Goal: Contribute content: Contribute content

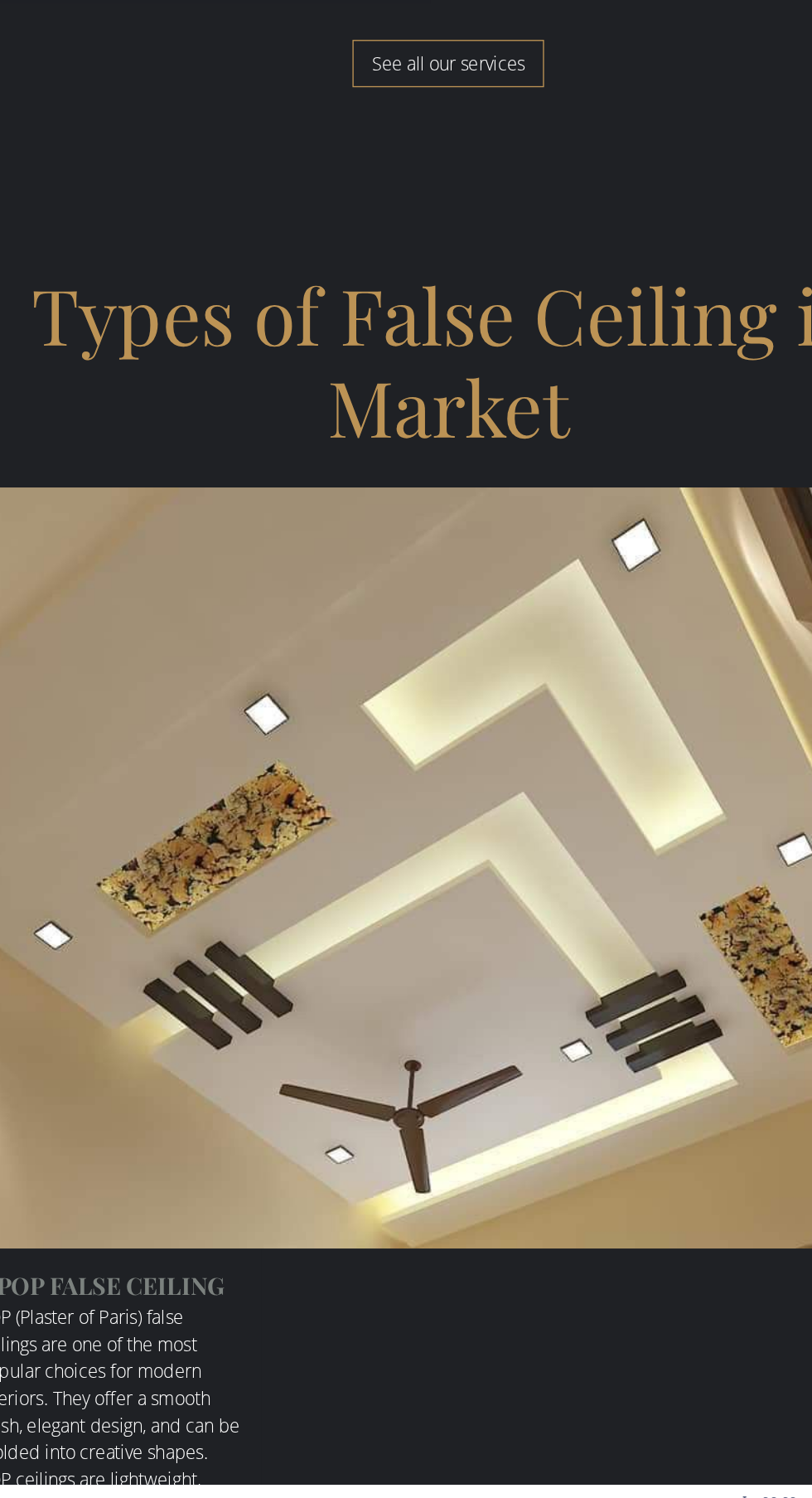
scroll to position [4165, 0]
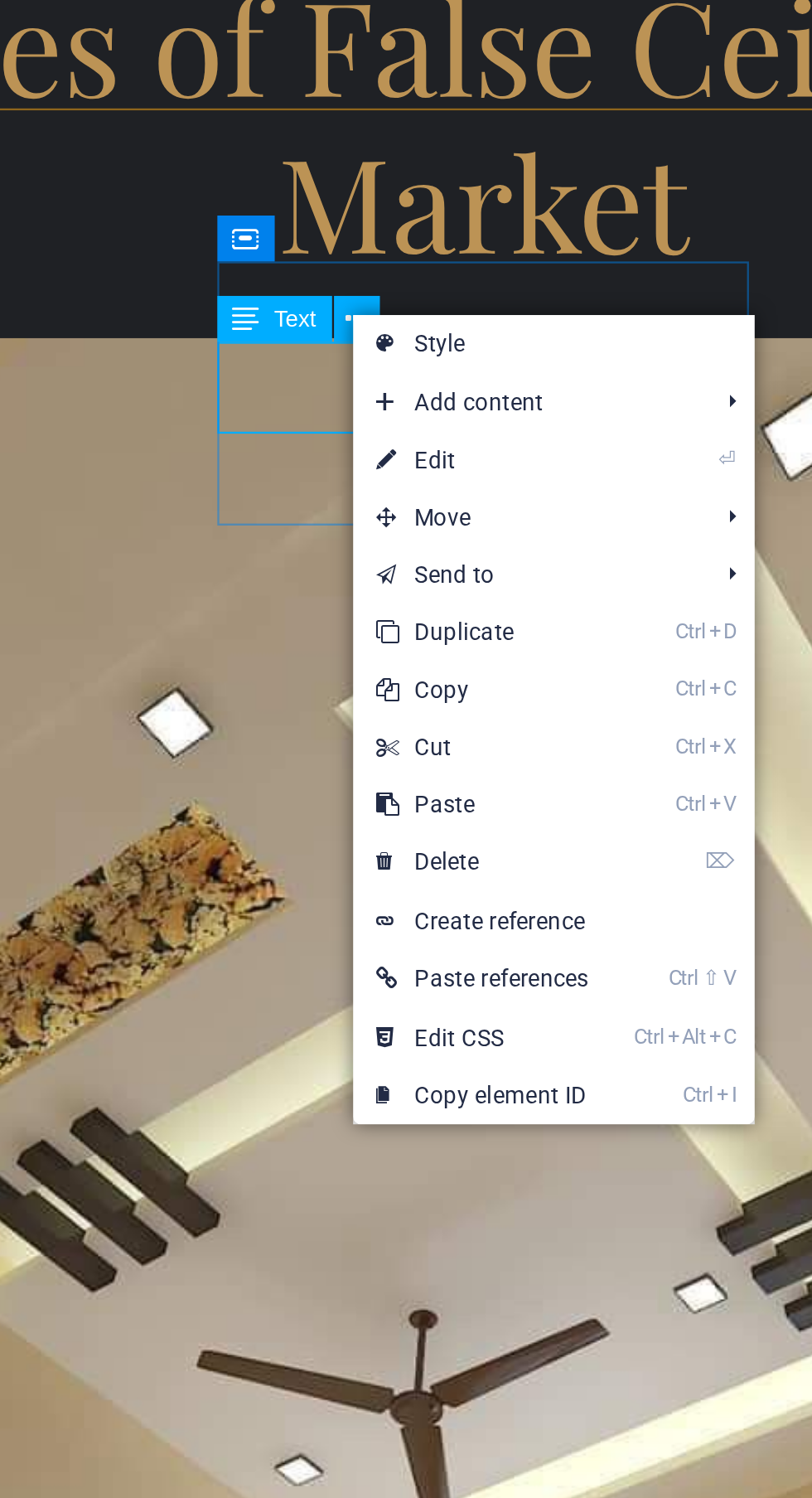
click at [0, 0] on link "⏎ Edit" at bounding box center [0, 0] width 0 height 0
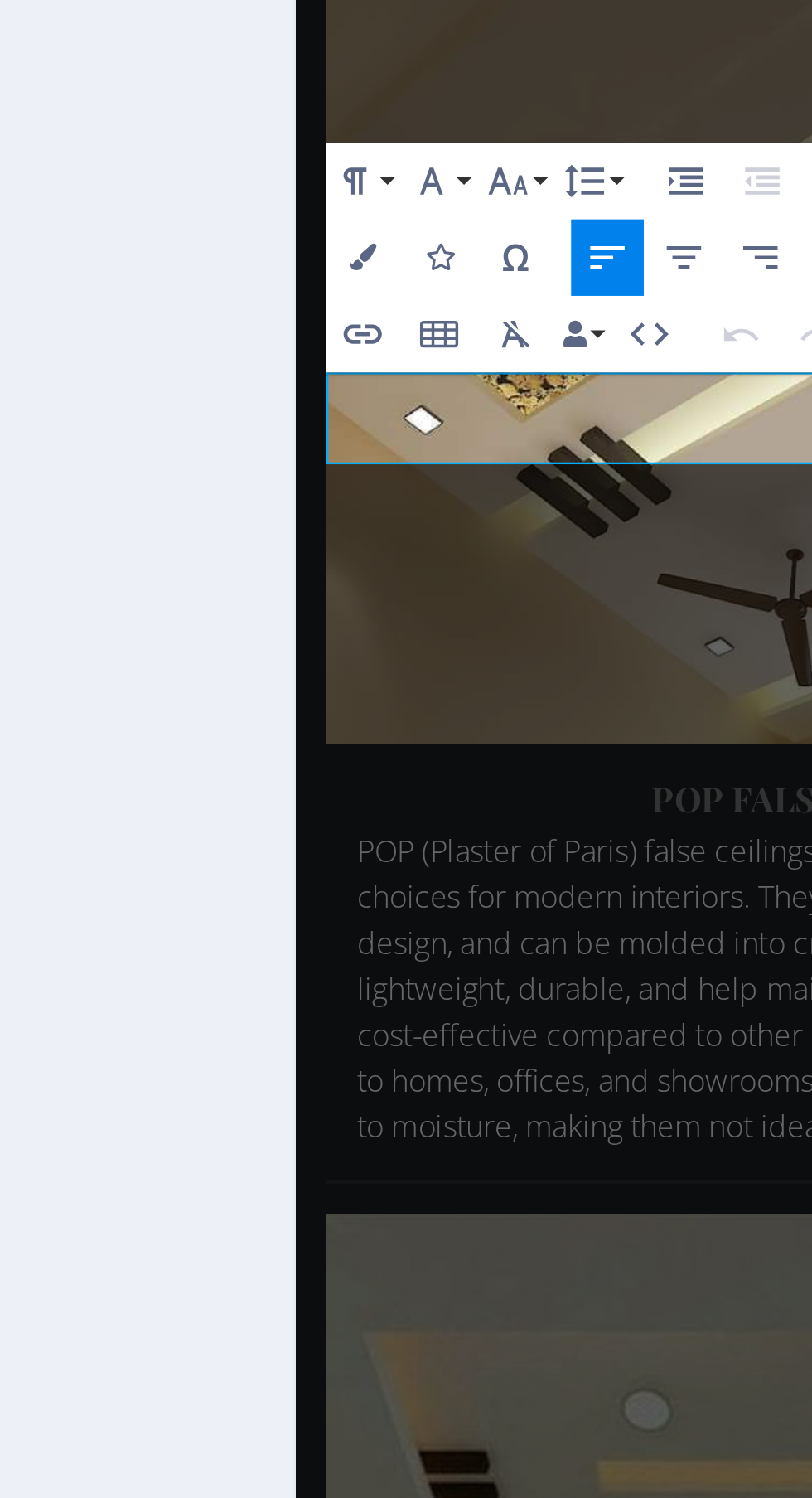
scroll to position [6656, 0]
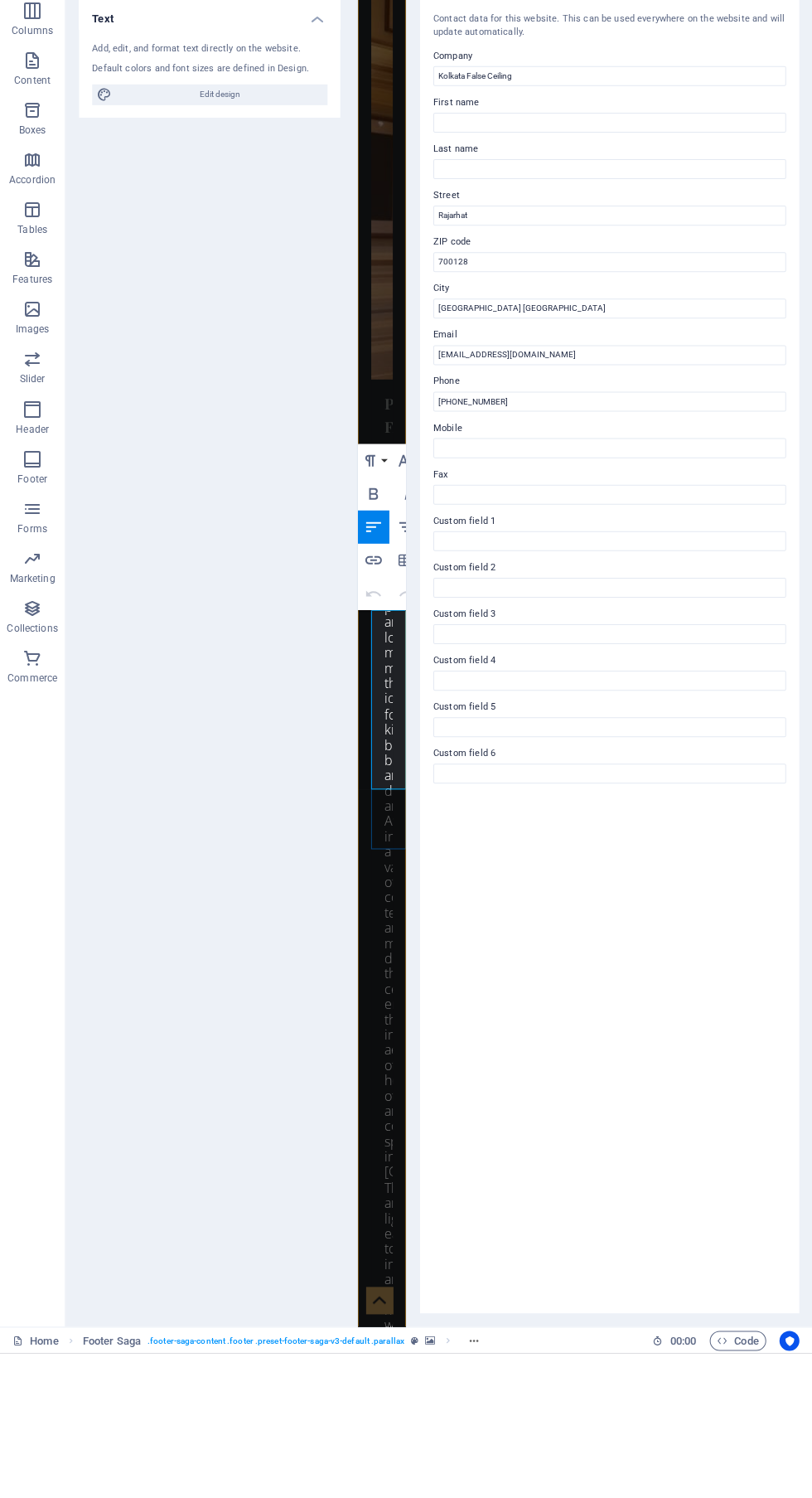
scroll to position [0, 0]
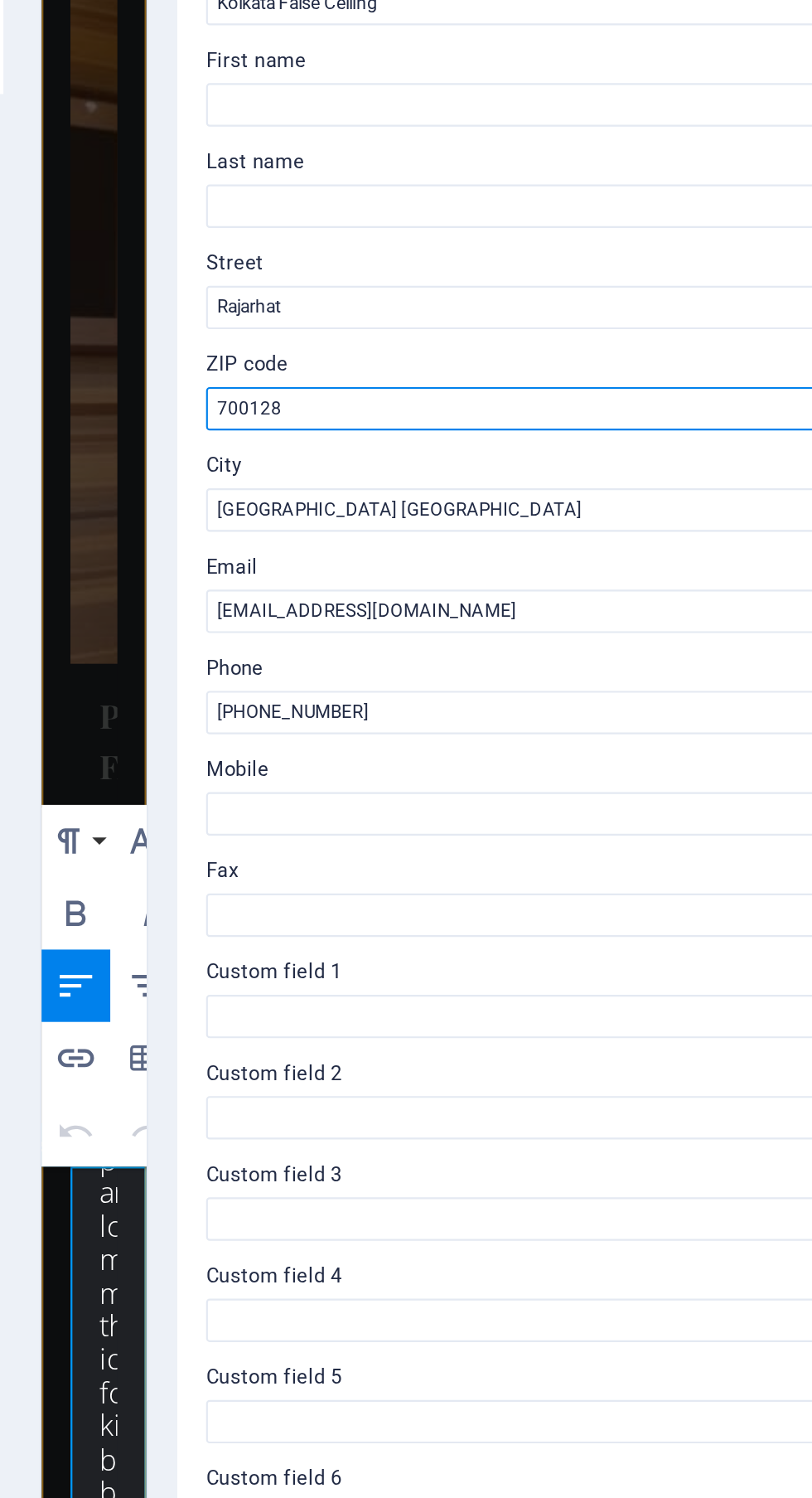
click at [519, 409] on input "700128" at bounding box center [609, 409] width 352 height 20
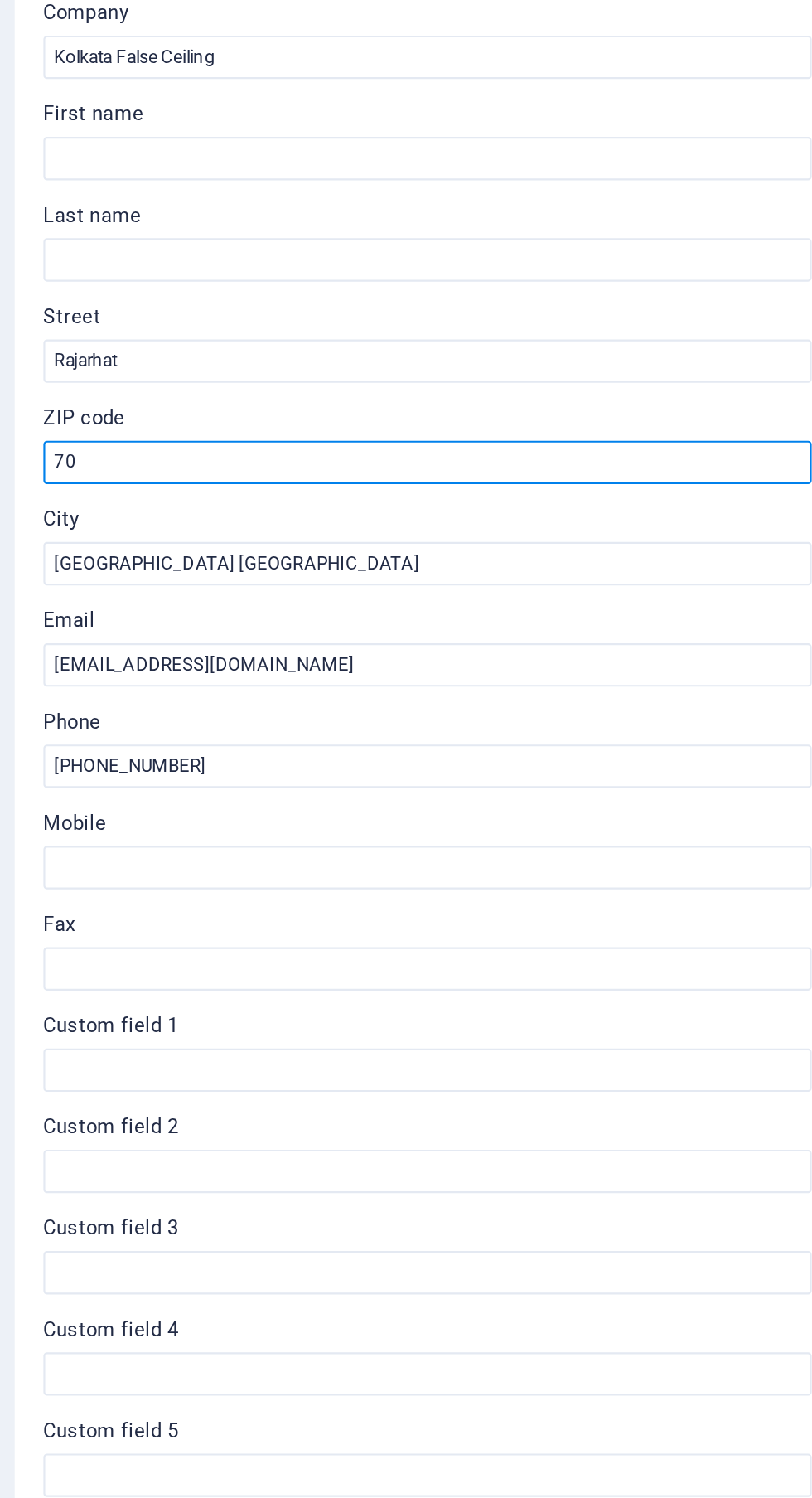
type input "7"
type input "700135"
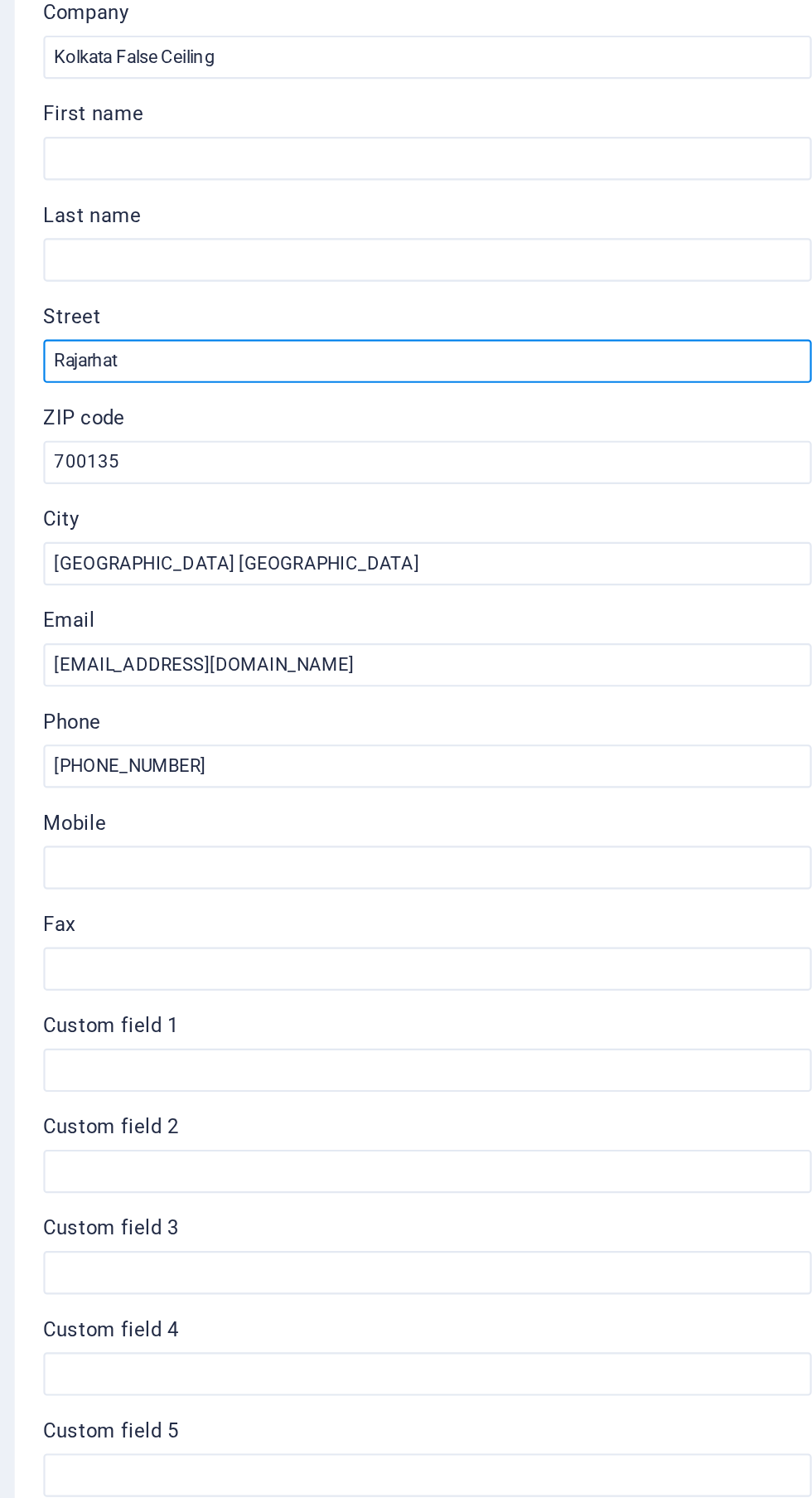
click at [564, 358] on input "Rajarhat" at bounding box center [609, 362] width 352 height 20
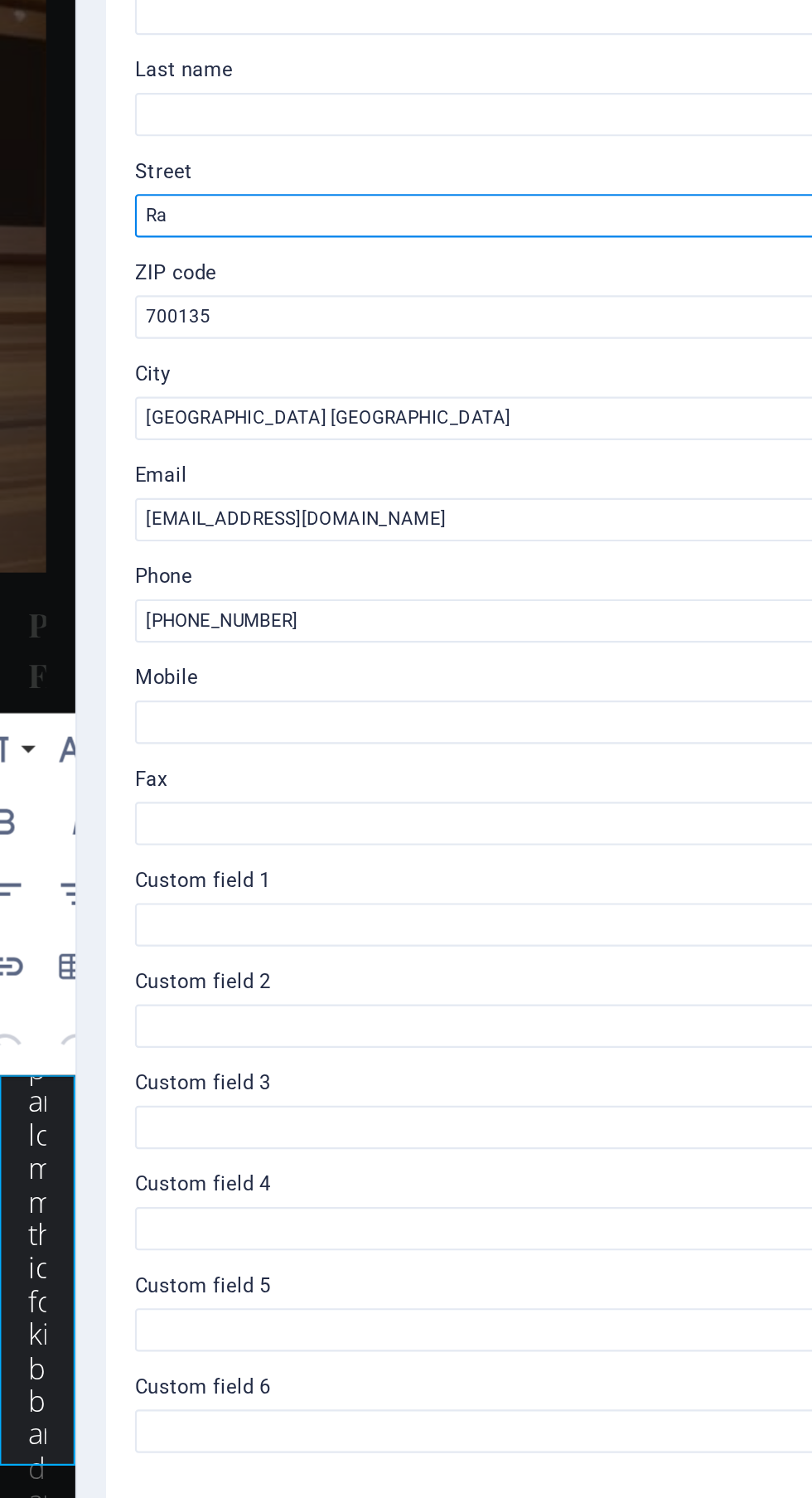
type input "R"
paste input "DTC Capital City, Rajarhat Newtown , Kolkata, West Bengal 700135"
type input "[GEOGRAPHIC_DATA], [GEOGRAPHIC_DATA] [GEOGRAPHIC_DATA]"
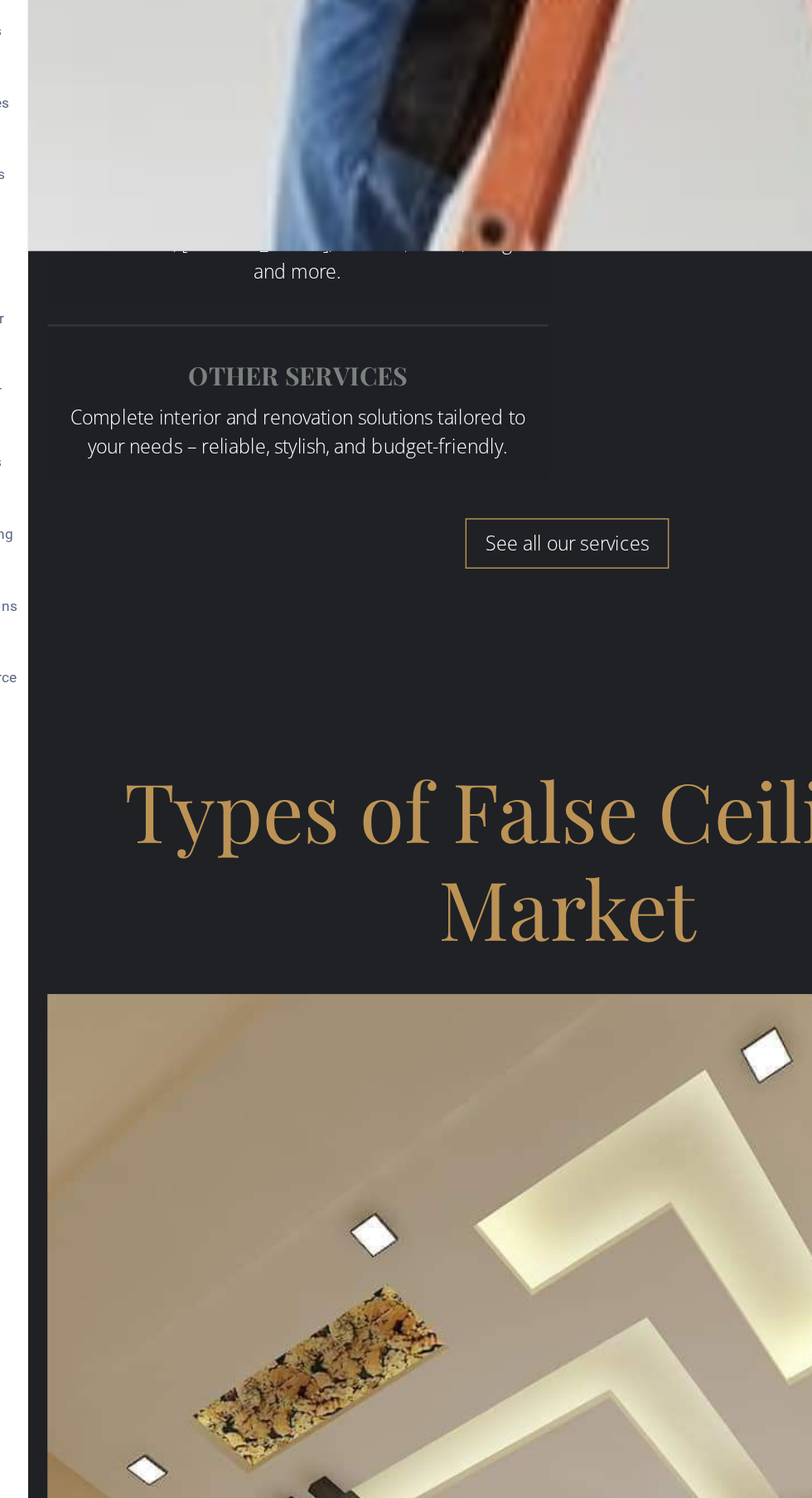
scroll to position [3866, 0]
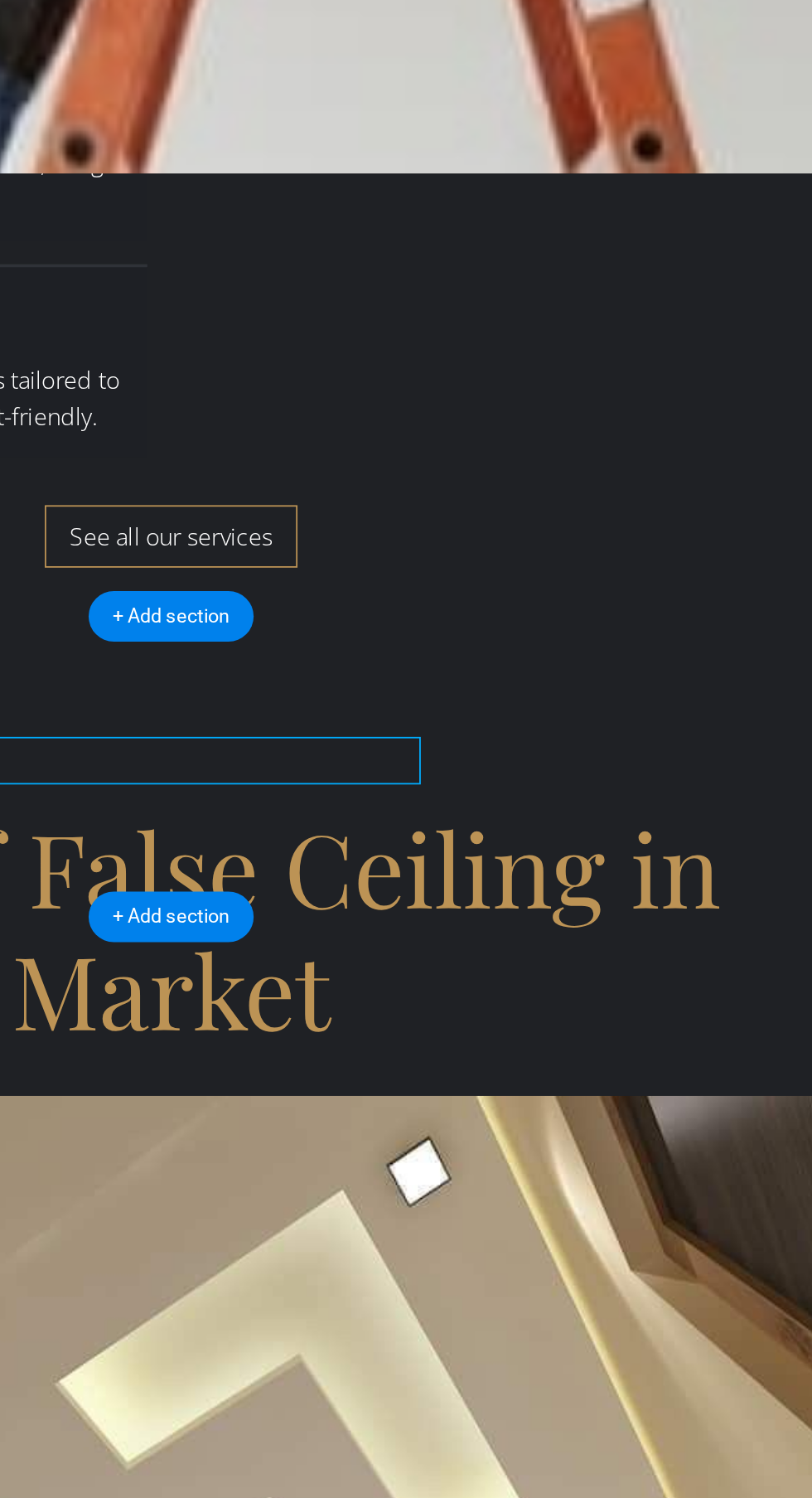
scroll to position [0, 0]
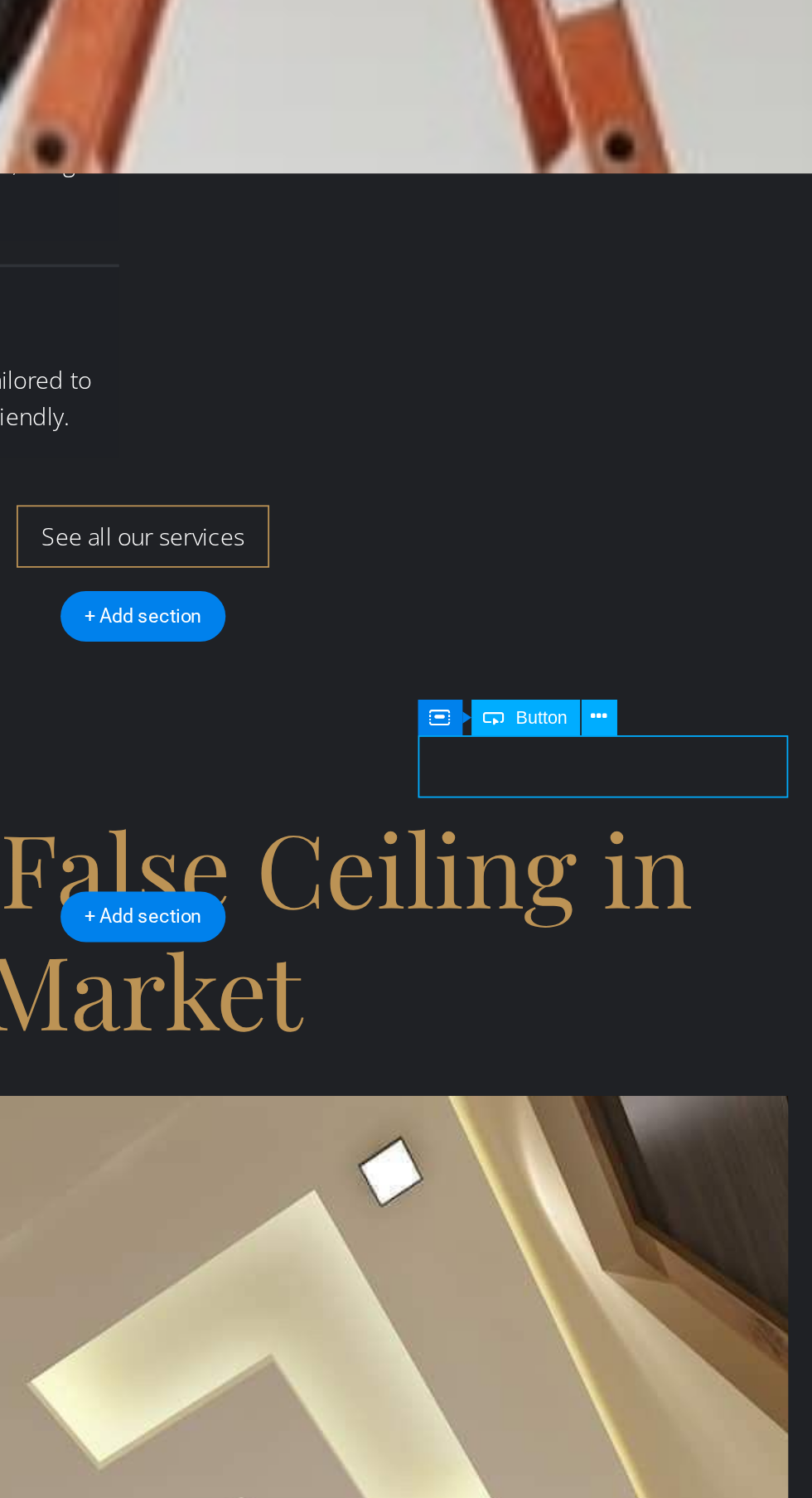
click at [689, 828] on icon at bounding box center [693, 828] width 9 height 17
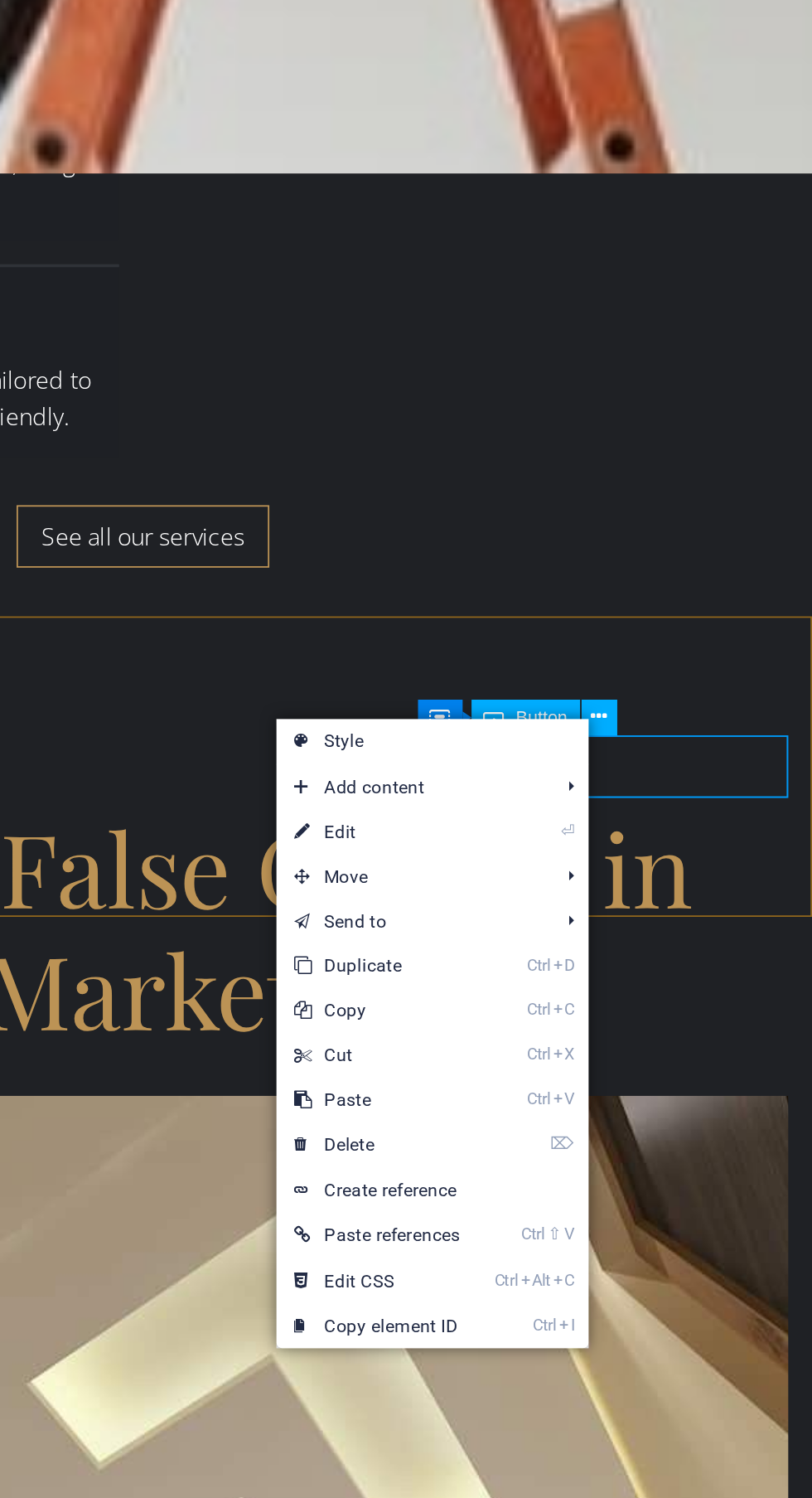
click at [586, 895] on link "⏎ Edit" at bounding box center [570, 892] width 112 height 25
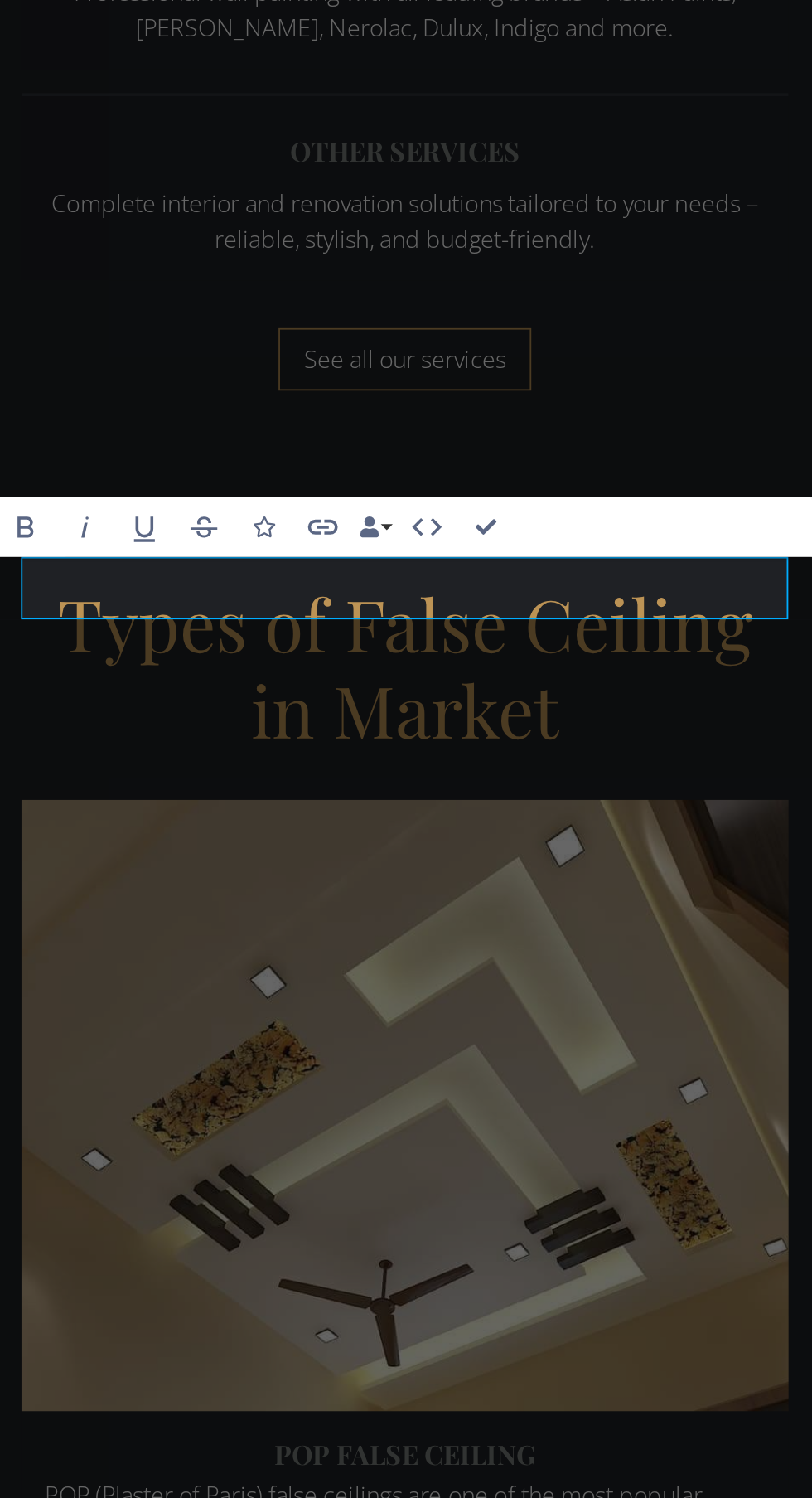
scroll to position [6259, 0]
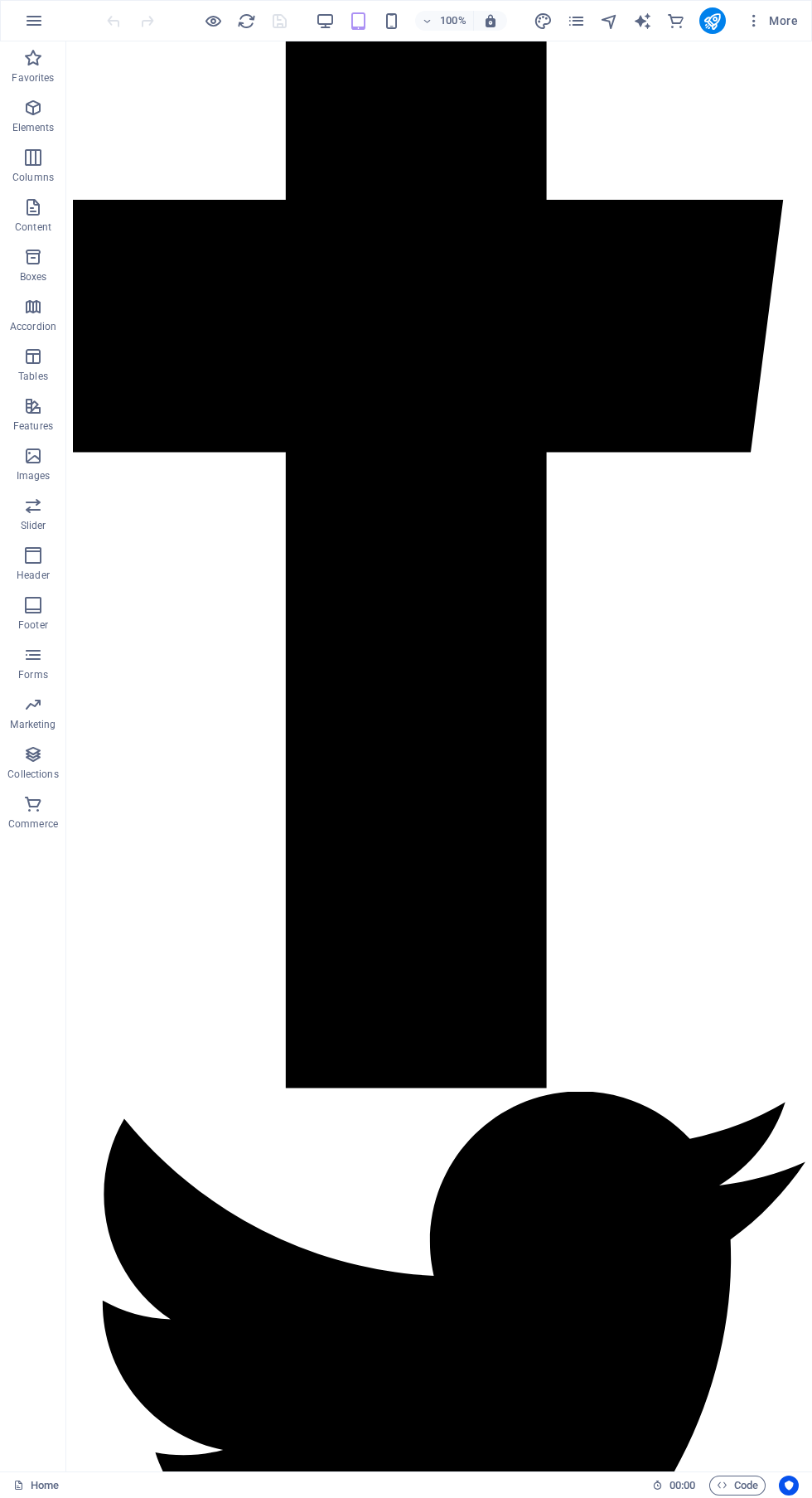
scroll to position [3955, 0]
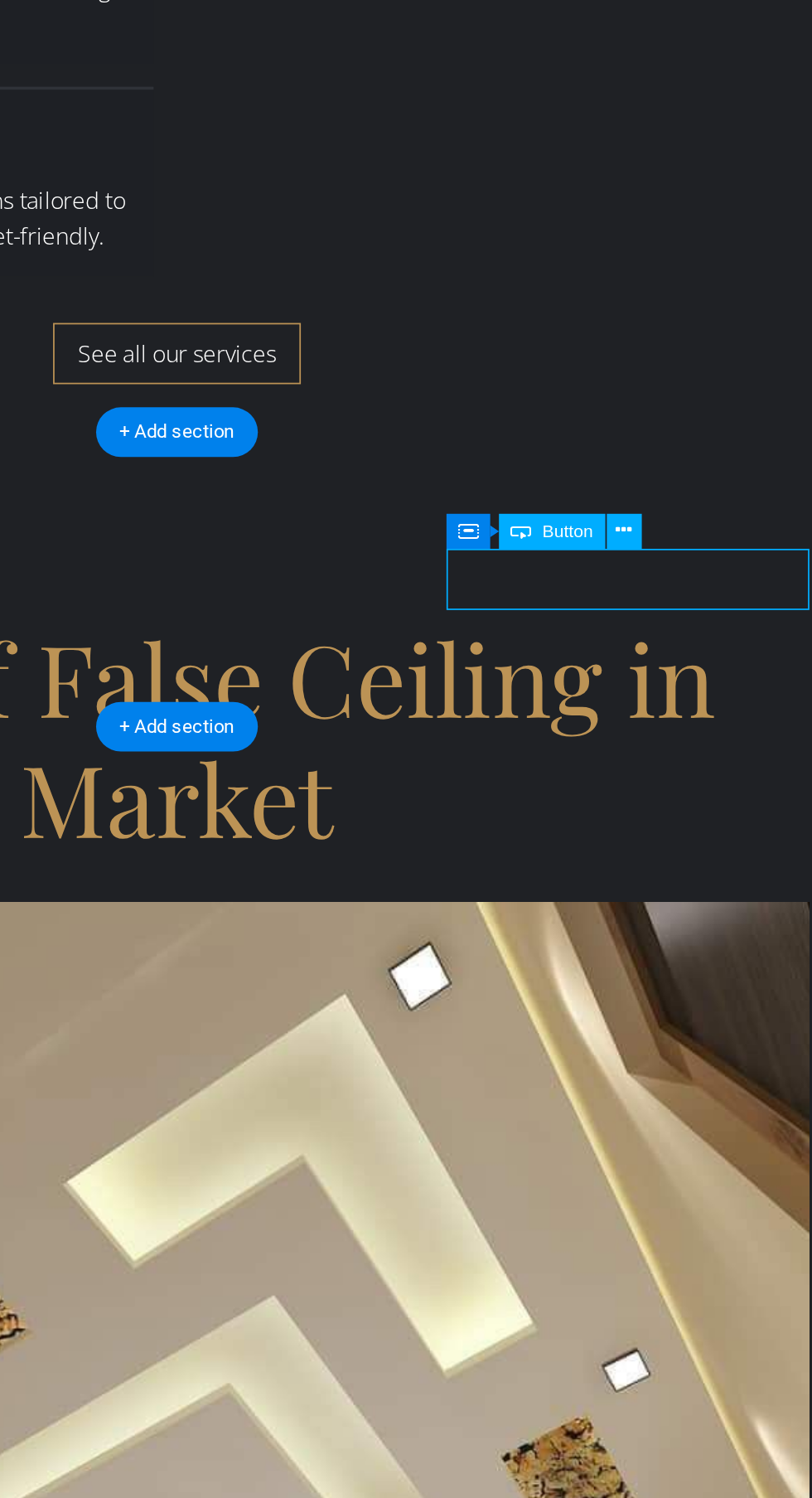
click at [685, 741] on button at bounding box center [694, 741] width 20 height 20
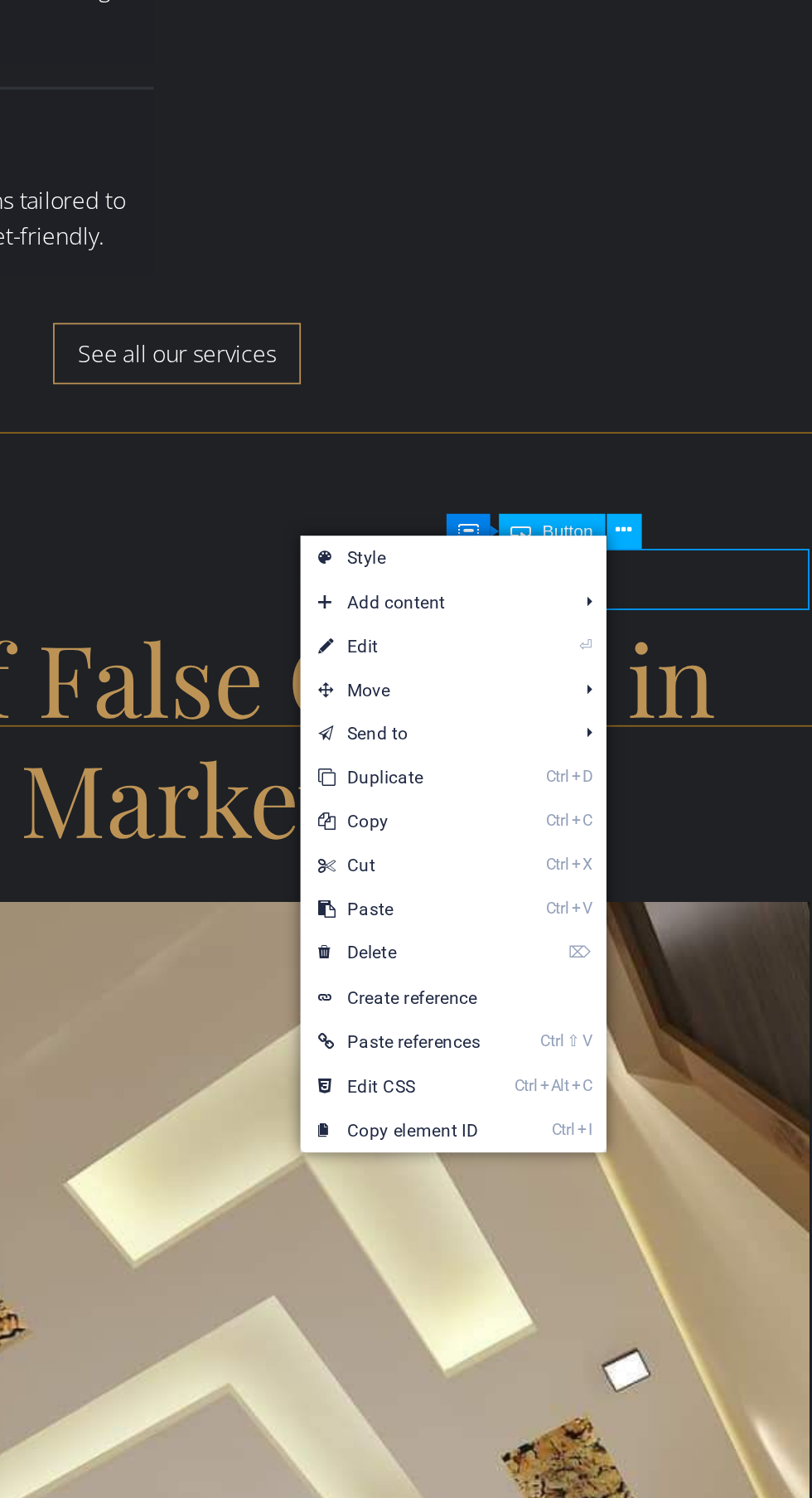
click at [608, 811] on link "⏎ Edit" at bounding box center [566, 805] width 112 height 25
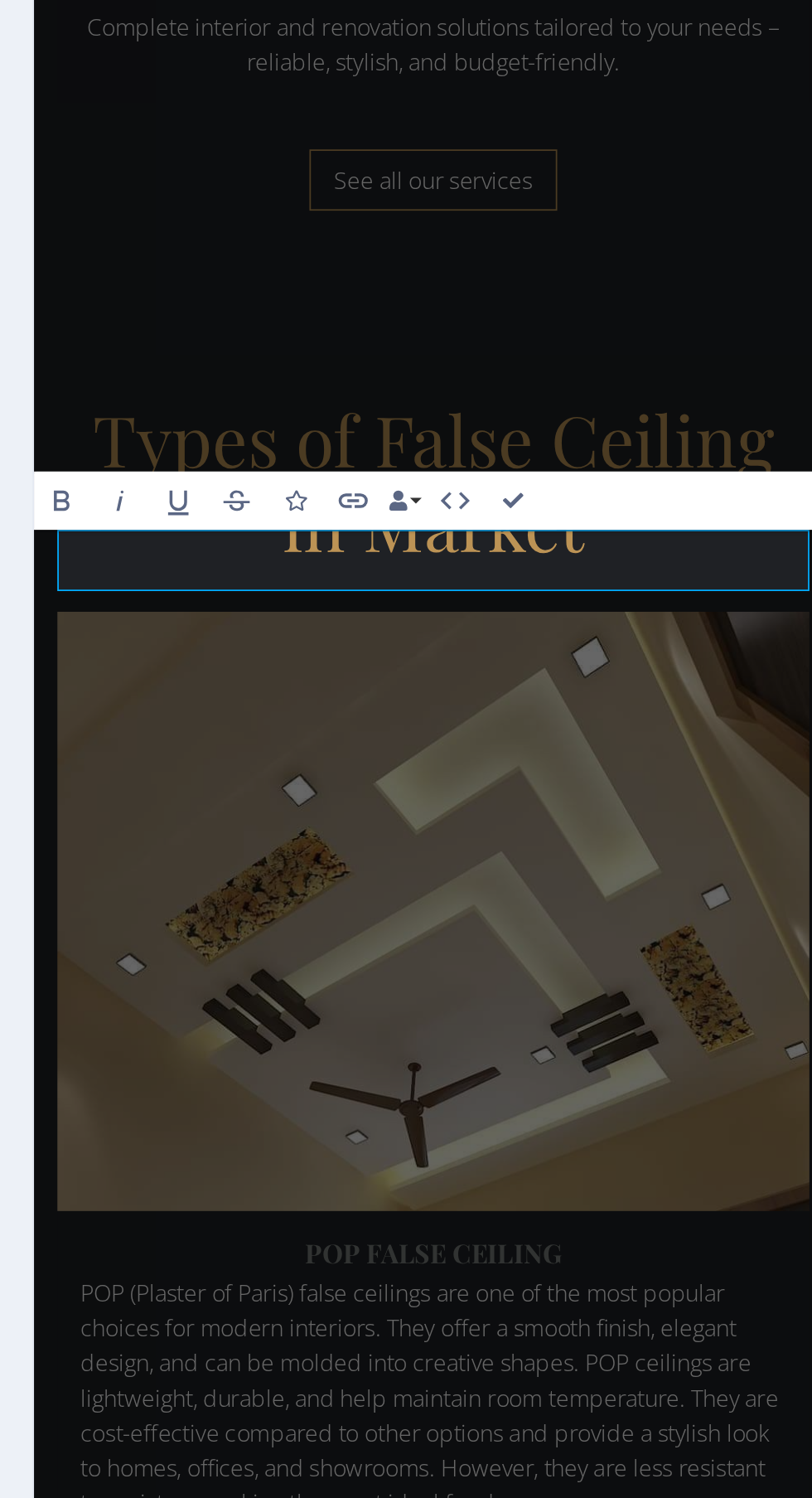
scroll to position [6259, 0]
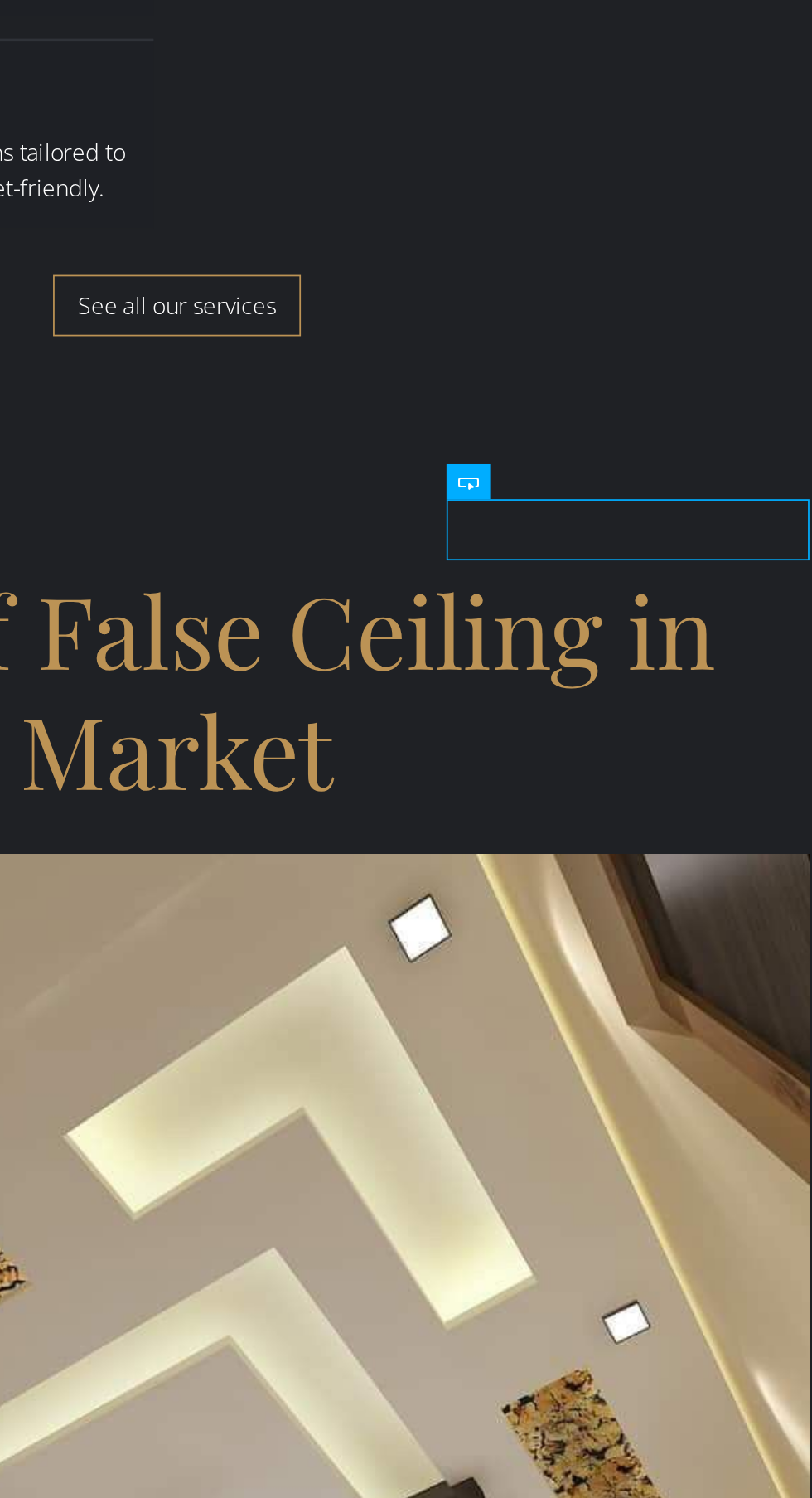
scroll to position [3980, 0]
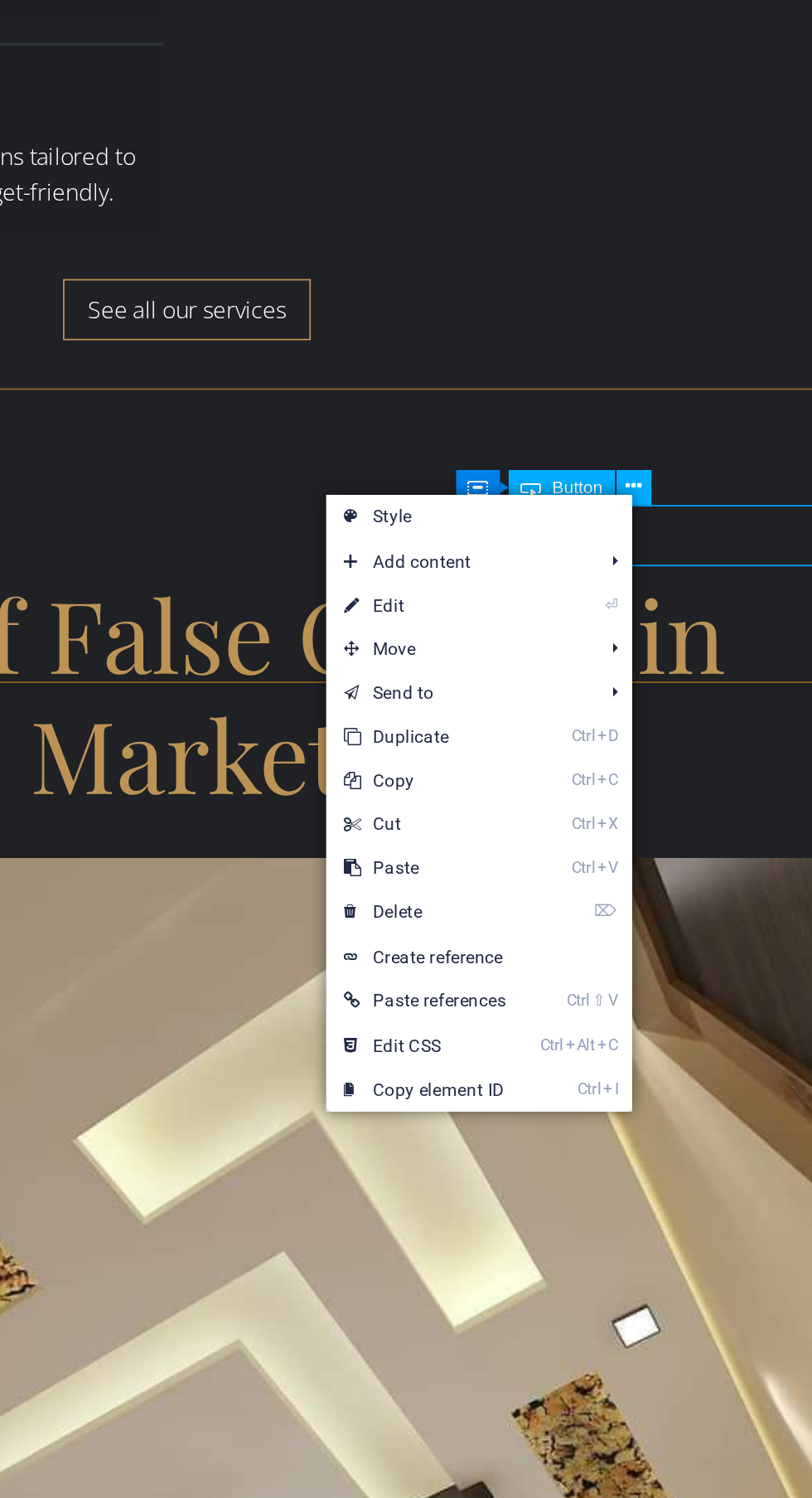
click at [626, 782] on link "⏎ Edit" at bounding box center [575, 782] width 112 height 25
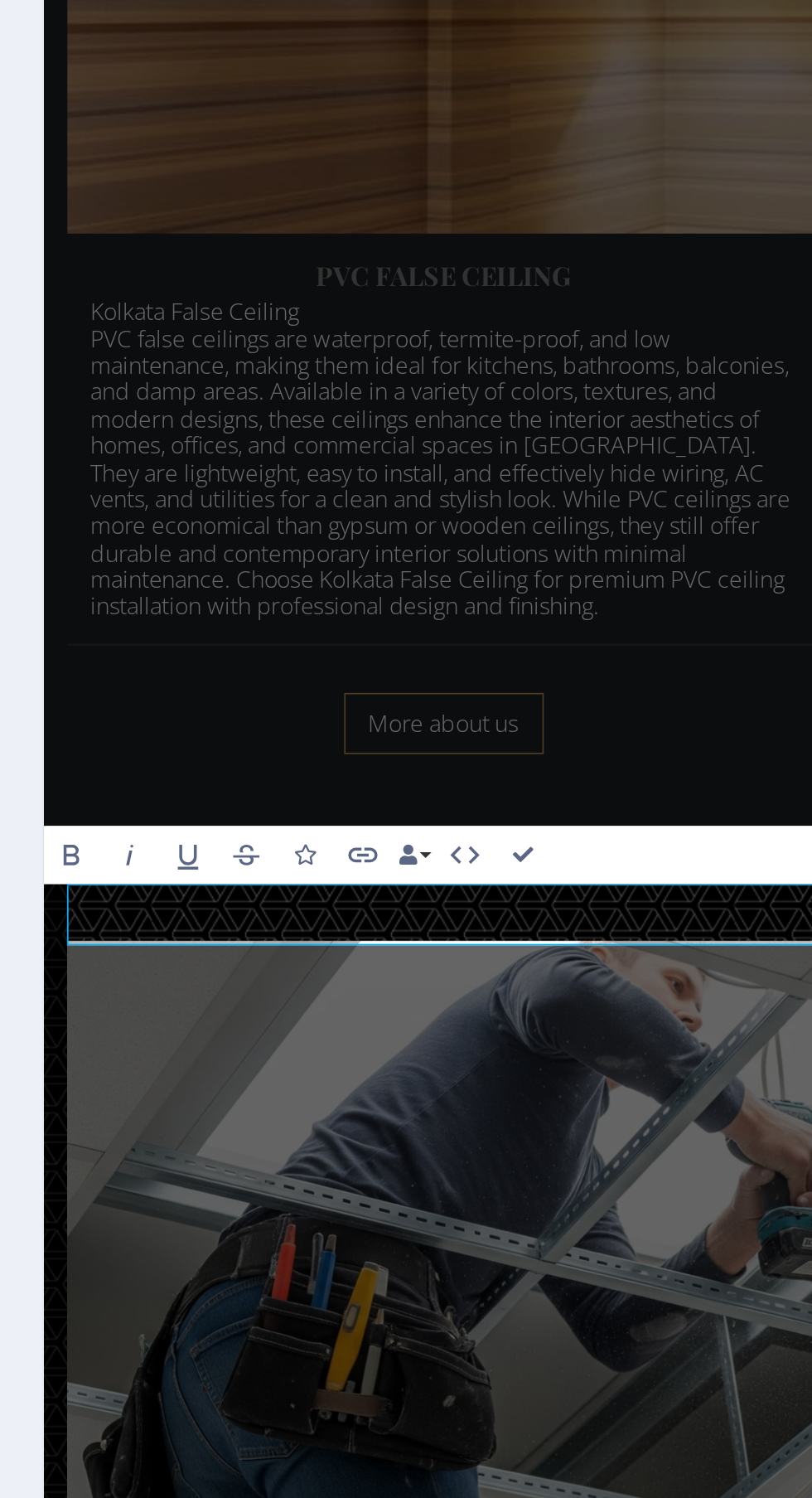
scroll to position [6036, 0]
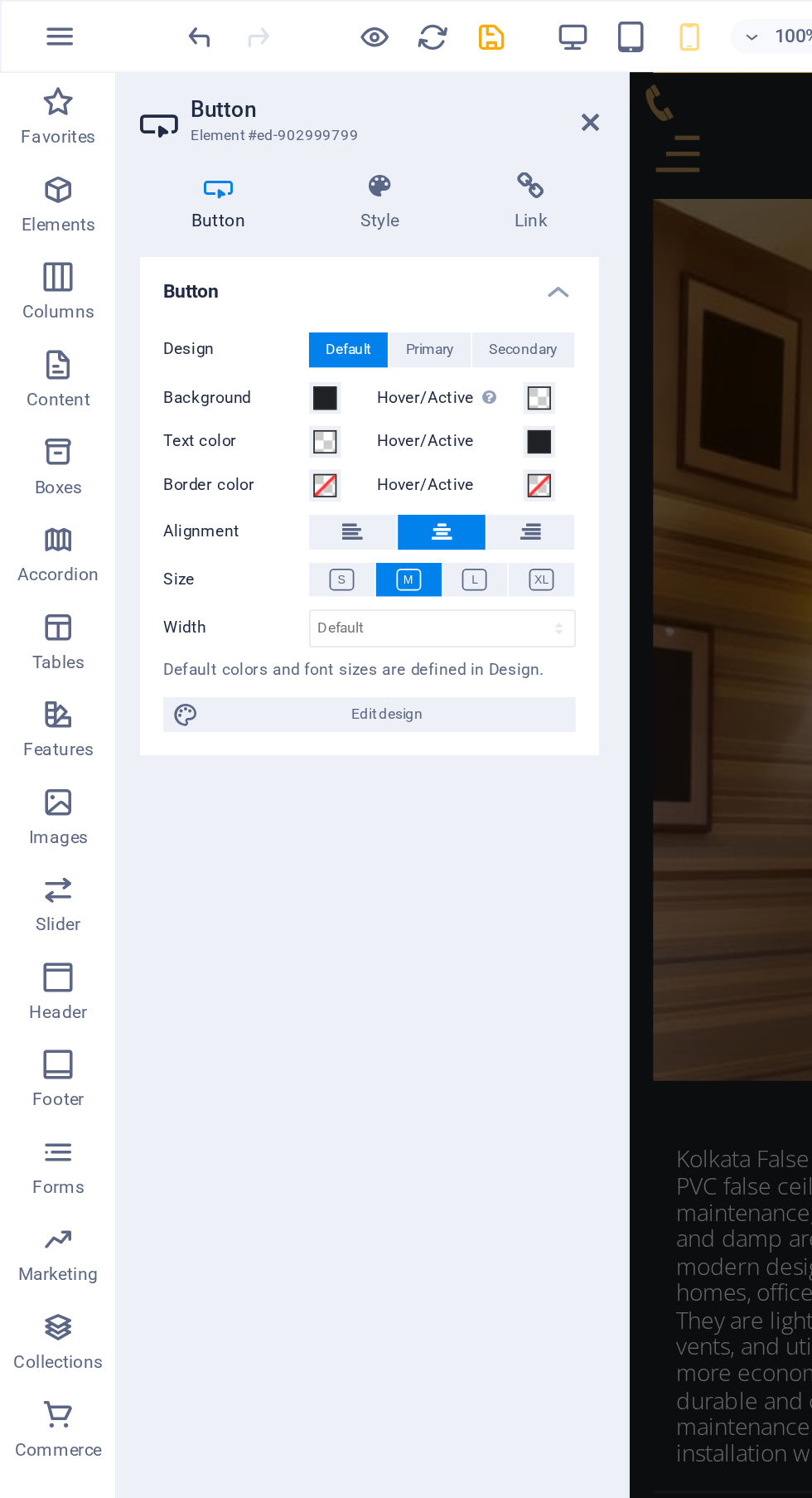
click at [299, 118] on h4 "Link" at bounding box center [301, 115] width 78 height 35
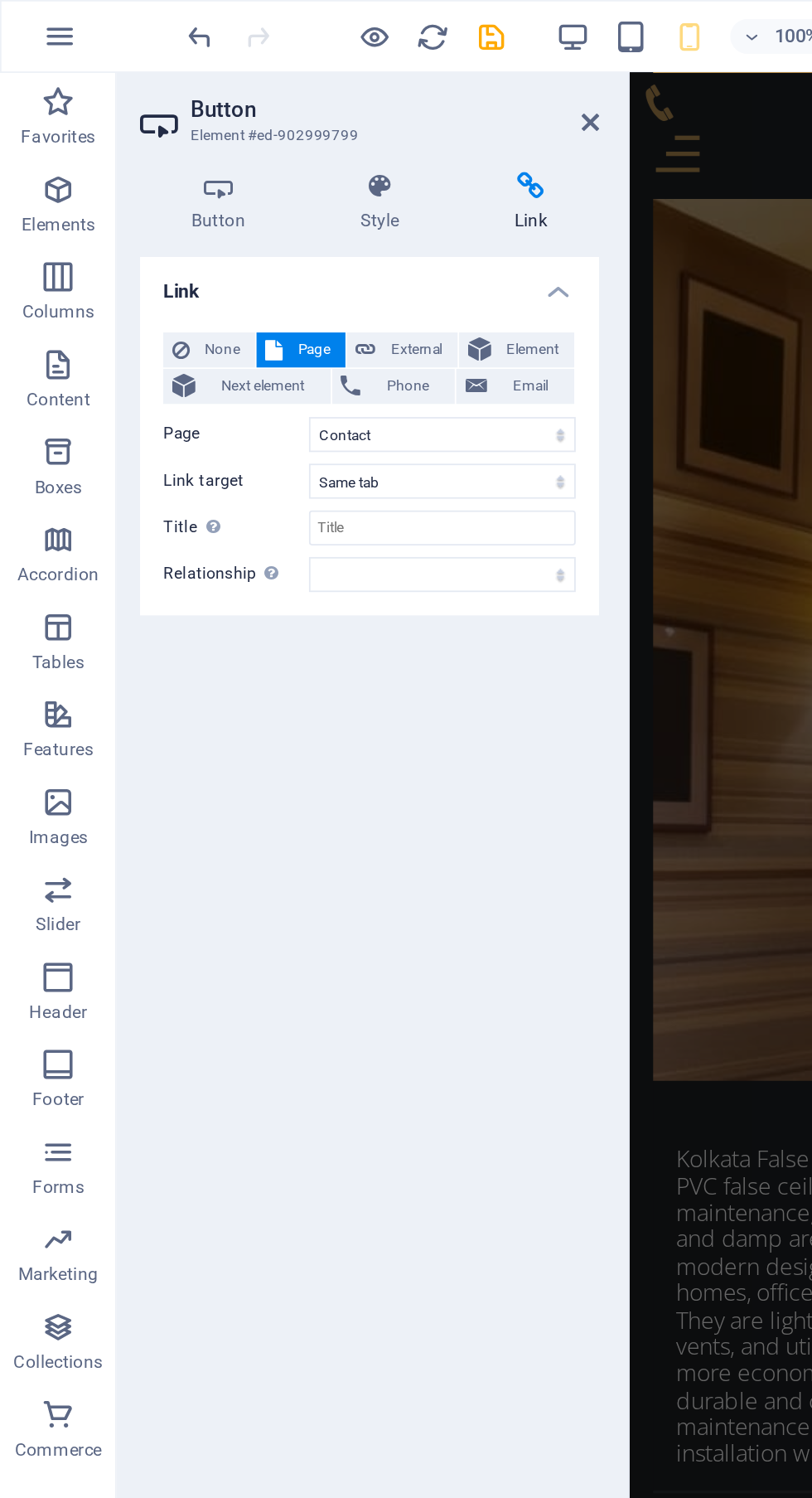
click at [236, 220] on span "Phone" at bounding box center [232, 220] width 44 height 20
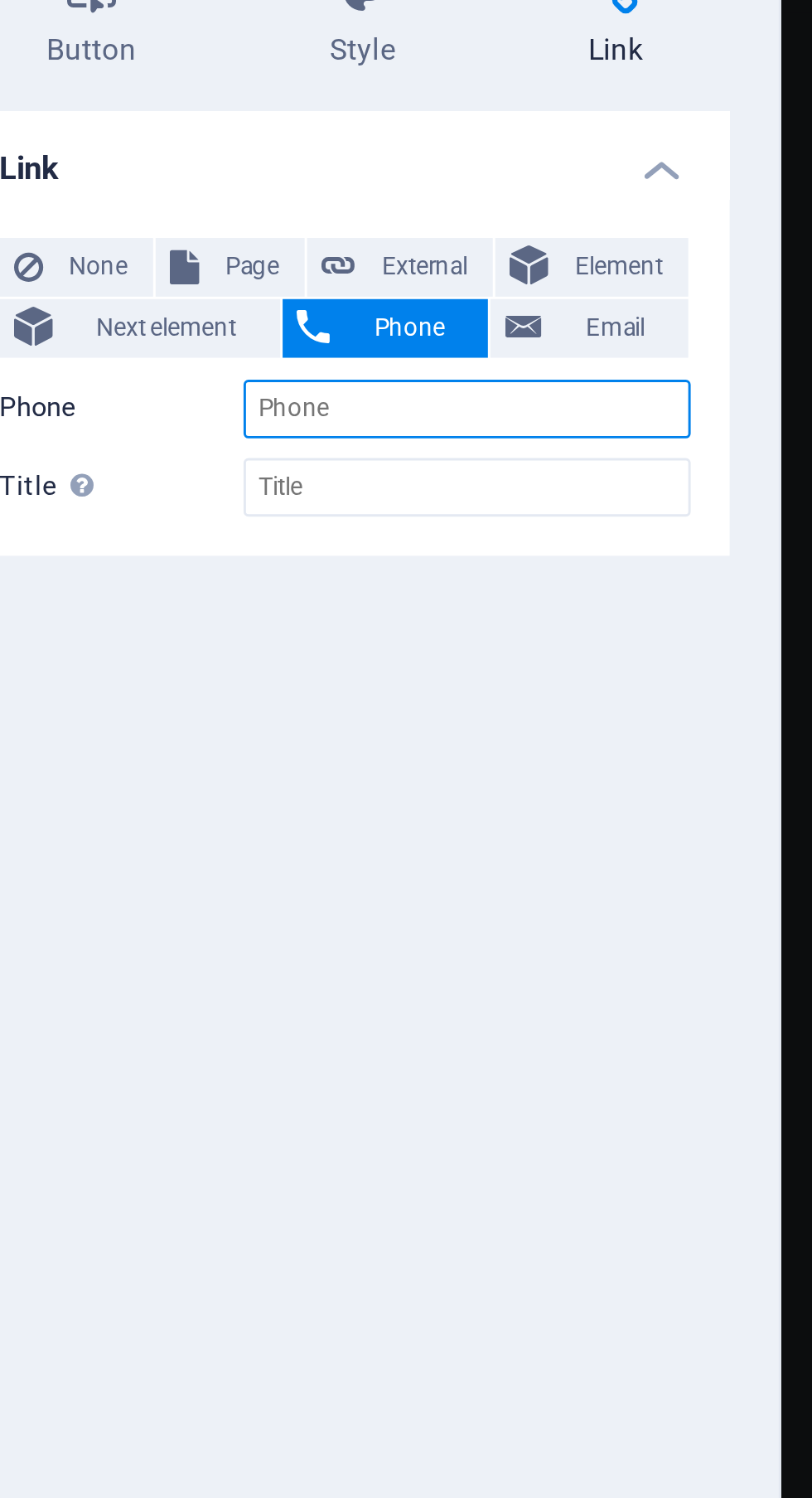
type input "[PHONE_NUMBER]"
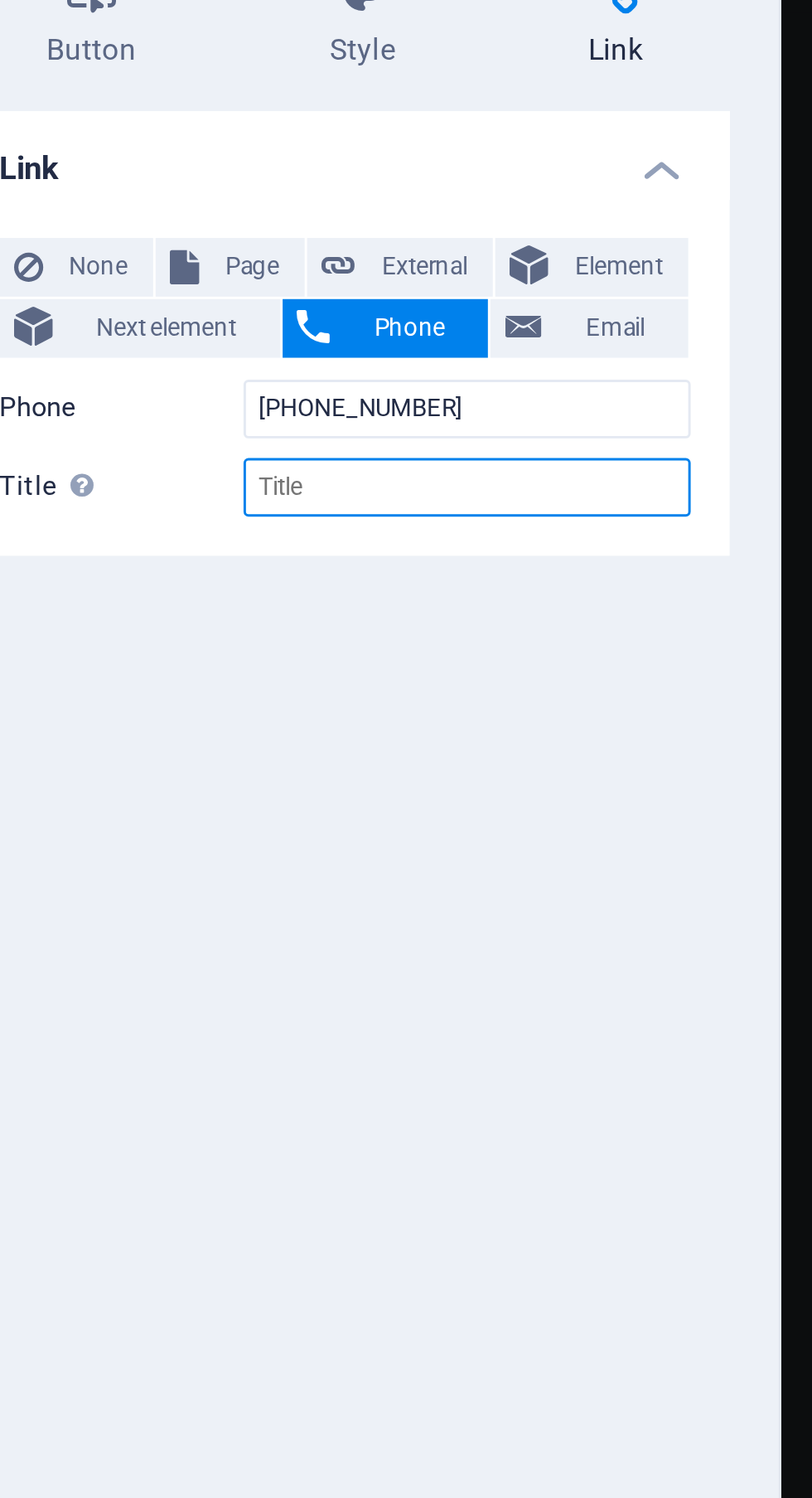
click at [262, 276] on input "Title Additional link description, should not be the same as the link text. The…" at bounding box center [251, 274] width 152 height 20
type input "Kolkata false ceiling"
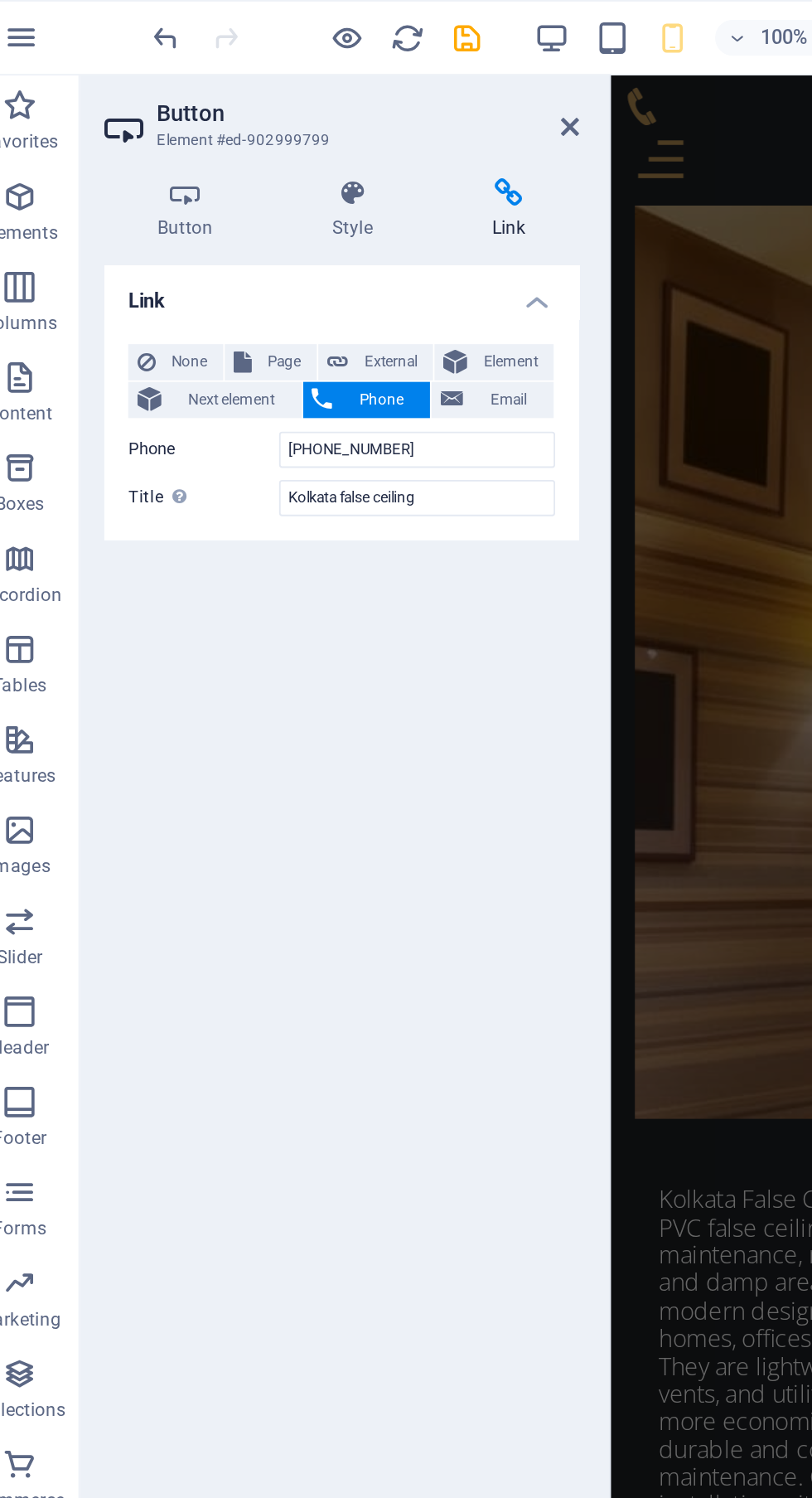
click at [301, 104] on icon at bounding box center [301, 106] width 78 height 17
click at [334, 70] on icon at bounding box center [335, 70] width 10 height 13
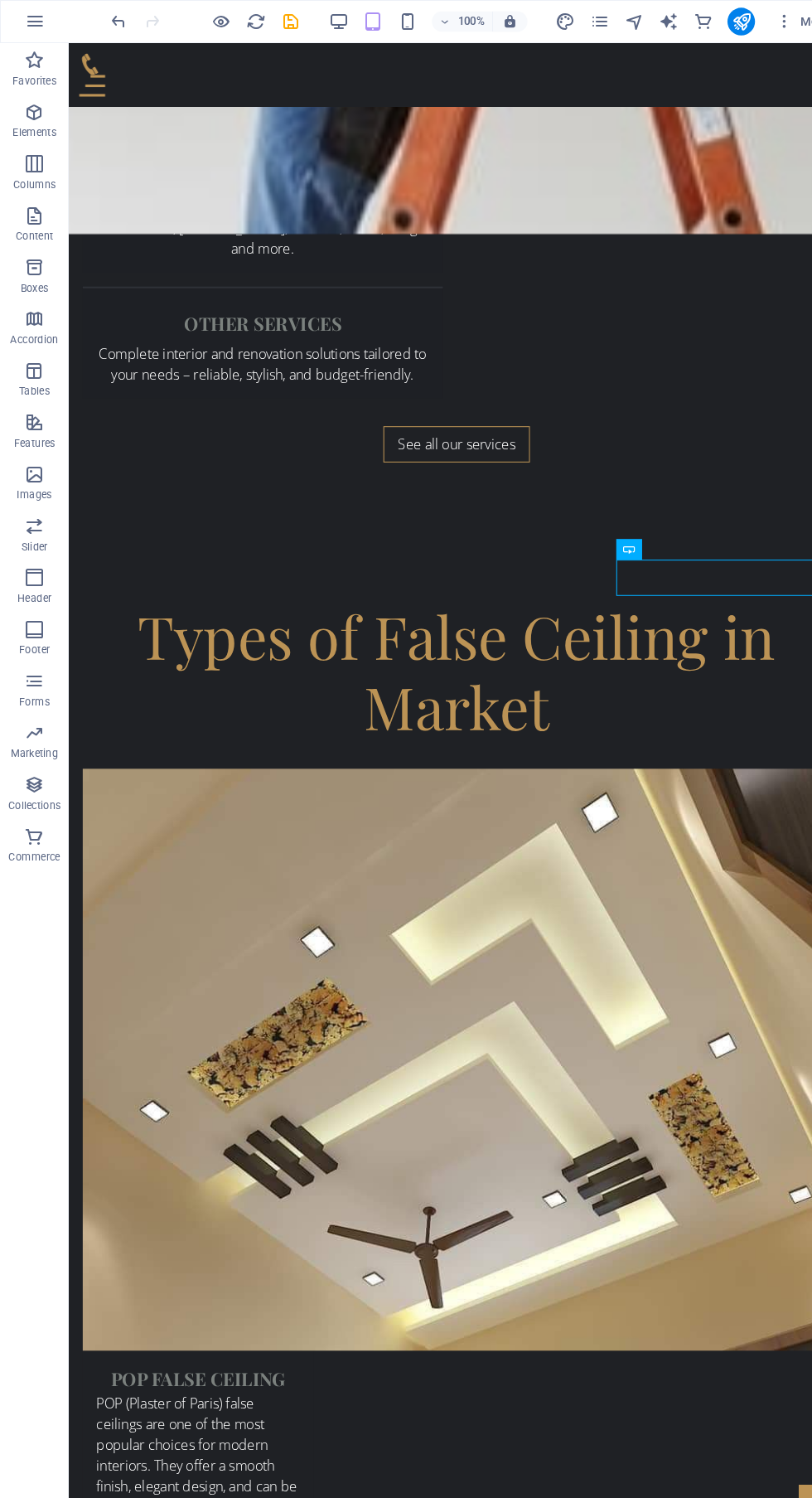
scroll to position [4165, 0]
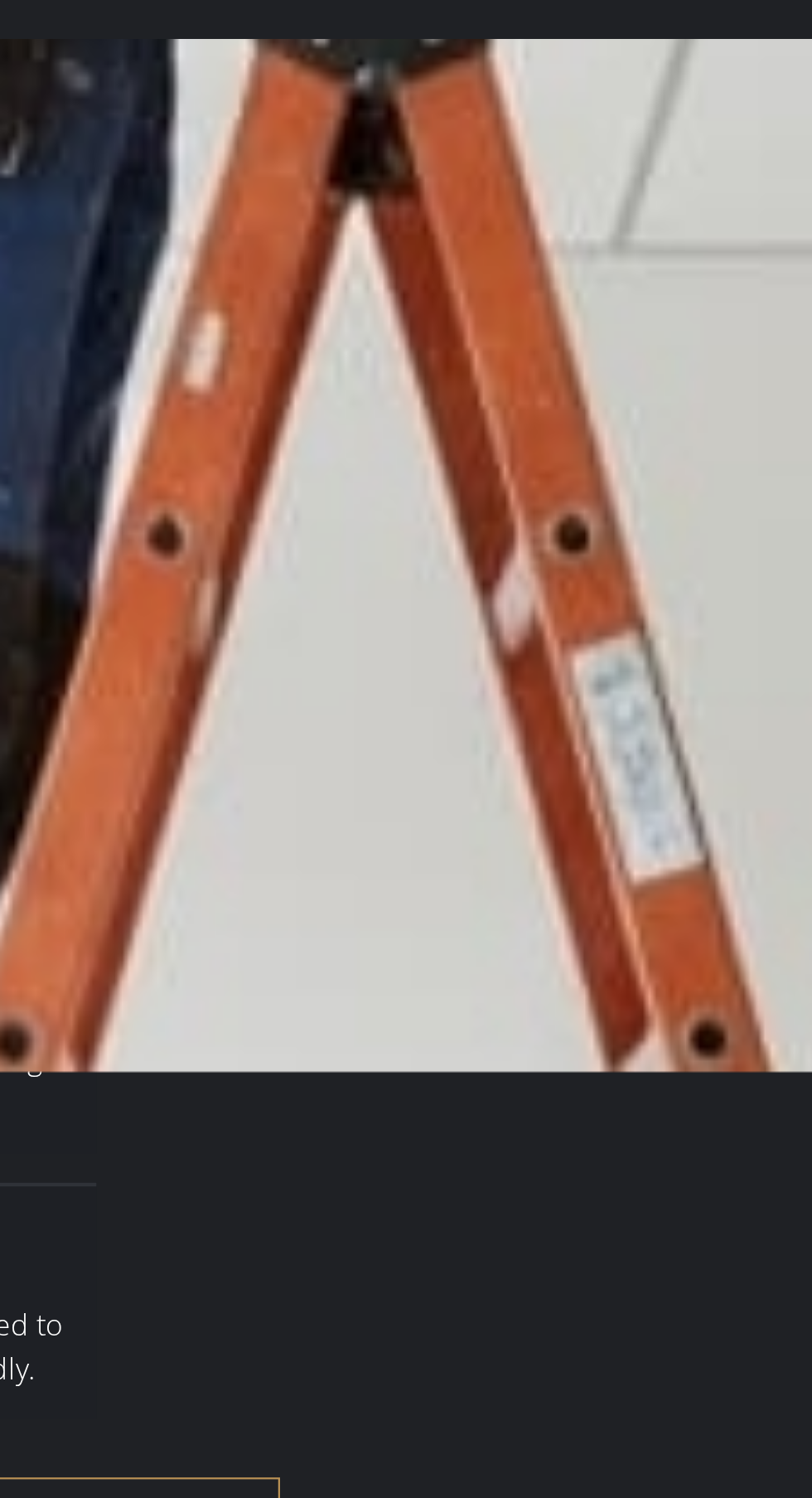
scroll to position [3800, 0]
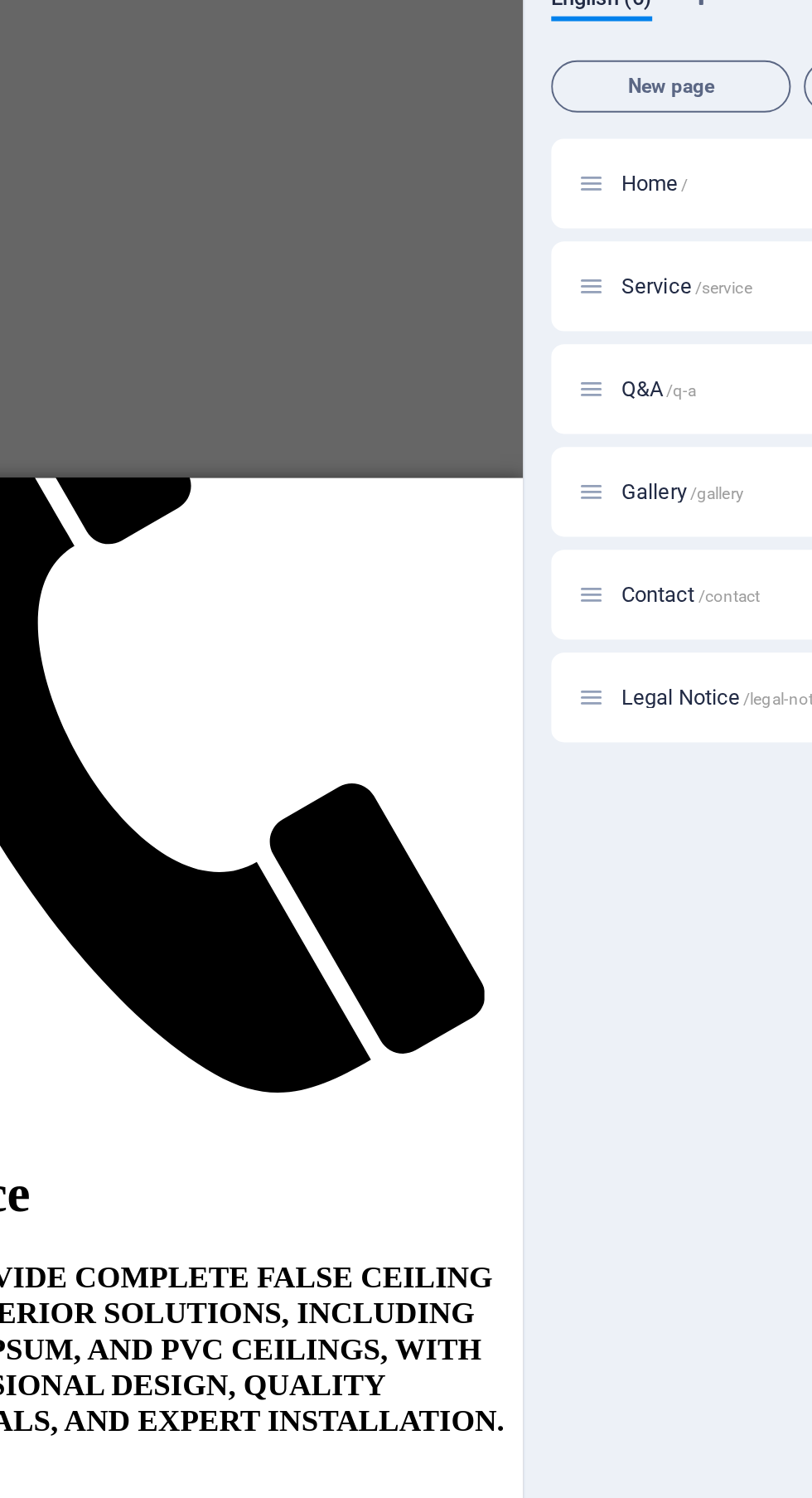
scroll to position [846, 0]
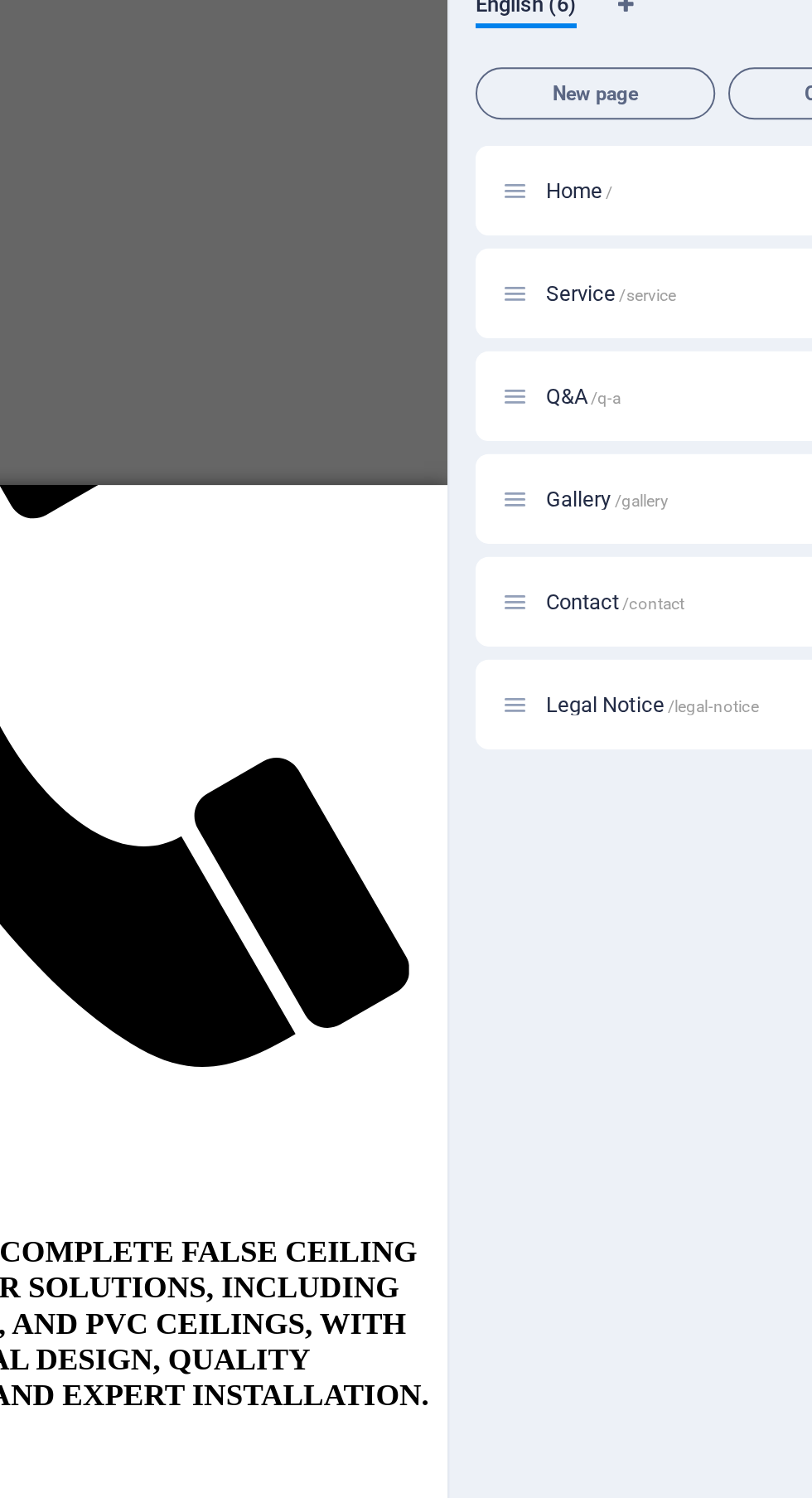
click at [0, 0] on span "/q-a" at bounding box center [0, 0] width 0 height 0
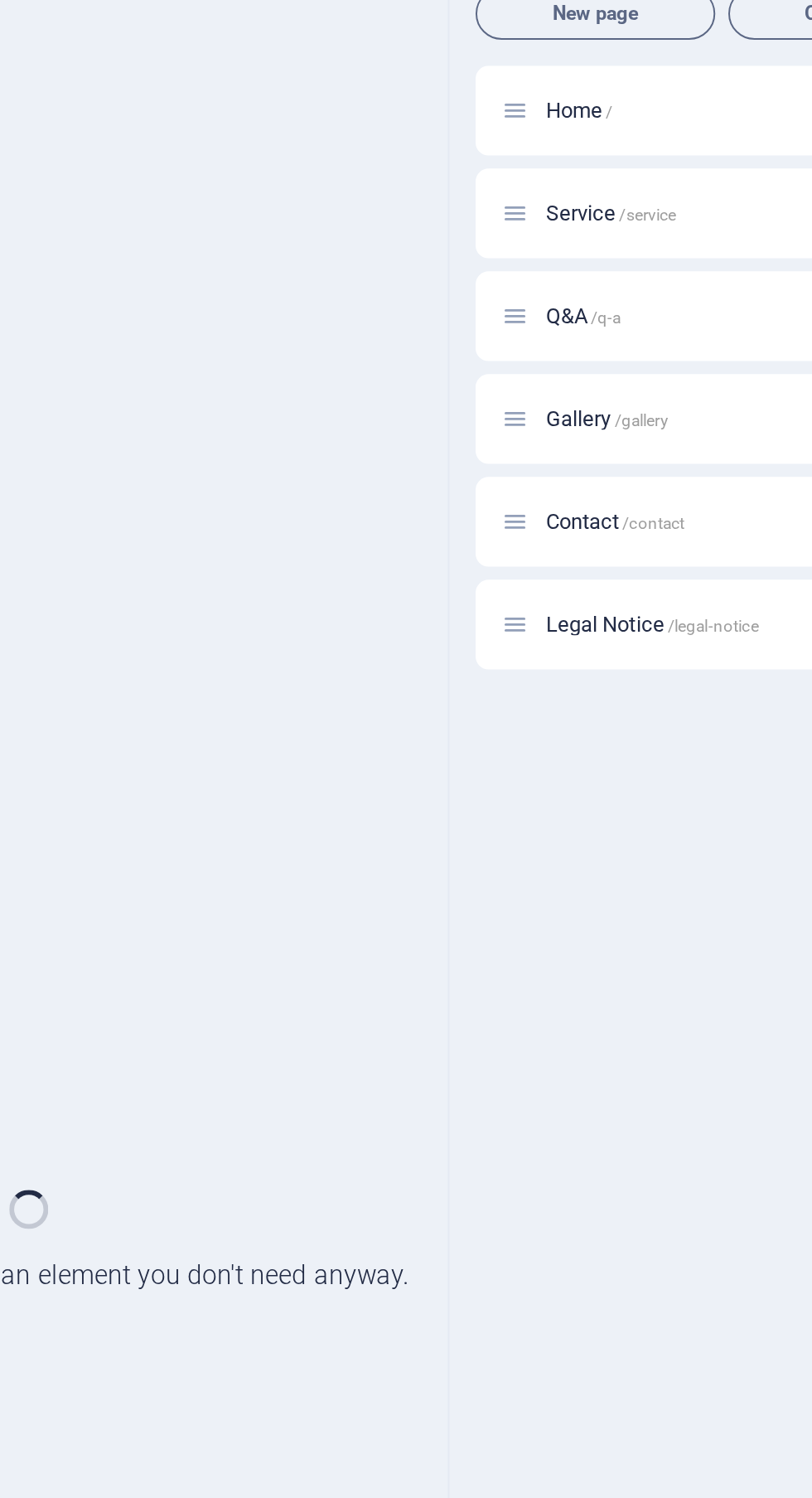
scroll to position [0, 0]
click at [0, 0] on span "/gallery" at bounding box center [0, 0] width 0 height 0
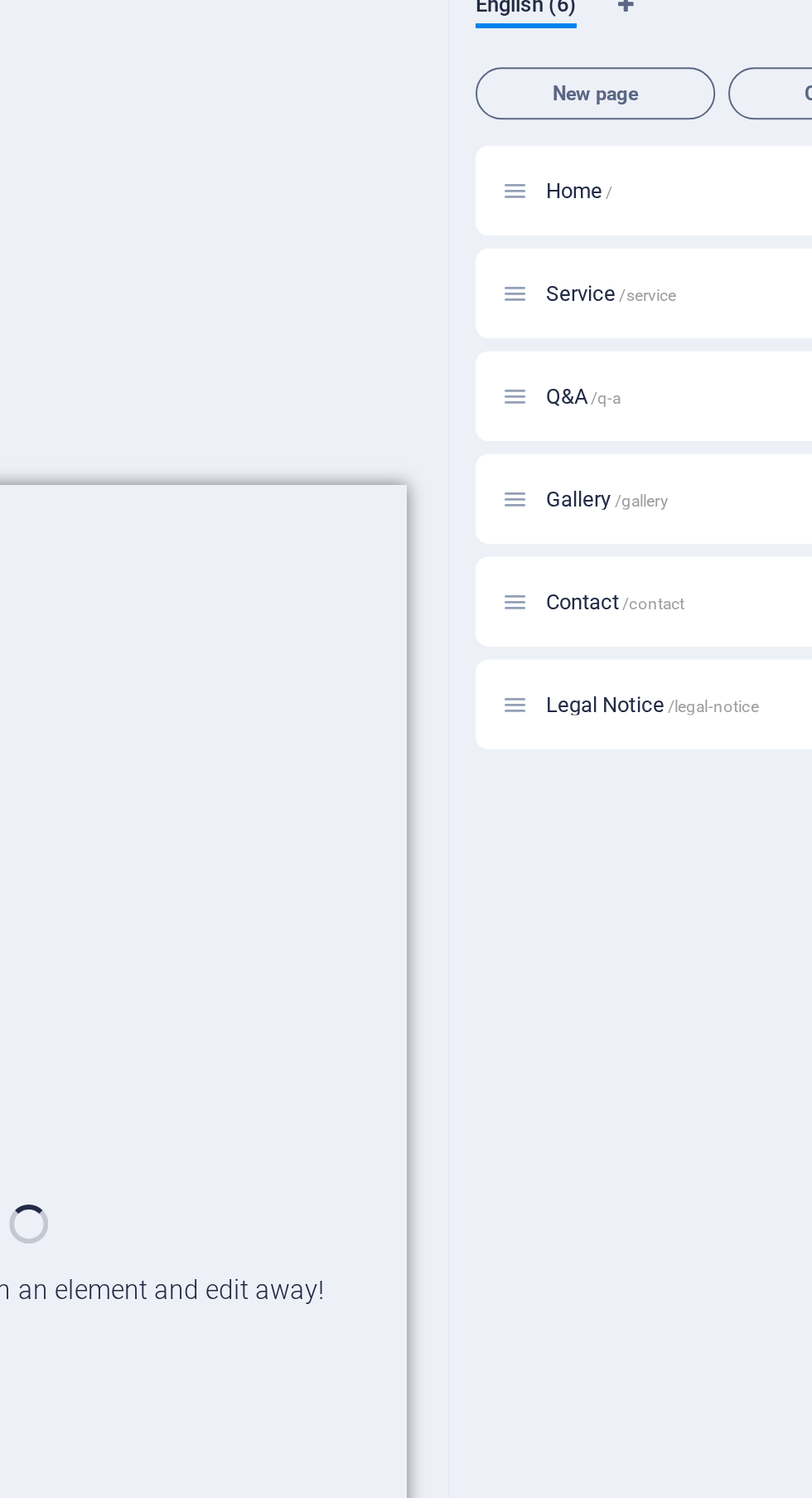
click at [0, 0] on span "/gallery" at bounding box center [0, 0] width 0 height 0
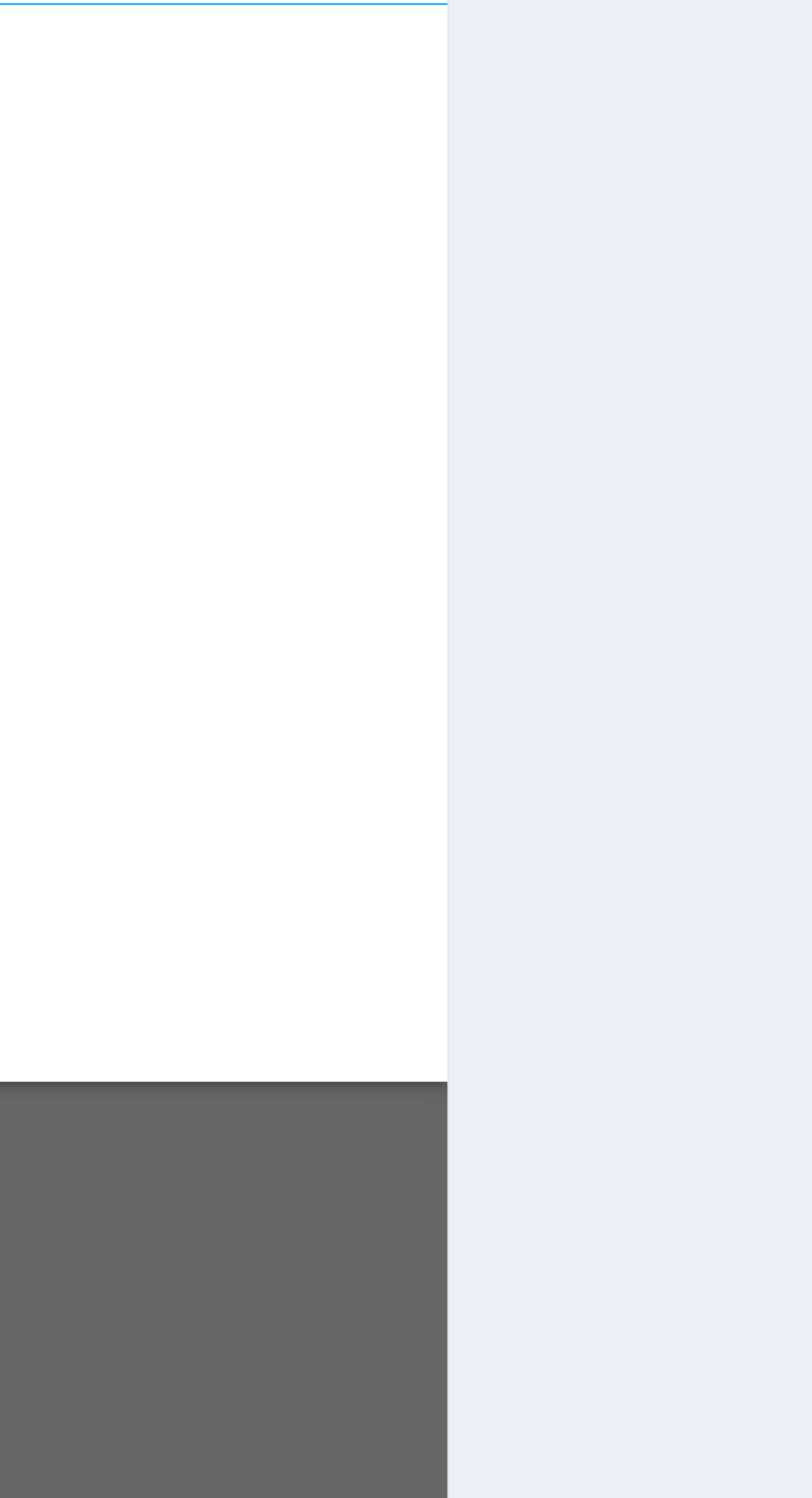
click at [0, 0] on div "Home / Service /service Q&A /q-a Gallery /gallery Contact /contact Legal Notice…" at bounding box center [0, 0] width 0 height 0
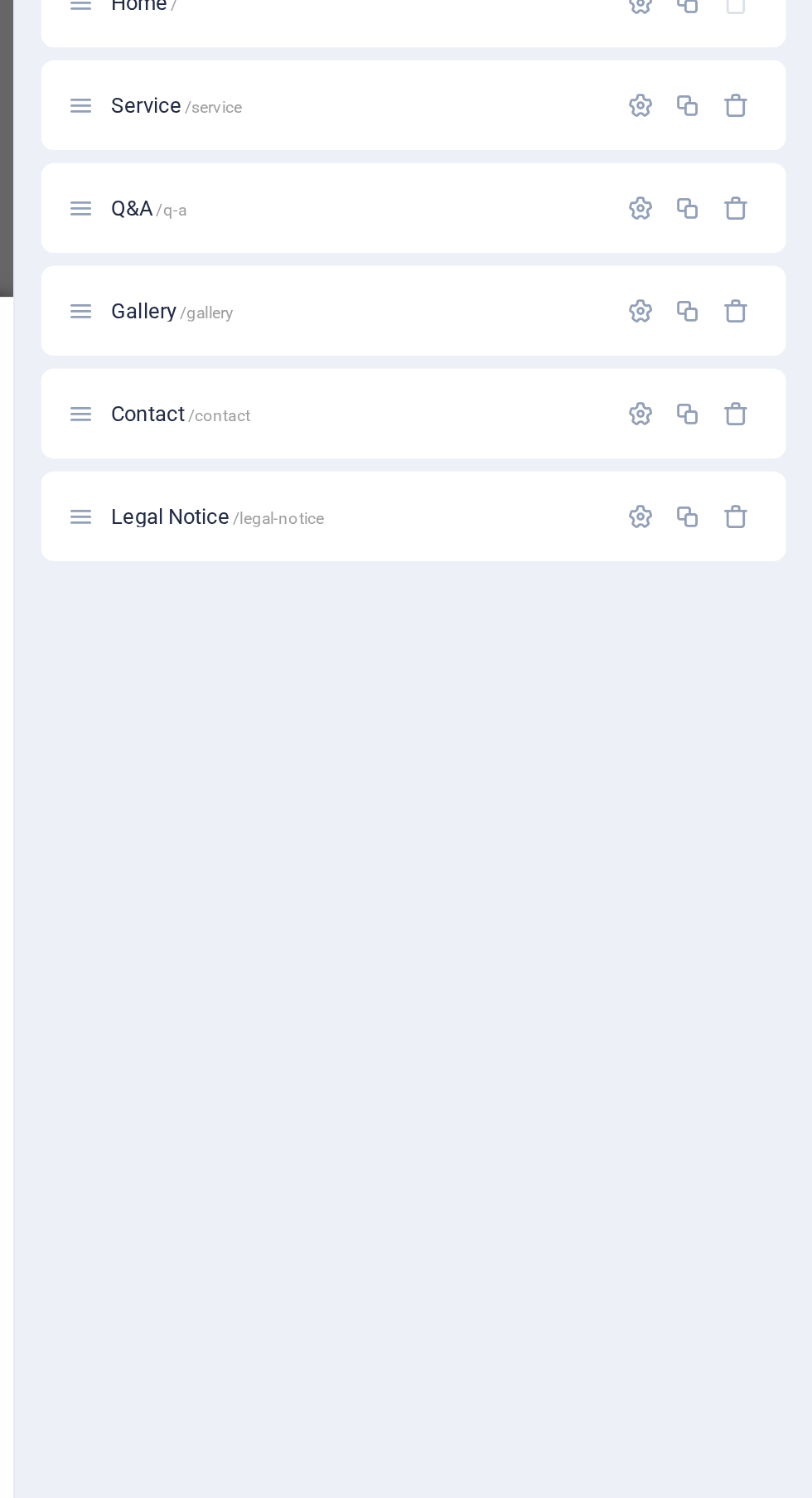
click at [0, 0] on span "/contact" at bounding box center [0, 0] width 0 height 0
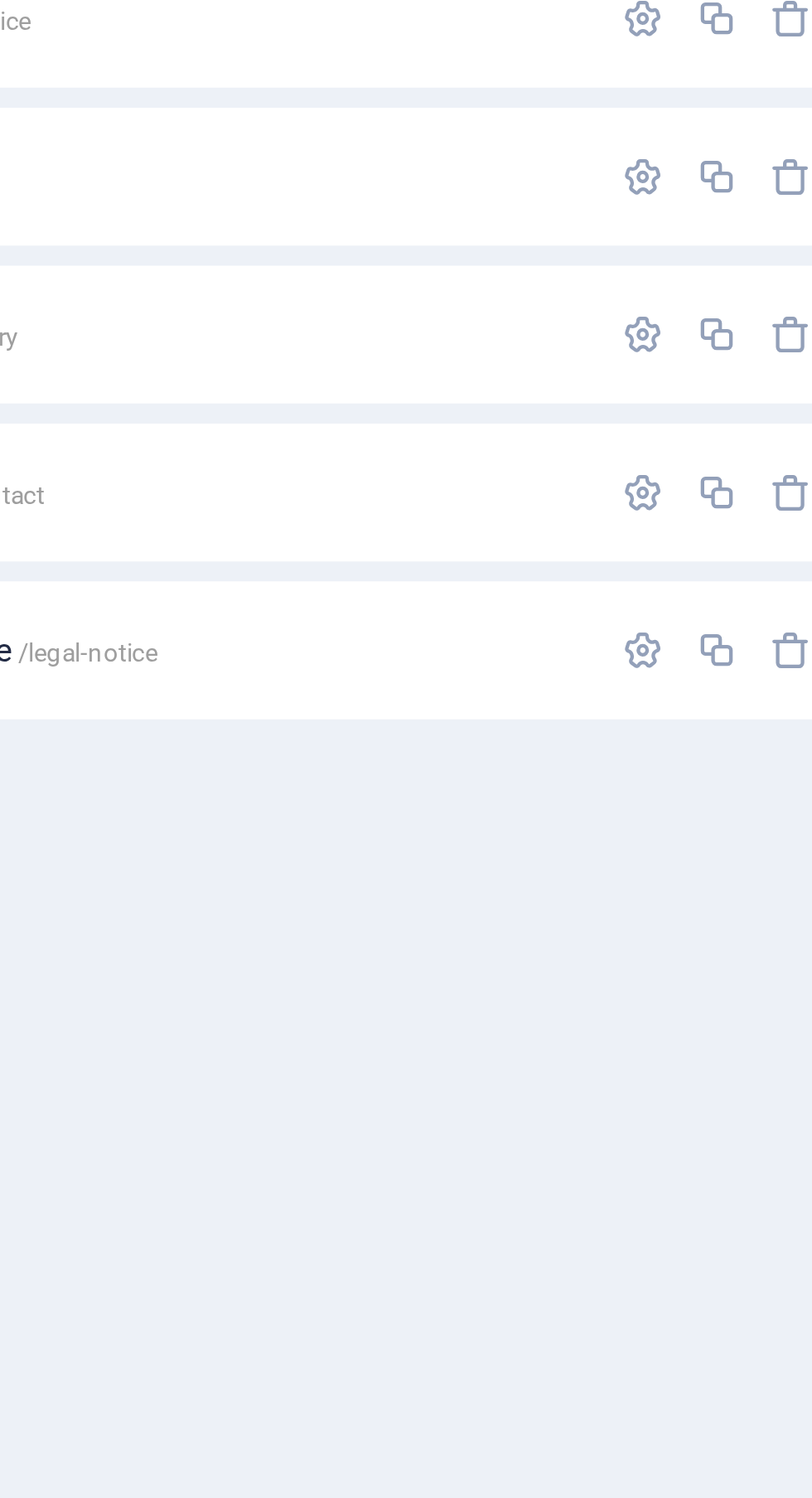
click at [720, 461] on icon "button" at bounding box center [724, 459] width 14 height 14
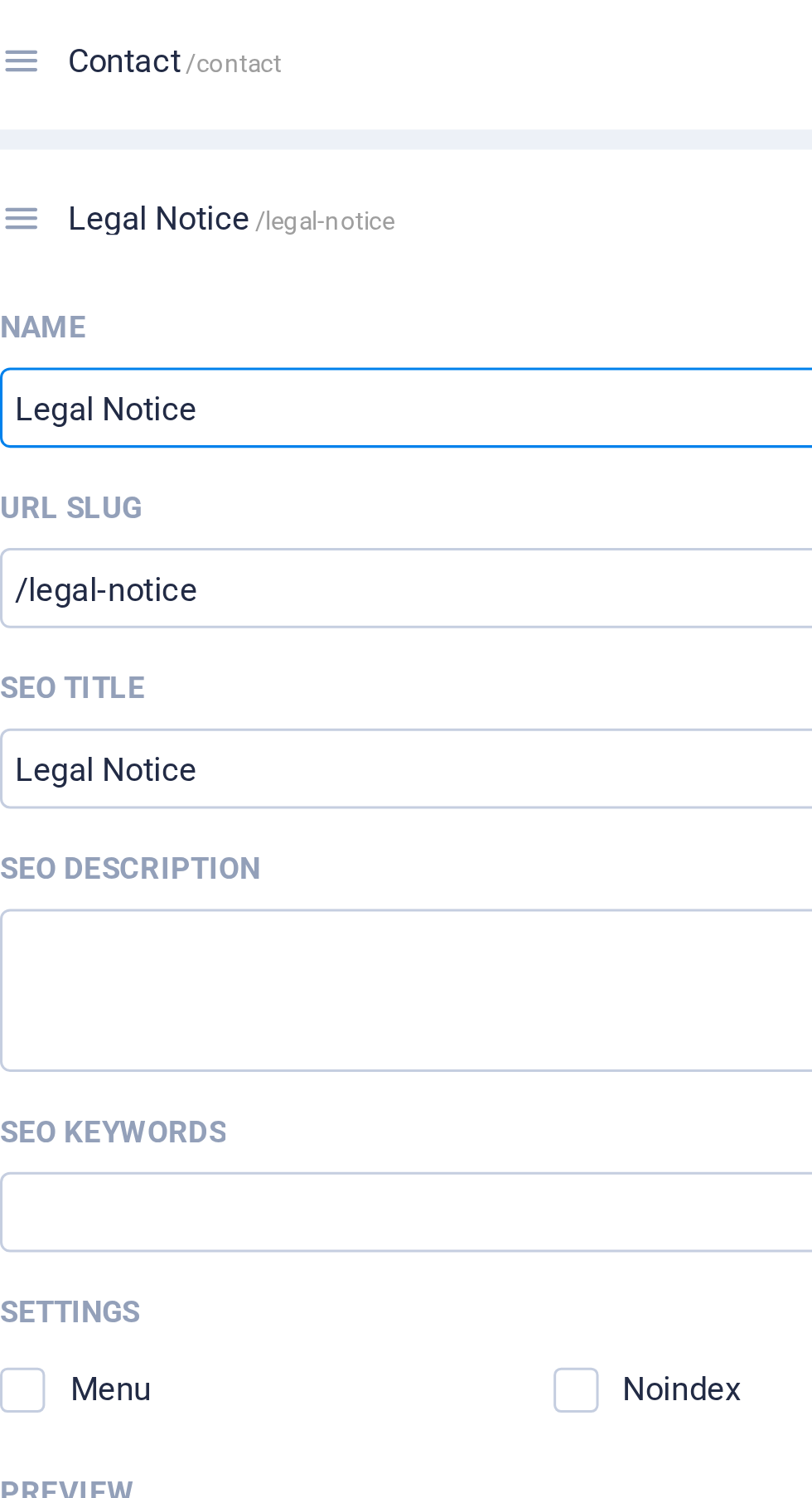
click at [552, 457] on span "/legal-notice" at bounding box center [541, 460] width 47 height 9
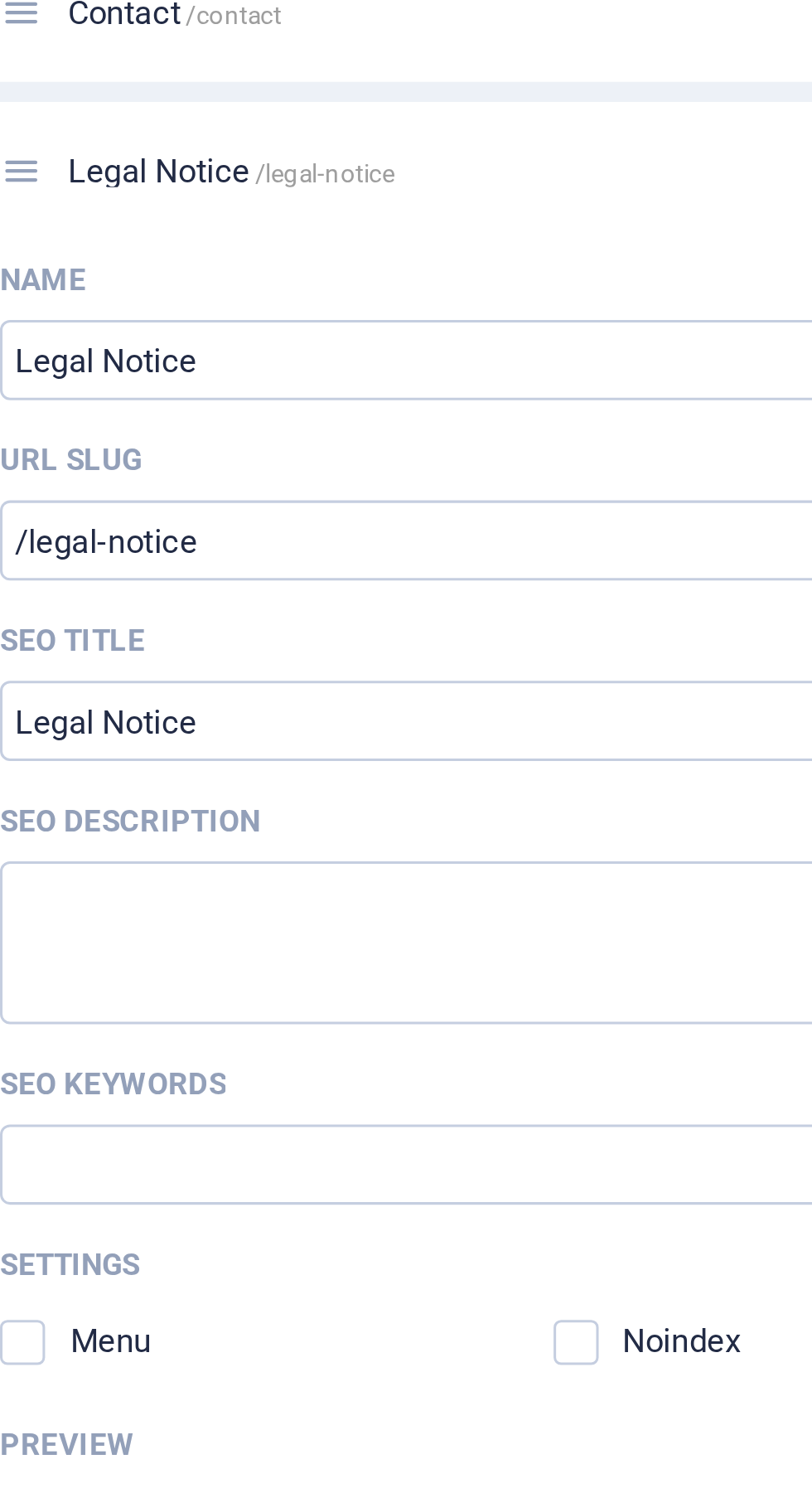
click at [552, 414] on div "Contact /contact" at bounding box center [609, 392] width 378 height 46
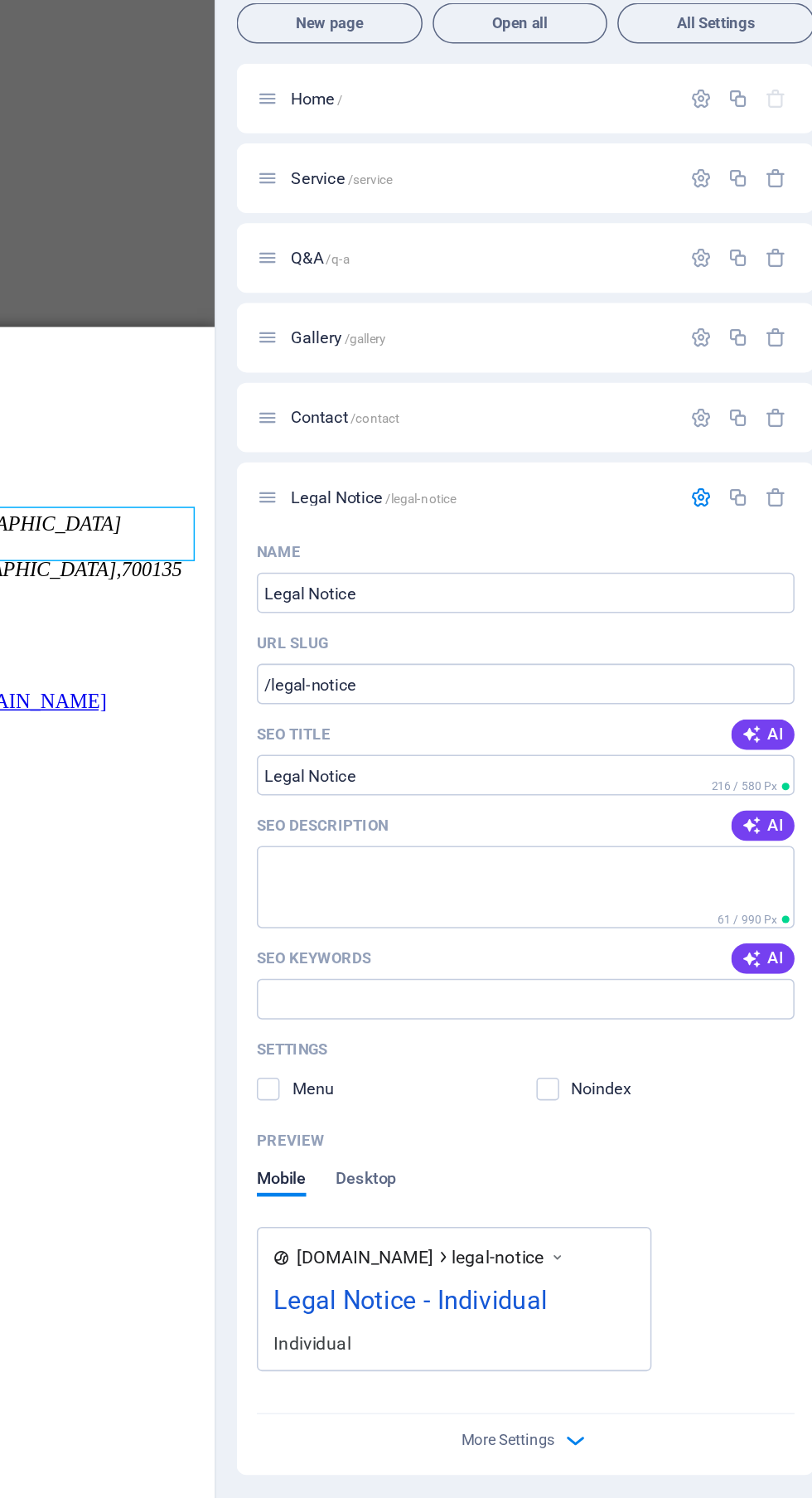
click at [549, 380] on p "Gallery /gallery" at bounding box center [580, 380] width 249 height 11
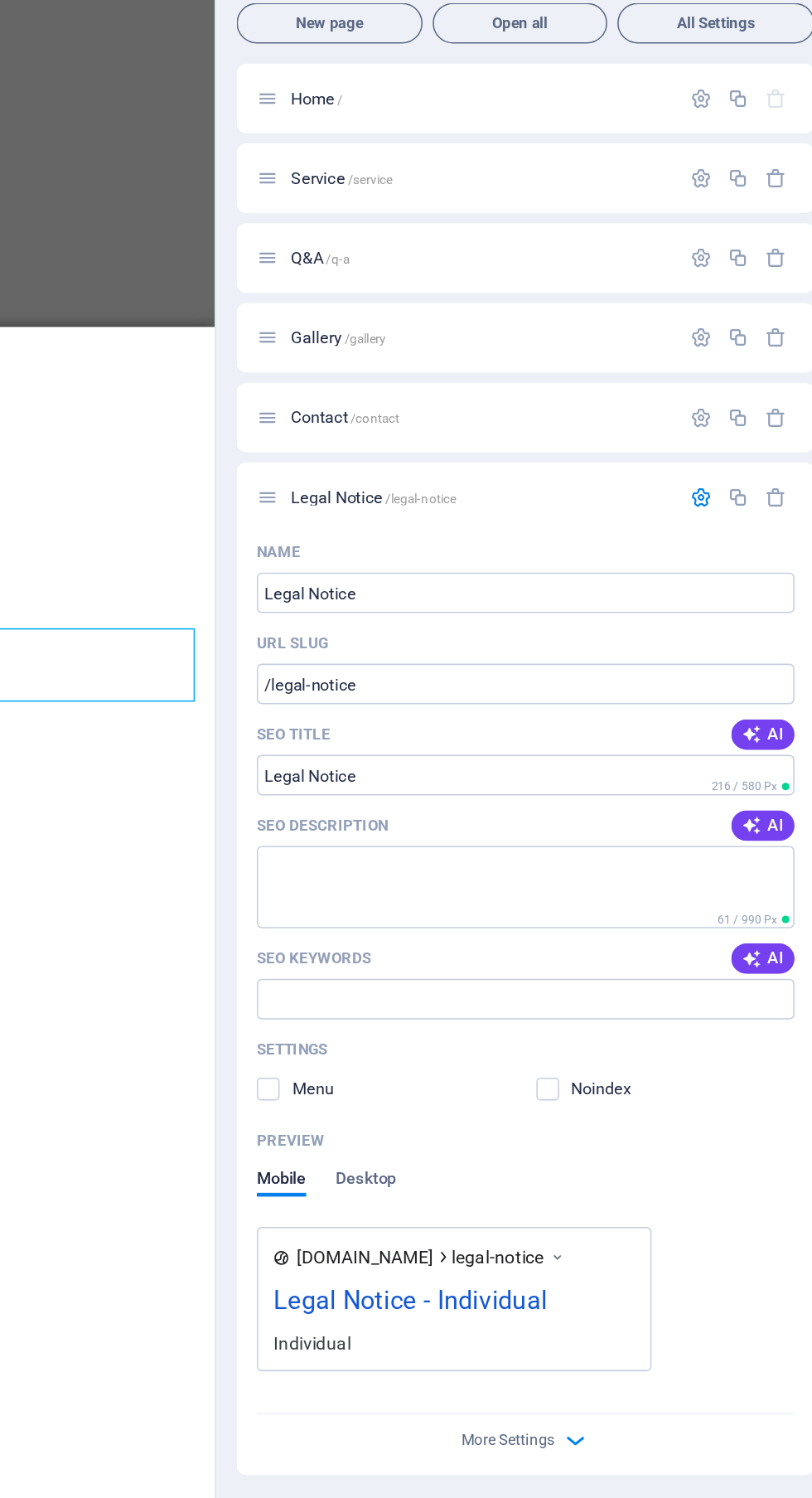
click at [720, 485] on icon "button" at bounding box center [724, 483] width 14 height 14
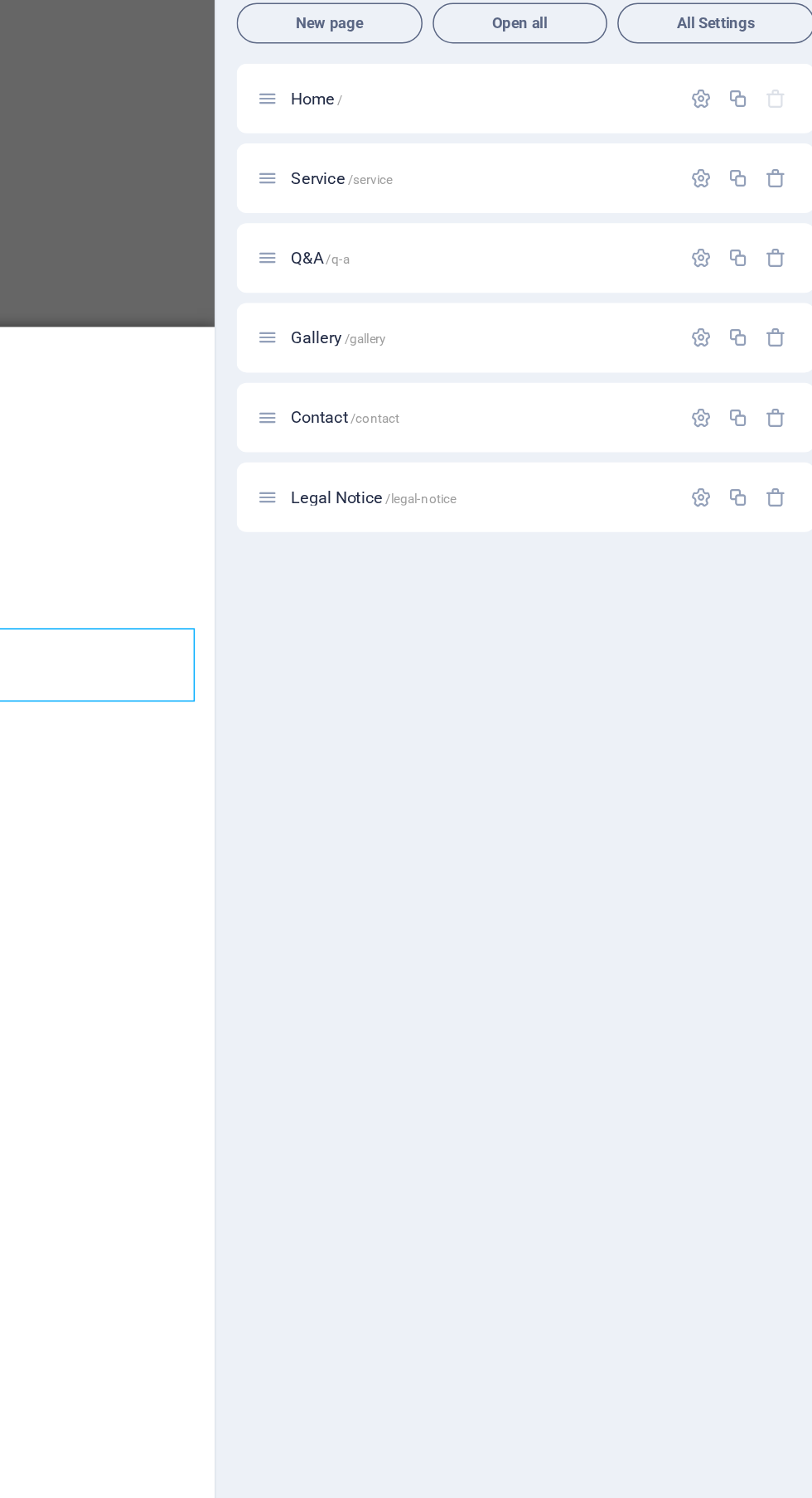
click at [579, 484] on p "Legal Notice /legal-notice" at bounding box center [580, 484] width 249 height 11
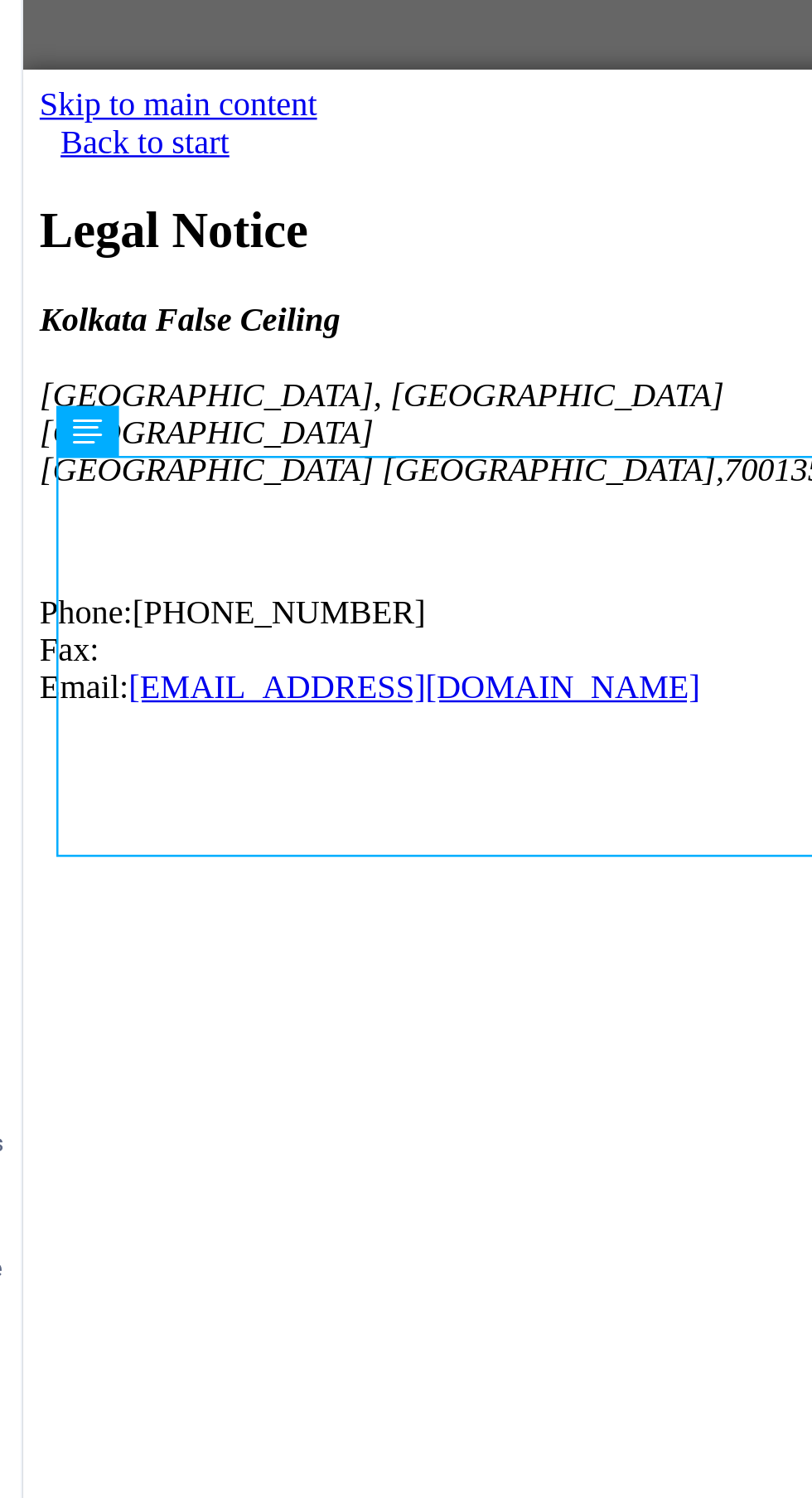
click at [172, 143] on div "Legal Notice" at bounding box center [192, 132] width 326 height 22
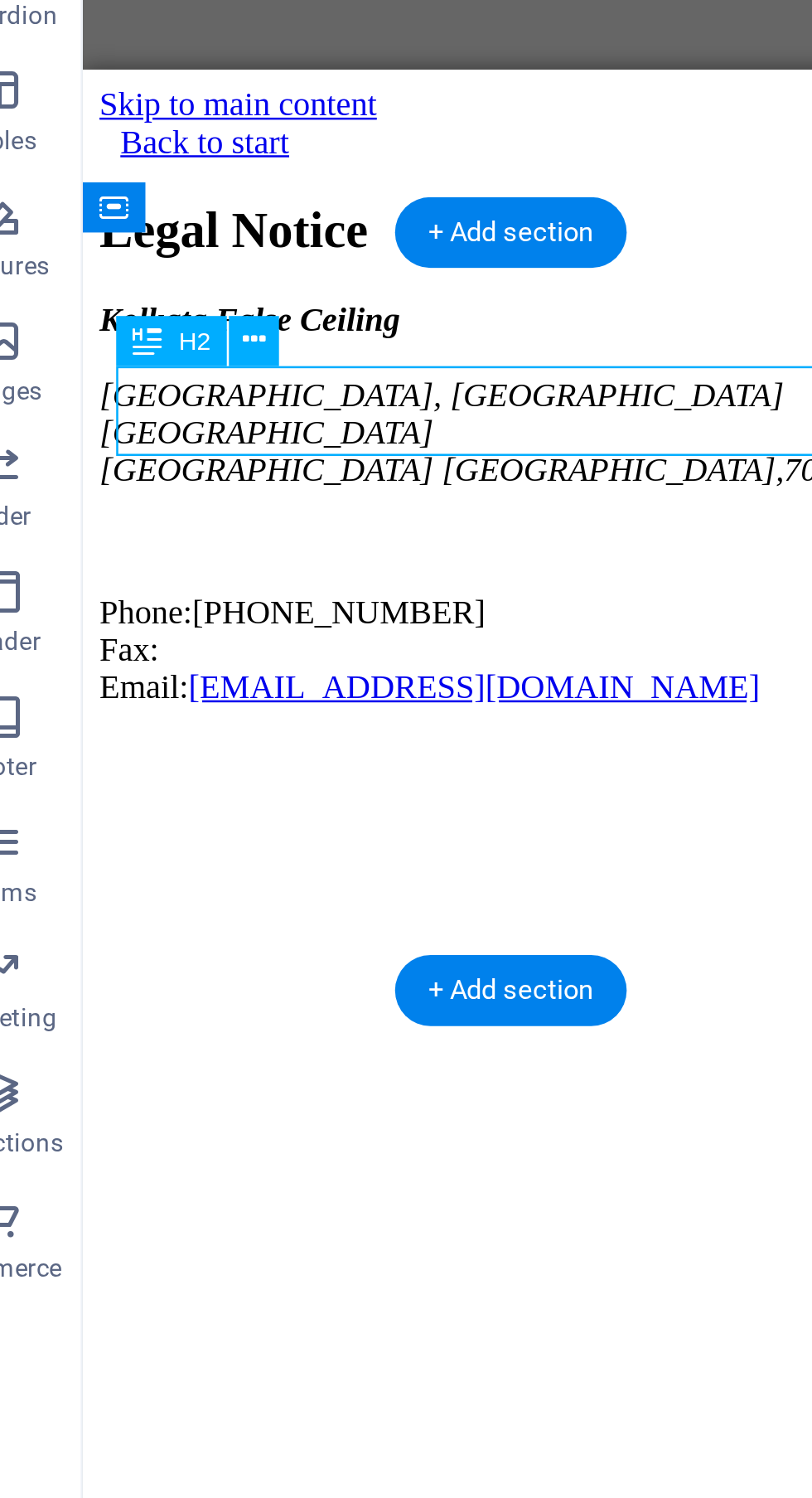
click at [233, 143] on div "Legal Notice" at bounding box center [251, 132] width 326 height 22
click at [224, 143] on div "Legal Notice" at bounding box center [251, 132] width 326 height 22
click at [140, 486] on button at bounding box center [134, 481] width 20 height 20
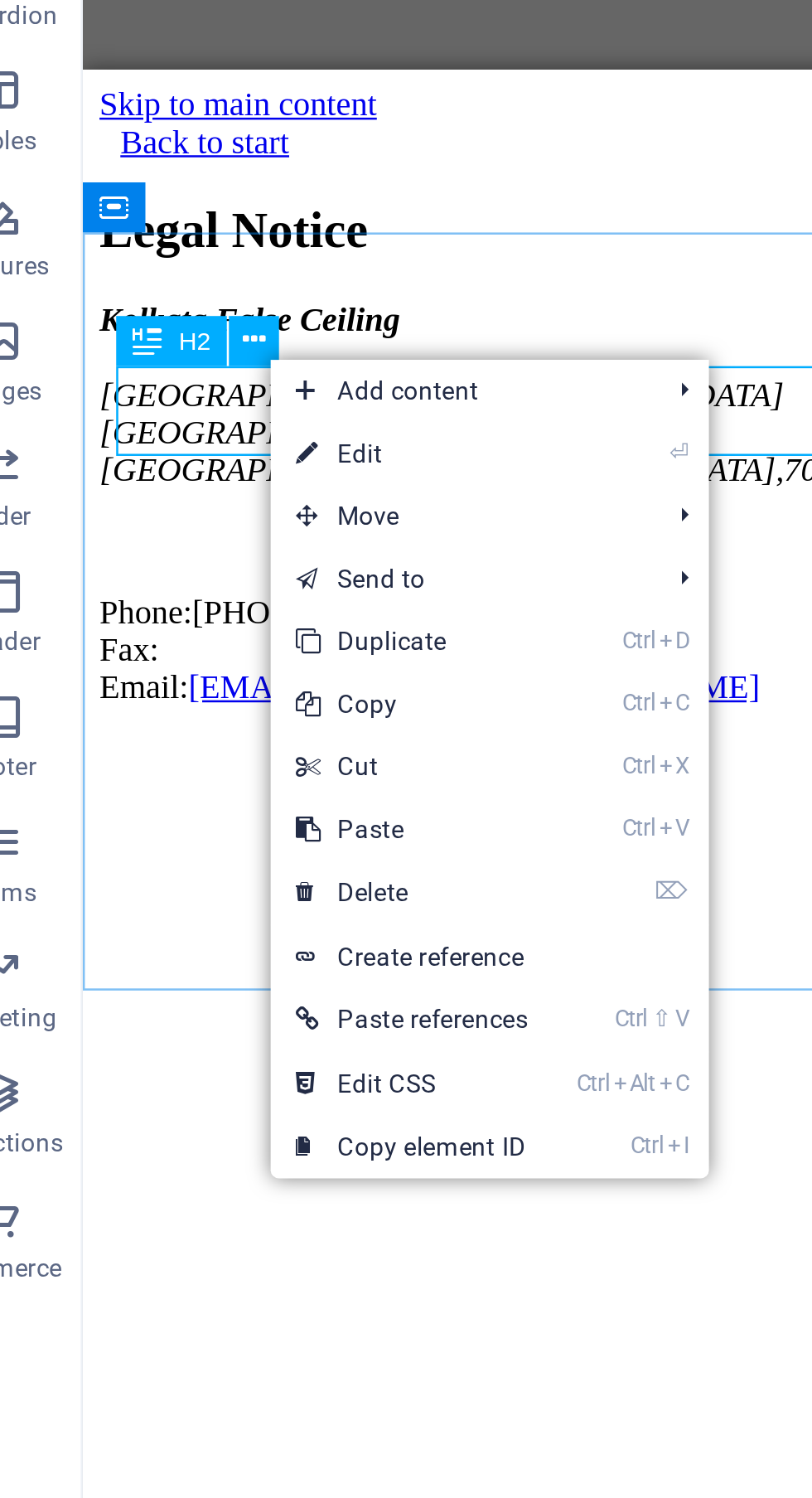
click at [97, 245] on div "Kolkata False Ceiling DTC Capital City, Rajarhat Newtown Kolkata West Bengal , …" at bounding box center [251, 240] width 326 height 161
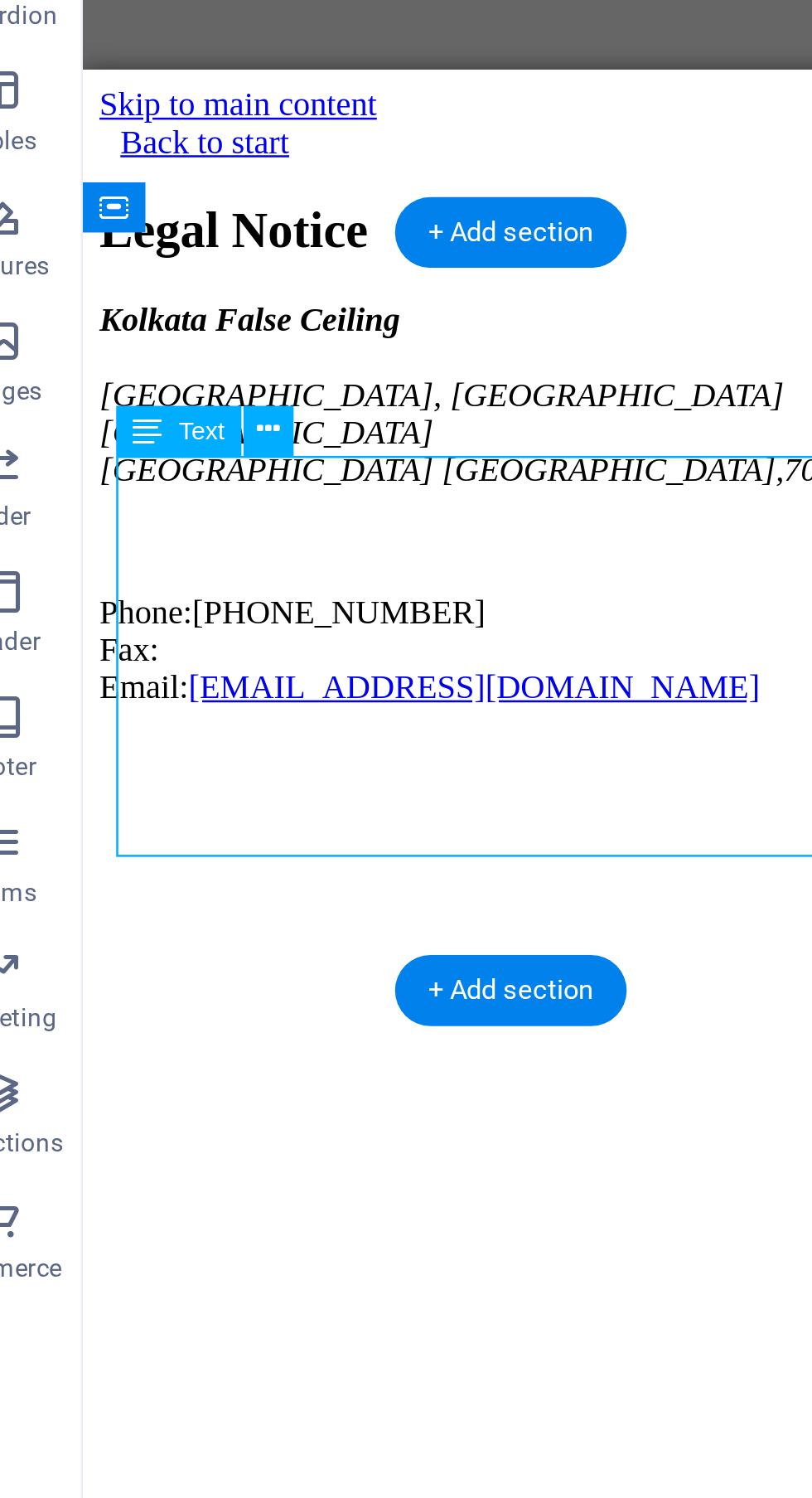
click at [105, 238] on div "Kolkata False Ceiling DTC Capital City, Rajarhat Newtown Kolkata West Bengal , …" at bounding box center [251, 240] width 326 height 161
click at [203, 235] on div "Kolkata False Ceiling DTC Capital City, Rajarhat Newtown Kolkata West Bengal , …" at bounding box center [251, 240] width 326 height 161
click at [286, 242] on div "Kolkata False Ceiling DTC Capital City, Rajarhat Newtown Kolkata West Bengal , …" at bounding box center [251, 240] width 326 height 161
click at [236, 143] on div "Legal Notice" at bounding box center [251, 132] width 326 height 22
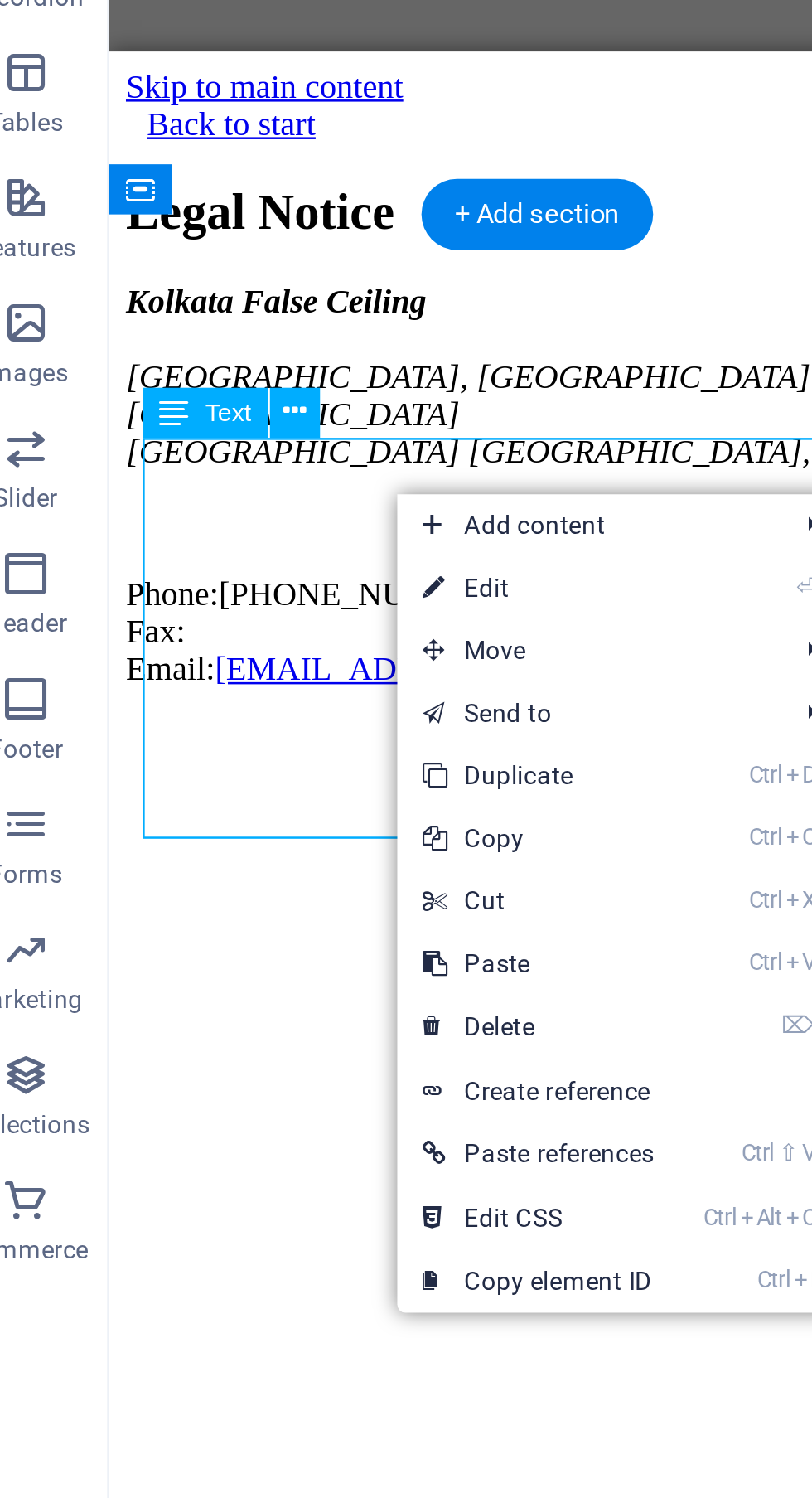
click at [157, 302] on div "Kolkata False Ceiling DTC Capital City, Rajarhat Newtown Kolkata West Bengal , …" at bounding box center [277, 221] width 326 height 161
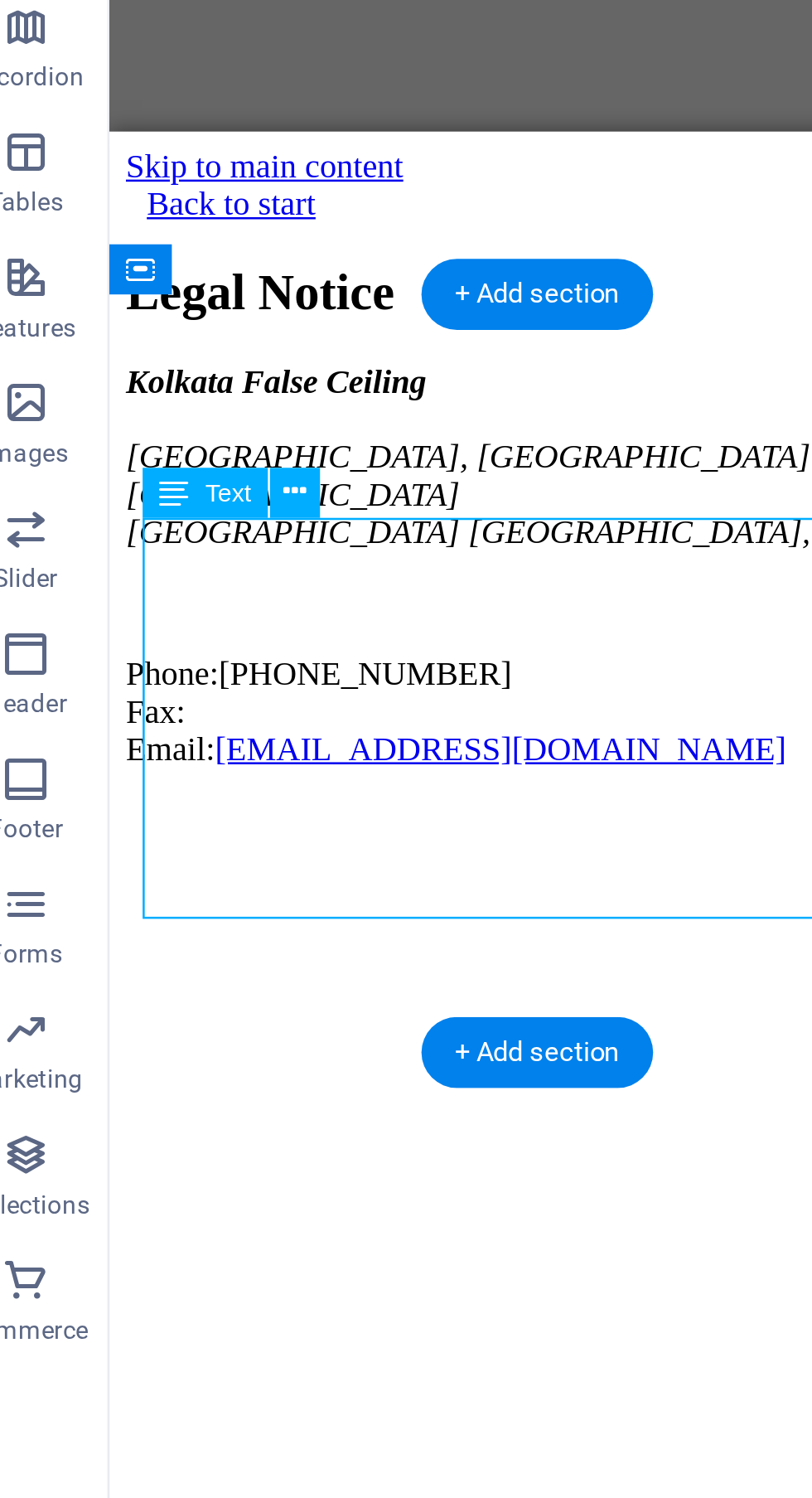
click at [259, 206] on div "Legal Notice" at bounding box center [277, 194] width 326 height 22
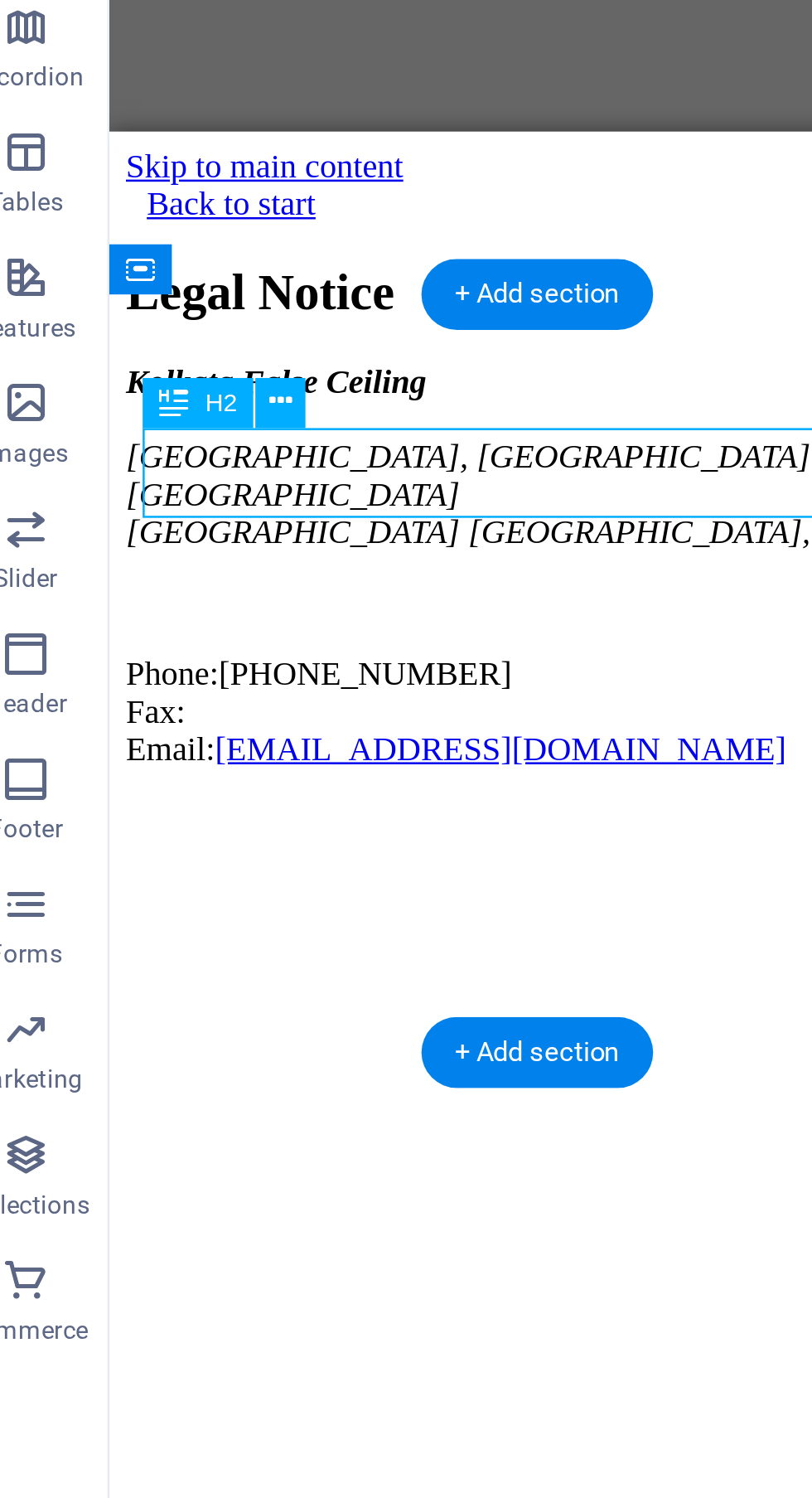
click at [248, 323] on div "Kolkata False Ceiling DTC Capital City, Rajarhat Newtown Kolkata West Bengal , …" at bounding box center [277, 302] width 326 height 161
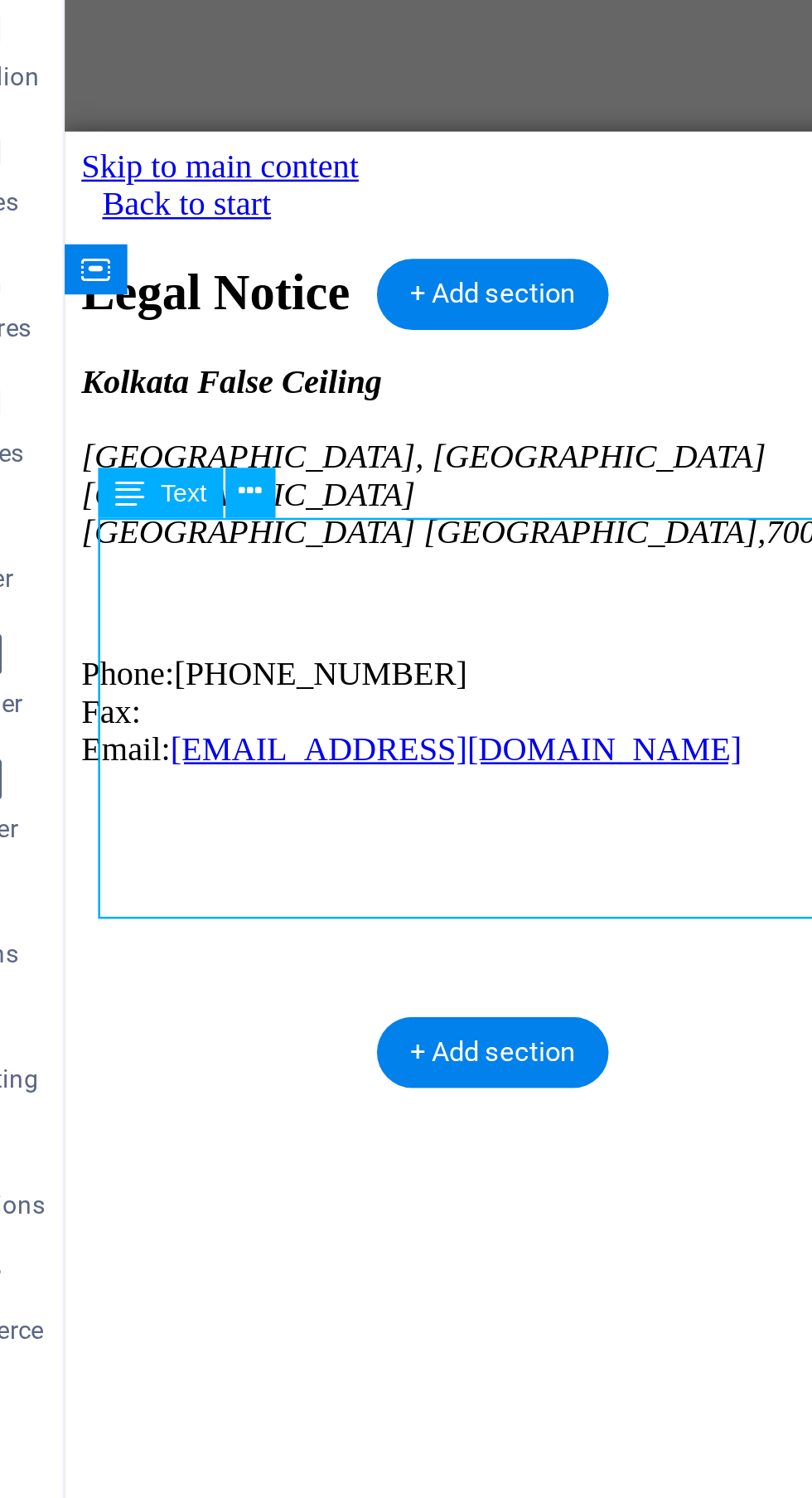
click at [222, 206] on div "Legal Notice" at bounding box center [234, 194] width 326 height 22
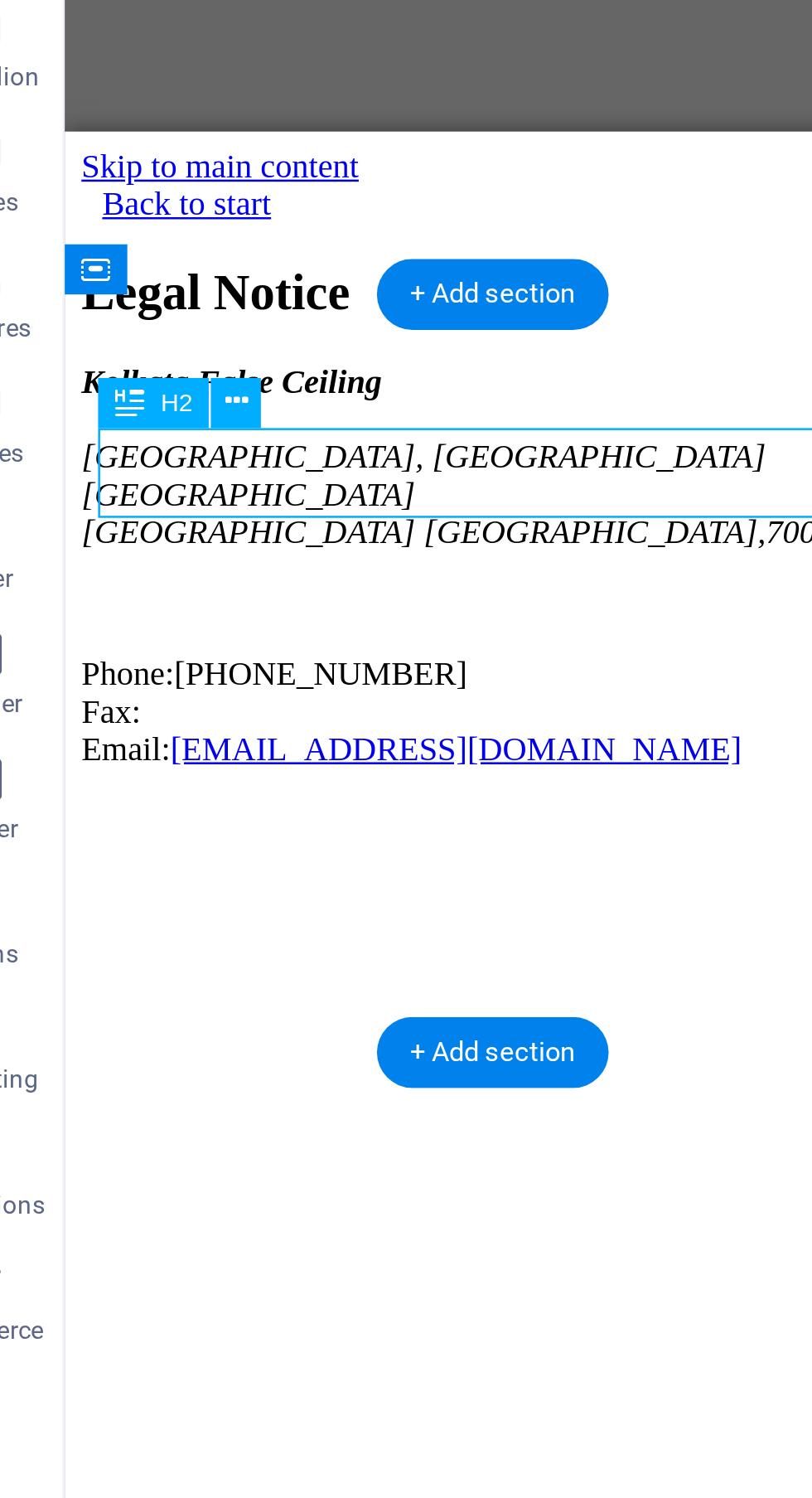
click at [134, 480] on icon at bounding box center [135, 480] width 9 height 17
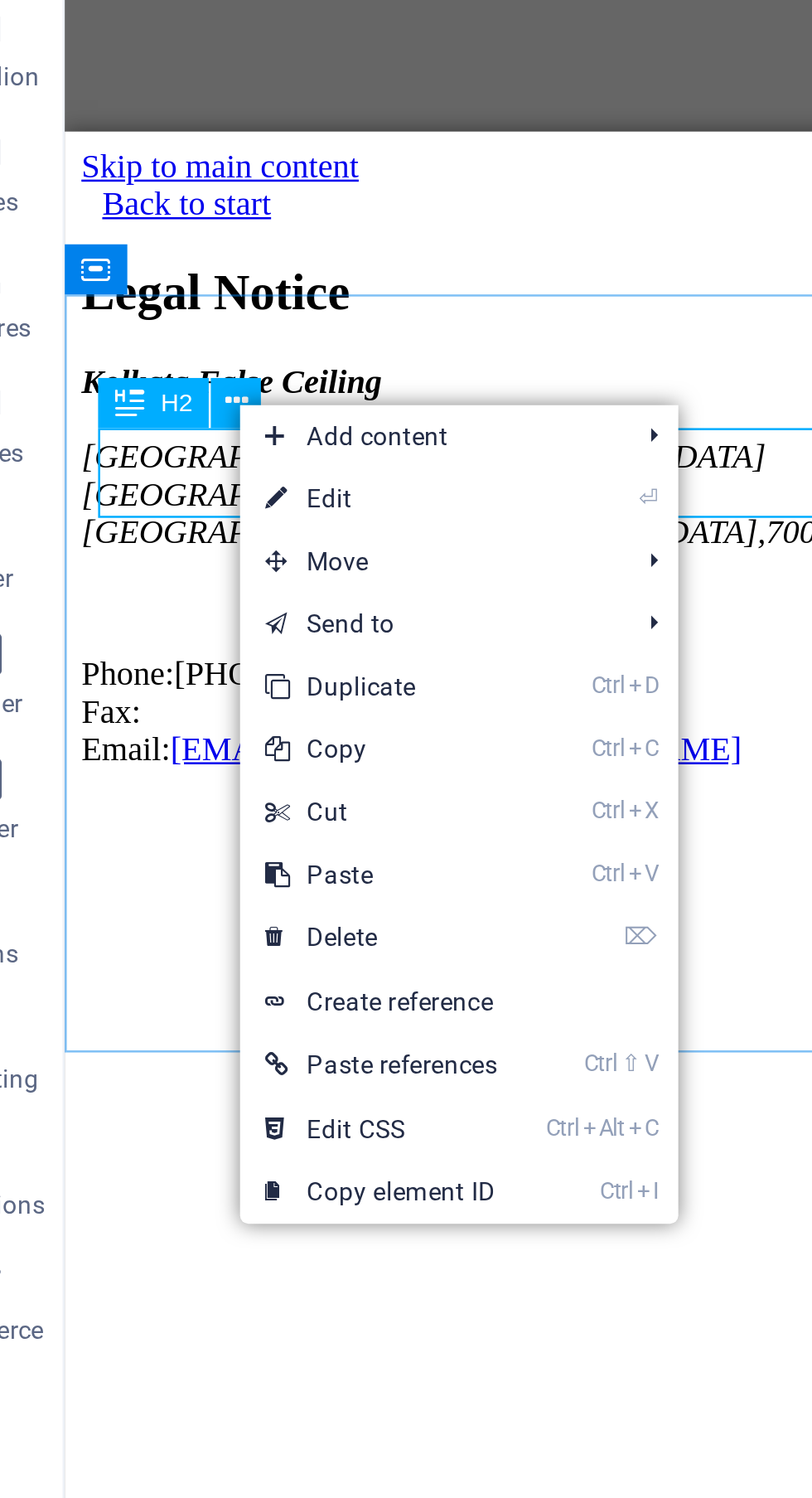
click at [220, 694] on link "⌦ Delete" at bounding box center [192, 692] width 112 height 25
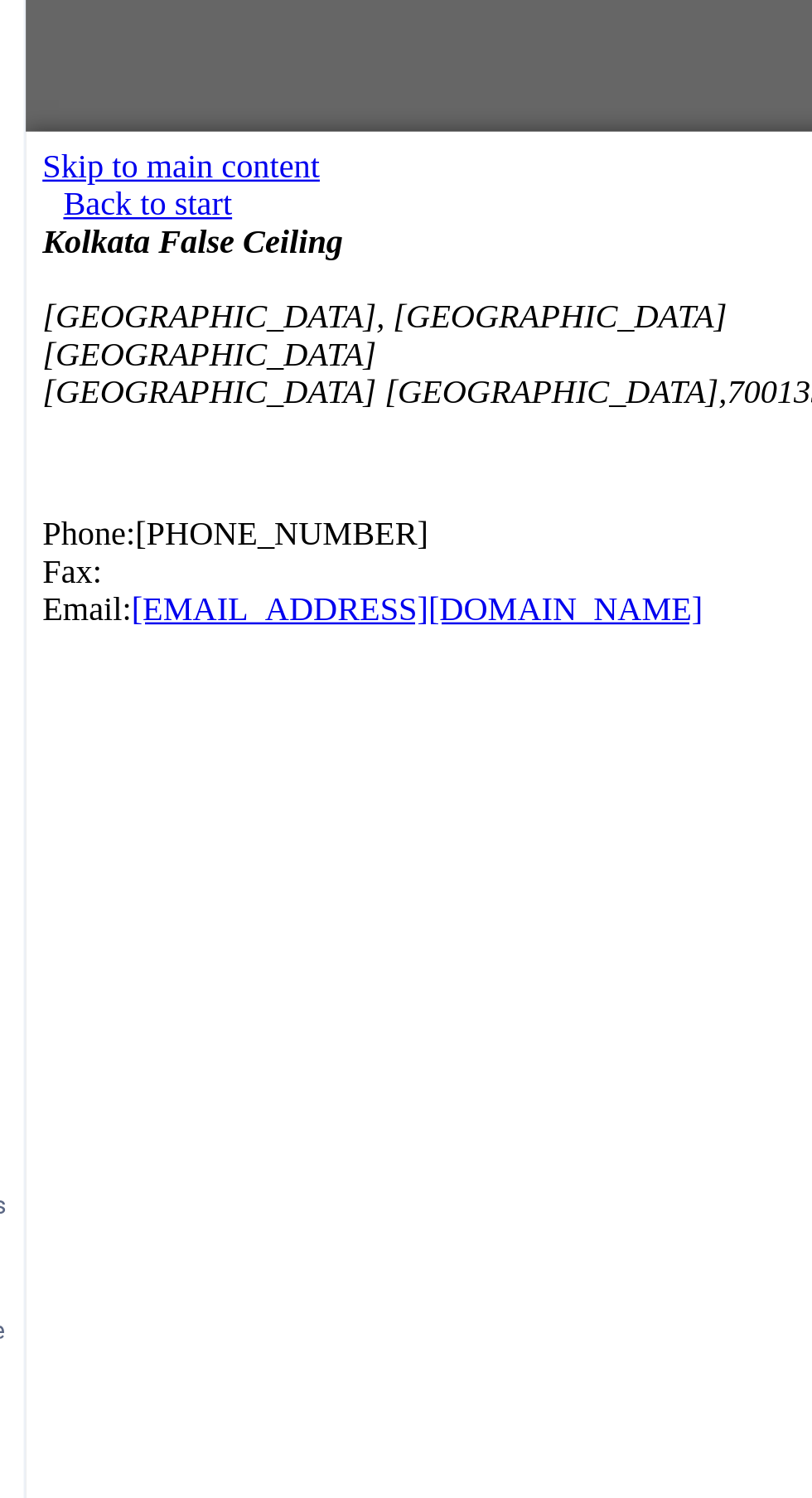
click at [152, 254] on div "Kolkata False Ceiling DTC Capital City, Rajarhat Newtown Kolkata West Bengal , …" at bounding box center [195, 246] width 326 height 161
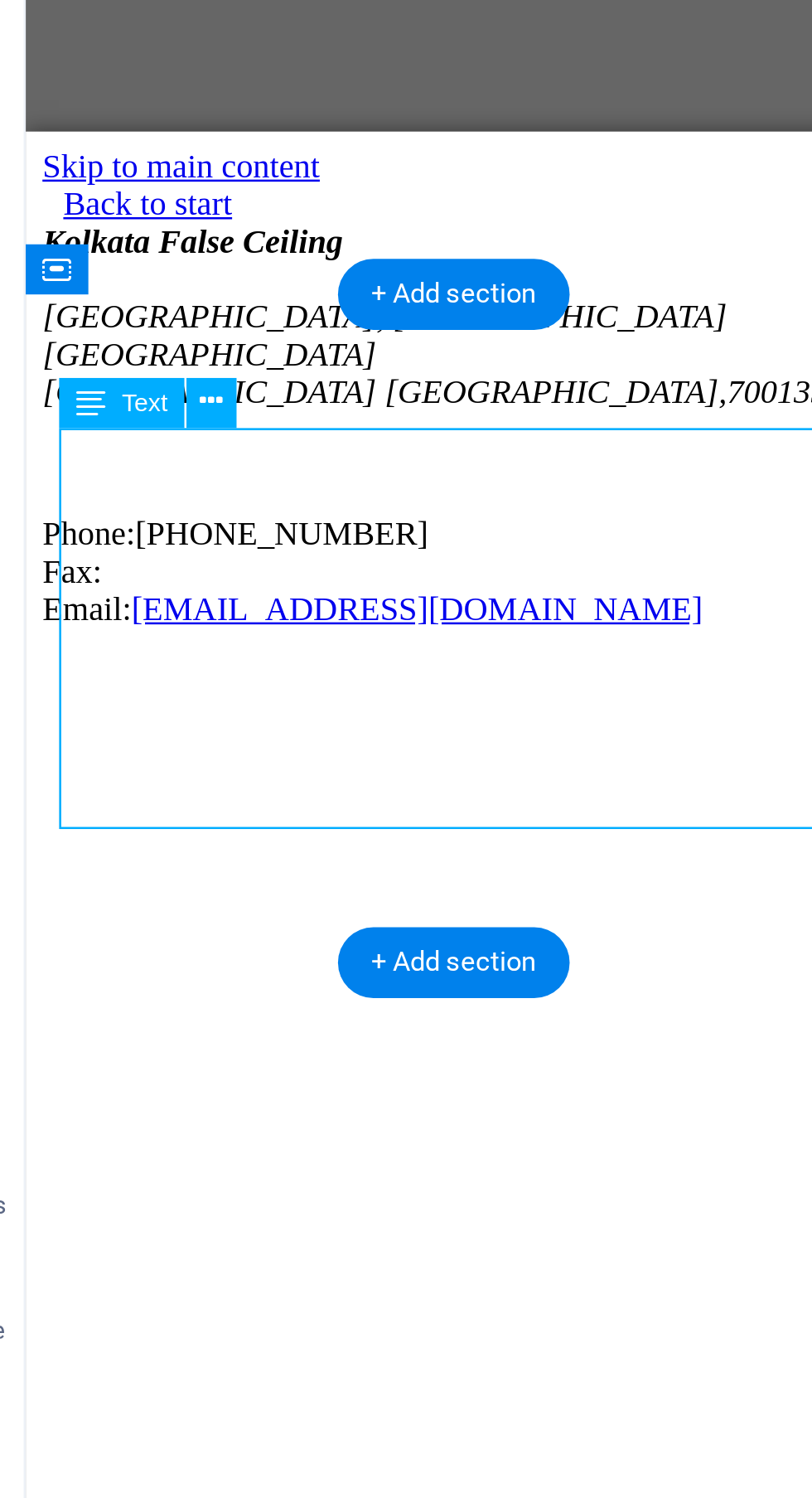
click at [162, 264] on div "Kolkata False Ceiling DTC Capital City, Rajarhat Newtown Kolkata West Bengal , …" at bounding box center [195, 246] width 326 height 161
click at [141, 260] on div "Kolkata False Ceiling DTC Capital City, Rajarhat Newtown Kolkata West Bengal , …" at bounding box center [195, 246] width 326 height 161
click at [283, 166] on div "Back to start" at bounding box center [195, 159] width 326 height 15
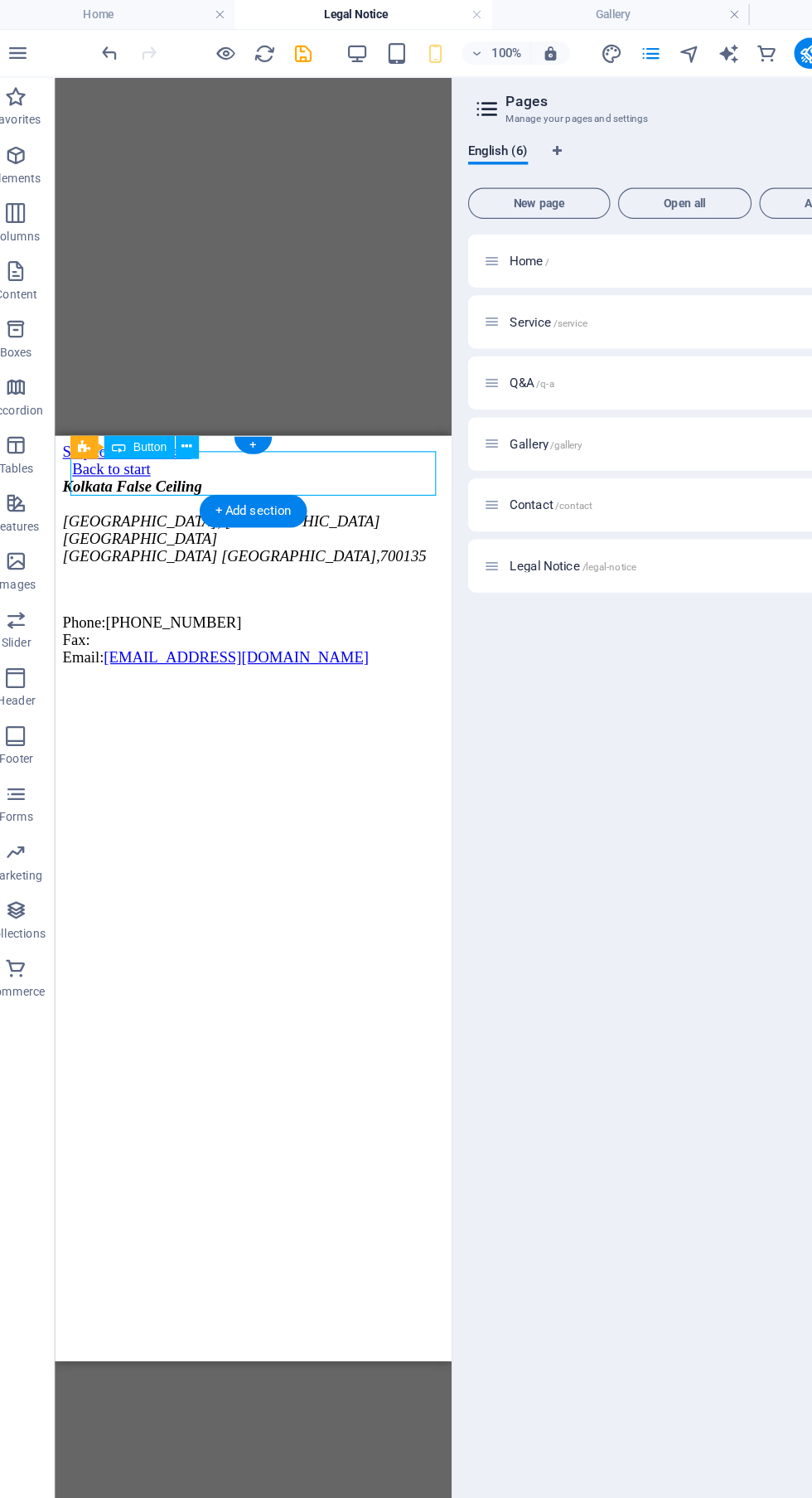
click at [528, 380] on p "Gallery /gallery" at bounding box center [580, 380] width 249 height 11
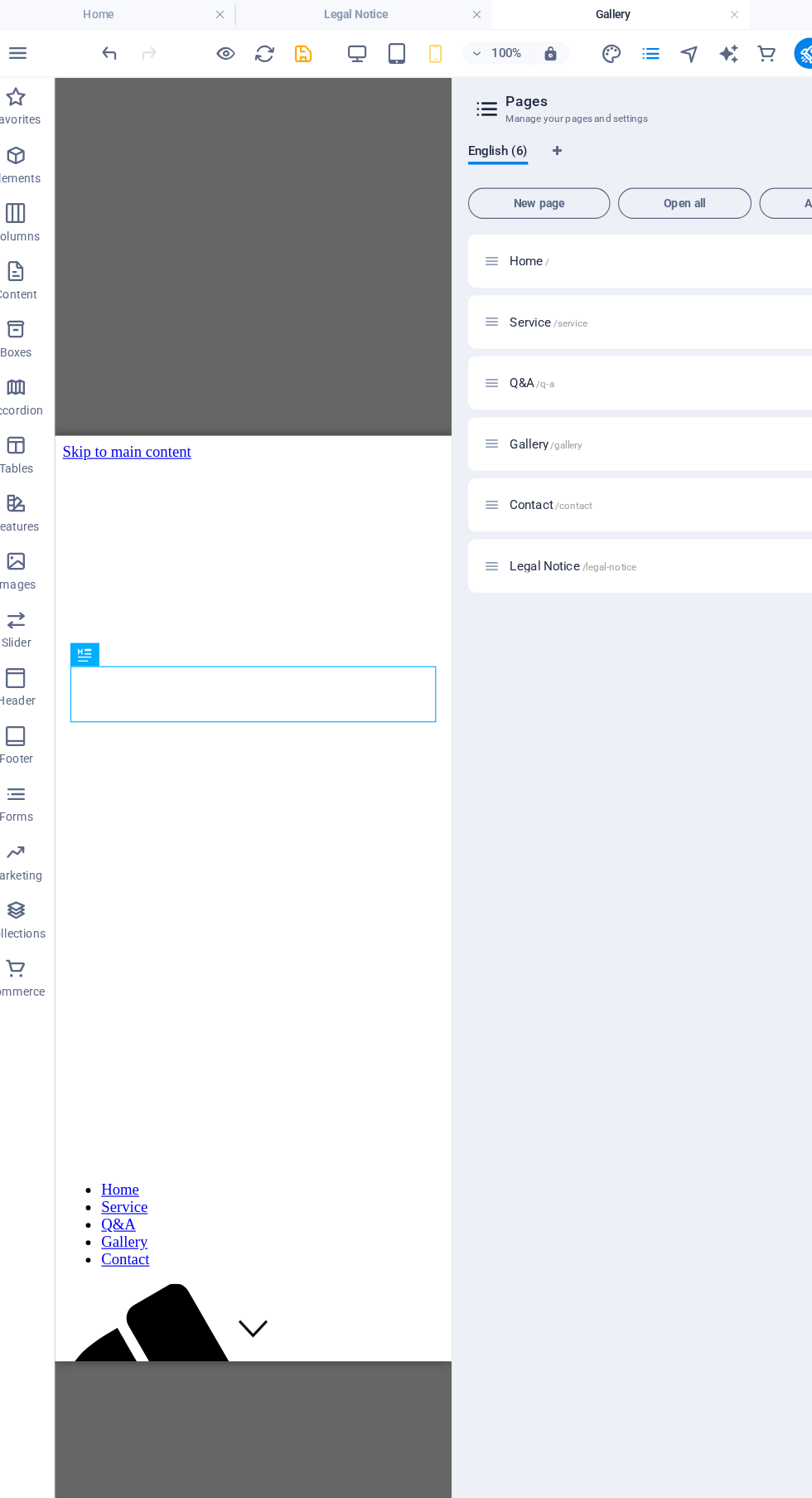
click at [535, 484] on span "/legal-notice" at bounding box center [541, 485] width 47 height 9
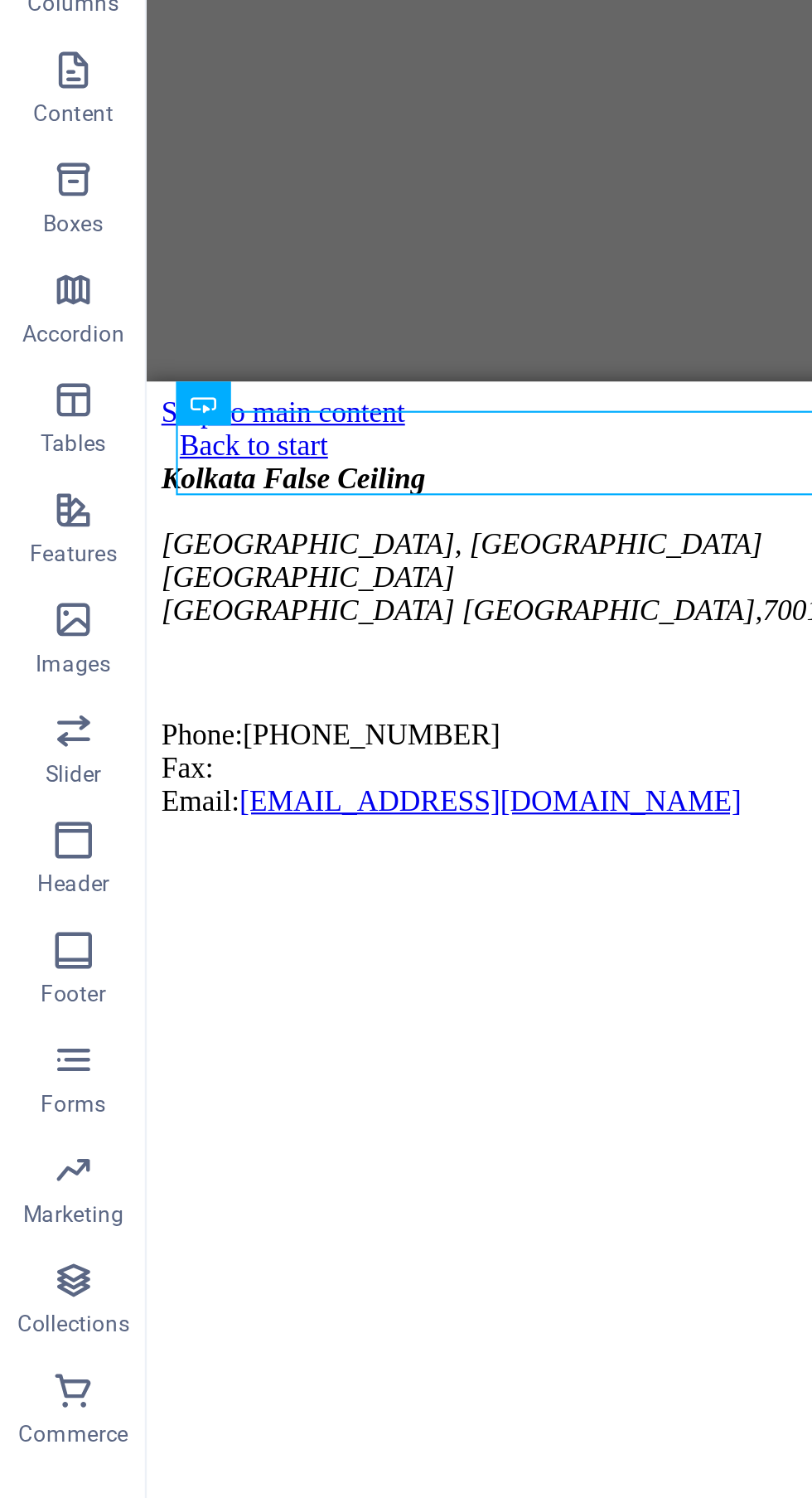
click at [240, 414] on div "Back to start" at bounding box center [316, 409] width 326 height 15
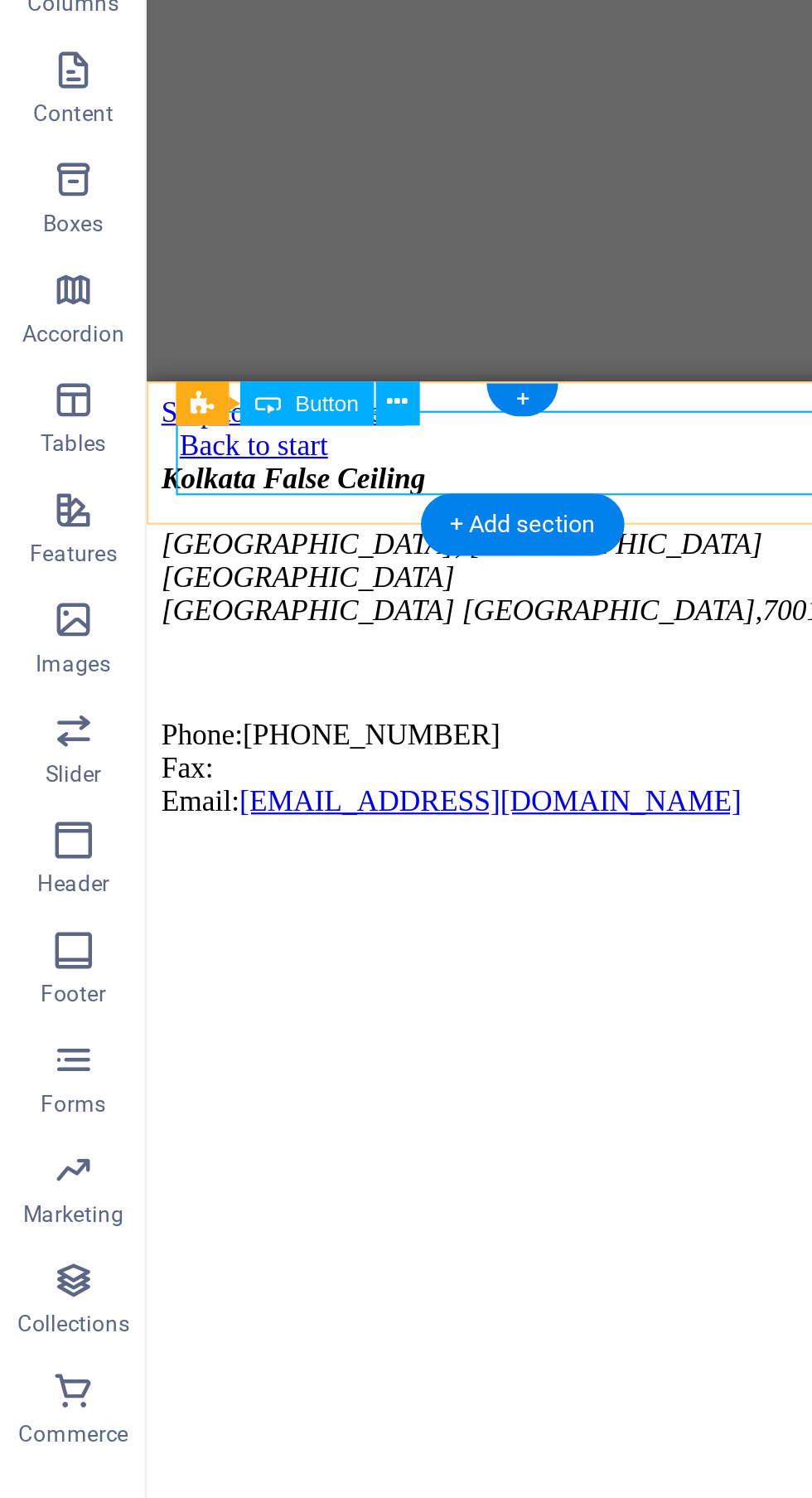
click at [173, 414] on div "Back to start" at bounding box center [316, 409] width 326 height 15
click at [237, 417] on div "Back to start" at bounding box center [316, 409] width 326 height 15
click at [392, 408] on div "Back to start" at bounding box center [316, 409] width 326 height 15
click at [272, 515] on div "Kolkata False Ceiling DTC Capital City, Rajarhat Newtown Kolkata West Bengal , …" at bounding box center [316, 497] width 326 height 161
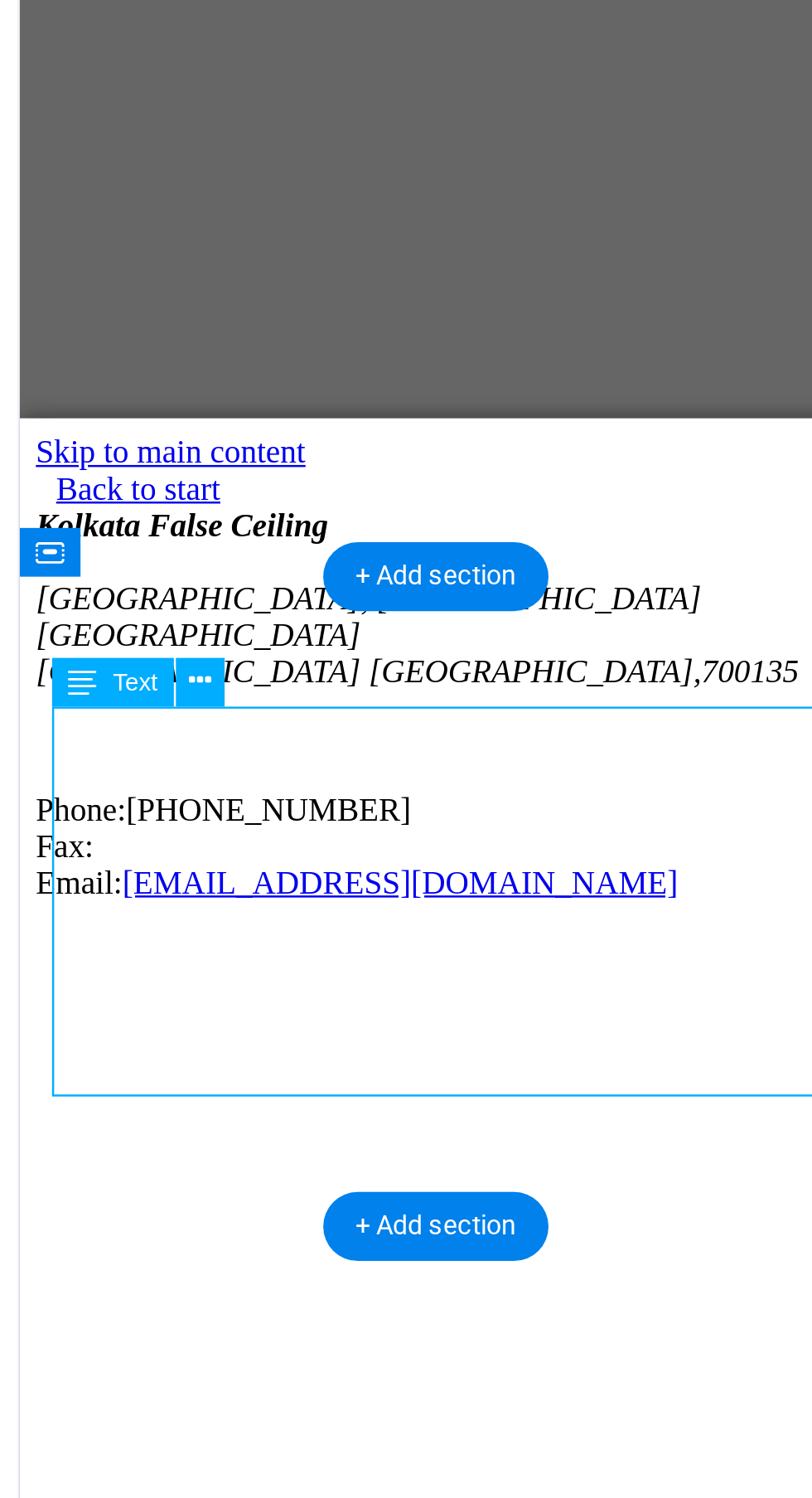
click at [101, 438] on div "Back to start" at bounding box center [188, 446] width 326 height 15
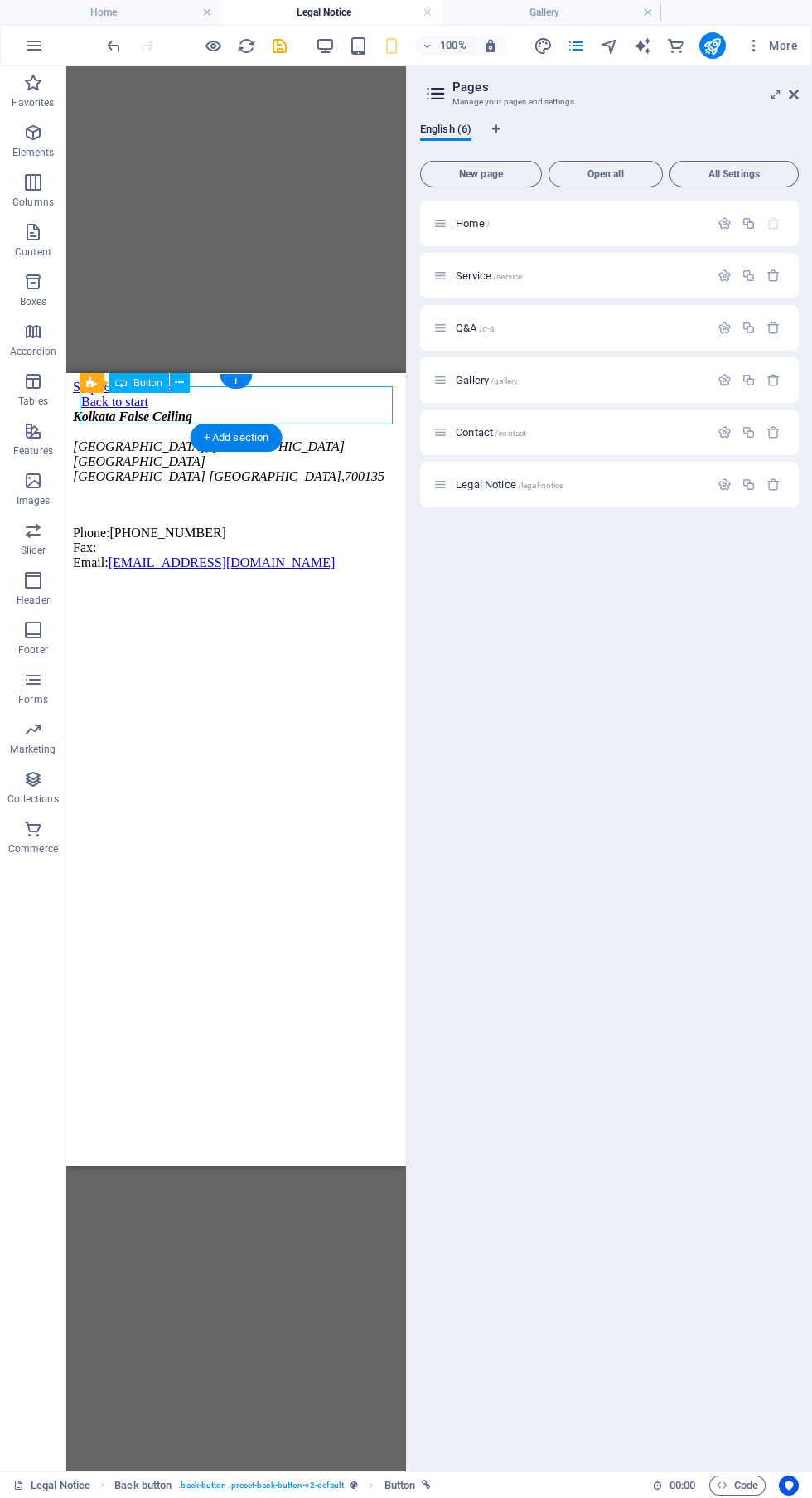
click at [0, 0] on div "Home / Service /service Q&A /q-a Gallery /gallery Contact /contact Legal Notice…" at bounding box center [0, 0] width 0 height 0
click at [279, 46] on icon "save" at bounding box center [279, 46] width 19 height 19
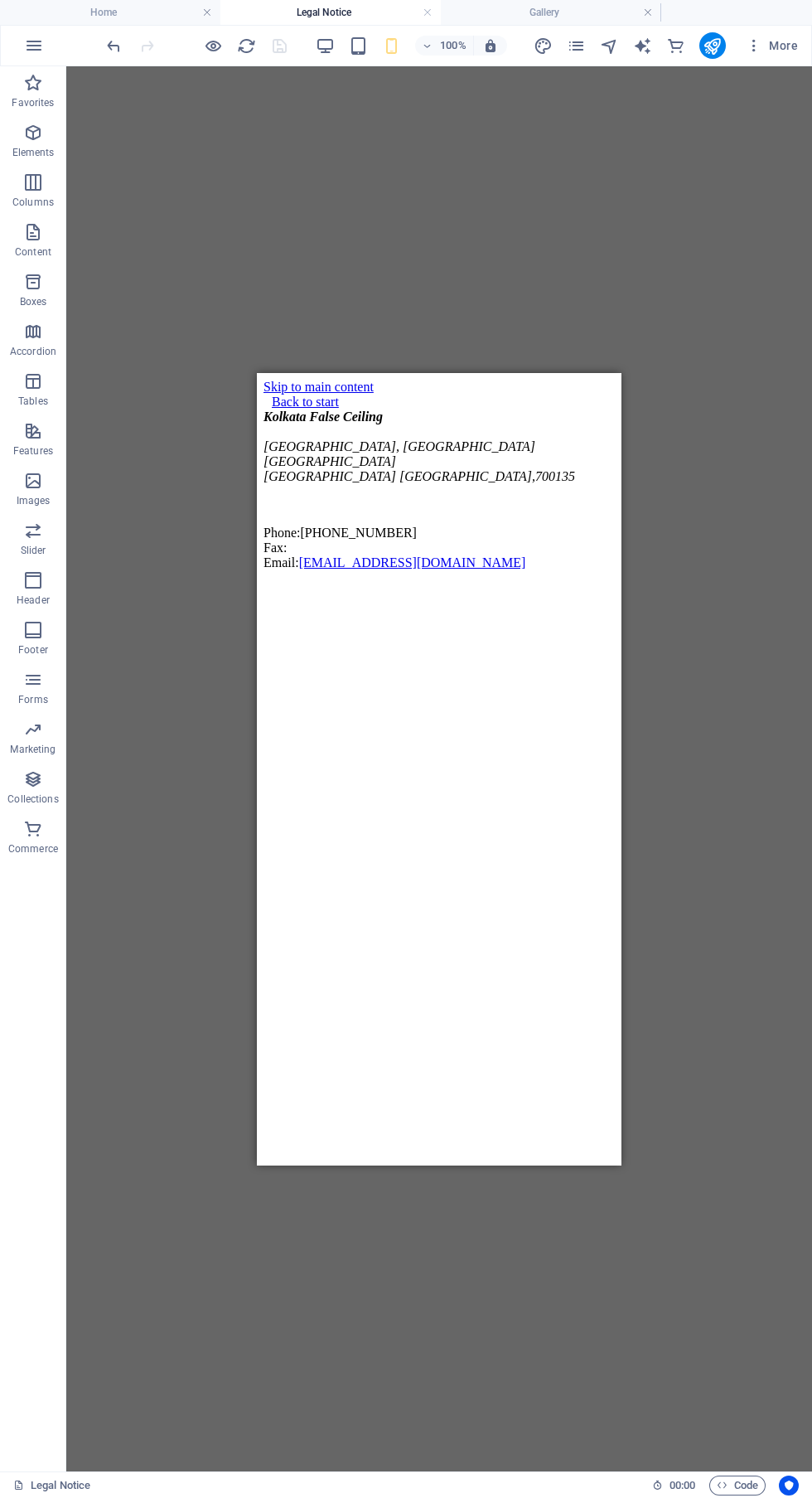
click at [367, 41] on icon "button" at bounding box center [358, 46] width 19 height 19
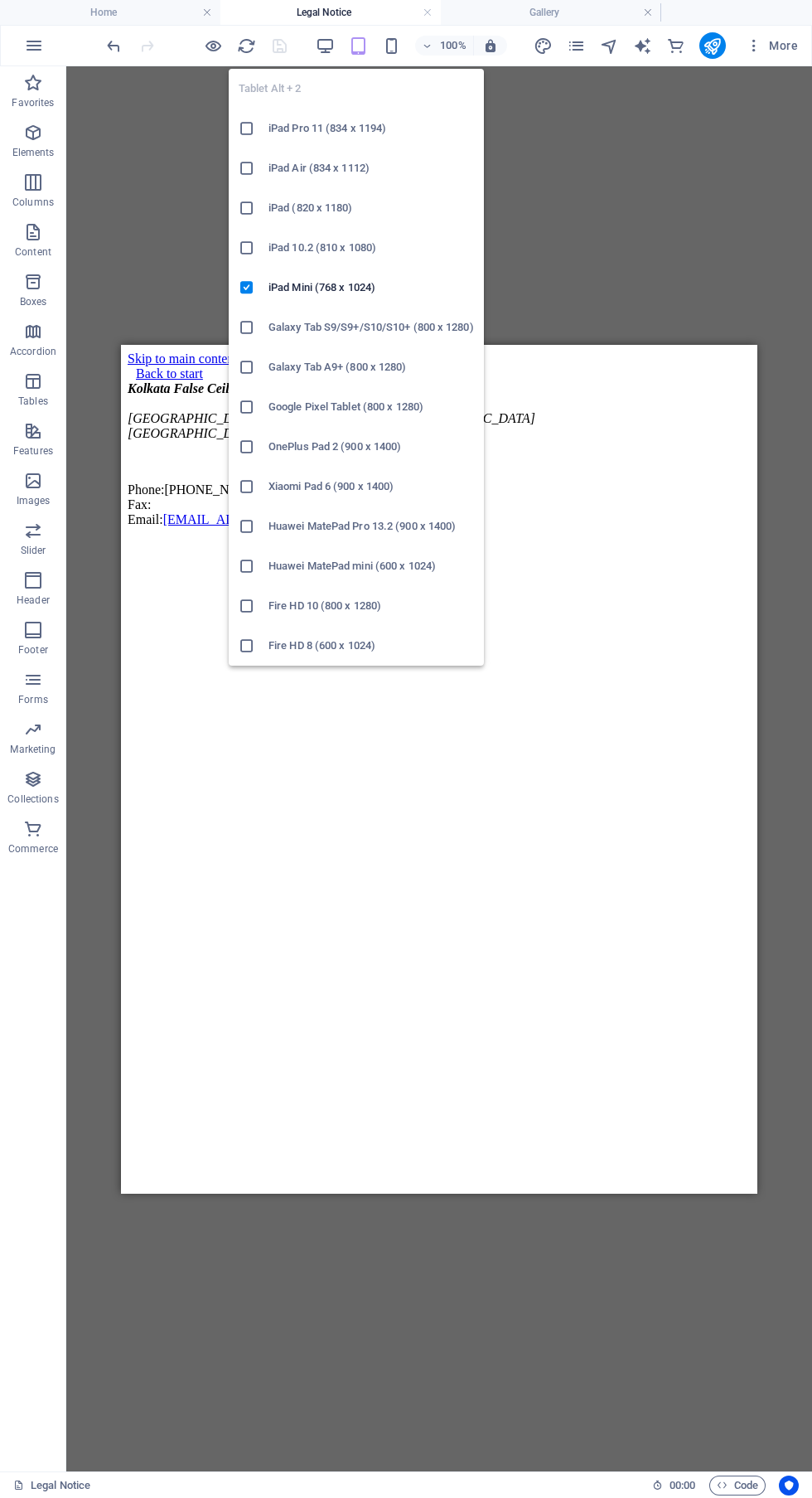
click at [392, 46] on icon "button" at bounding box center [391, 46] width 19 height 19
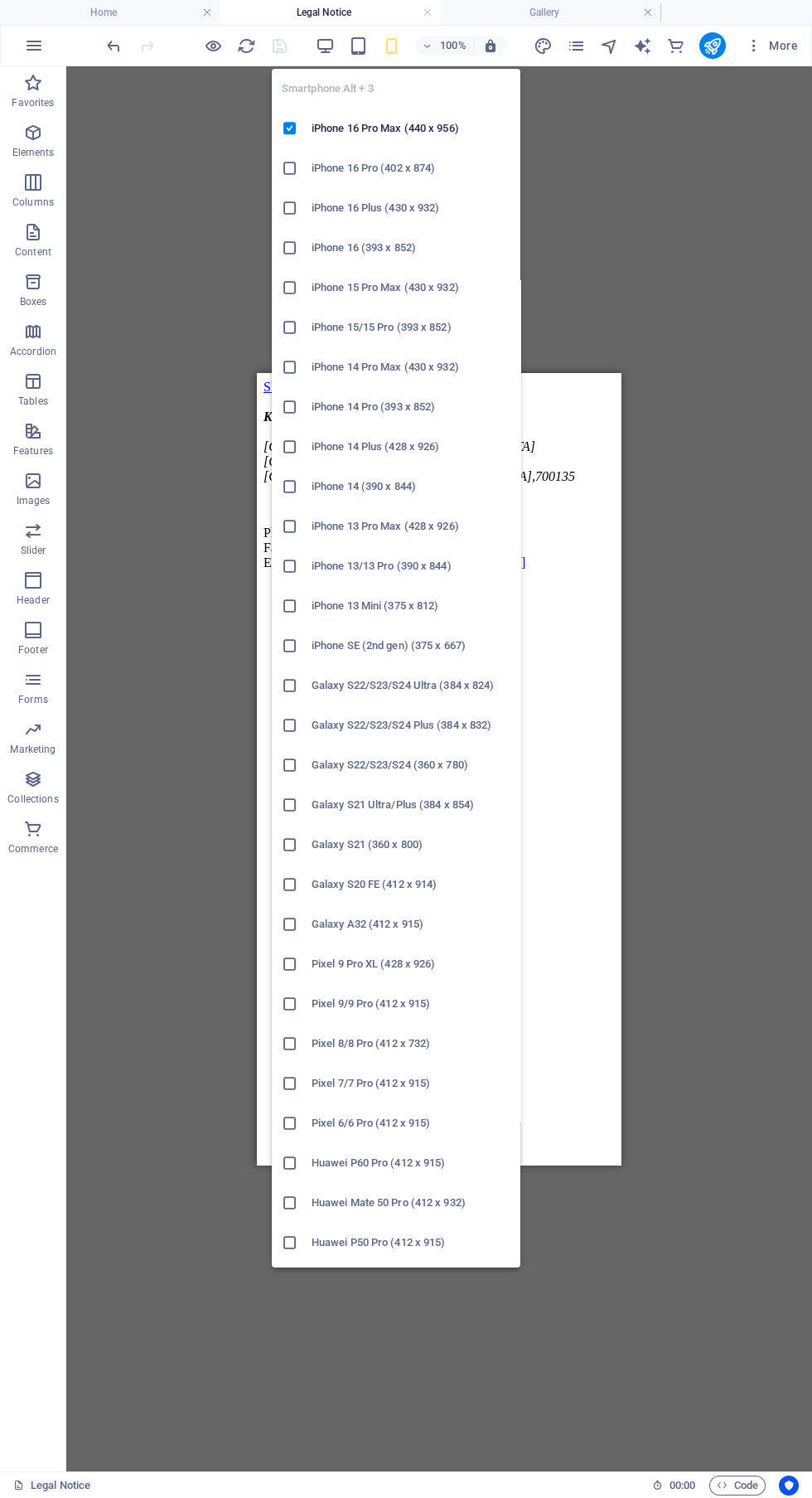
click at [682, 195] on div "Drag here to replace the existing content. Press “Ctrl” if you want to create a…" at bounding box center [439, 768] width 746 height 1405
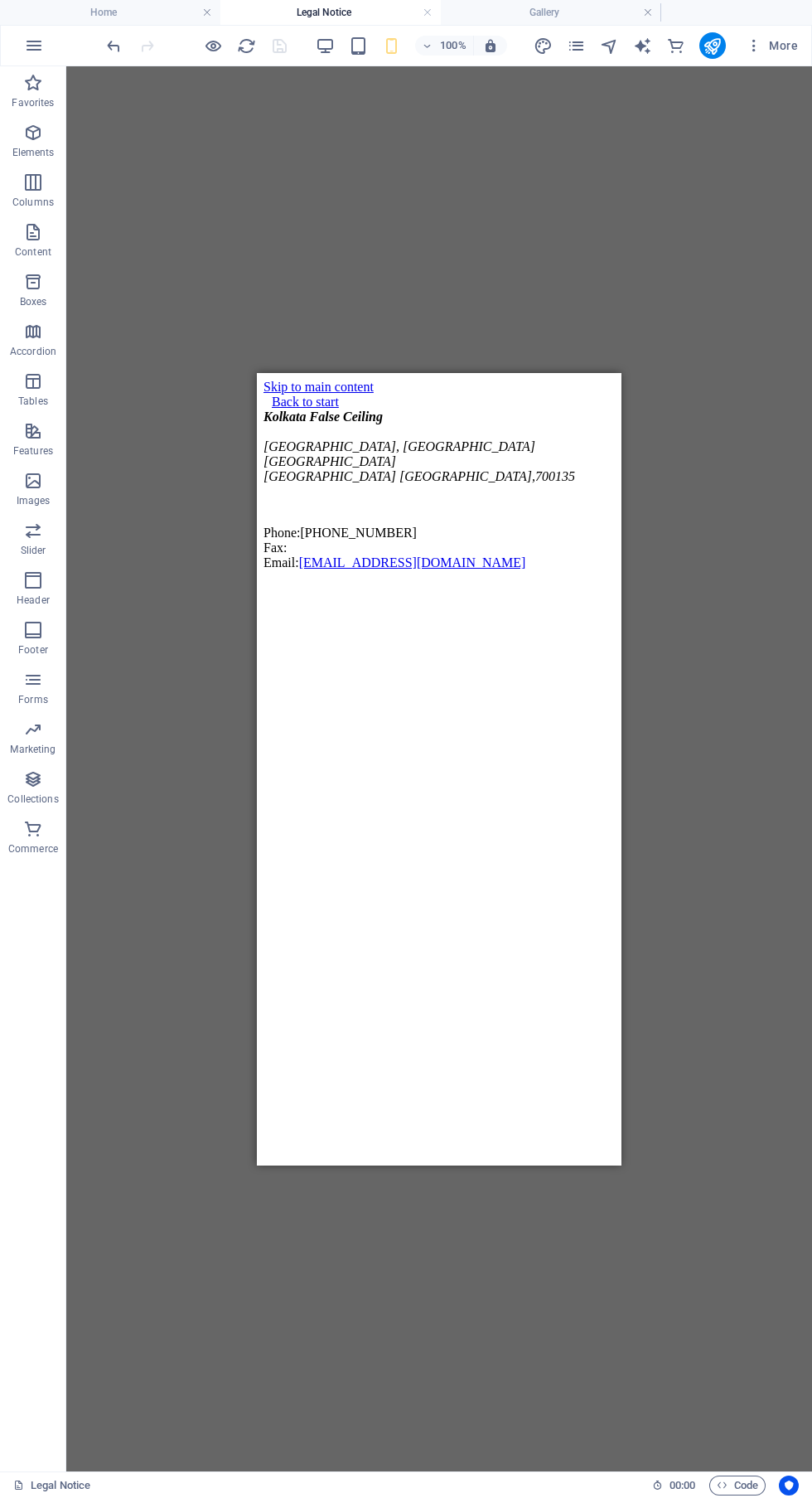
click at [628, 260] on div "Drag here to replace the existing content. Press “Ctrl” if you want to create a…" at bounding box center [439, 768] width 746 height 1405
click at [285, 409] on div "Back to start" at bounding box center [439, 401] width 351 height 15
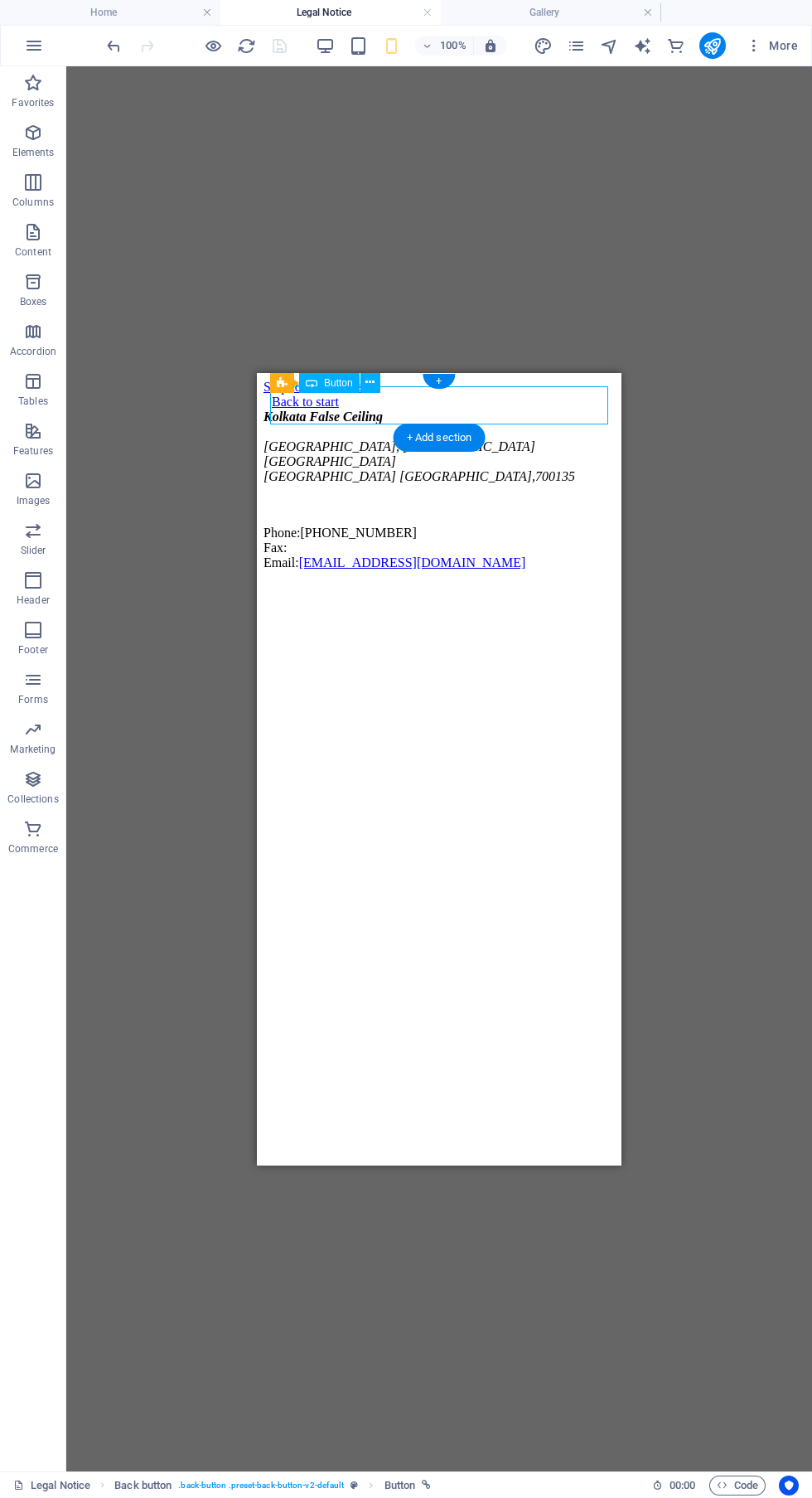
click at [578, 229] on div "Drag here to replace the existing content. Press “Ctrl” if you want to create a…" at bounding box center [439, 768] width 746 height 1405
click at [578, 46] on icon "pages" at bounding box center [576, 46] width 19 height 19
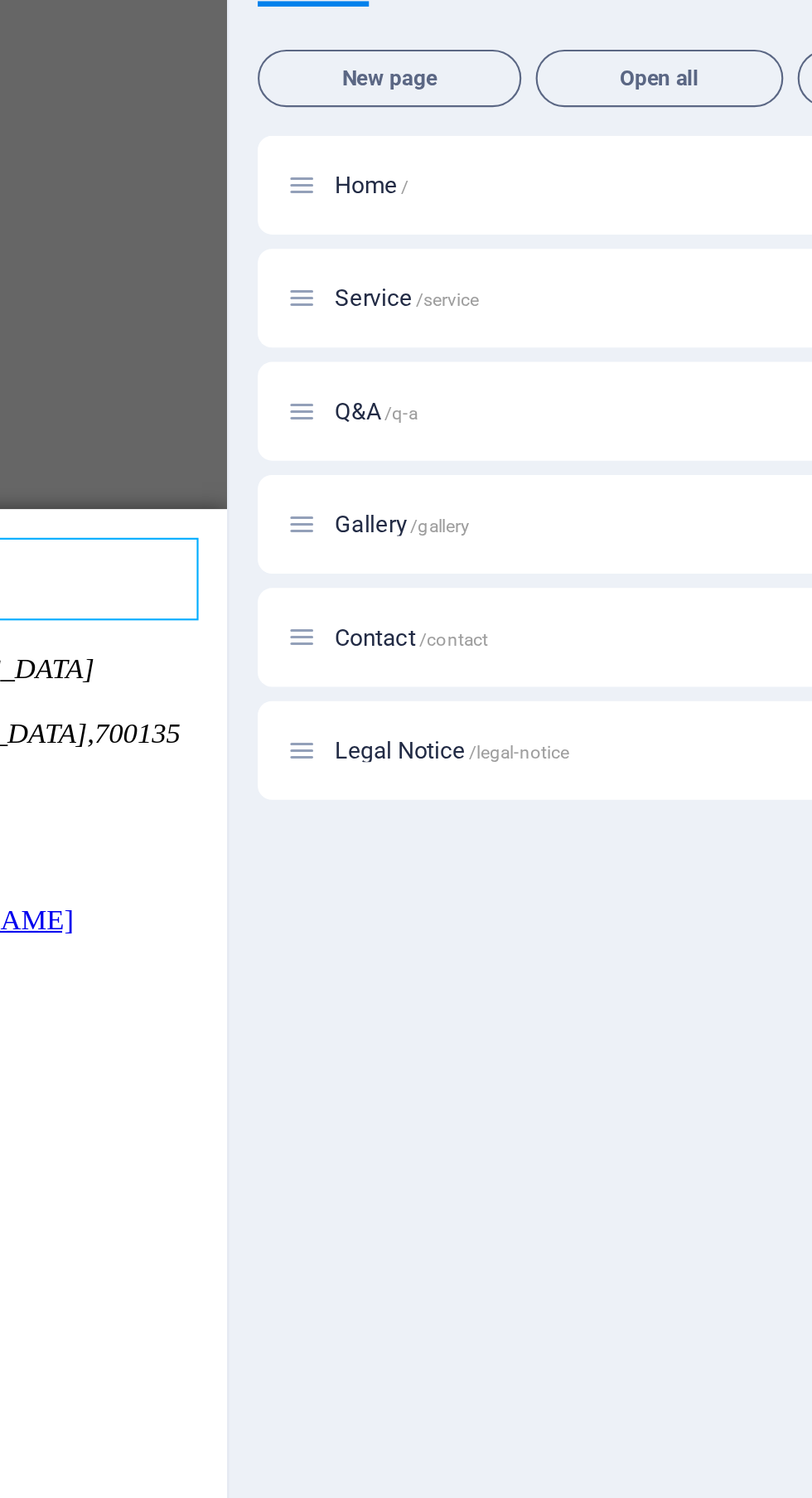
click at [487, 331] on span "/q-a" at bounding box center [486, 329] width 16 height 9
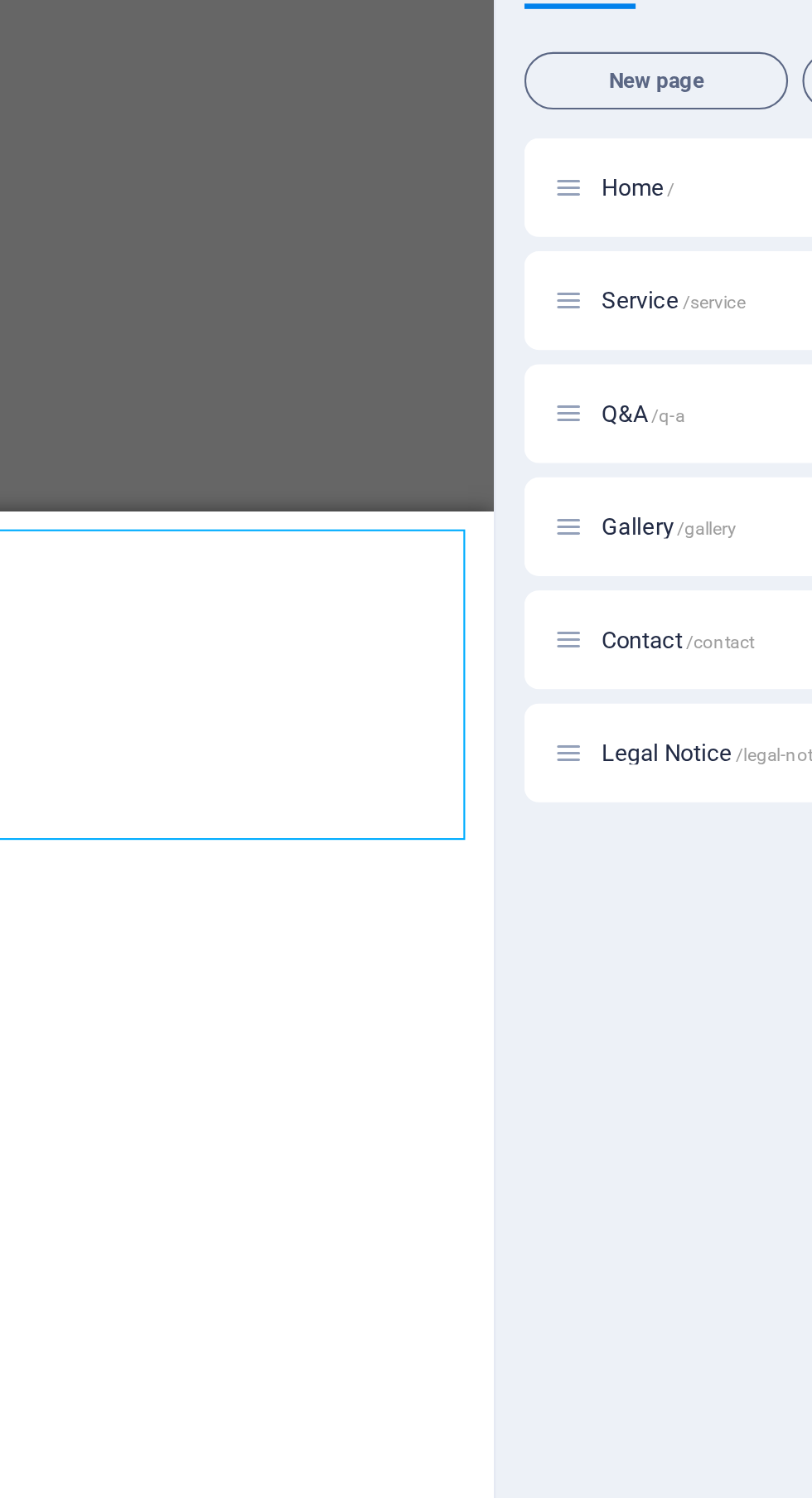
scroll to position [114, 0]
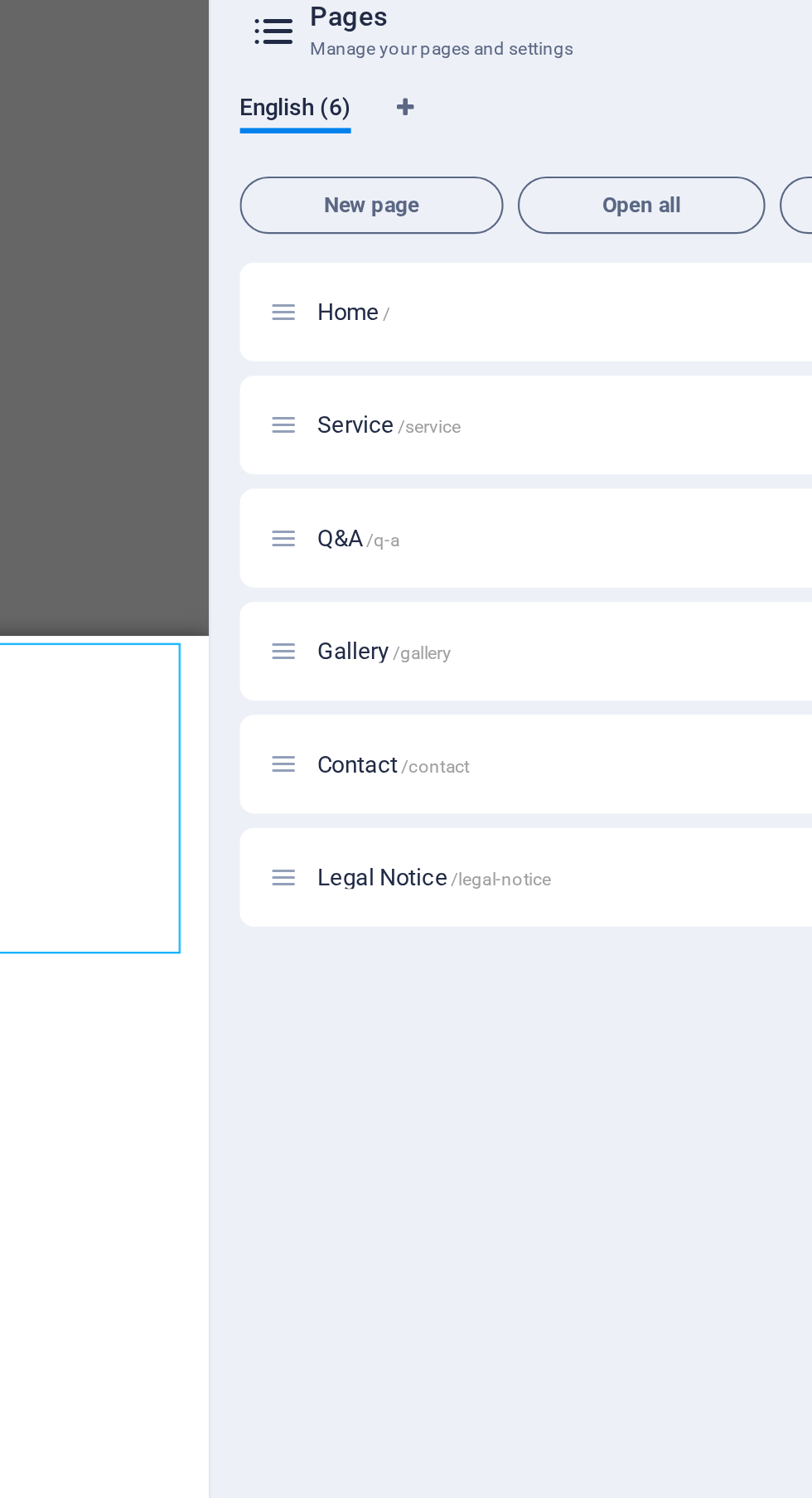
click at [551, 437] on p "Contact /contact" at bounding box center [580, 432] width 249 height 11
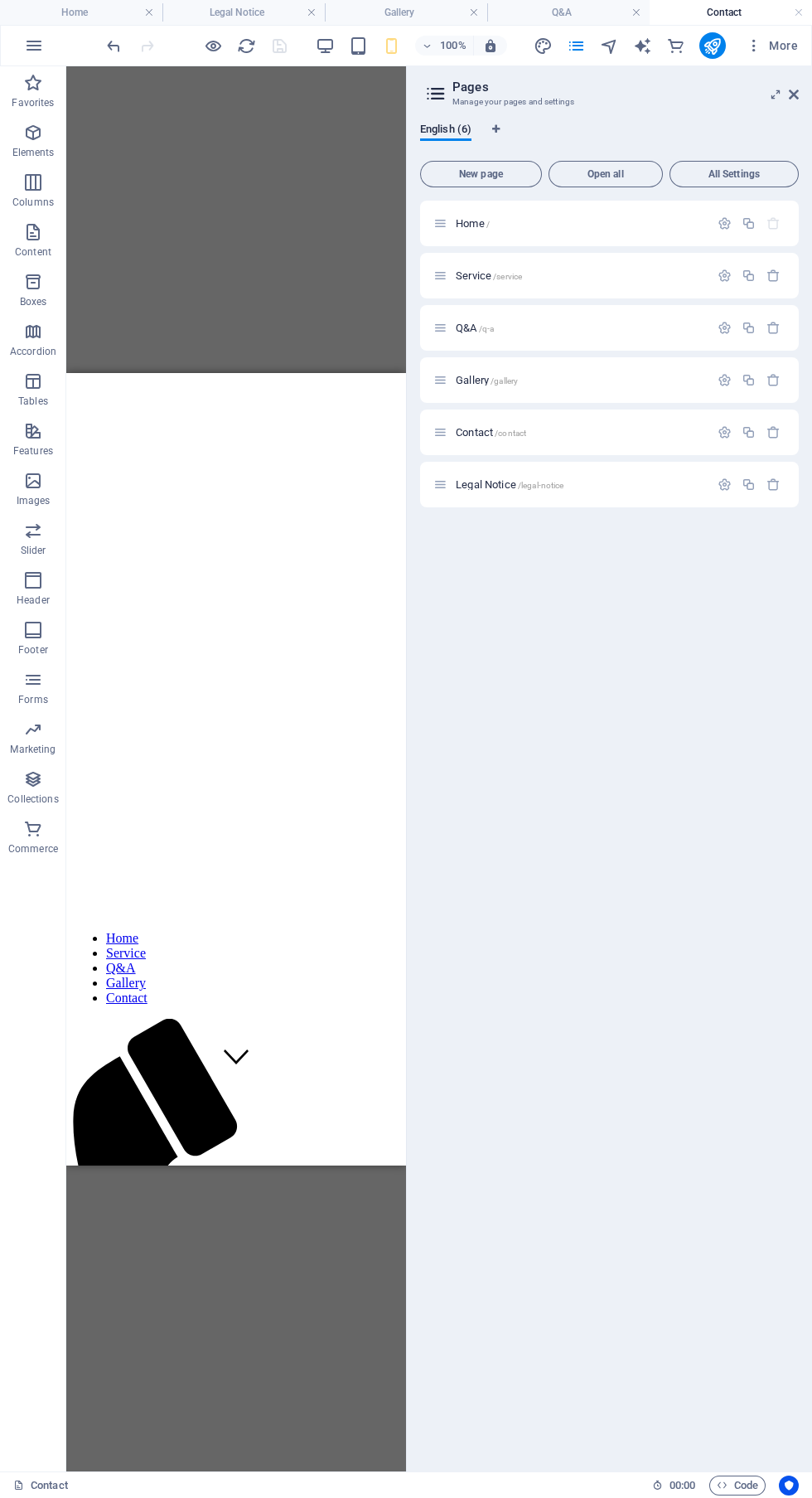
scroll to position [0, 0]
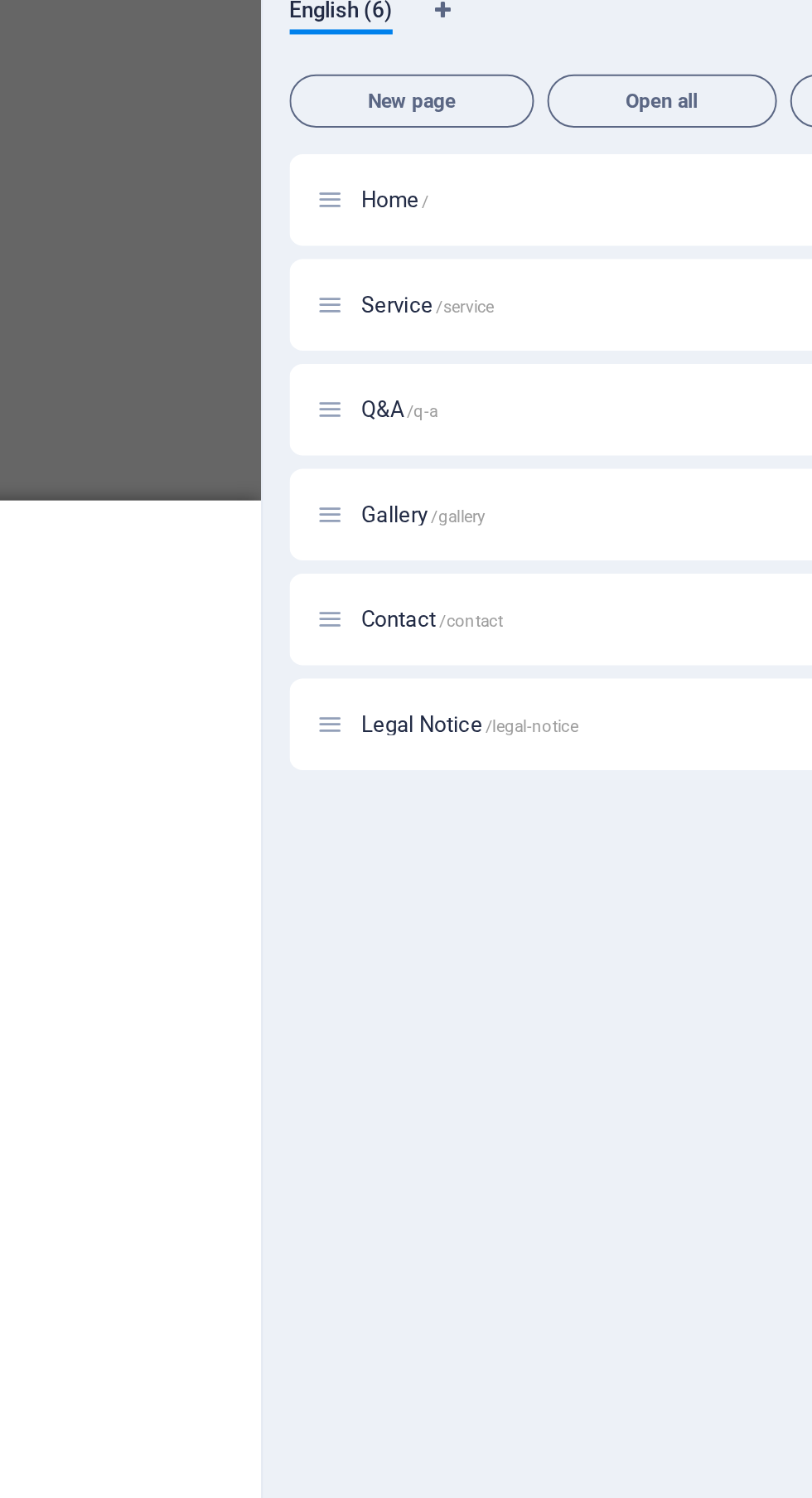
click at [550, 381] on p "Gallery /gallery" at bounding box center [580, 380] width 249 height 11
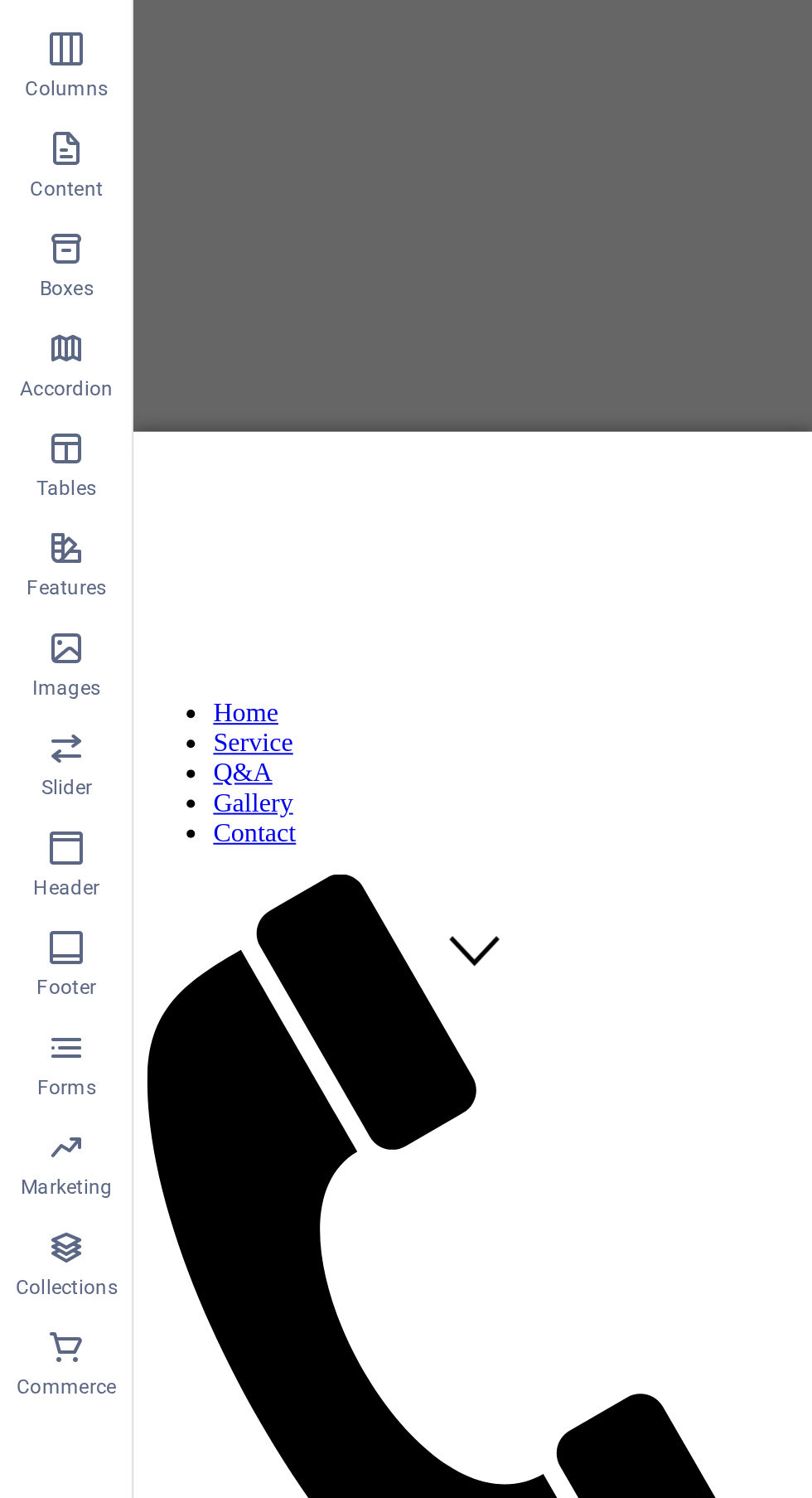
scroll to position [506, 0]
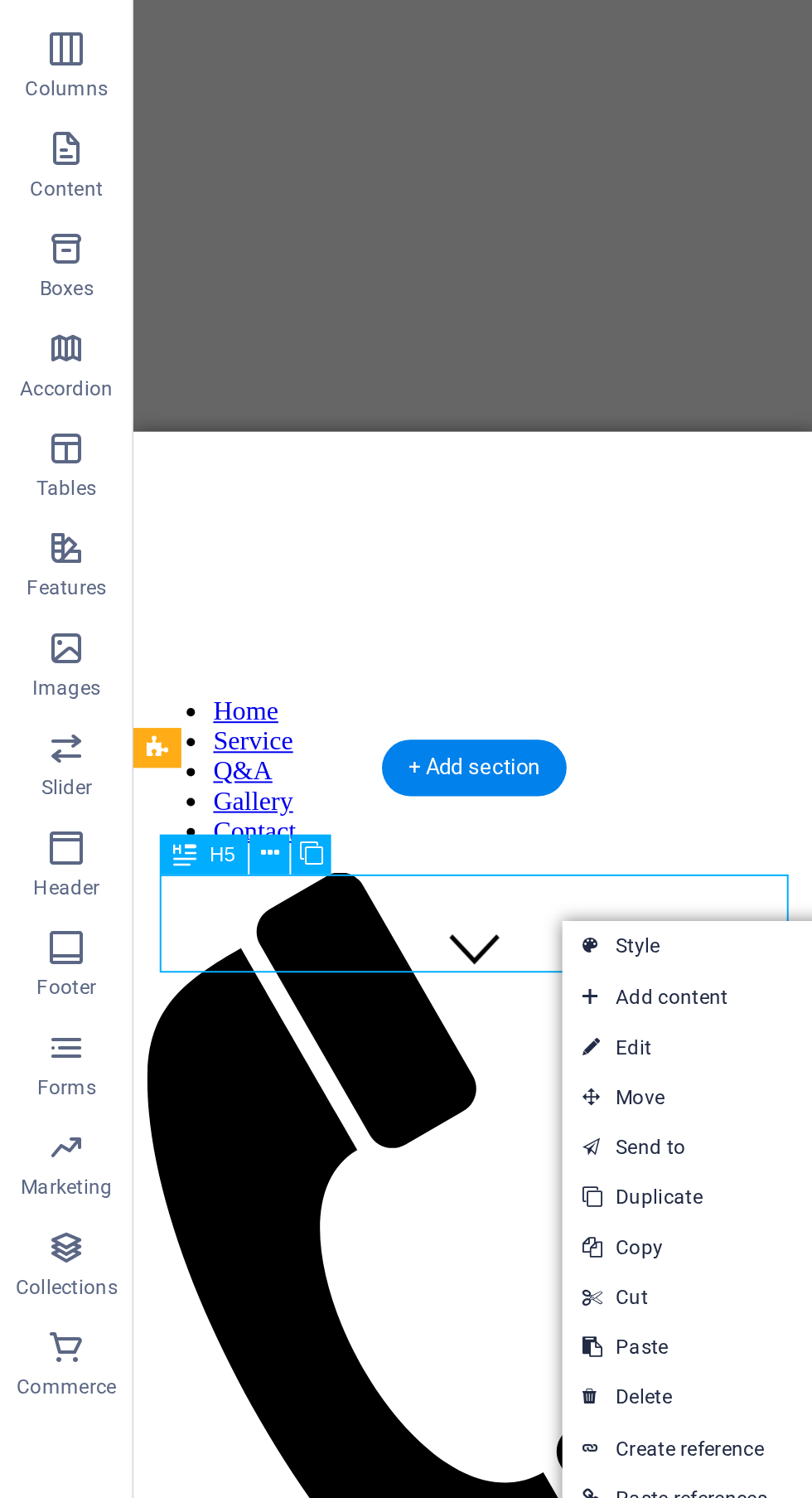
click at [346, 849] on link "⌦ Delete" at bounding box center [336, 853] width 112 height 25
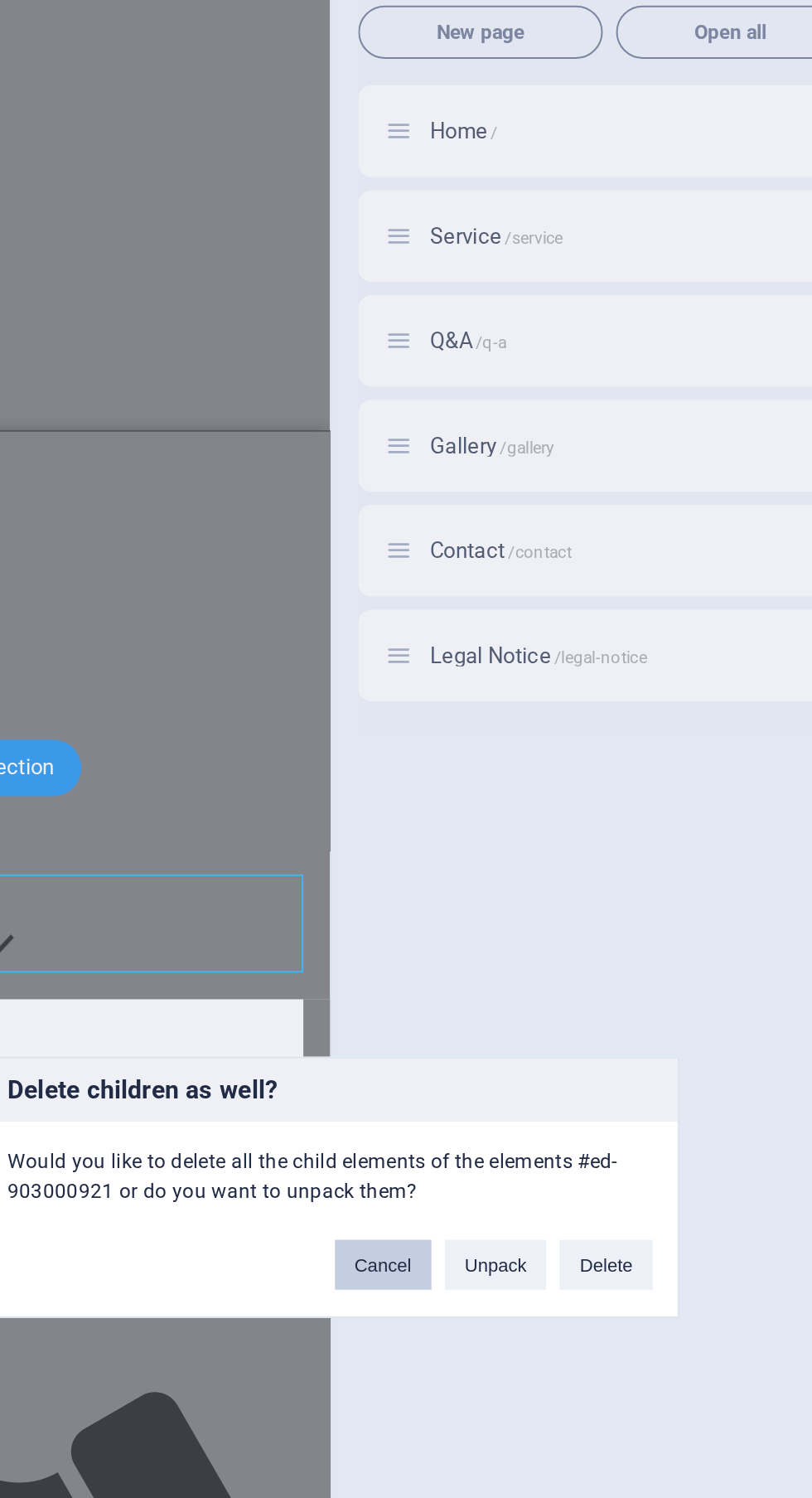
click at [434, 800] on button "Cancel" at bounding box center [433, 787] width 48 height 25
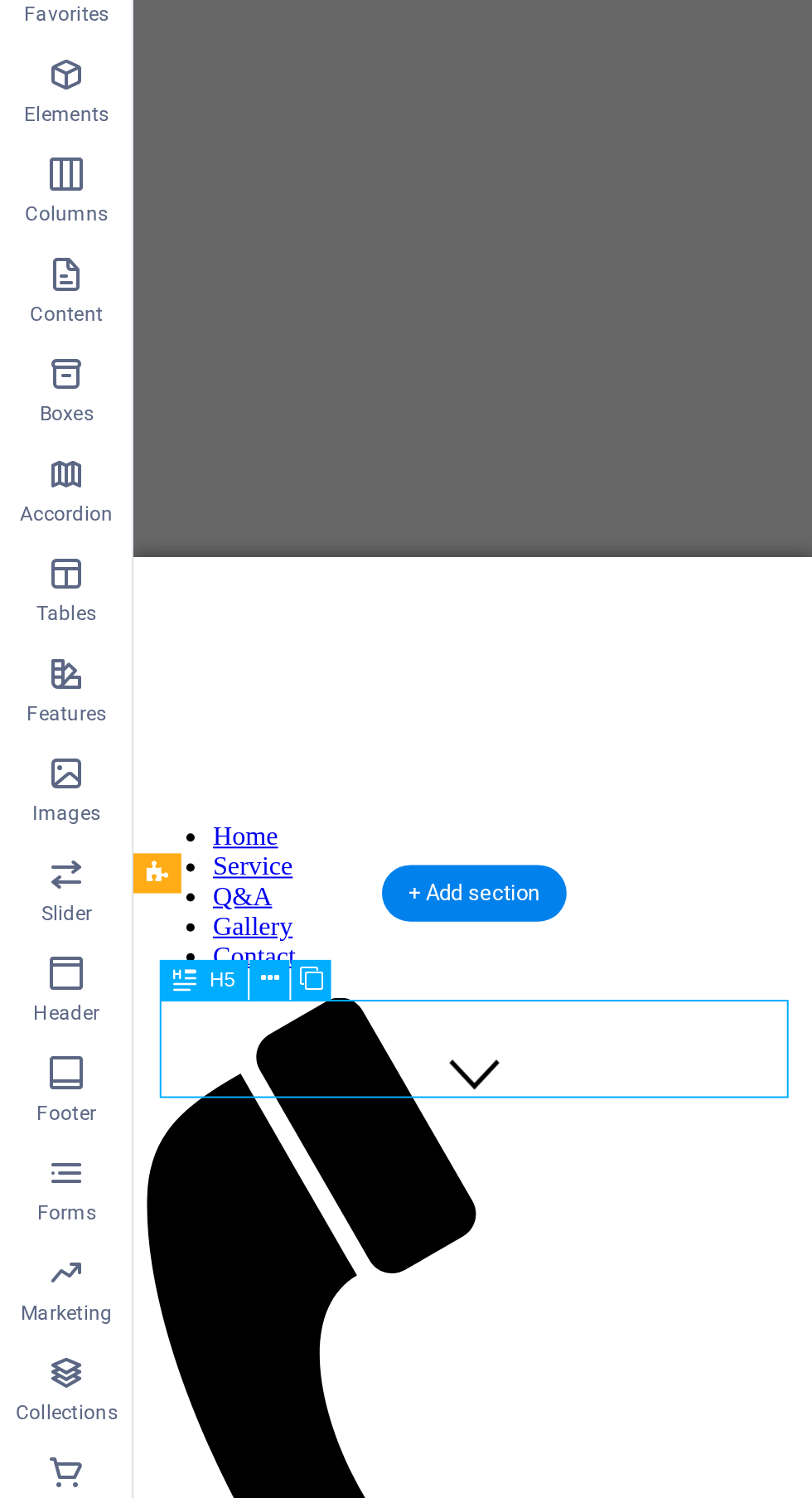
click at [333, 1364] on div "Drop content here or Add elements Paste clipboard" at bounding box center [302, 1423] width 326 height 118
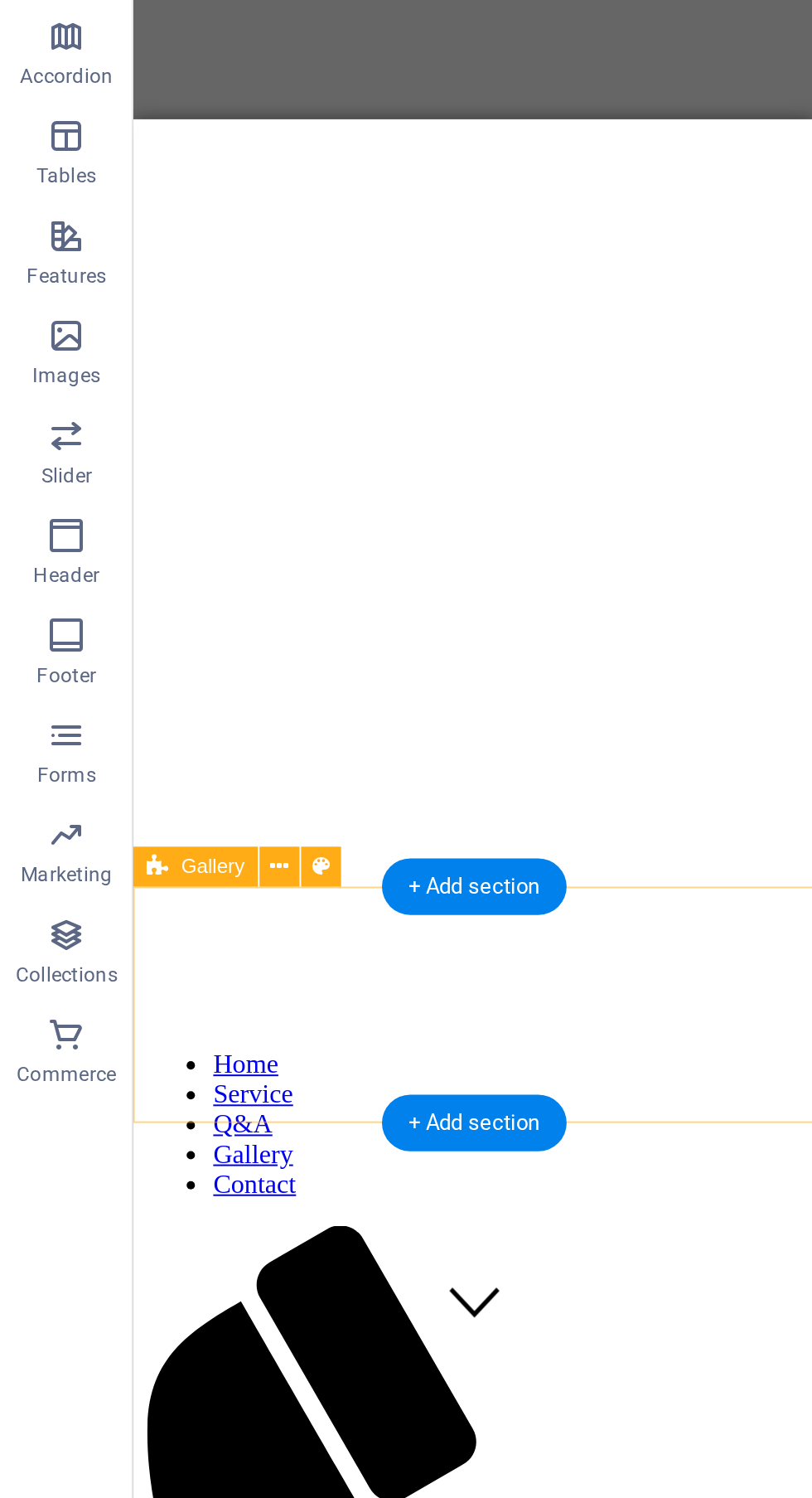
scroll to position [177, 0]
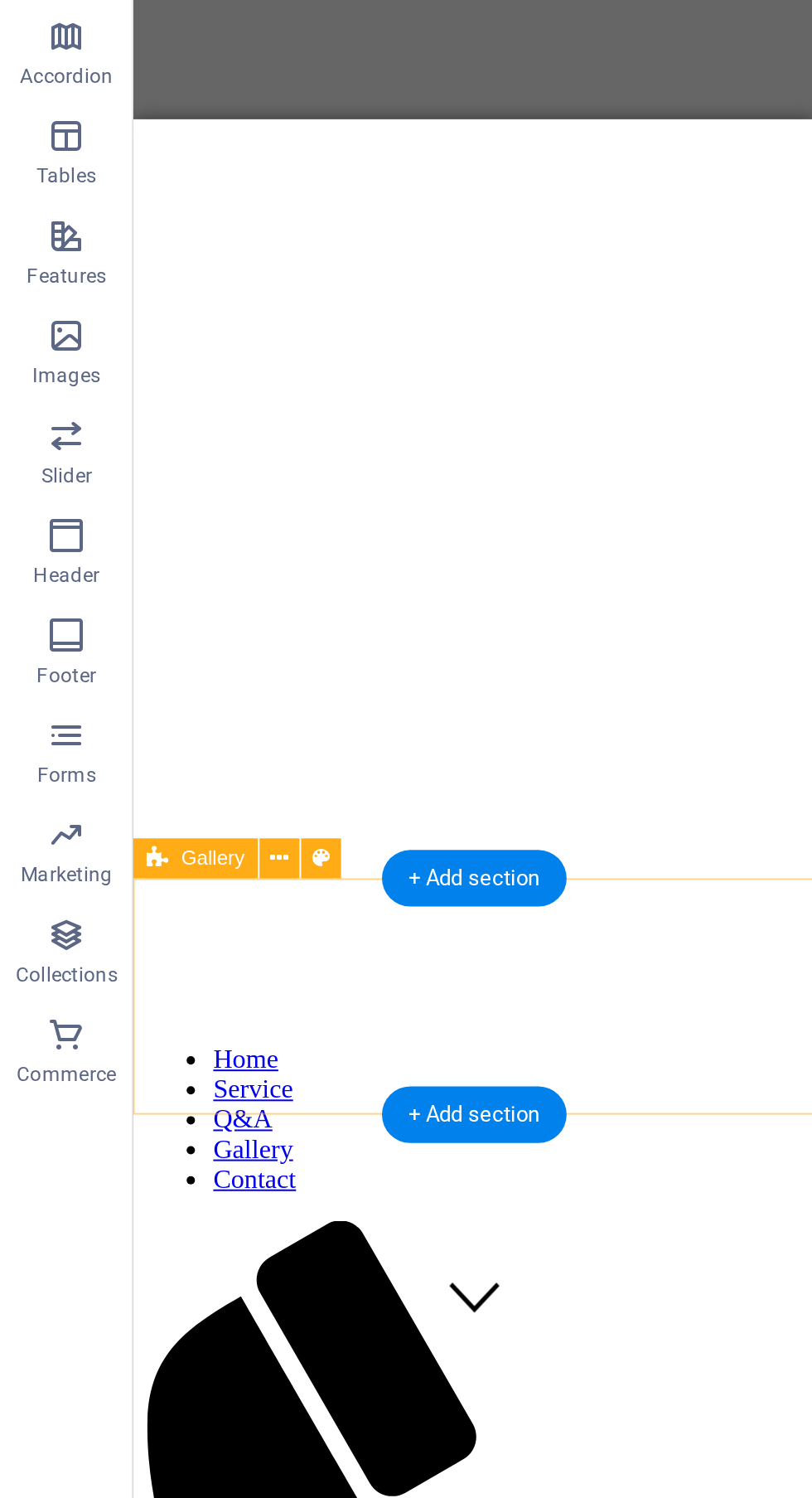
click at [400, 1255] on div "Drop content here or Add elements Paste clipboard" at bounding box center [302, 1314] width 326 height 118
click at [370, 1255] on div "Drop content here or Add elements Paste clipboard" at bounding box center [302, 1314] width 326 height 118
click at [138, 743] on icon at bounding box center [140, 741] width 9 height 17
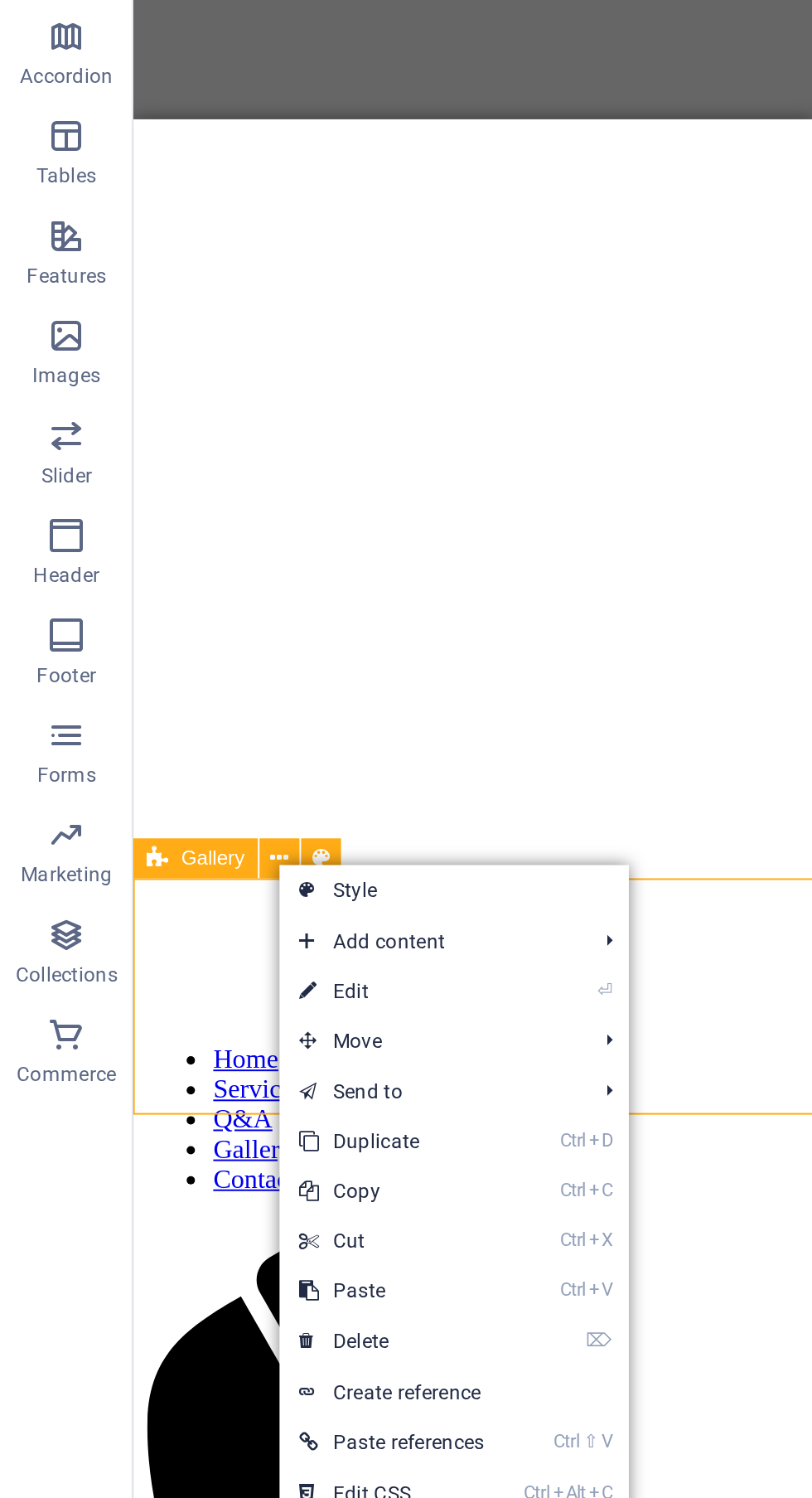
click at [245, 807] on link "⏎ Edit" at bounding box center [196, 807] width 112 height 25
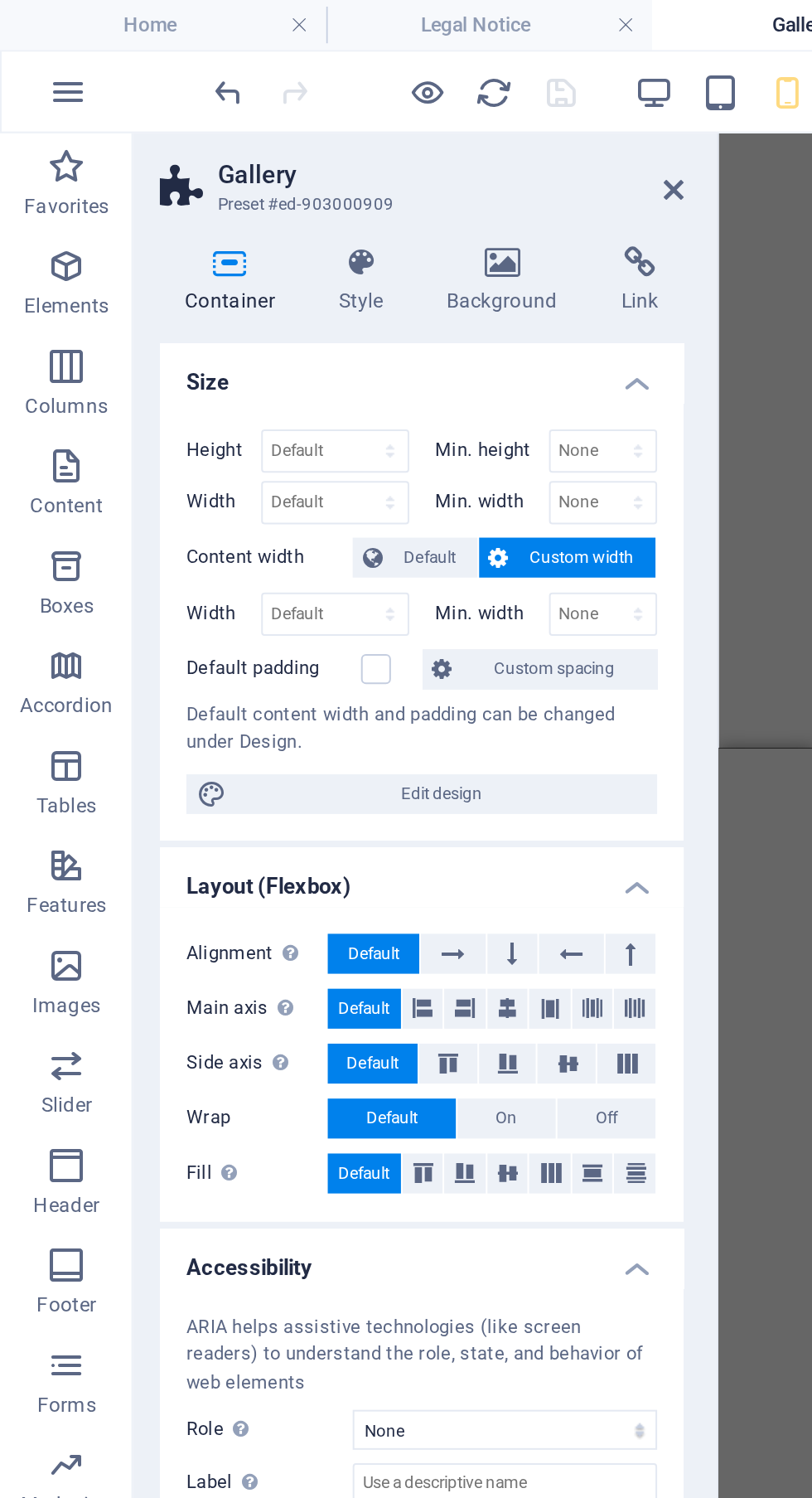
click at [31, 185] on icon "button" at bounding box center [33, 183] width 20 height 20
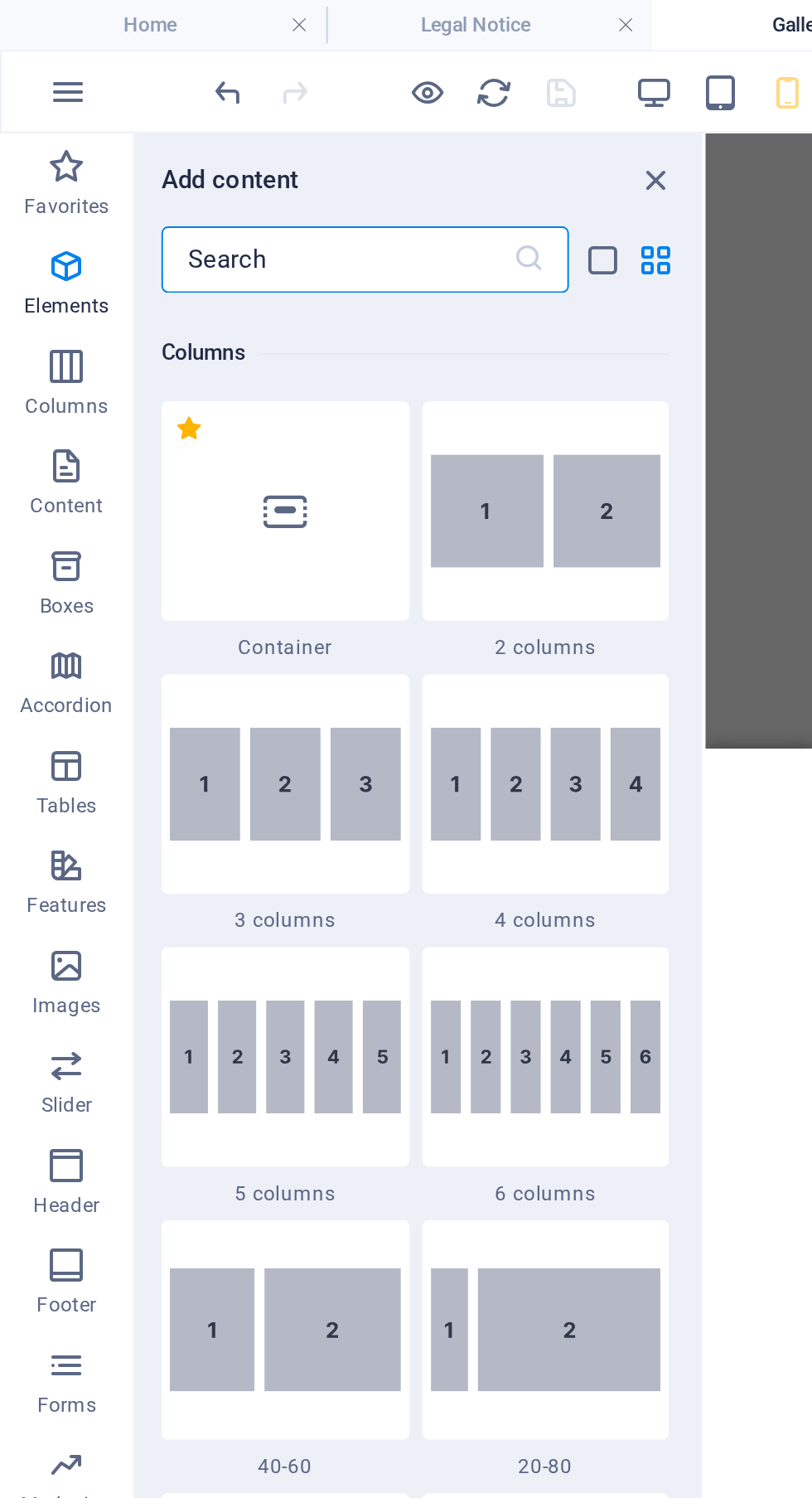
scroll to position [821, 0]
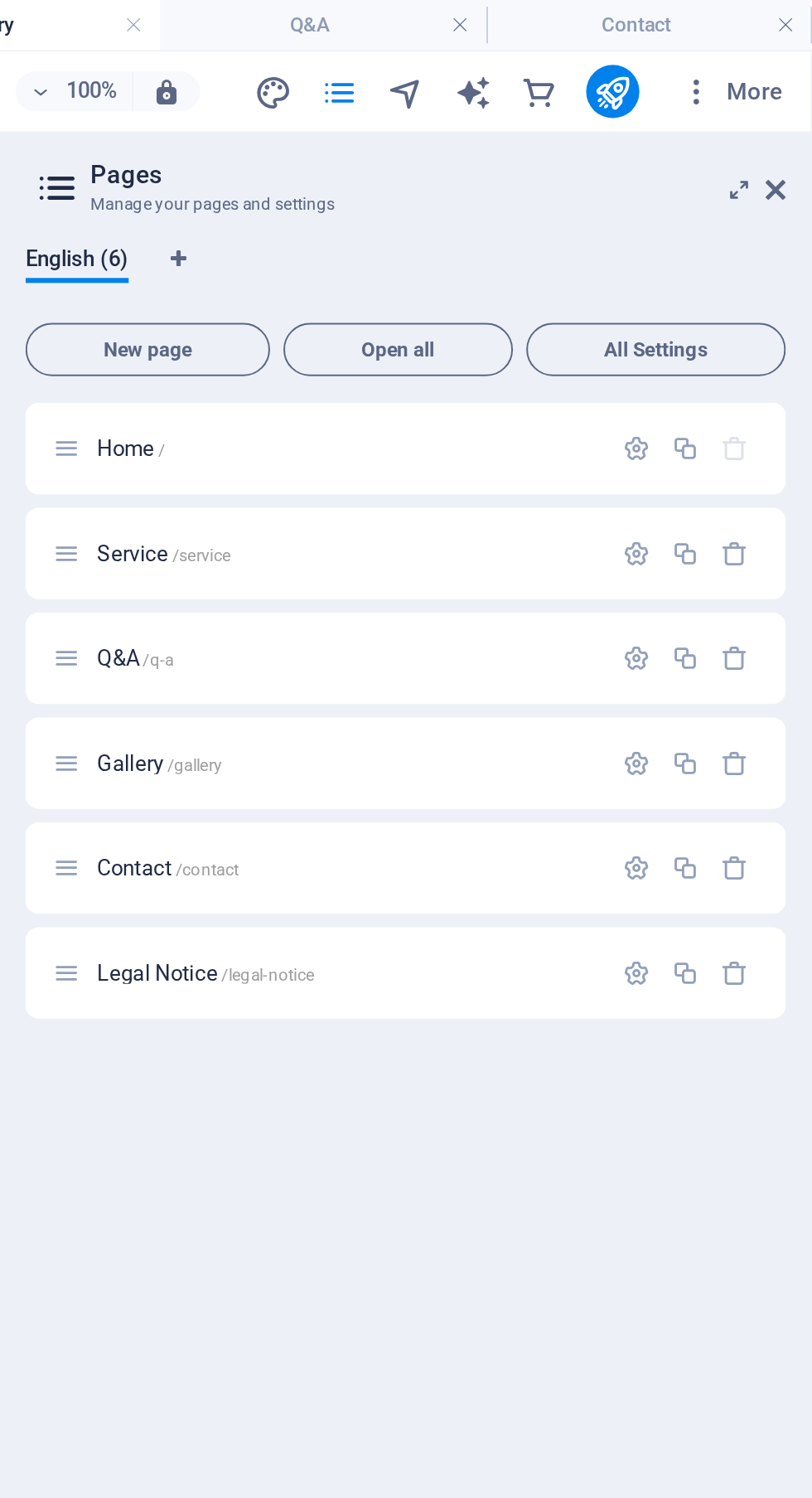
click at [793, 96] on icon at bounding box center [794, 95] width 10 height 13
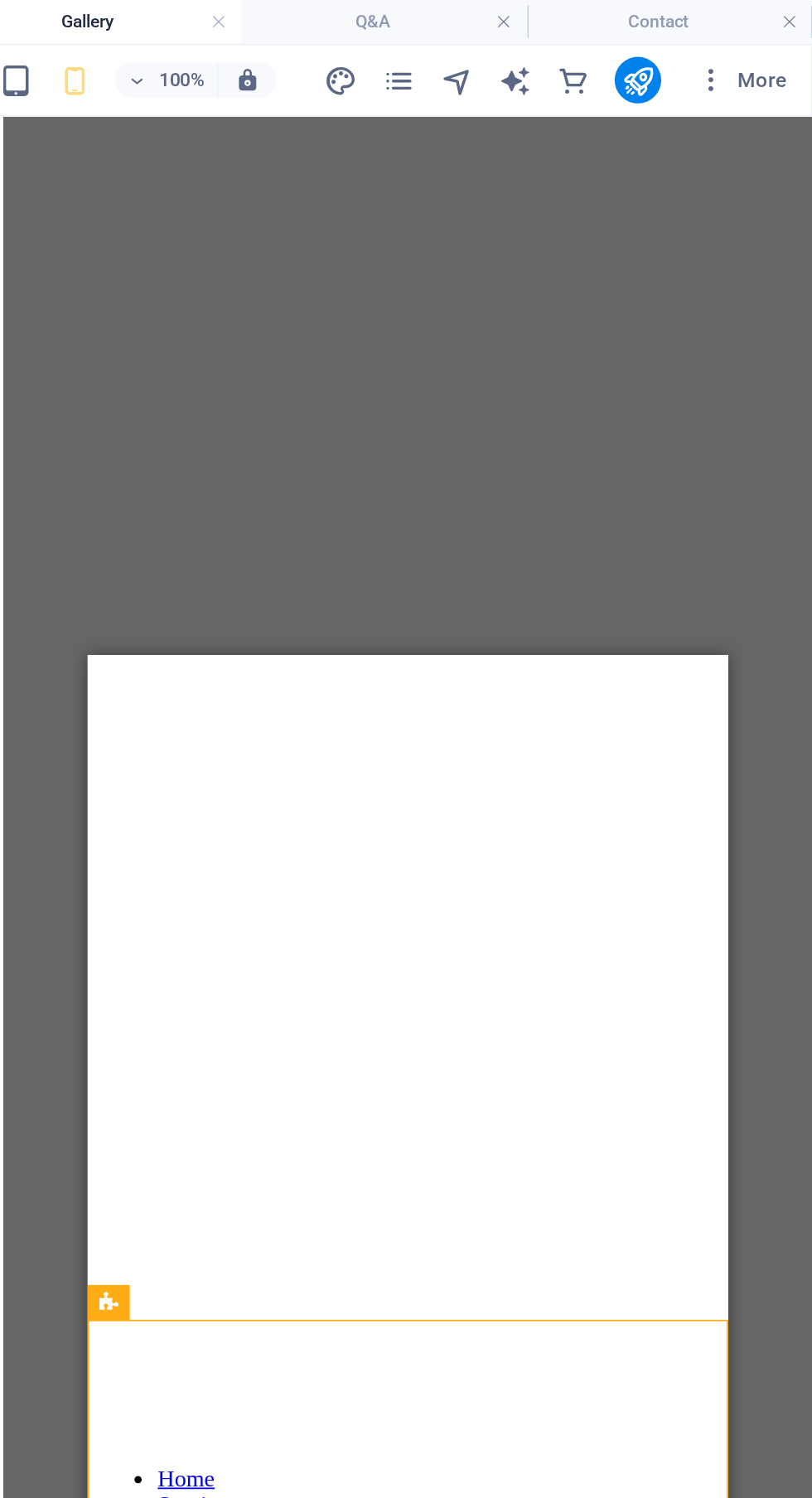
scroll to position [0, 0]
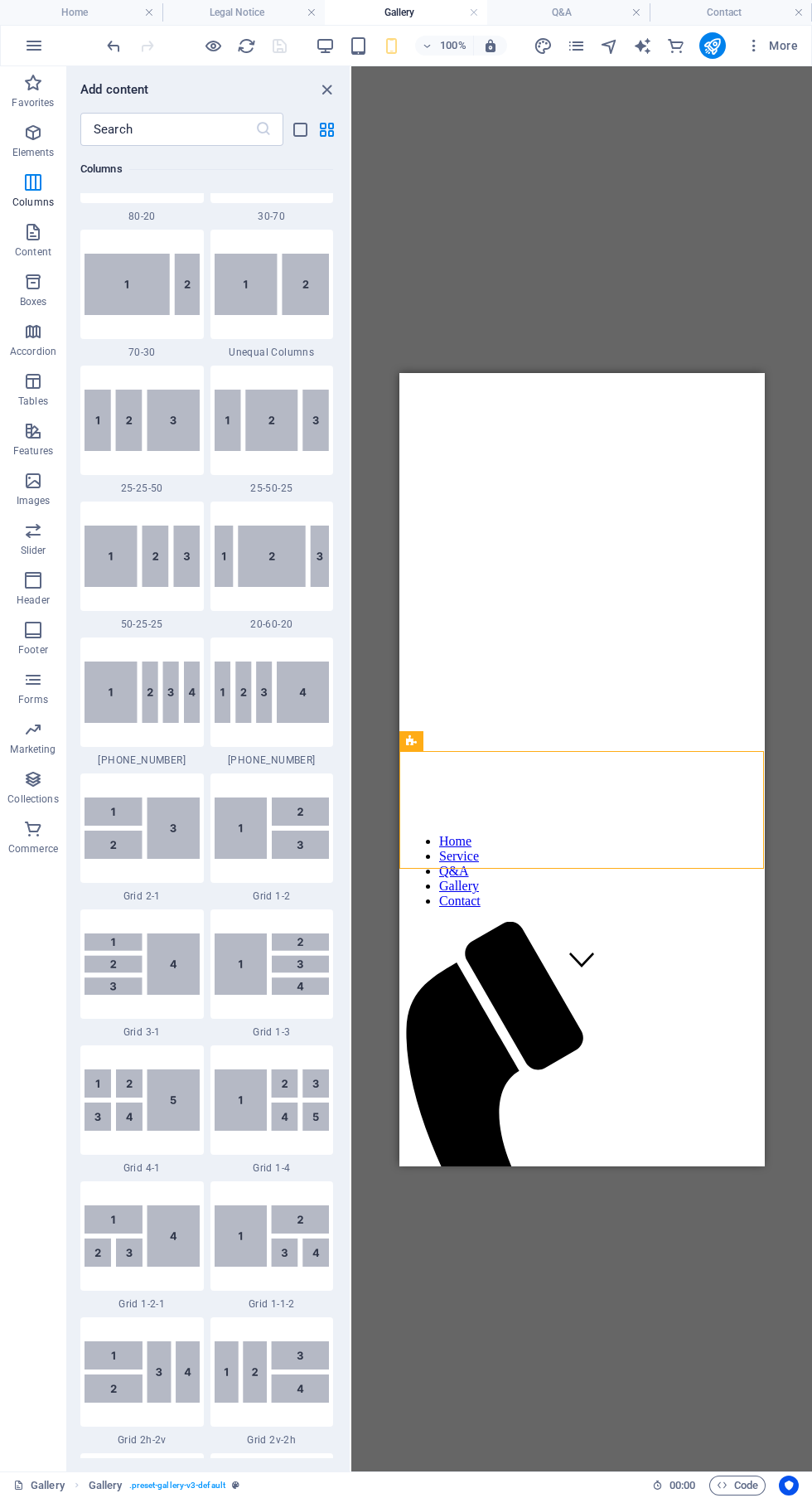
click at [261, 284] on img at bounding box center [272, 284] width 115 height 62
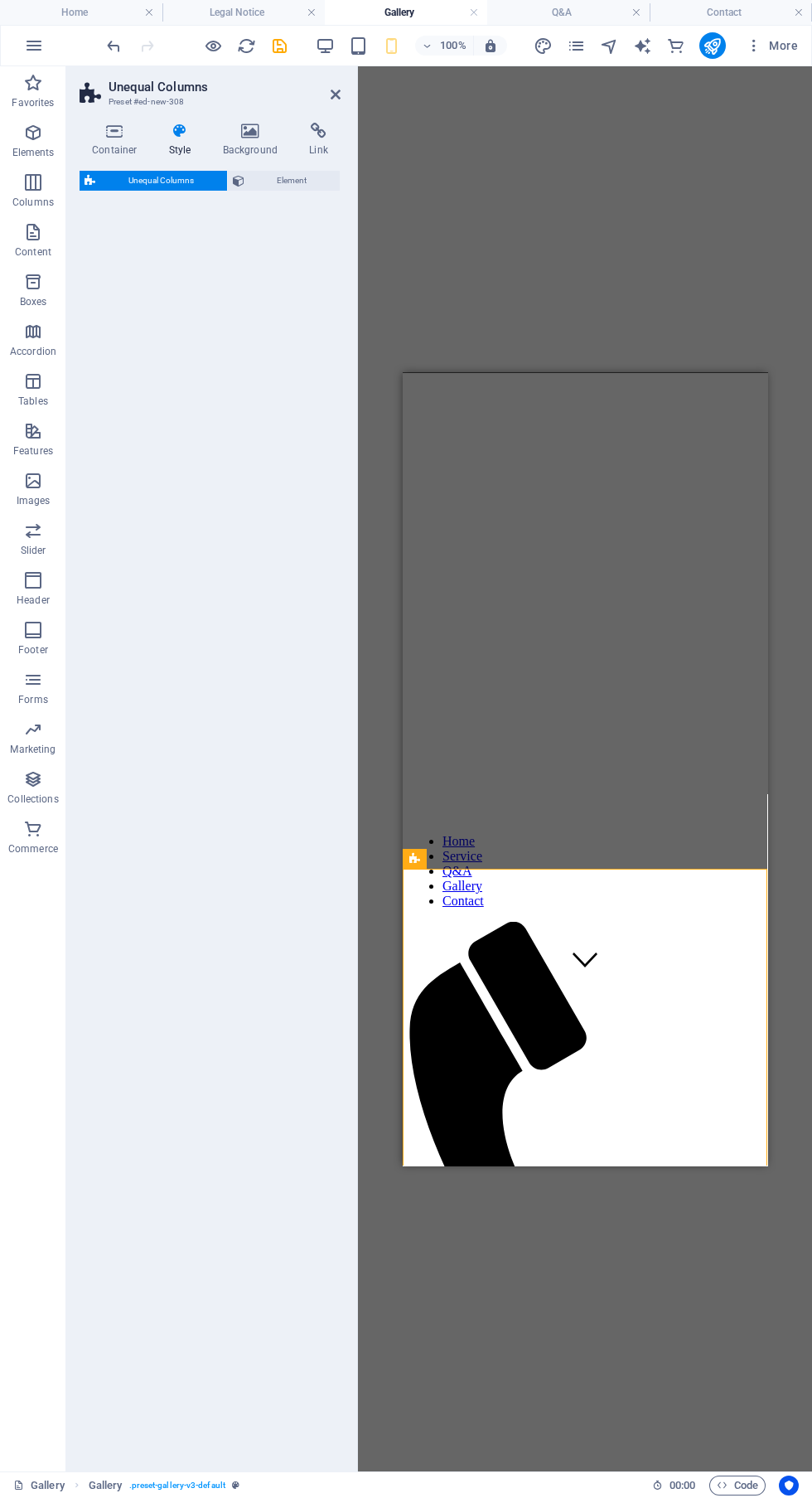
select select "%"
select select "rem"
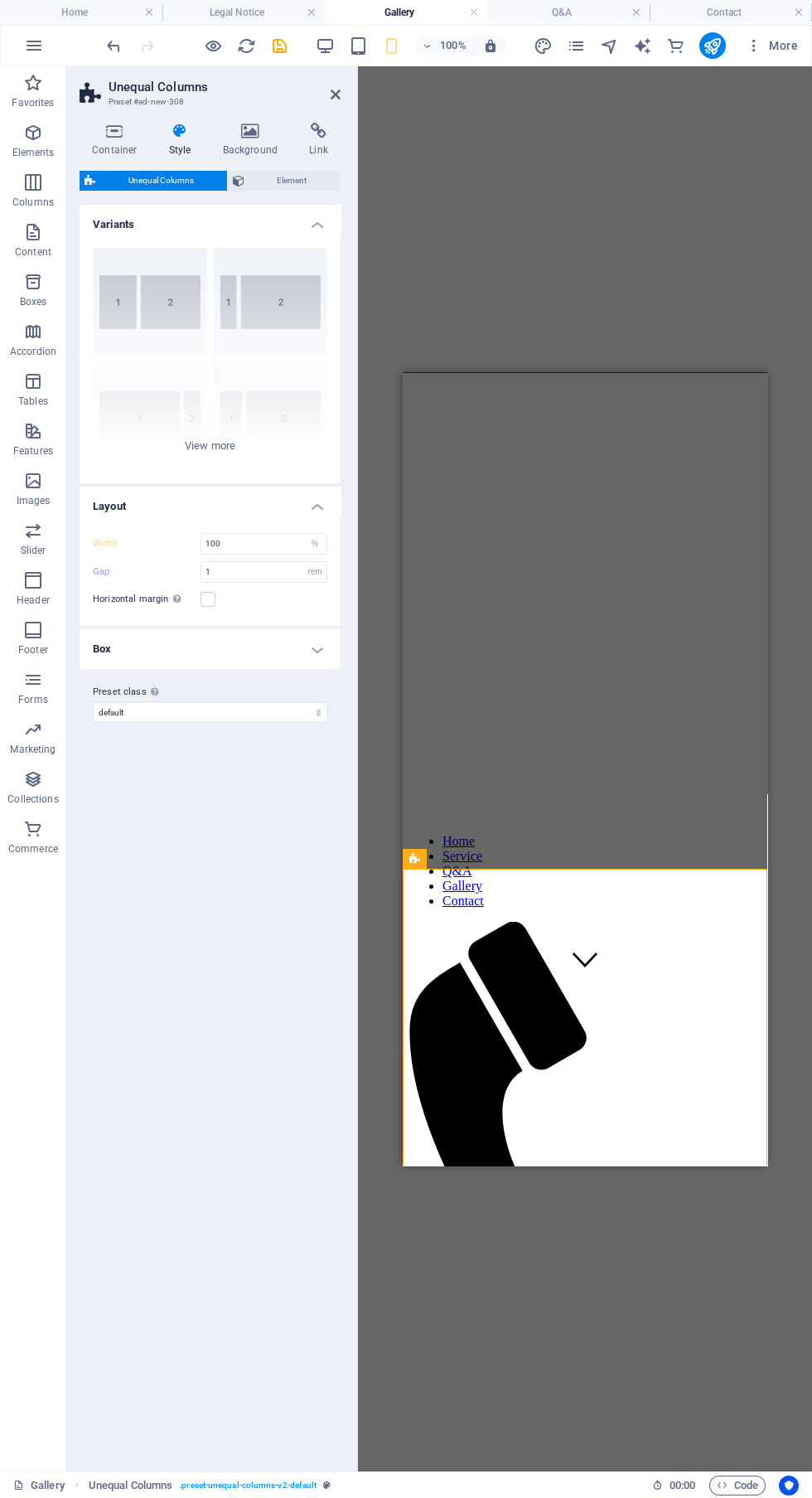
scroll to position [182, 0]
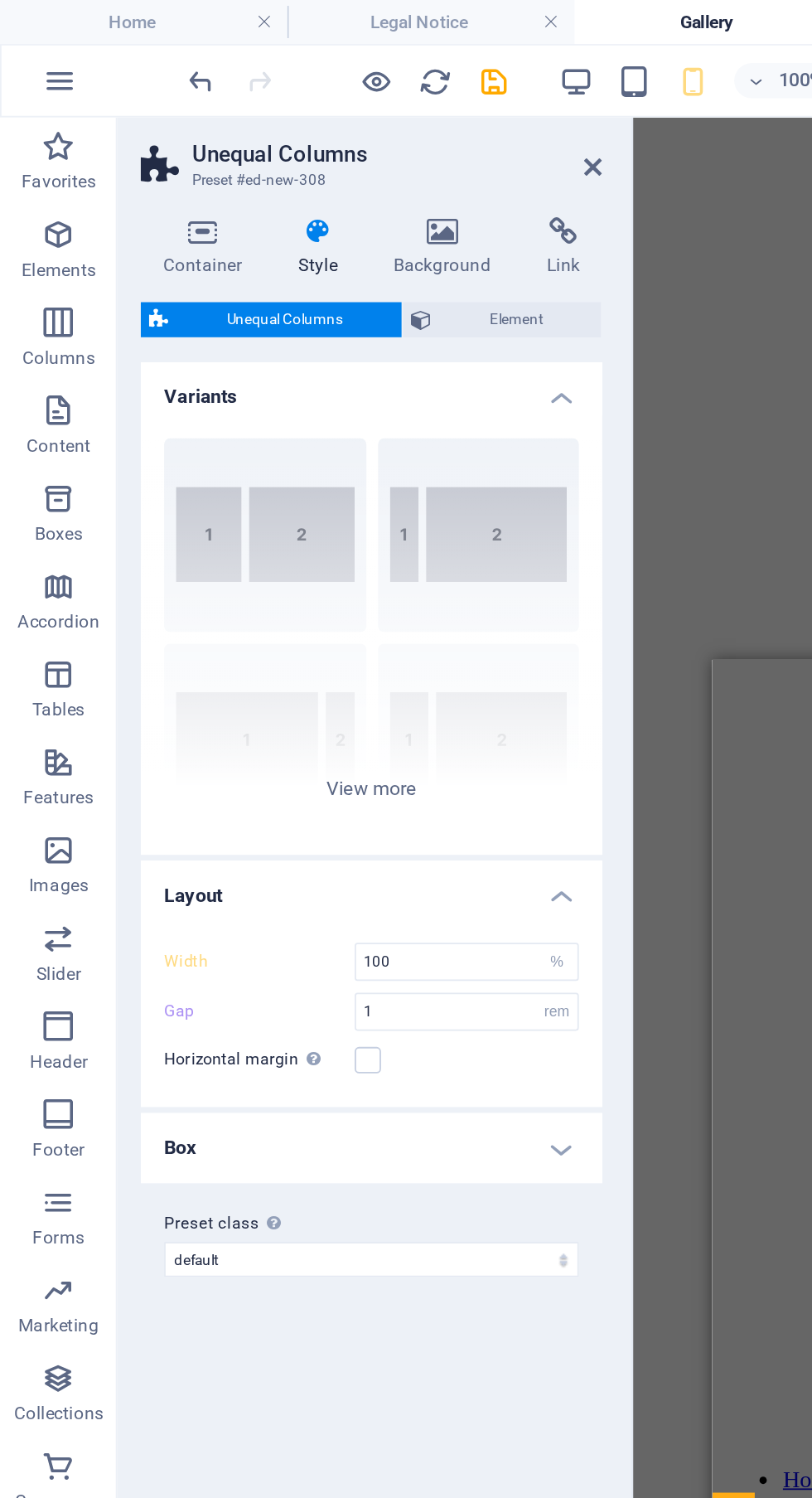
click at [355, 89] on div at bounding box center [355, 768] width 4 height 1405
click at [335, 95] on icon at bounding box center [335, 95] width 10 height 13
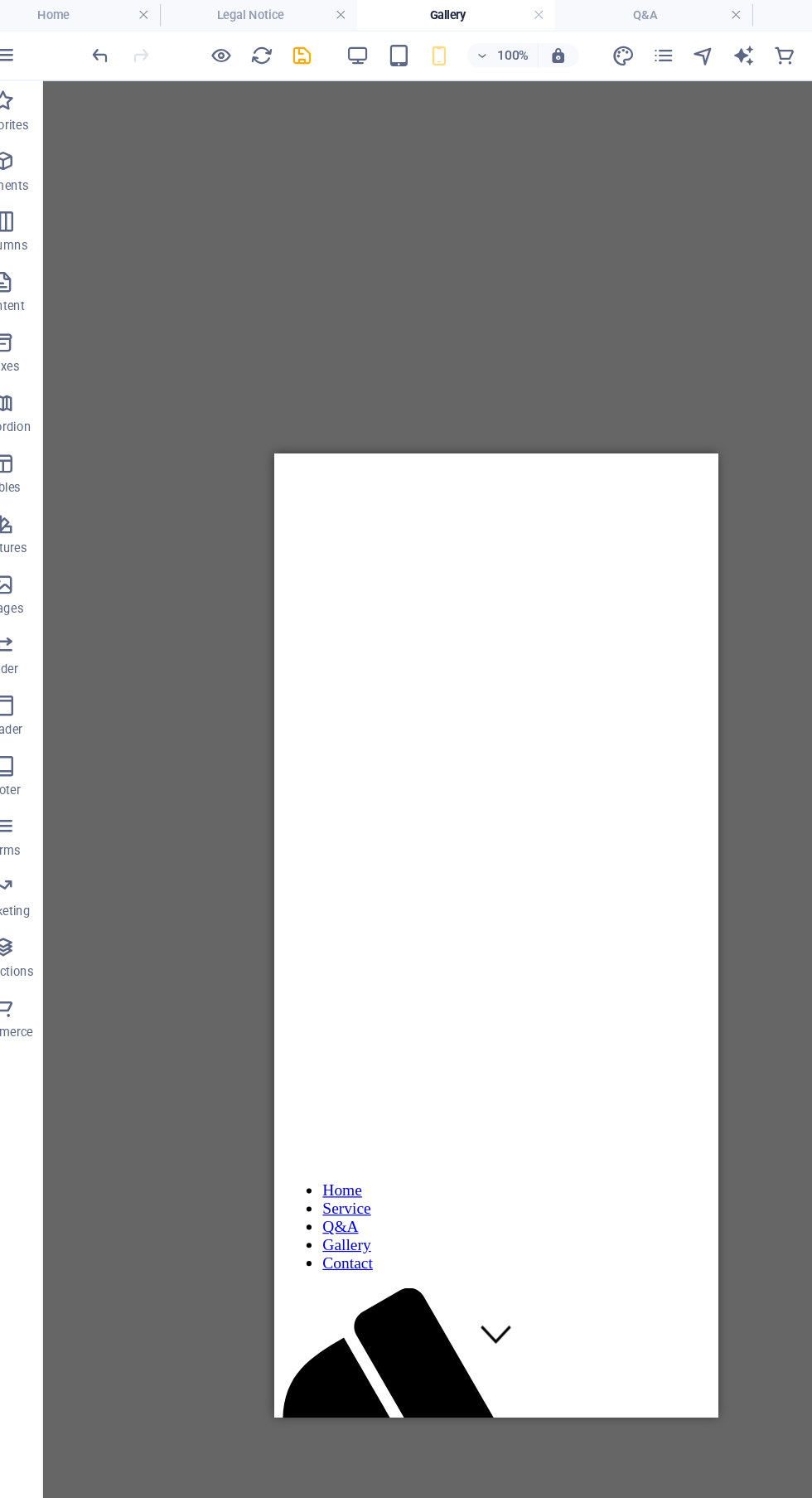
scroll to position [0, 0]
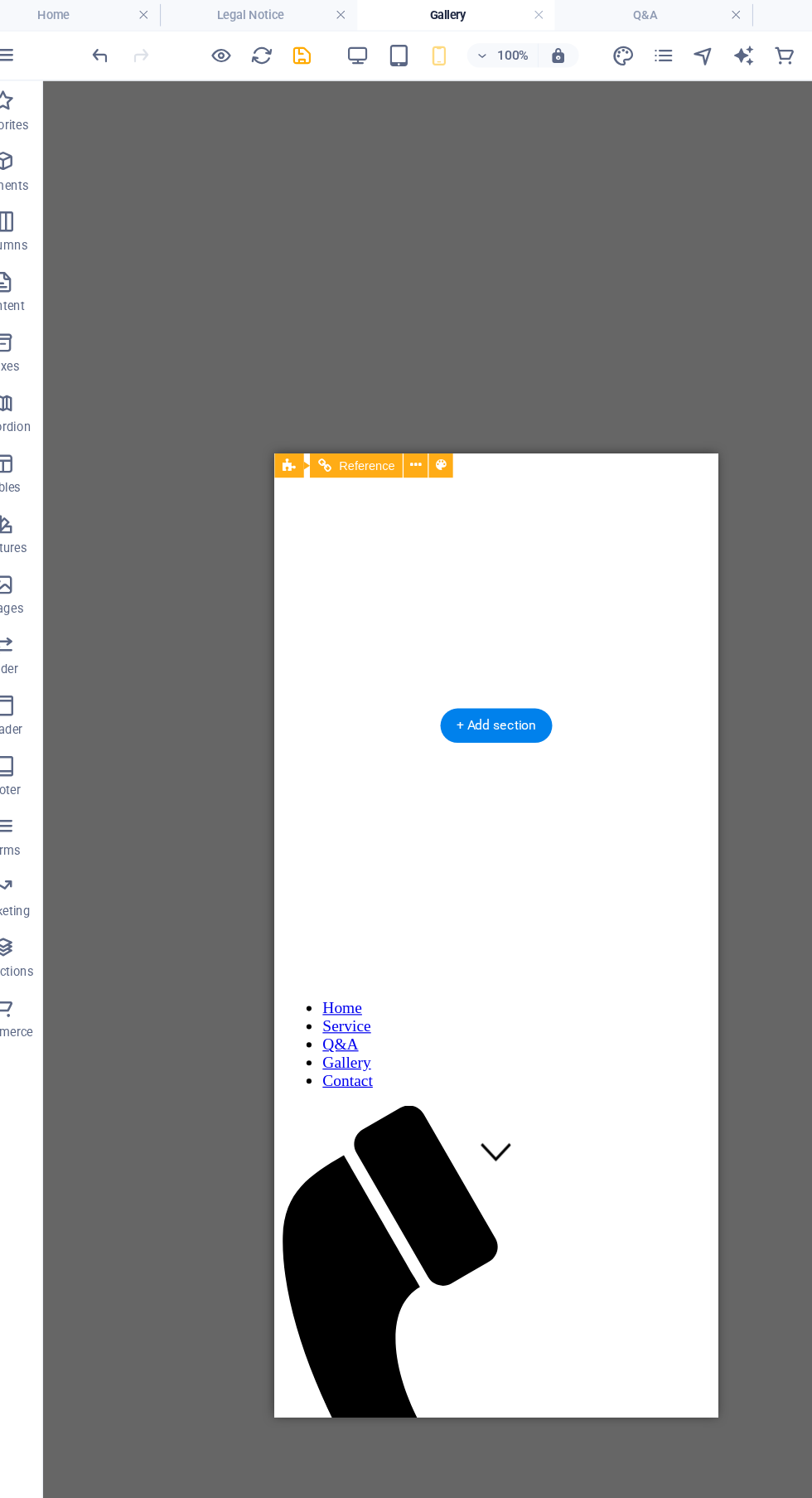
scroll to position [191, 0]
click at [451, 591] on div "+ Add section" at bounding box center [439, 596] width 92 height 28
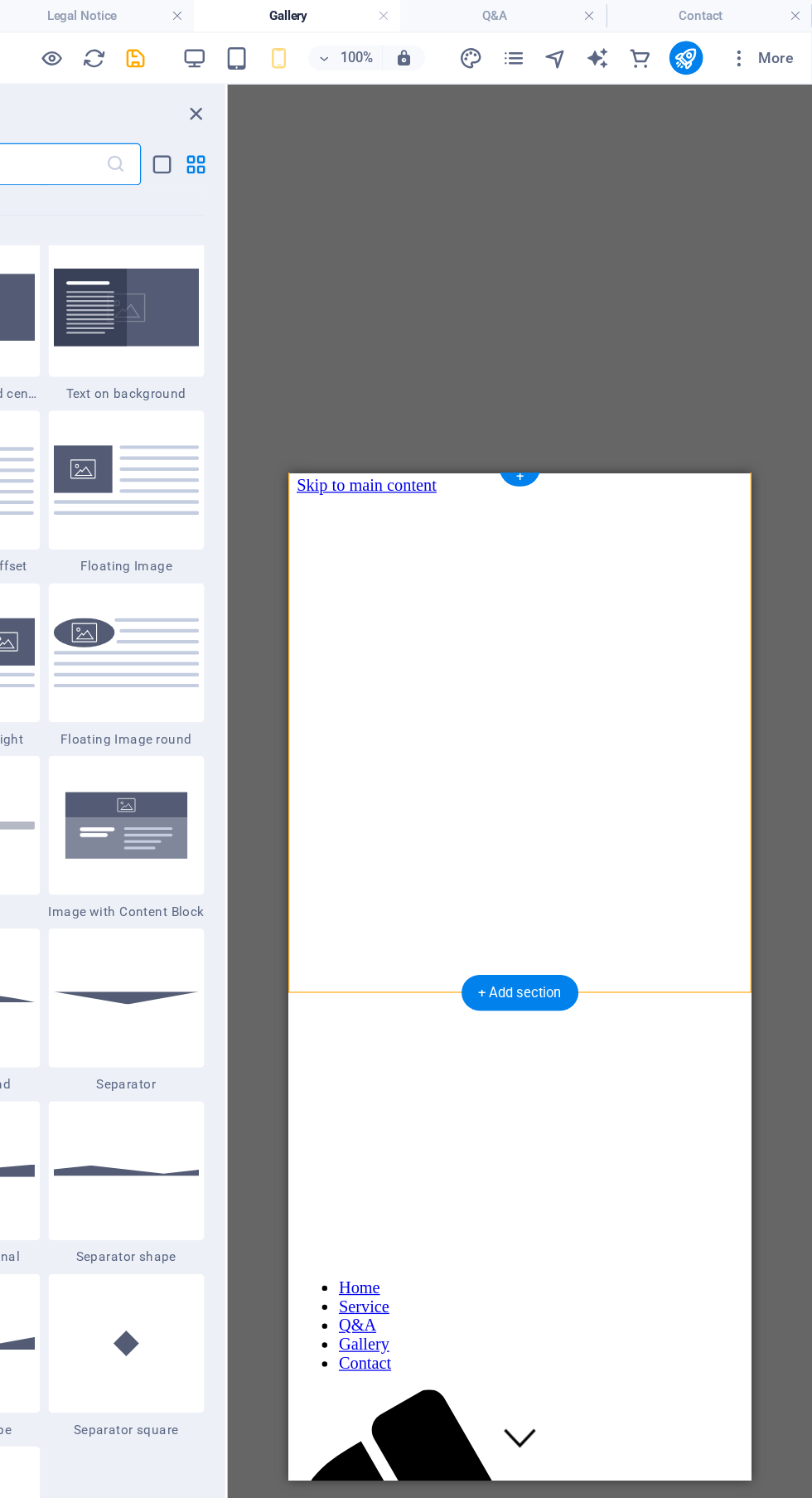
scroll to position [0, 0]
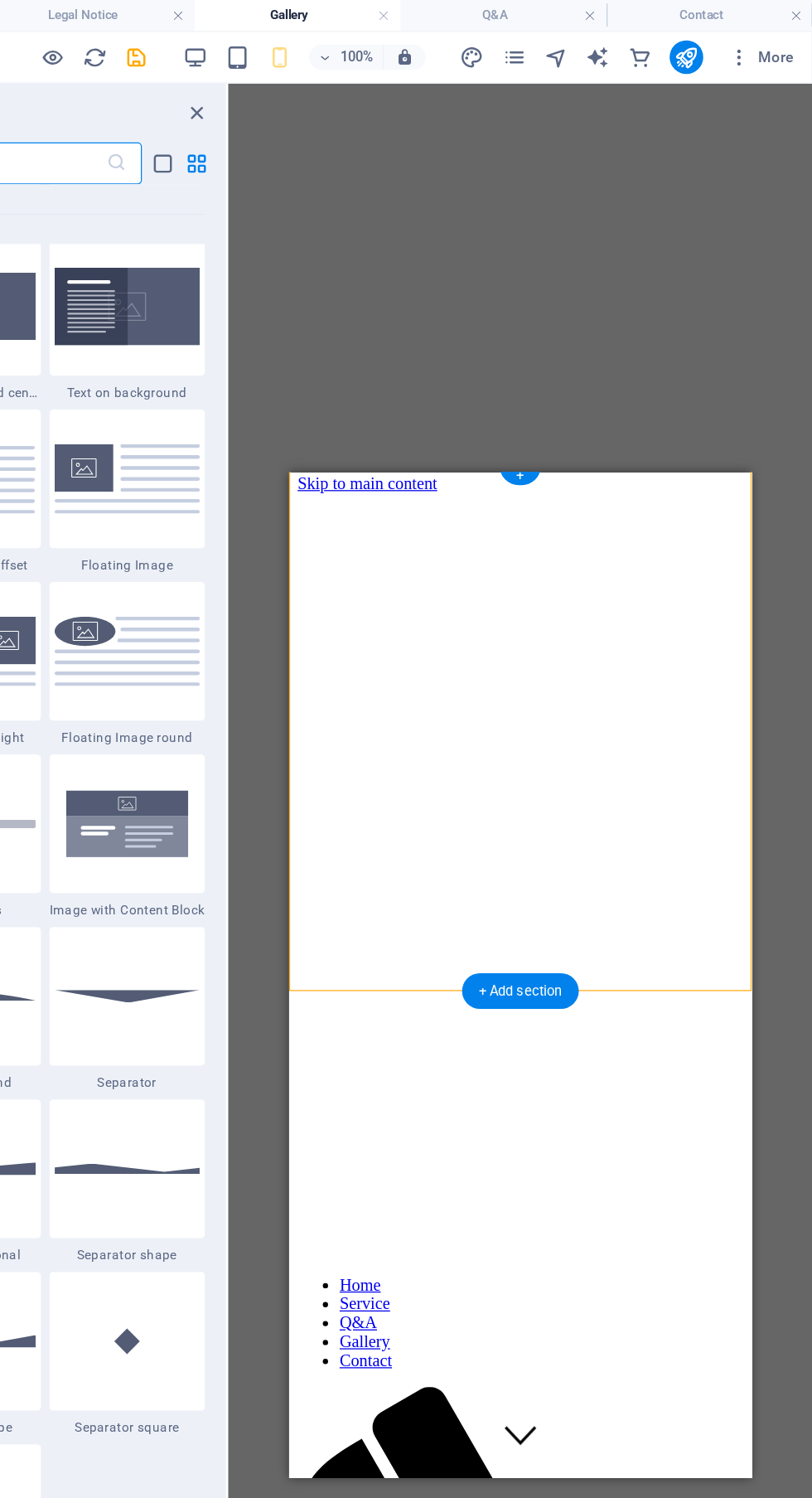
click at [480, 1105] on nav "Home Service Q&A Gallery Contact" at bounding box center [470, 1141] width 351 height 74
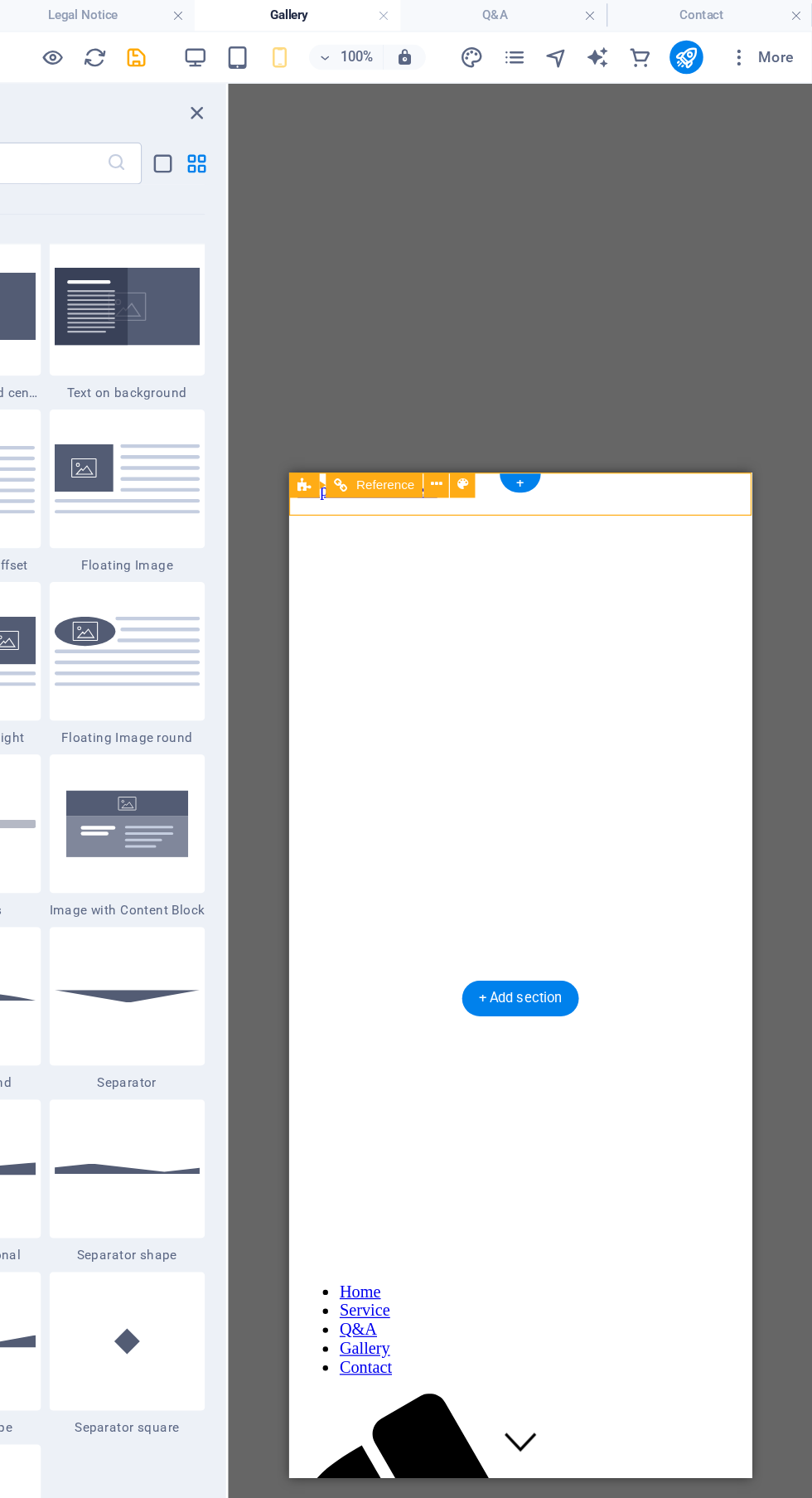
click at [384, 1110] on nav "Home Service Q&A Gallery Contact" at bounding box center [470, 1147] width 351 height 74
click at [463, 1110] on nav "Home Service Q&A Gallery Contact" at bounding box center [470, 1147] width 351 height 74
click at [579, 383] on div "+" at bounding box center [581, 381] width 32 height 15
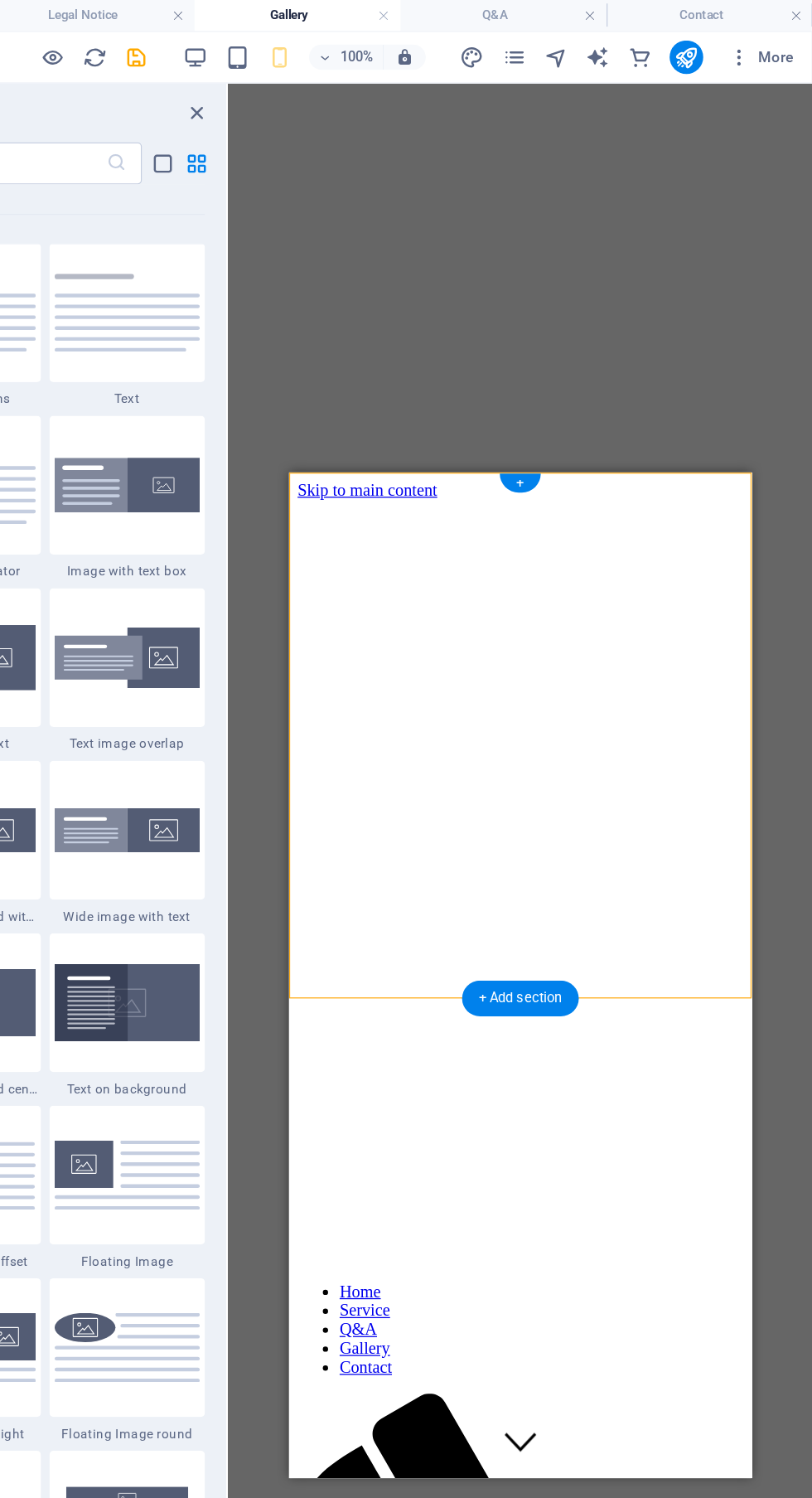
scroll to position [2900, 0]
click at [772, 215] on div "Drag here to replace the existing content. Press “Ctrl” if you want to create a…" at bounding box center [581, 768] width 460 height 1405
click at [575, 43] on icon "pages" at bounding box center [576, 46] width 19 height 19
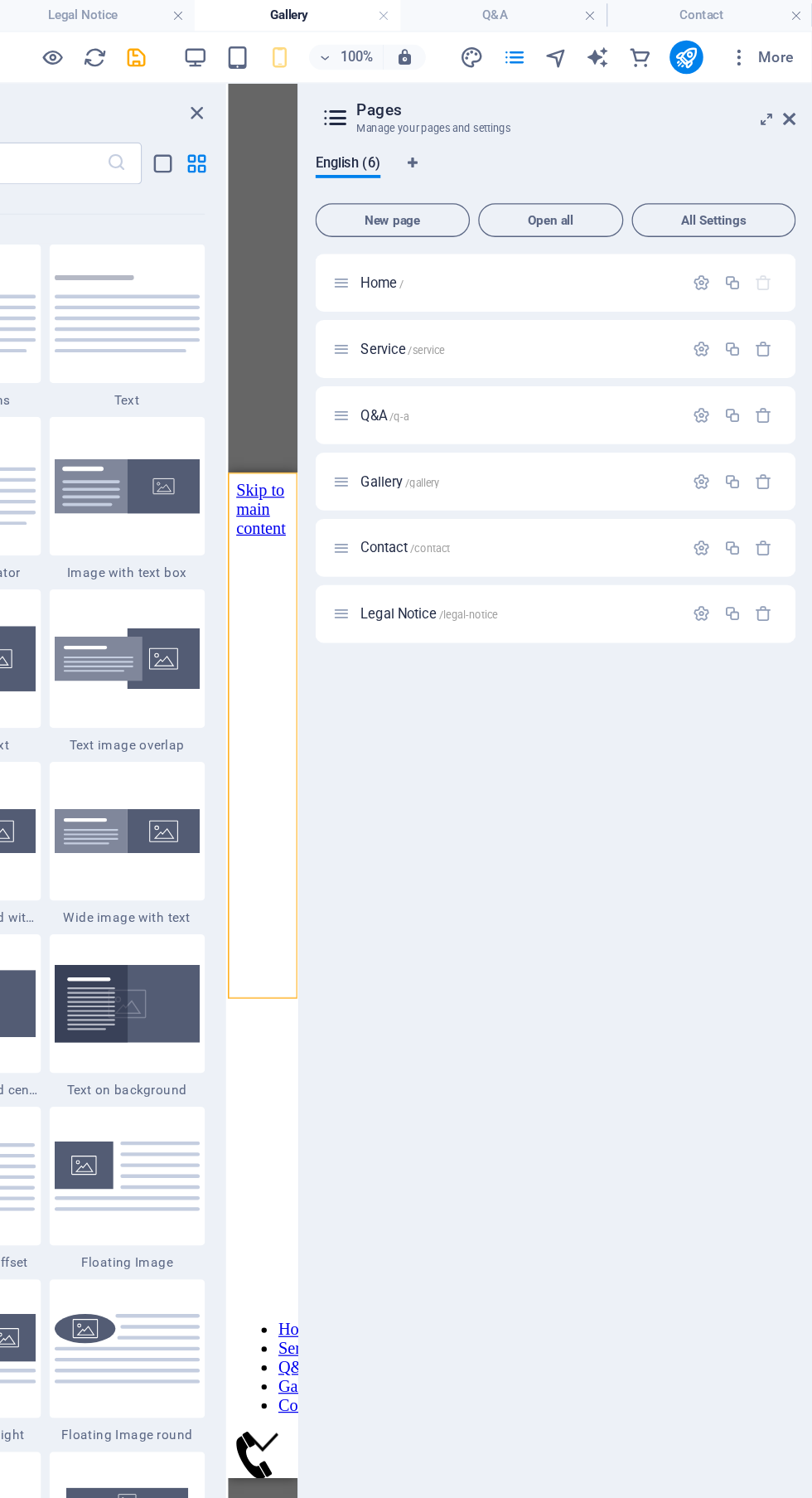
click at [492, 173] on span "New page" at bounding box center [480, 174] width 107 height 10
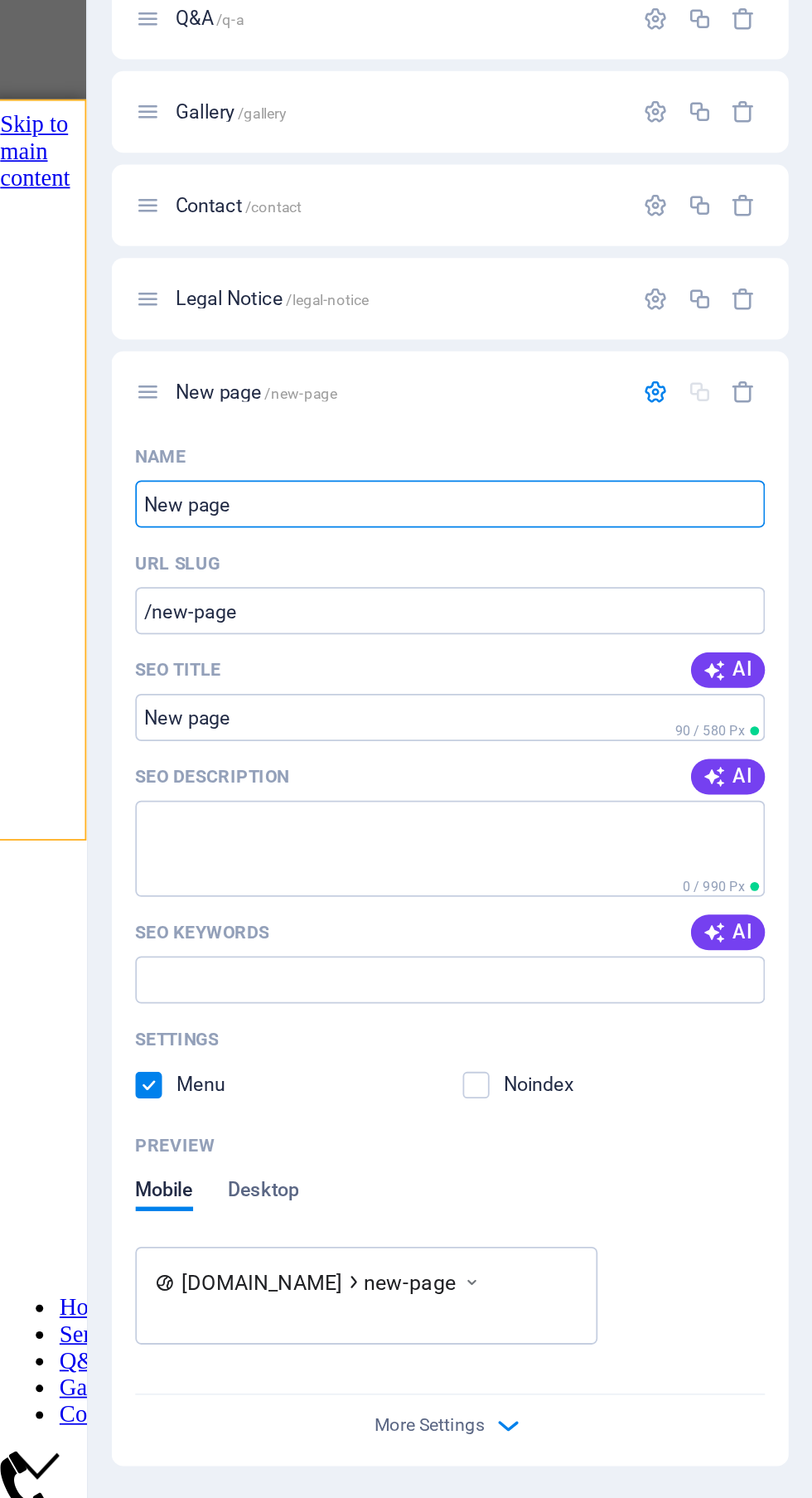
scroll to position [0, 0]
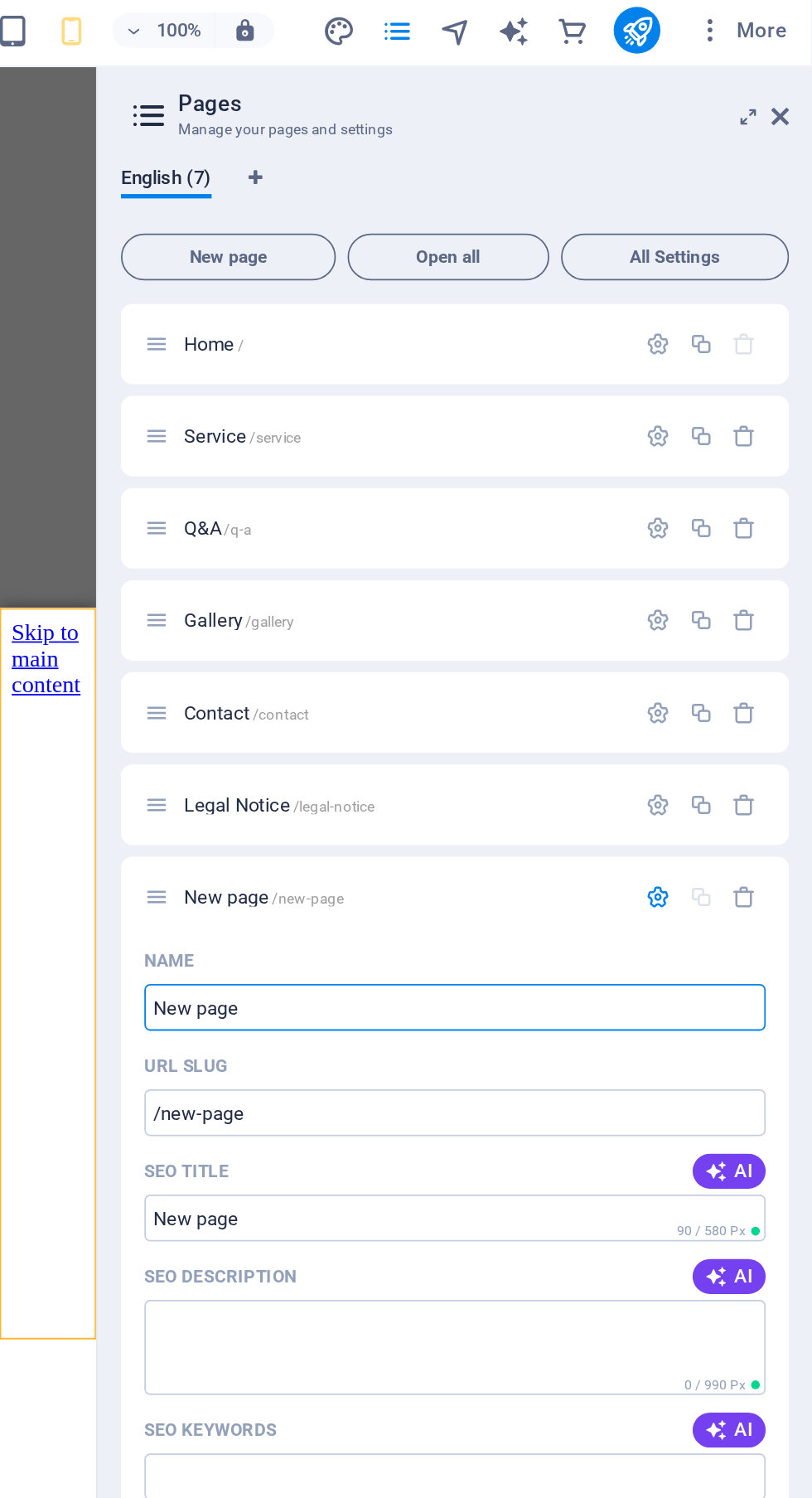
click at [640, 228] on p "Home /" at bounding box center [580, 223] width 249 height 11
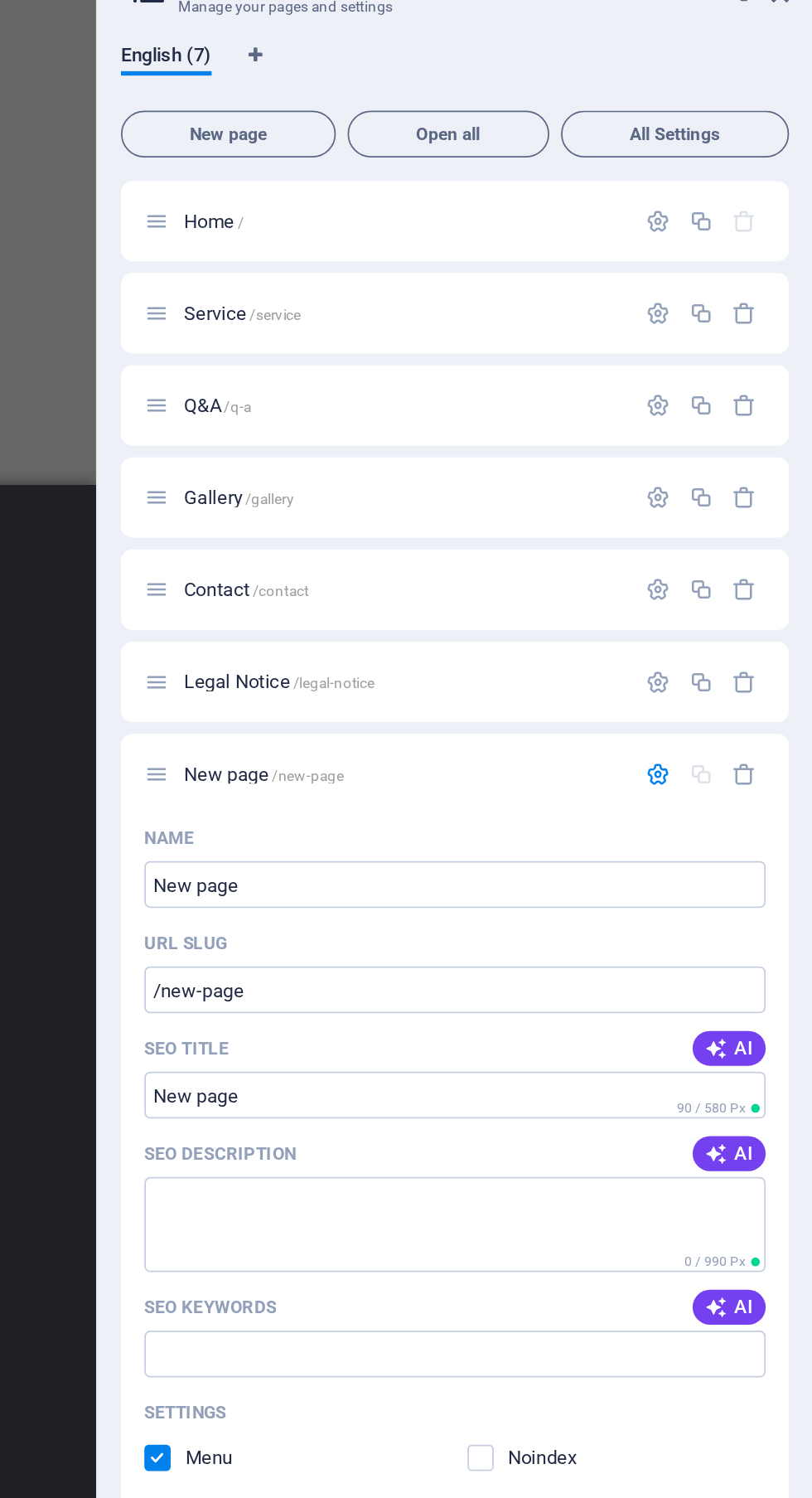
click at [599, 358] on div "Gallery /gallery" at bounding box center [609, 380] width 378 height 46
click at [727, 385] on icon "button" at bounding box center [724, 380] width 14 height 14
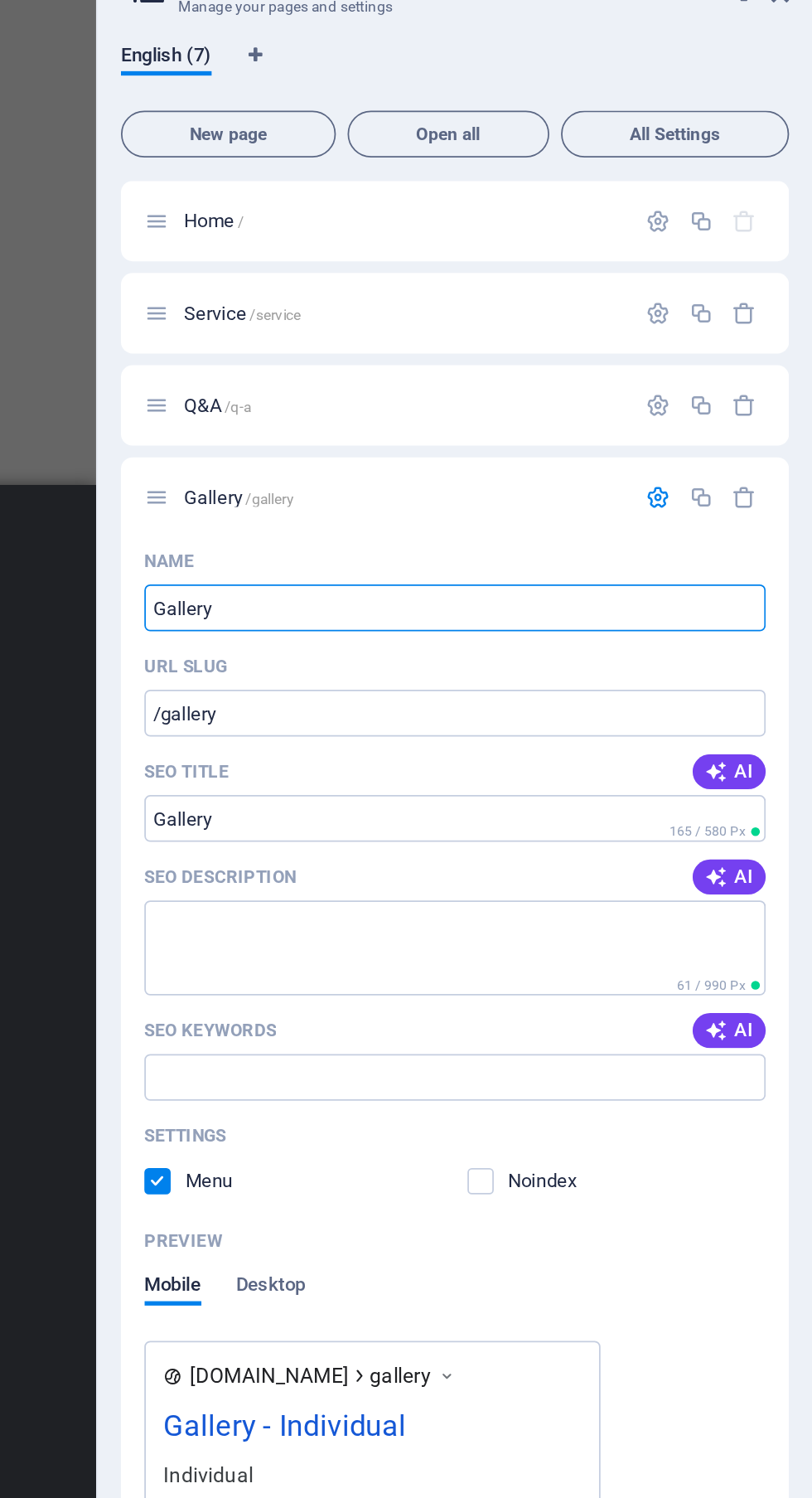
click at [611, 222] on p "Home /" at bounding box center [580, 223] width 249 height 11
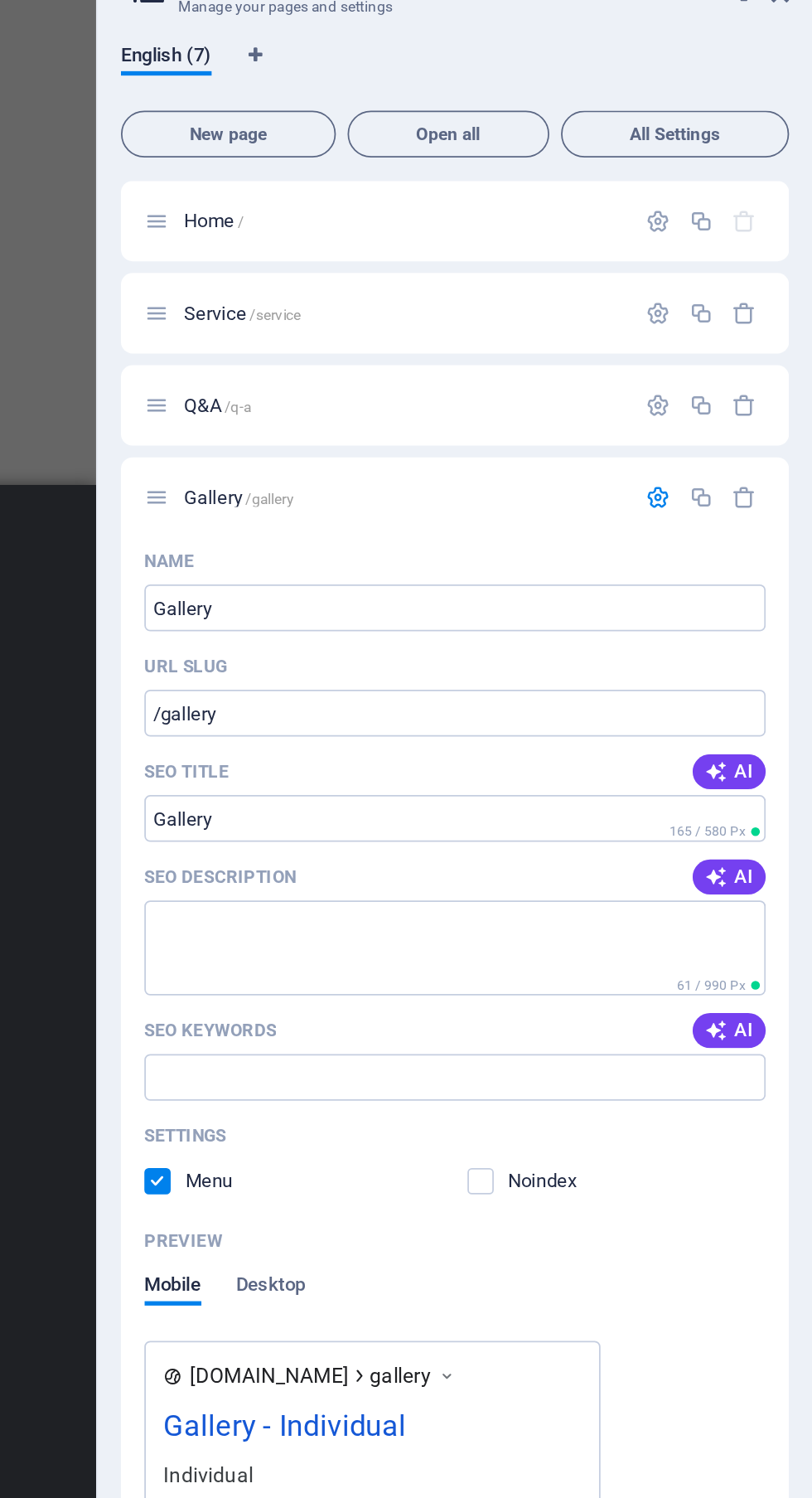
click at [717, 222] on icon "button" at bounding box center [724, 222] width 14 height 14
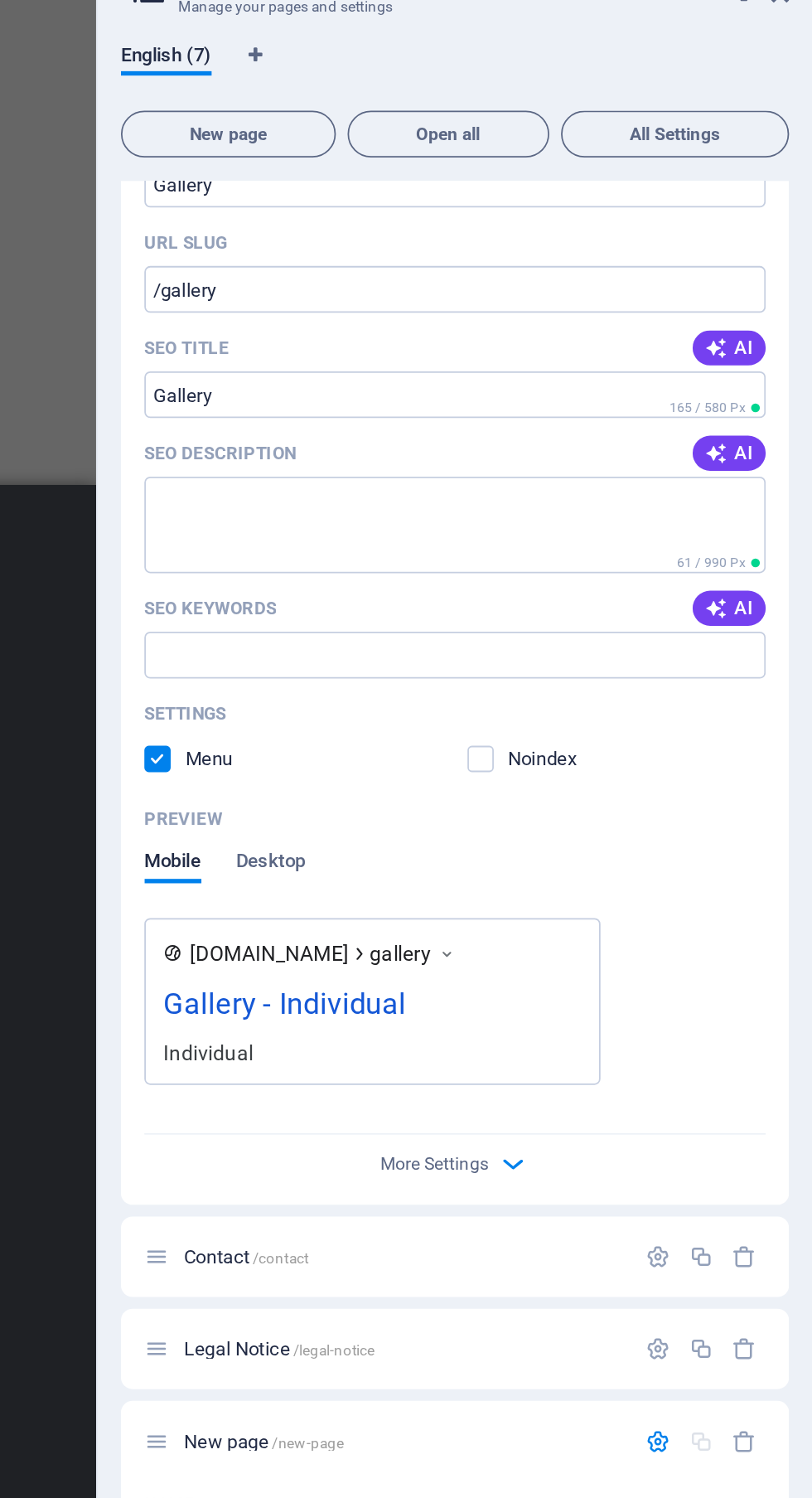
scroll to position [955, 0]
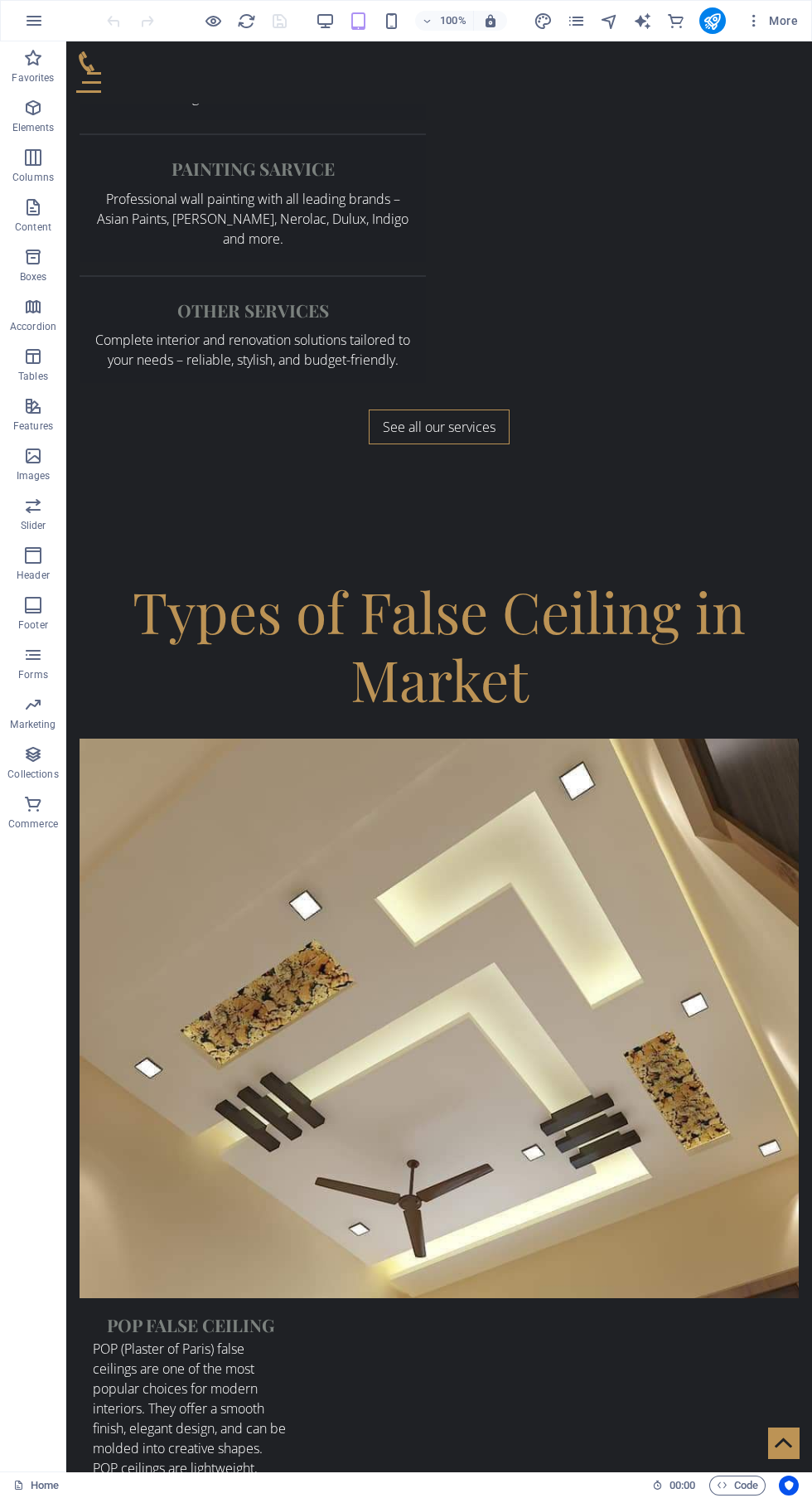
scroll to position [4161, 0]
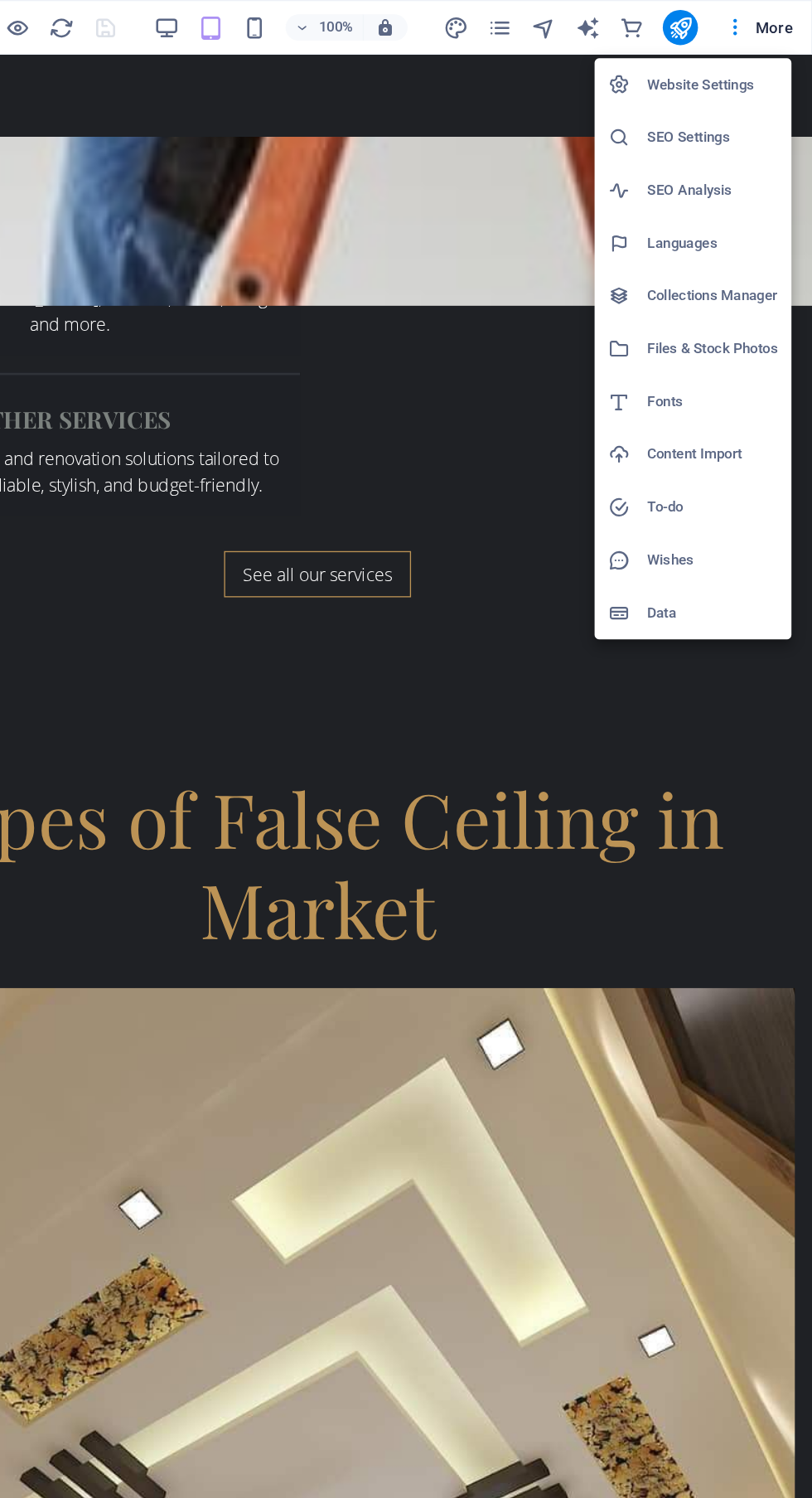
click at [725, 457] on h6 "Data" at bounding box center [737, 461] width 98 height 20
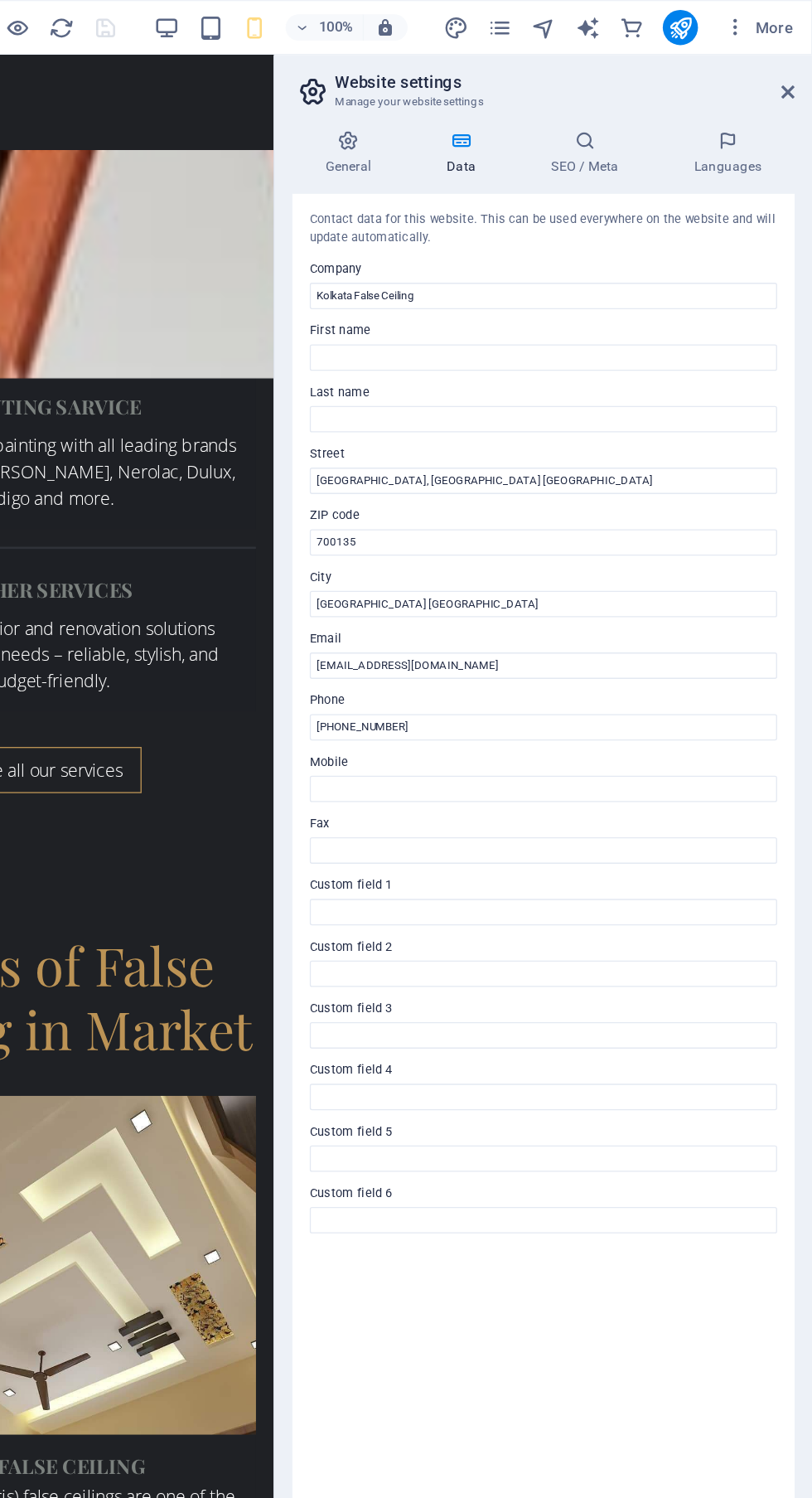
scroll to position [4165, 0]
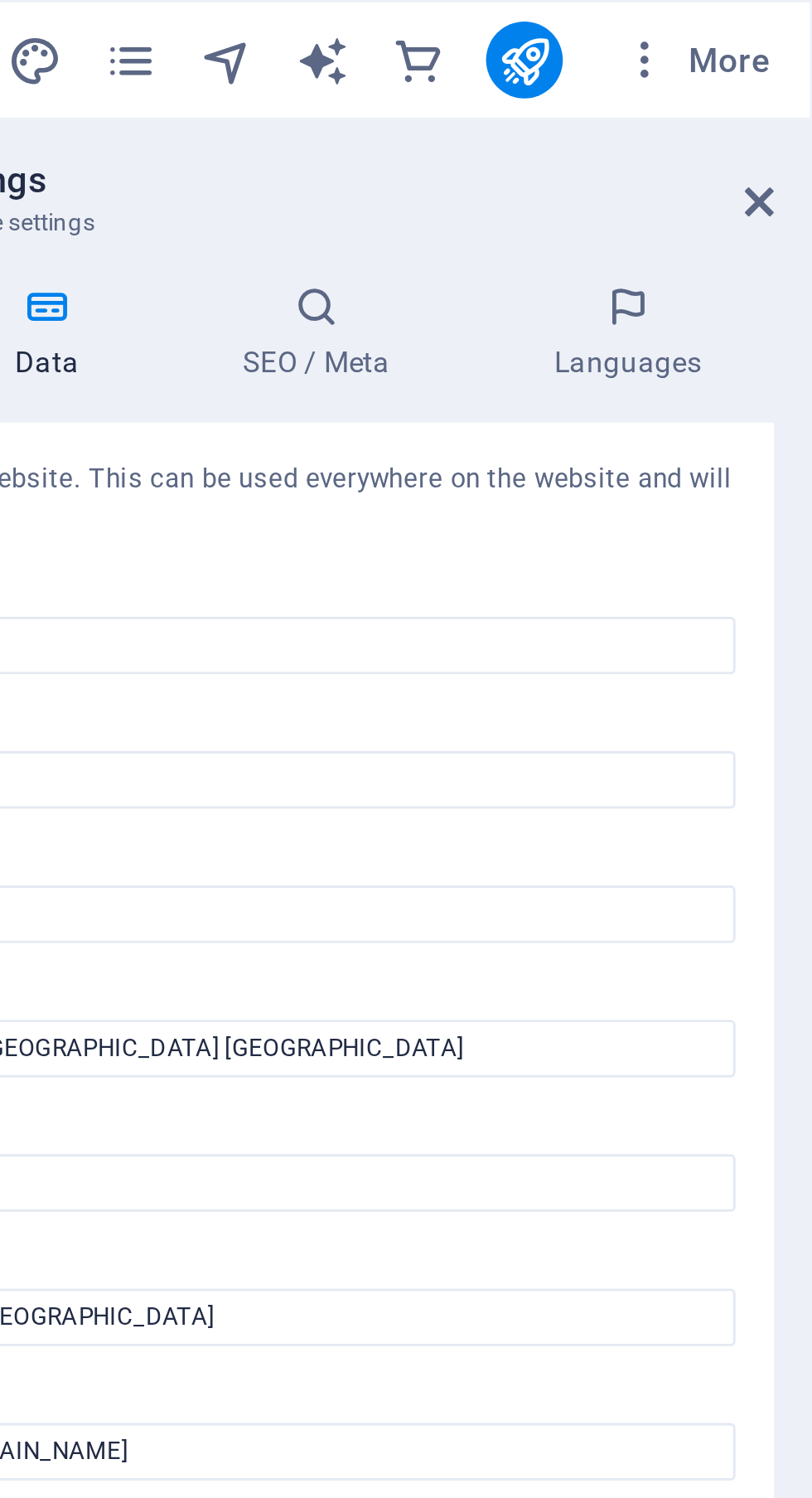
click at [795, 67] on icon at bounding box center [794, 70] width 10 height 13
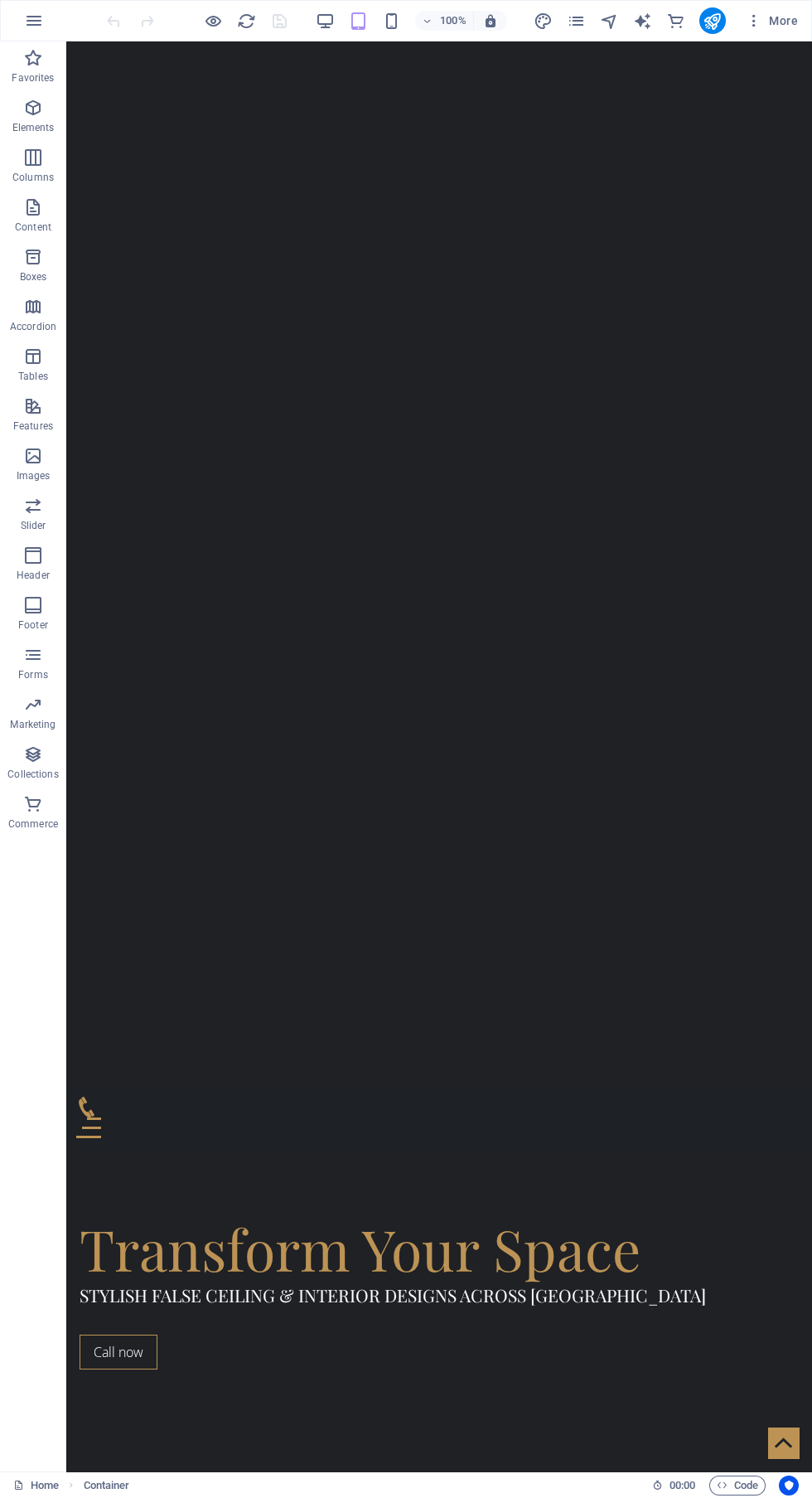
scroll to position [0, 0]
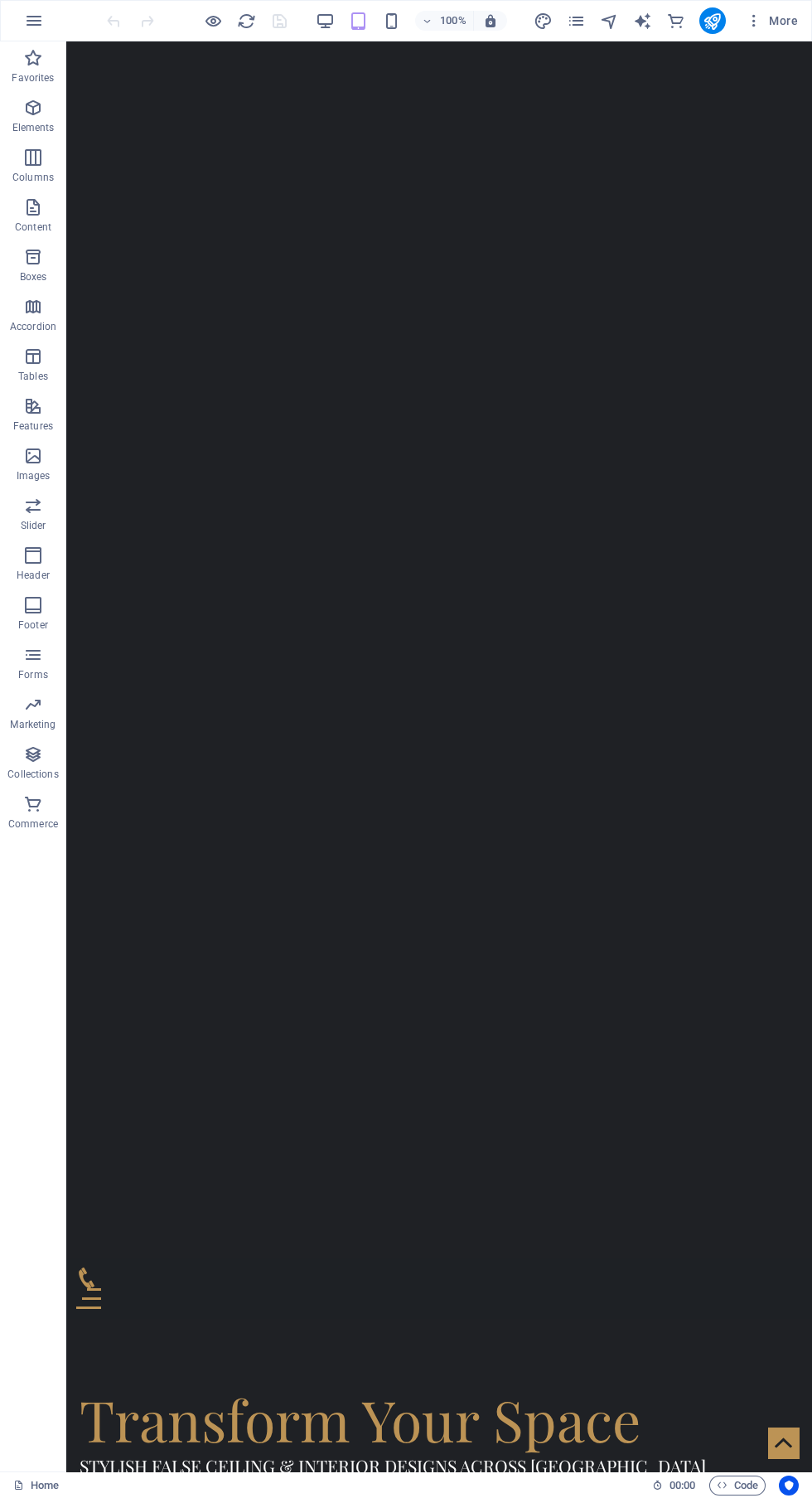
click at [578, 13] on icon "pages" at bounding box center [576, 21] width 19 height 19
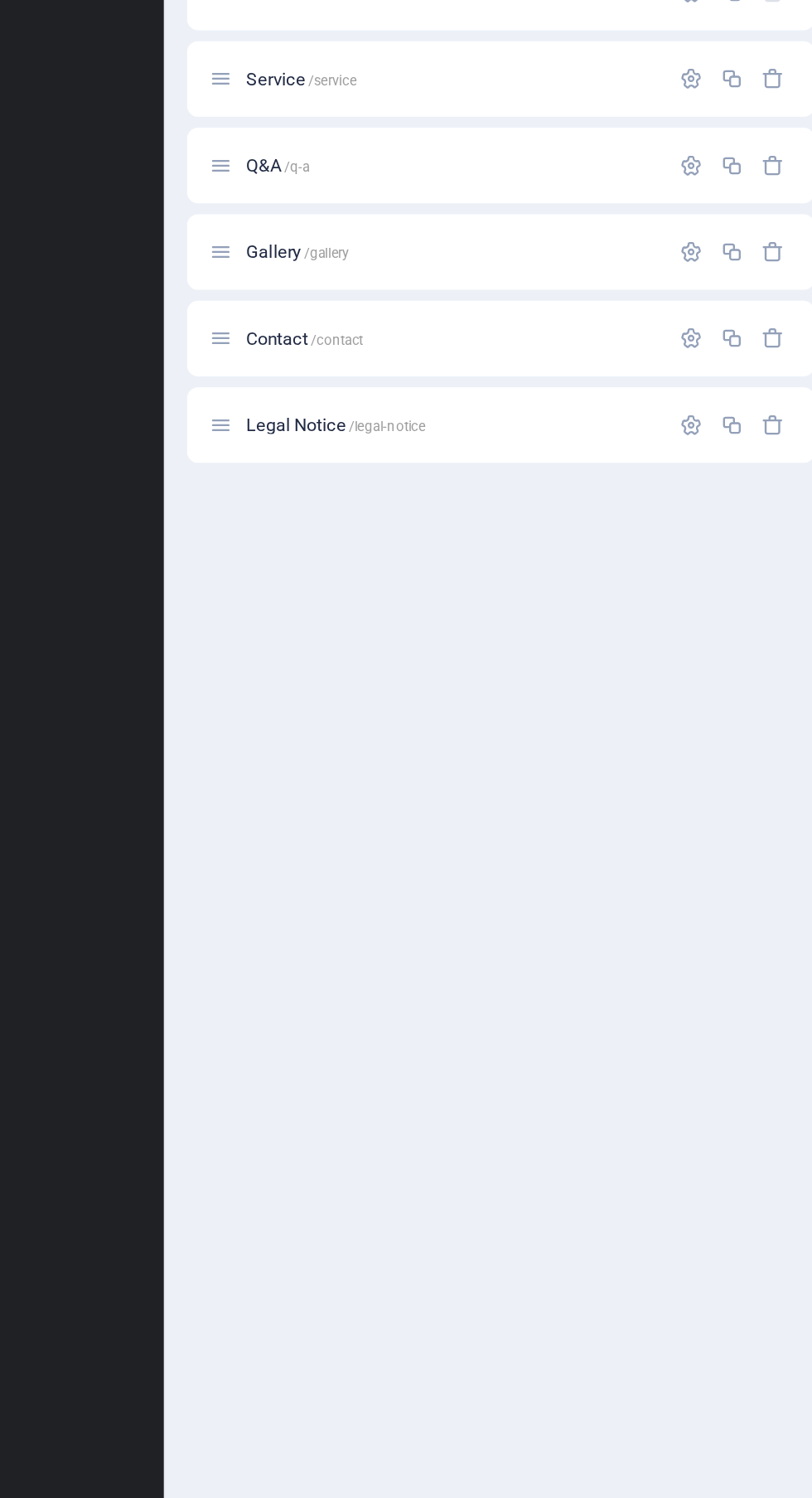
click at [635, 353] on p "Gallery /gallery" at bounding box center [580, 356] width 249 height 11
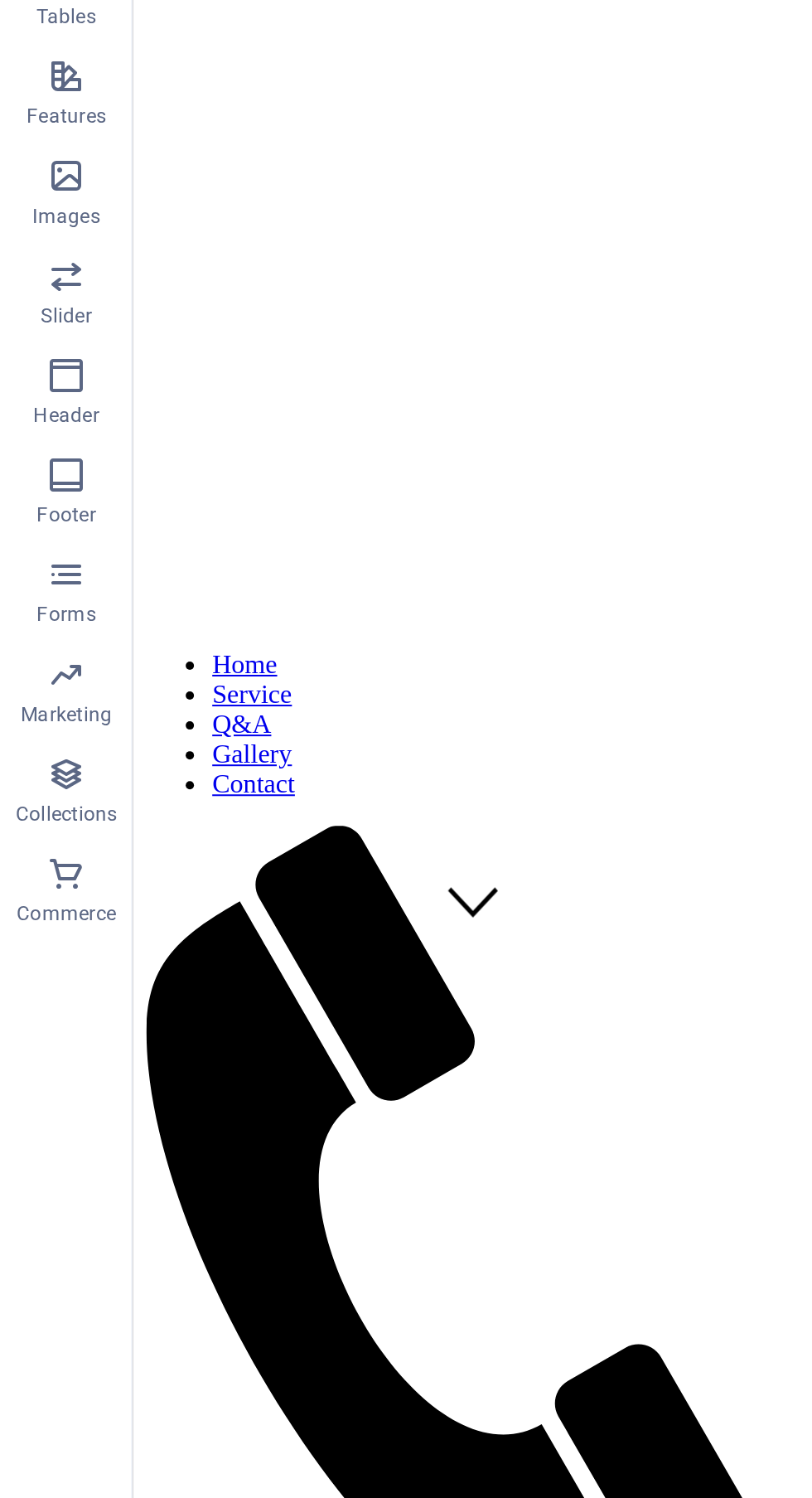
scroll to position [281, 0]
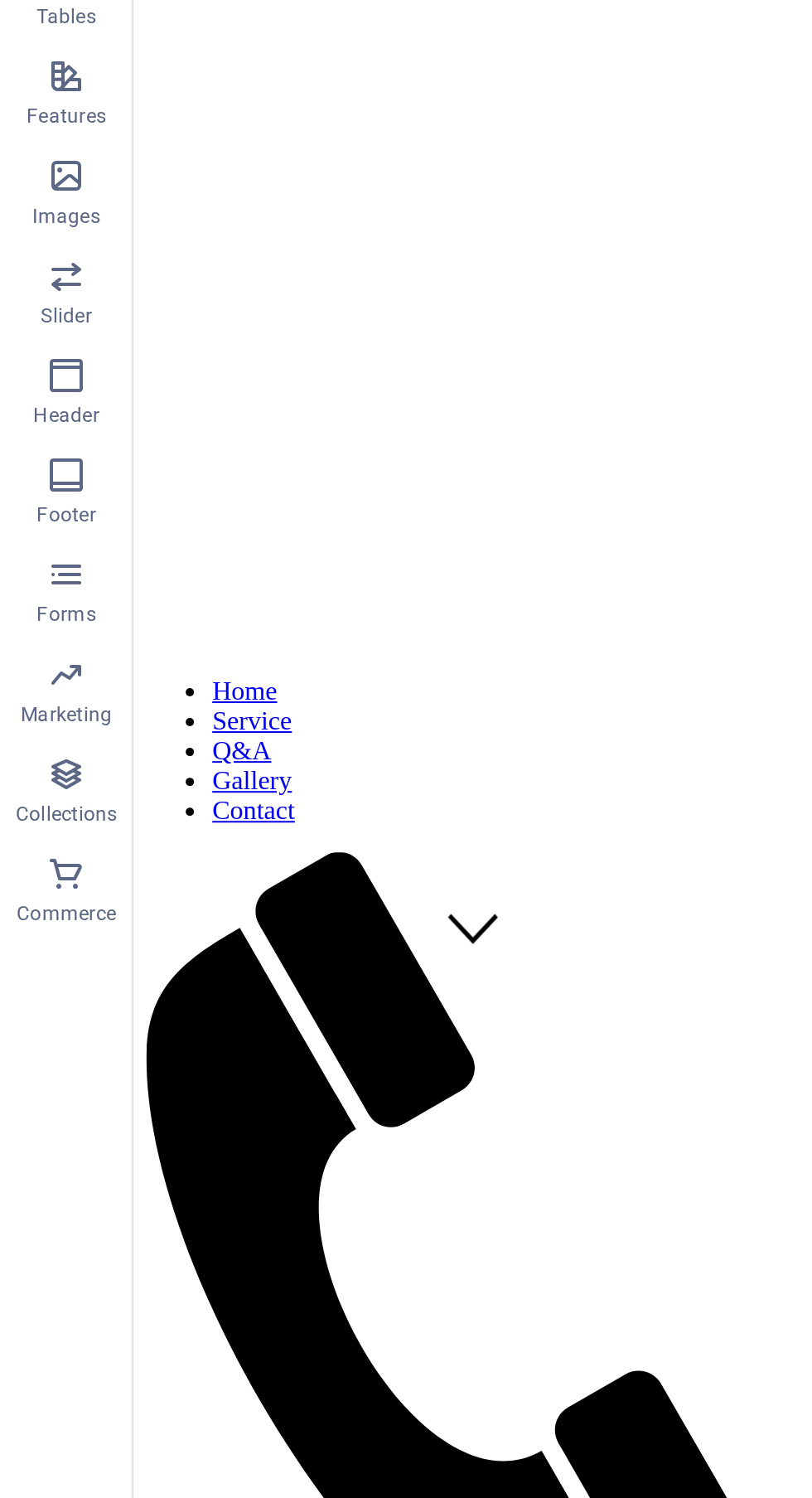
click at [345, 993] on div "Drop content here or Add elements Paste clipboard" at bounding box center [302, 1052] width 326 height 118
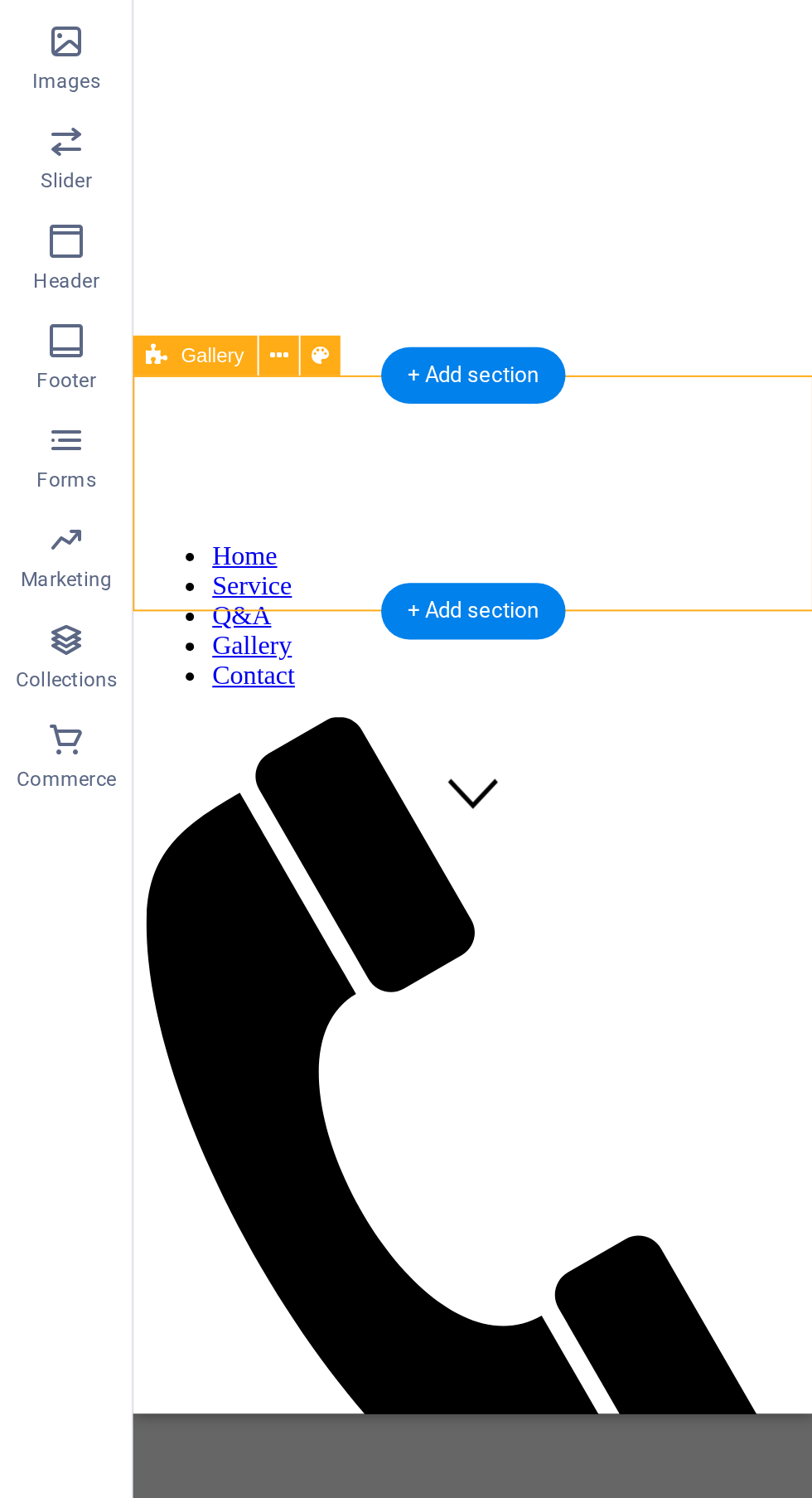
click at [354, 995] on div "Show All" at bounding box center [302, 1002] width 326 height 13
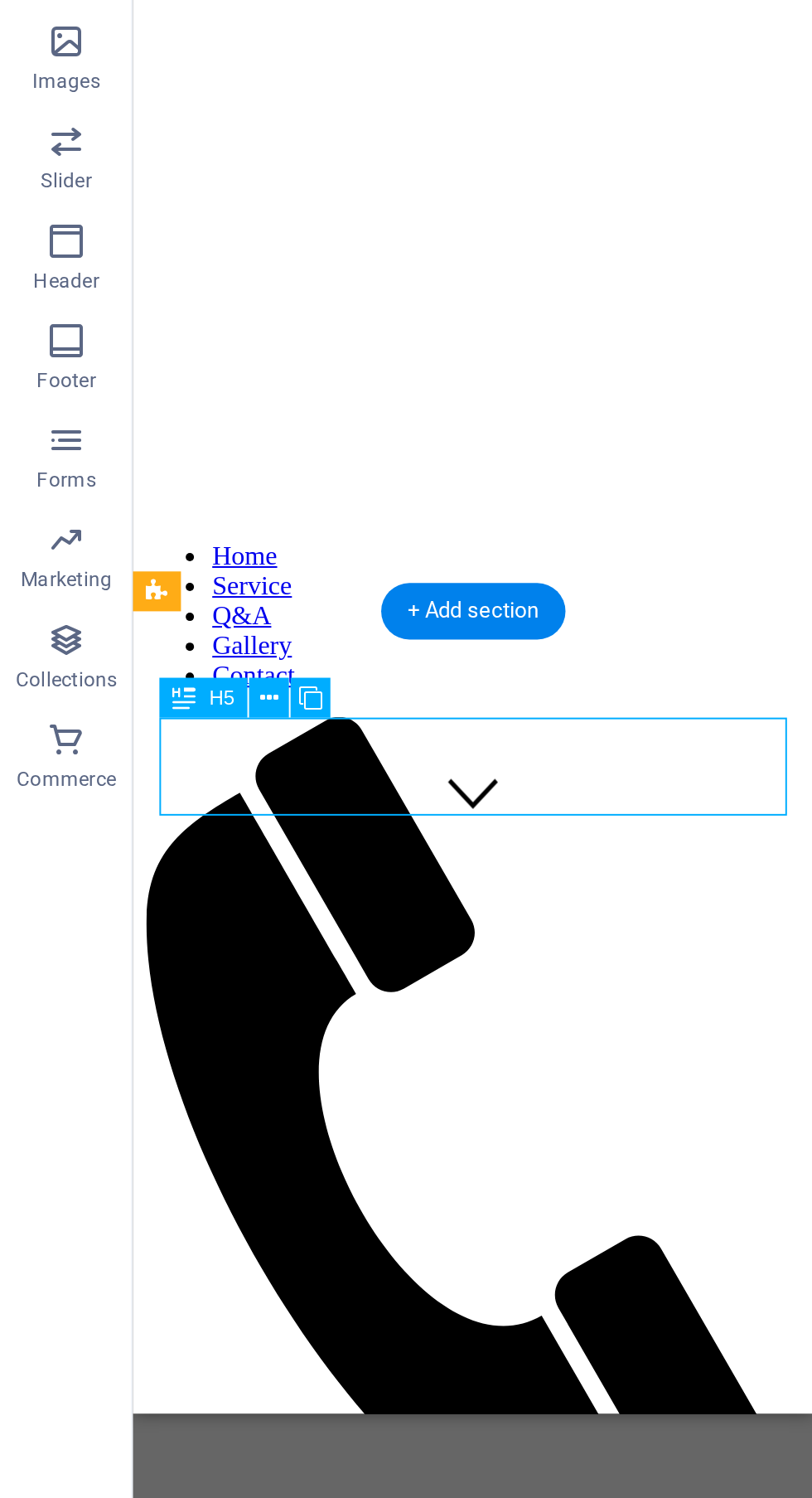
click at [320, 859] on div "Drop content here or Add elements Paste clipboard" at bounding box center [302, 918] width 326 height 118
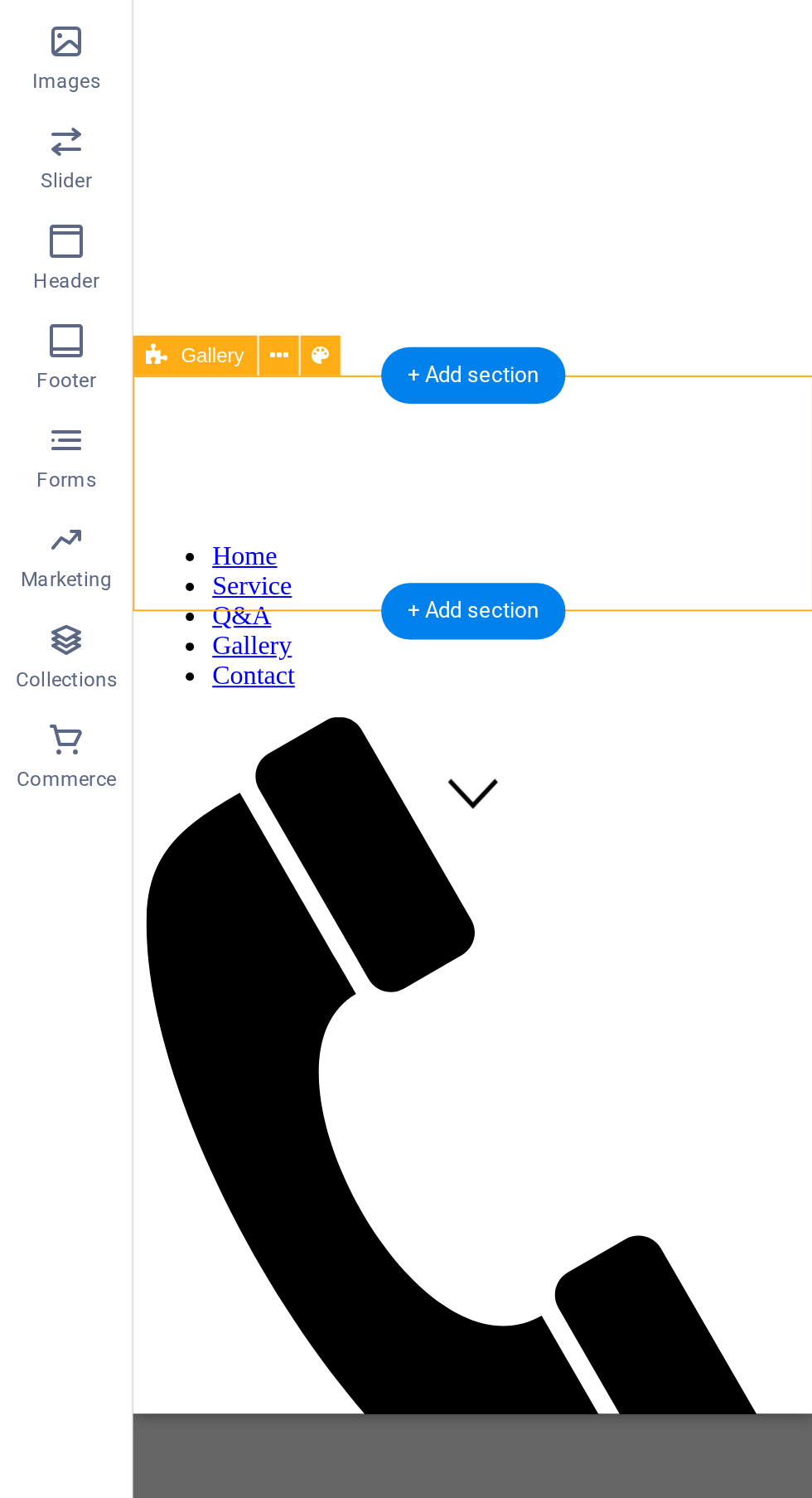
click at [137, 640] on icon at bounding box center [140, 637] width 9 height 17
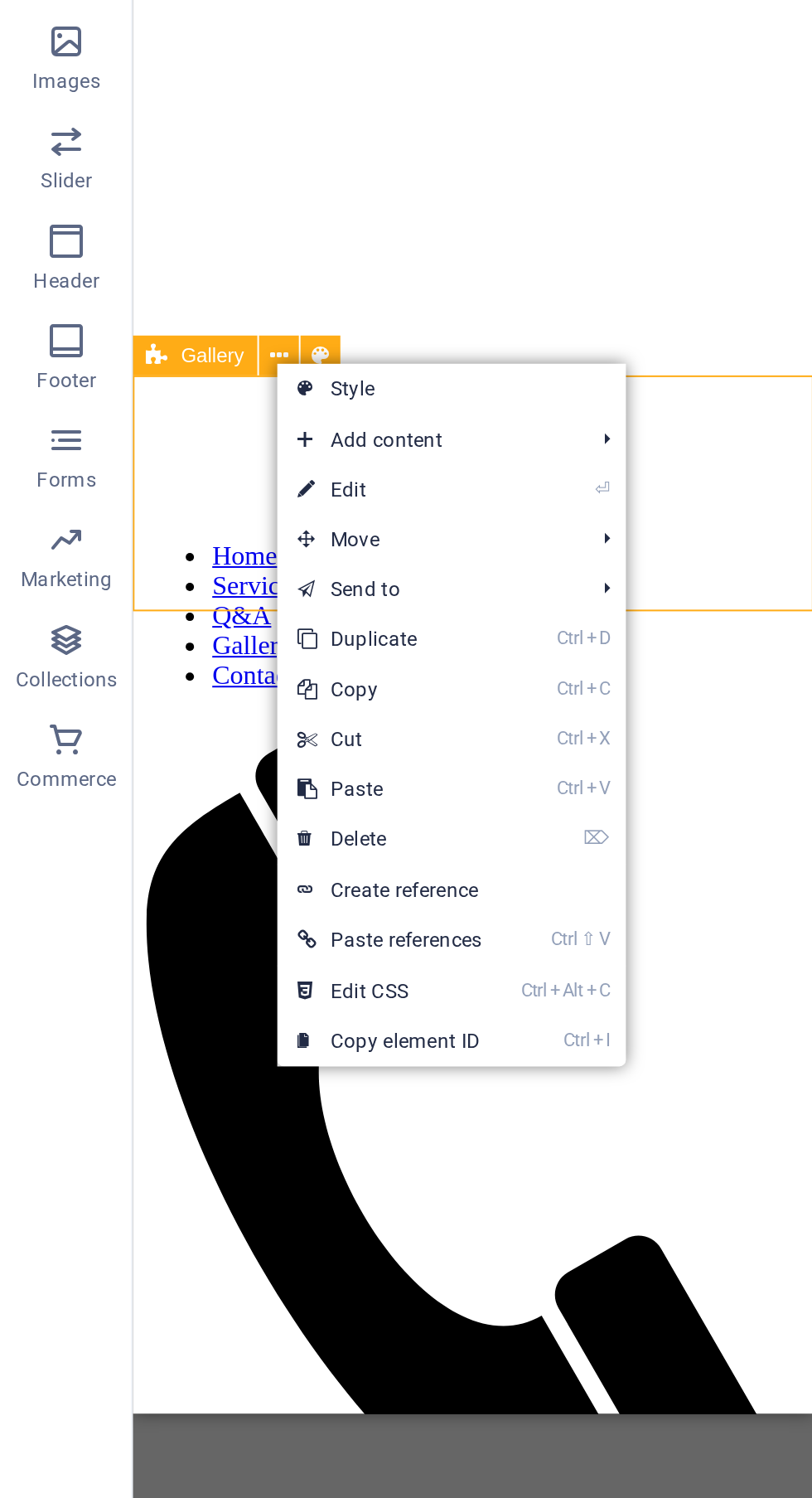
click at [233, 709] on link "⏎ Edit" at bounding box center [195, 704] width 112 height 25
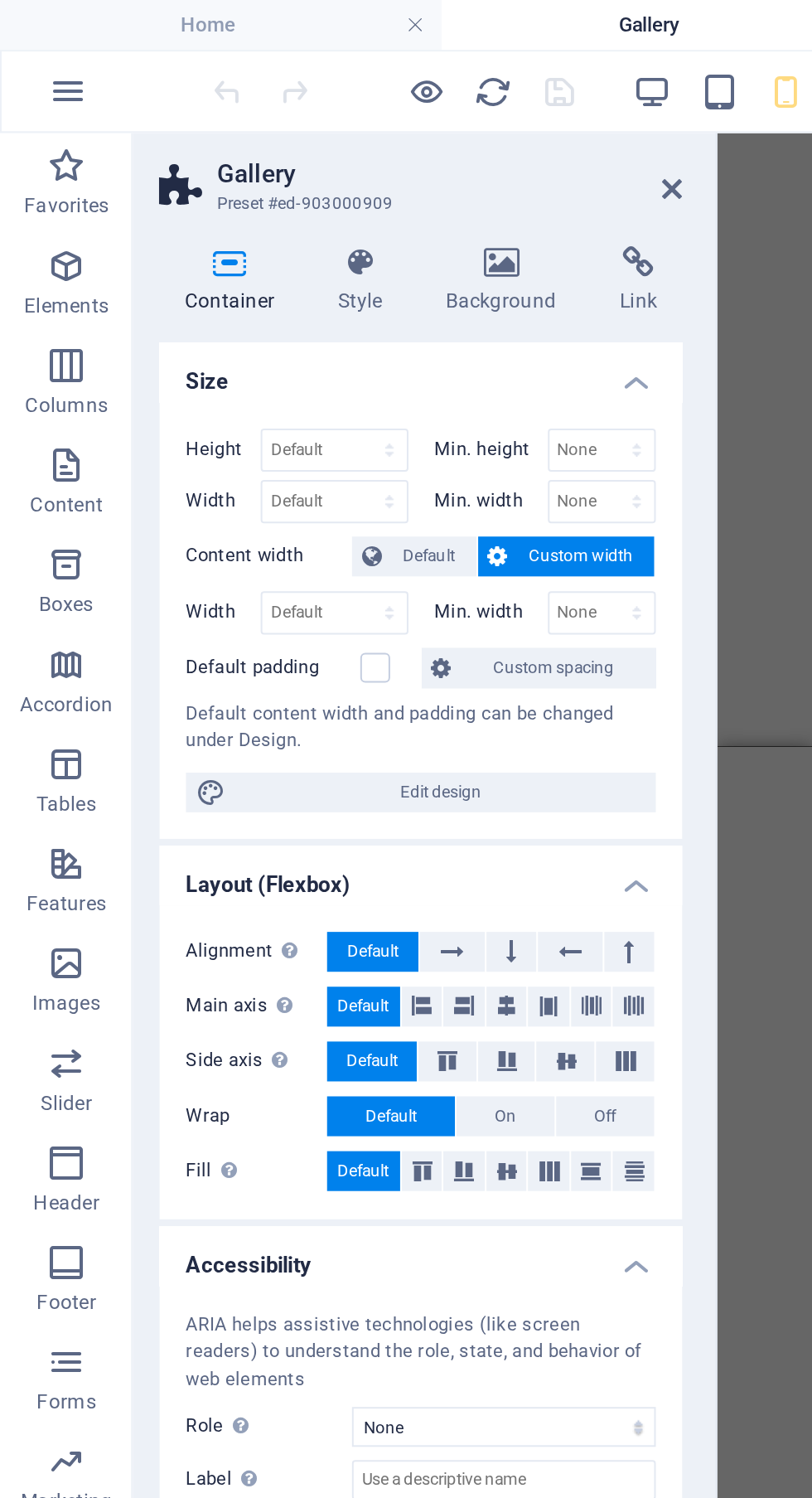
click at [355, 98] on div at bounding box center [355, 768] width 4 height 1405
click at [334, 96] on icon at bounding box center [335, 95] width 10 height 13
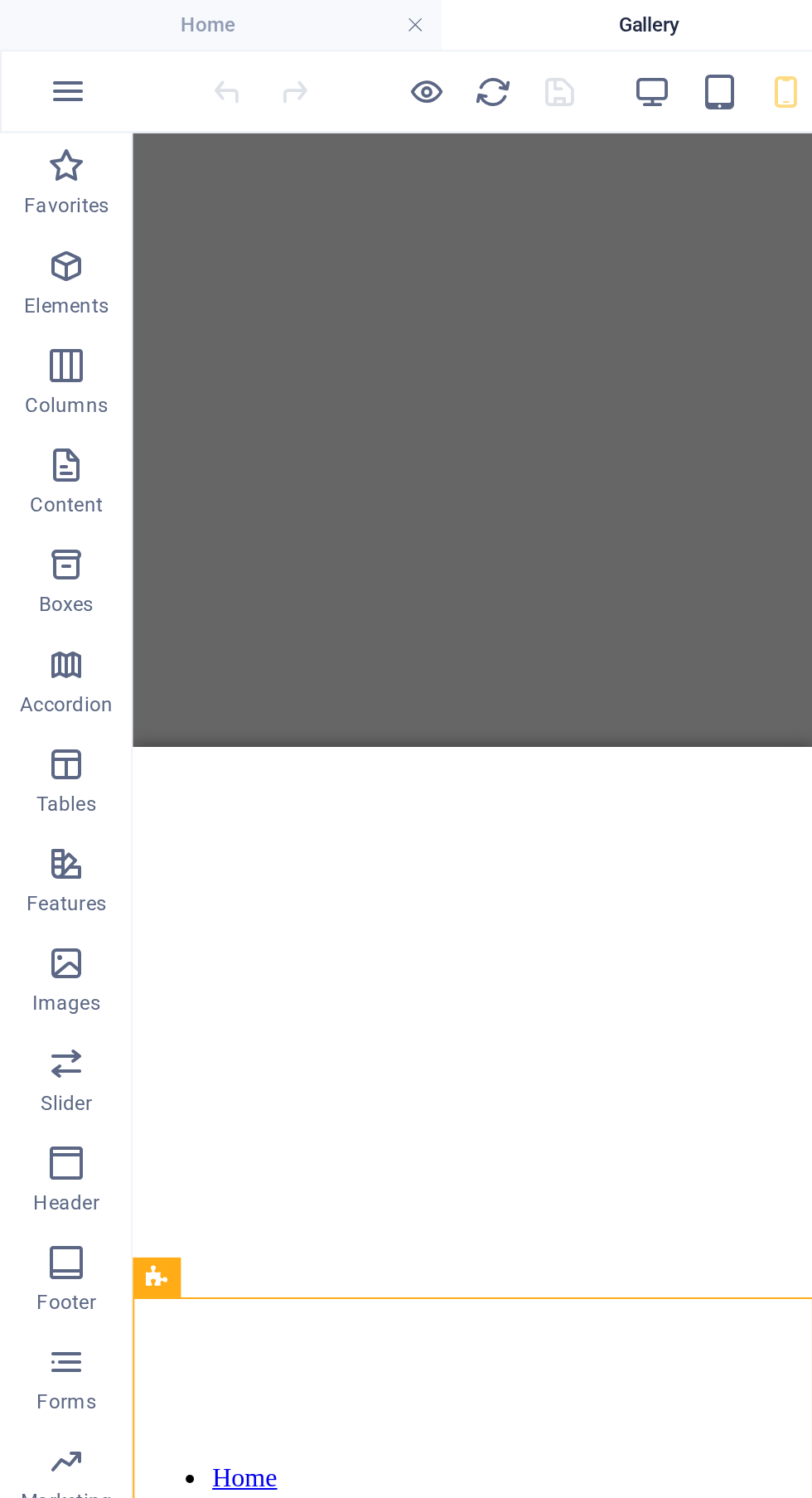
click at [299, 172] on div "H1 Banner Container Placeholder Gallery H5 Accordion" at bounding box center [236, 768] width 340 height 1405
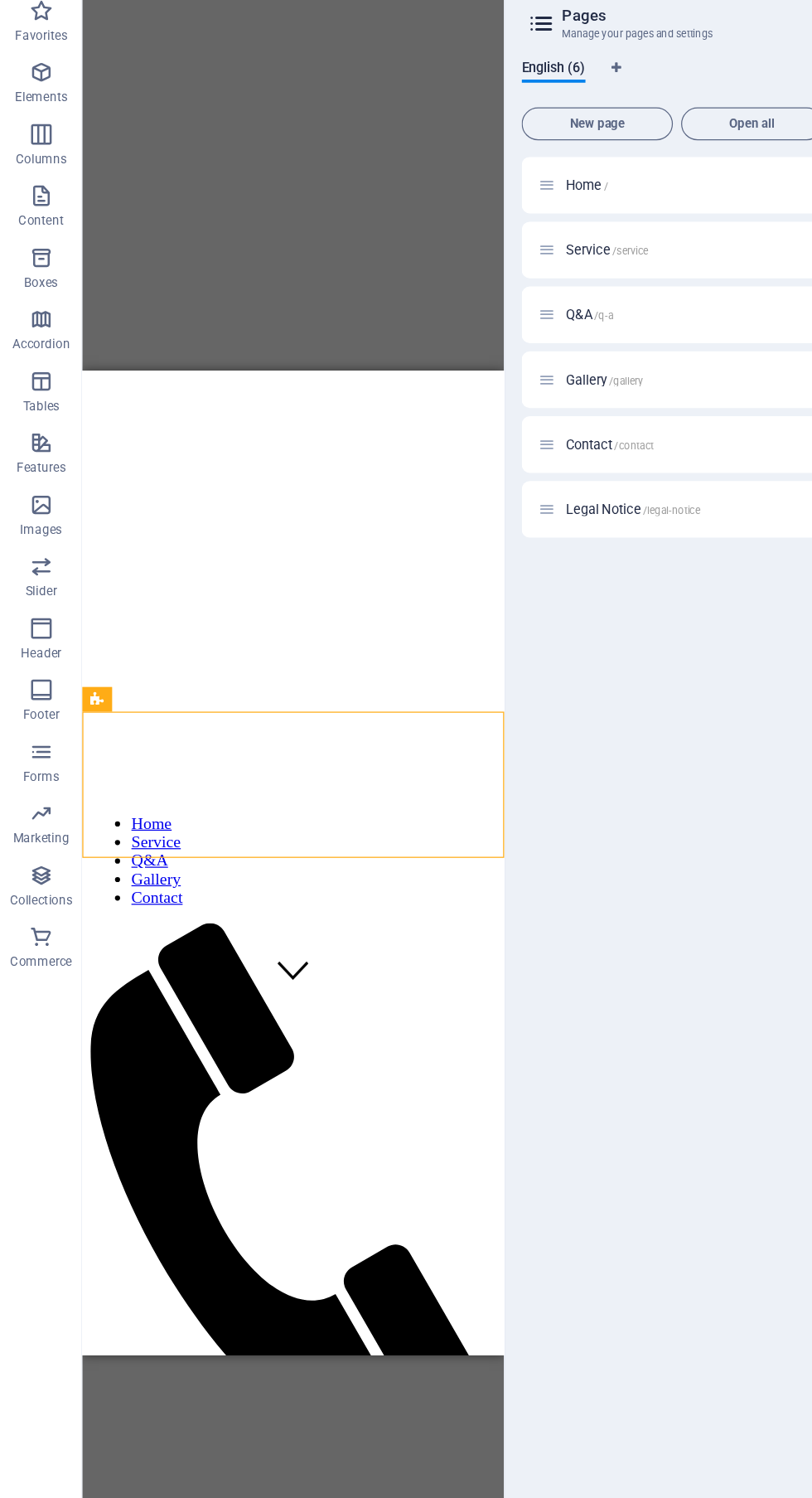
click at [306, 1249] on div "Gallery Lorem ipsum dolor sit amet" at bounding box center [251, 1299] width 326 height 100
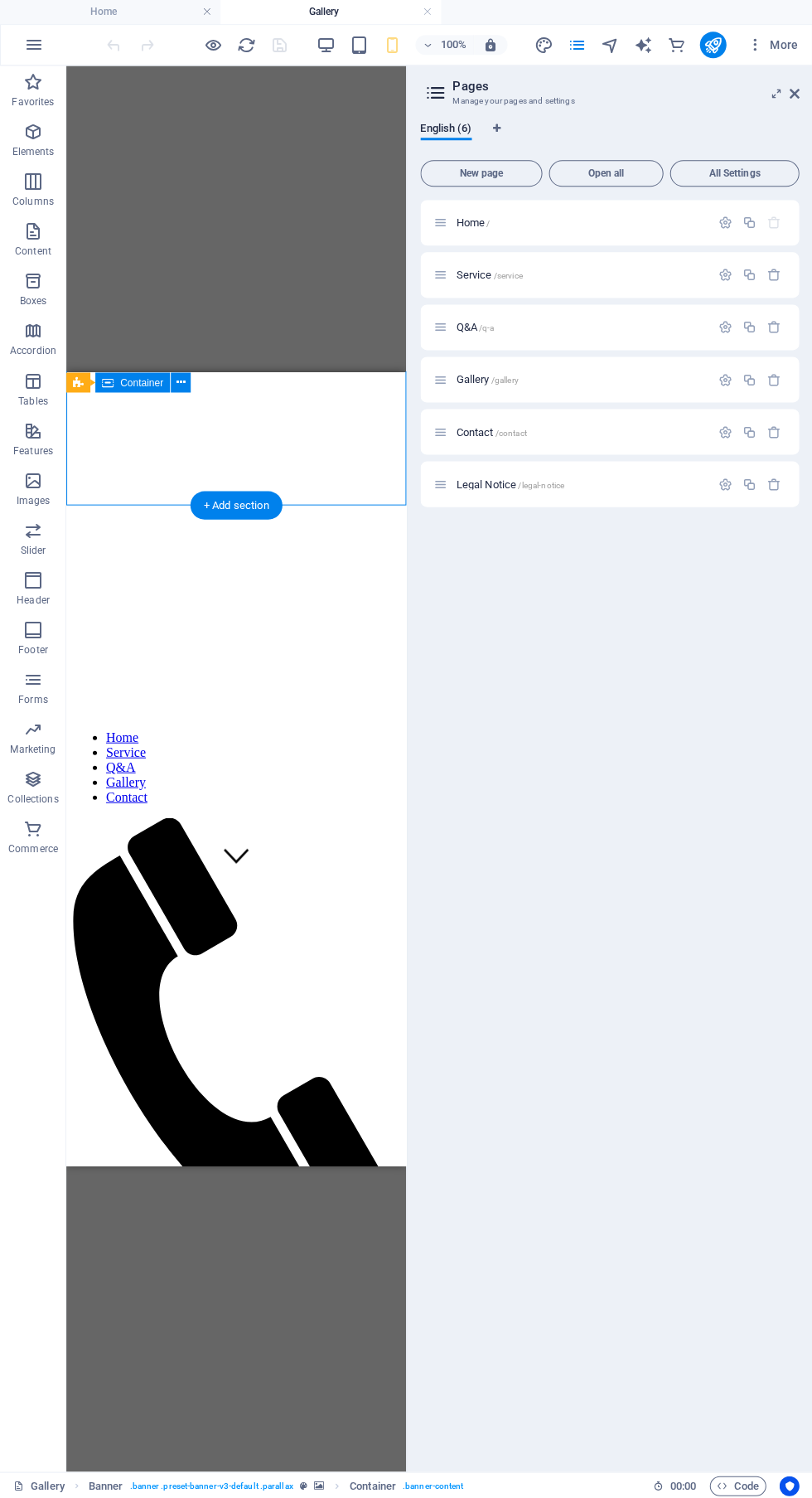
click at [273, 295] on div "H1 Banner Banner Container Placeholder Gallery H5 Accordion + + Add section" at bounding box center [236, 768] width 340 height 1405
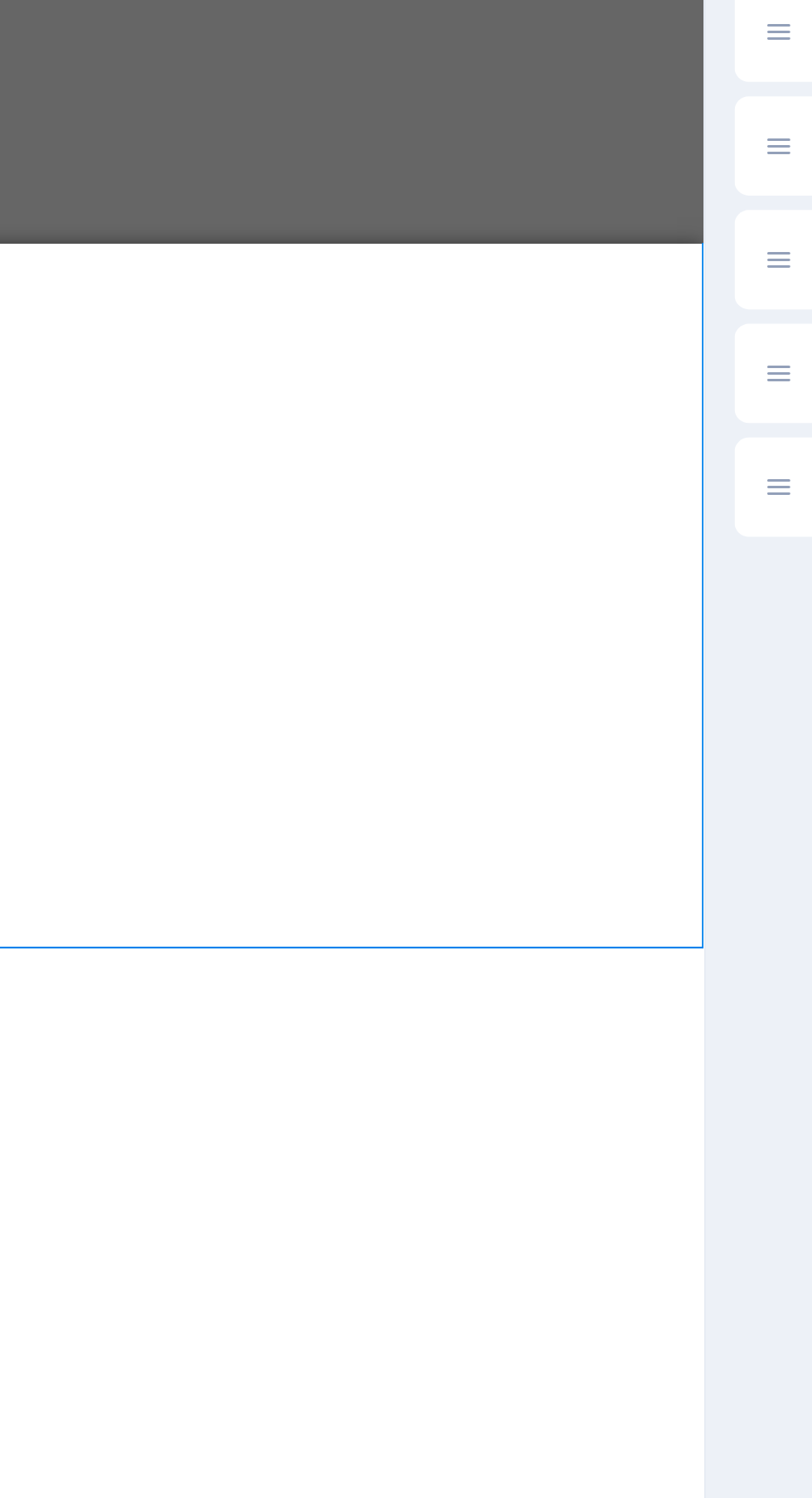
scroll to position [0, 0]
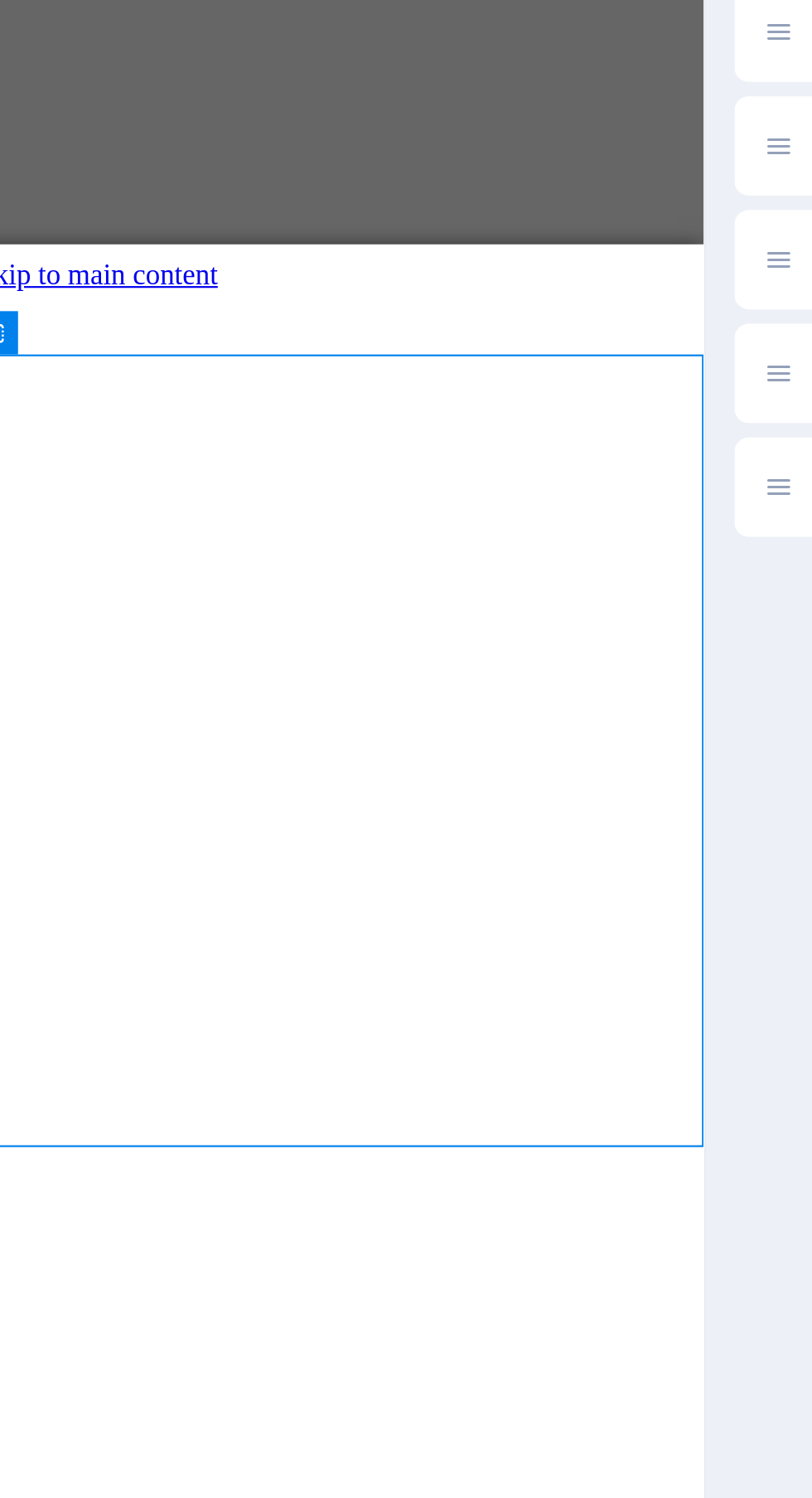
click at [214, 1403] on div "Gallery Lorem ipsum dolor sit amet" at bounding box center [133, 1453] width 326 height 100
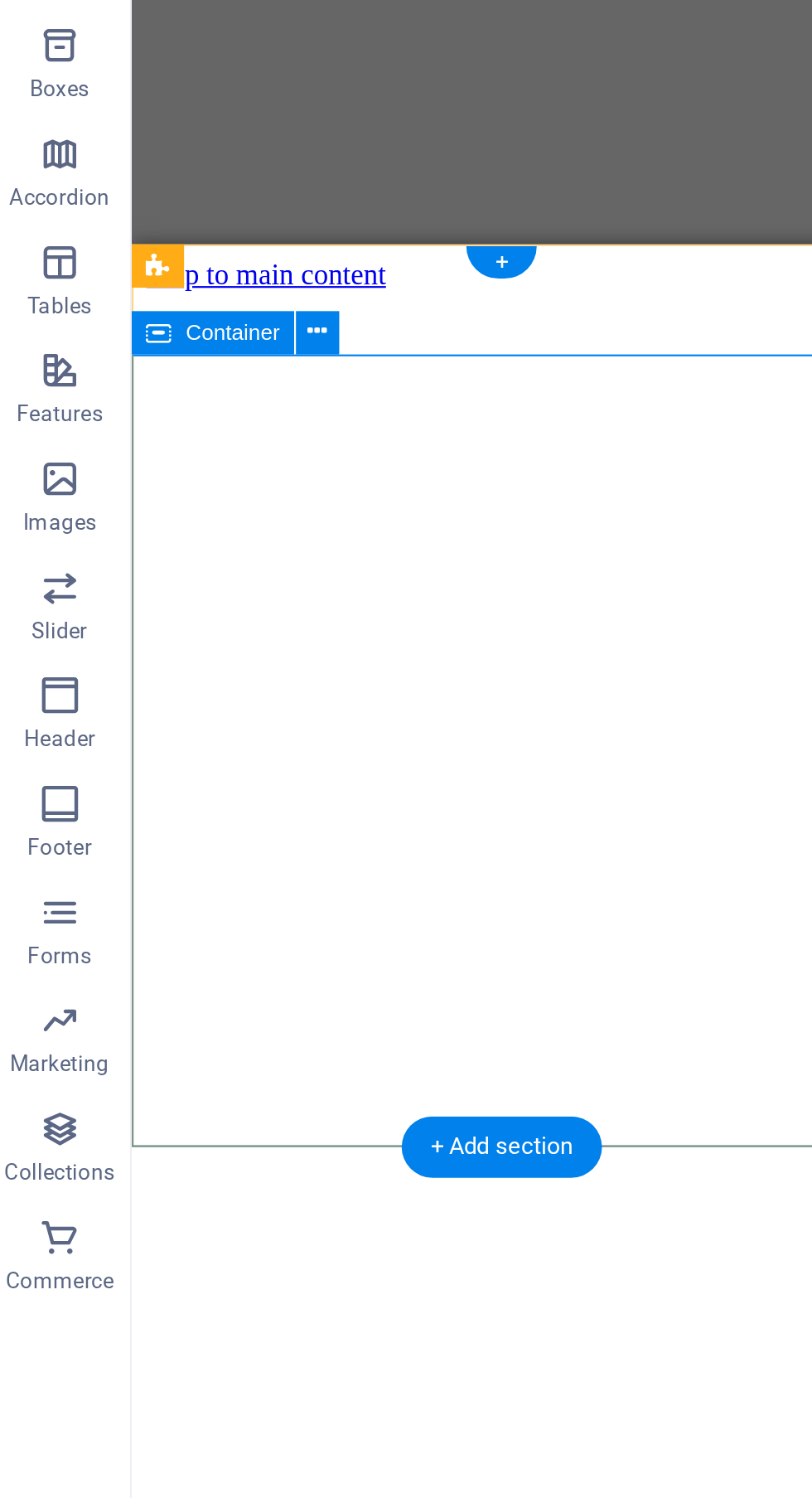
click at [151, 413] on icon at bounding box center [152, 413] width 9 height 17
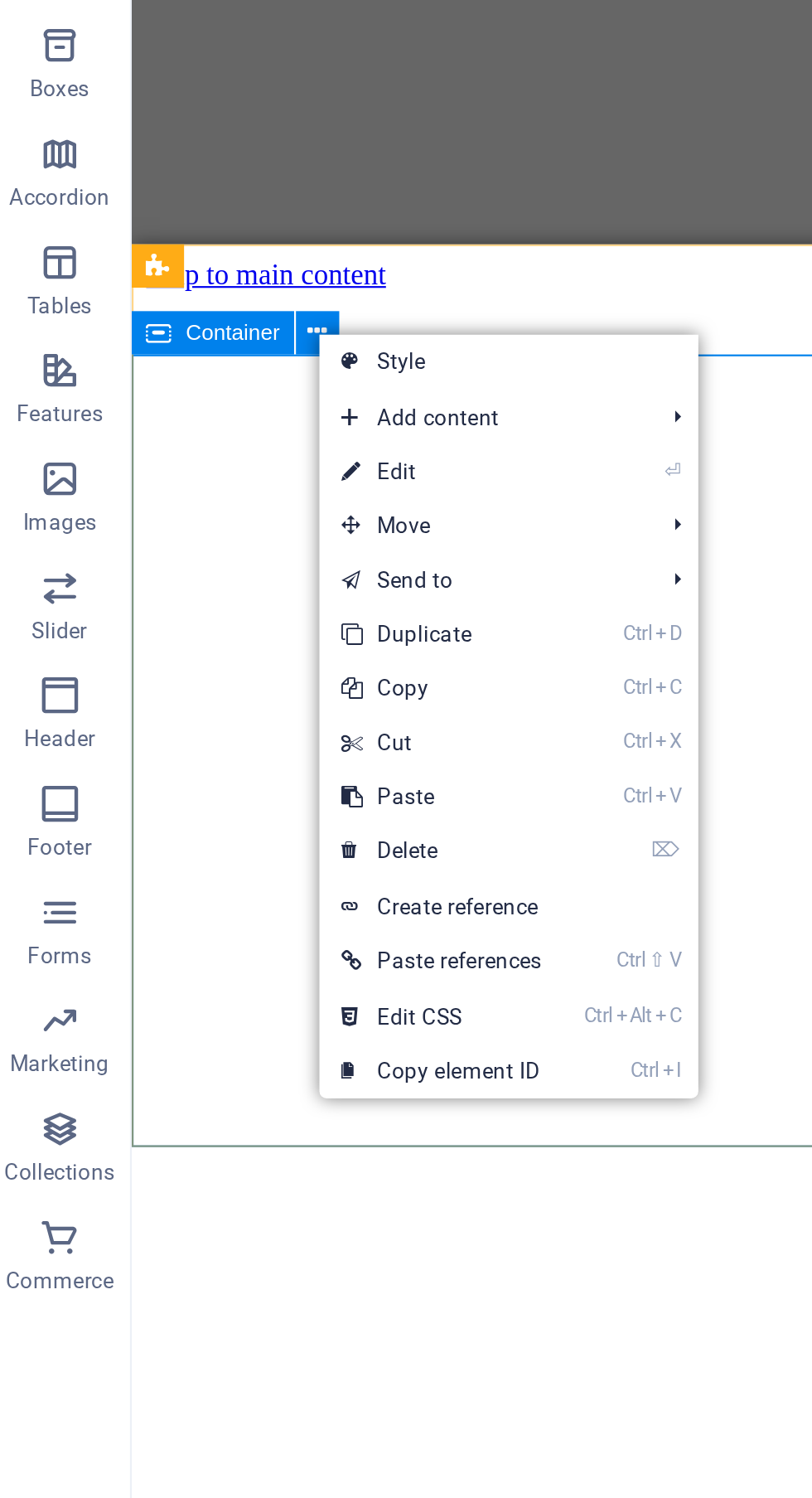
click at [223, 481] on link "⏎ Edit" at bounding box center [209, 477] width 112 height 25
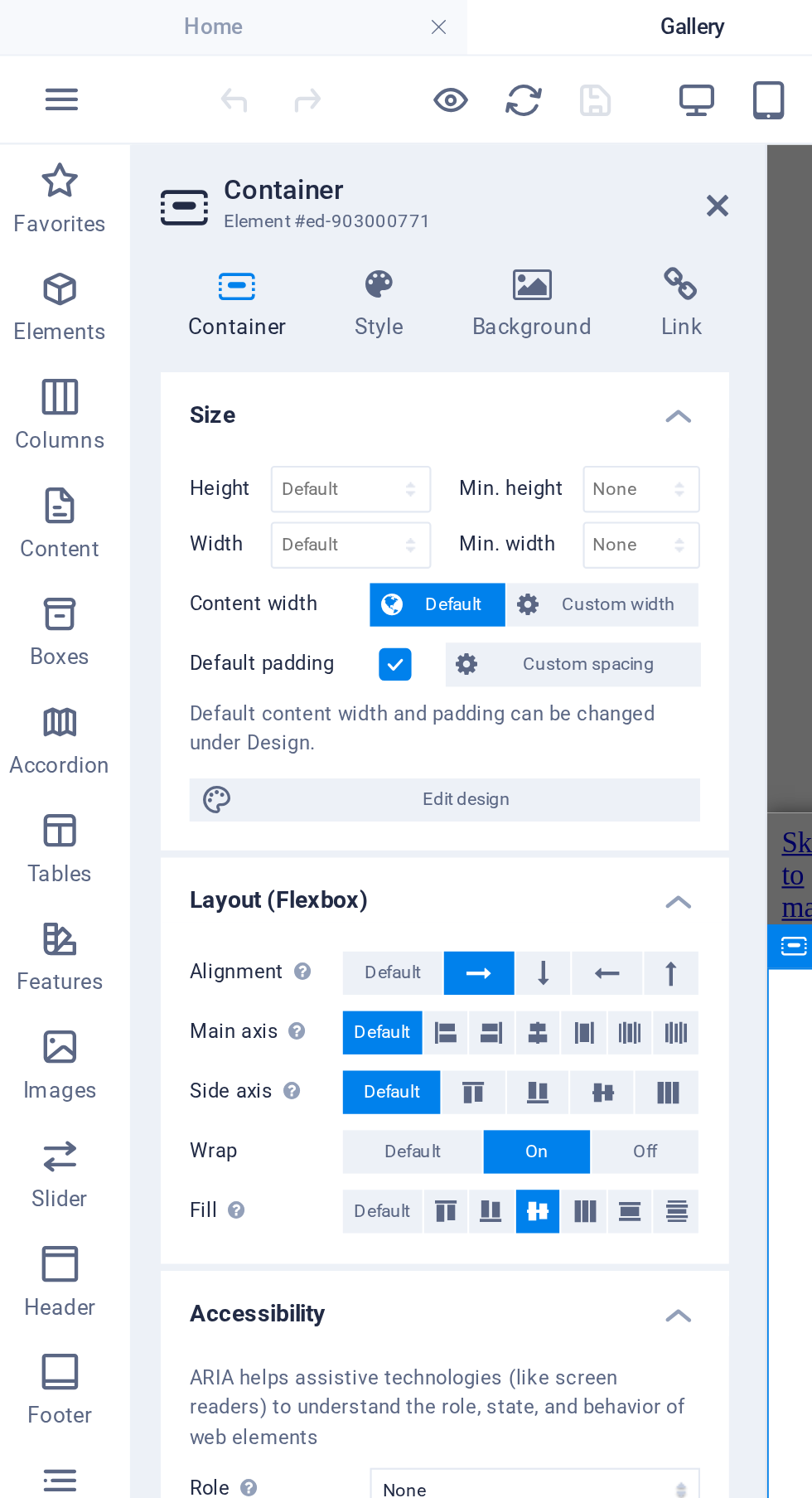
click at [261, 144] on h4 "Background" at bounding box center [254, 140] width 87 height 35
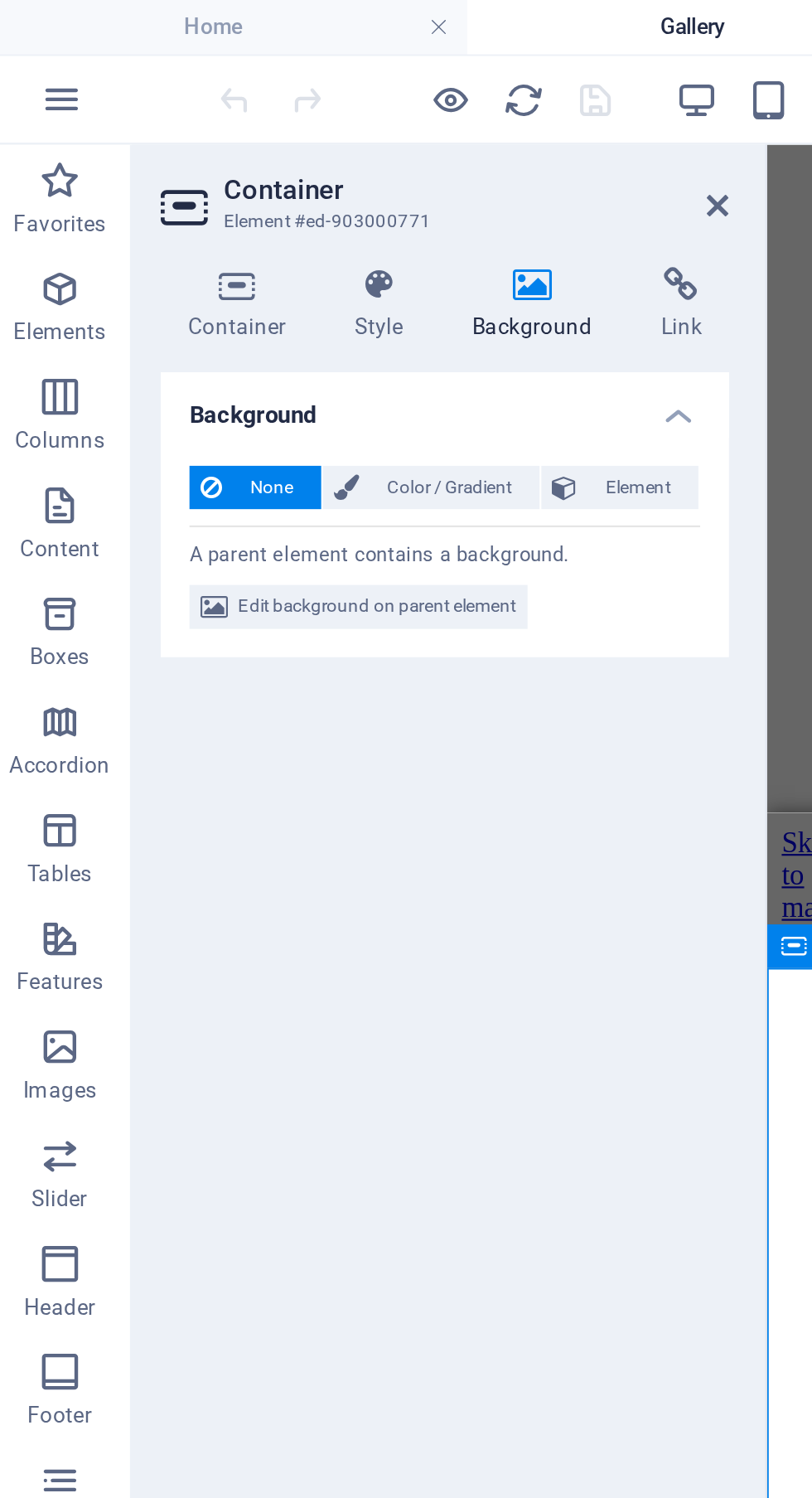
click at [221, 277] on span "Edit background on parent element" at bounding box center [178, 278] width 128 height 20
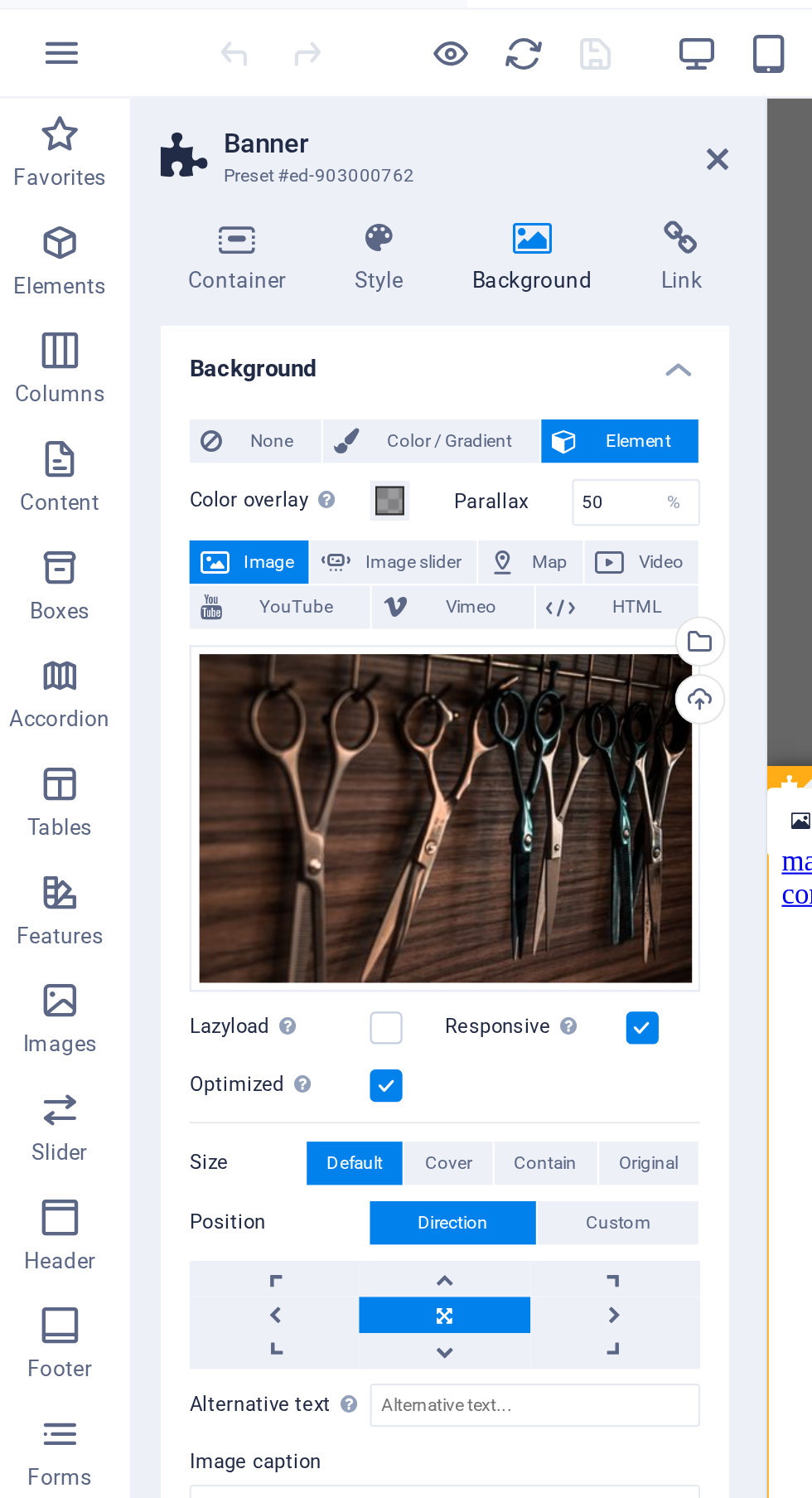
click at [207, 276] on span "Image slider" at bounding box center [195, 279] width 47 height 20
select select "ms"
select select "s"
select select "progressive"
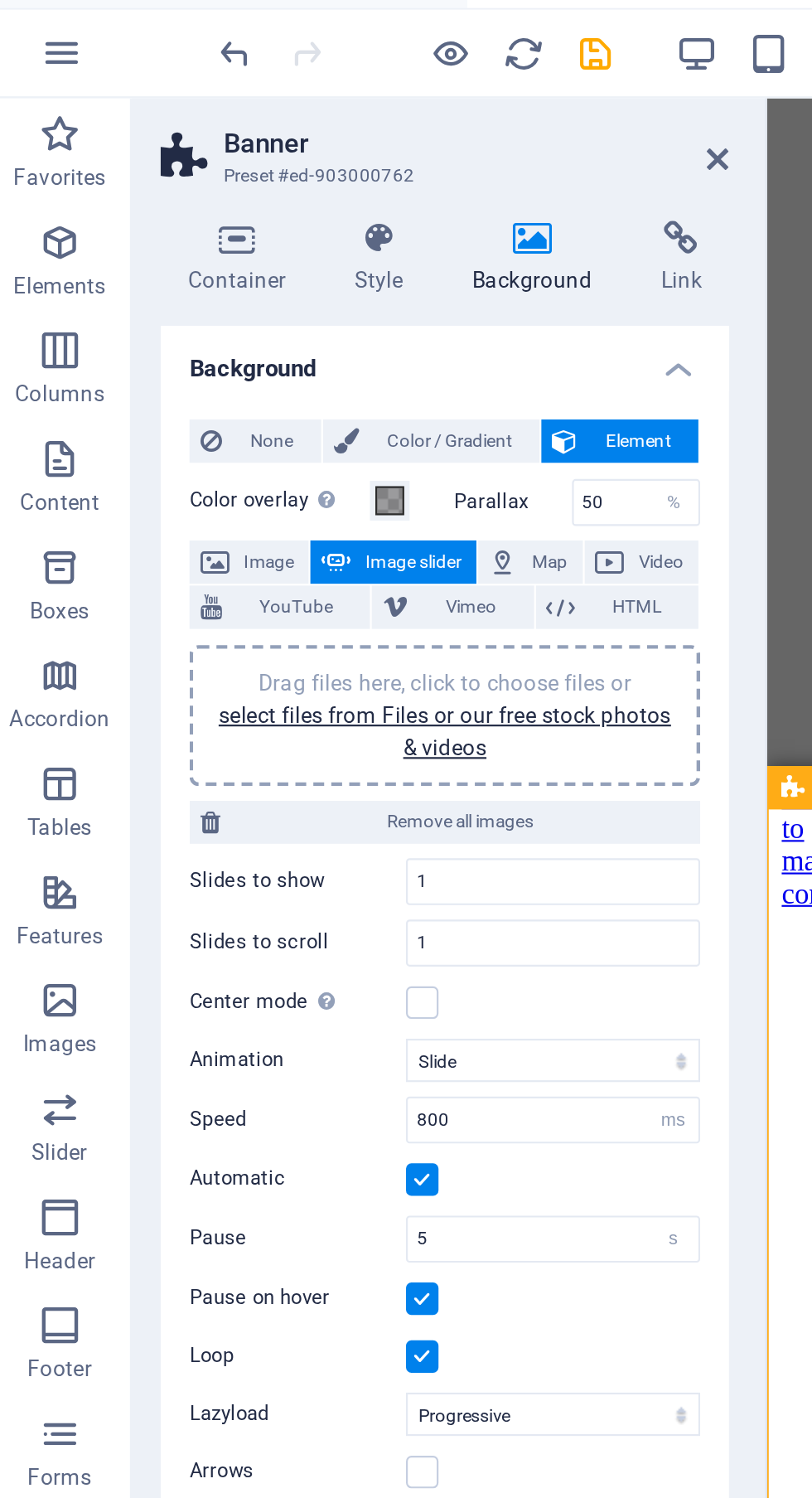
click at [140, 280] on span "Image" at bounding box center [129, 279] width 27 height 20
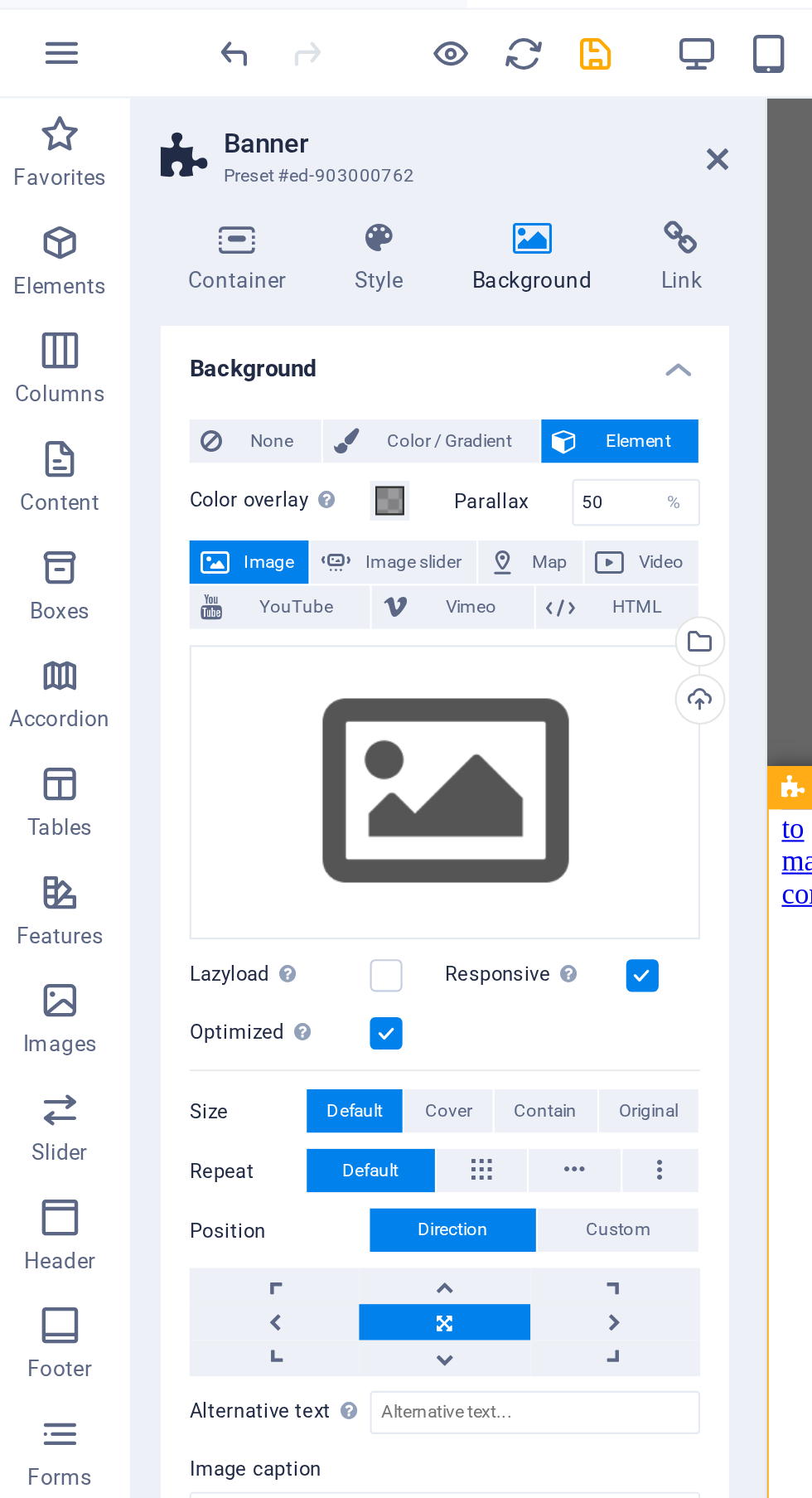
click at [191, 275] on span "Image slider" at bounding box center [195, 279] width 47 height 20
select select "ms"
select select "s"
select select "progressive"
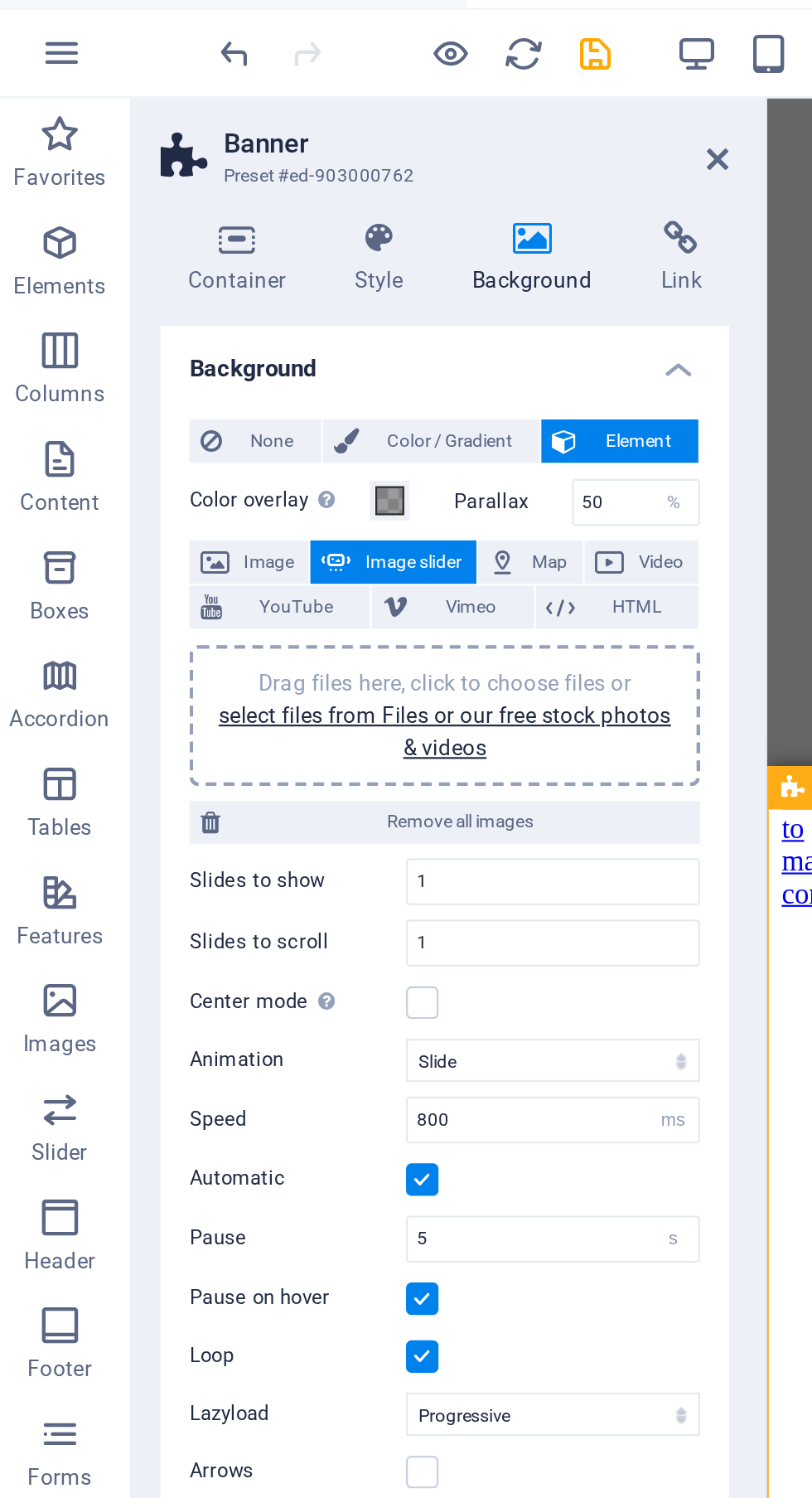
click at [231, 349] on link "select files from Files or our free stock photos & videos" at bounding box center [209, 357] width 208 height 27
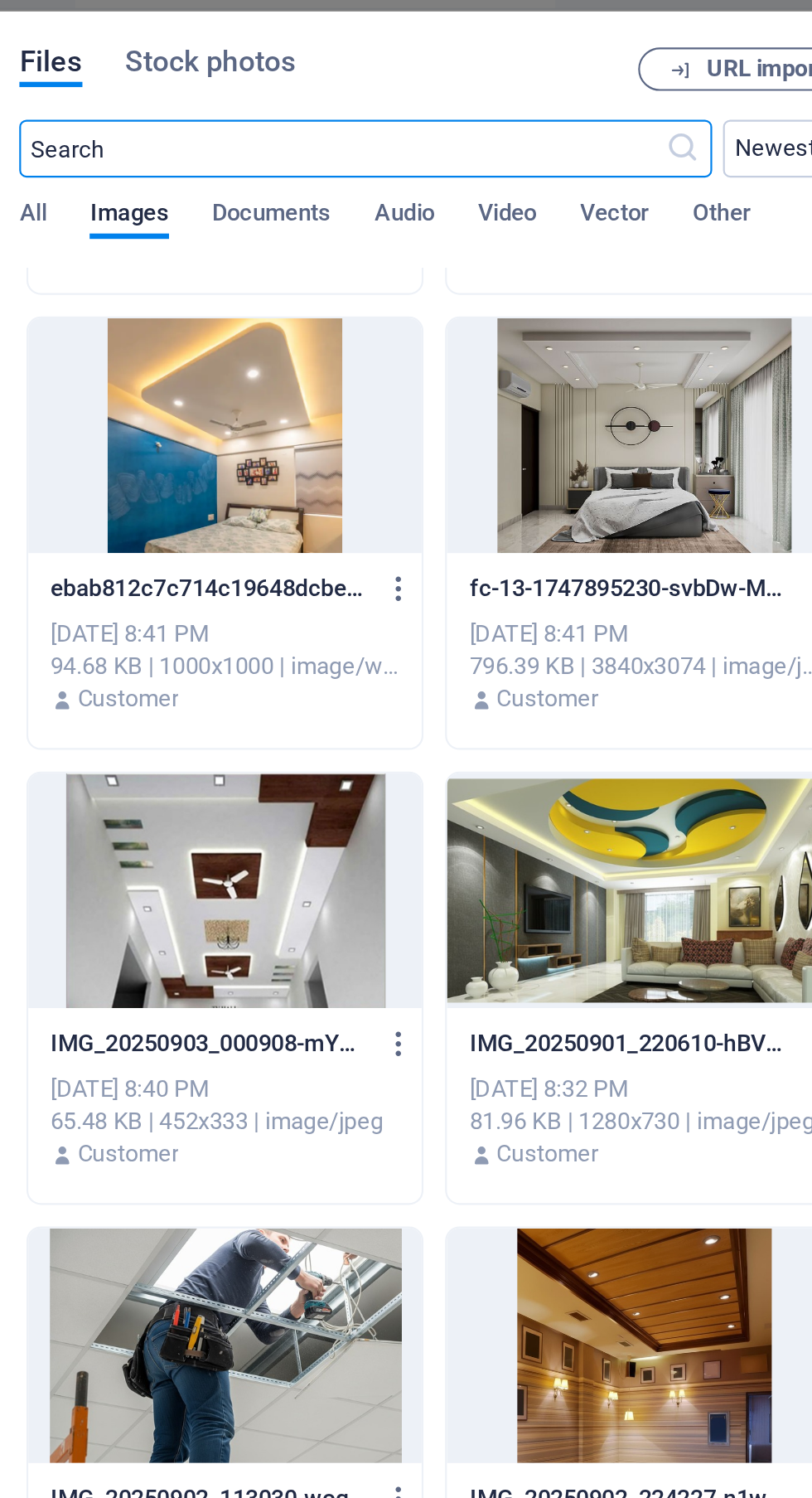
scroll to position [1020, 0]
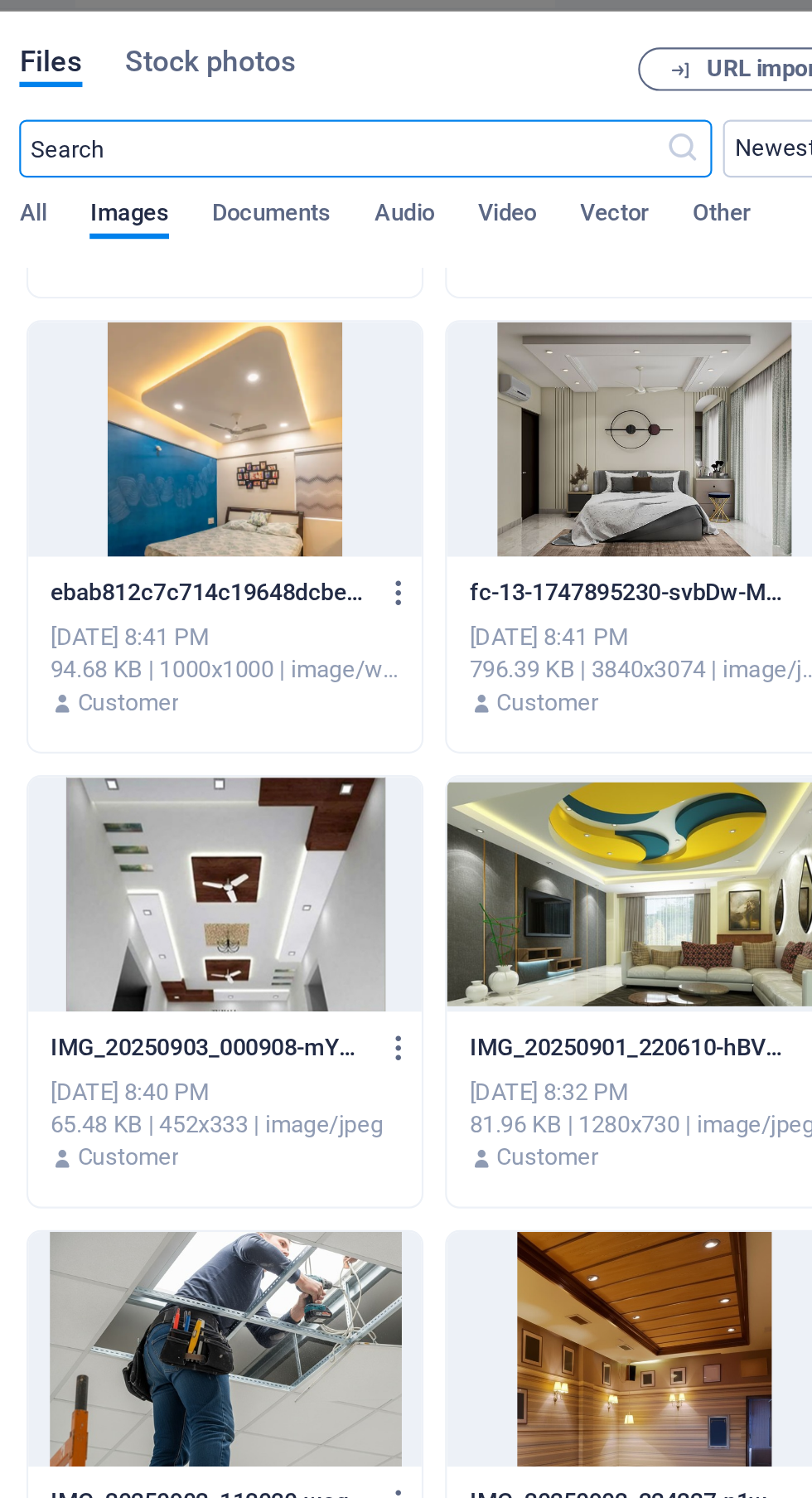
click at [311, 241] on div at bounding box center [288, 222] width 181 height 108
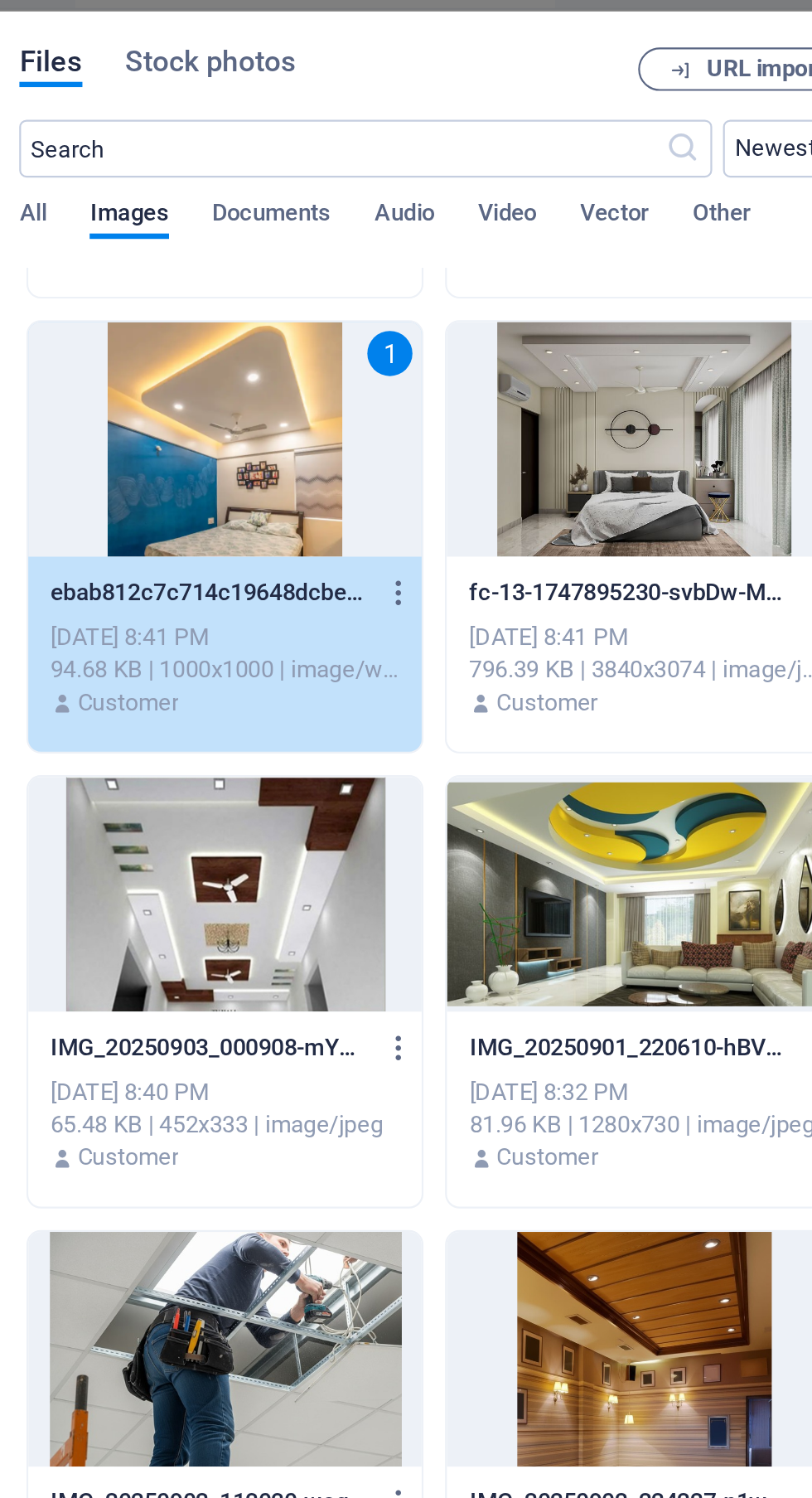
click at [493, 232] on div at bounding box center [481, 222] width 181 height 108
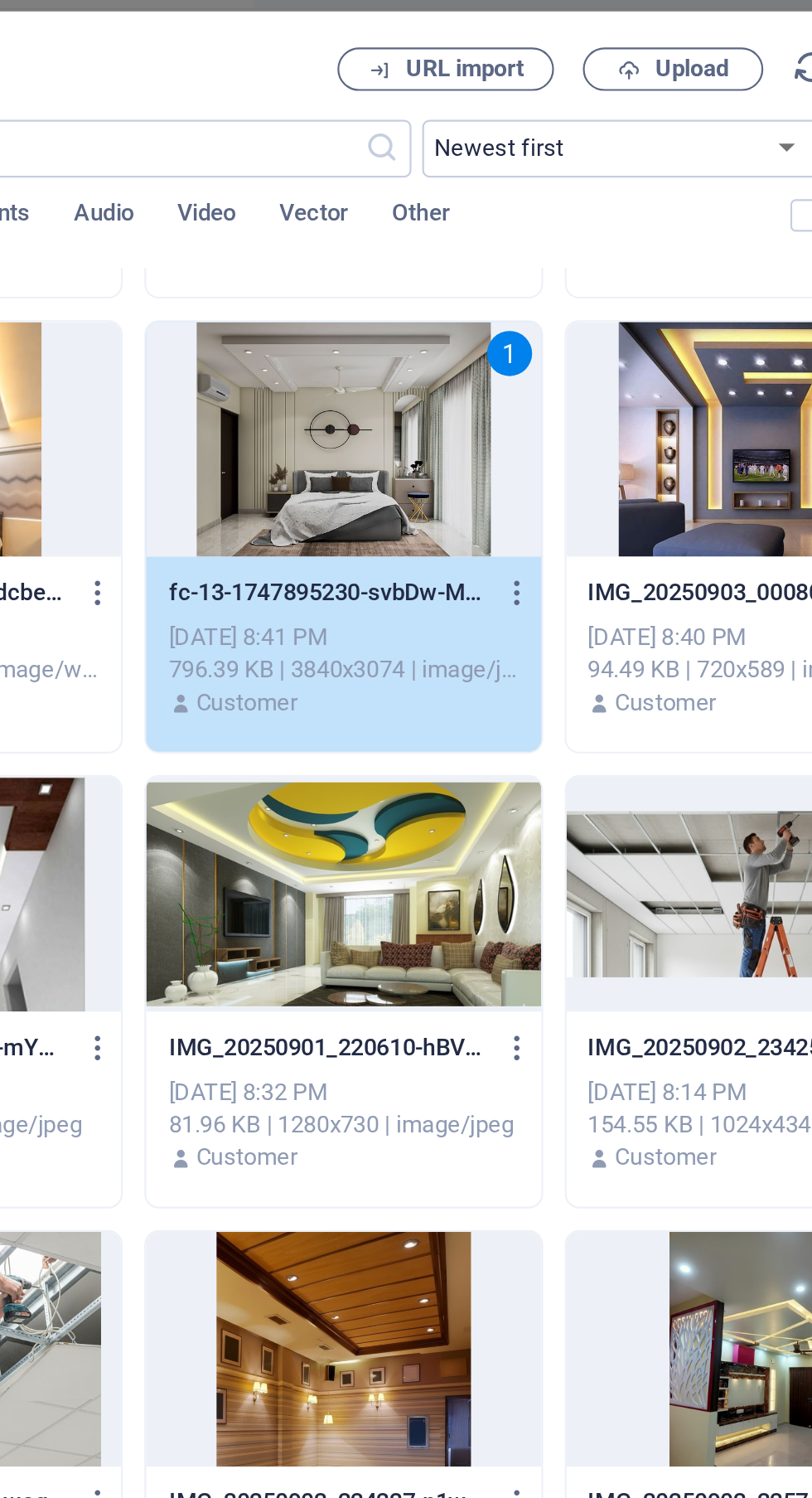
click at [637, 54] on span "Upload" at bounding box center [641, 52] width 34 height 10
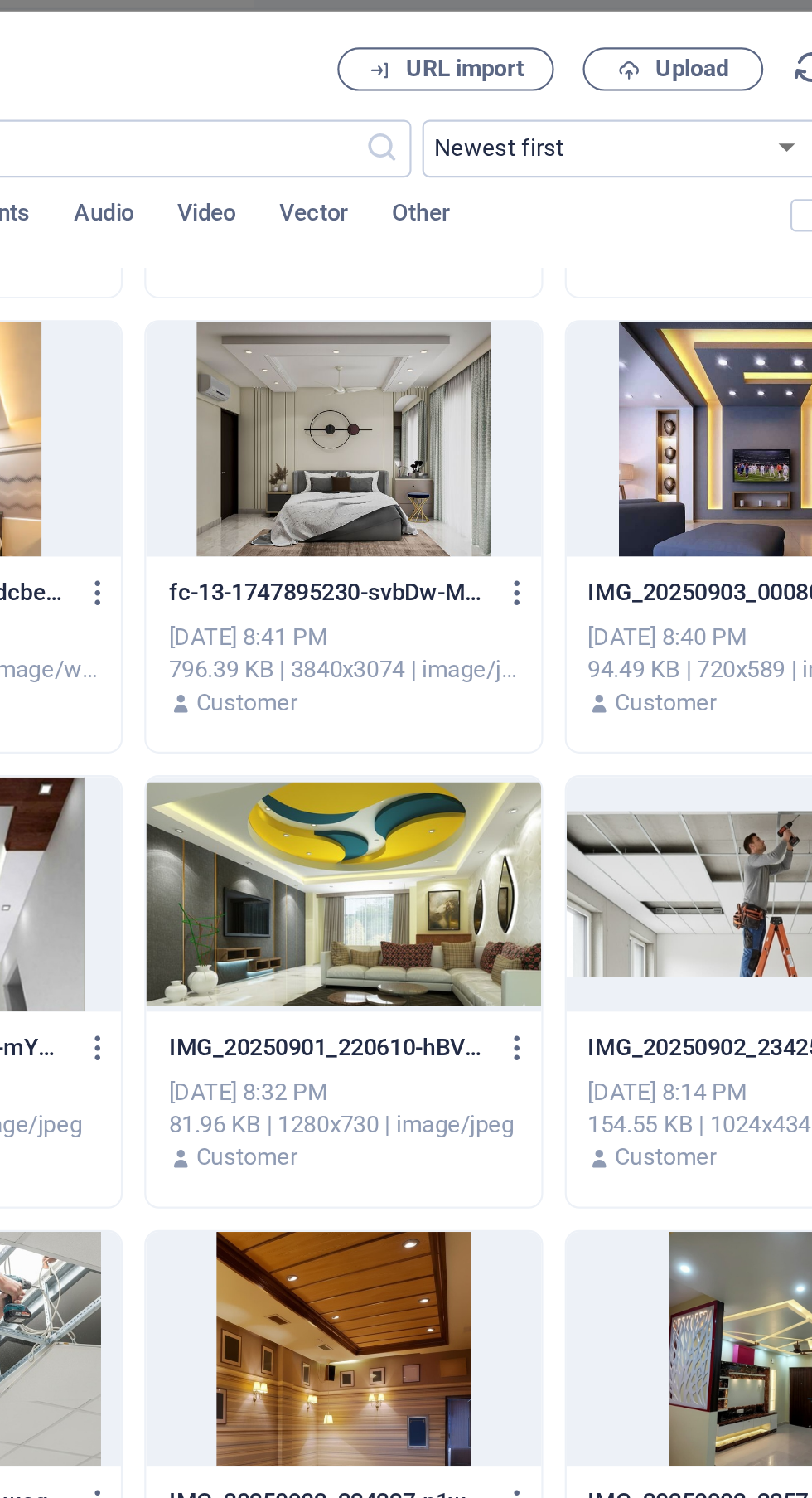
click at [510, 241] on div at bounding box center [481, 222] width 181 height 108
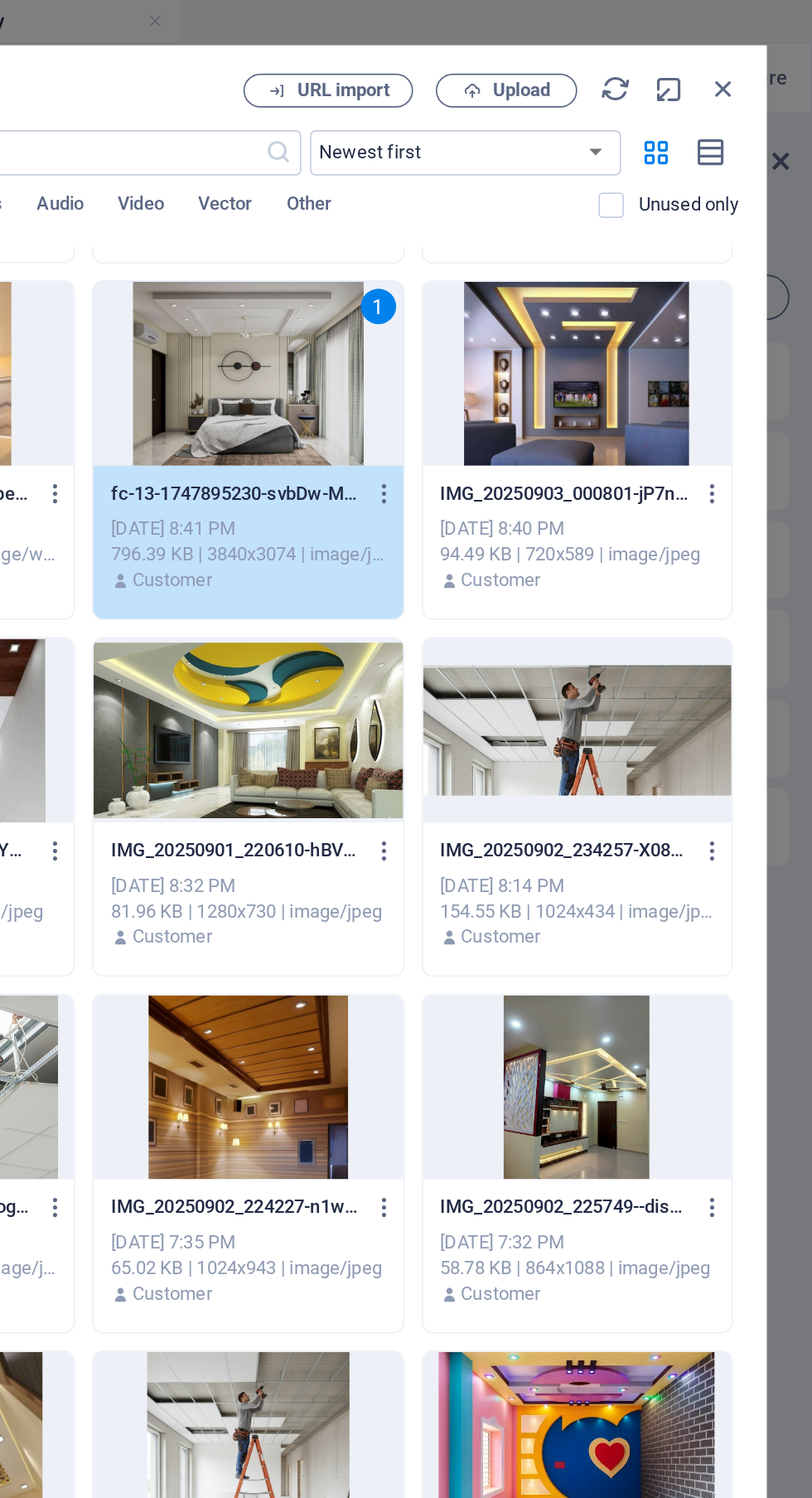
scroll to position [0, 0]
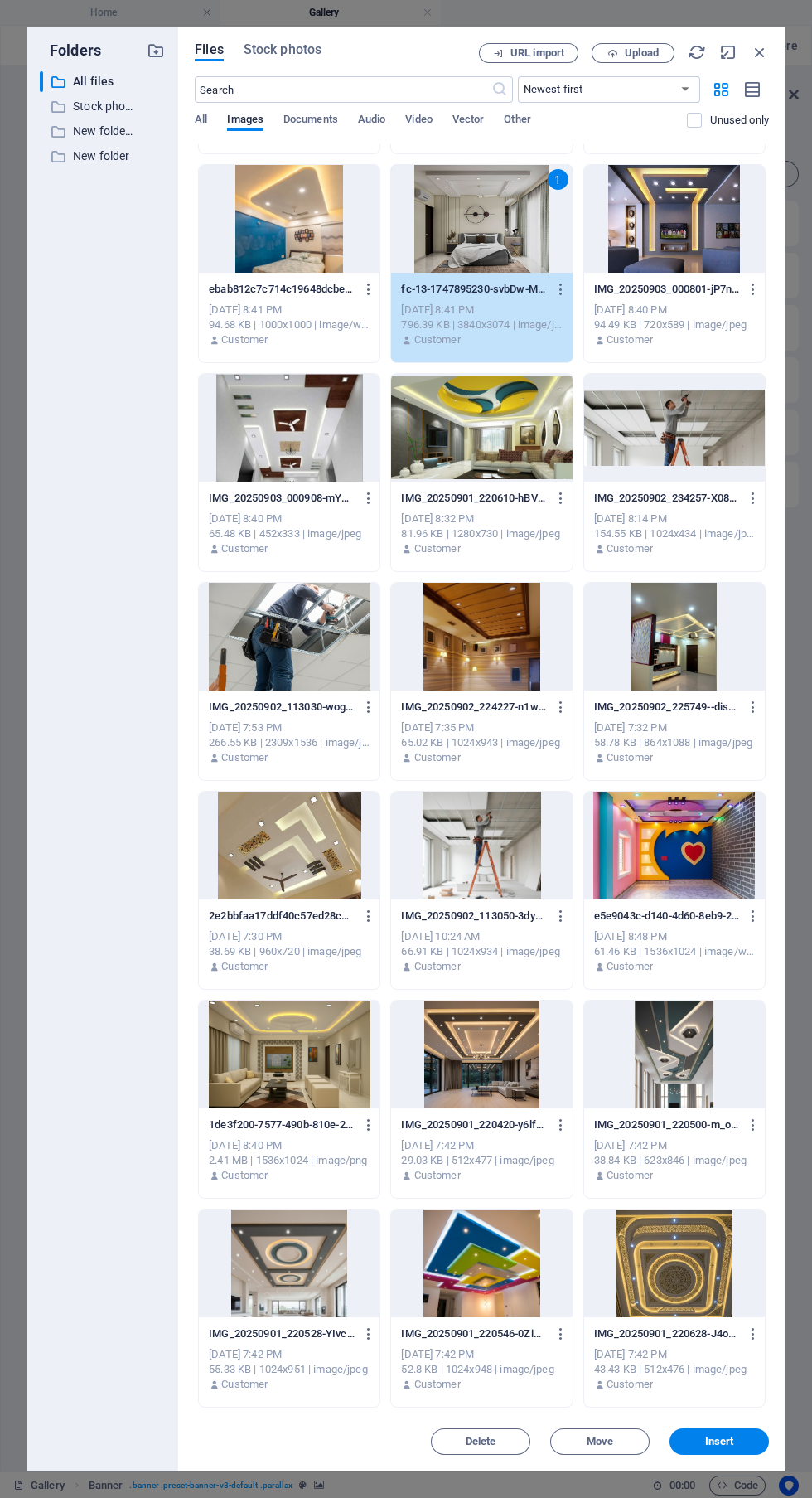
click at [743, 1449] on button "Insert" at bounding box center [719, 1441] width 99 height 27
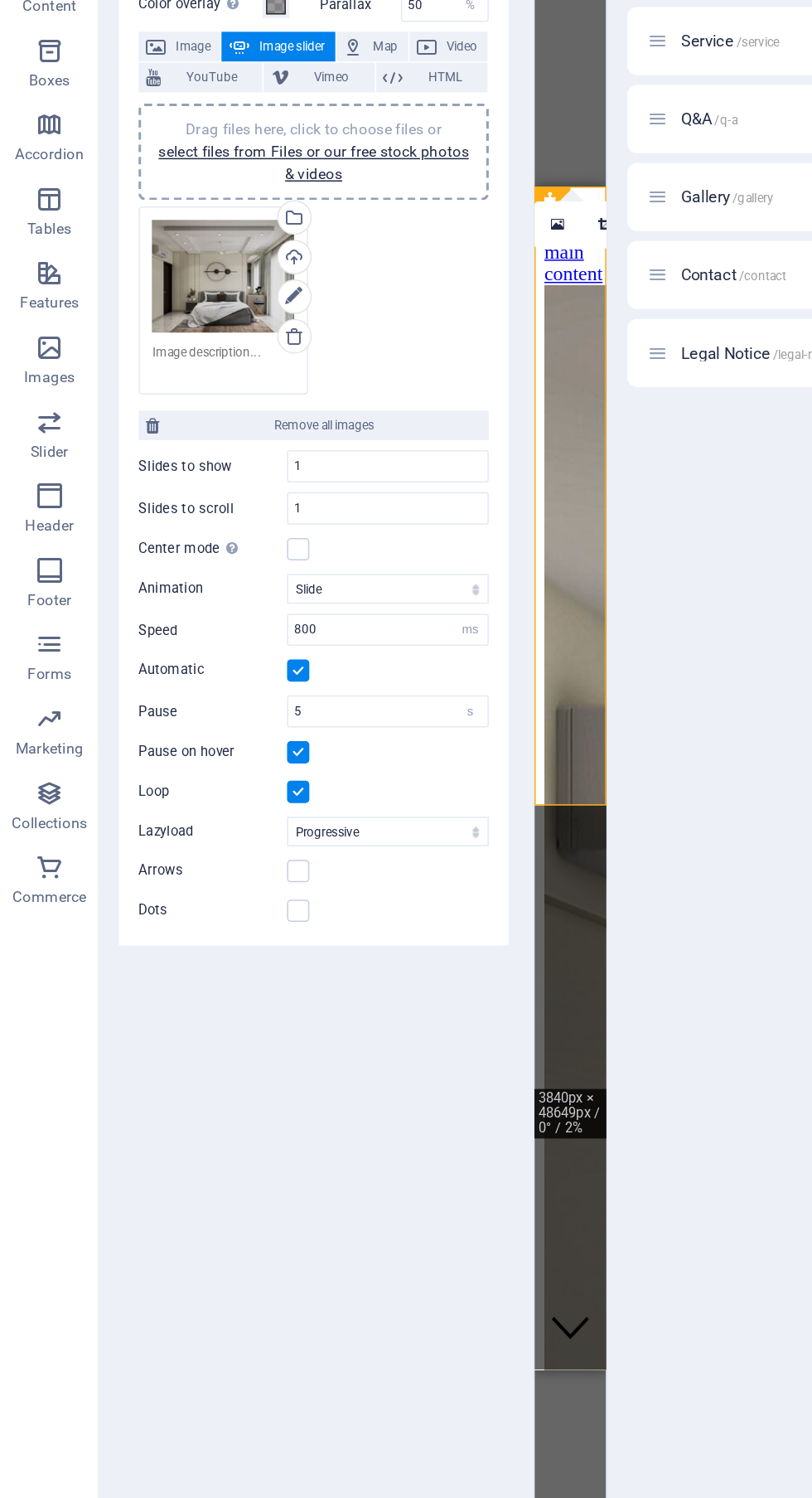
click at [284, 347] on link "select files from Files or our free stock photos & videos" at bounding box center [209, 357] width 208 height 27
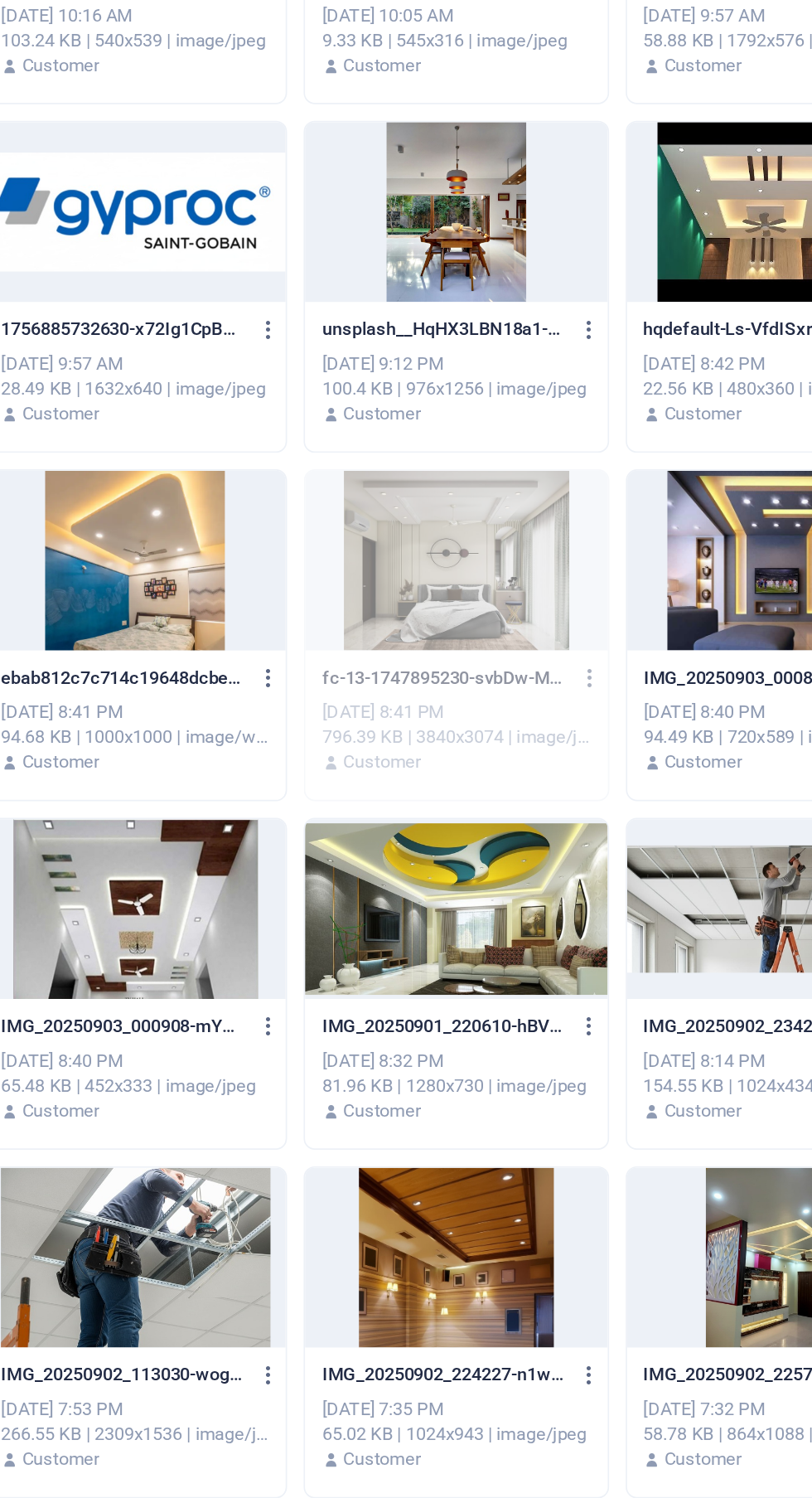
scroll to position [761, 0]
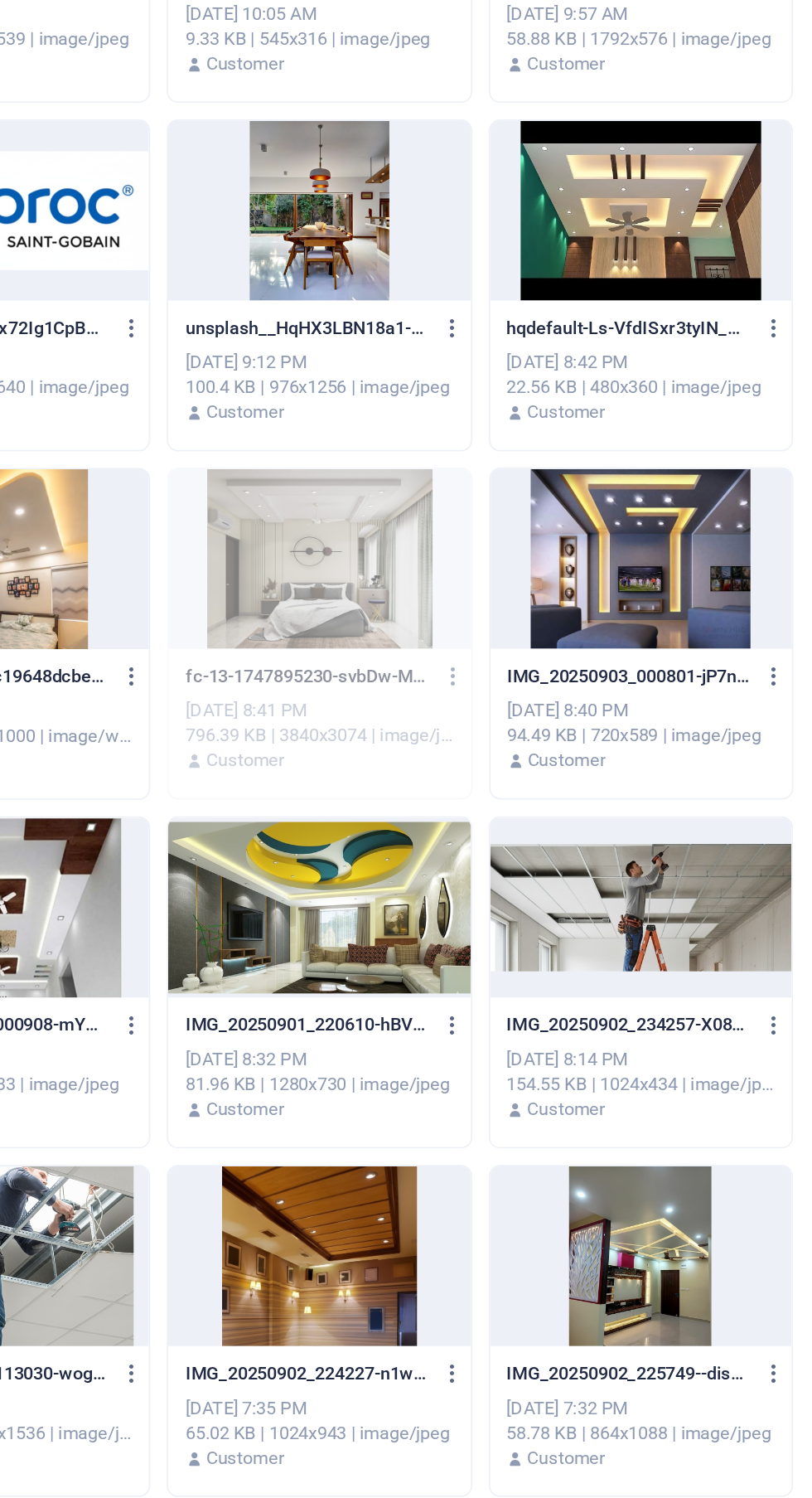
click at [708, 273] on div at bounding box center [674, 273] width 181 height 108
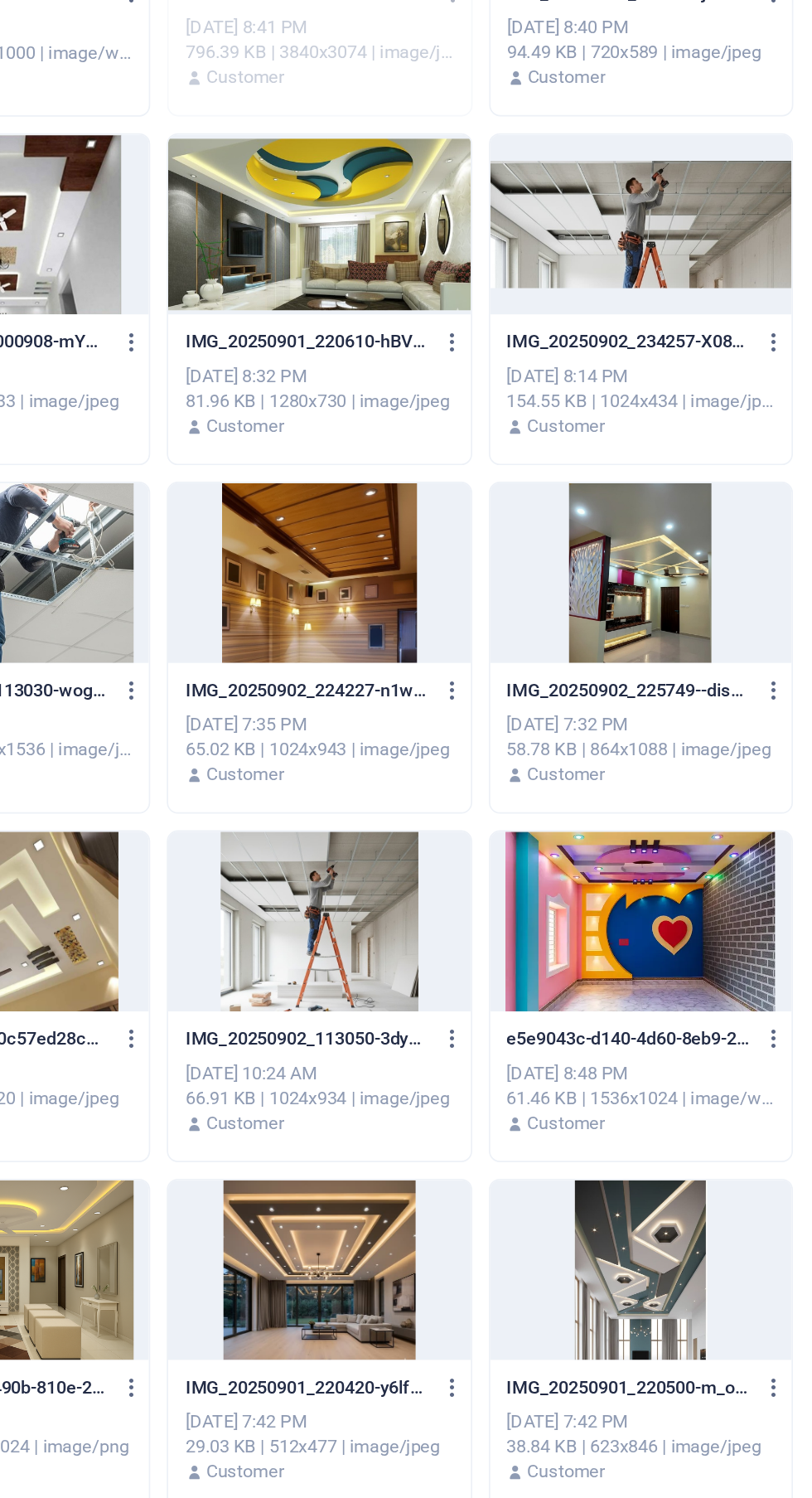
scroll to position [1173, 0]
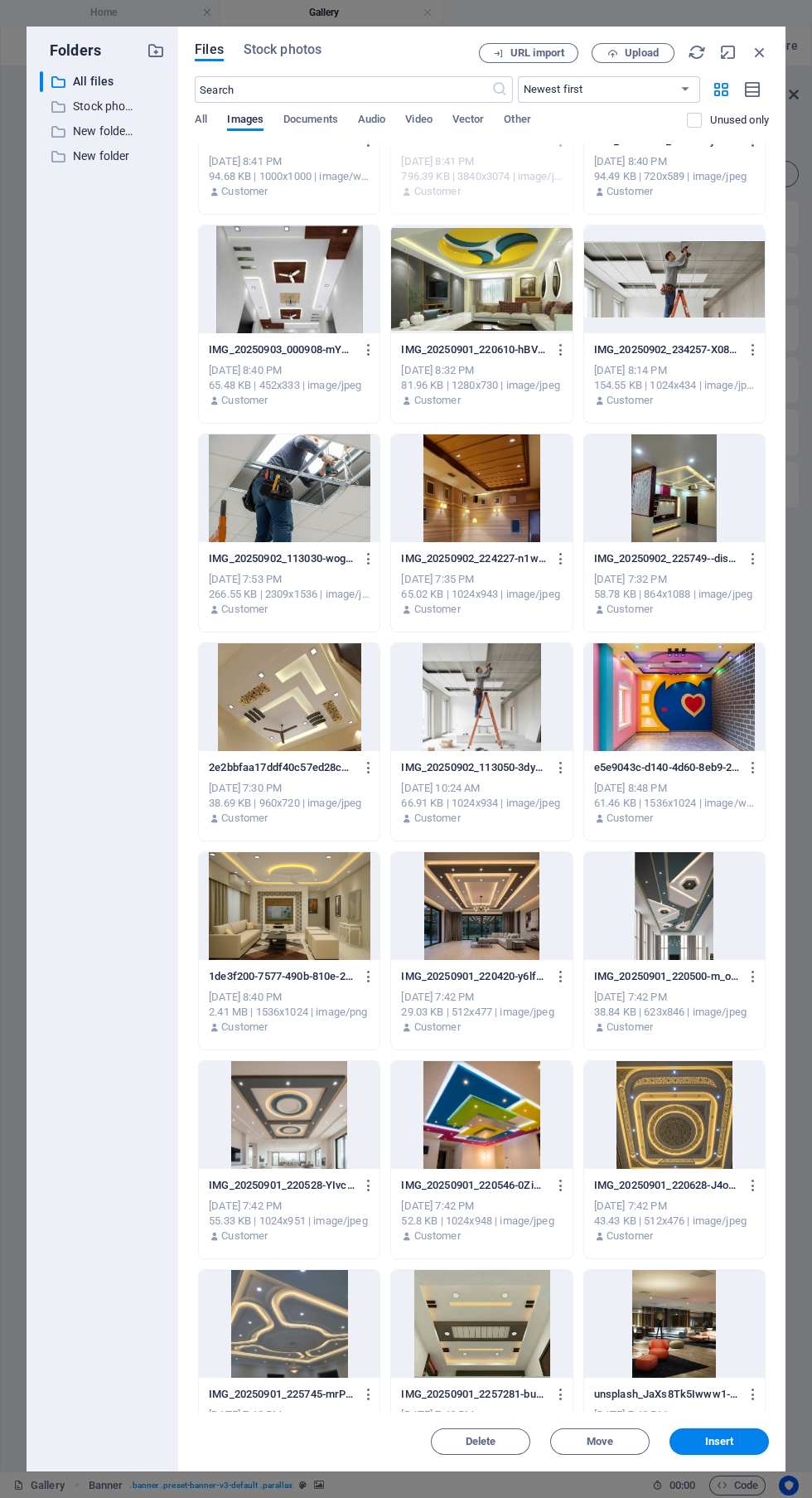
click at [747, 1434] on button "Insert" at bounding box center [719, 1441] width 99 height 27
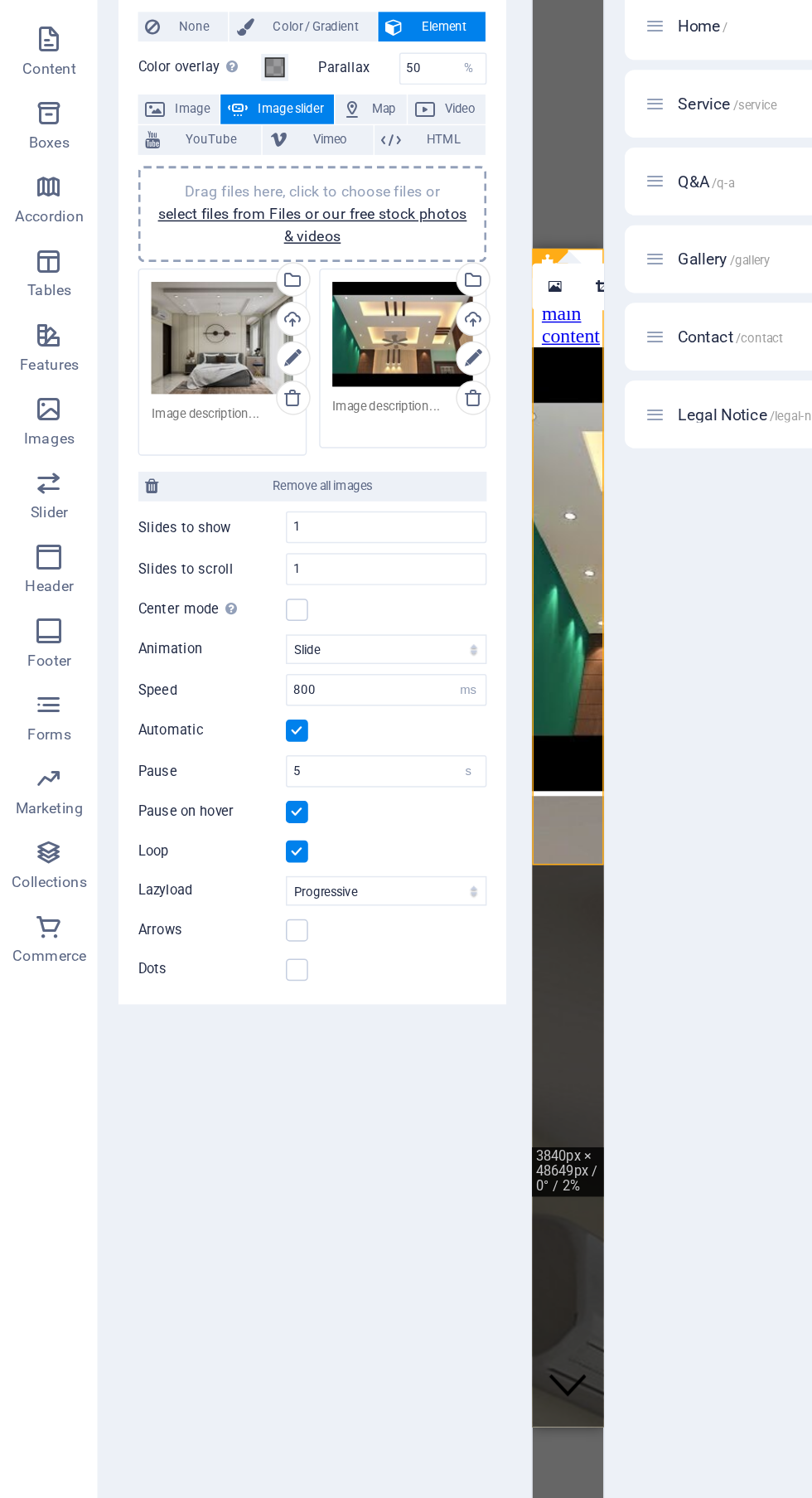
click at [254, 344] on link "select files from Files or our free stock photos & videos" at bounding box center [209, 357] width 208 height 27
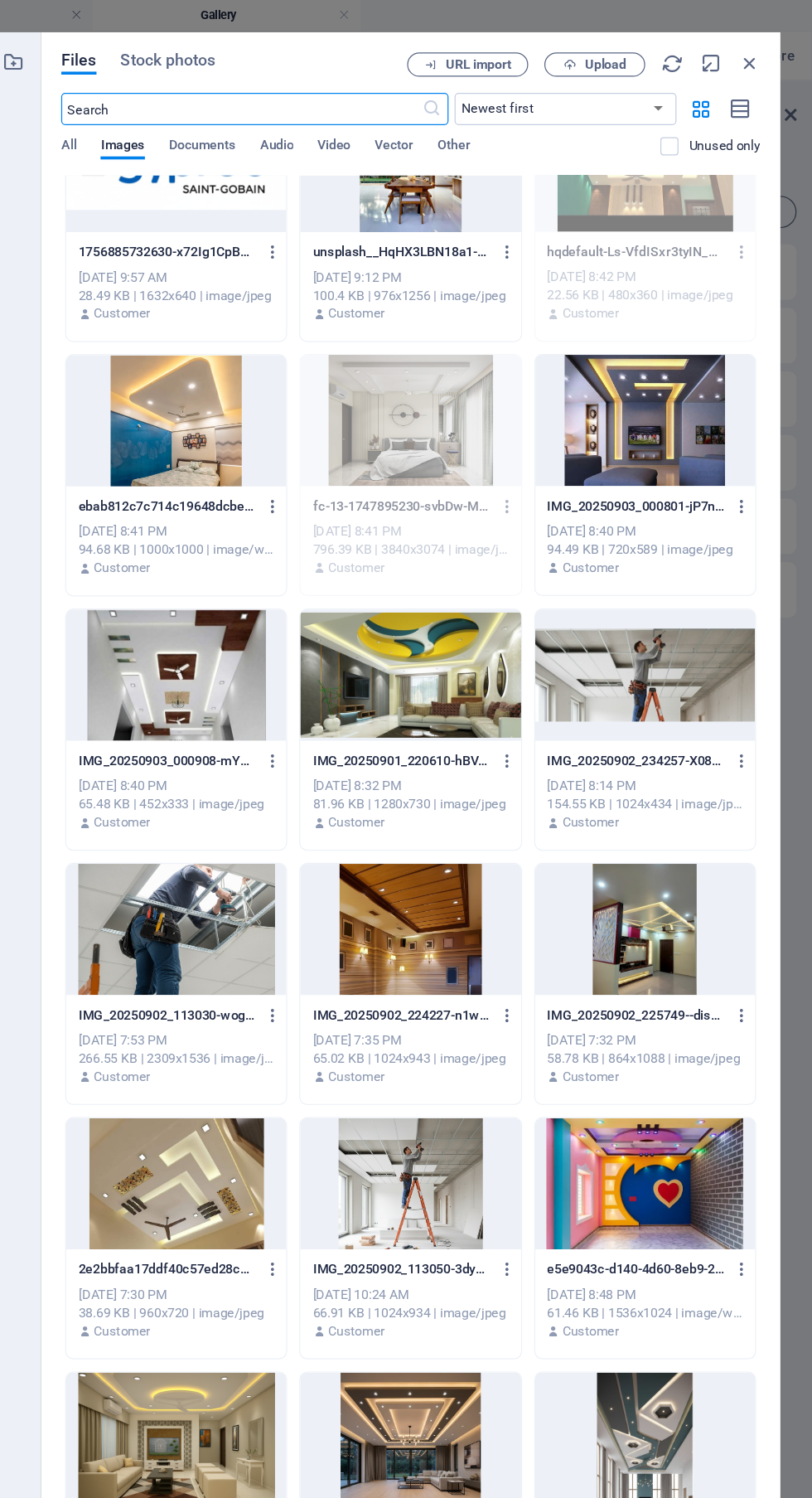
scroll to position [904, 0]
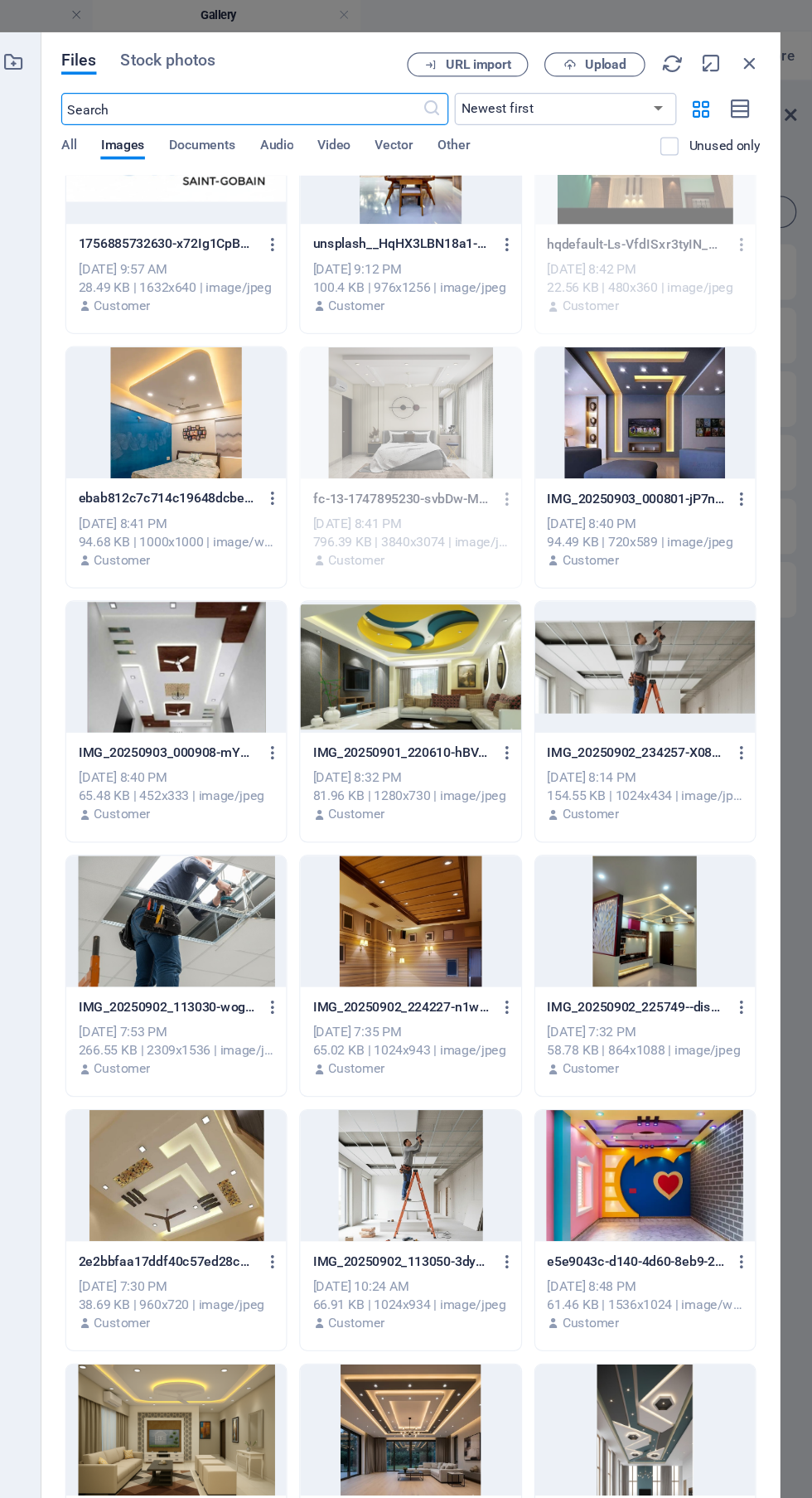
click at [693, 335] on div at bounding box center [674, 338] width 181 height 108
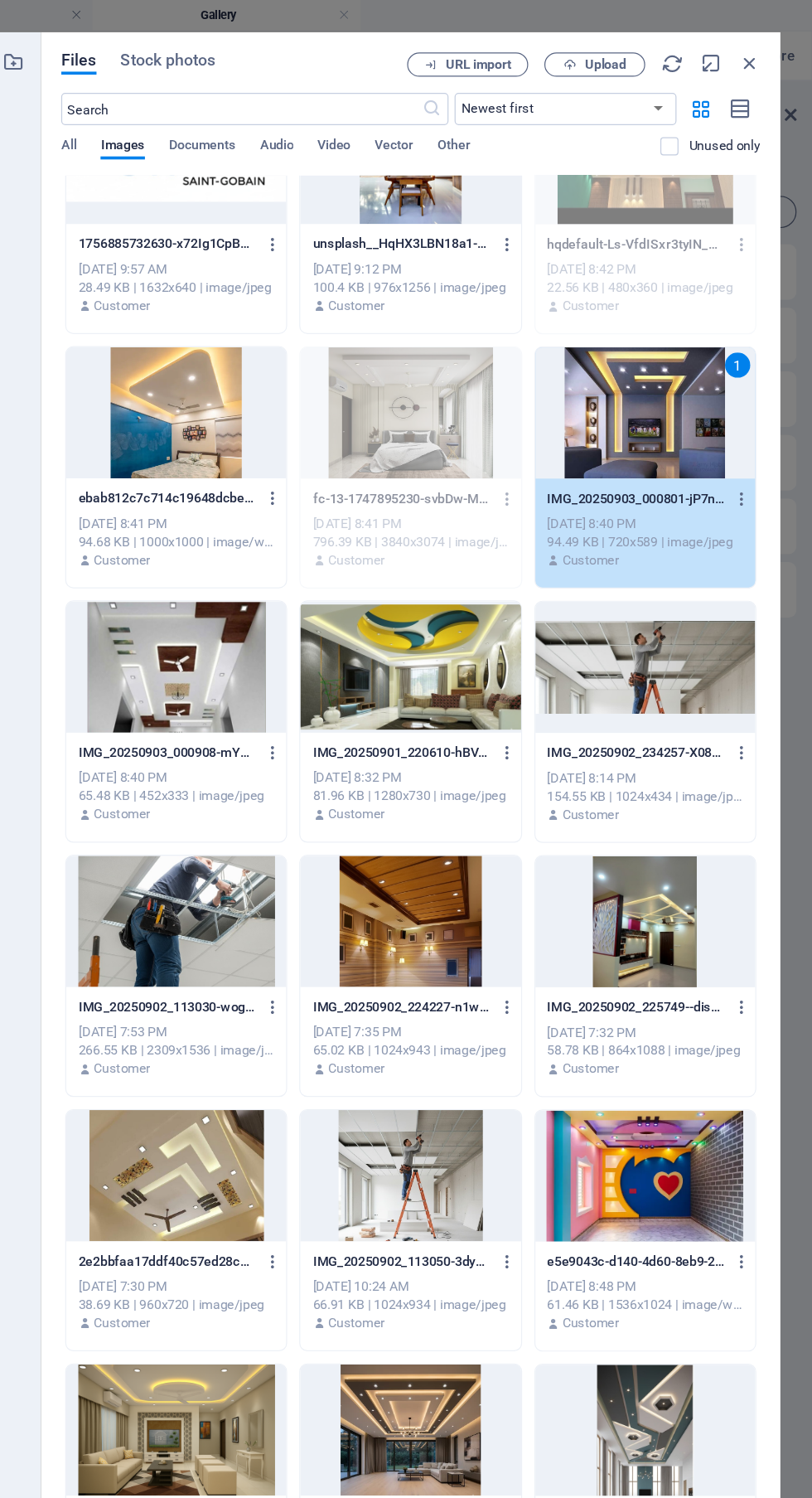
click at [261, 881] on p "Customer" at bounding box center [244, 878] width 47 height 15
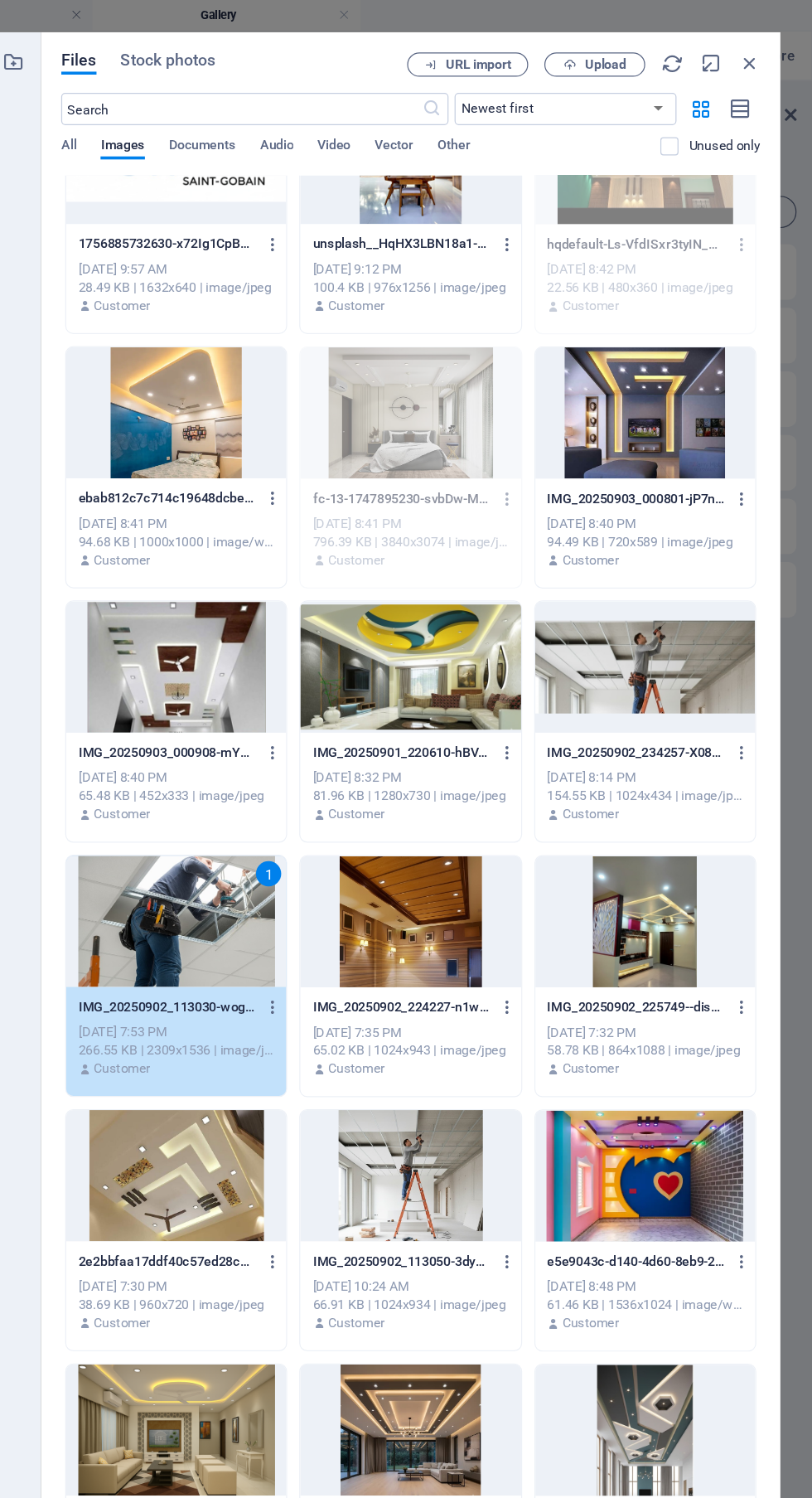
click at [694, 371] on div at bounding box center [674, 338] width 181 height 108
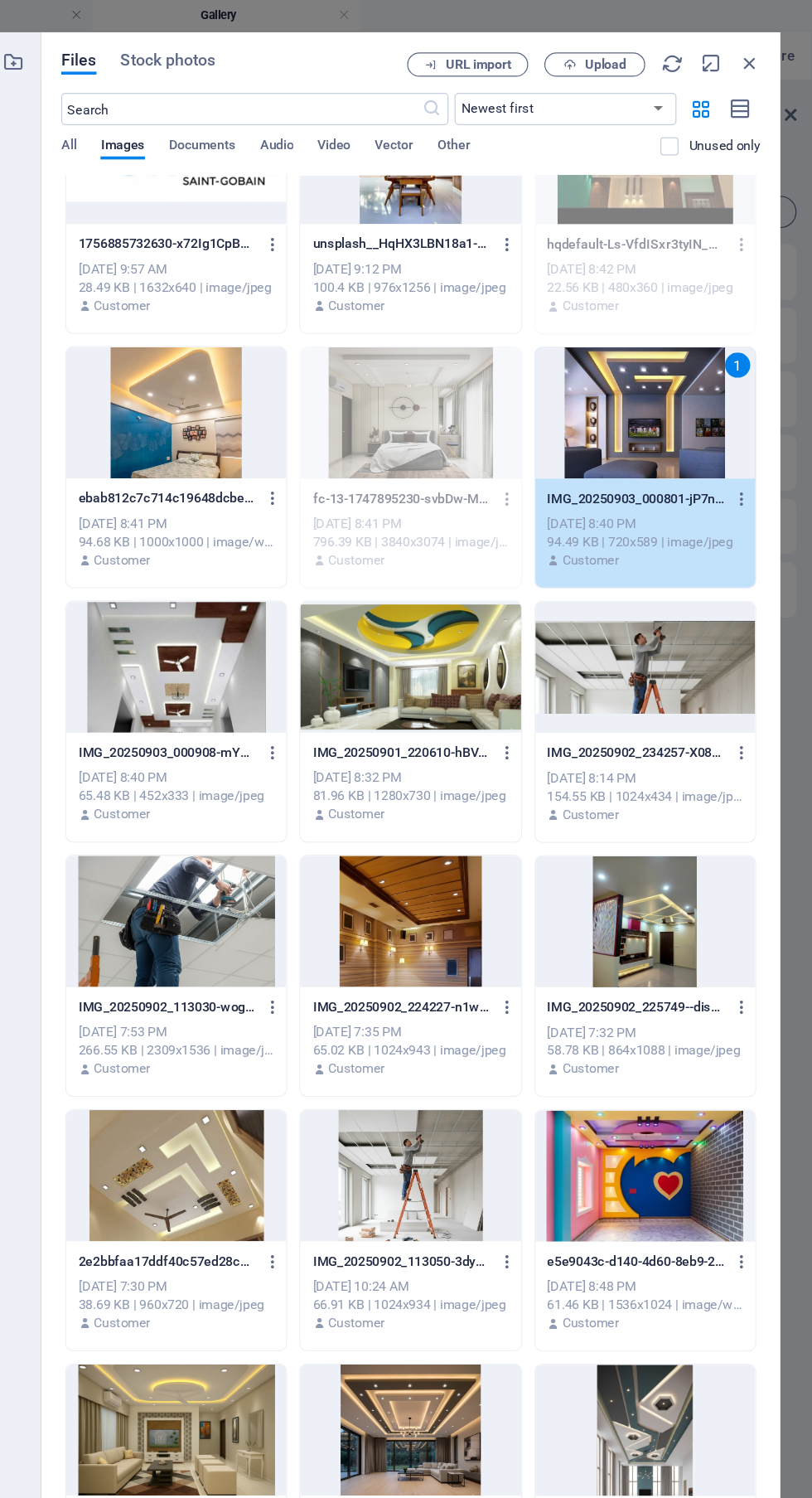
click at [254, 774] on div at bounding box center [288, 756] width 181 height 108
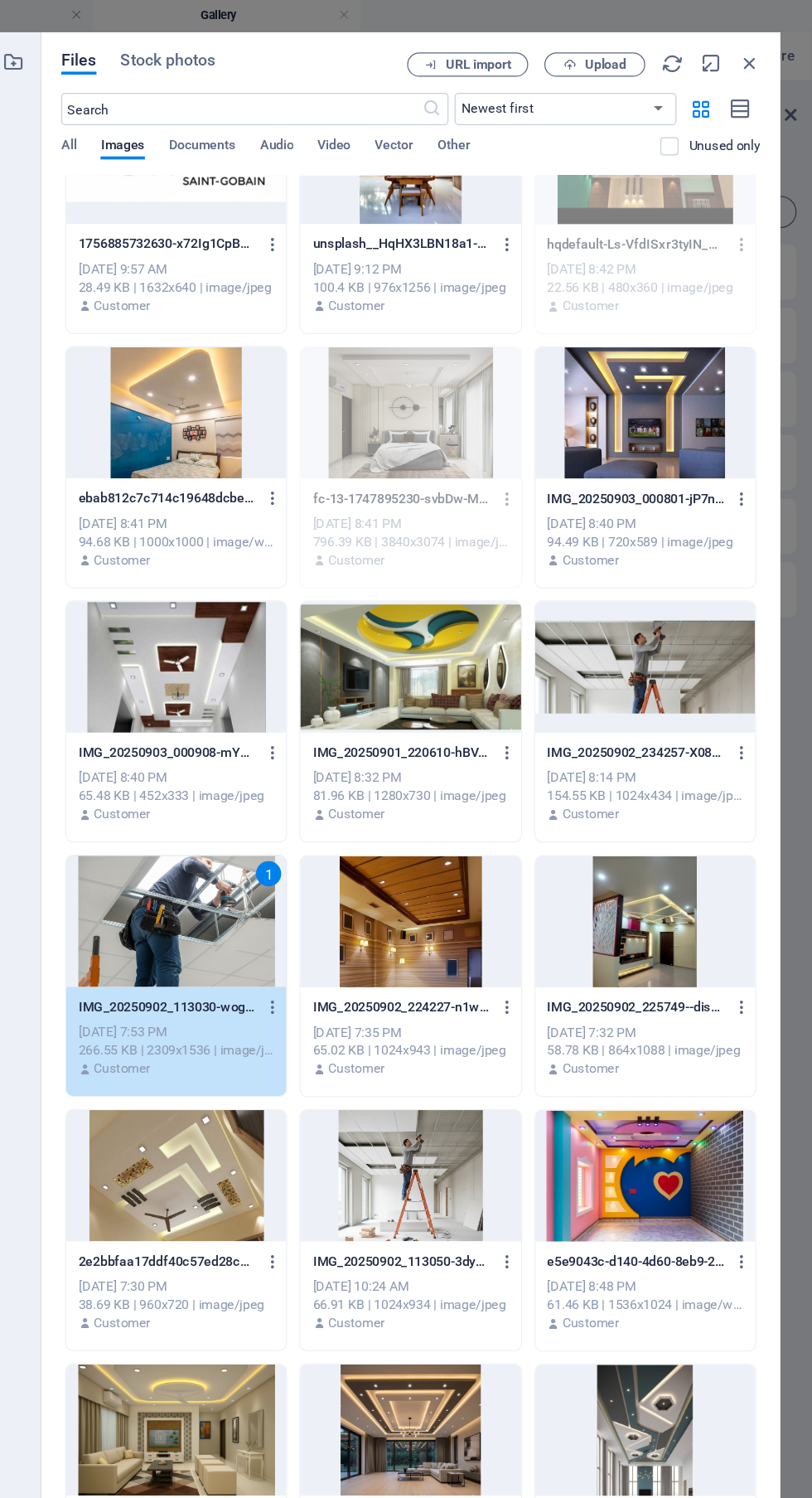
click at [455, 1012] on div at bounding box center [481, 965] width 181 height 108
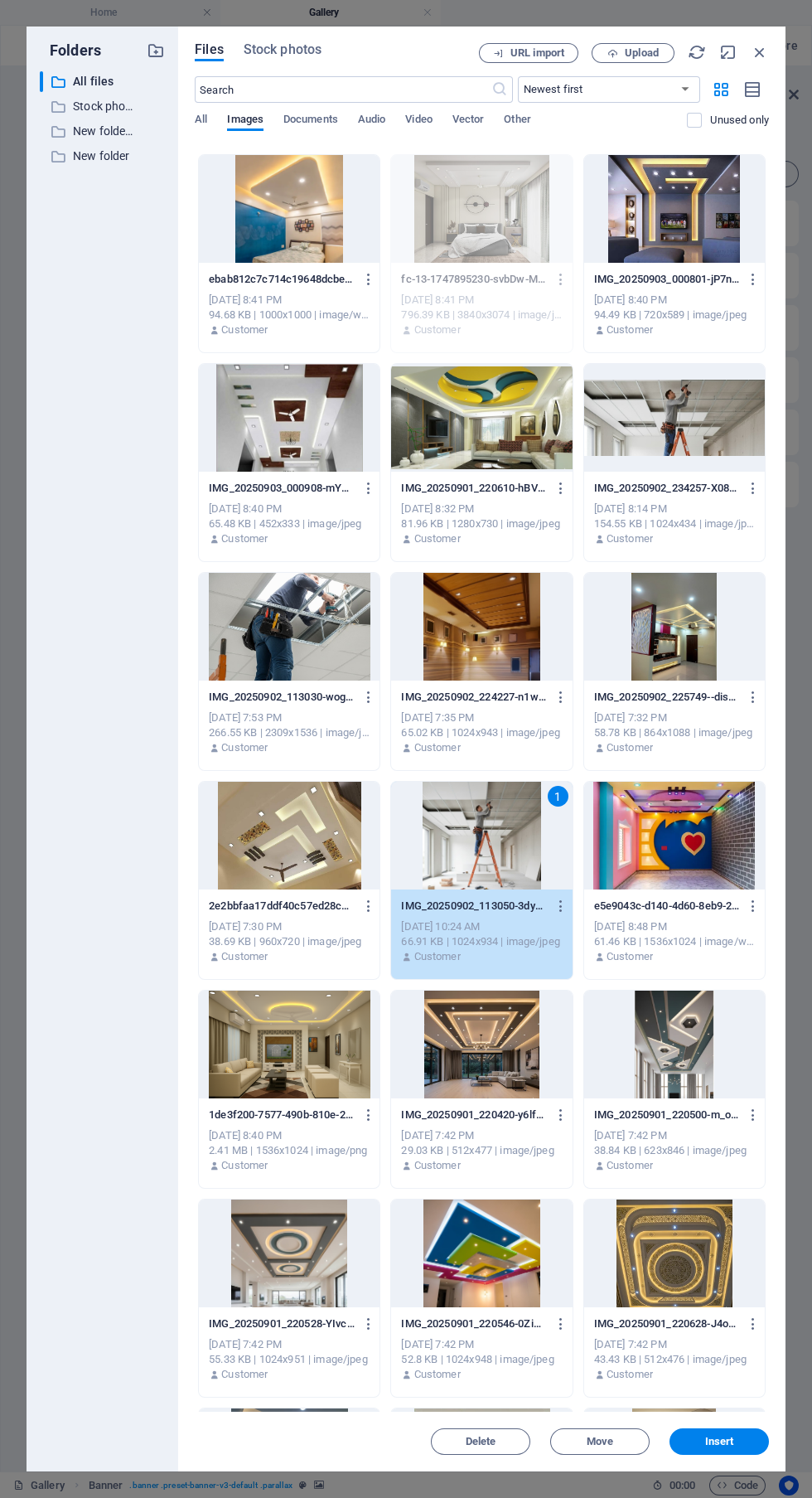
scroll to position [1229, 0]
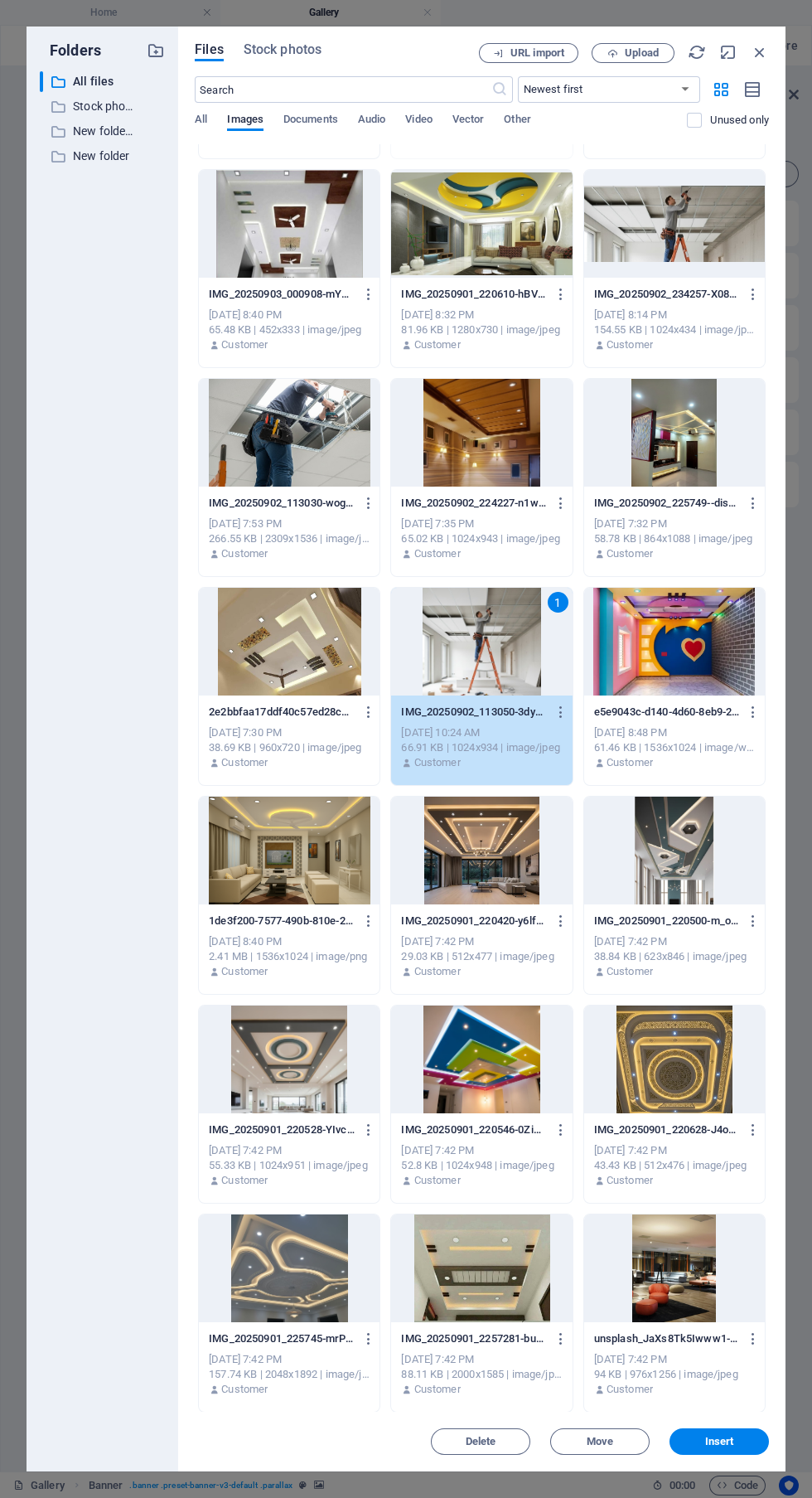
click at [735, 1442] on span "Insert" at bounding box center [719, 1441] width 86 height 10
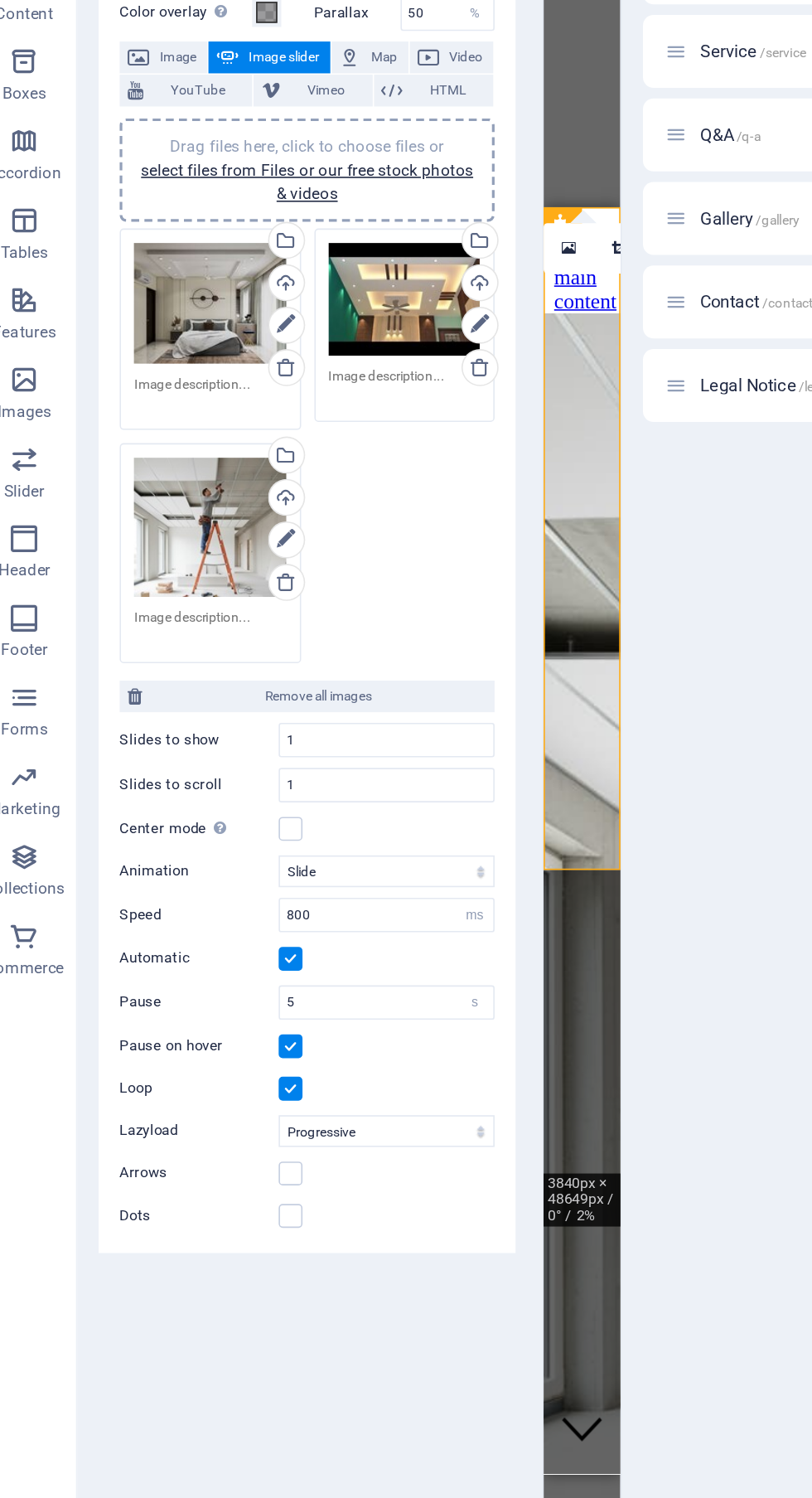
click at [270, 431] on div "Drag files here, click to choose files or select files from Files or our free s…" at bounding box center [271, 431] width 96 height 72
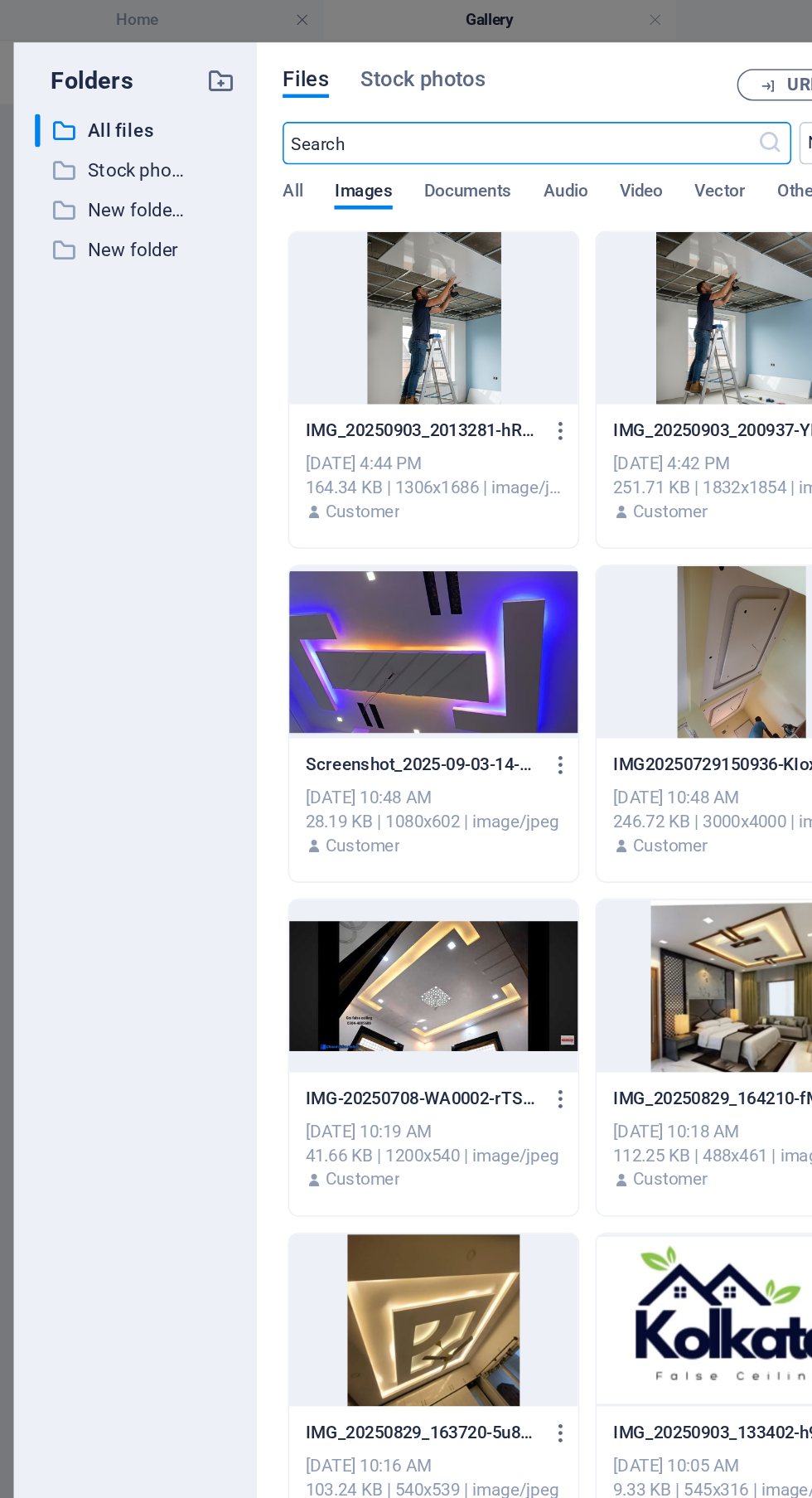
click at [280, 220] on div at bounding box center [288, 199] width 181 height 108
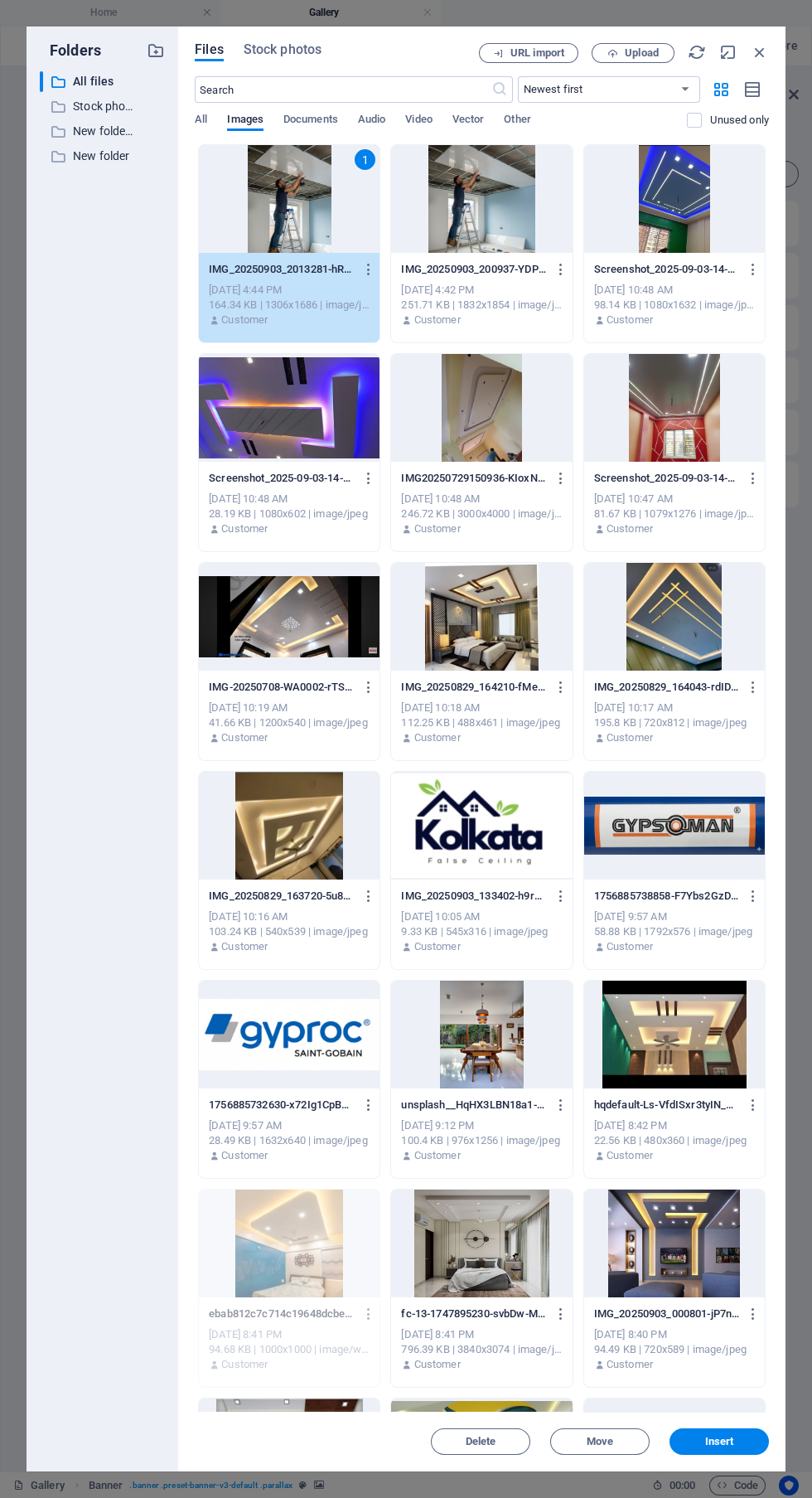
click at [735, 1441] on span "Insert" at bounding box center [719, 1441] width 86 height 10
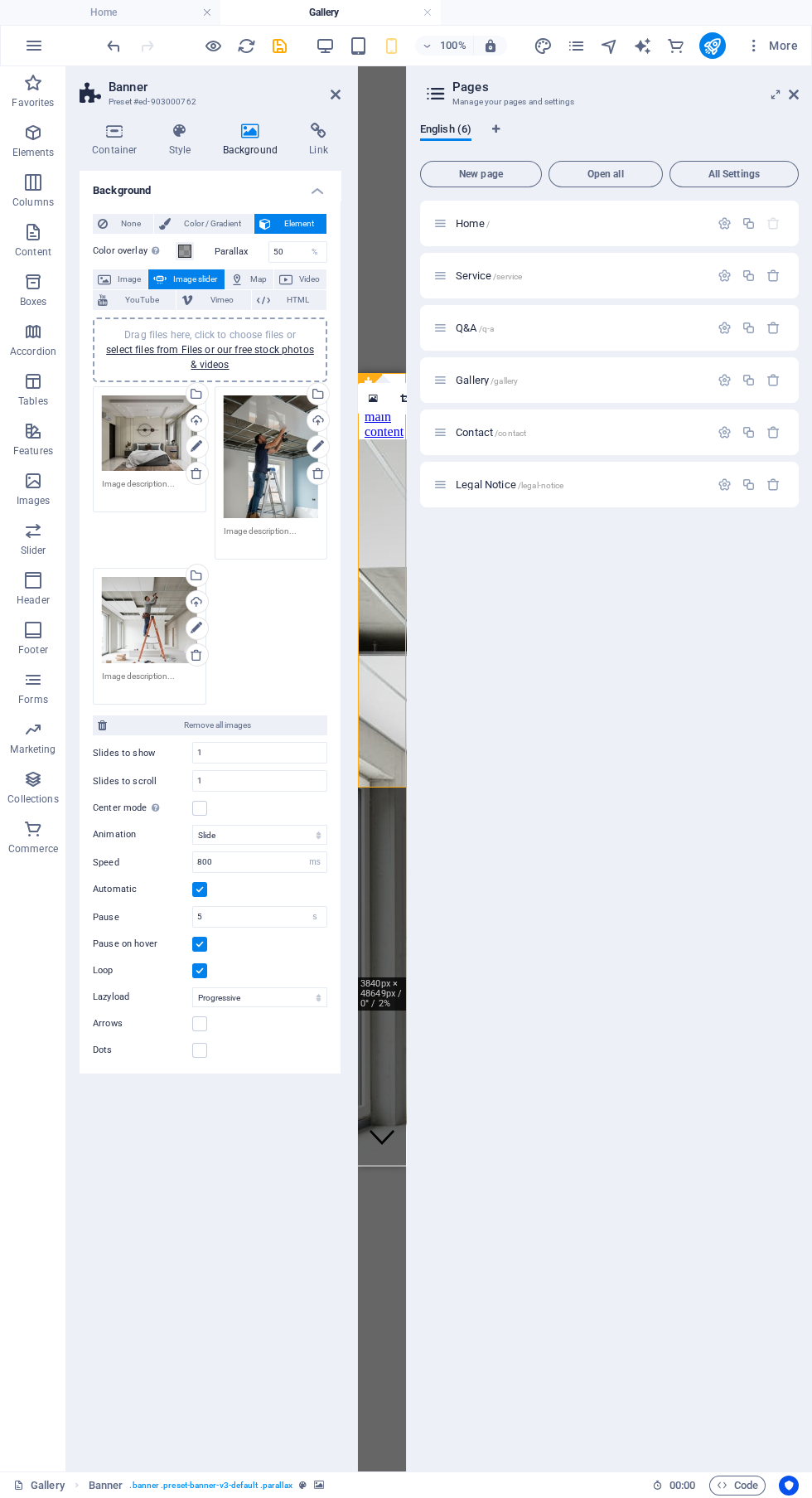
click at [277, 544] on textarea at bounding box center [271, 537] width 96 height 25
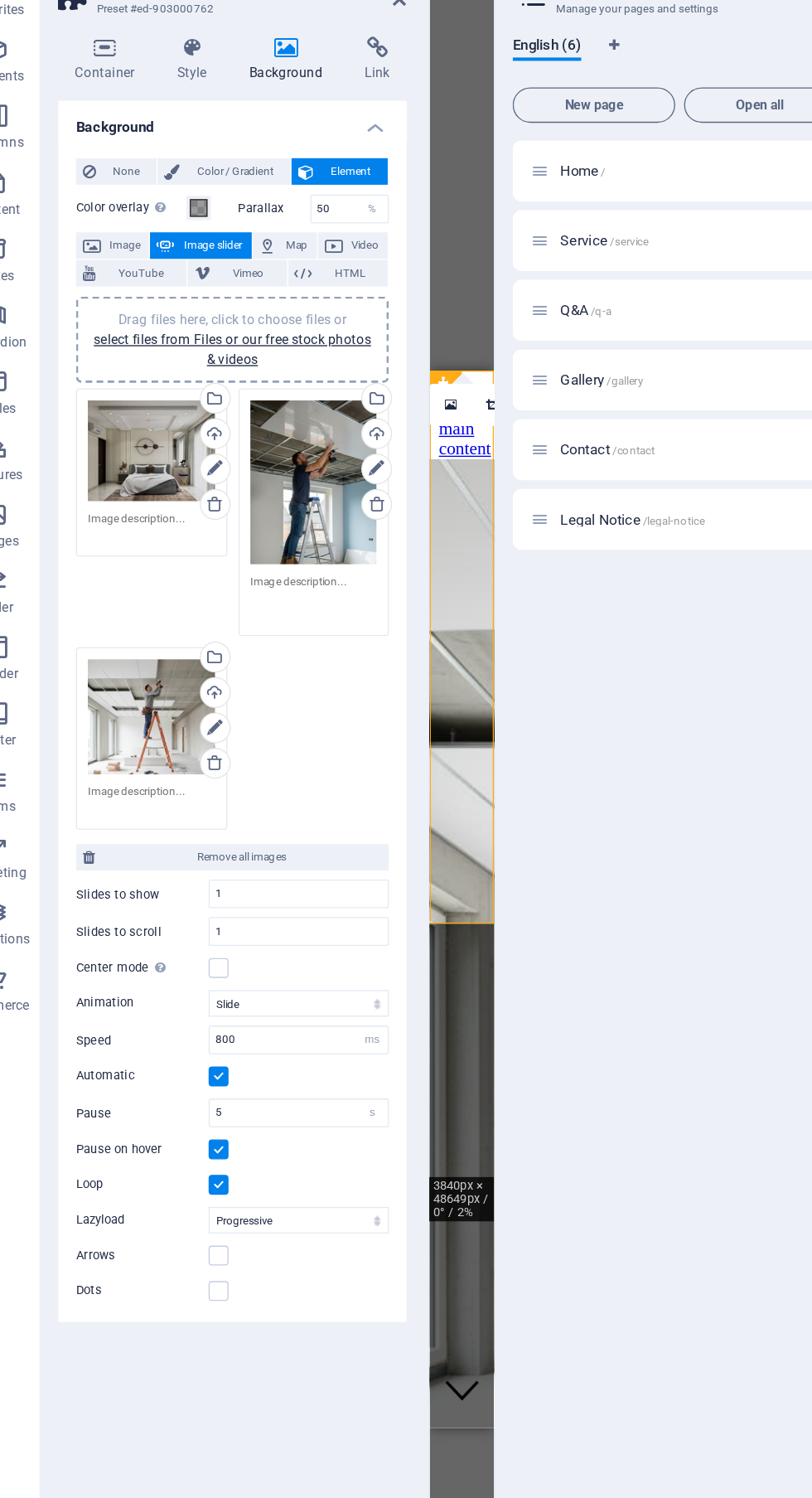
click at [252, 349] on link "select files from Files or our free stock photos & videos" at bounding box center [209, 357] width 208 height 27
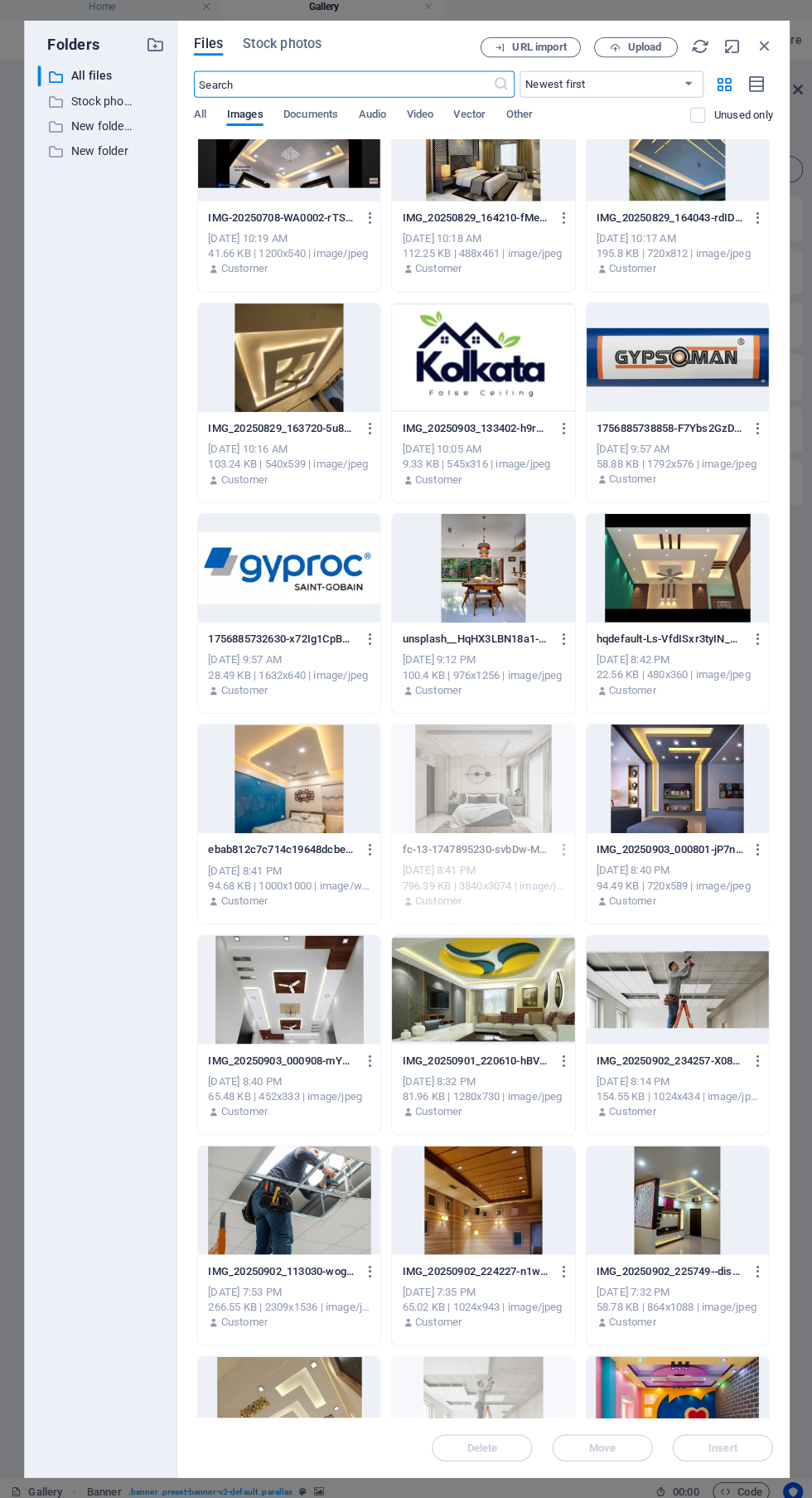
scroll to position [496, 0]
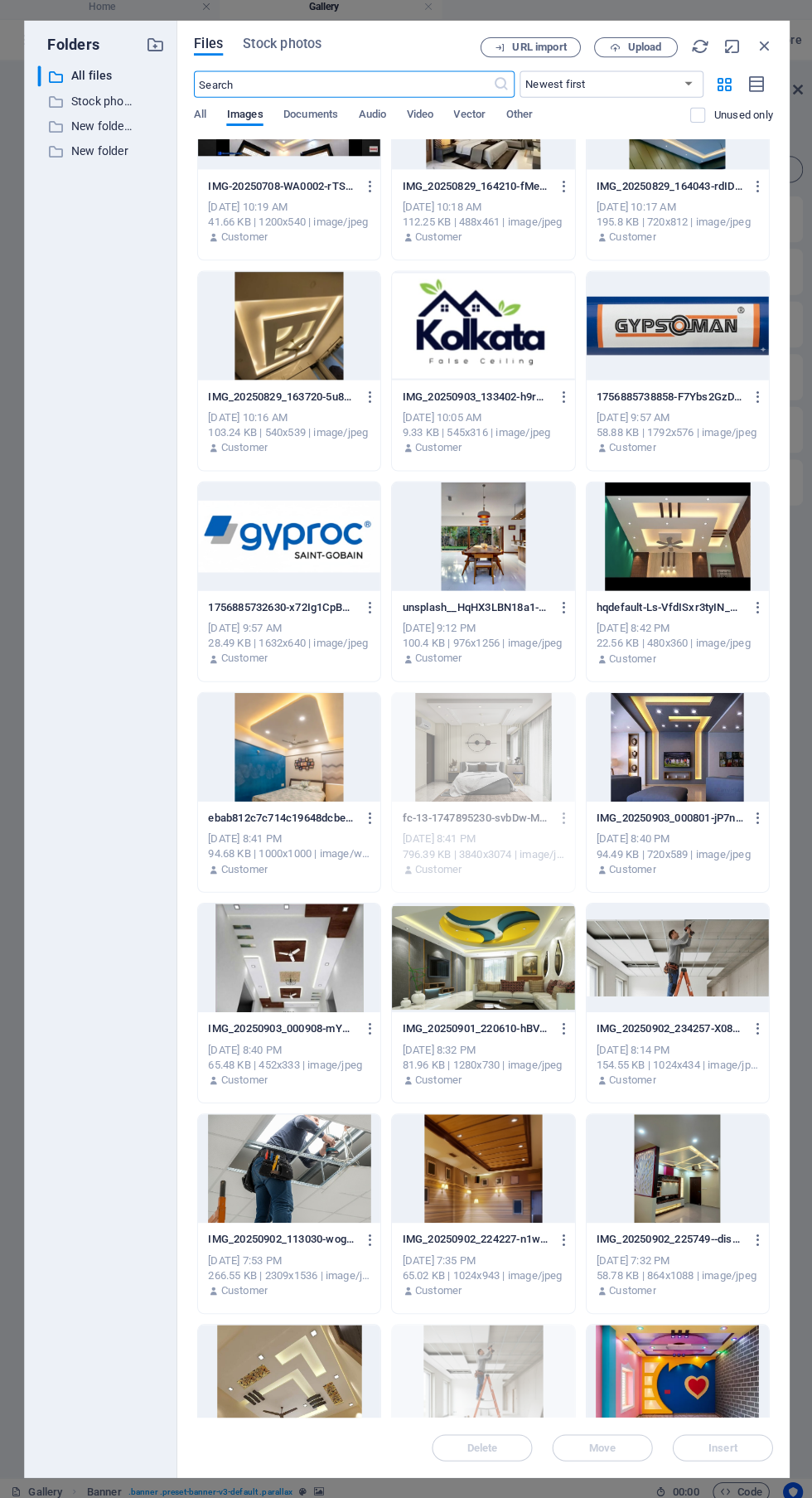
click at [685, 756] on div at bounding box center [674, 746] width 181 height 108
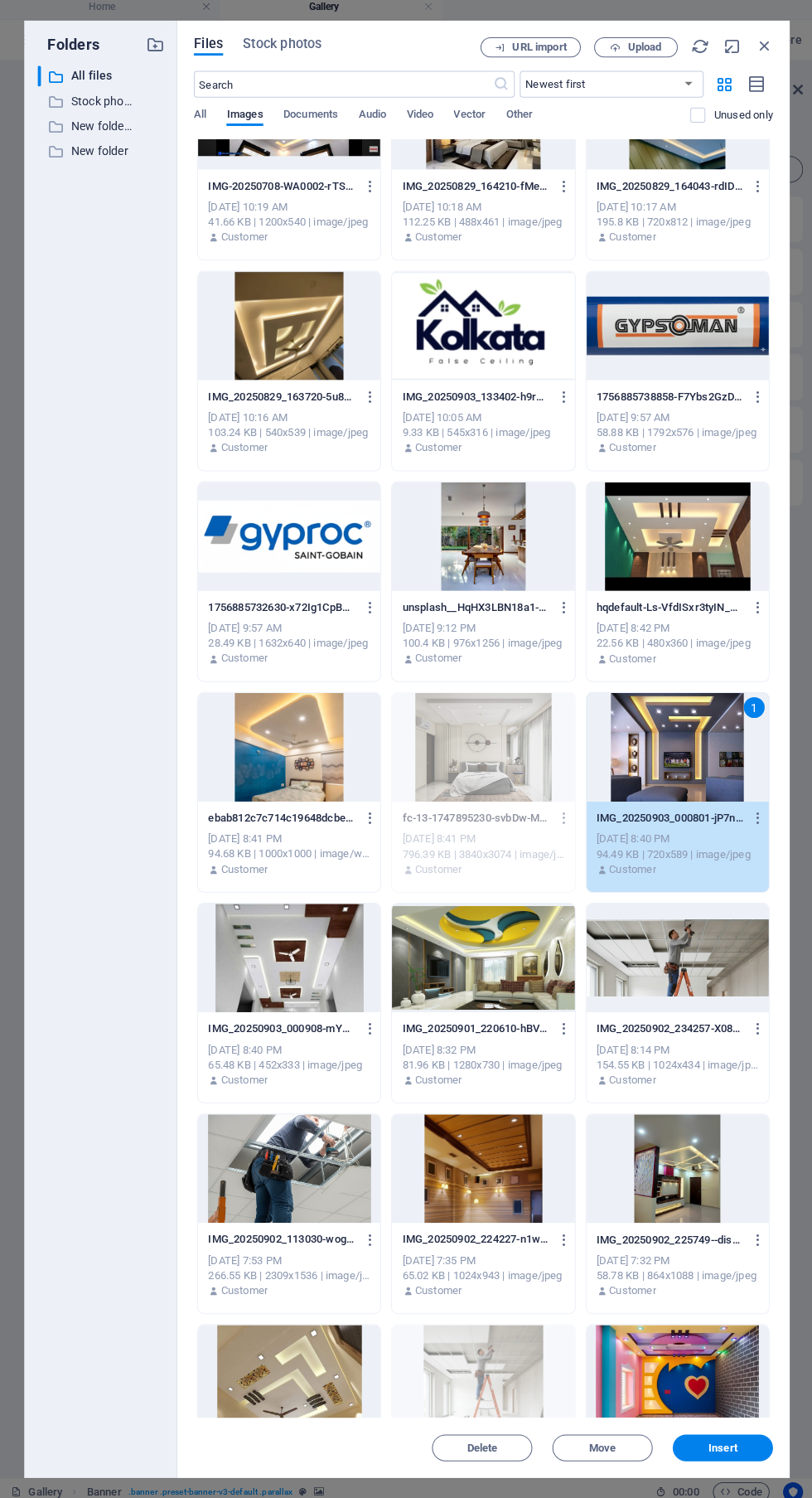
click at [750, 1442] on span "Insert" at bounding box center [719, 1441] width 86 height 10
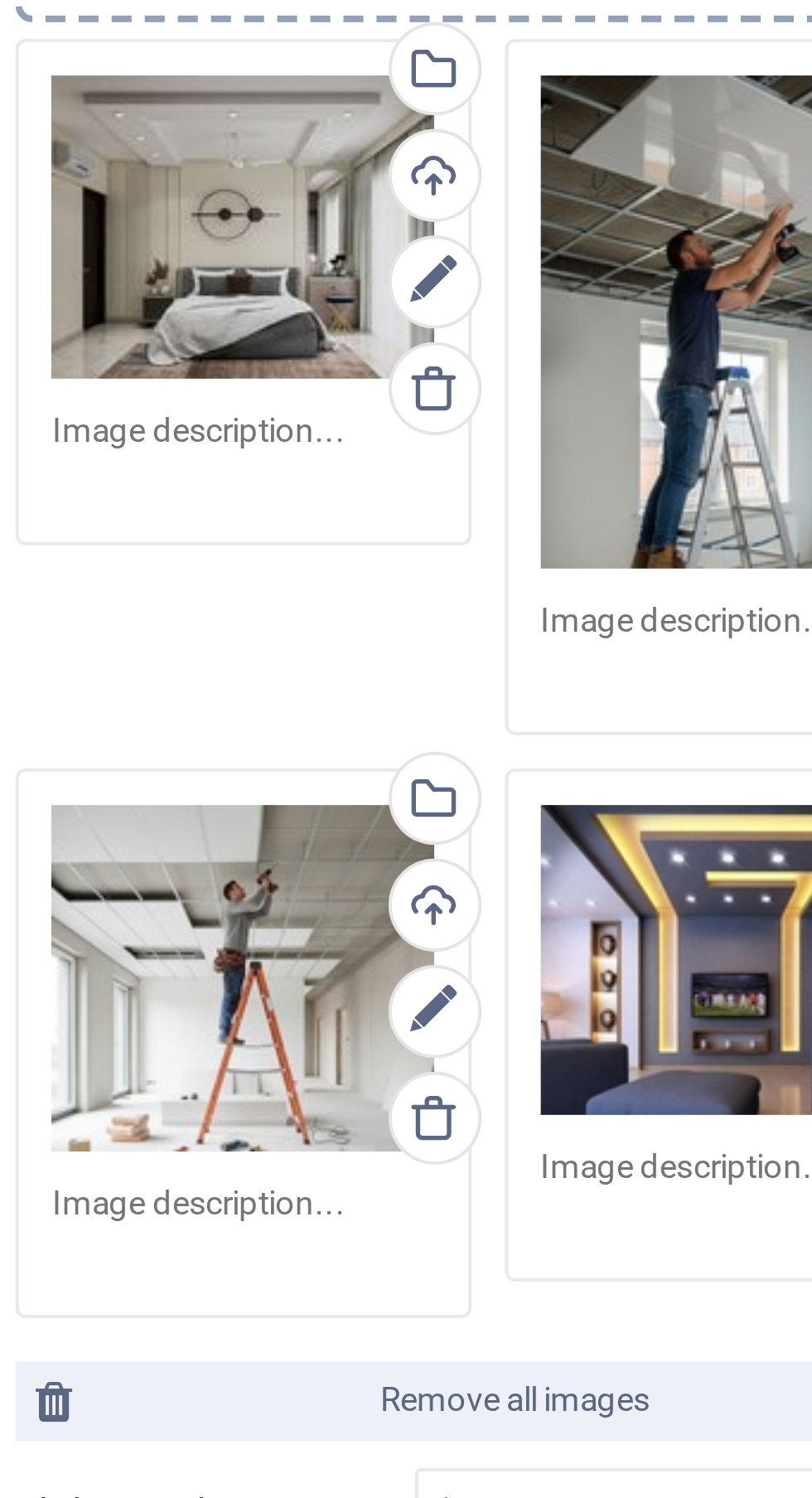
click at [151, 485] on textarea at bounding box center [150, 489] width 96 height 25
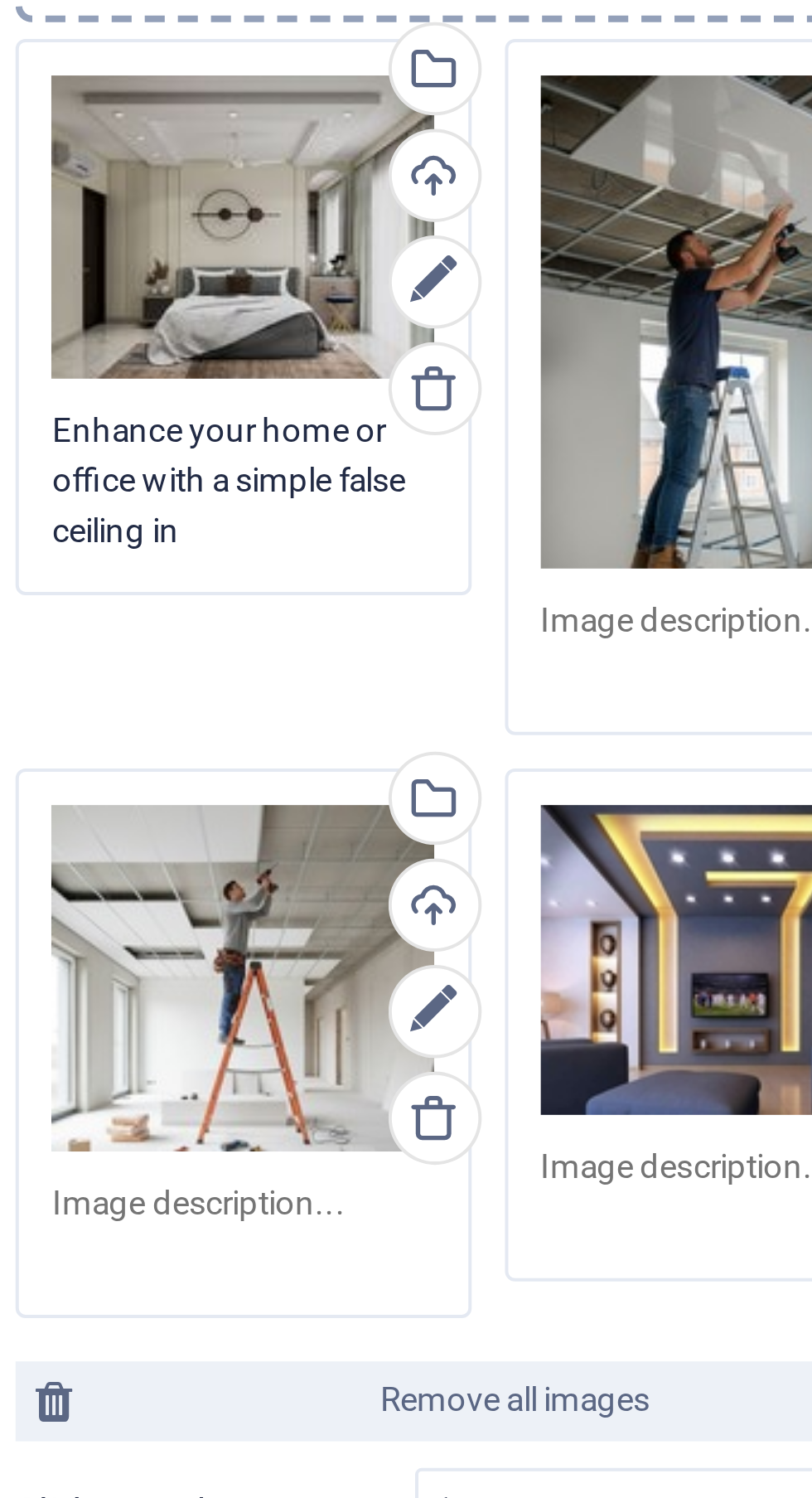
scroll to position [0, 0]
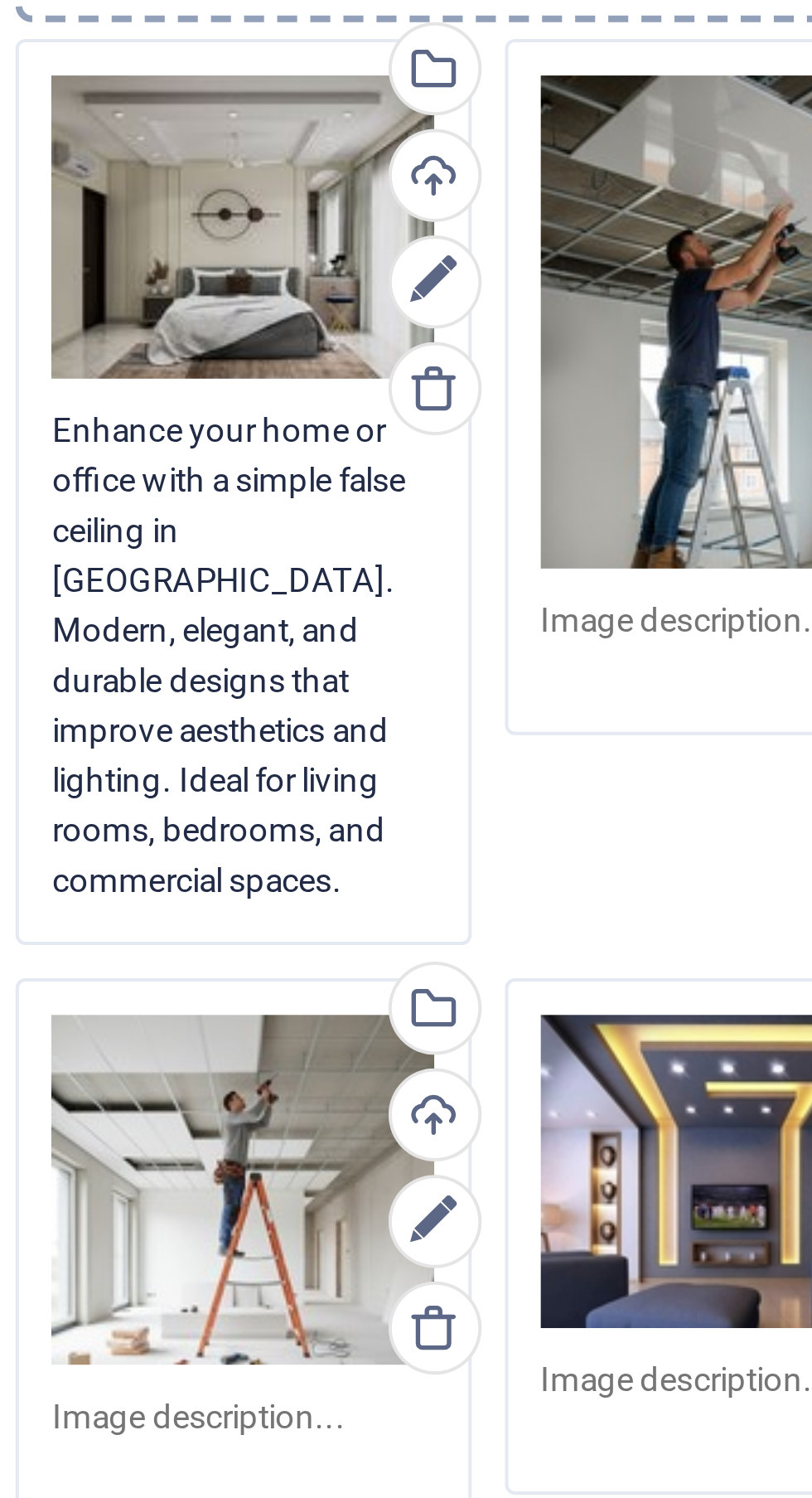
type textarea "Enhance your home or office with a simple false ceiling in Kolkata. Modern, ele…"
click at [257, 533] on textarea at bounding box center [271, 537] width 96 height 25
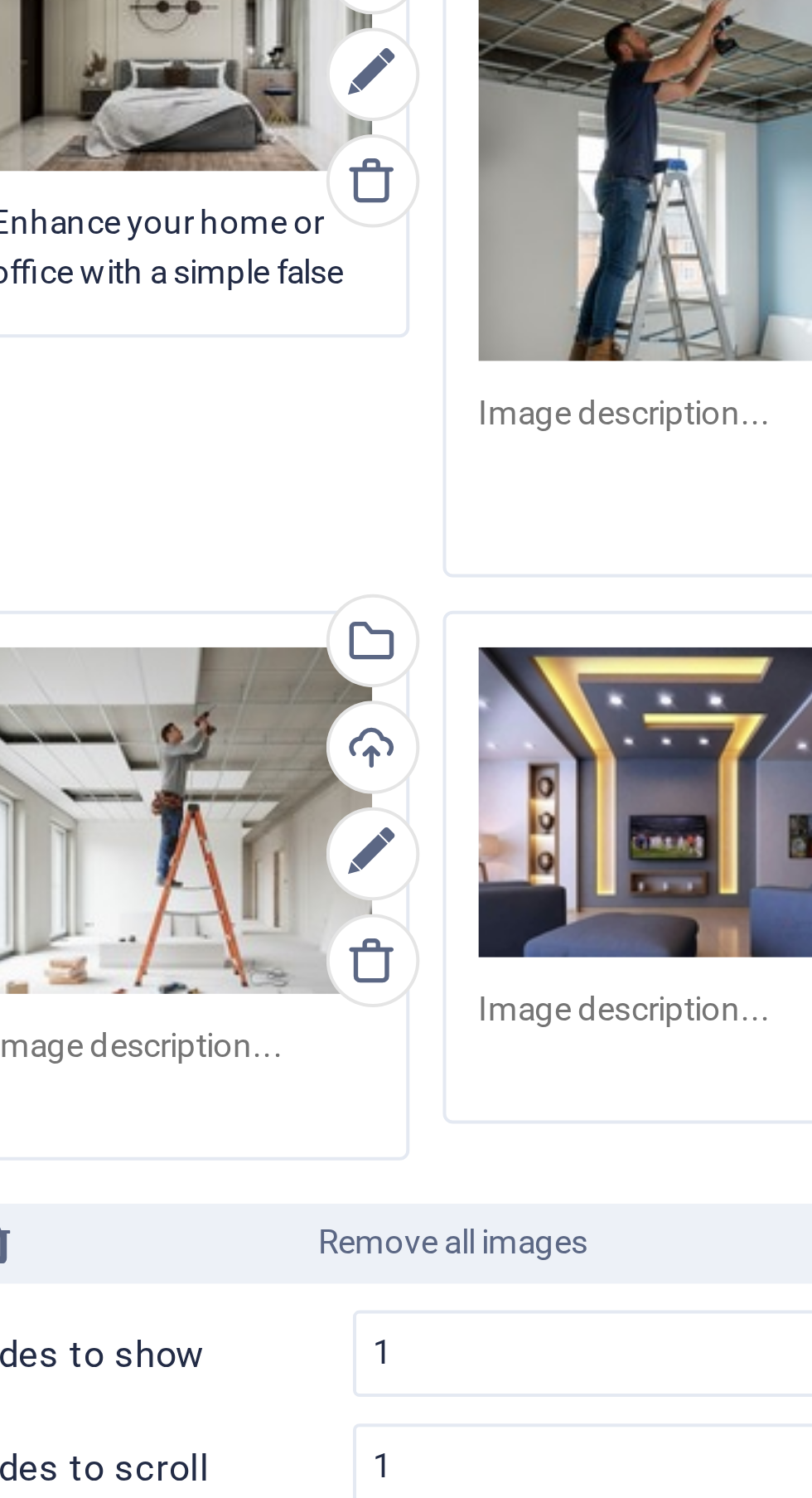
click at [276, 536] on textarea at bounding box center [271, 543] width 96 height 38
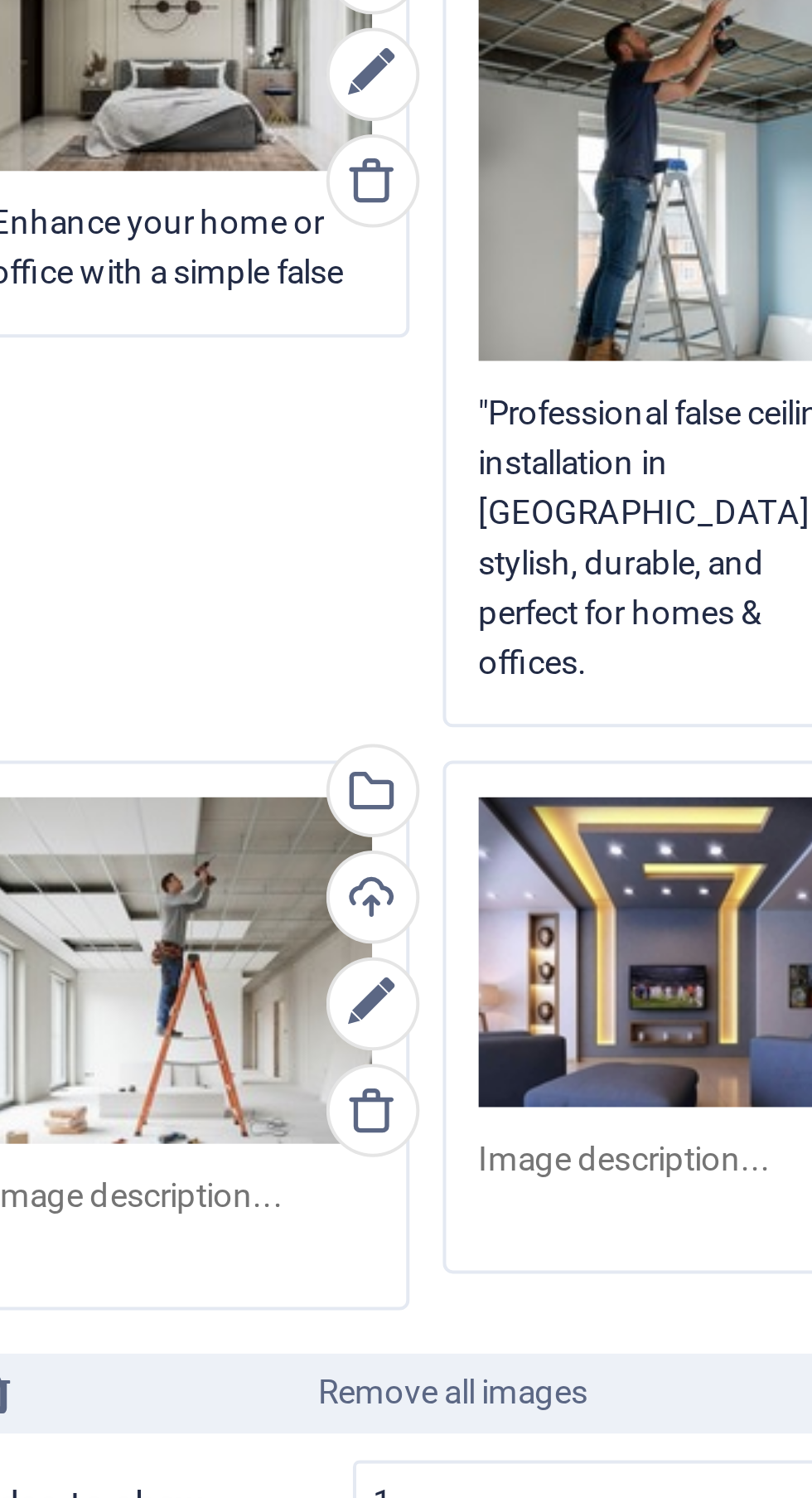
click at [158, 638] on div "Drag files here, click to choose files or select files from Files or our free s…" at bounding box center [150, 670] width 96 height 86
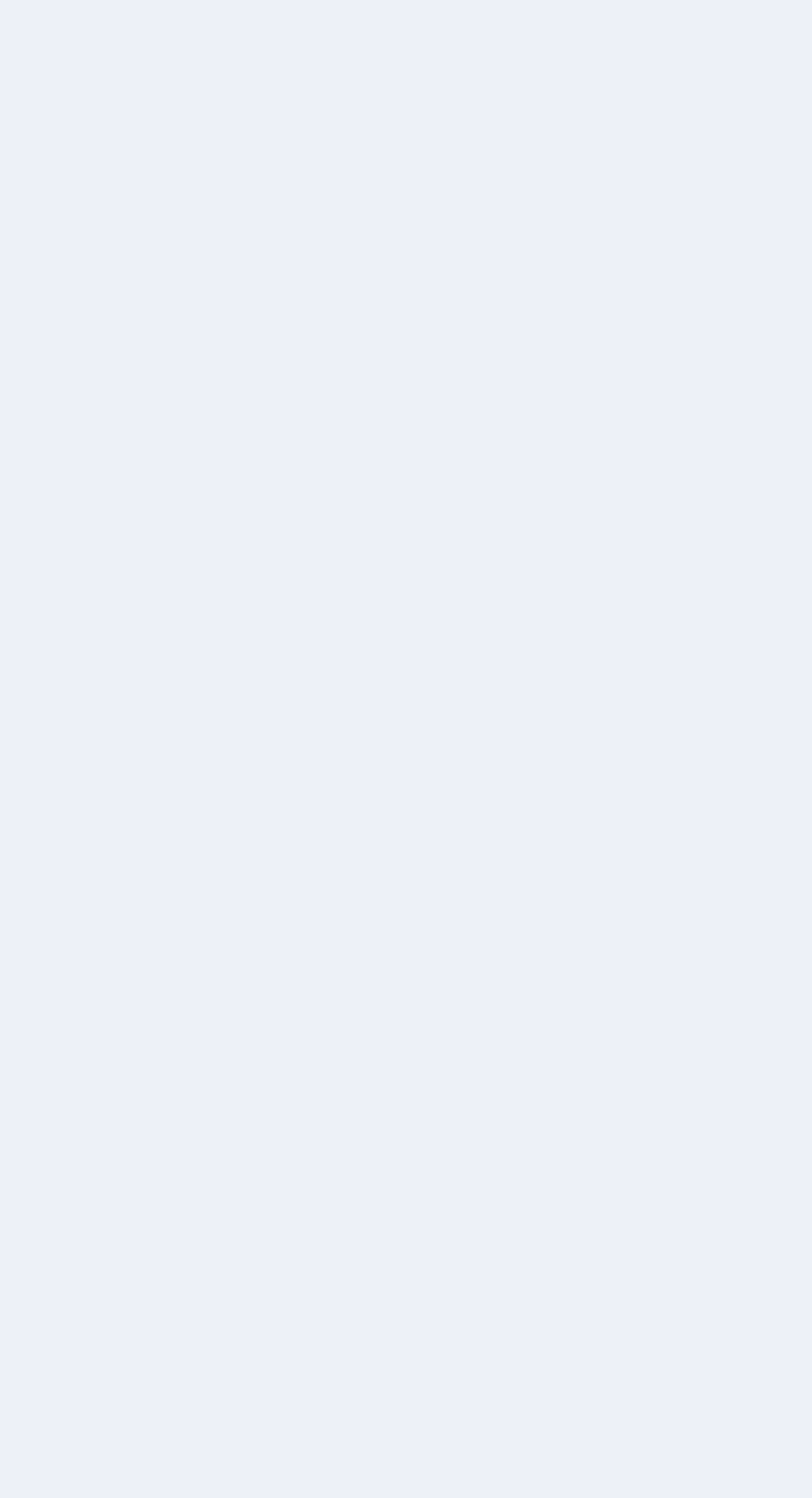
type textarea ""Professional false ceiling installation in Kolkata – stylish, durable, and per…"
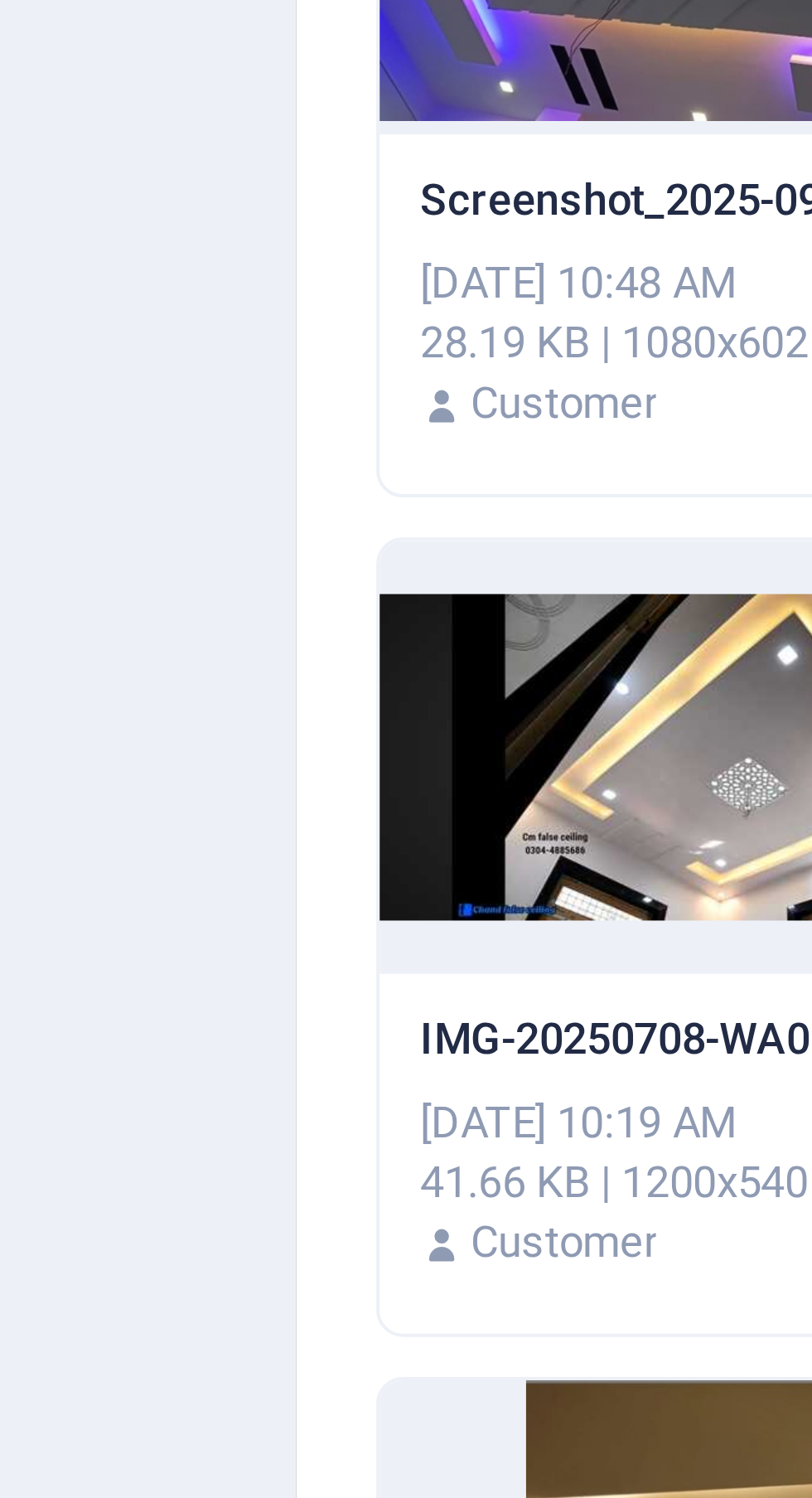
scroll to position [0, 300]
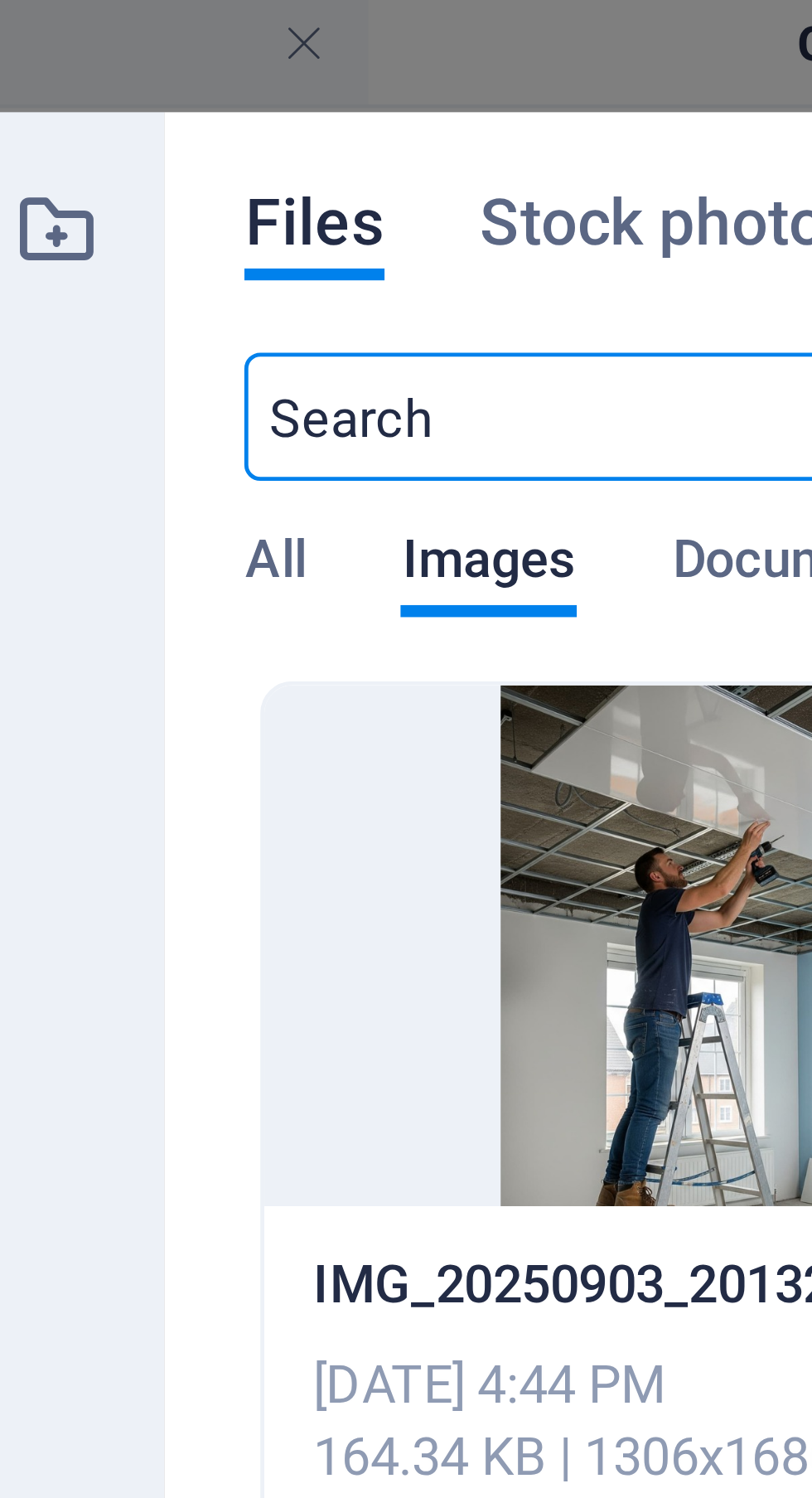
click at [284, 189] on div at bounding box center [288, 199] width 181 height 108
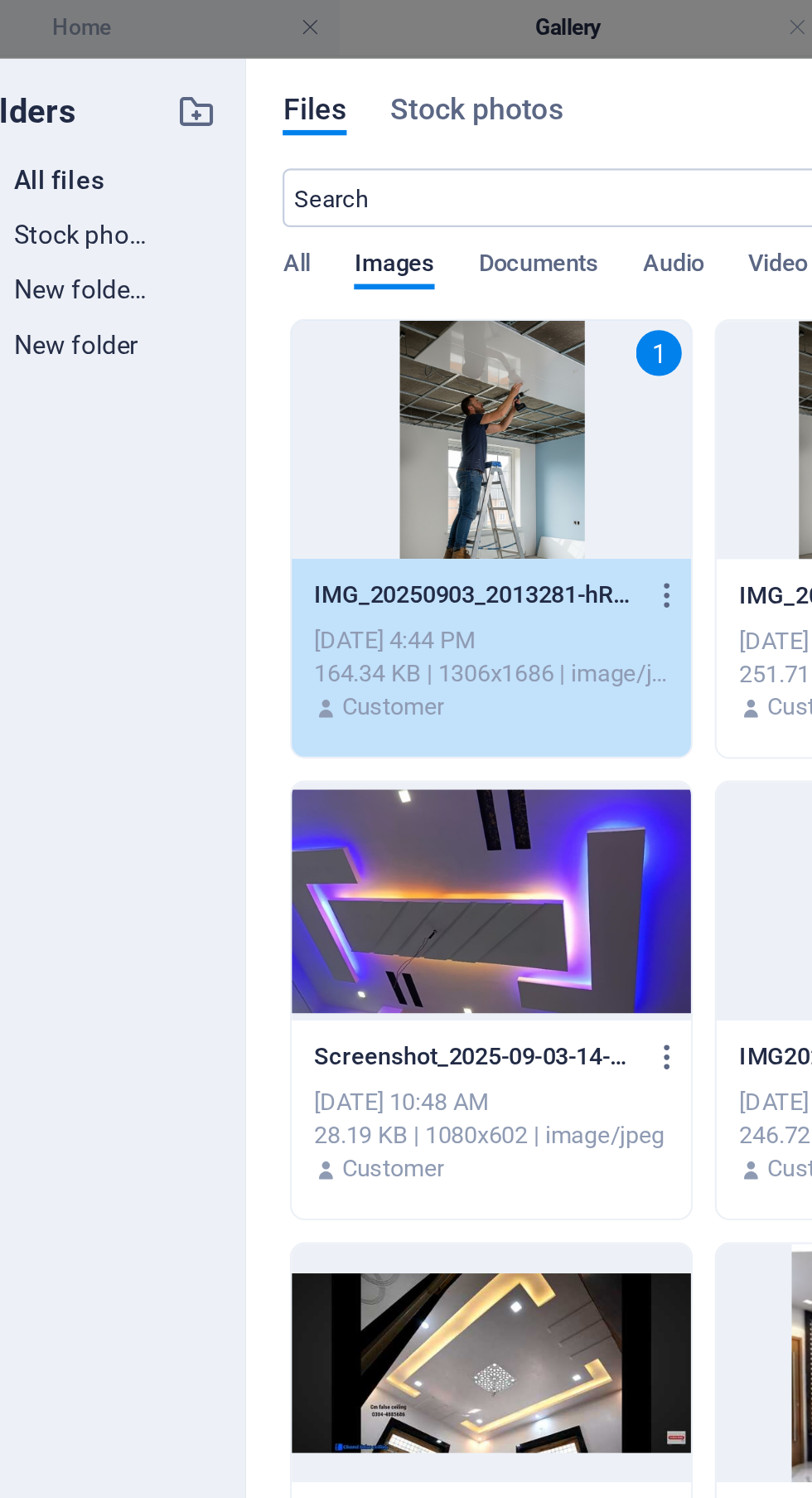
click at [345, 199] on div "1" at bounding box center [288, 199] width 181 height 108
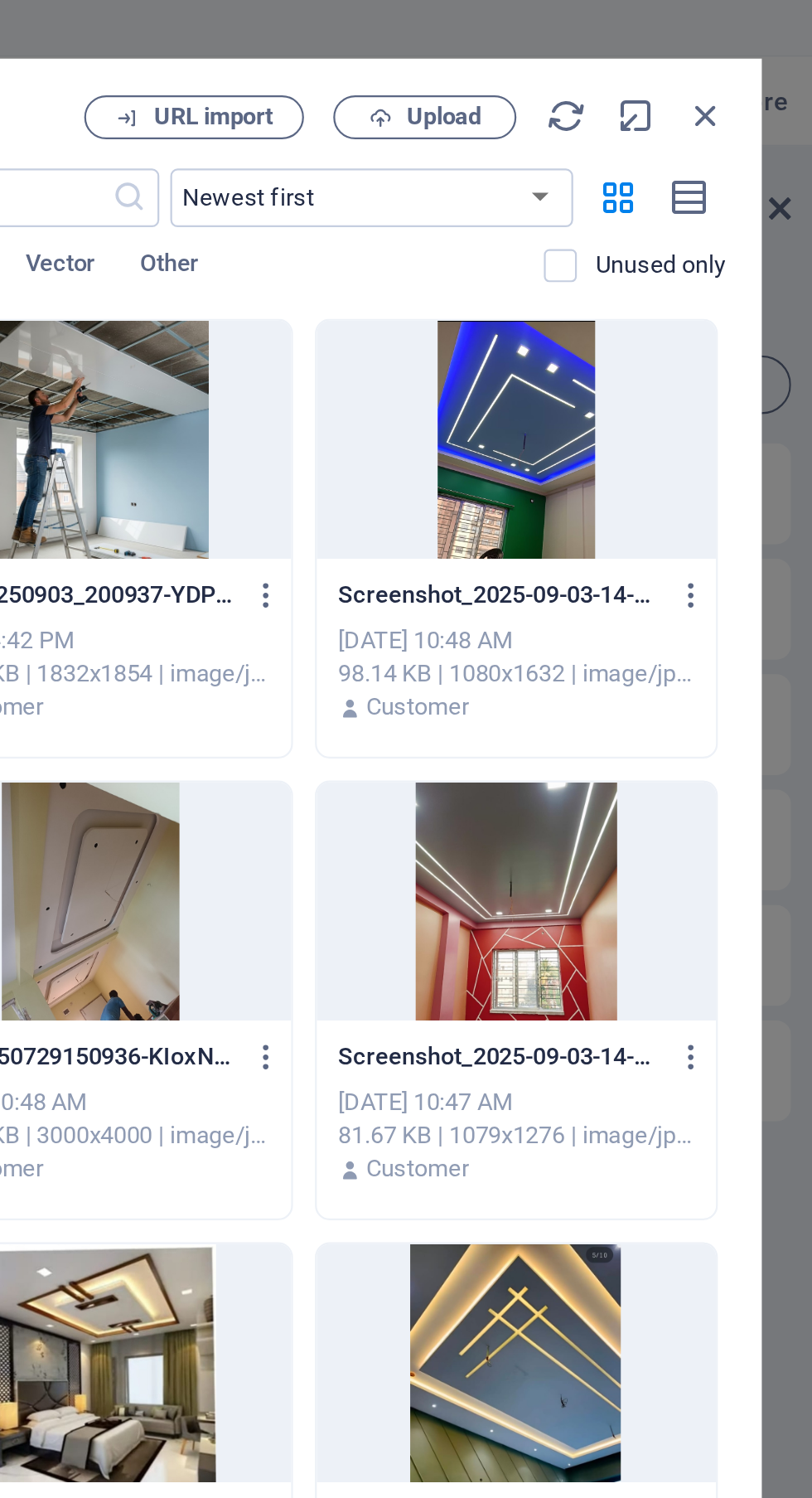
scroll to position [0, 0]
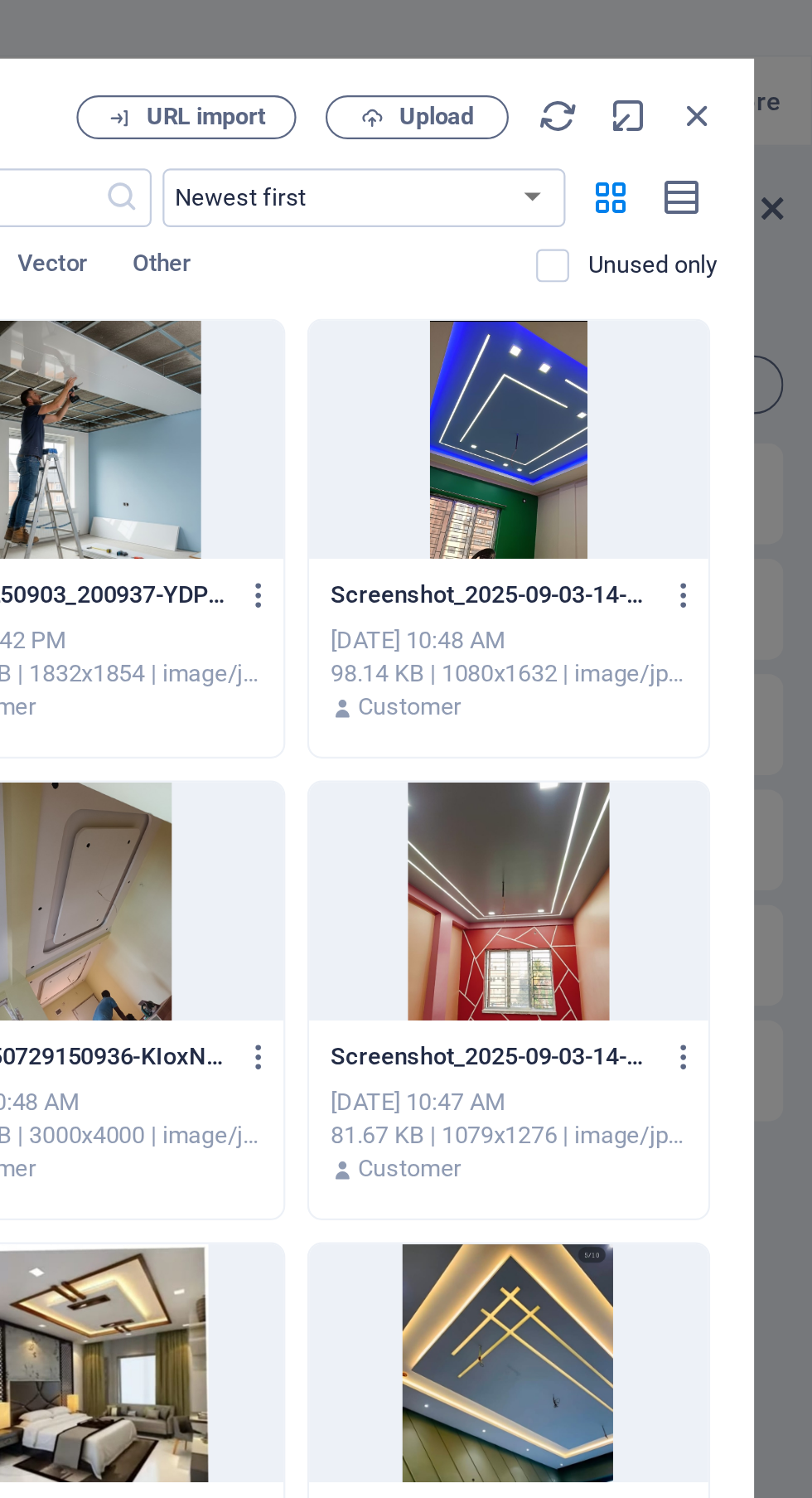
click at [755, 44] on icon "button" at bounding box center [760, 52] width 18 height 18
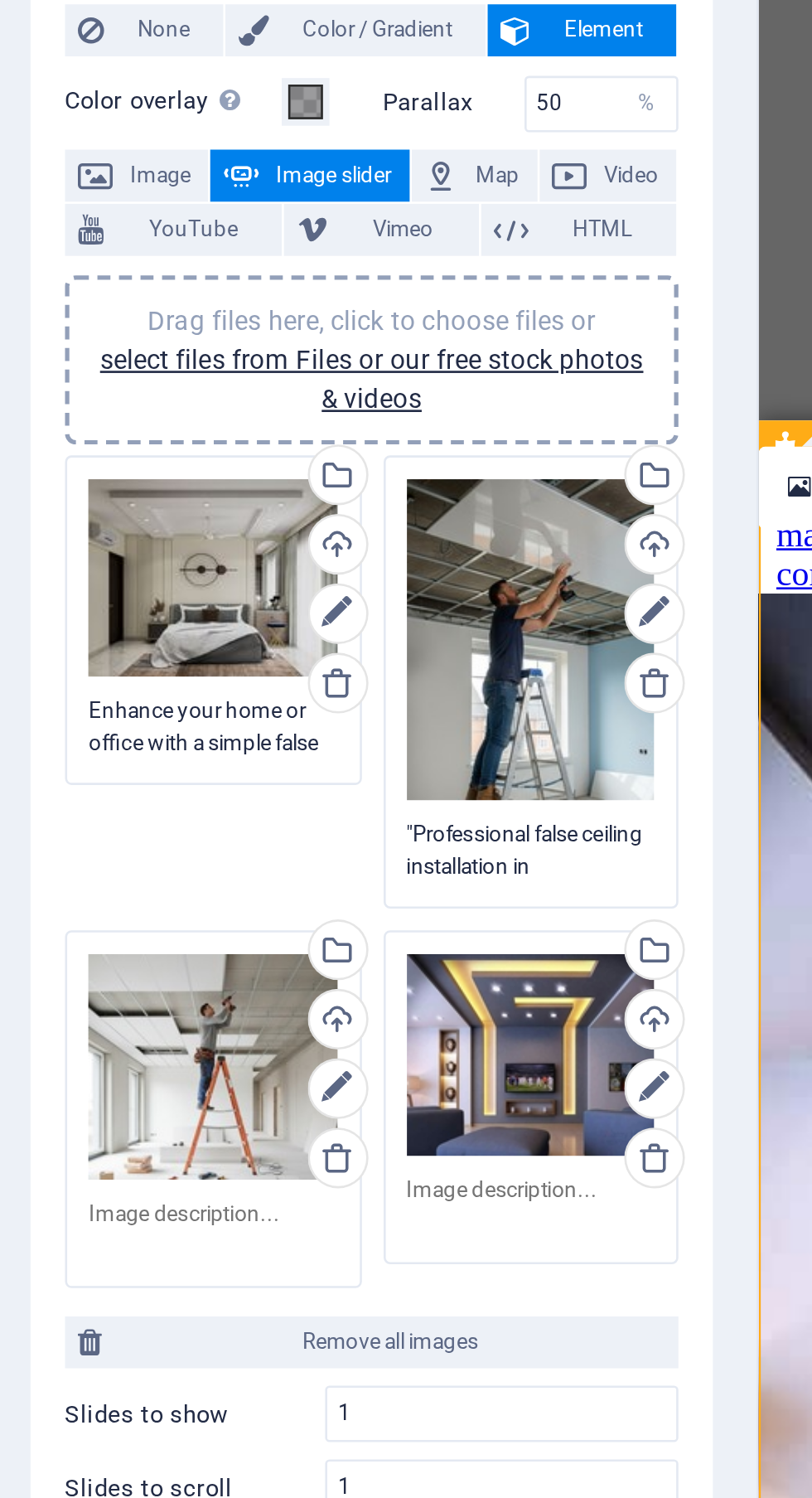
click at [135, 671] on textarea at bounding box center [150, 682] width 96 height 25
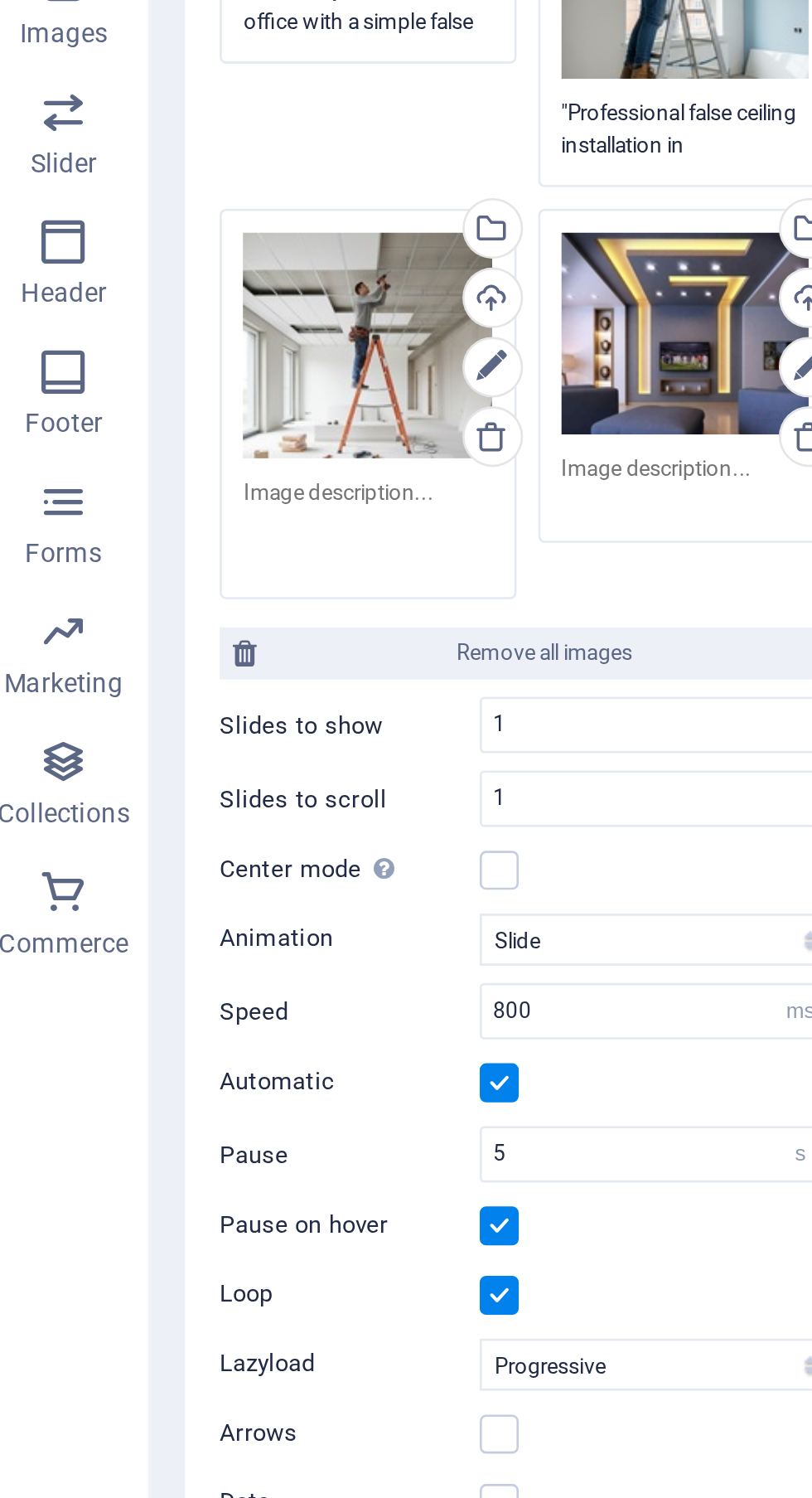
click at [151, 680] on textarea at bounding box center [150, 688] width 96 height 38
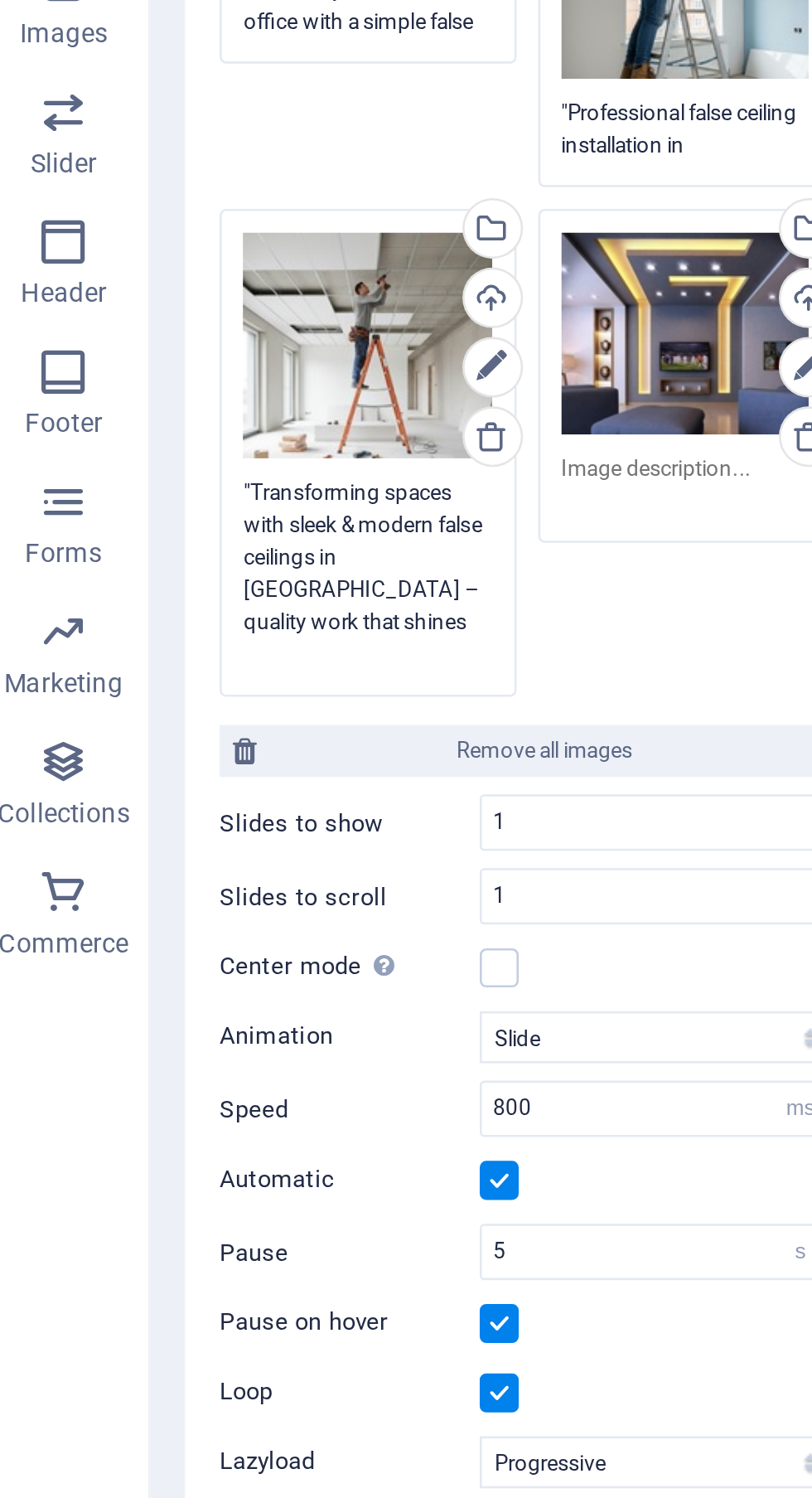
click at [107, 678] on textarea ""Transforming spaces with sleek & modern false ceilings in Kolkata – quality wo…" at bounding box center [150, 707] width 96 height 74
click at [109, 675] on textarea ""Transforming spaces with sleek & modern false ceilings in Kolkata – quality wo…" at bounding box center [150, 707] width 96 height 74
click at [108, 677] on textarea ""Transforming spaces with sleek & modern false ceilings in Kolkata – quality wo…" at bounding box center [150, 707] width 96 height 74
type textarea "Transforming spaces with sleek & modern false ceilings in Kolkata – quality wor…"
click at [257, 670] on textarea at bounding box center [271, 673] width 96 height 25
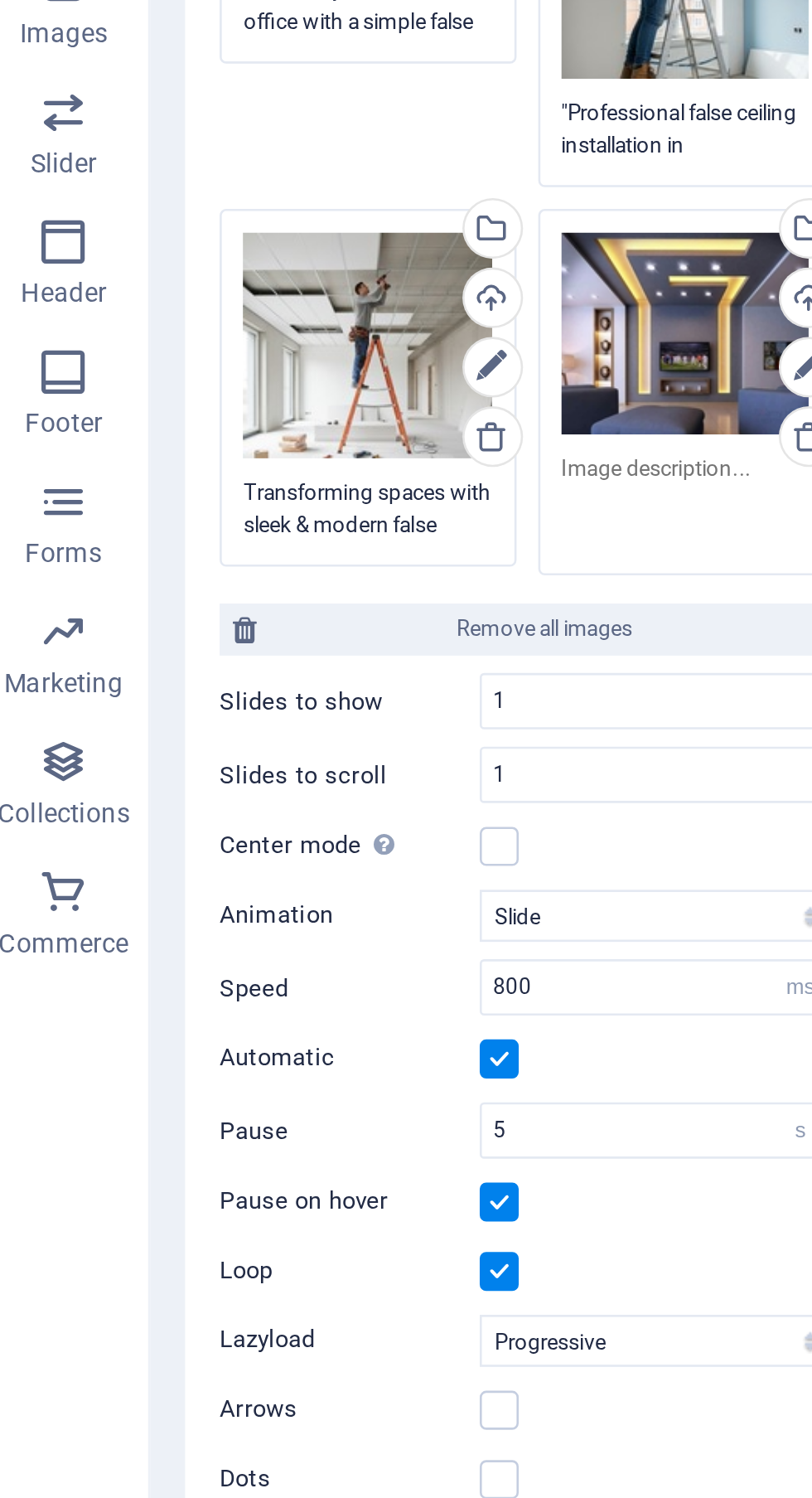
click at [272, 672] on textarea at bounding box center [271, 679] width 96 height 38
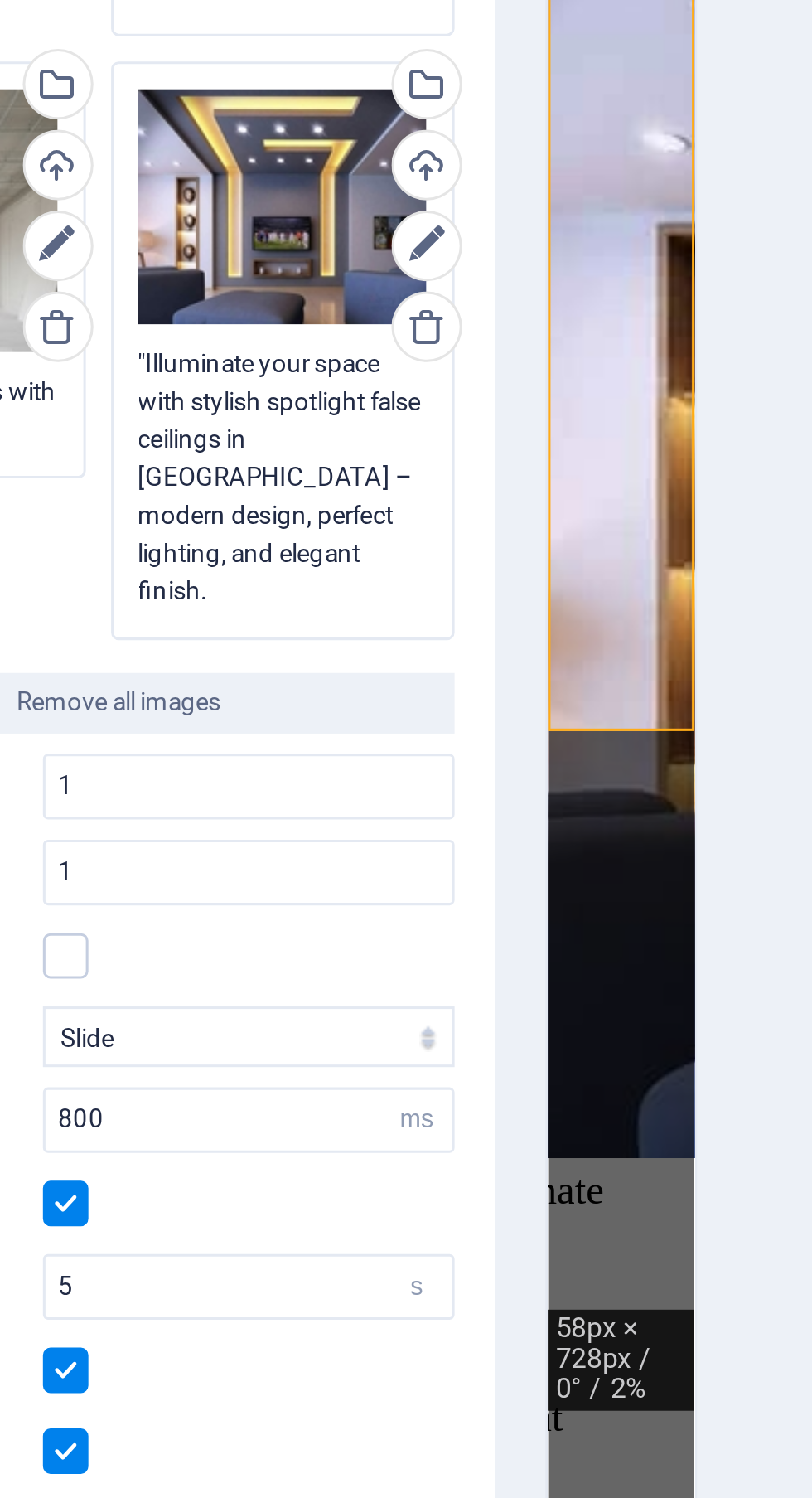
click at [227, 665] on textarea ""Illuminate your space with stylish spotlight false ceilings in Kolkata – moder…" at bounding box center [271, 704] width 96 height 87
type textarea "Illuminate your space with stylish spotlight false ceilings in Kolkata – modern…"
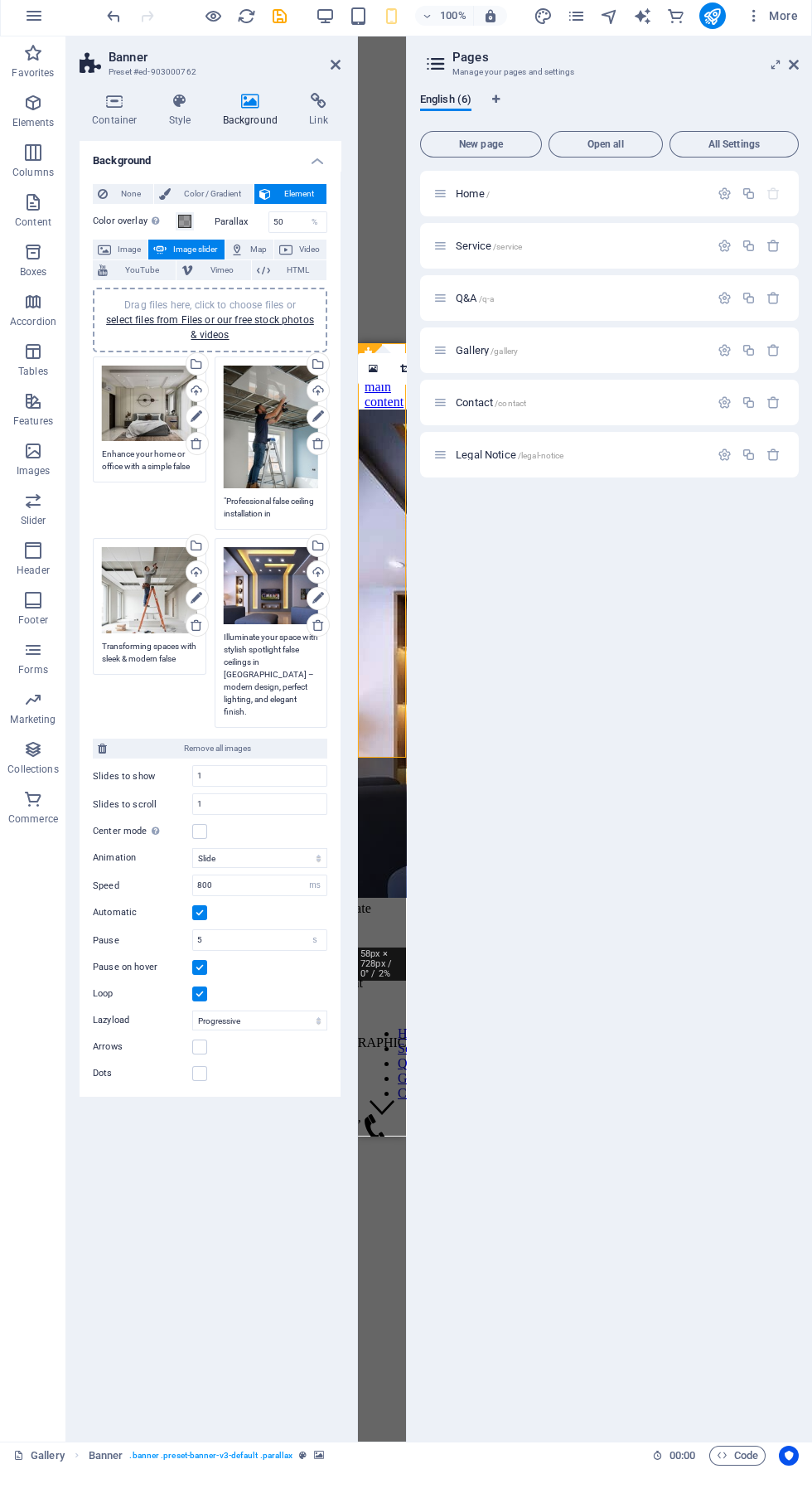
click at [334, 95] on icon at bounding box center [335, 95] width 10 height 13
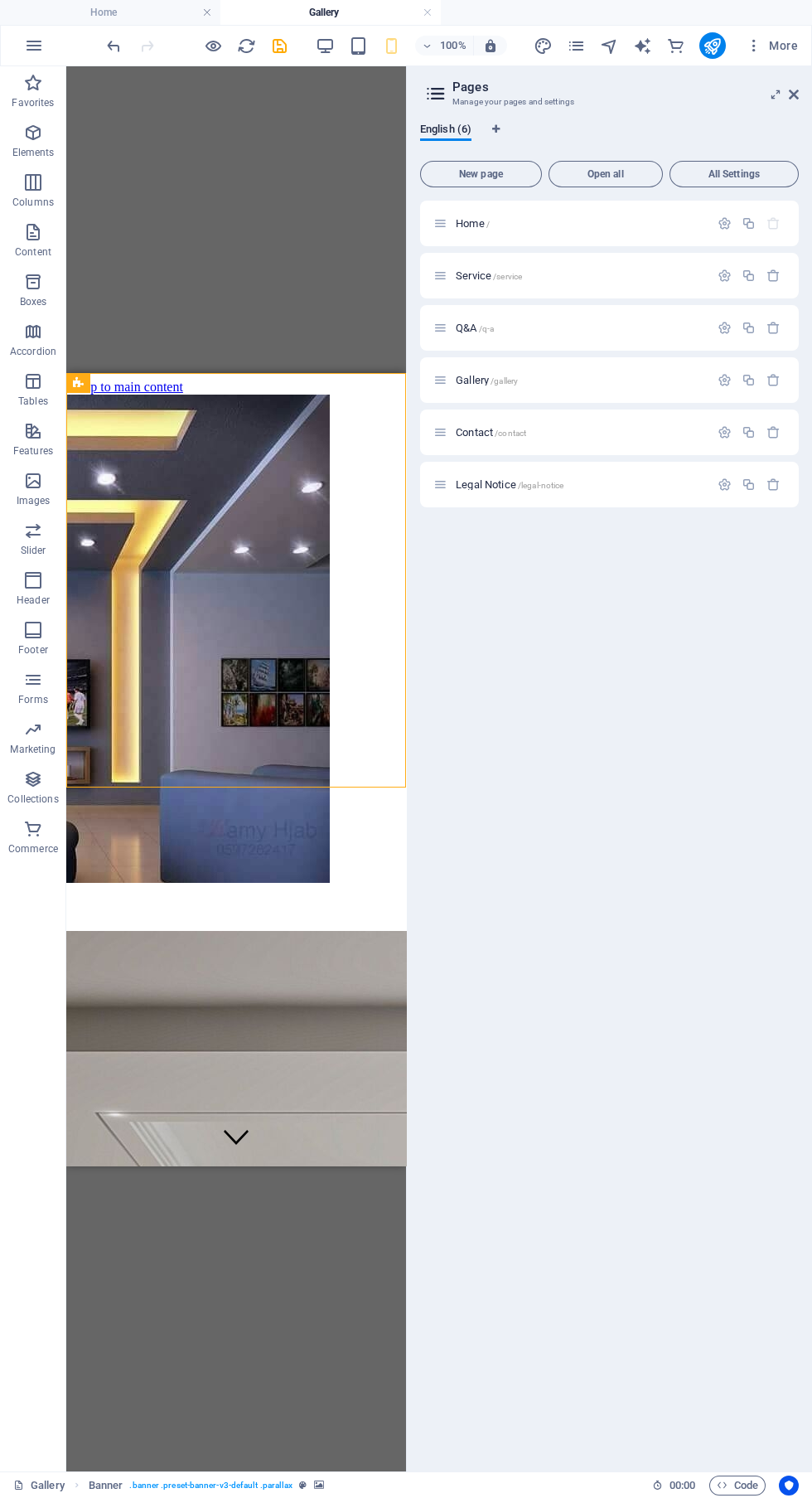
click at [279, 52] on icon "save" at bounding box center [279, 46] width 19 height 19
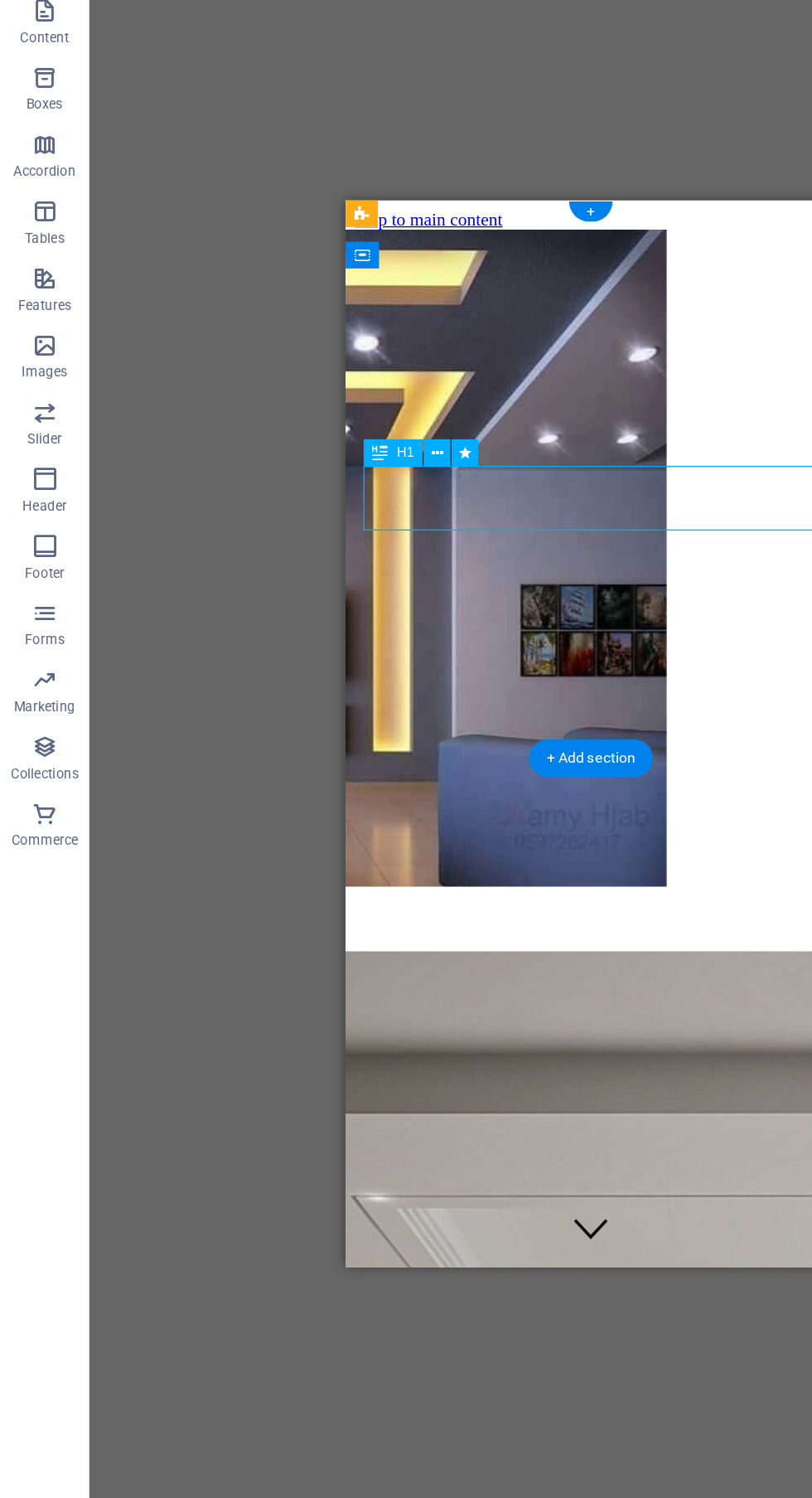
click at [318, 555] on button at bounding box center [325, 561] width 20 height 20
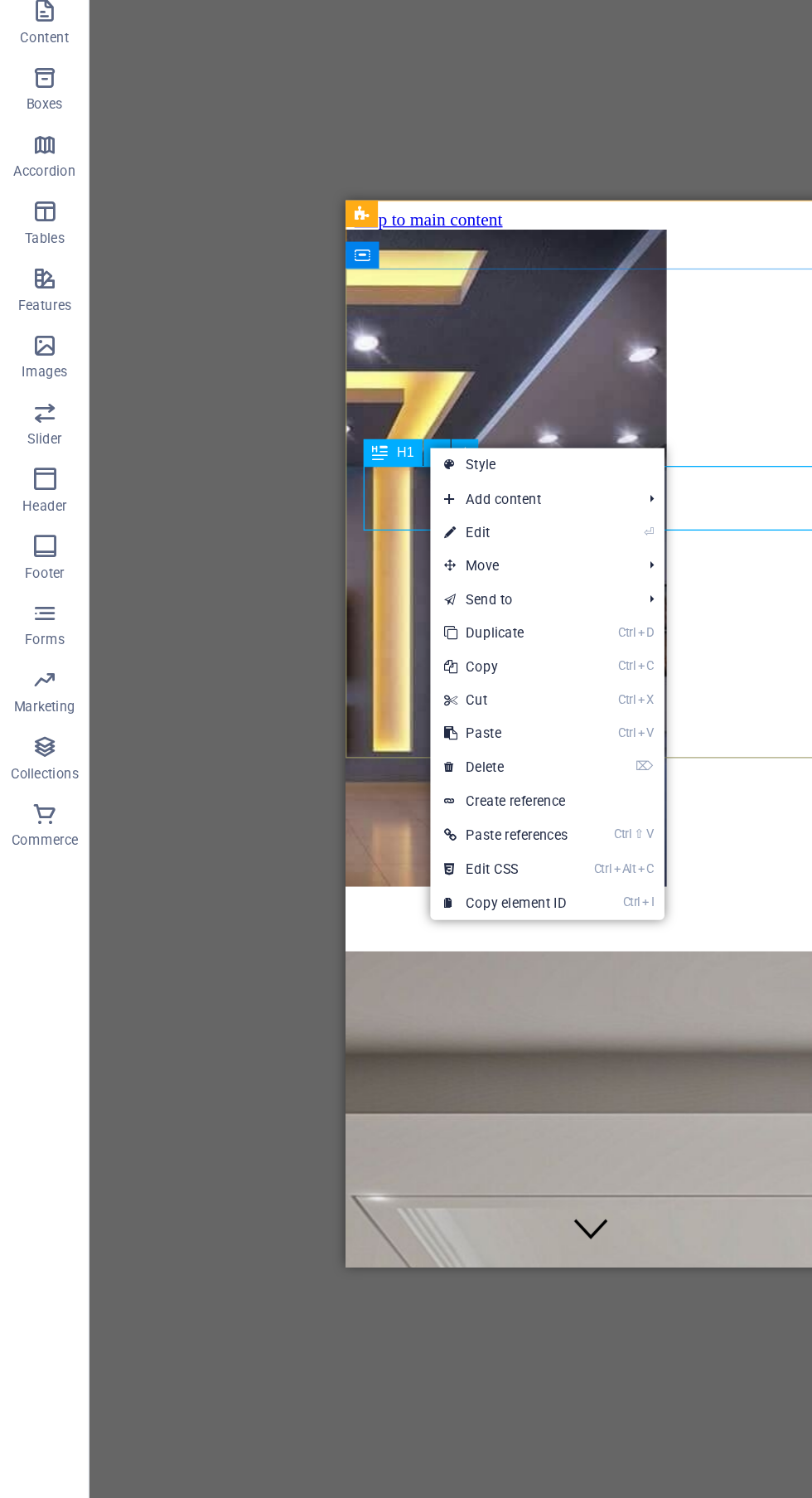
click at [424, 629] on link "⏎ Edit" at bounding box center [376, 619] width 112 height 25
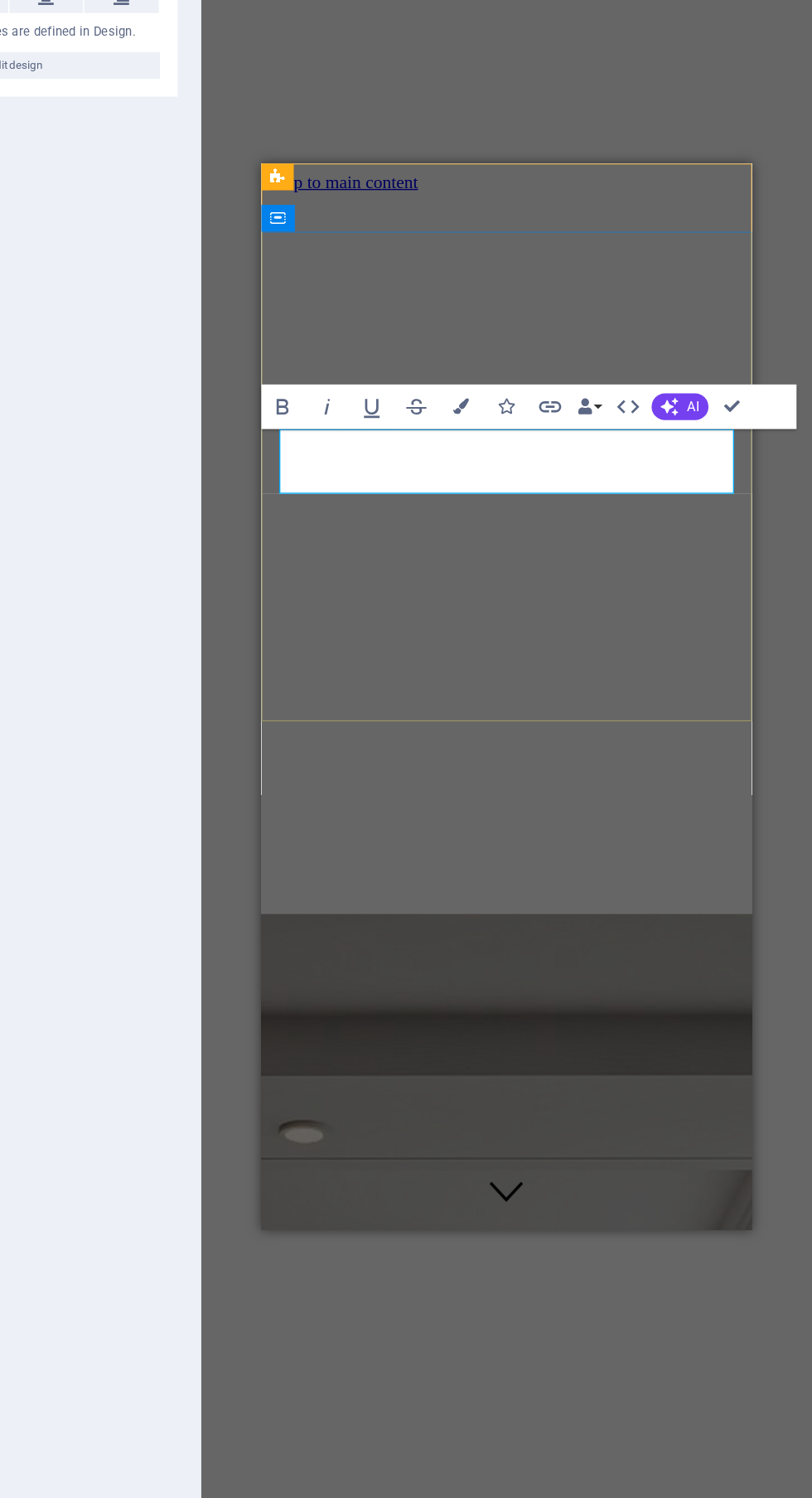
click at [474, 1423] on div "Lorem ipsum dolor sit amet" at bounding box center [443, 1432] width 351 height 18
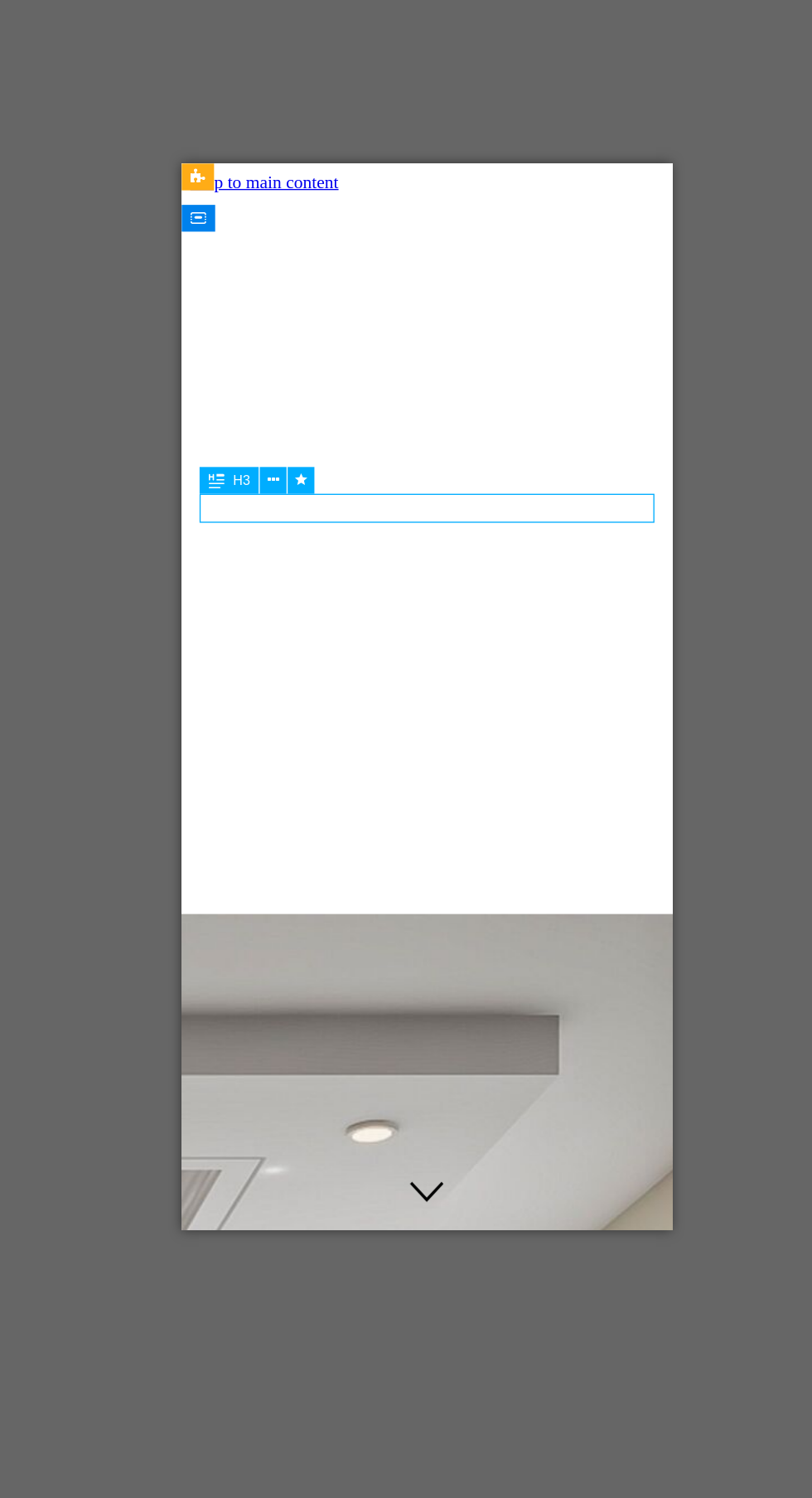
click at [436, 1423] on div "Lorem ipsum dolor sit amet" at bounding box center [364, 1432] width 351 height 18
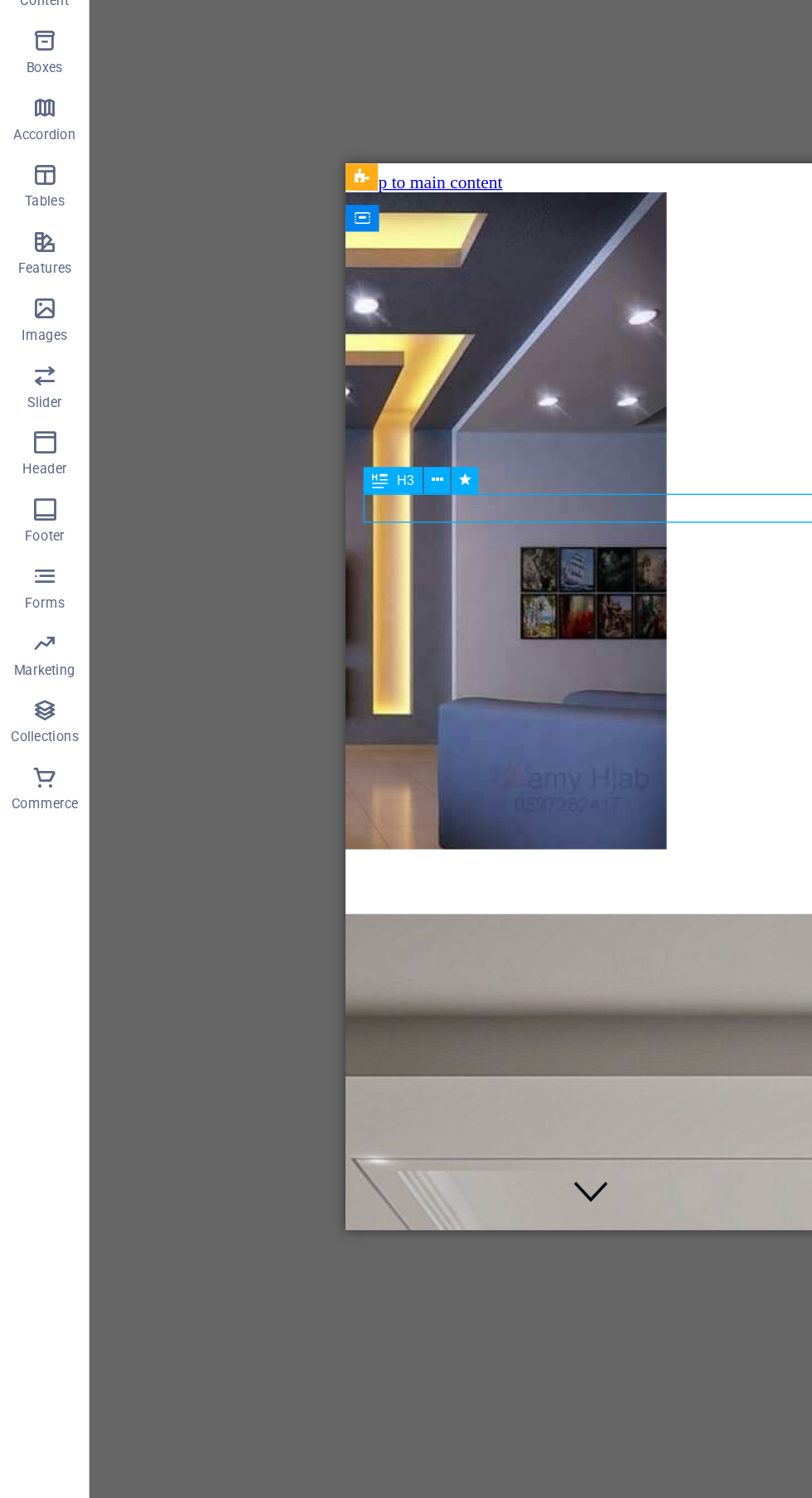
click at [39, 539] on icon "button" at bounding box center [33, 530] width 20 height 20
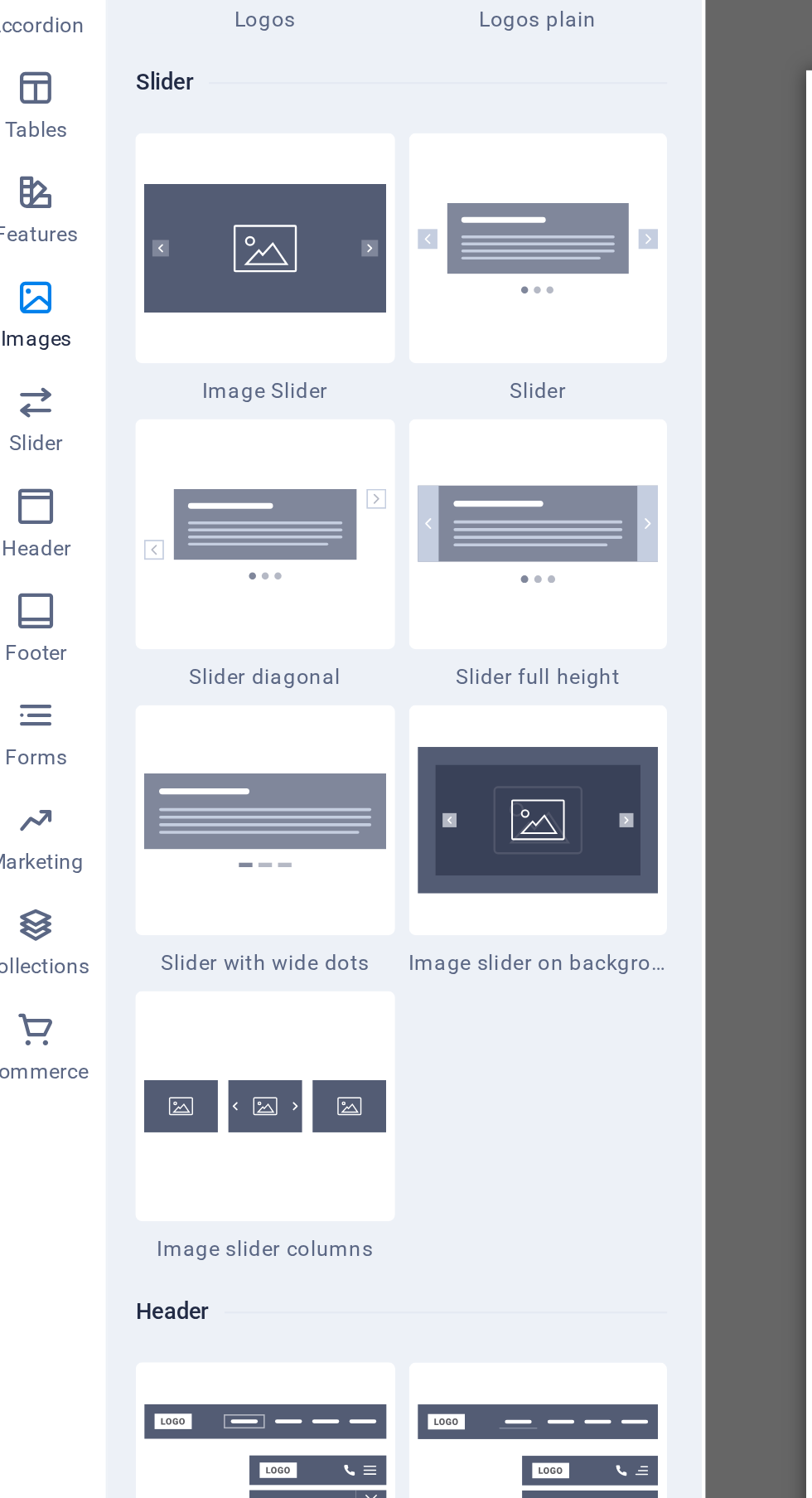
scroll to position [9164, 0]
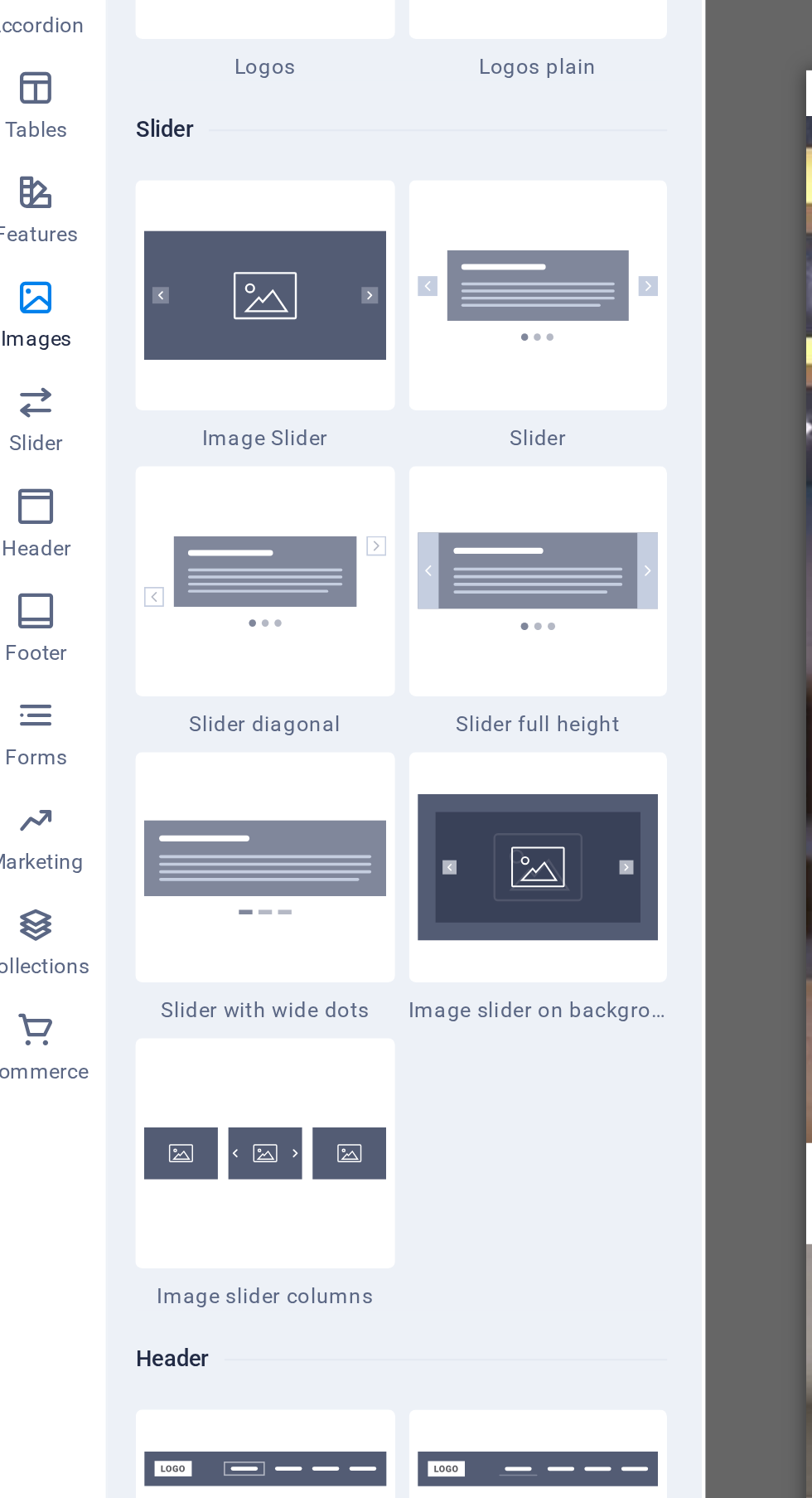
click at [148, 628] on img at bounding box center [141, 616] width 115 height 43
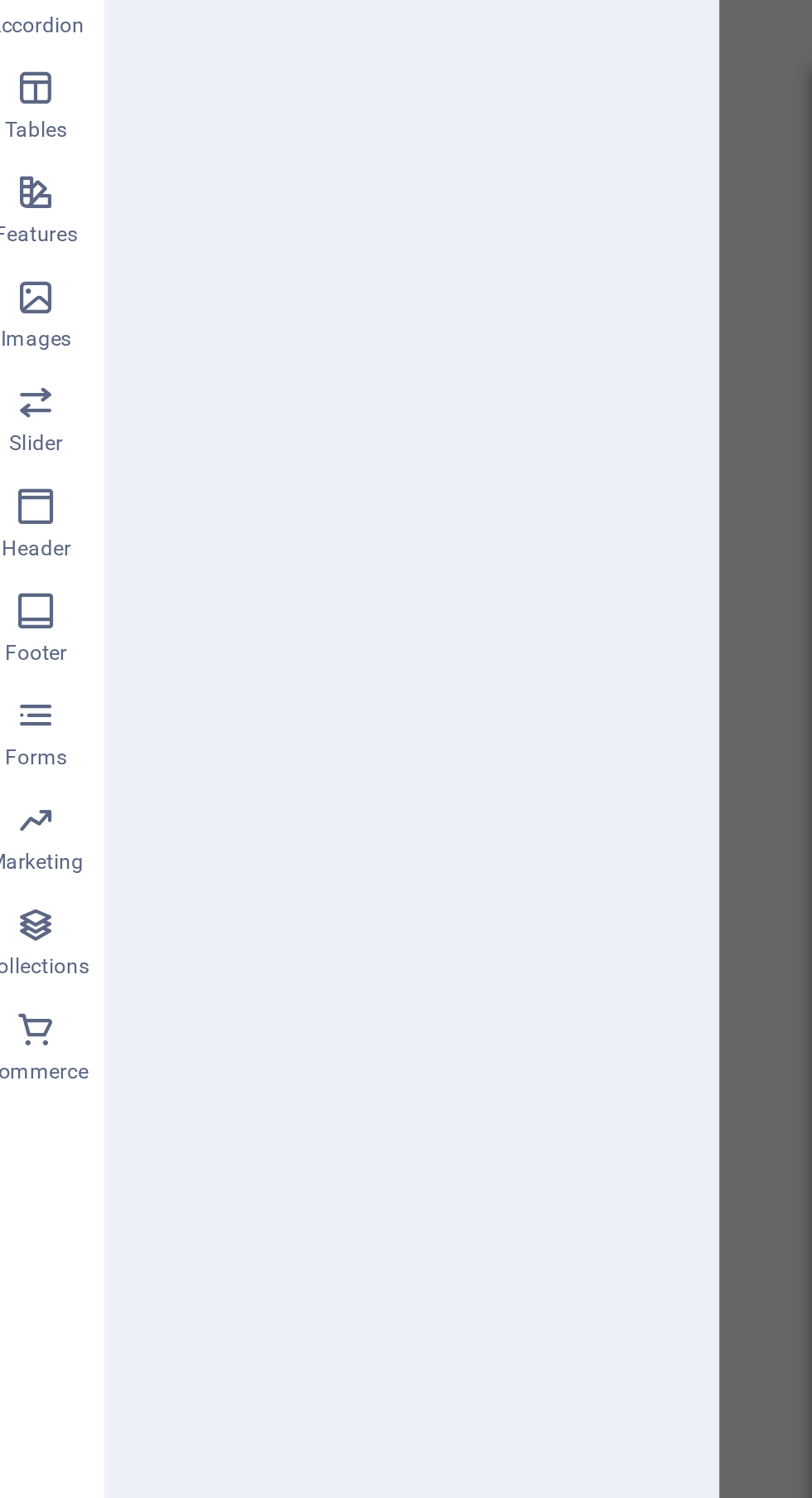
select select "rem"
select select "px"
select select "preset-slider-content-v3-diagonal"
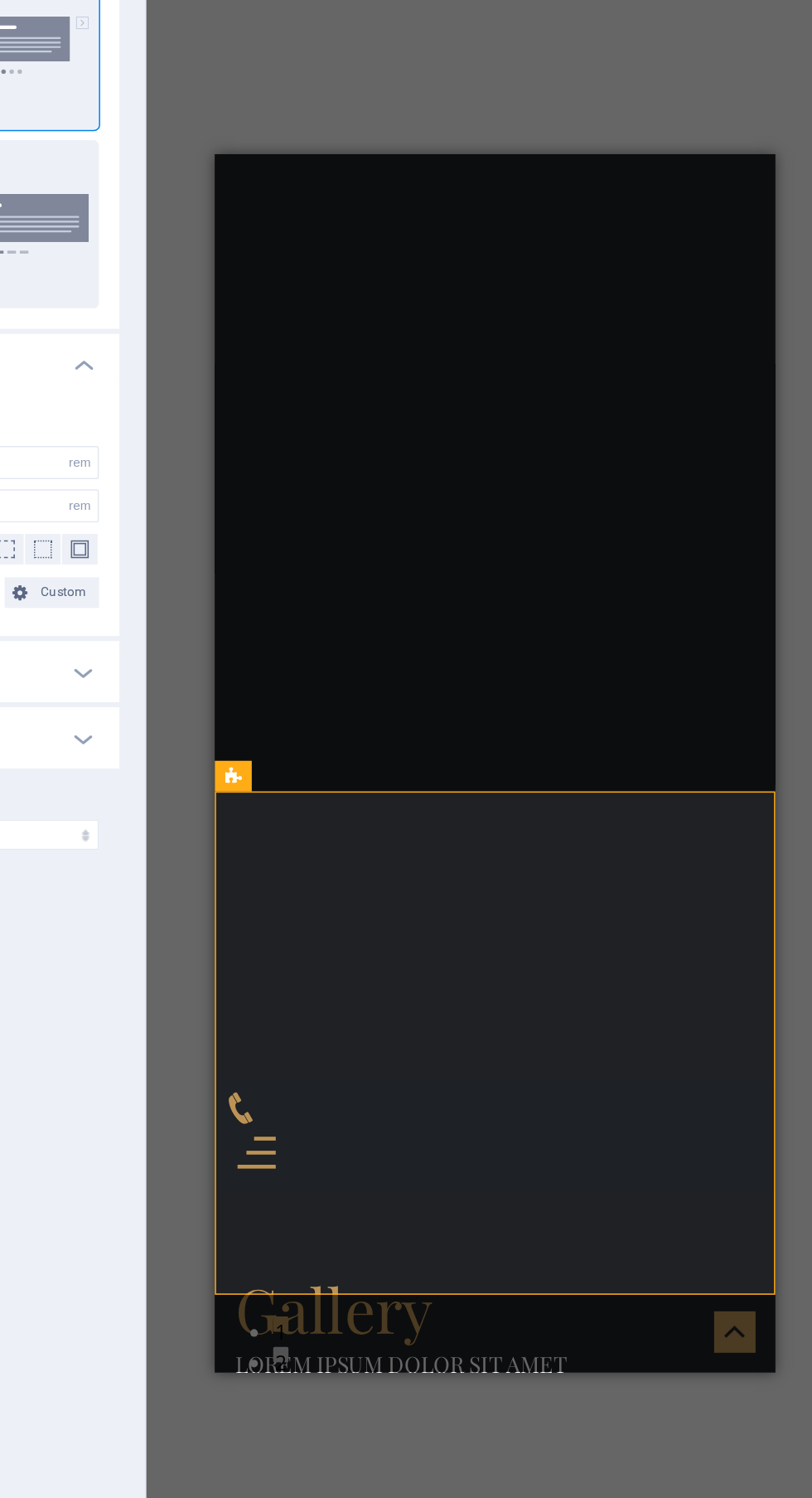
scroll to position [0, 0]
click at [486, 882] on div "Gallery" at bounding box center [397, 906] width 338 height 48
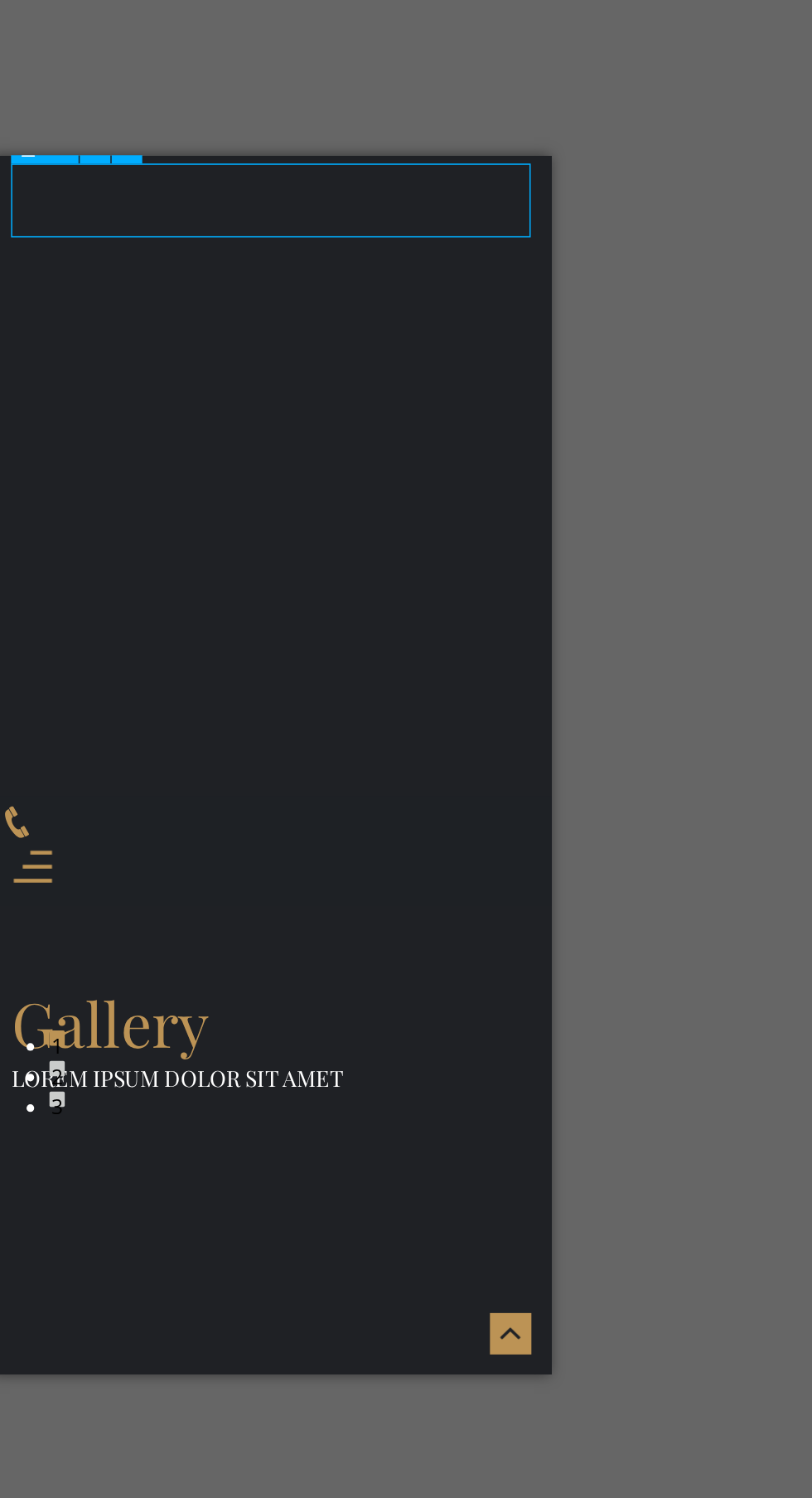
scroll to position [193, 0]
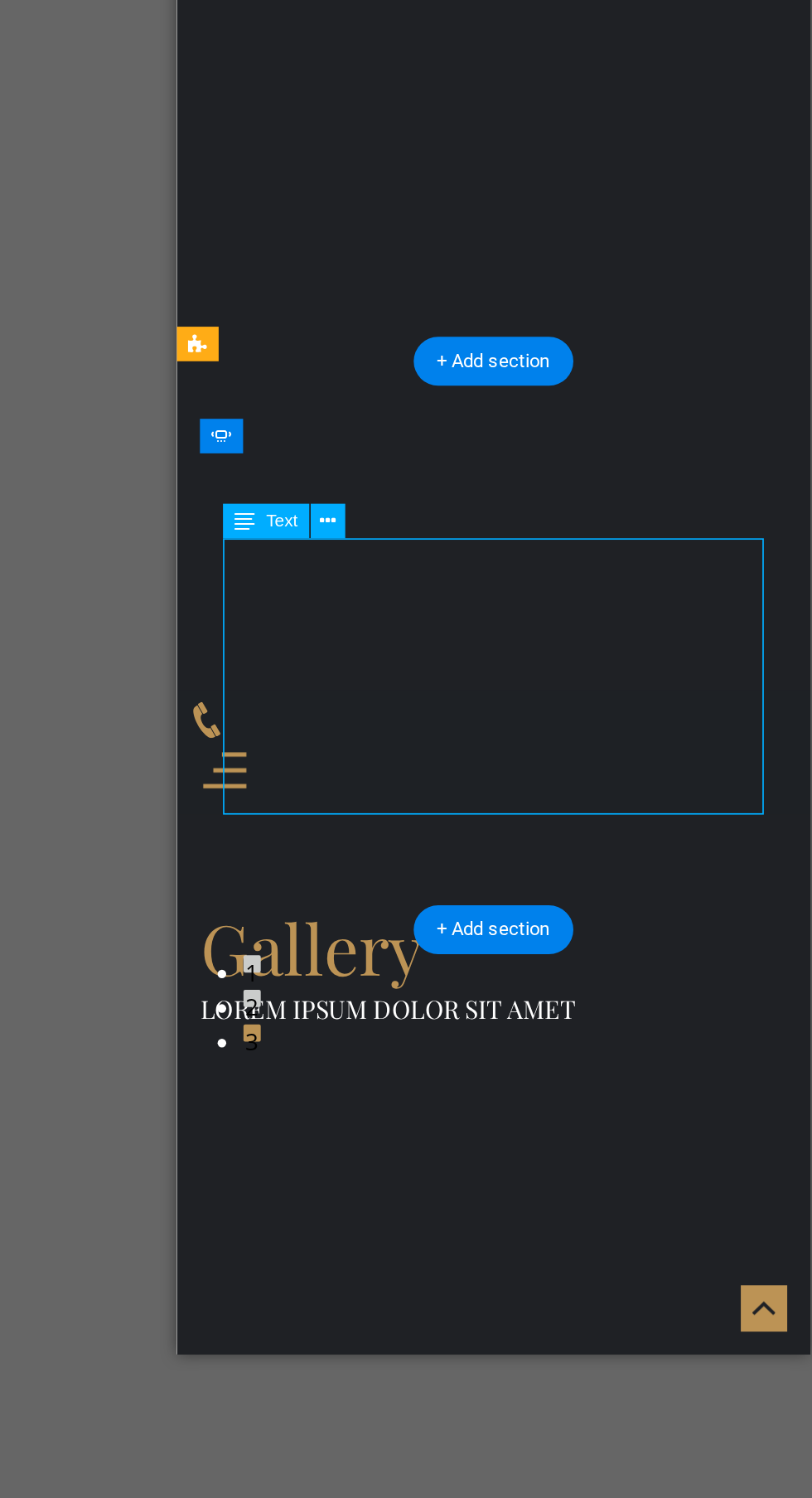
click at [343, 676] on button at bounding box center [344, 686] width 20 height 20
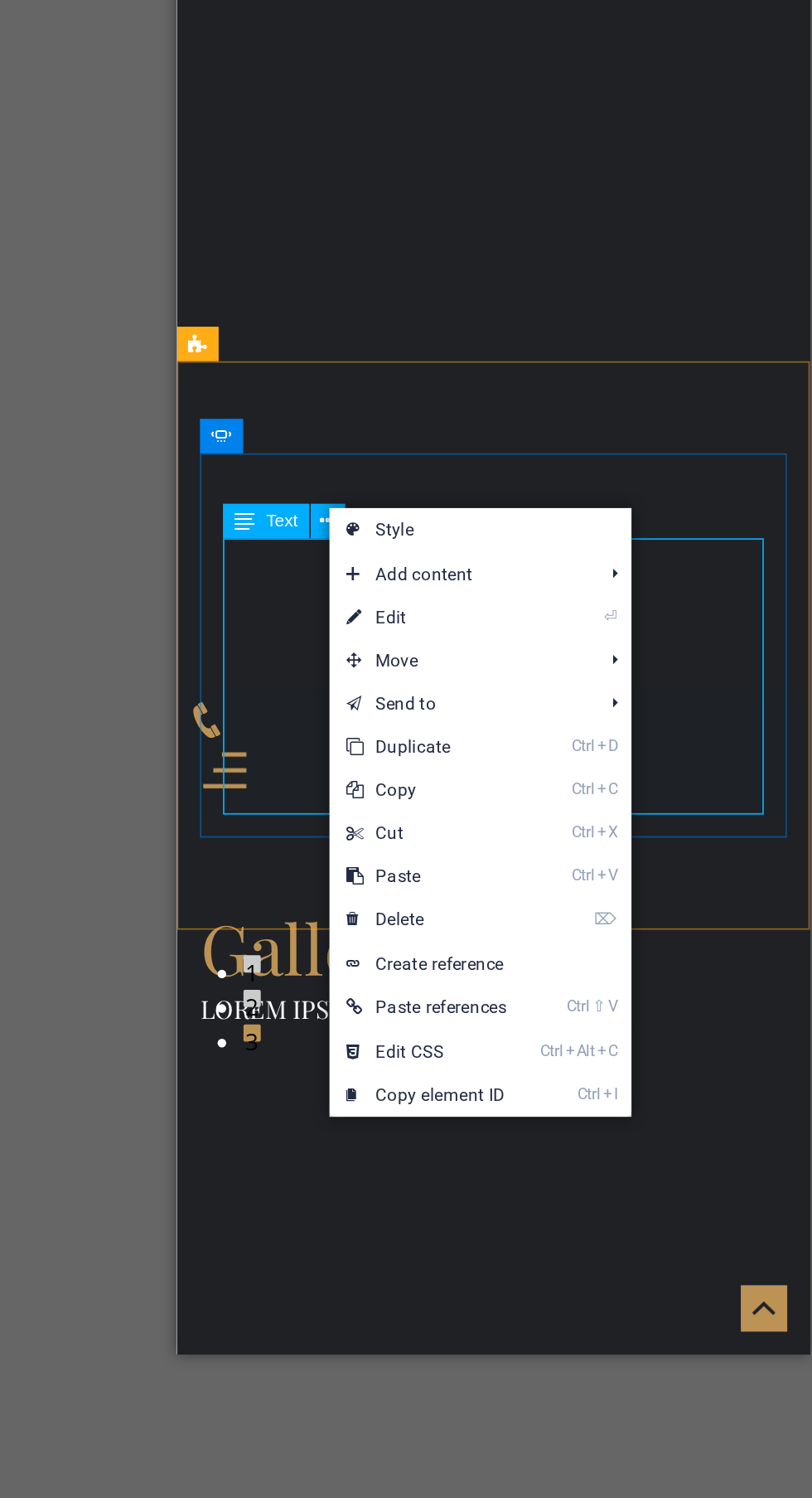
click at [430, 739] on link "⏎ Edit" at bounding box center [400, 741] width 112 height 25
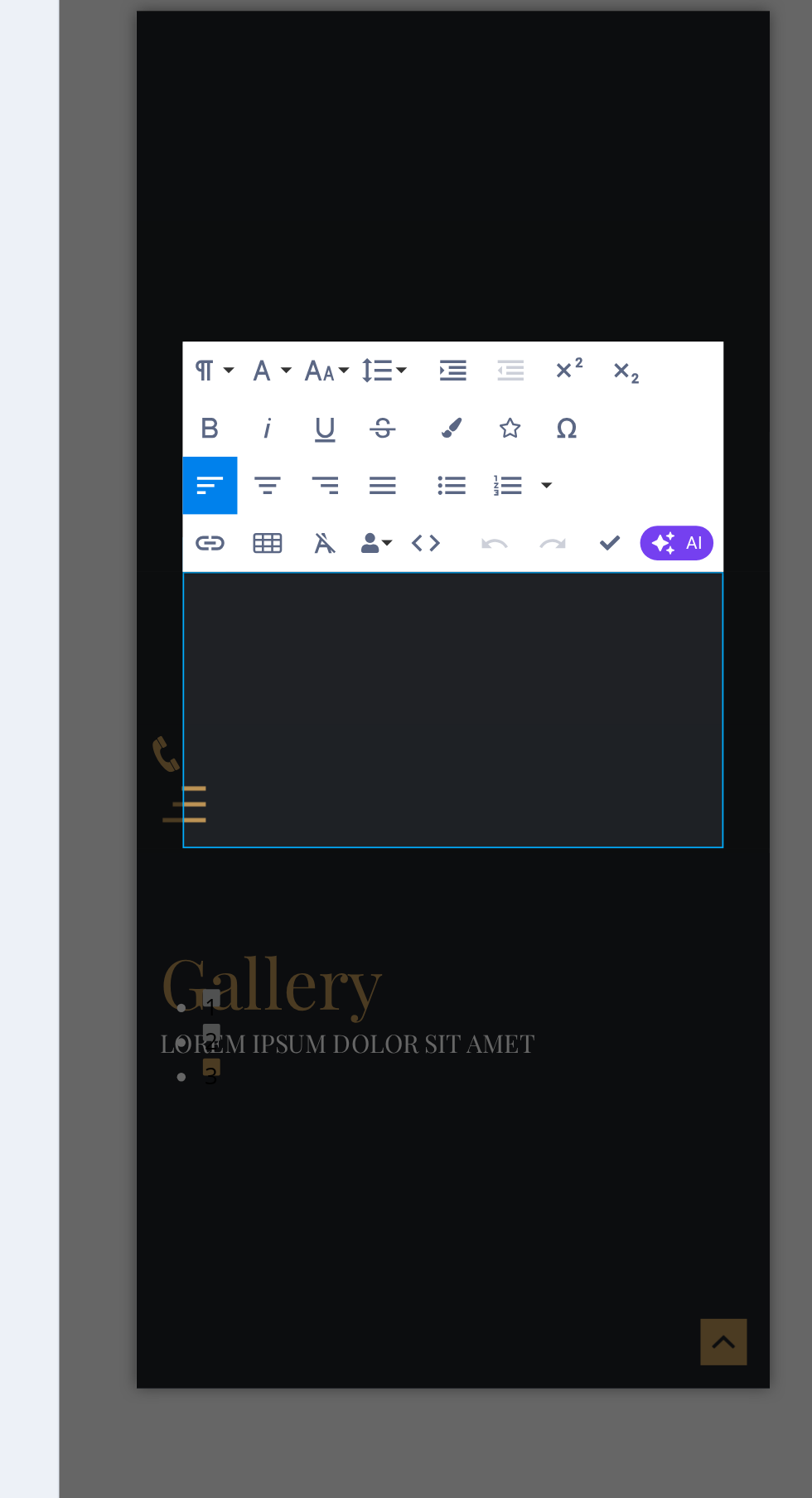
click at [451, 493] on div "Gallery Lorem ipsum dolor sit amet" at bounding box center [318, 580] width 365 height 176
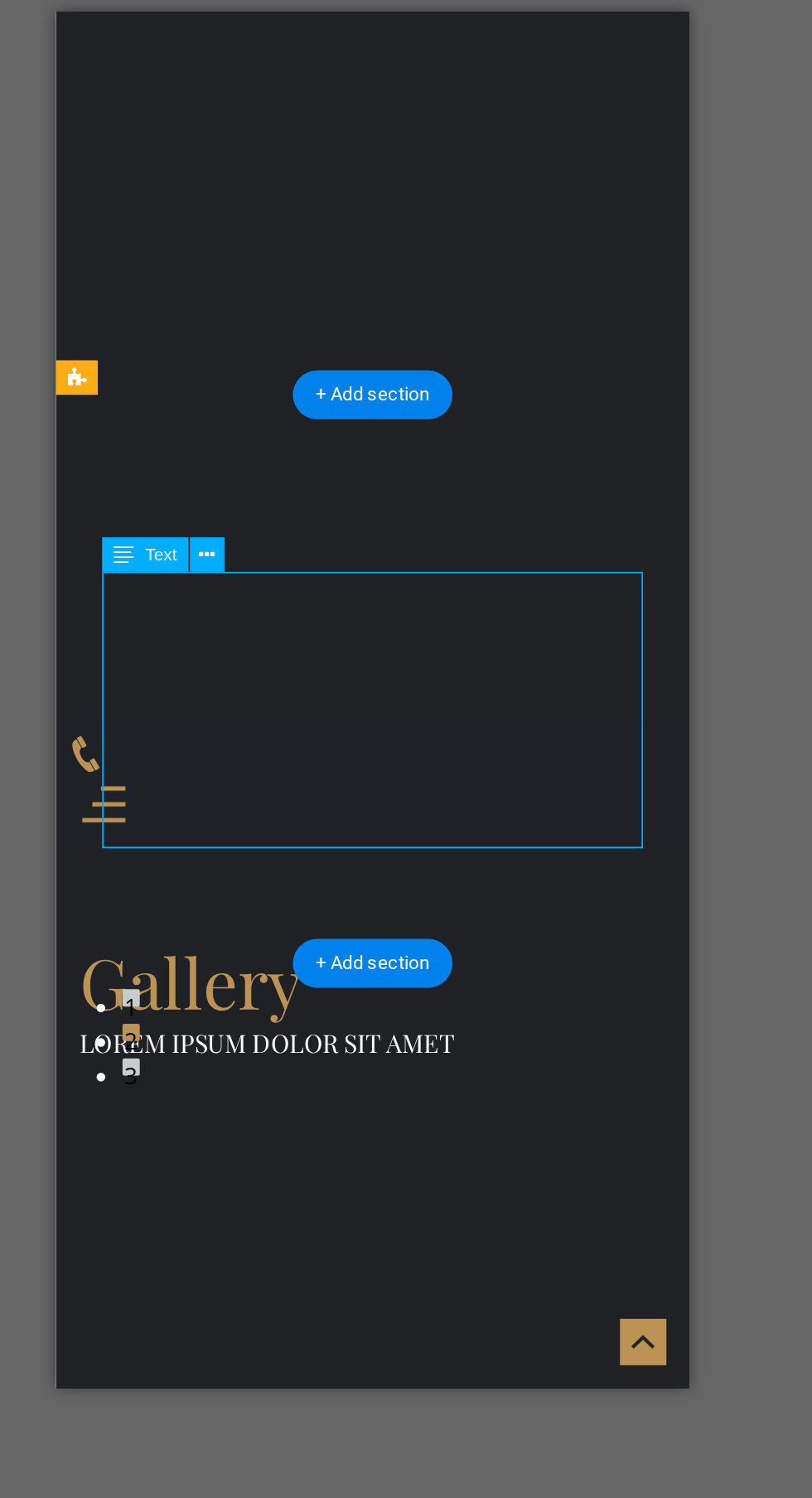
click at [279, 493] on div "Gallery Lorem ipsum dolor sit amet" at bounding box center [237, 580] width 365 height 176
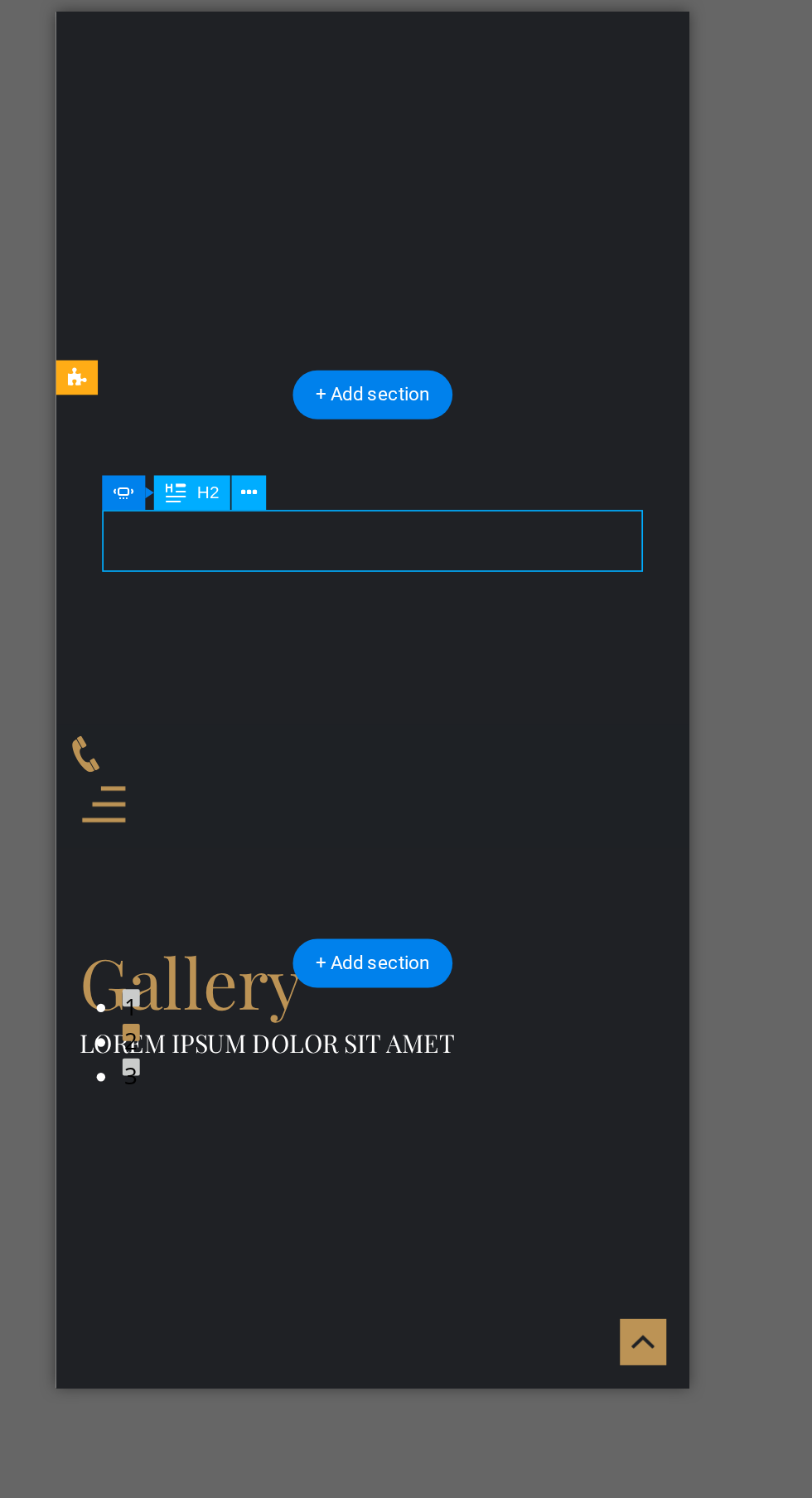
click at [367, 650] on icon at bounding box center [368, 650] width 9 height 17
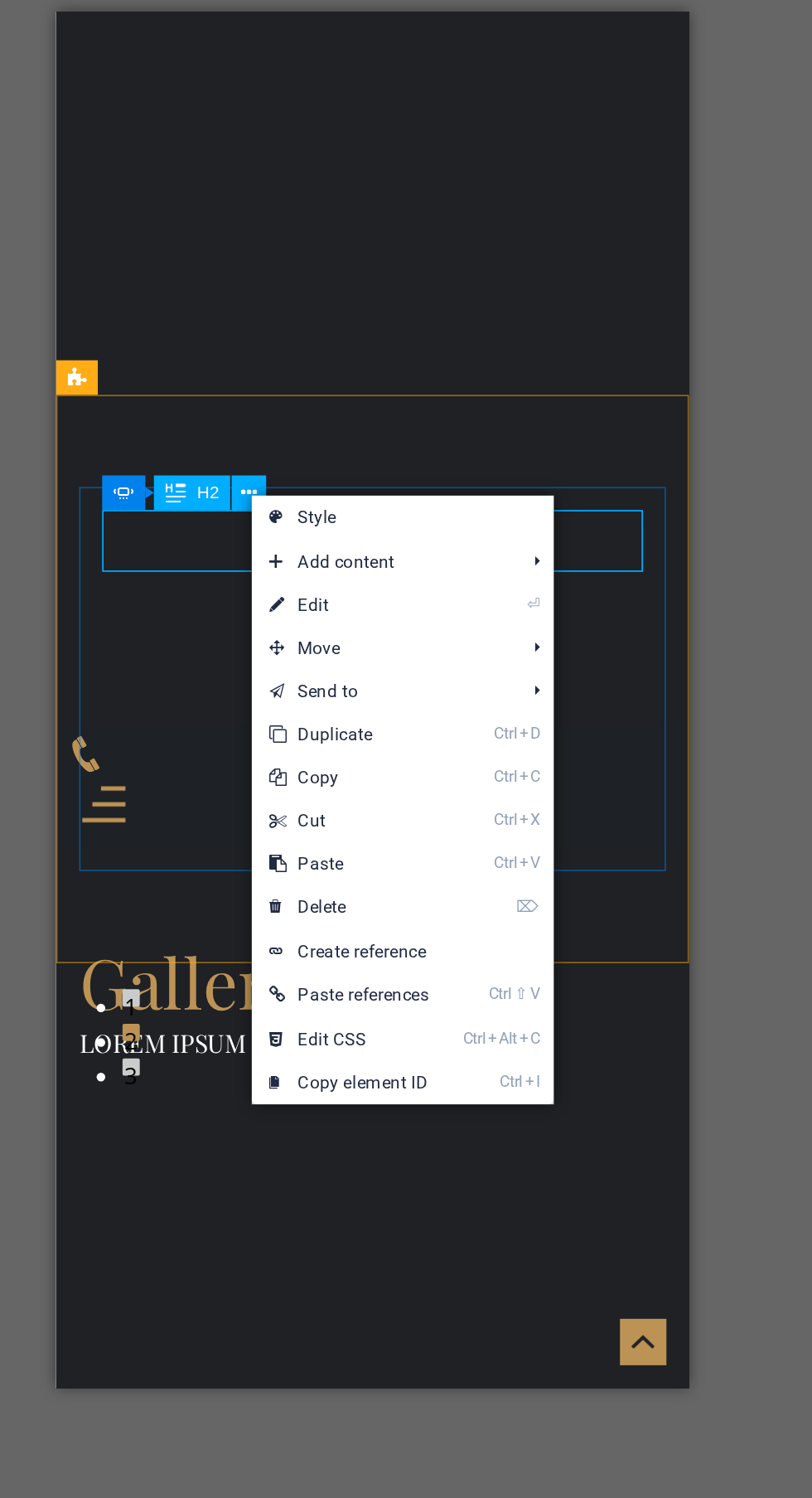
click at [475, 883] on link "⌦ Delete" at bounding box center [425, 888] width 112 height 25
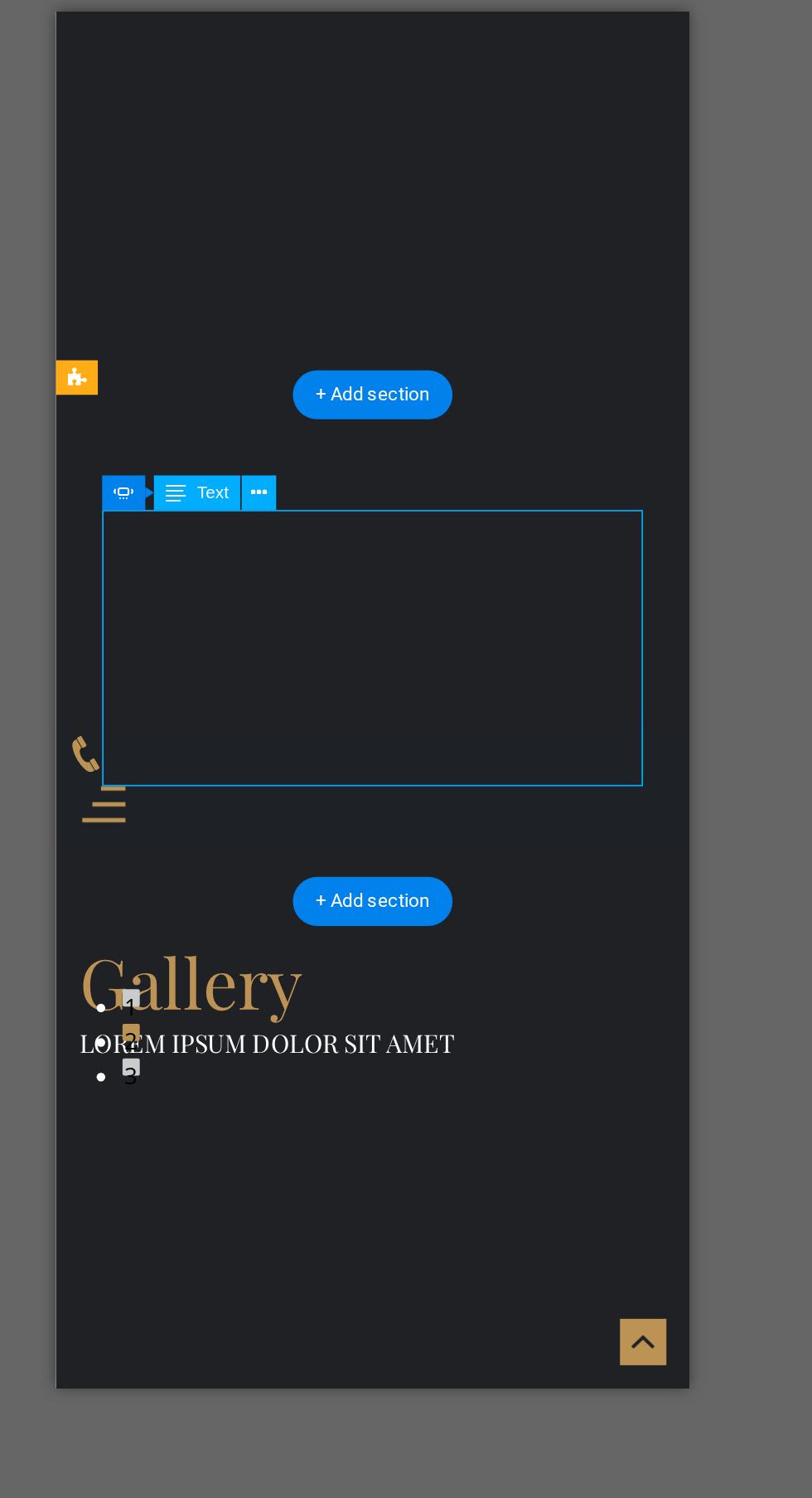
click at [378, 651] on button at bounding box center [374, 650] width 20 height 20
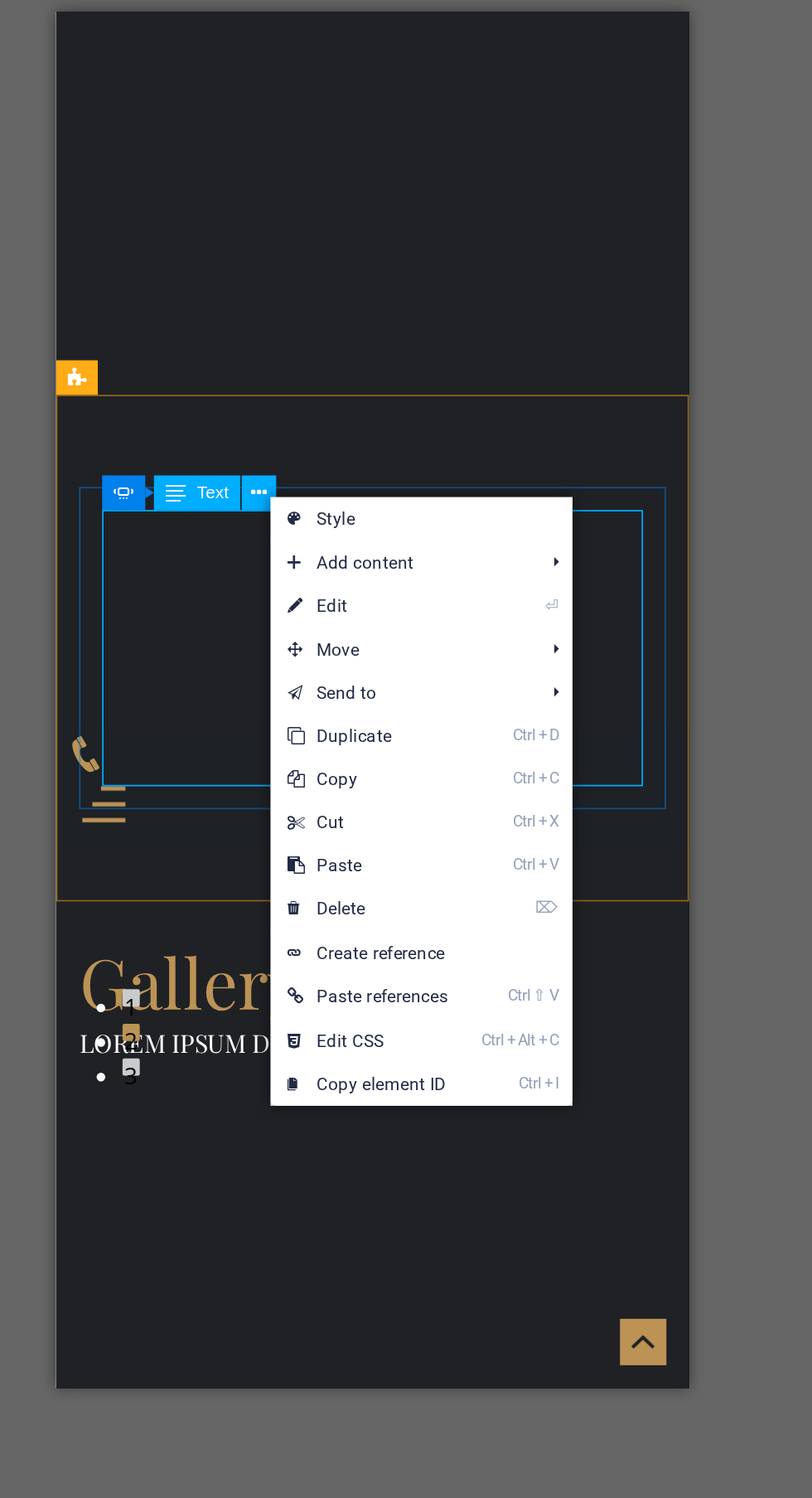
click at [476, 888] on link "⌦ Delete" at bounding box center [436, 889] width 112 height 25
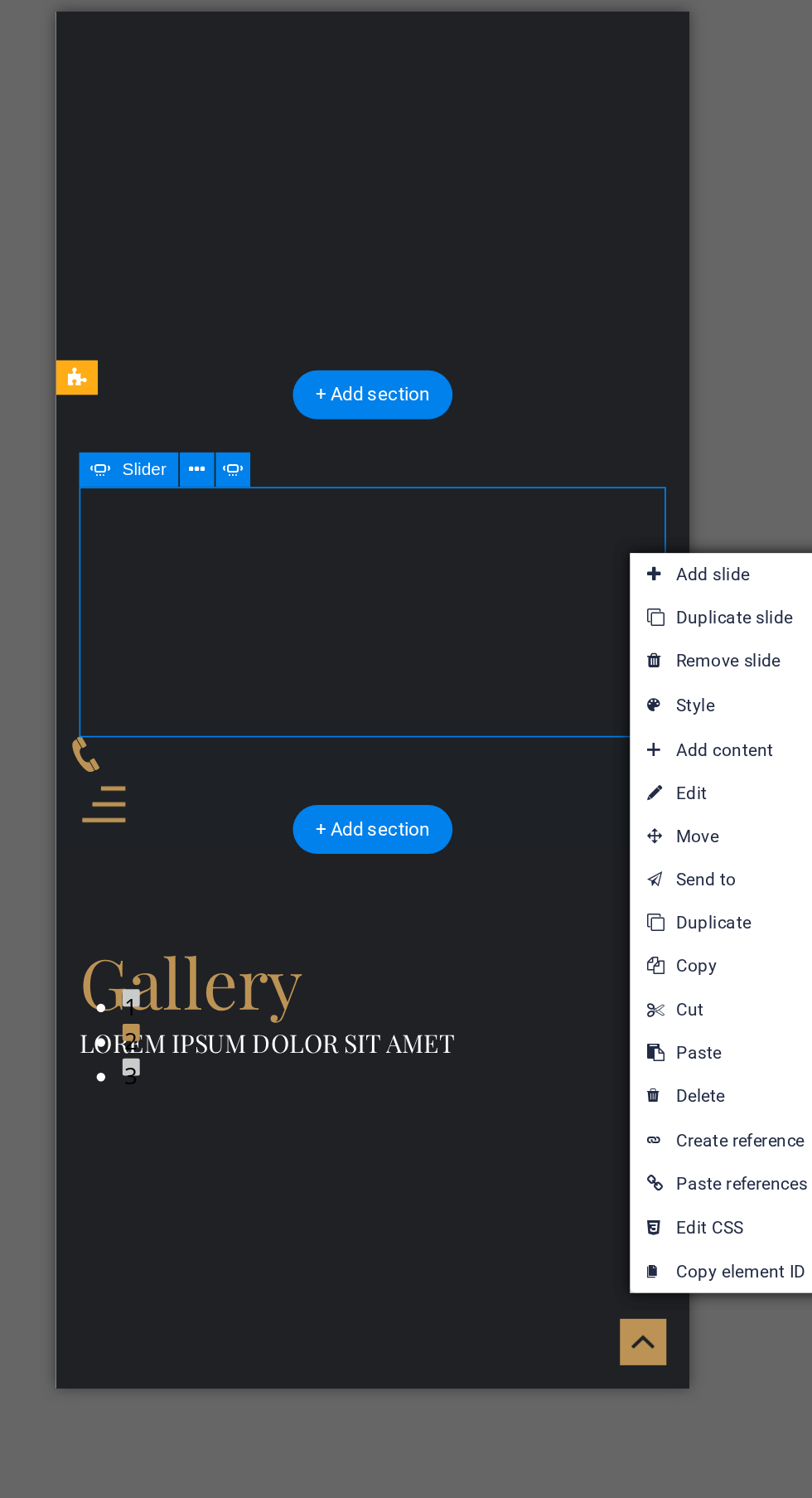
click at [652, 994] on link "⌦ Delete" at bounding box center [643, 996] width 112 height 25
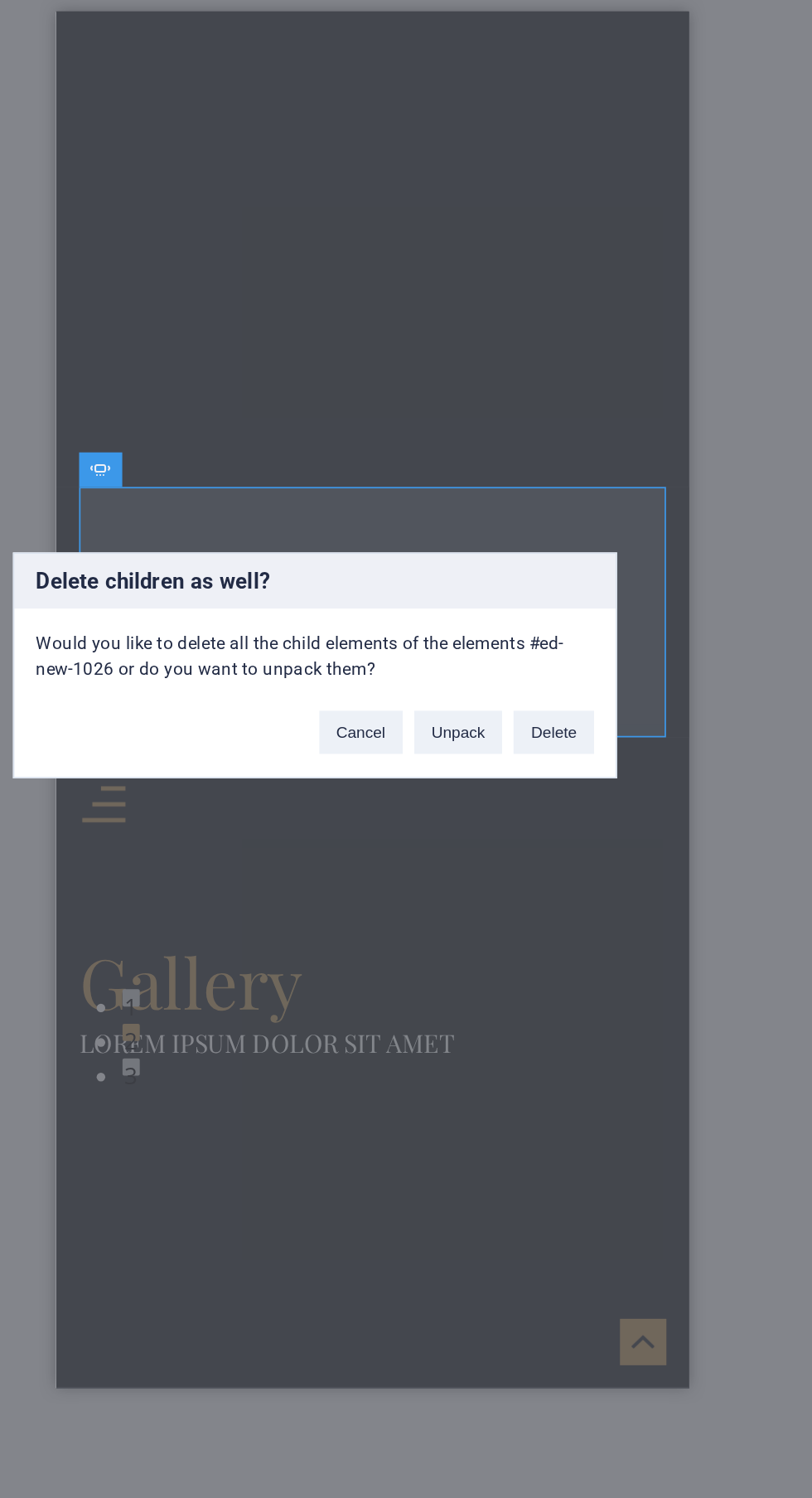
click at [555, 790] on button "Delete" at bounding box center [543, 787] width 47 height 25
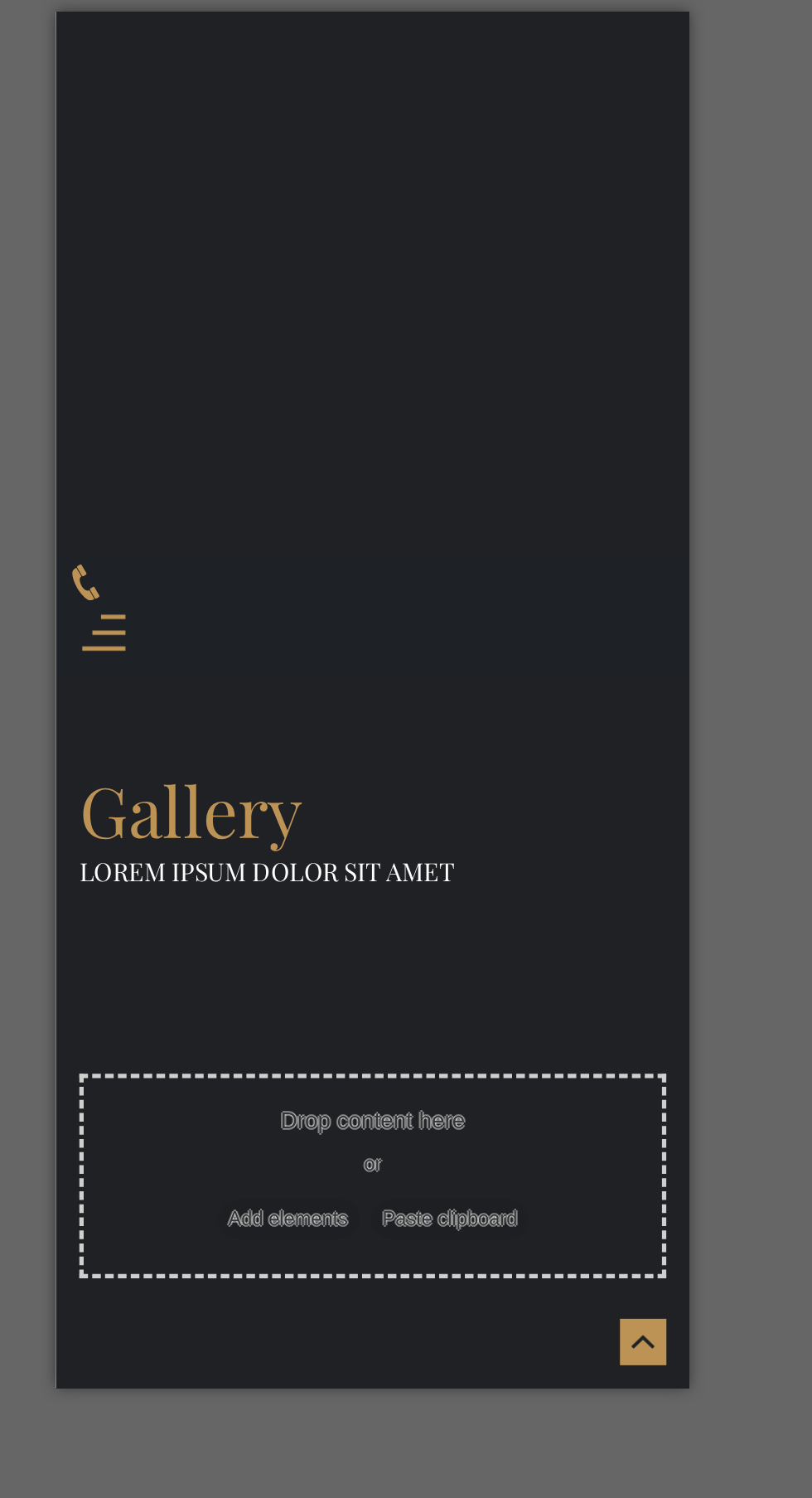
scroll to position [288, 0]
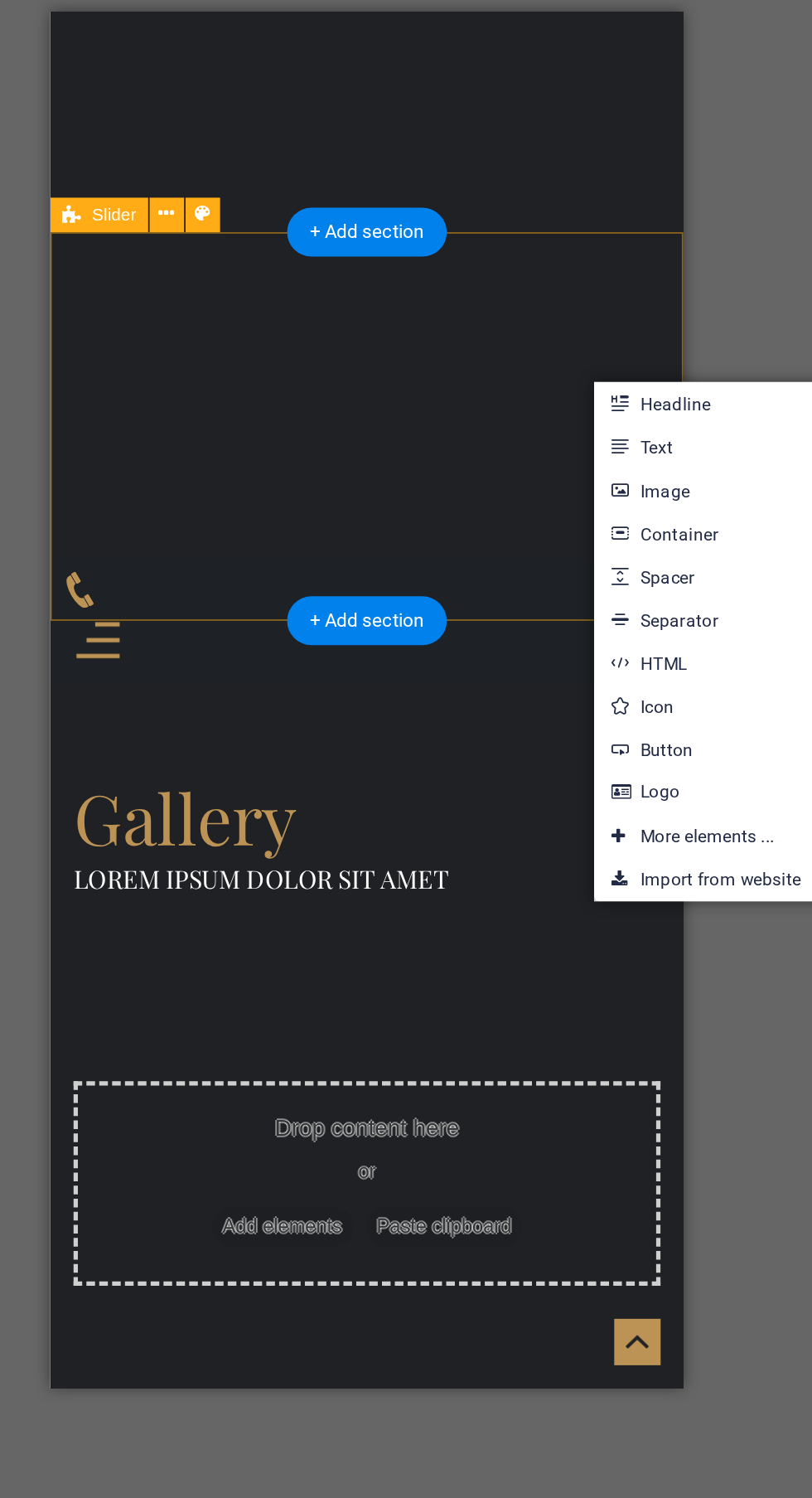
click at [332, 494] on button at bounding box center [324, 490] width 20 height 20
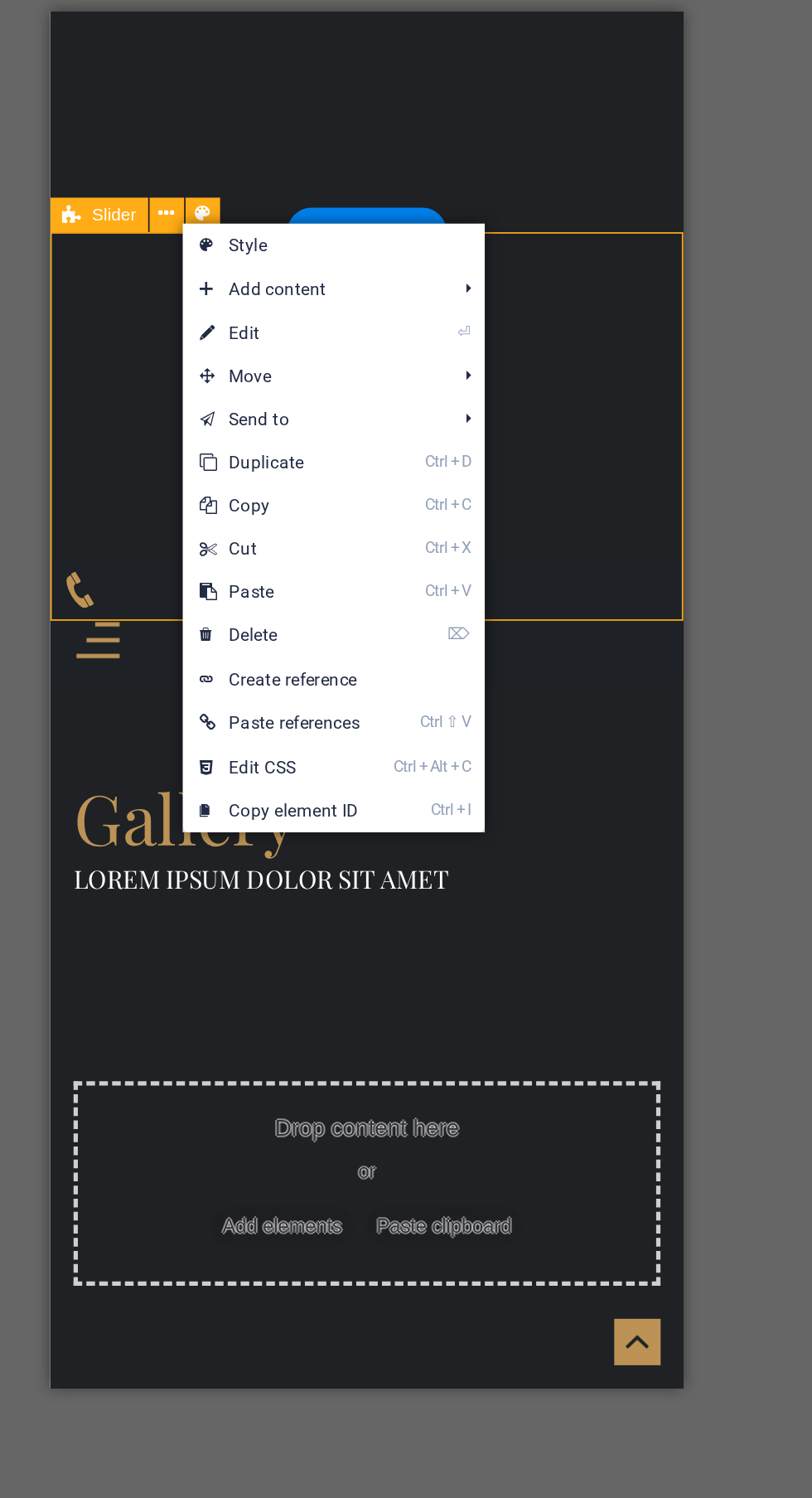
click at [431, 730] on link "⌦ Delete" at bounding box center [389, 732] width 112 height 25
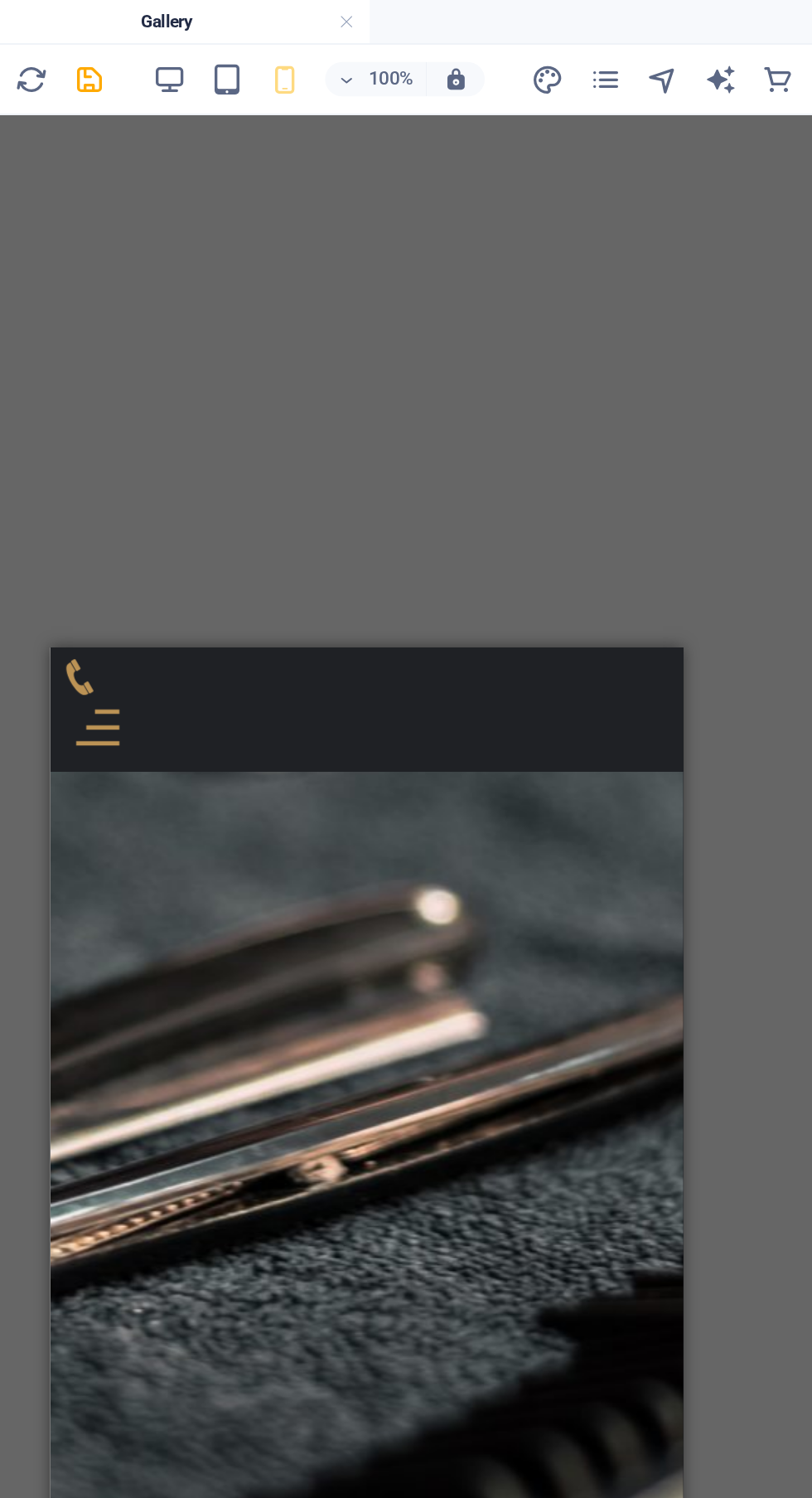
scroll to position [1886, 0]
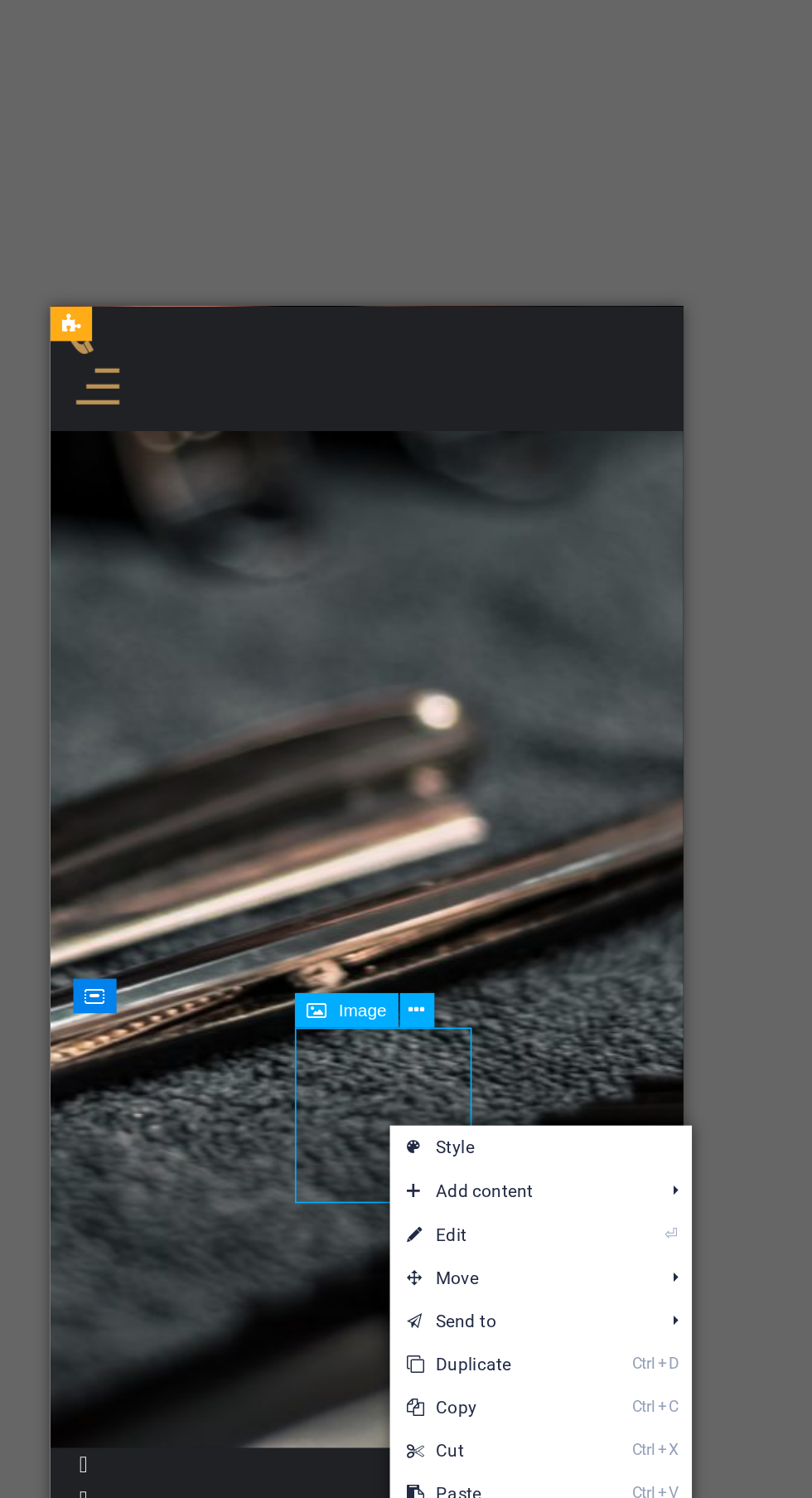
click at [542, 1080] on link "⌦ Delete" at bounding box center [508, 1081] width 112 height 25
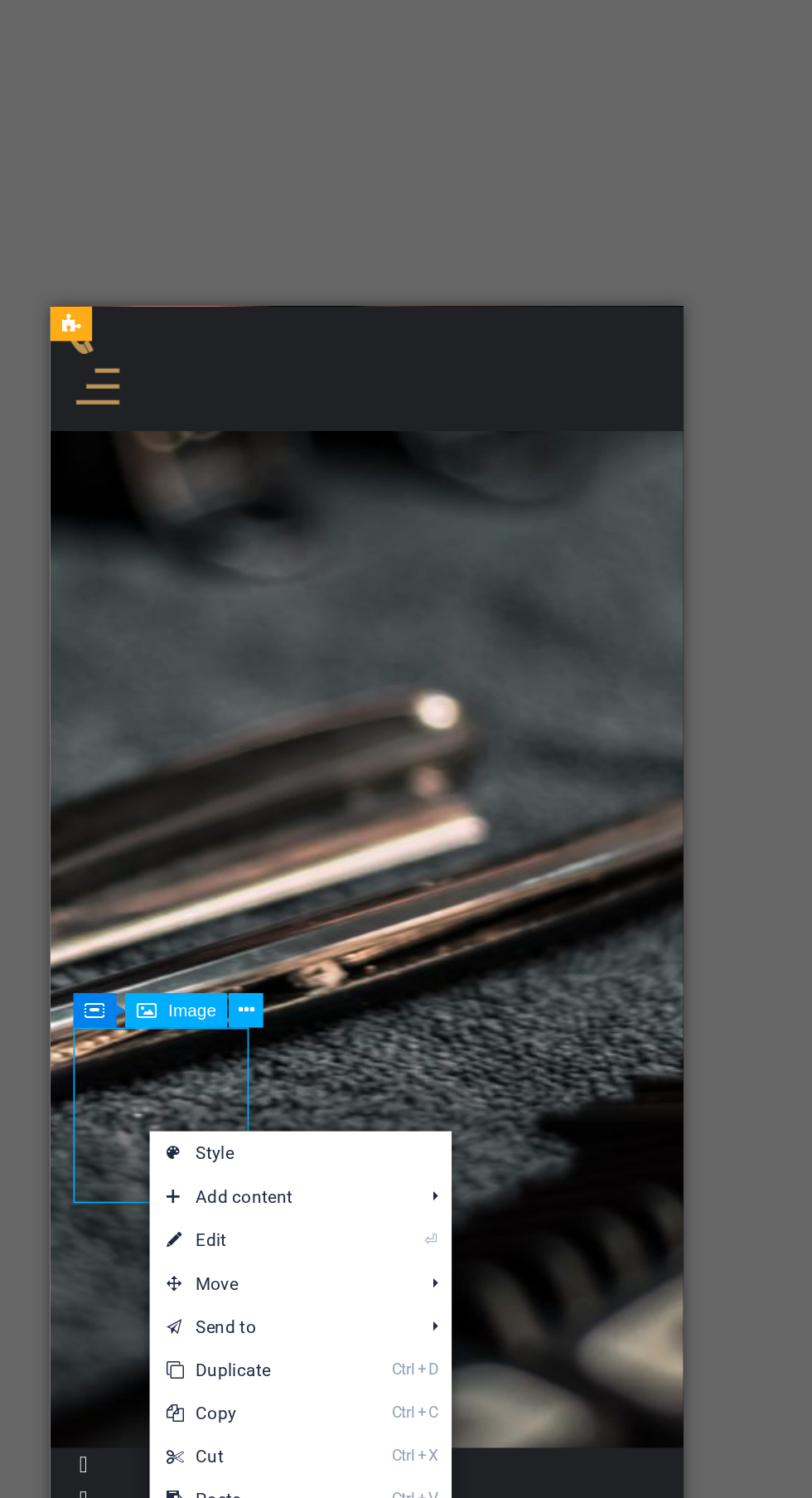
click at [414, 1077] on link "⌦ Delete" at bounding box center [370, 1084] width 112 height 25
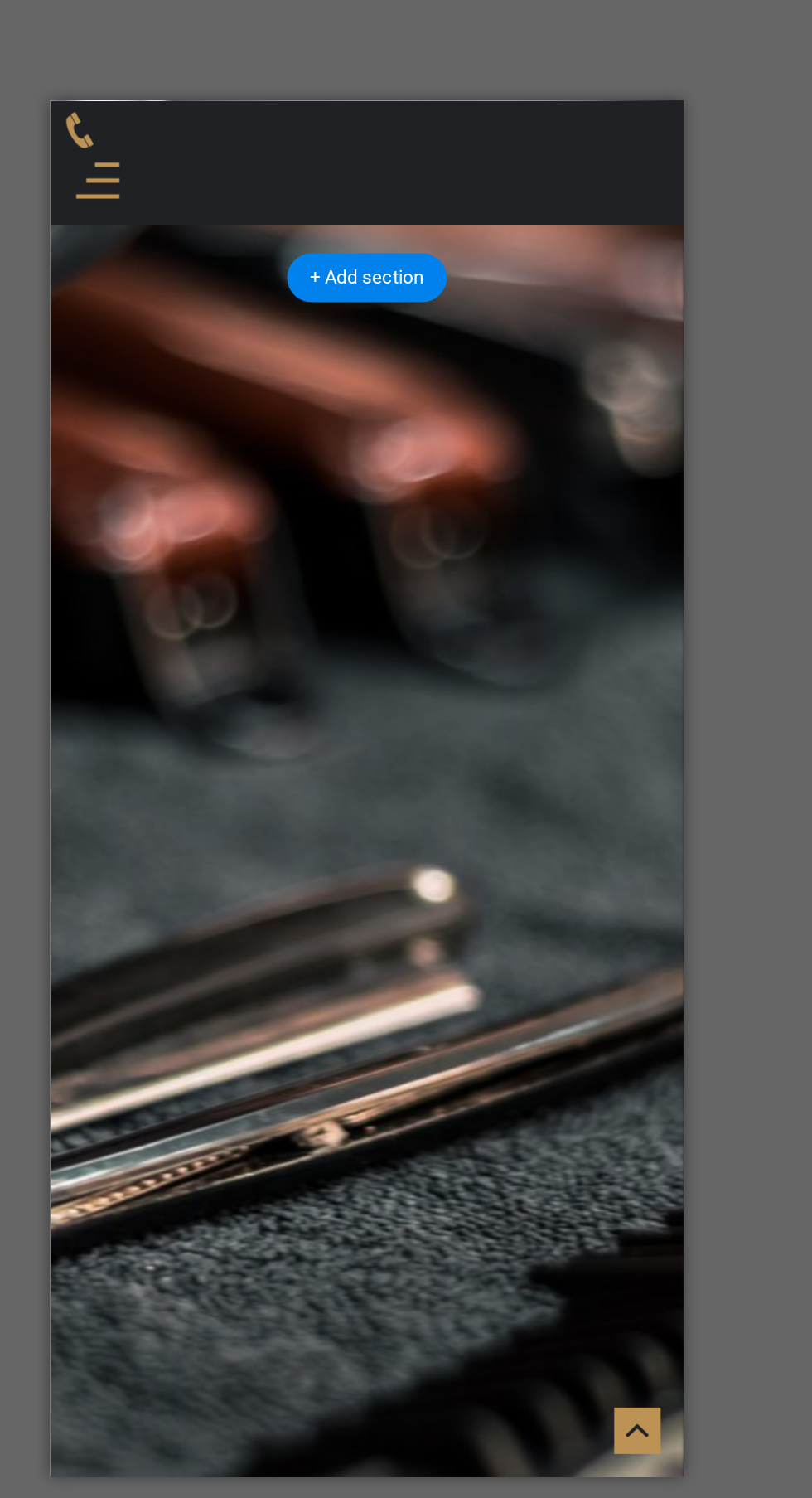
scroll to position [1431, 0]
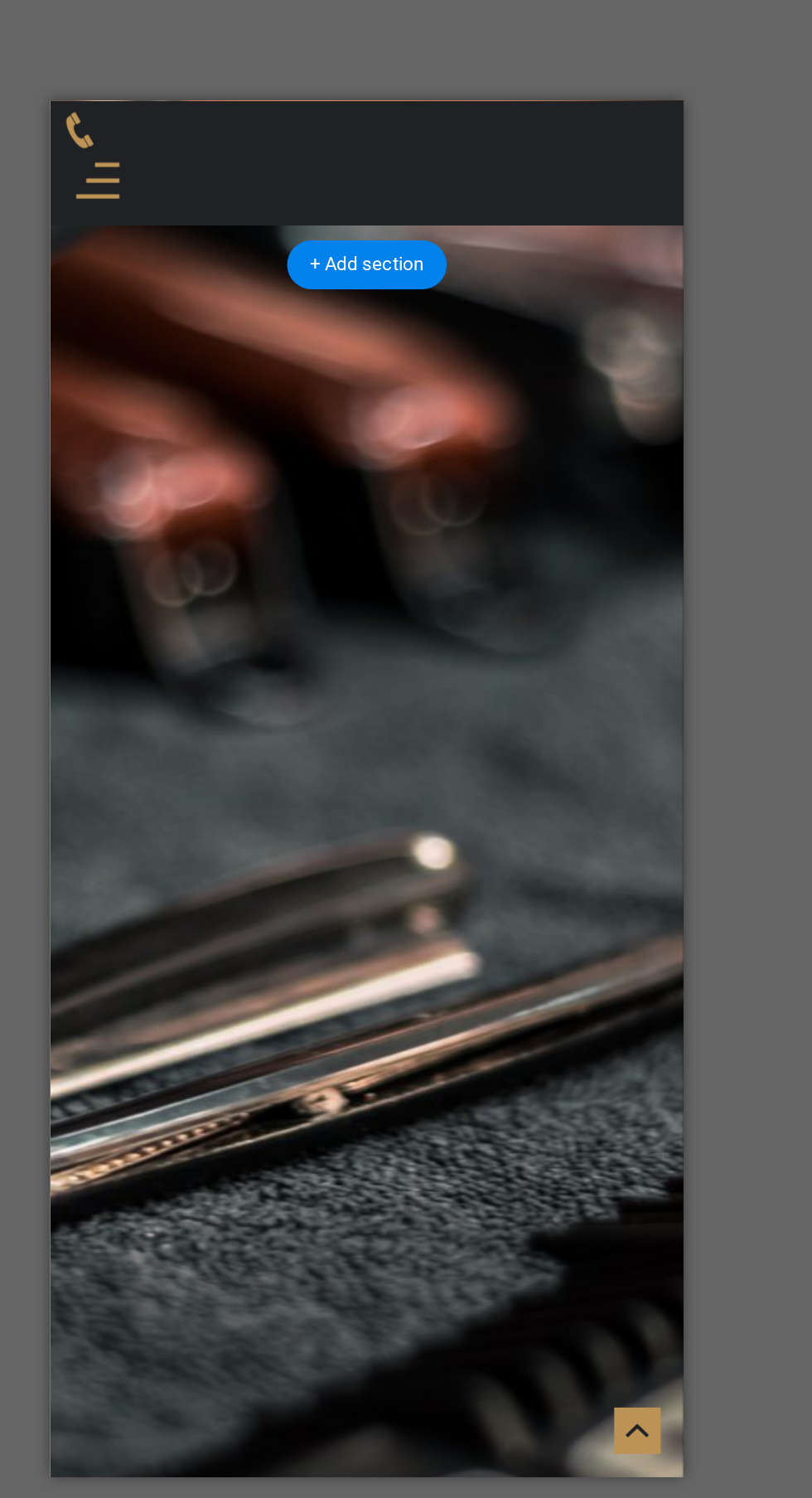
click at [160, 1379] on li at bounding box center [148, 1464] width 169 height 169
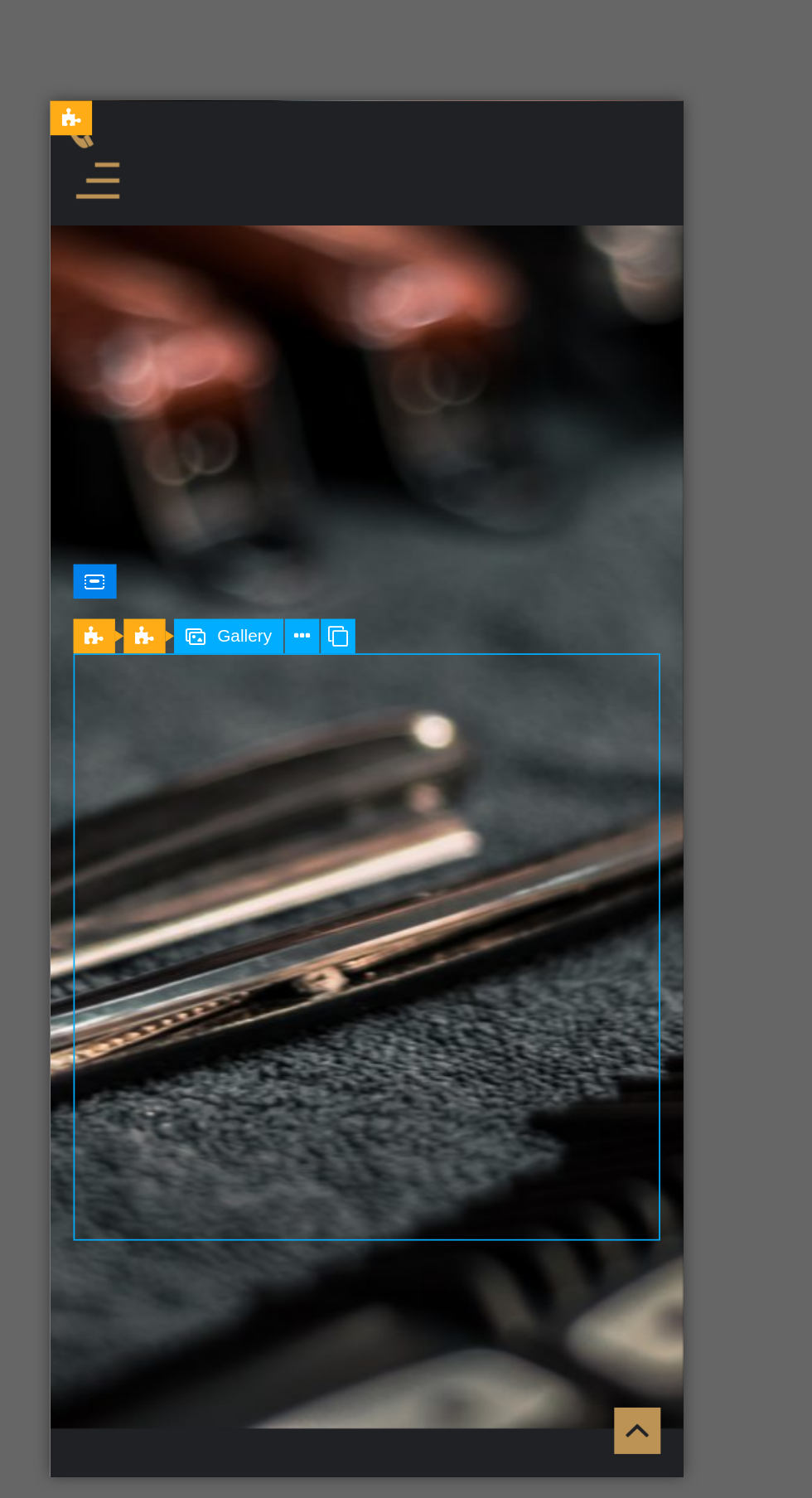
scroll to position [1568, 0]
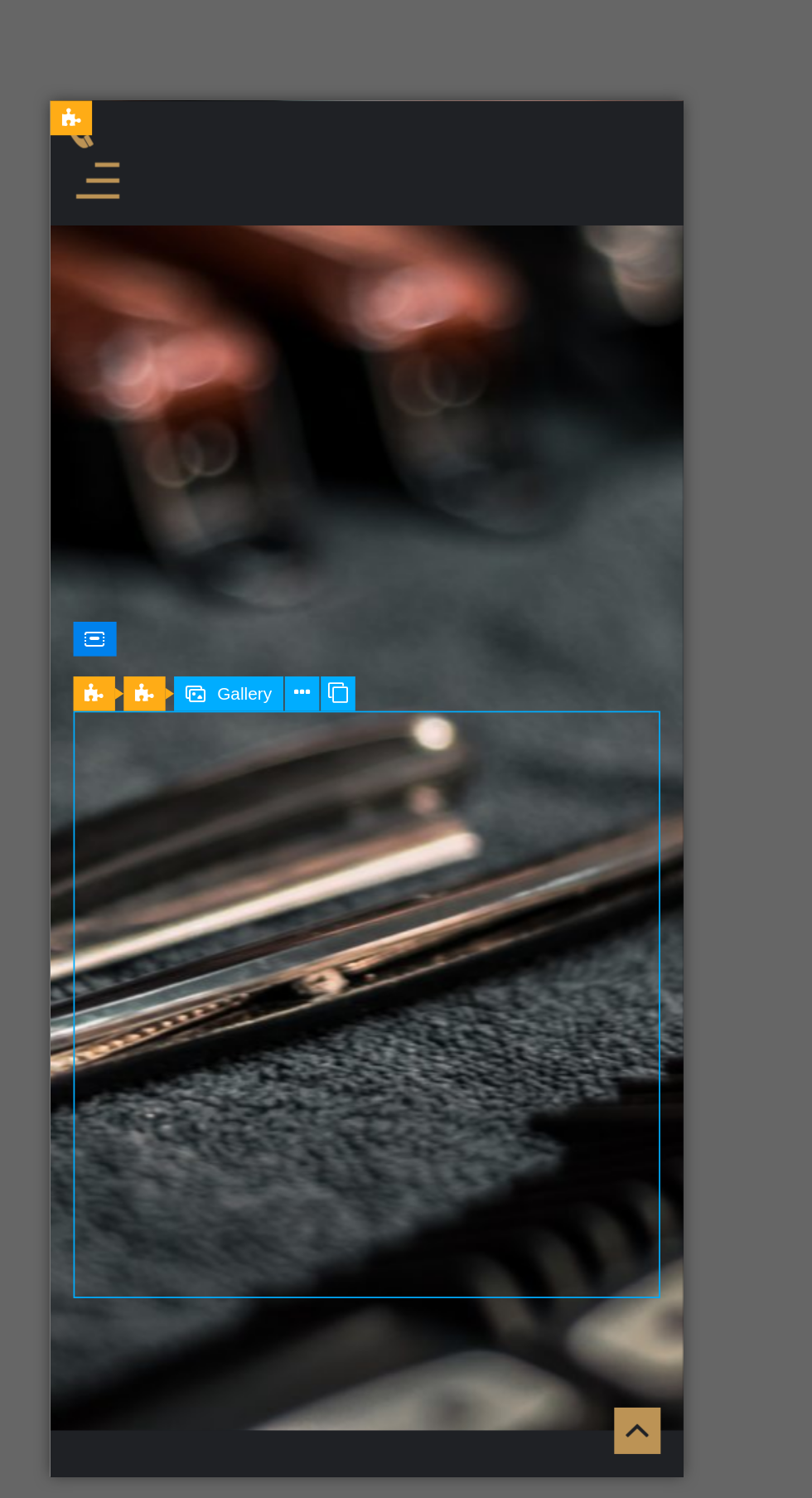
click at [399, 708] on icon at bounding box center [402, 713] width 9 height 17
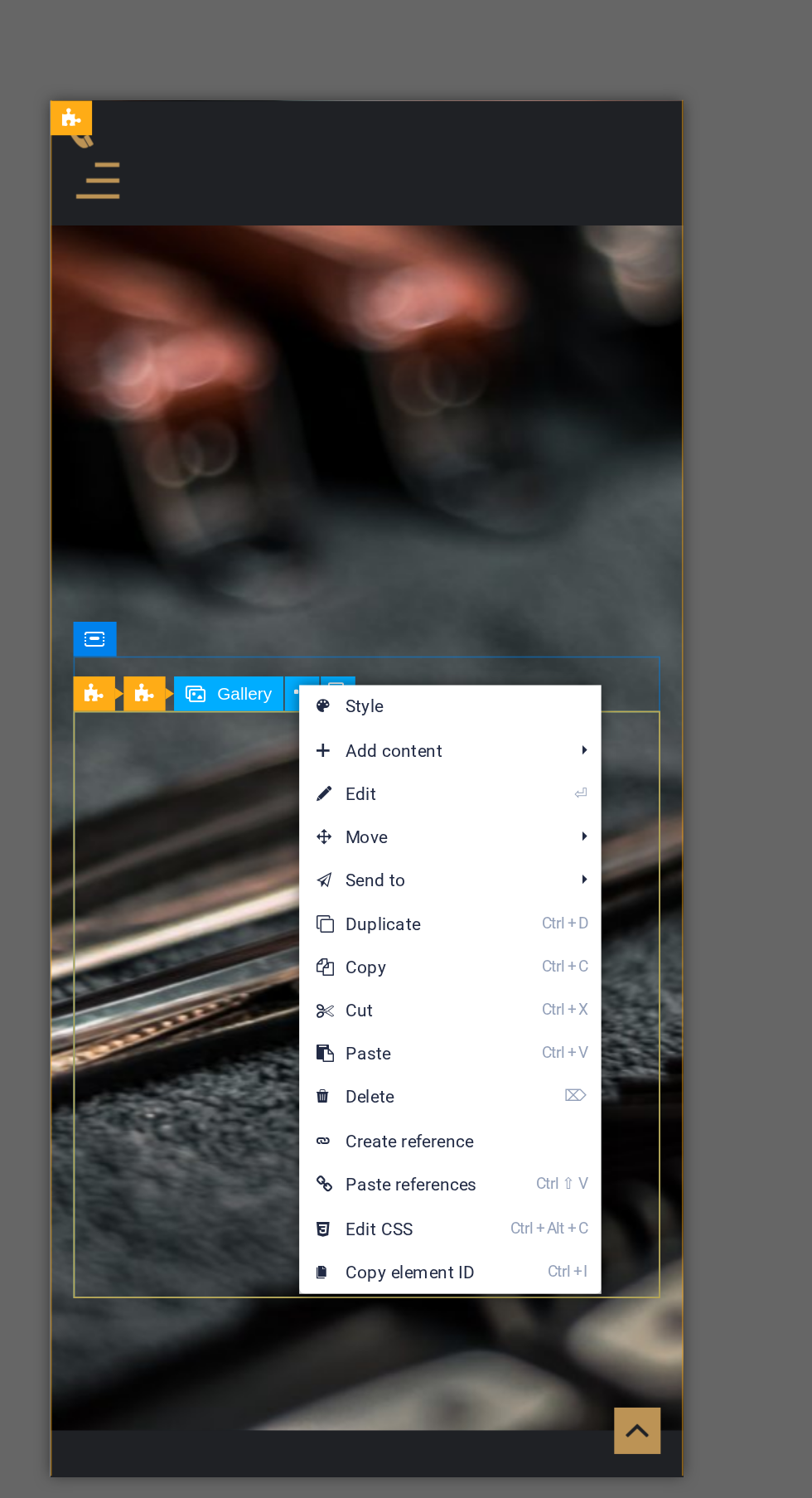
click at [500, 948] on link "⌦ Delete" at bounding box center [457, 946] width 112 height 25
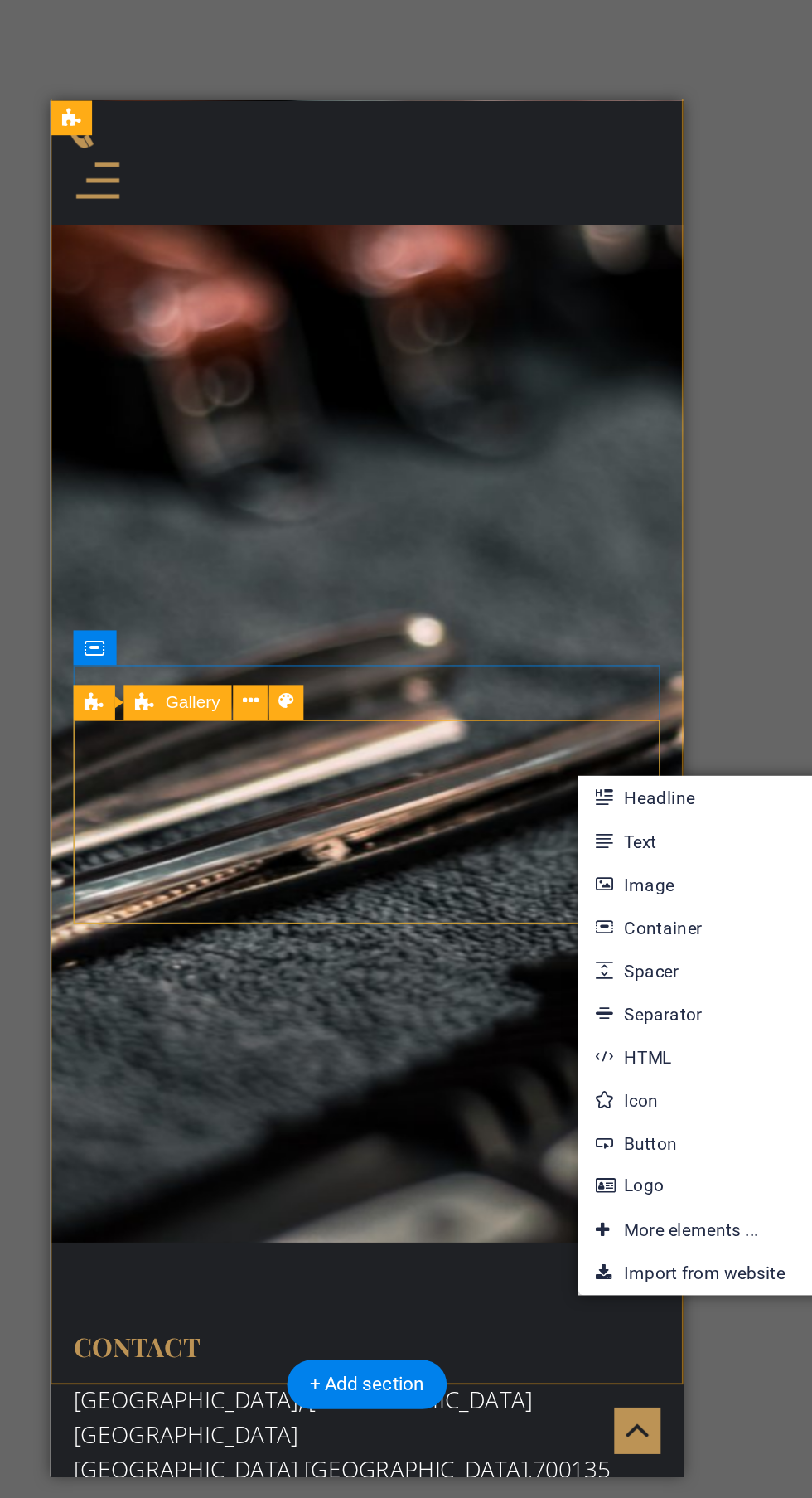
click at [378, 995] on nav "Home Service Q&A Gallery Contact" at bounding box center [232, 1047] width 338 height 104
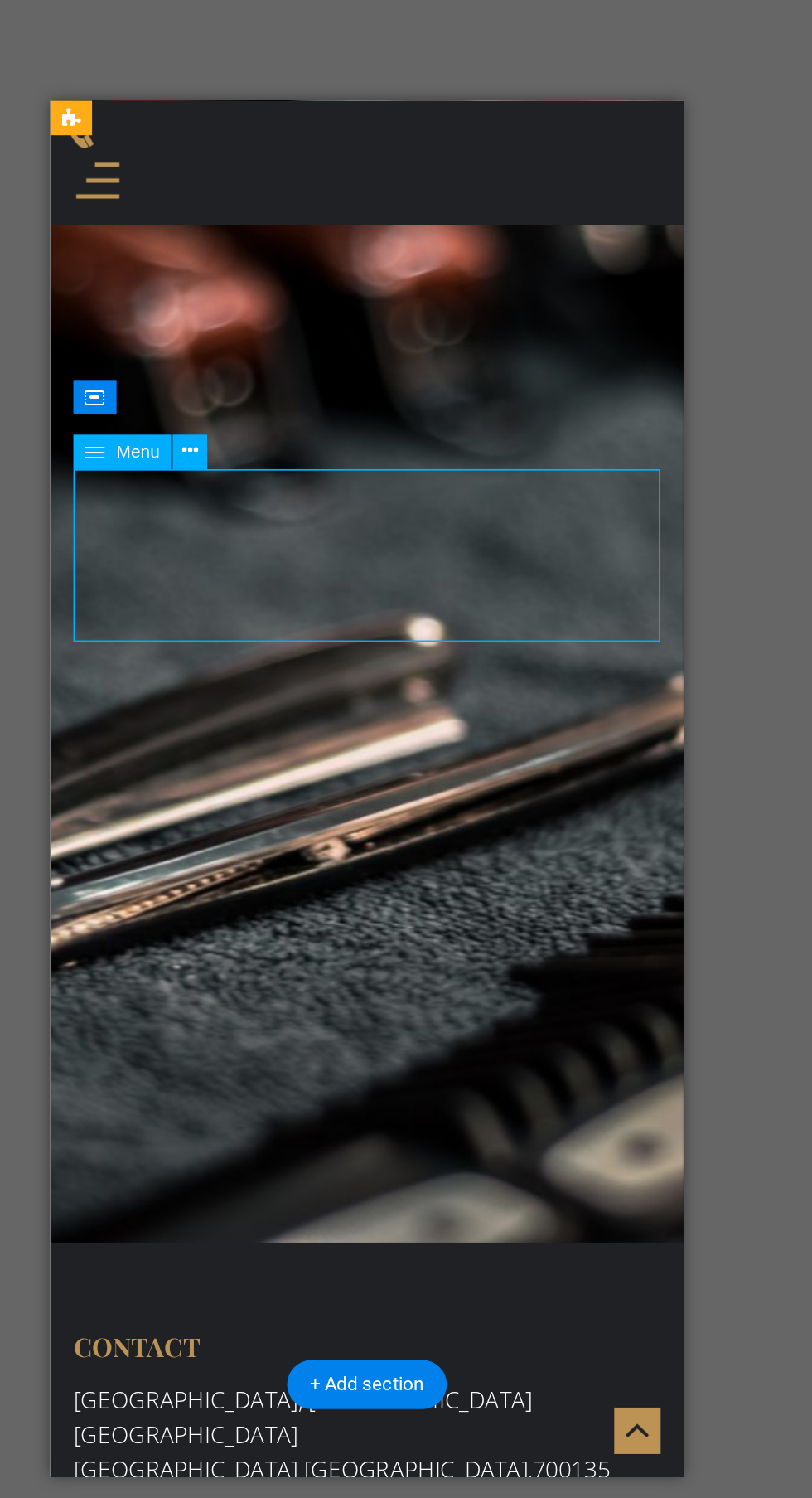
click at [398, 127] on div at bounding box center [231, 145] width 351 height 38
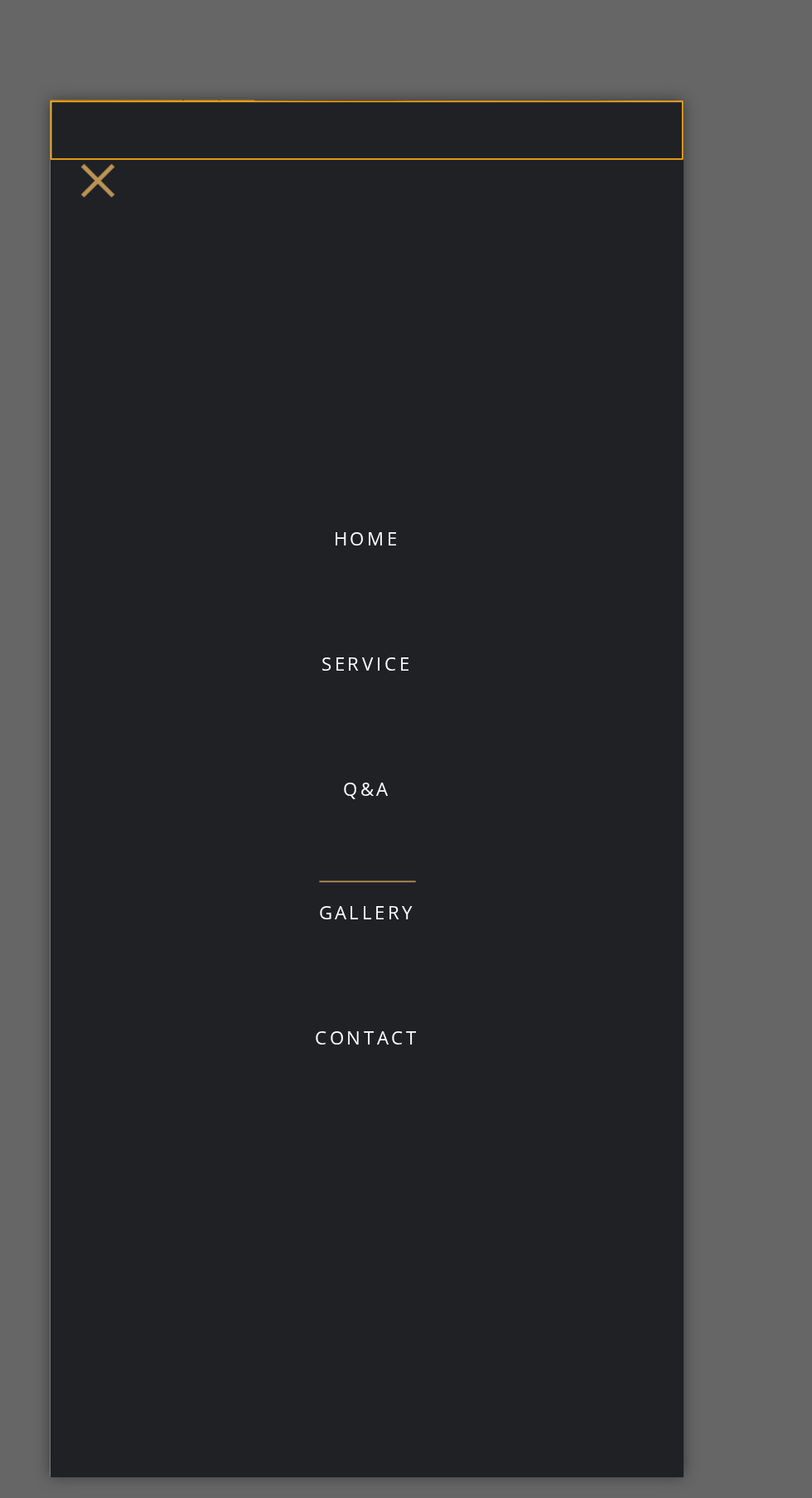
click at [265, 350] on nav "Home Service Q&A Gallery Contact" at bounding box center [231, 495] width 365 height 792
click at [231, 357] on nav "Home Service Q&A Gallery Contact" at bounding box center [231, 495] width 365 height 792
click at [97, 127] on div at bounding box center [76, 145] width 41 height 38
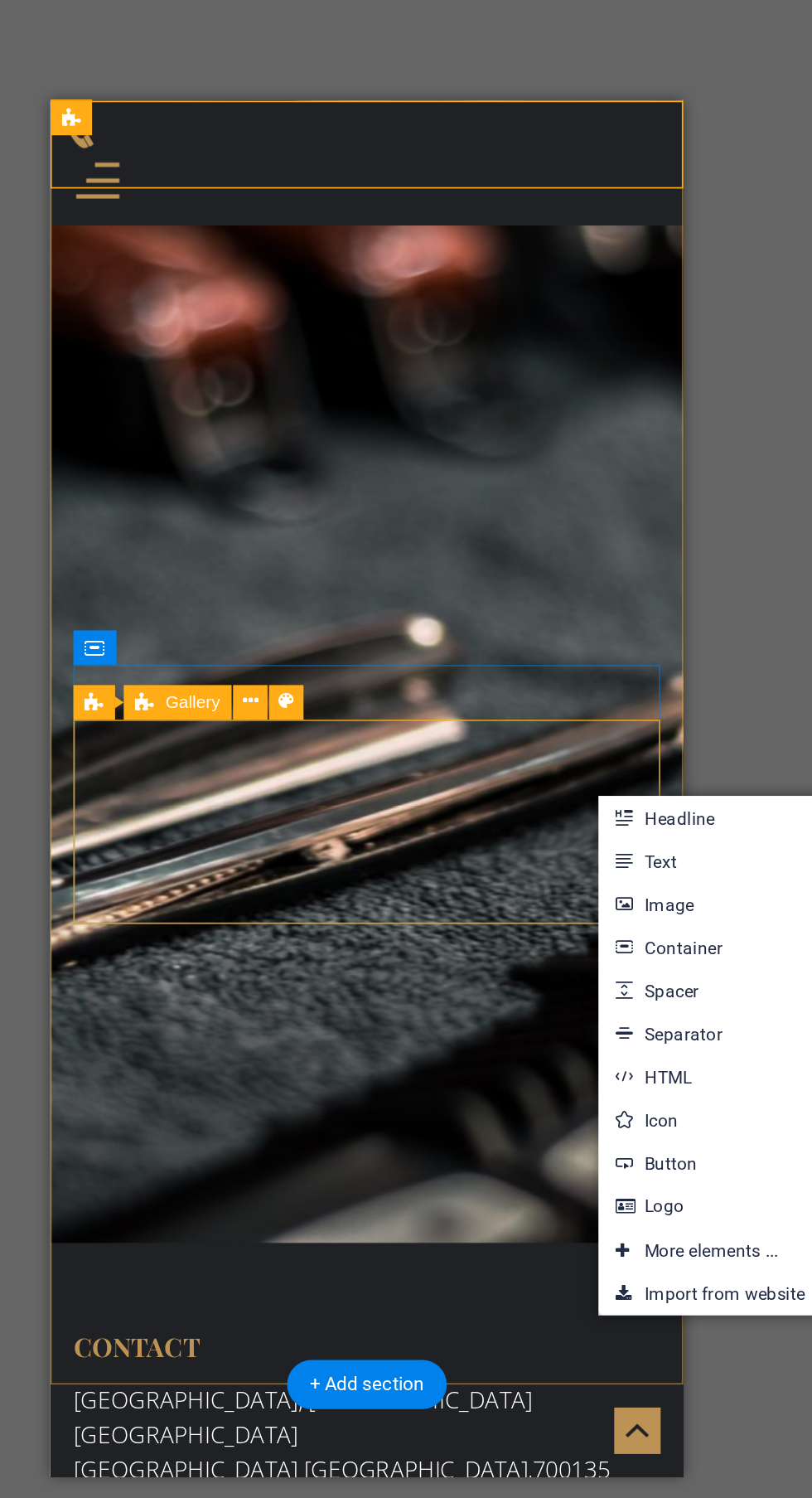
click at [339, 1136] on div "Drop content here or Add elements Paste clipboard" at bounding box center [232, 1195] width 338 height 118
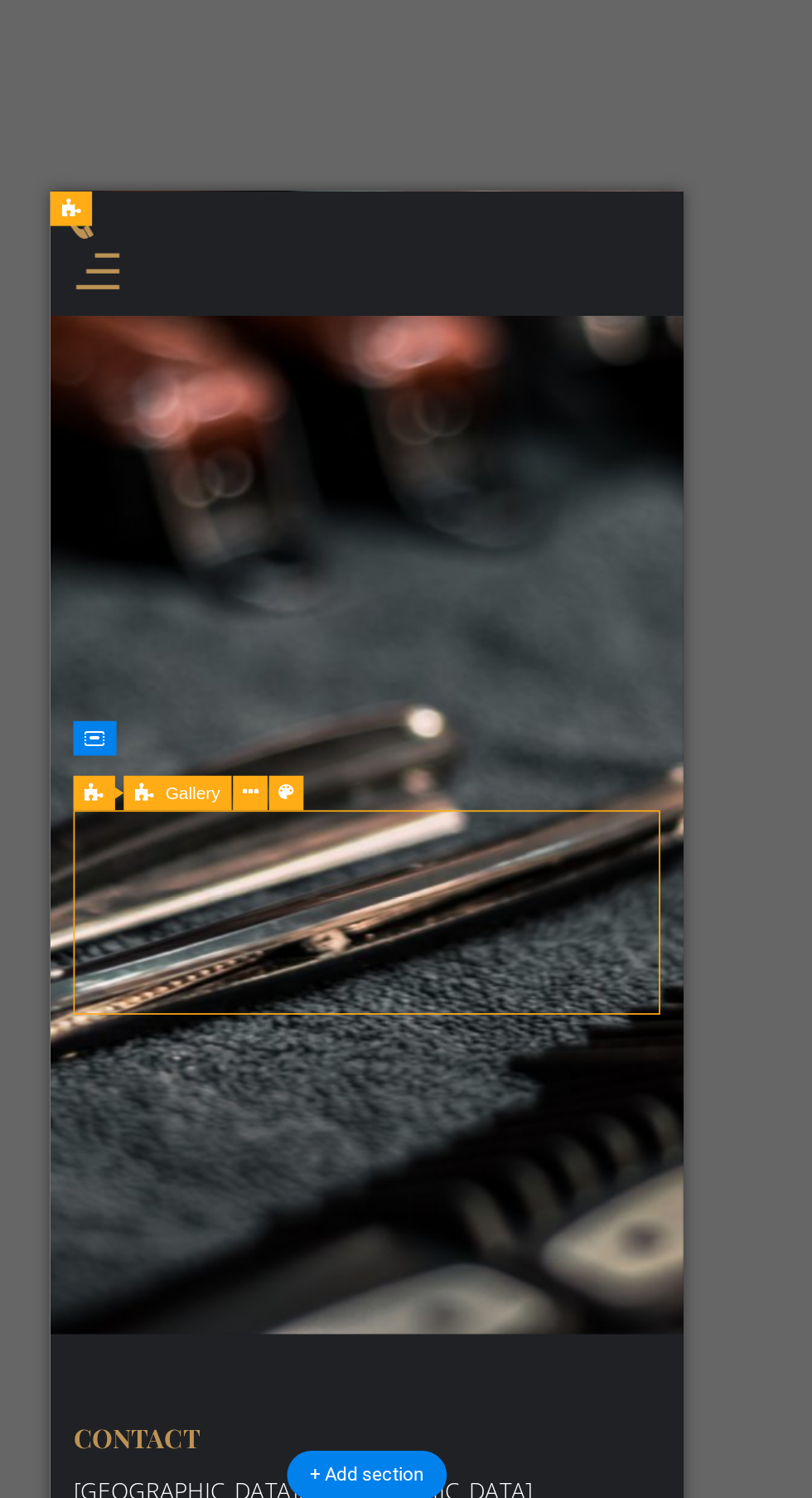
click at [354, 1086] on nav "Home Service Q&A Gallery Contact" at bounding box center [232, 1138] width 338 height 104
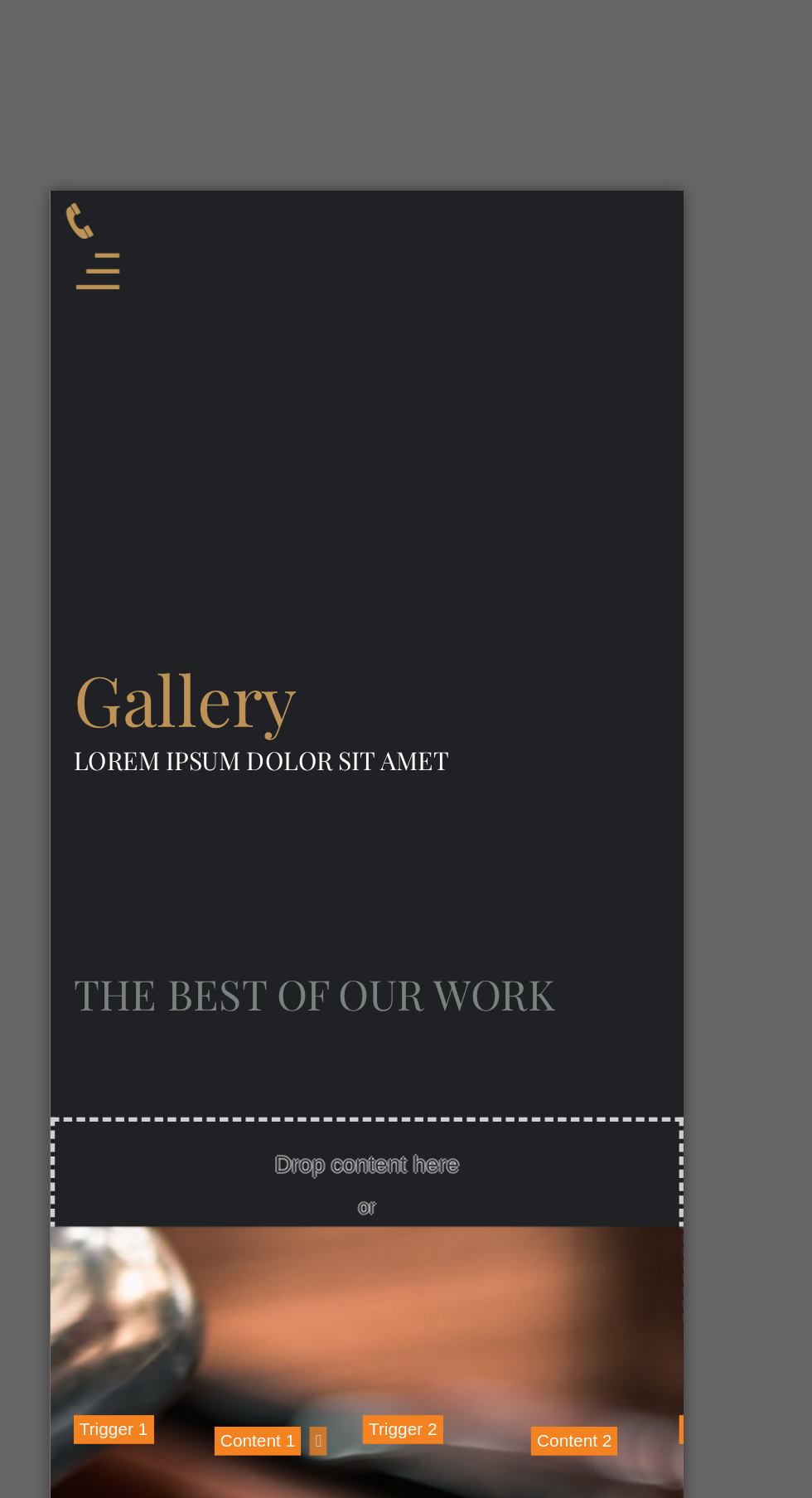
scroll to position [430, 0]
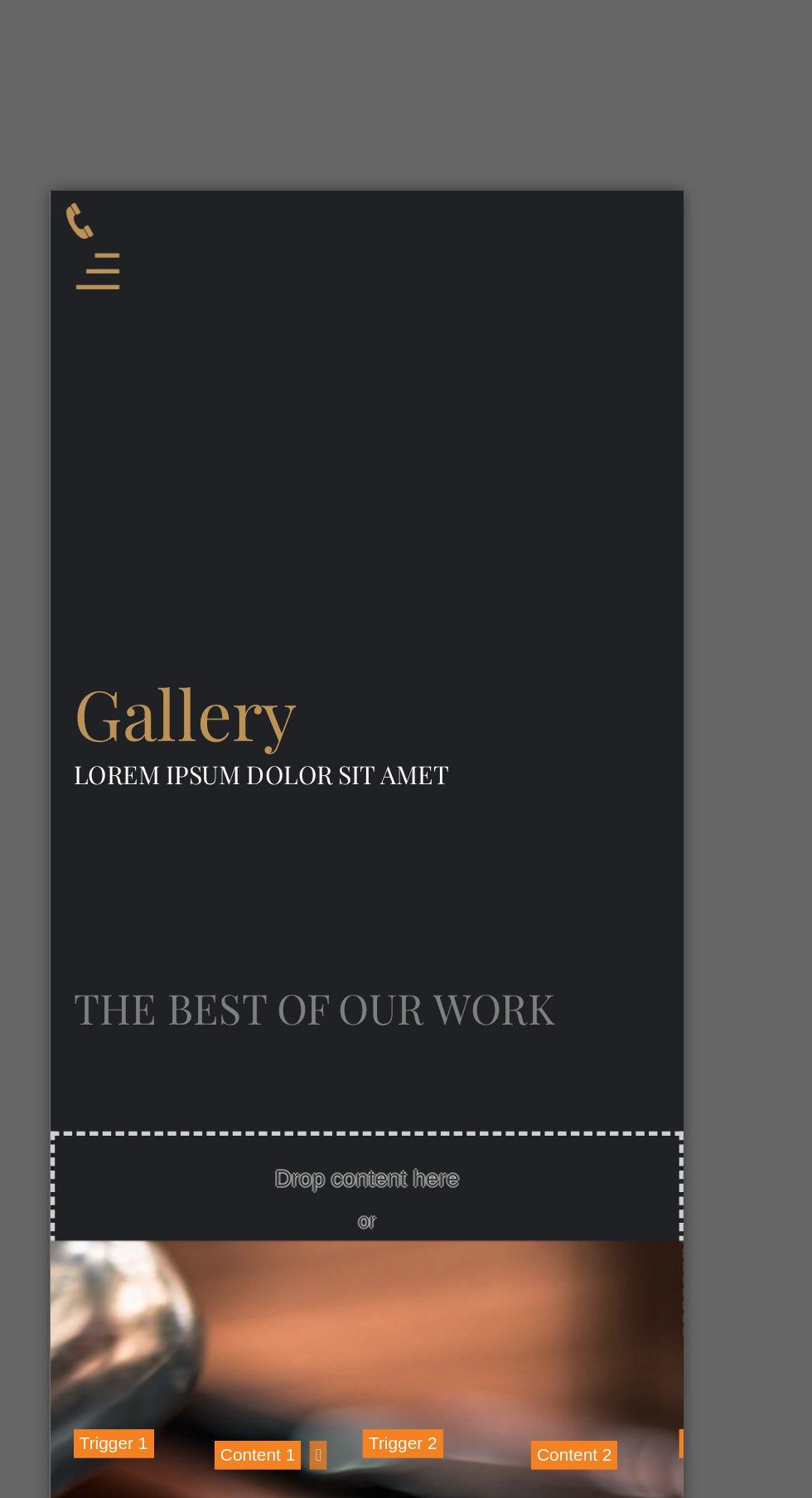
click at [243, 902] on div "Haircut" at bounding box center [271, 1016] width 84 height 229
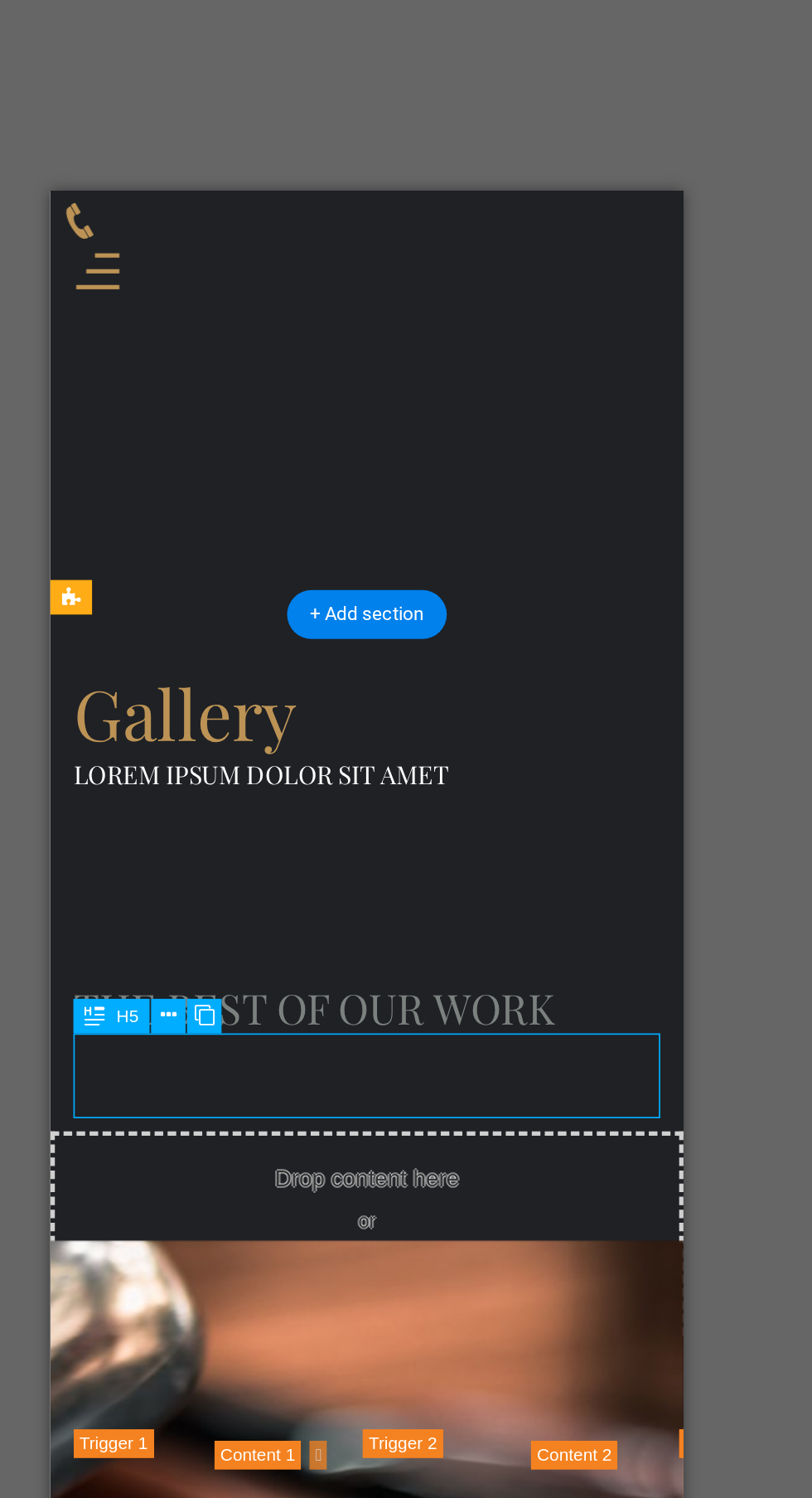
click at [256, 902] on div "Haircut" at bounding box center [271, 1016] width 84 height 229
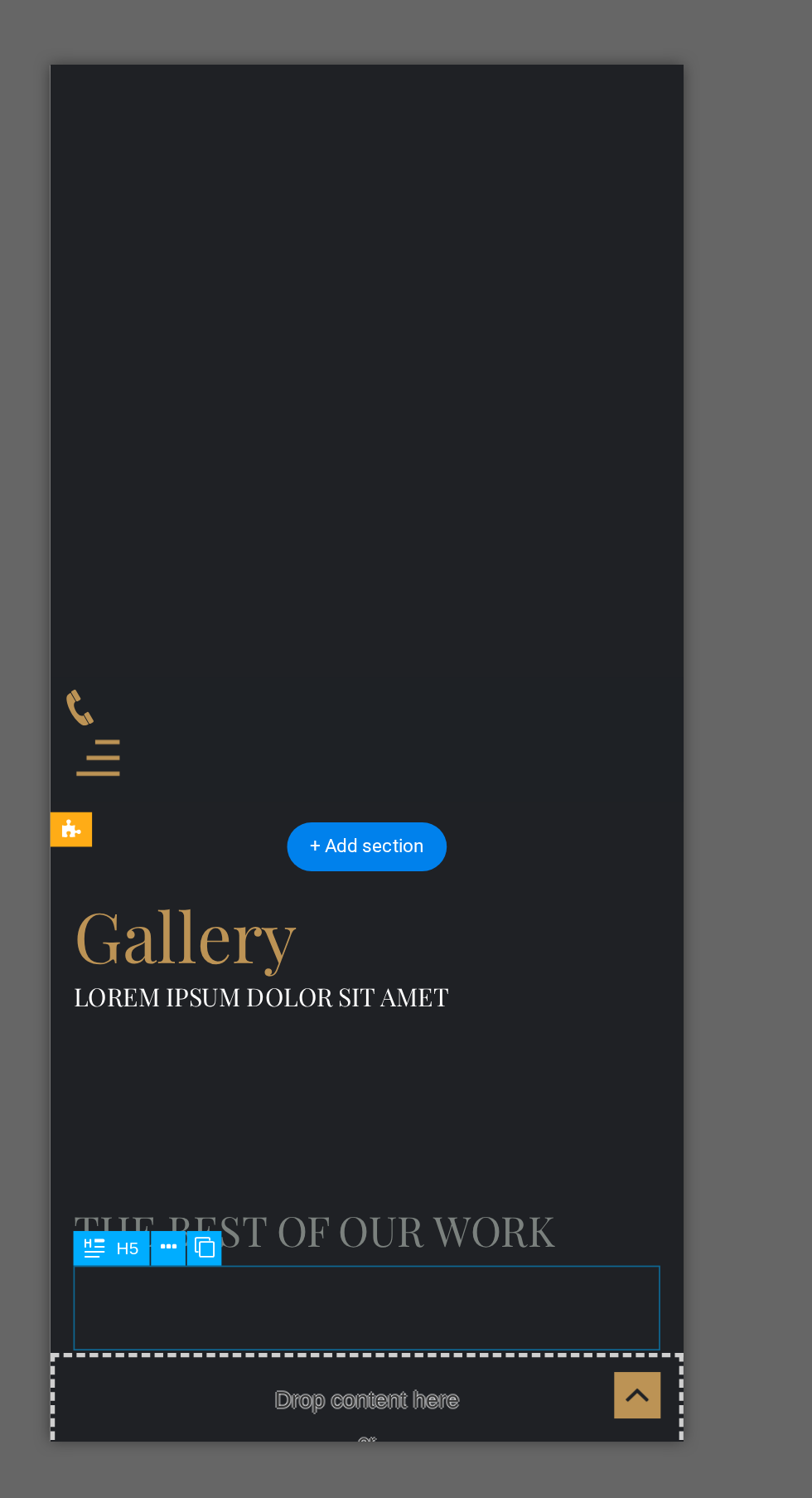
scroll to position [255, 0]
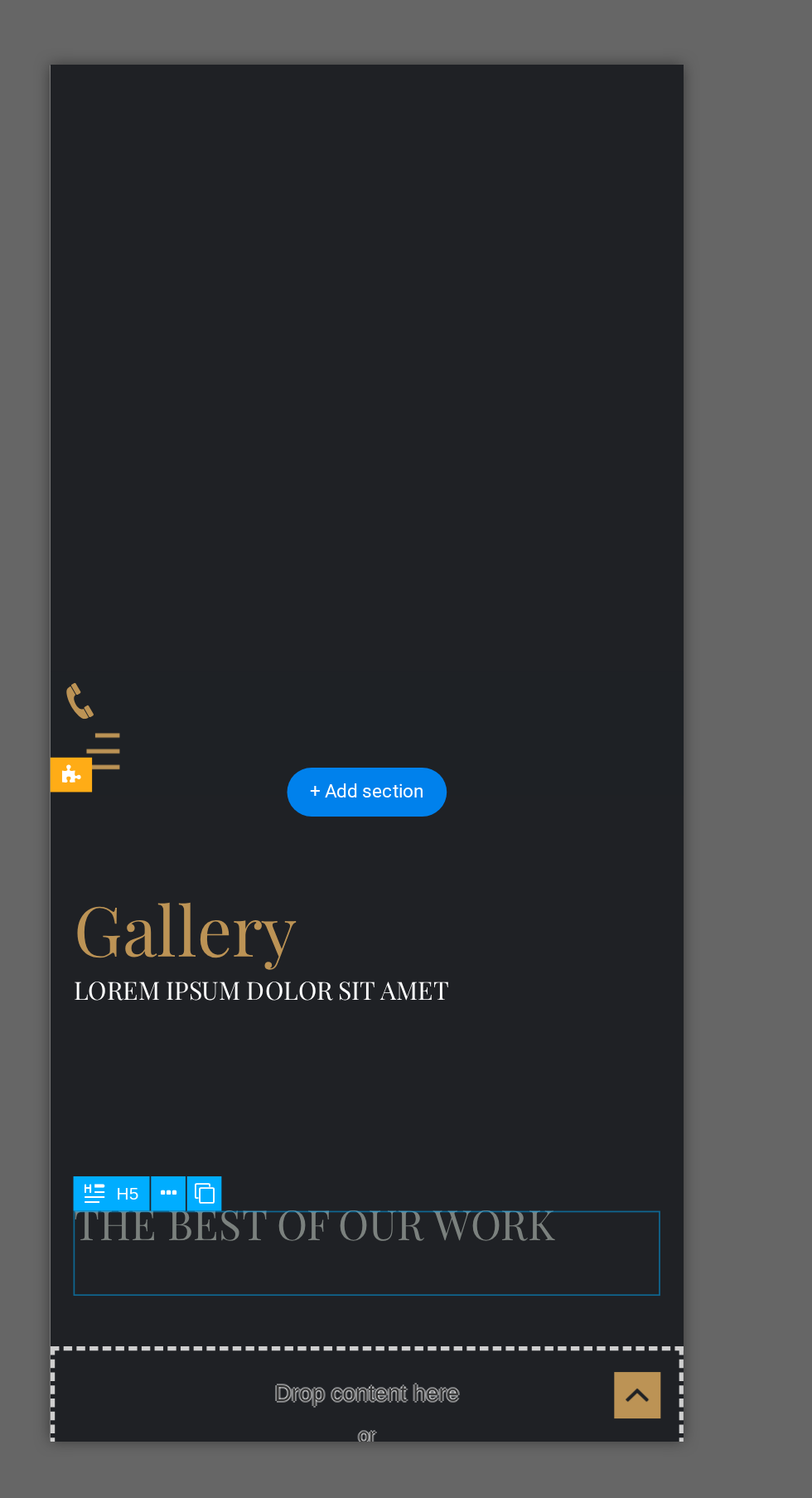
click at [232, 801] on div "Drop content here or Add elements Paste clipboard" at bounding box center [231, 860] width 365 height 118
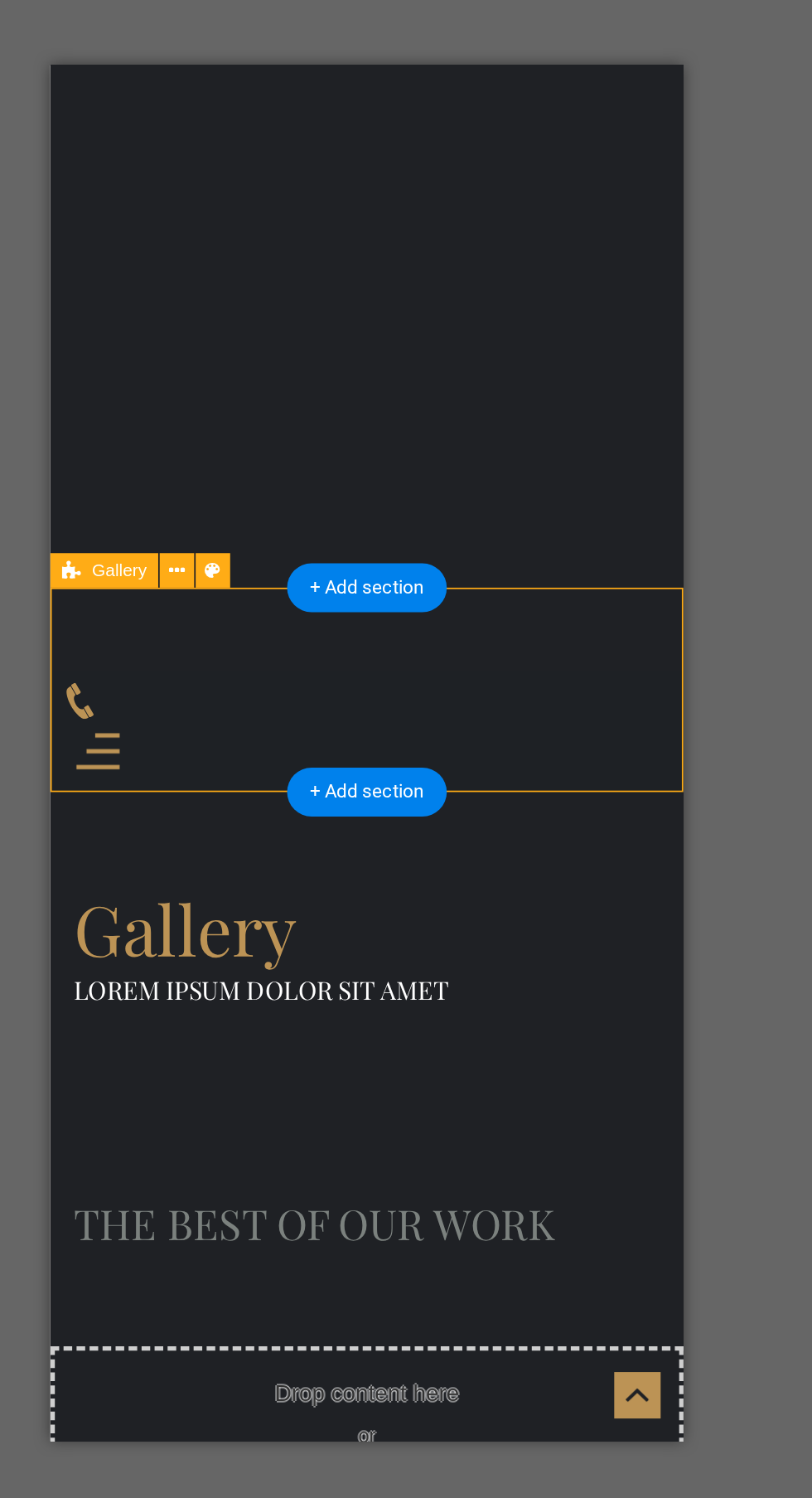
click at [328, 664] on icon at bounding box center [330, 664] width 9 height 17
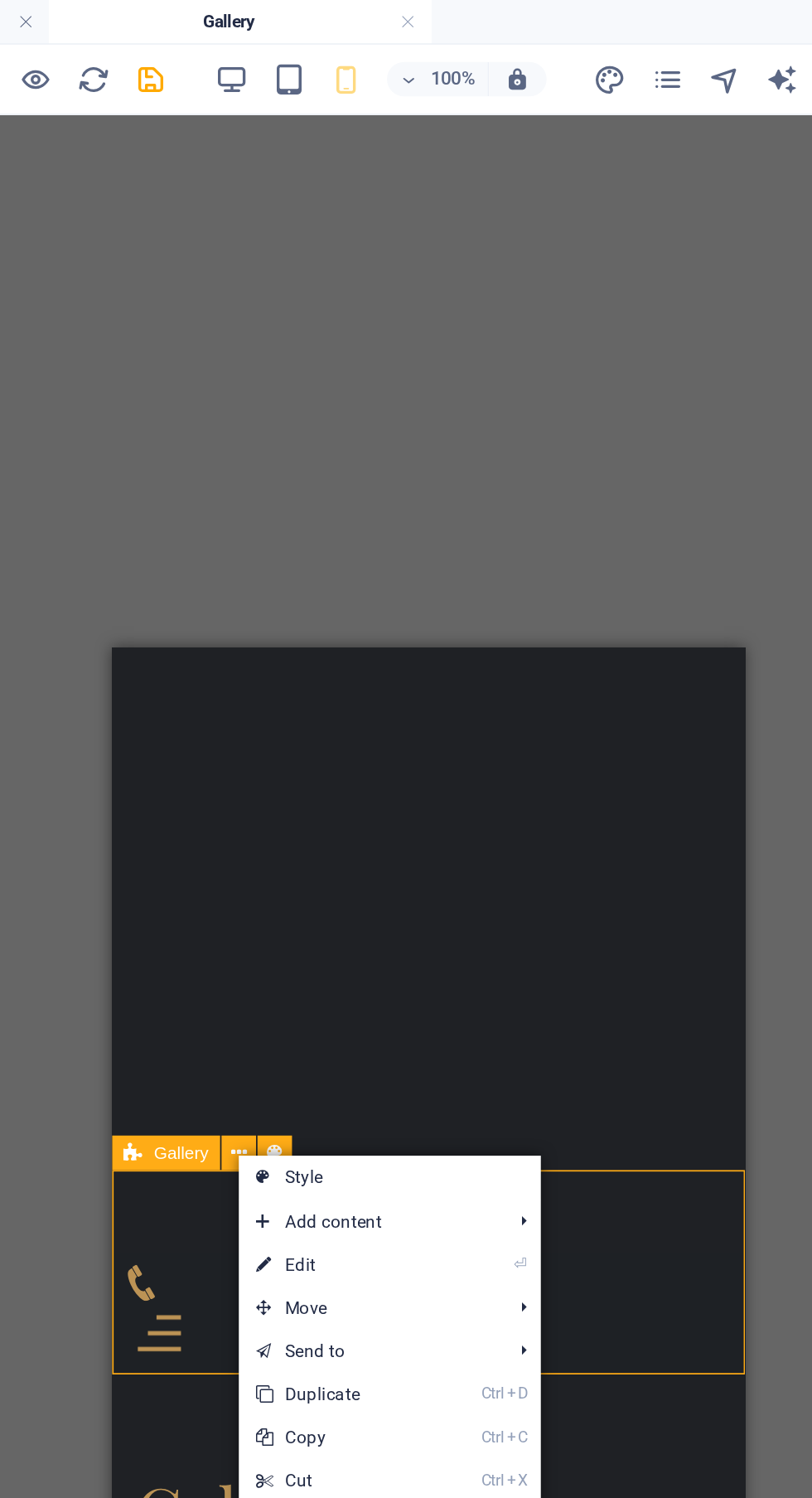
click at [278, 48] on icon "save" at bounding box center [279, 46] width 19 height 19
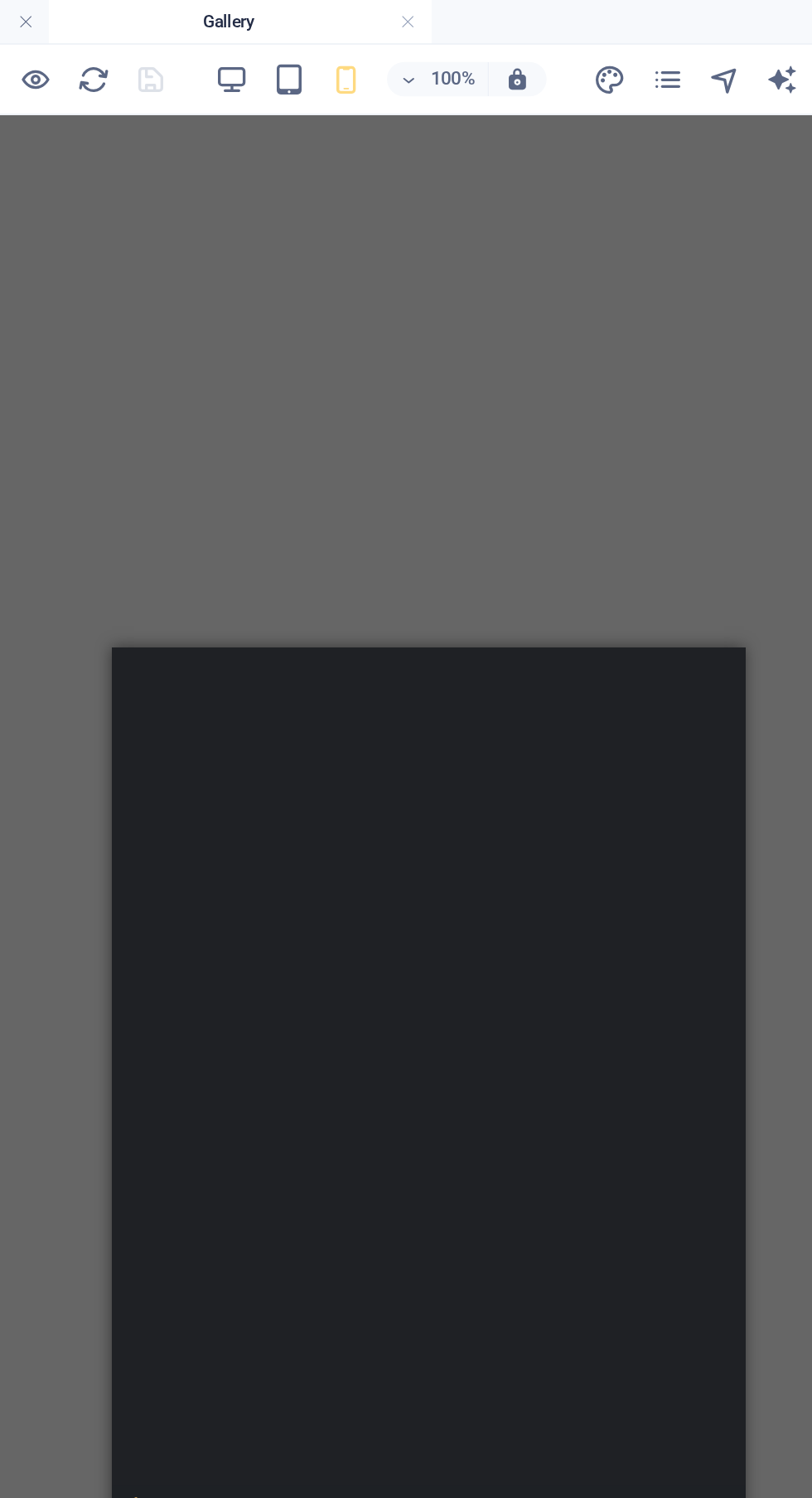
scroll to position [0, 0]
click at [581, 48] on icon "pages" at bounding box center [576, 46] width 19 height 19
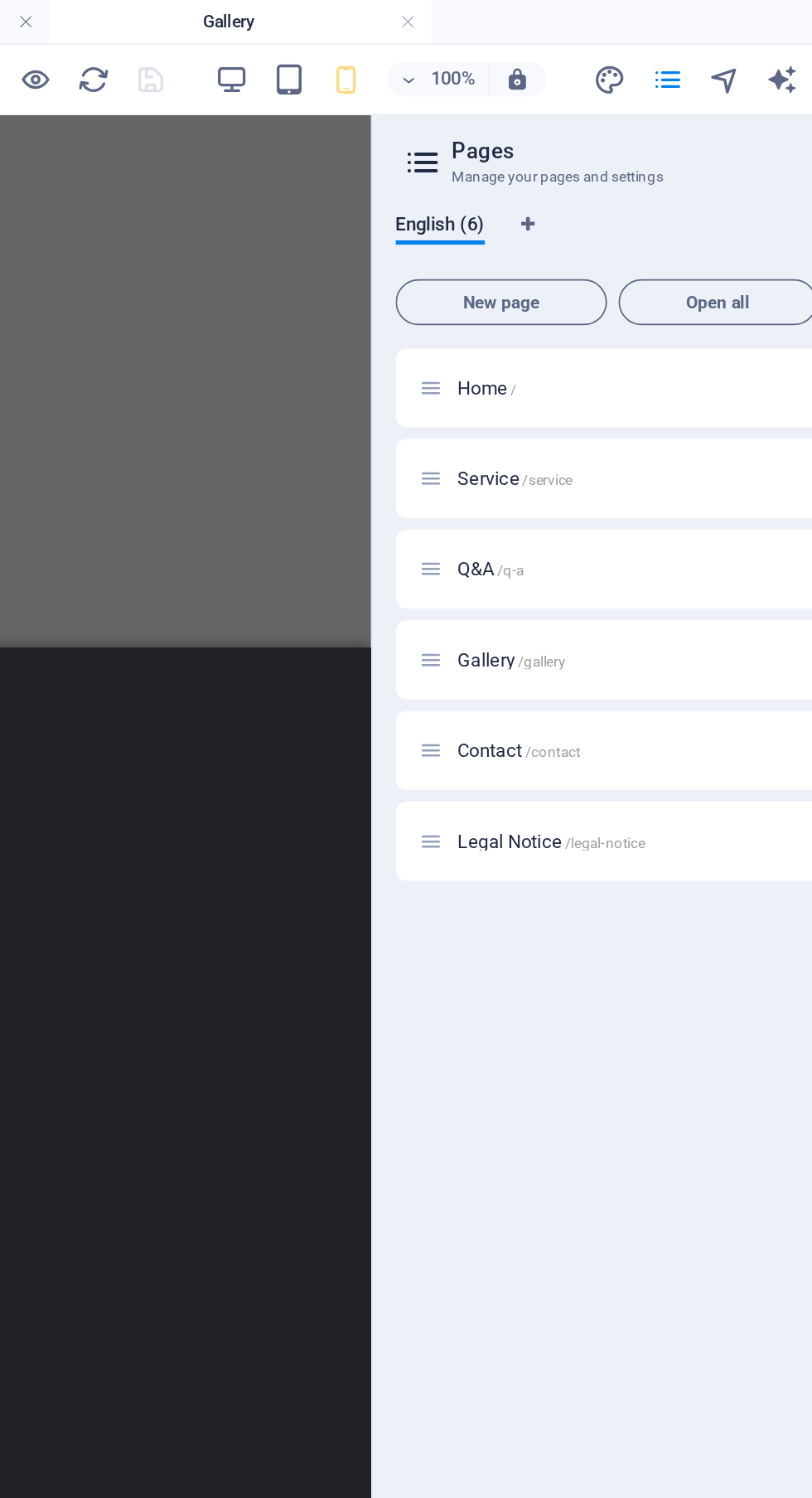
click at [523, 380] on p "Gallery /gallery" at bounding box center [580, 380] width 249 height 11
click at [561, 226] on p "Home /" at bounding box center [580, 223] width 249 height 11
click at [545, 228] on p "Home /" at bounding box center [580, 223] width 249 height 11
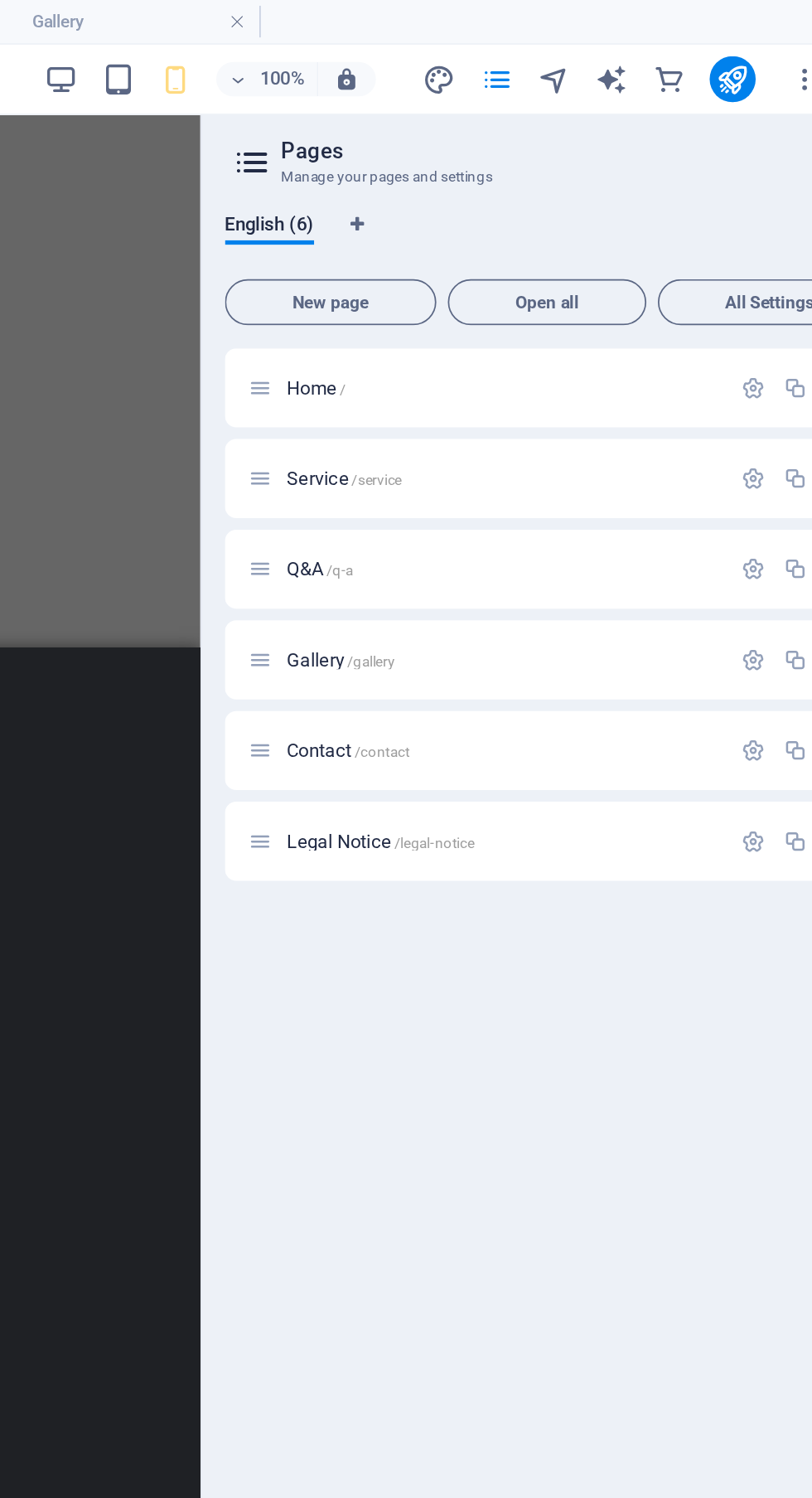
click at [613, 221] on p "Home /" at bounding box center [580, 223] width 249 height 11
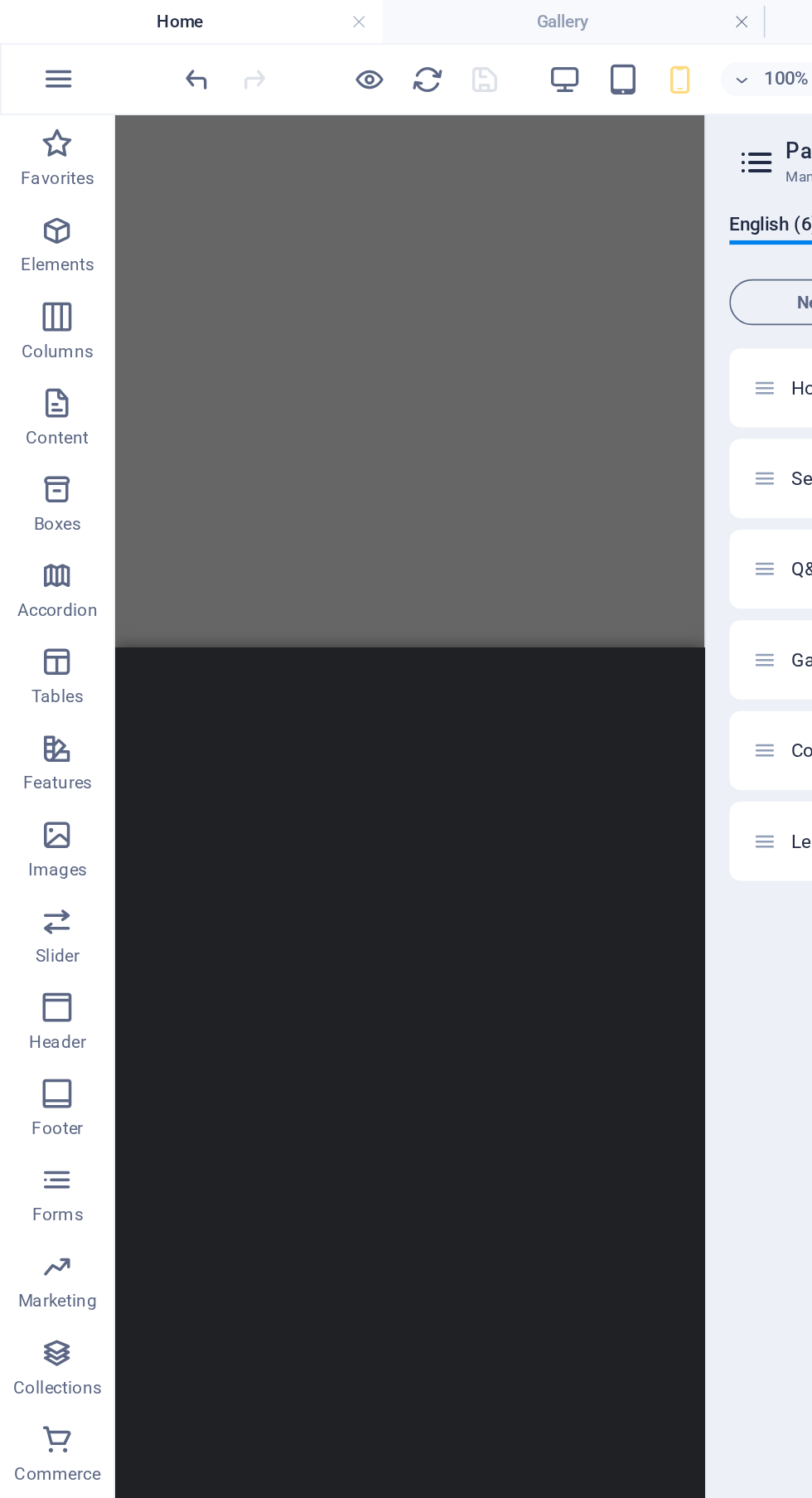
scroll to position [177, 0]
click at [357, 1432] on div "Call now" at bounding box center [284, 1449] width 313 height 35
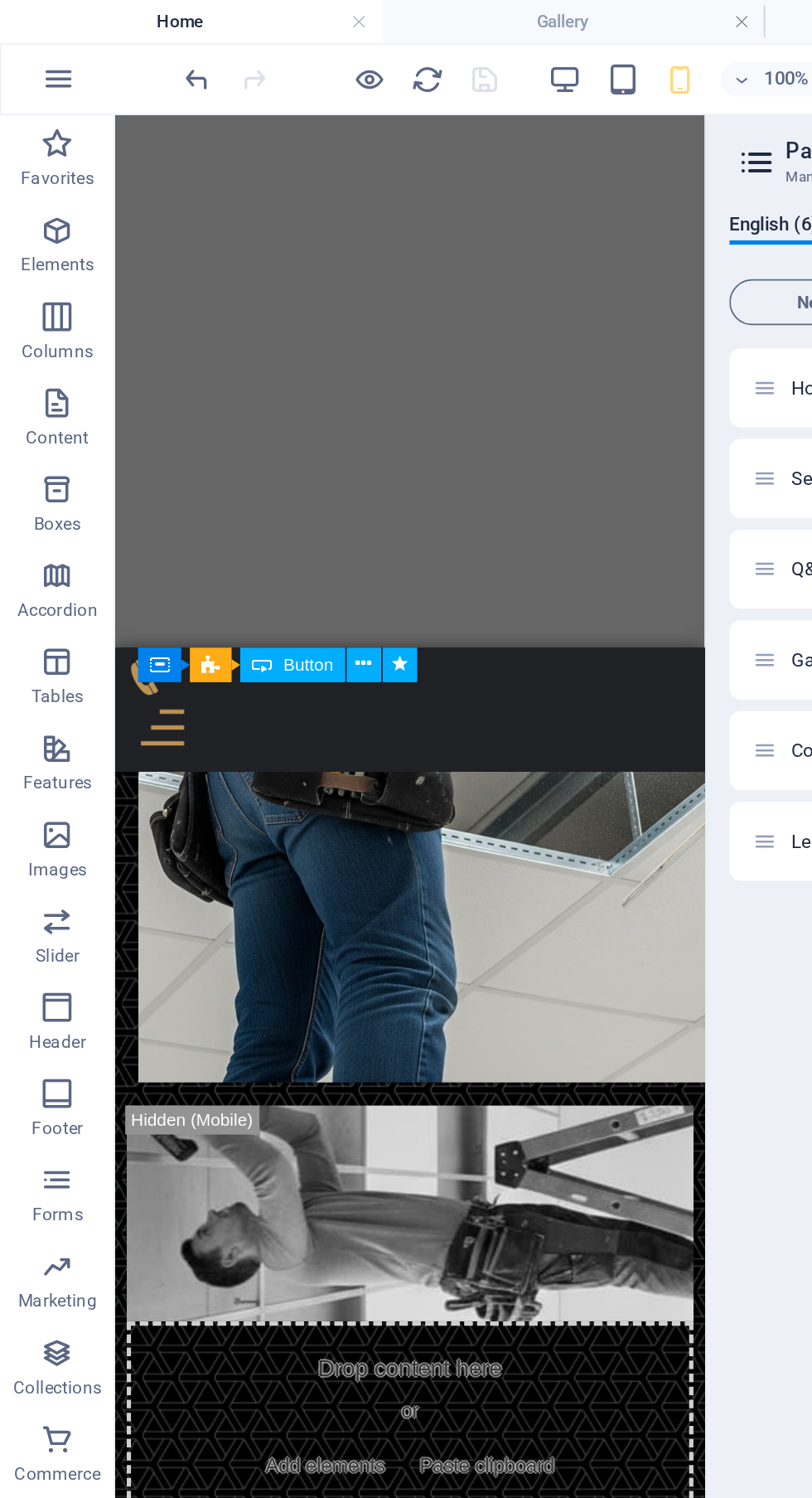
scroll to position [6739, 0]
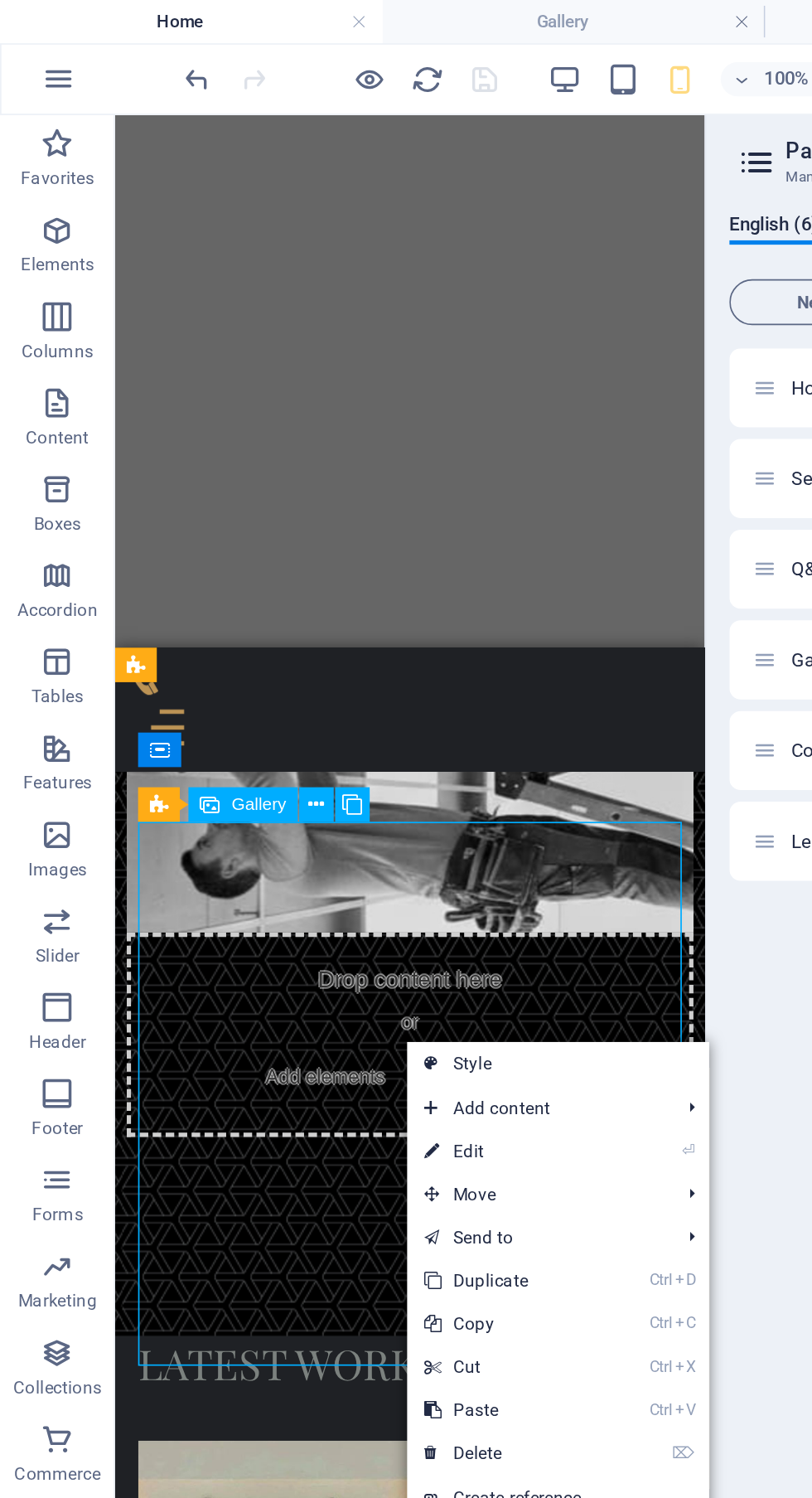
click at [326, 755] on link "Ctrl C Copy" at bounding box center [290, 762] width 112 height 25
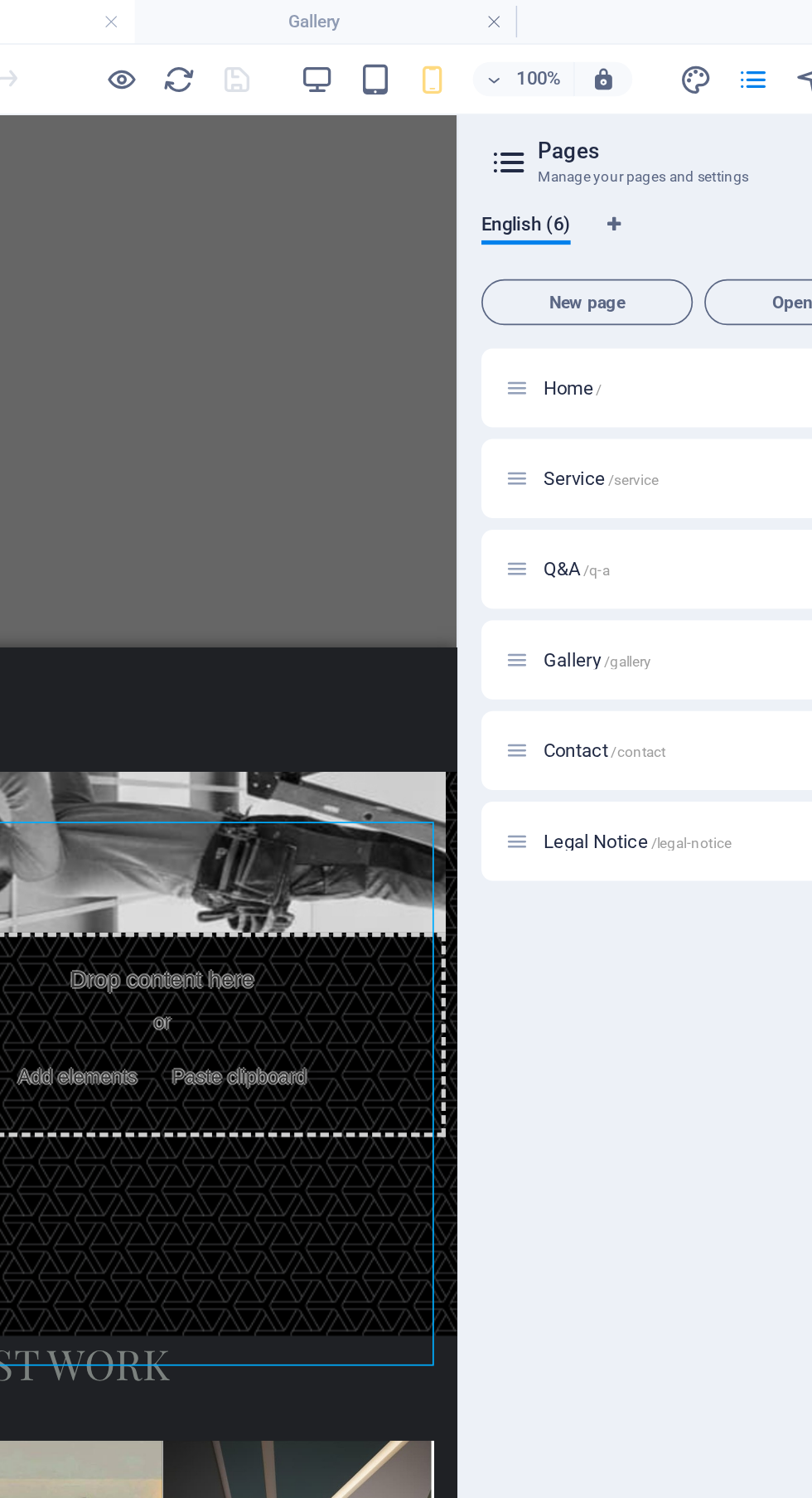
click at [499, 380] on span "/gallery" at bounding box center [504, 380] width 28 height 9
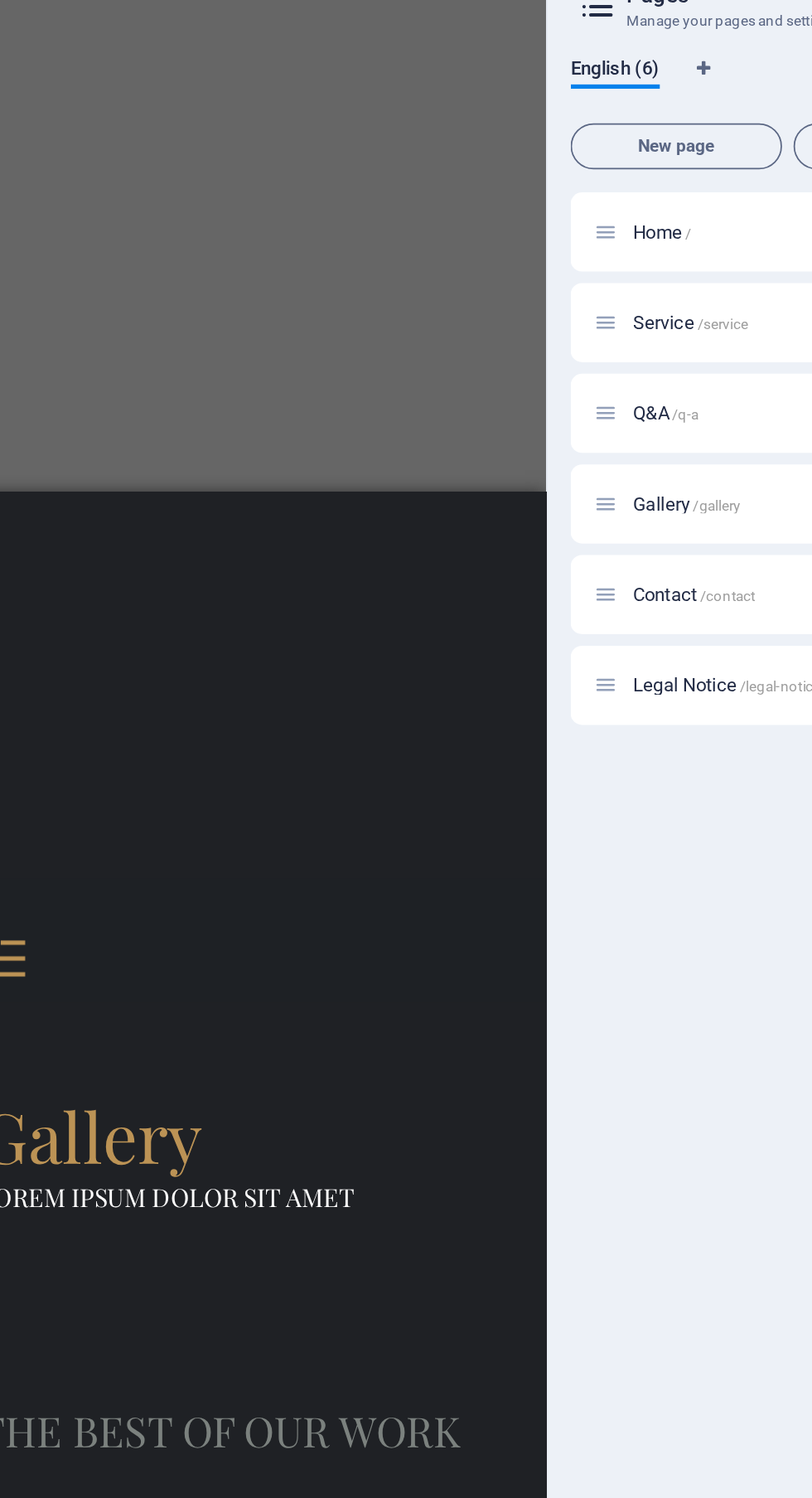
scroll to position [377, 0]
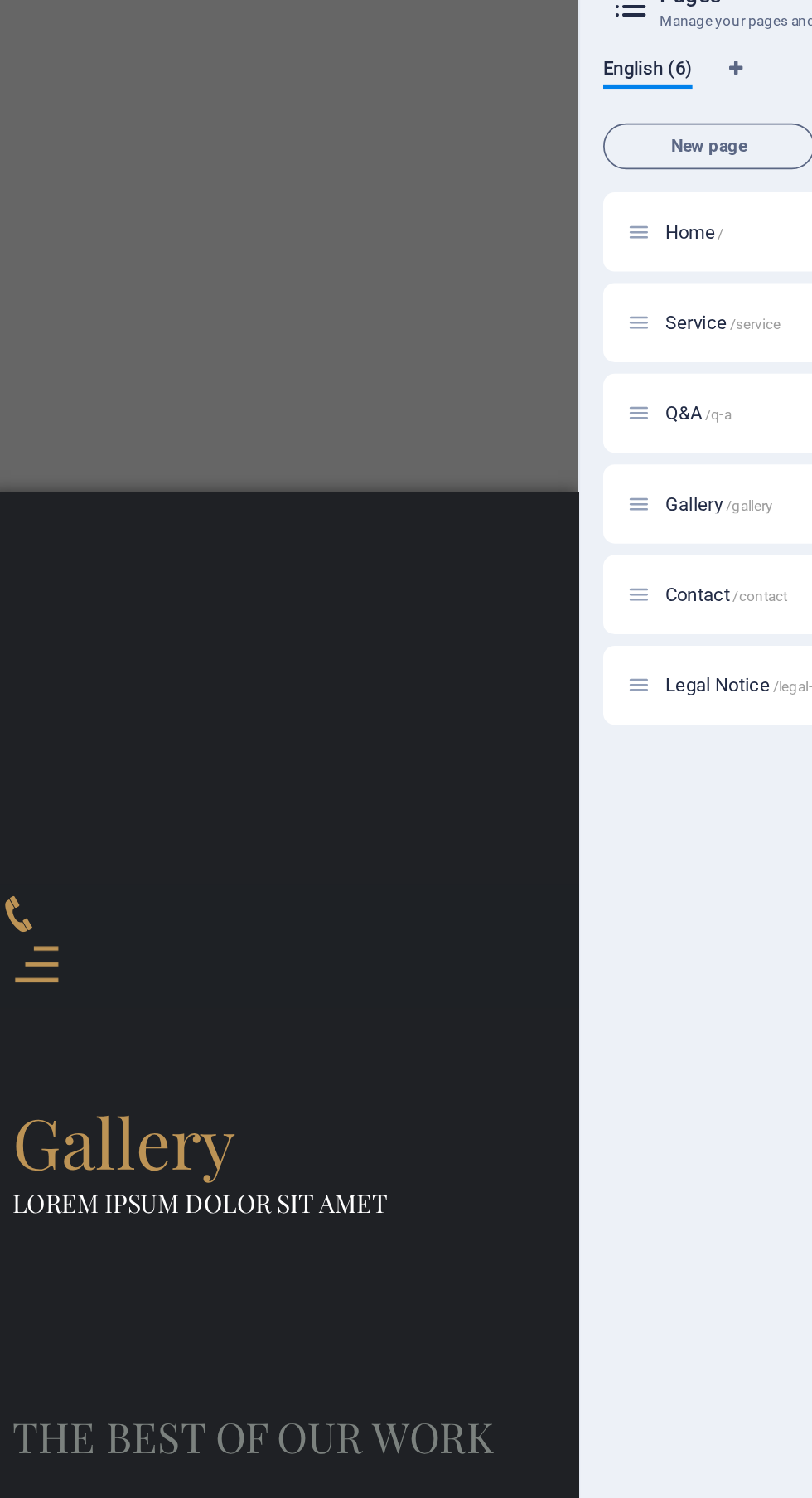
click at [233, 1106] on div "Drop content here or Add elements Paste clipboard" at bounding box center [159, 1164] width 340 height 118
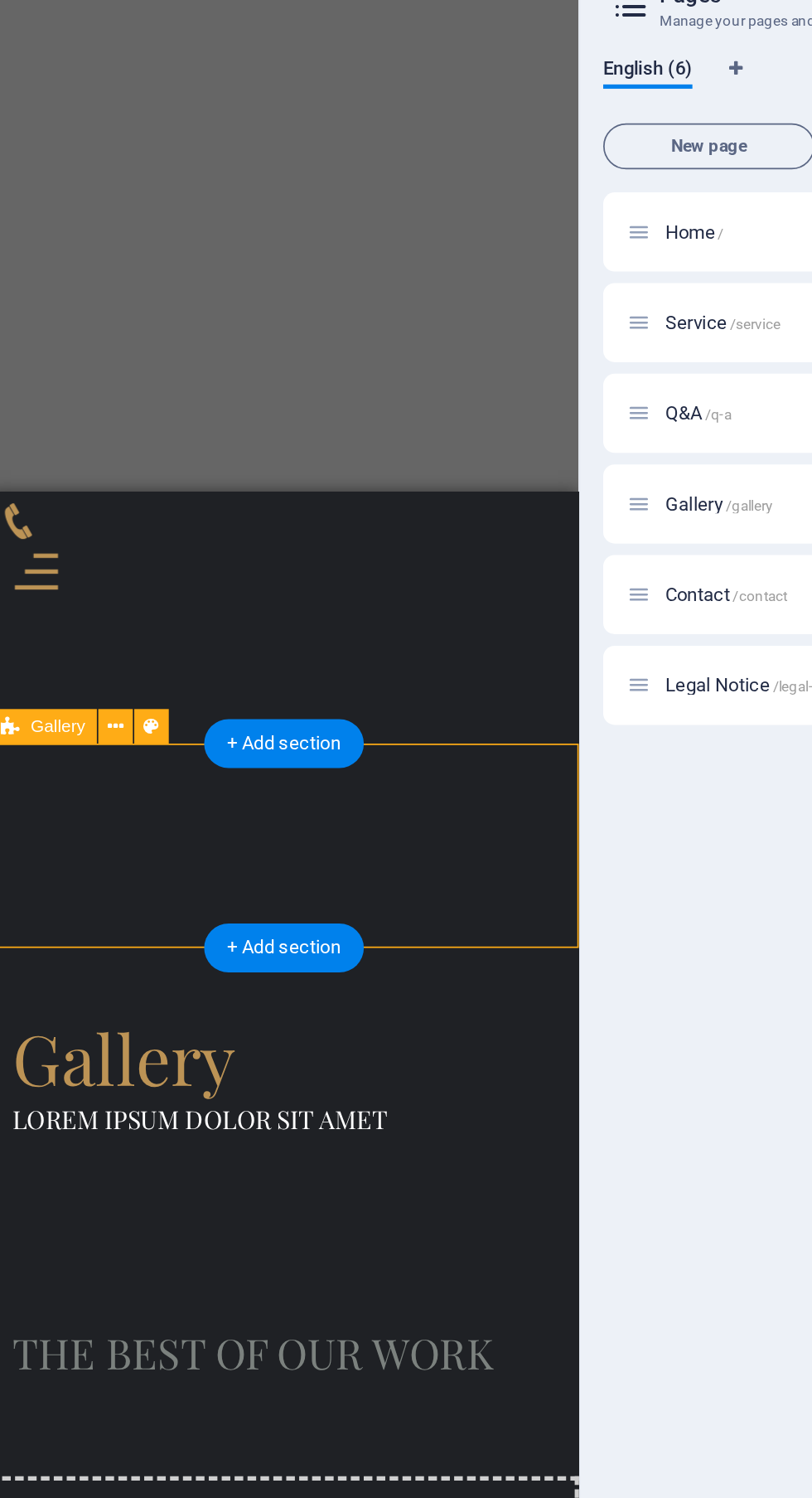
scroll to position [414, 0]
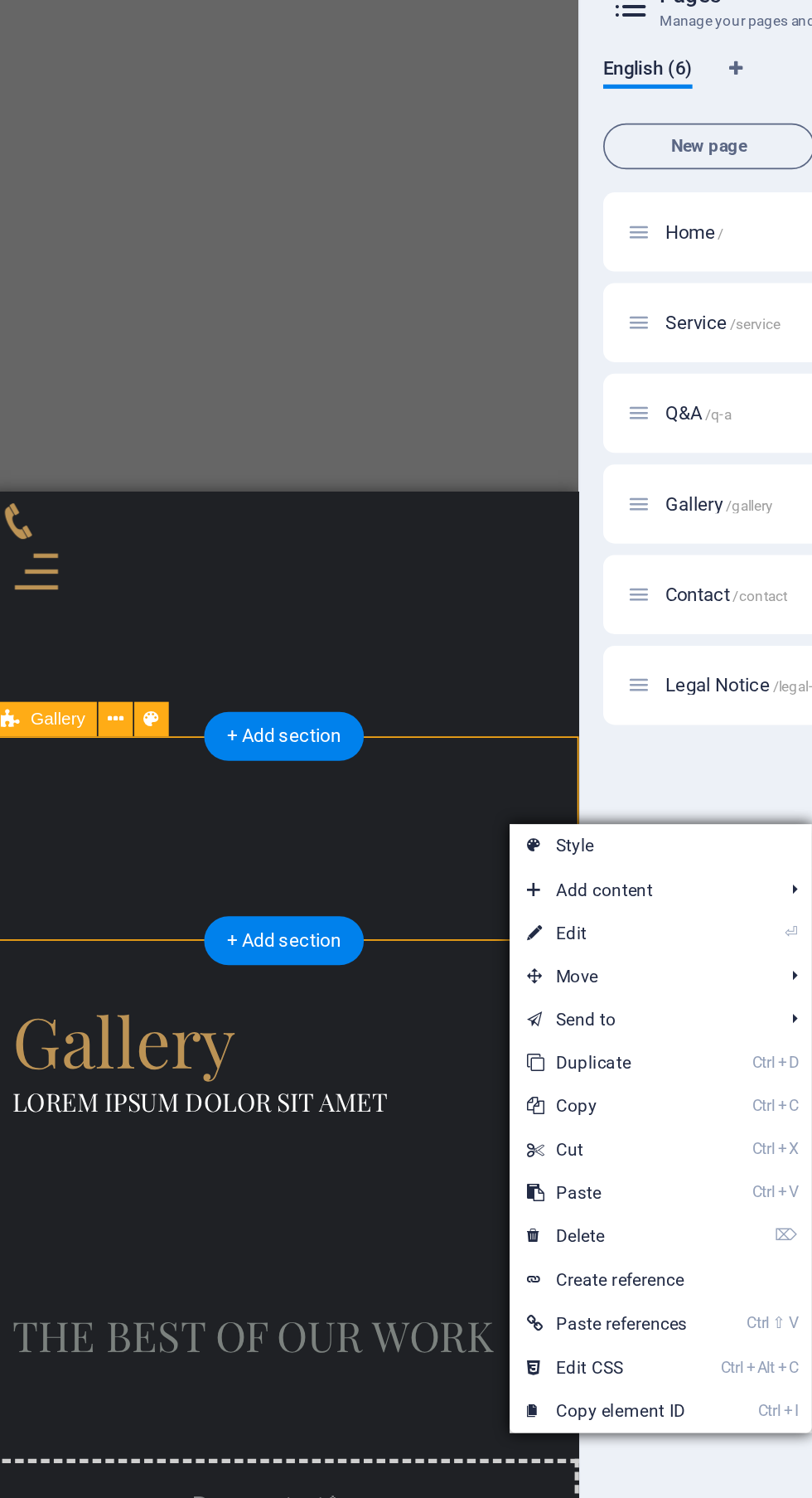
click at [452, 764] on link "Ctrl V Paste" at bounding box center [423, 776] width 112 height 25
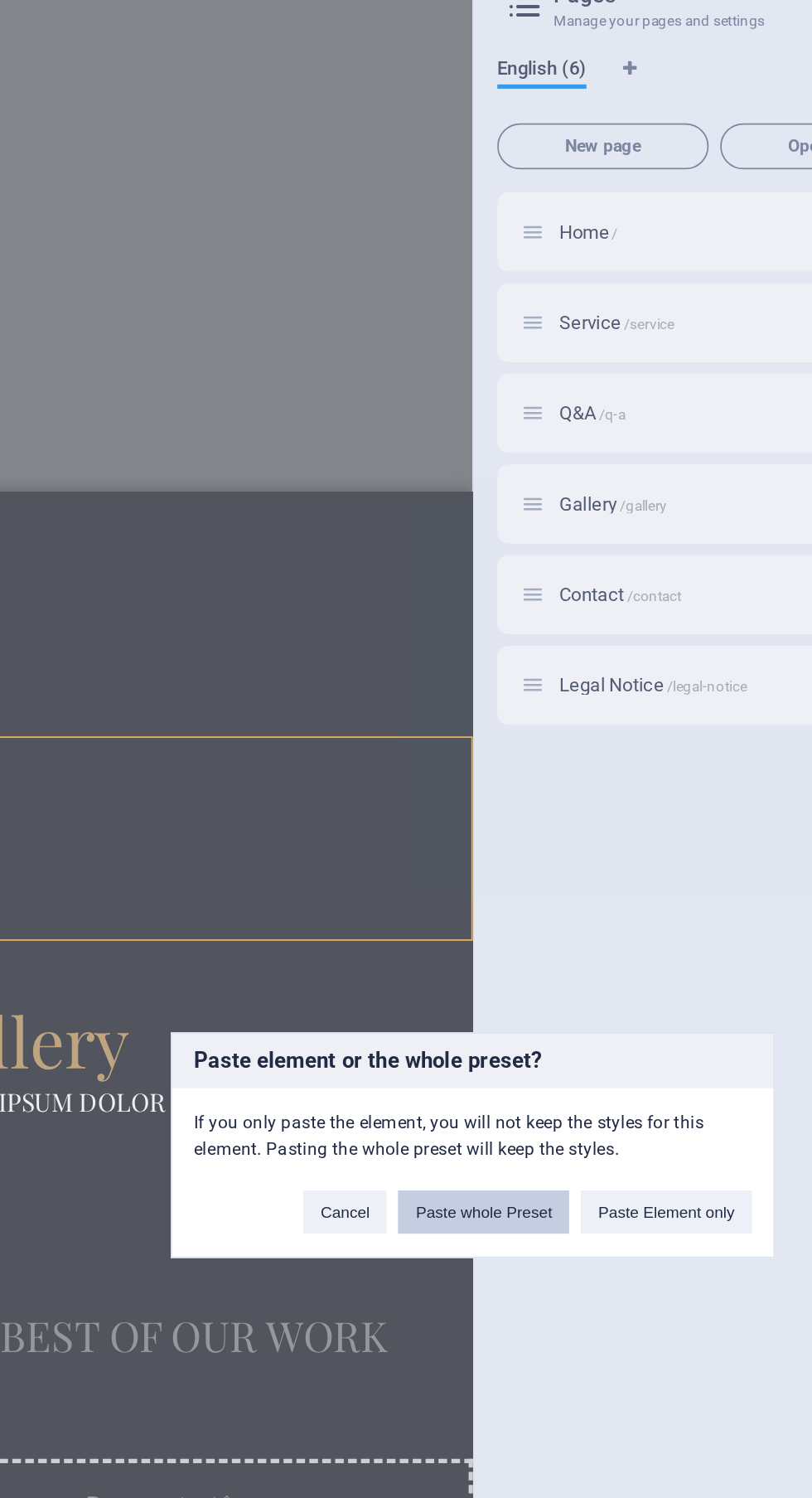
click at [425, 800] on button "Paste whole Preset" at bounding box center [412, 787] width 98 height 25
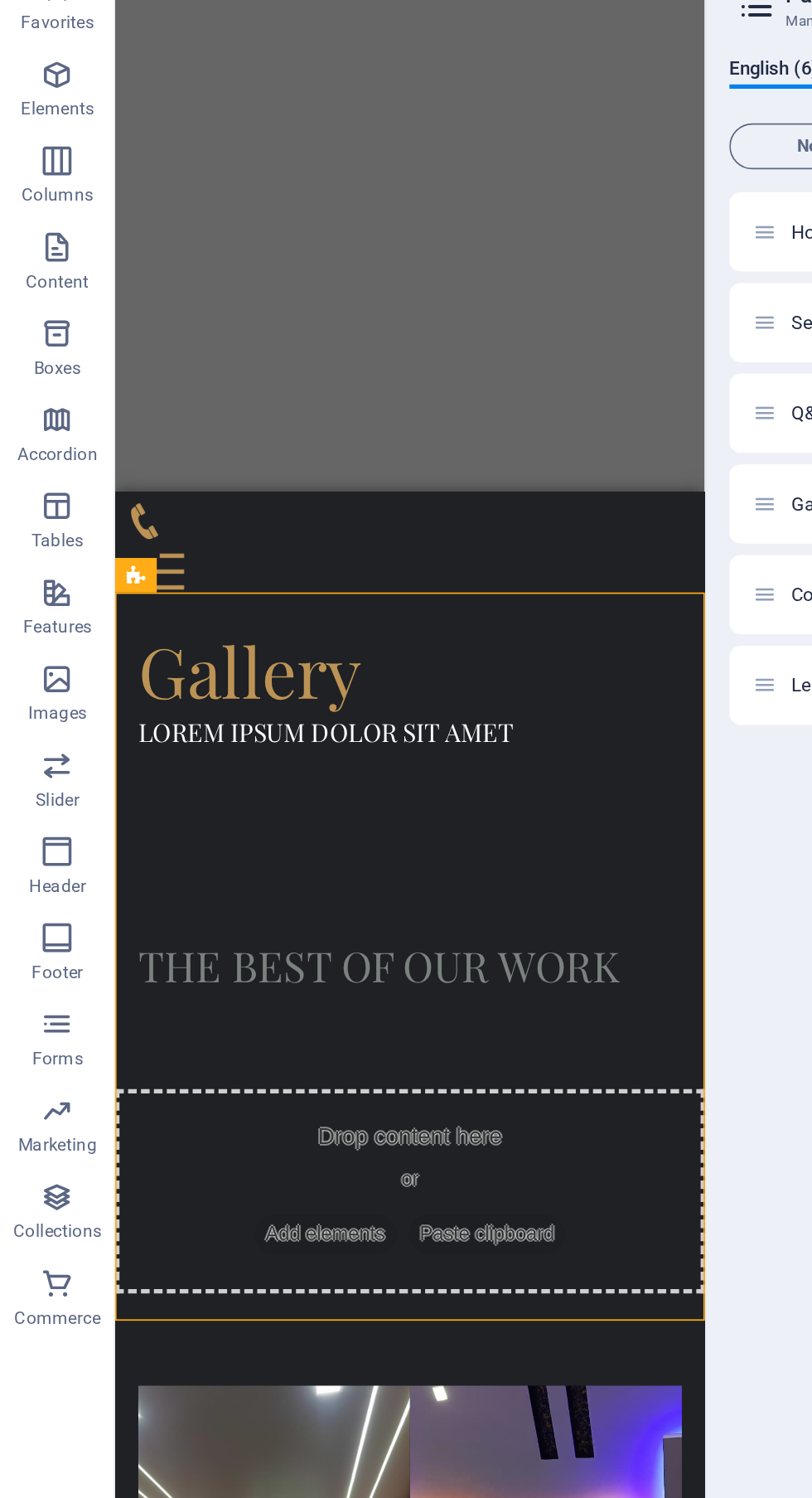
scroll to position [628, 0]
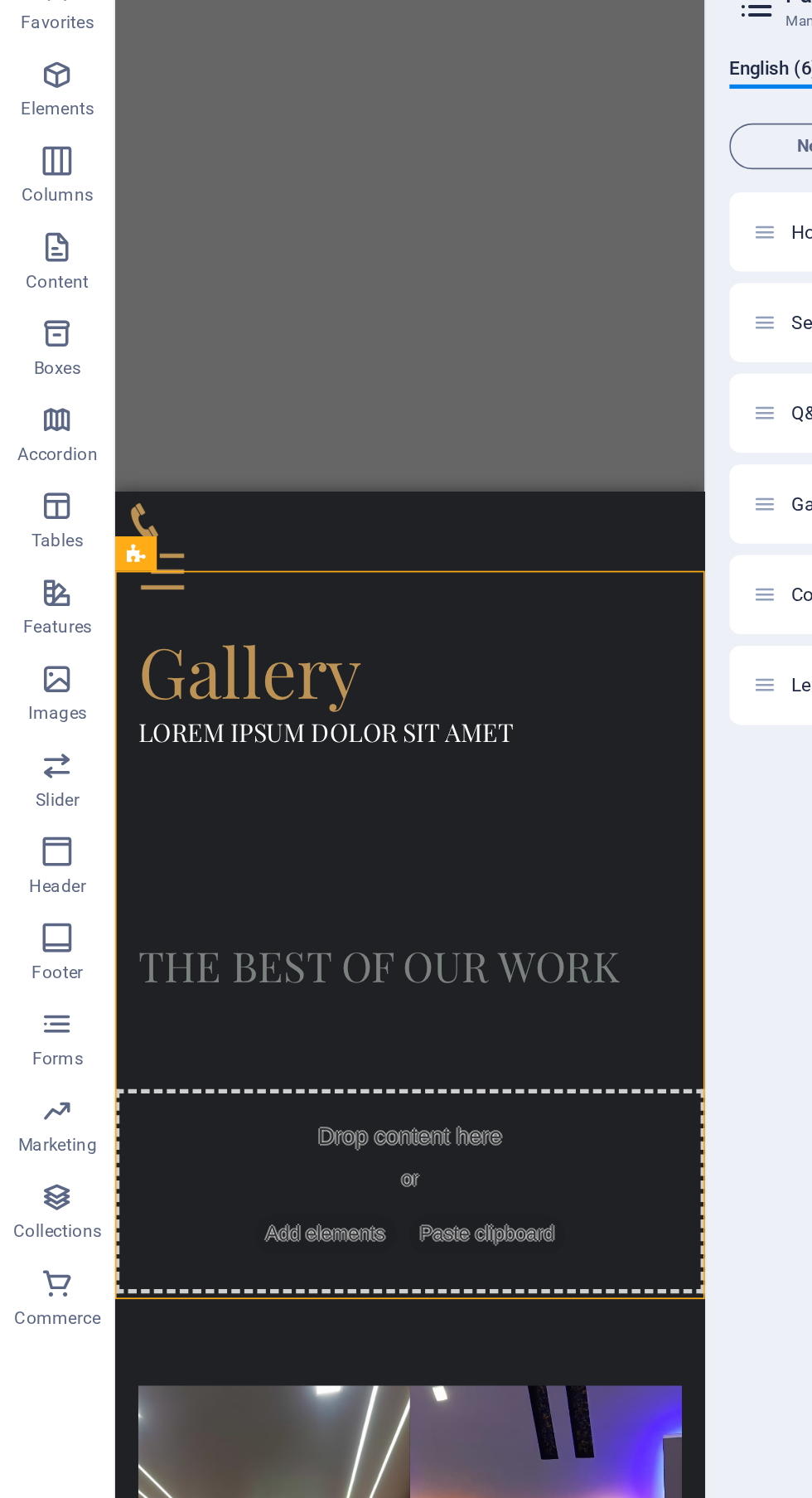
click at [358, 1005] on li at bounding box center [362, 1084] width 156 height 156
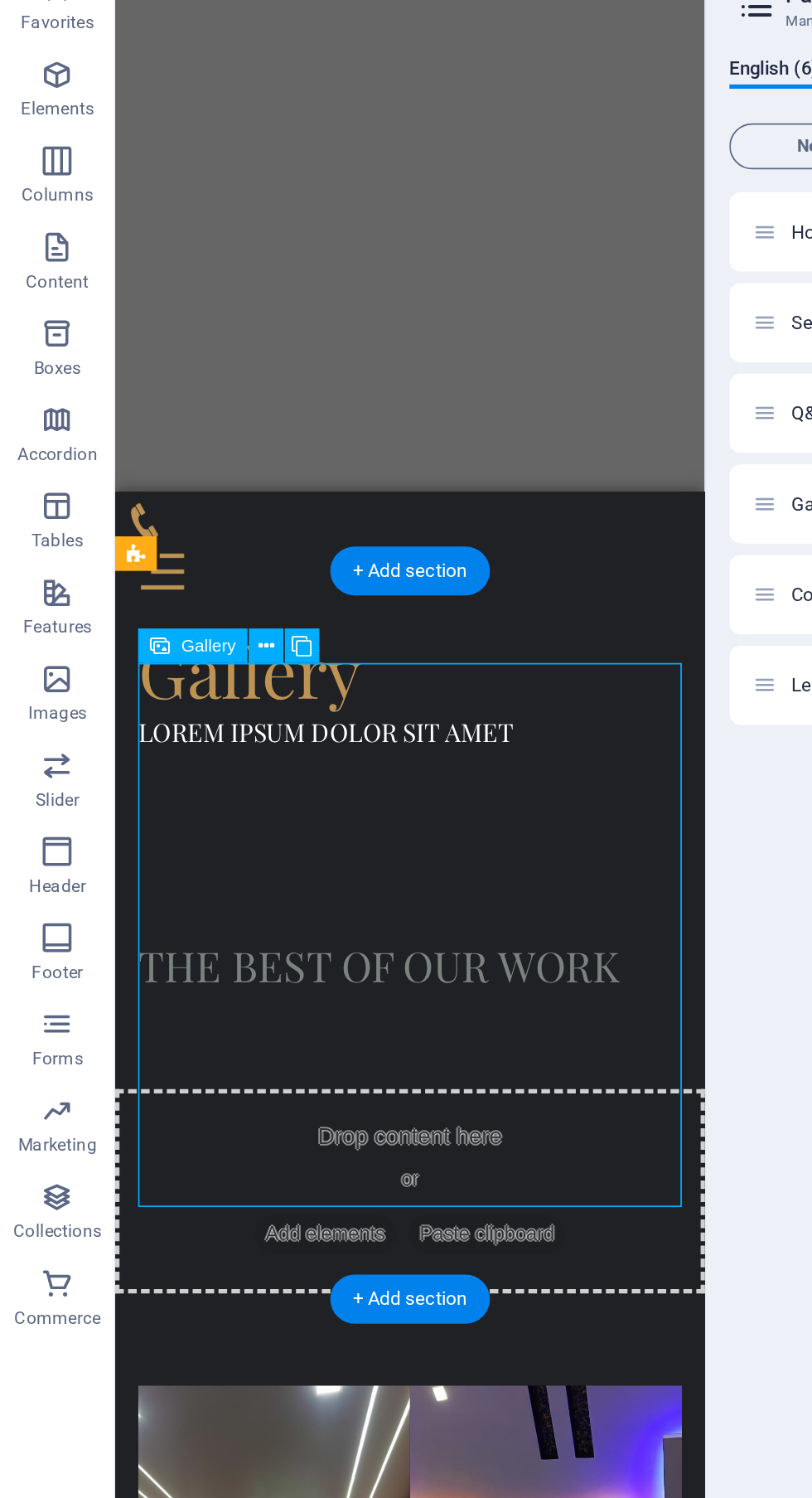
click at [373, 1005] on li at bounding box center [362, 1084] width 156 height 156
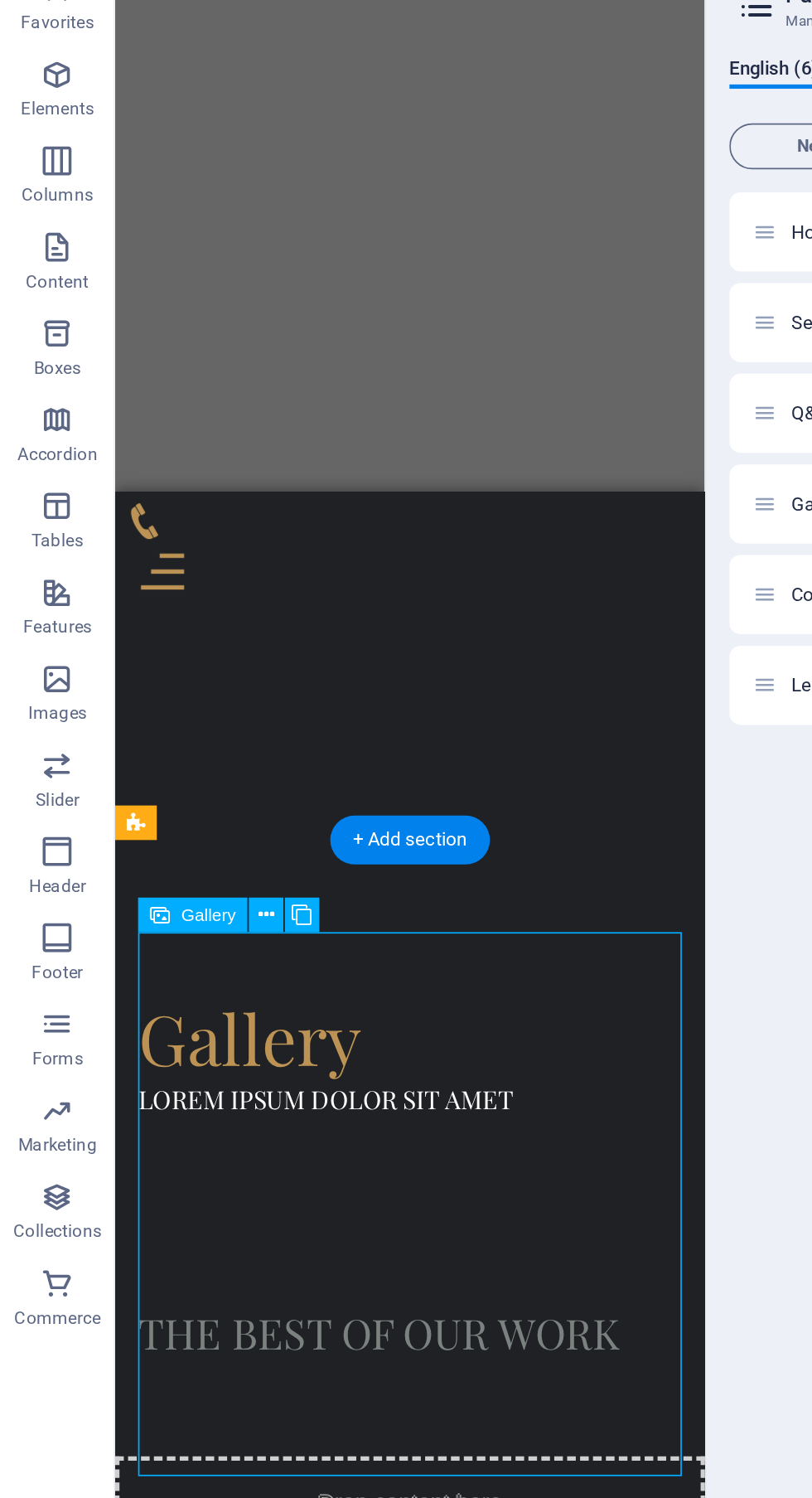
scroll to position [399, 0]
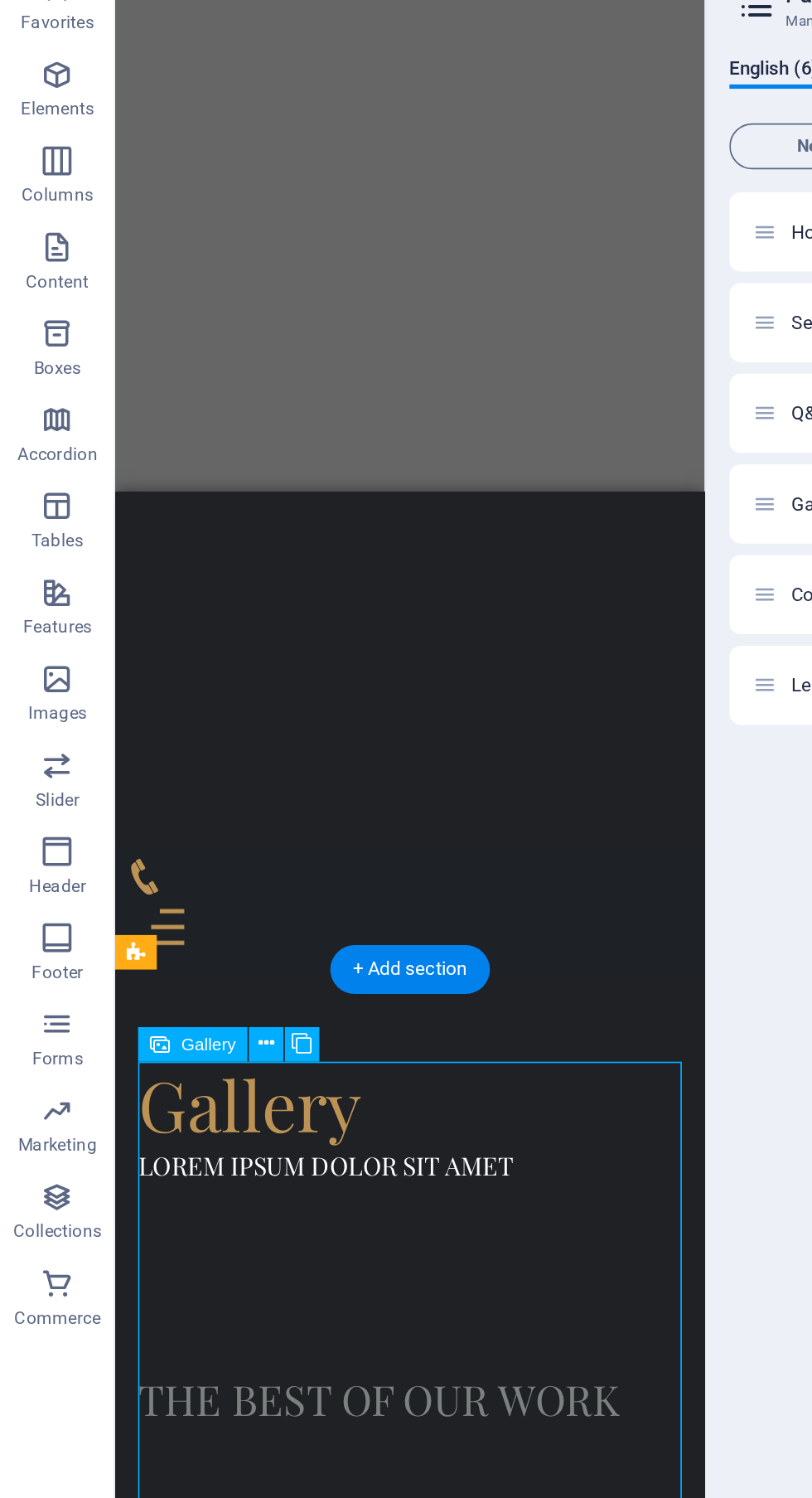
click at [394, 1084] on div "Drop content here or Add elements Paste clipboard" at bounding box center [284, 1143] width 340 height 118
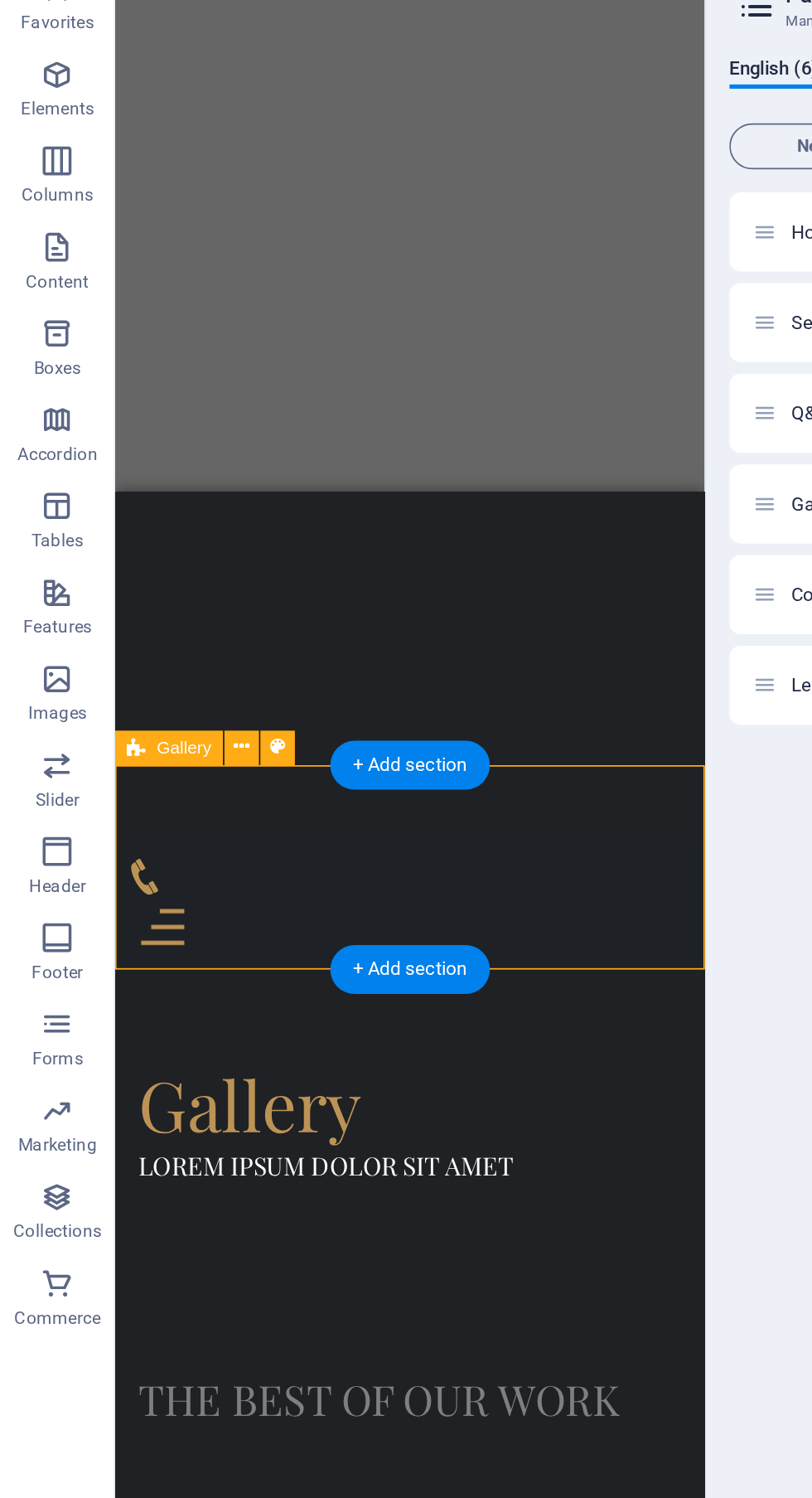
click at [358, 1156] on span "Paste clipboard" at bounding box center [328, 1167] width 91 height 23
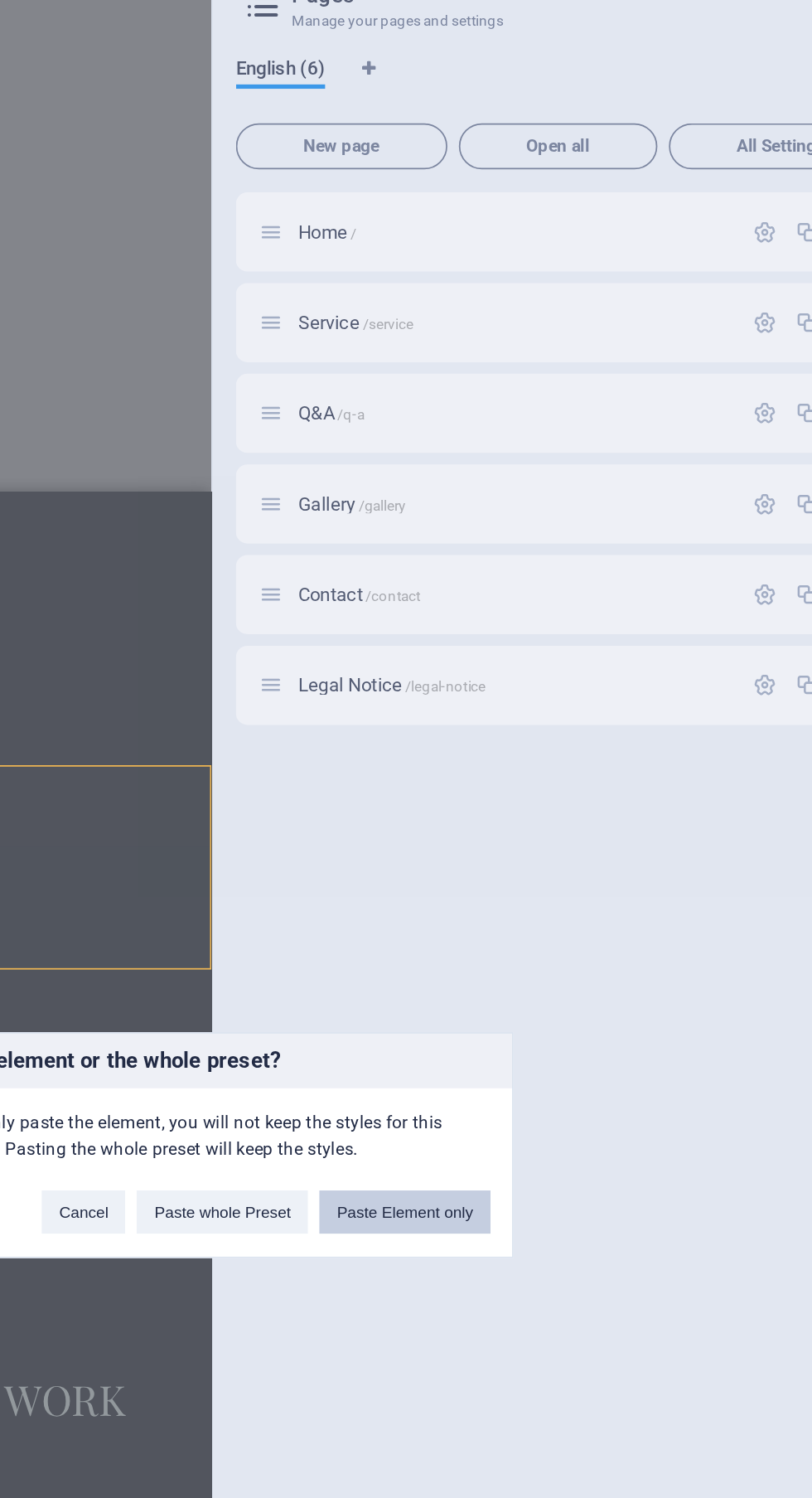
click at [539, 800] on button "Paste Element only" at bounding box center [517, 787] width 98 height 25
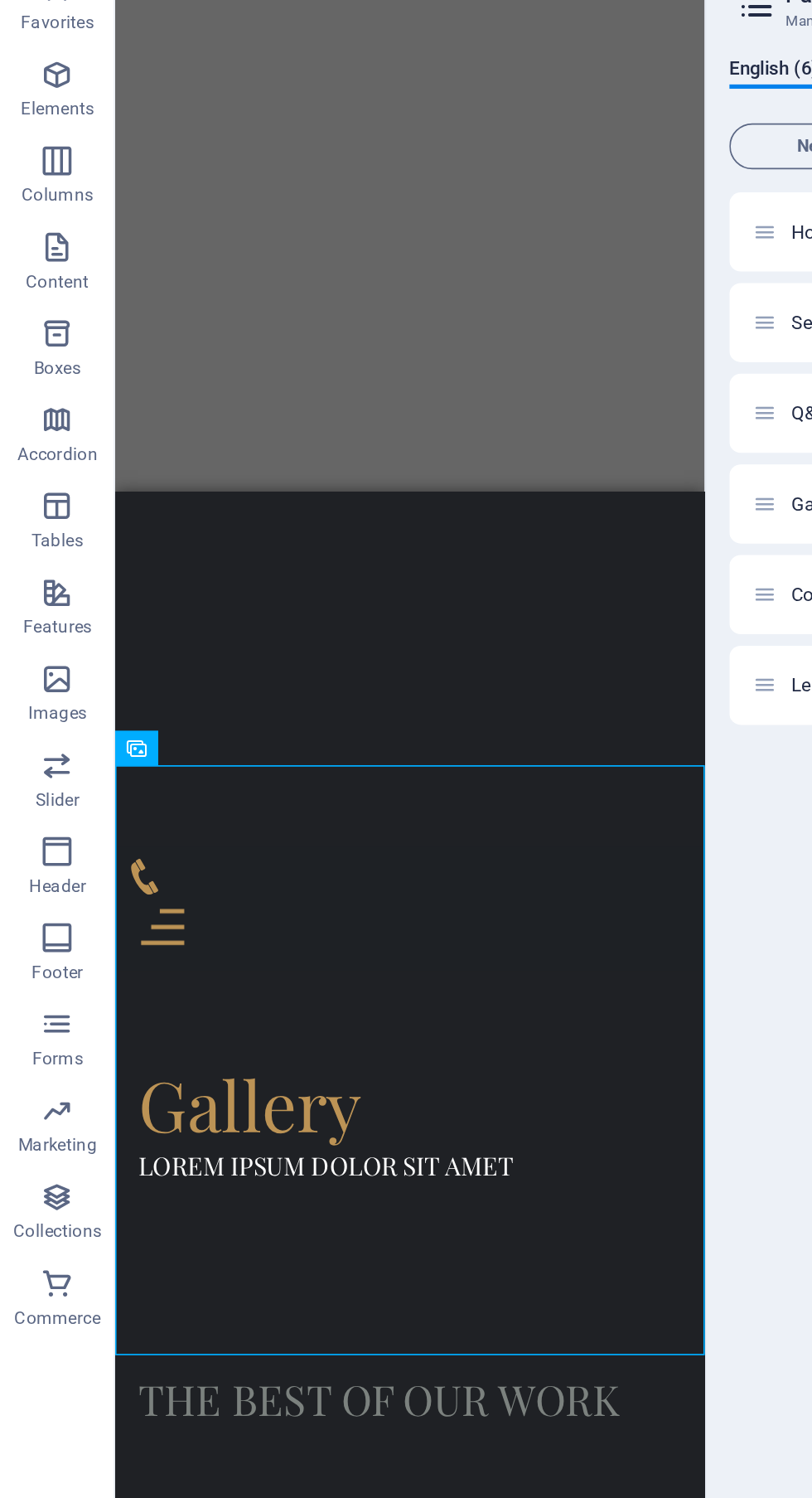
click at [355, 1084] on li at bounding box center [368, 1169] width 170 height 170
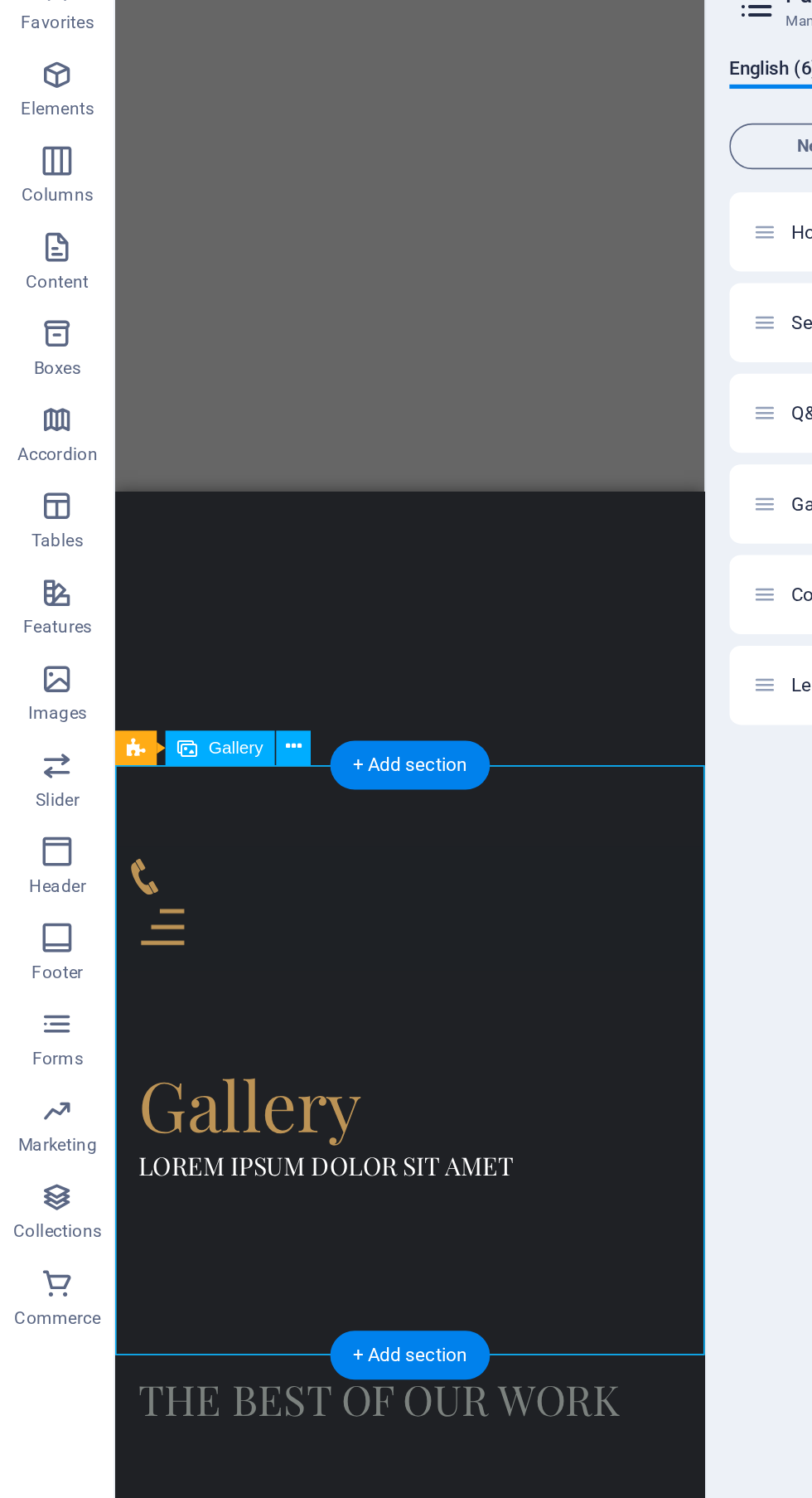
click at [392, 1084] on li at bounding box center [368, 1169] width 170 height 170
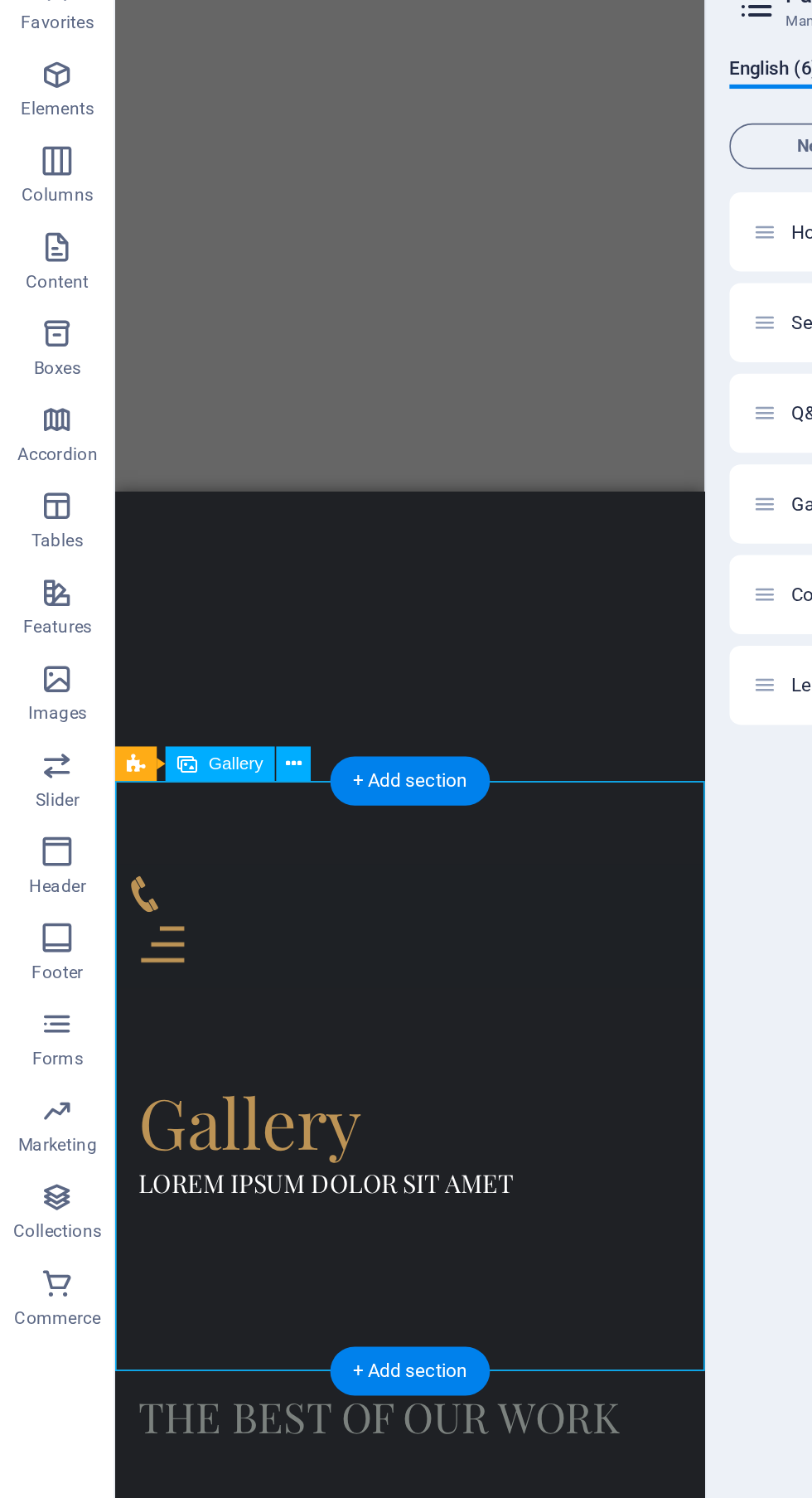
scroll to position [388, 0]
click at [377, 1095] on li at bounding box center [368, 1179] width 170 height 170
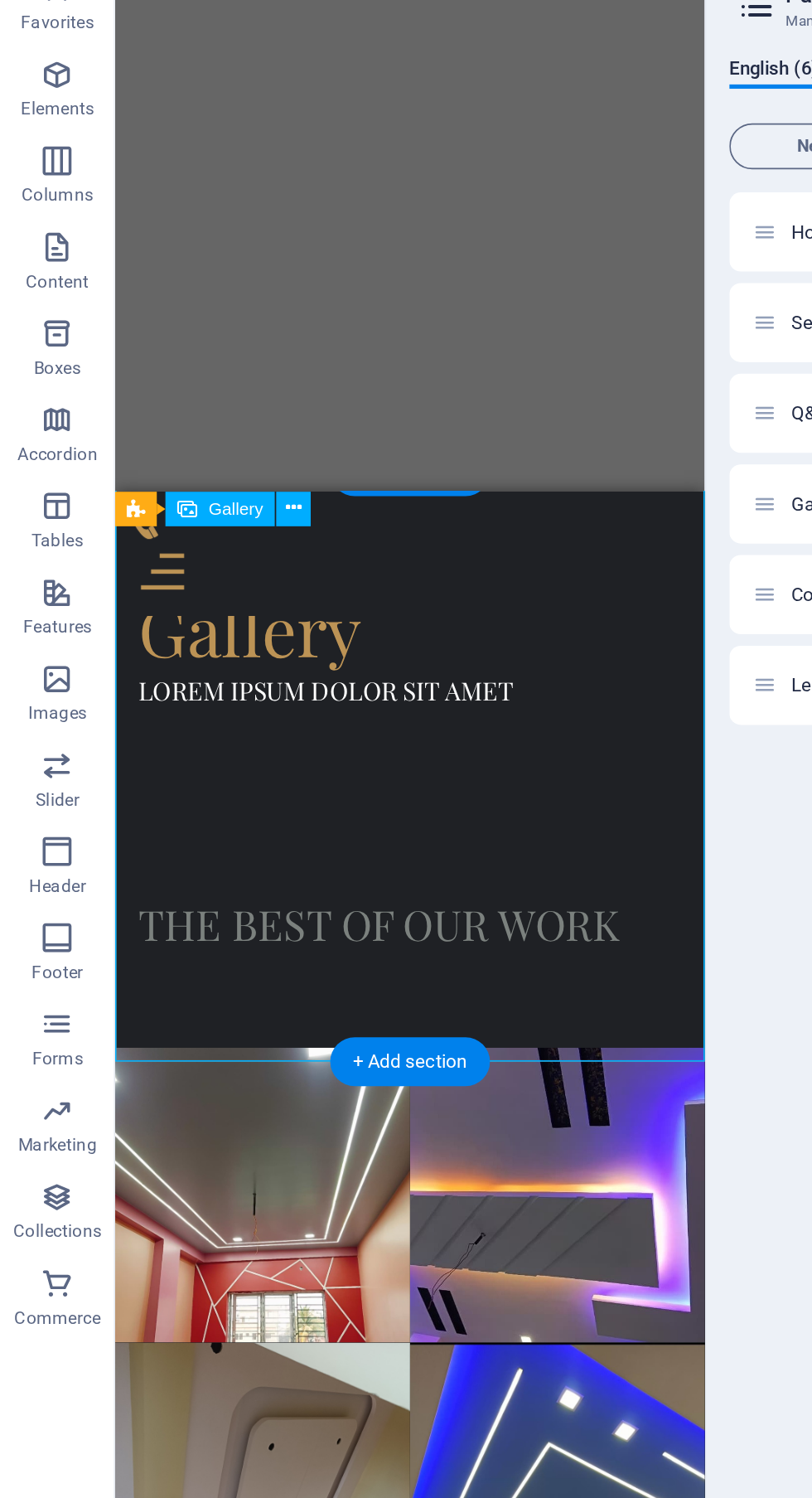
scroll to position [709, 0]
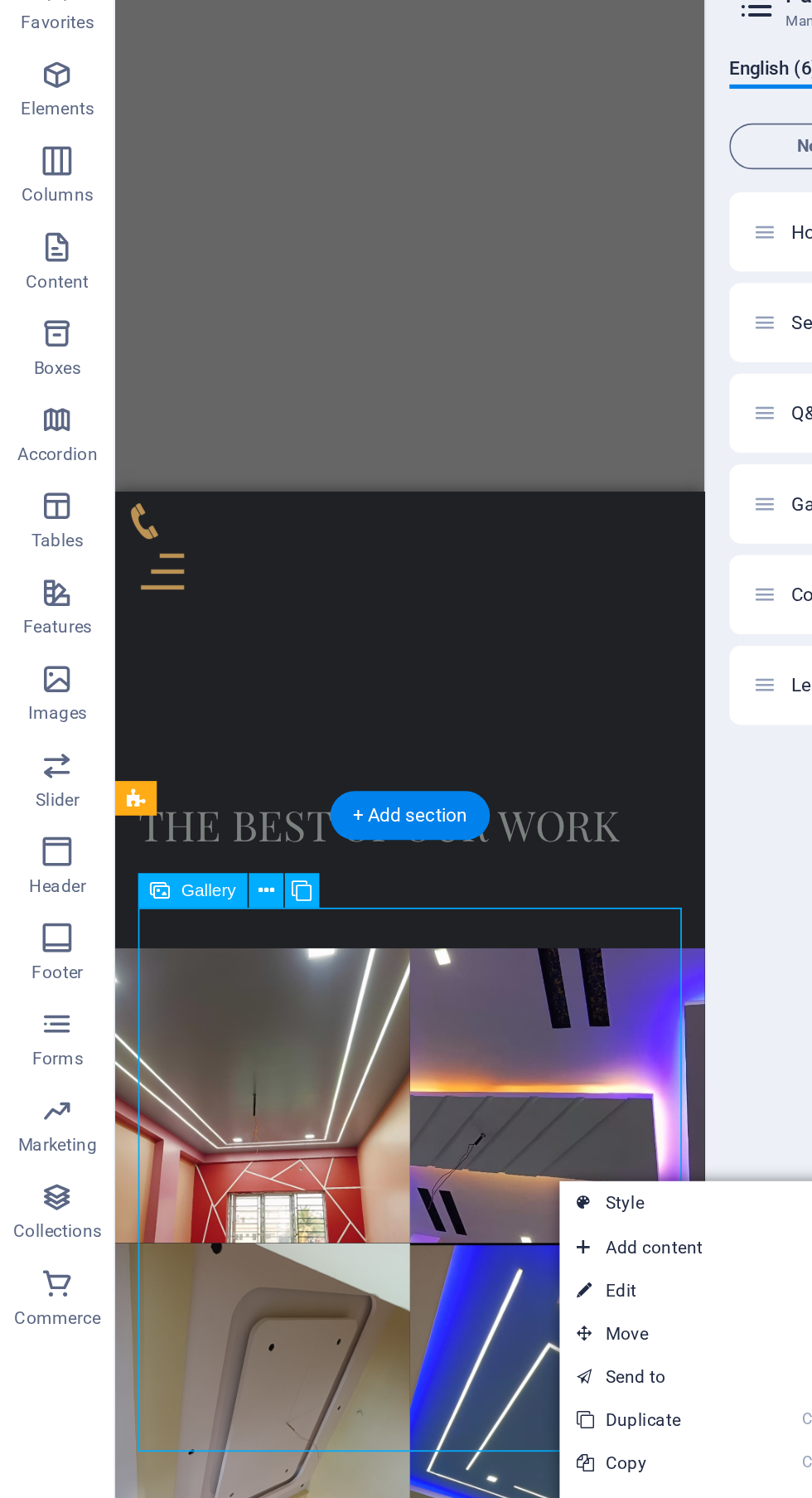
click at [399, 1003] on link "⌦ Delete" at bounding box center [378, 1006] width 112 height 25
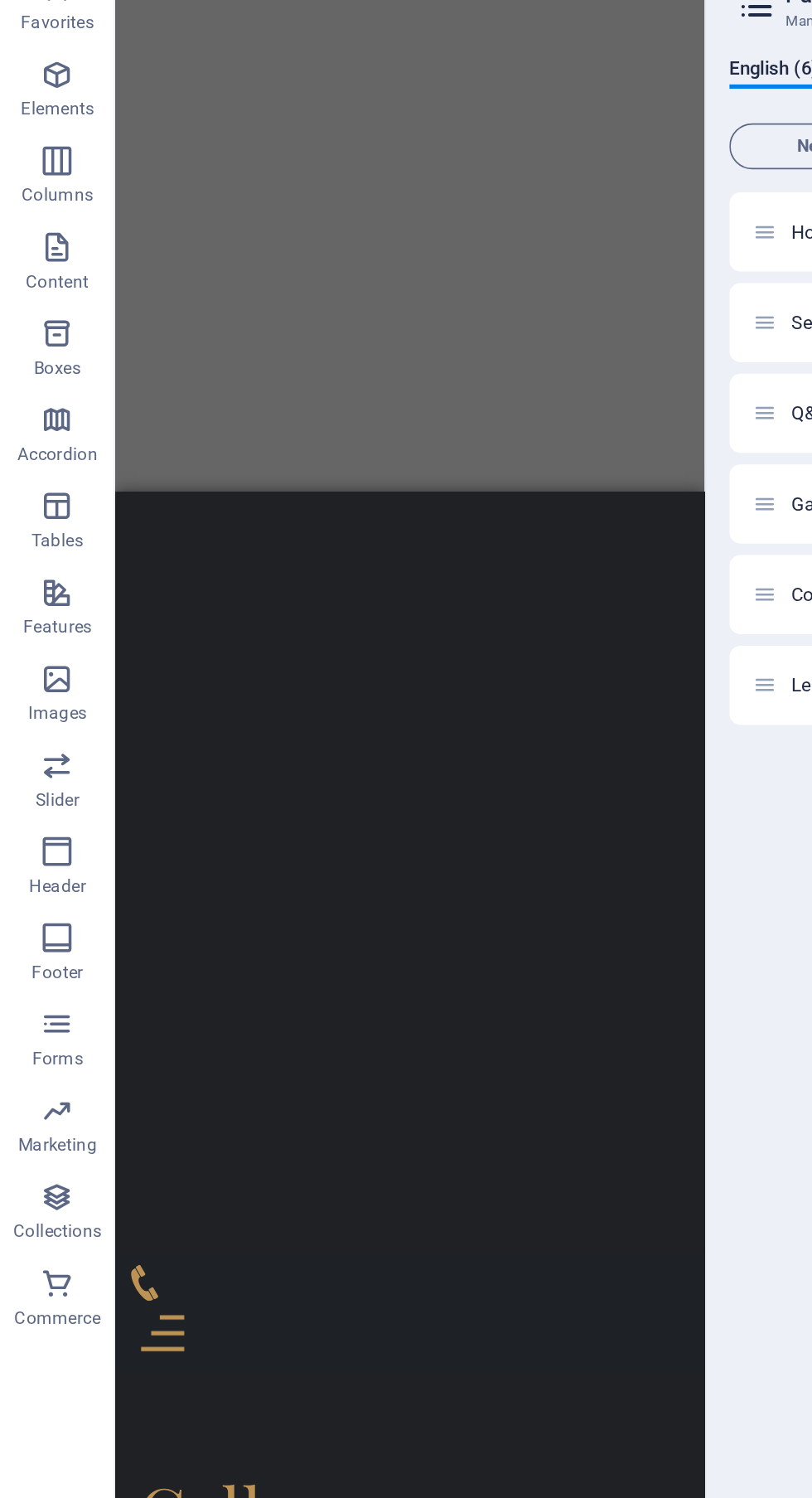
scroll to position [0, 0]
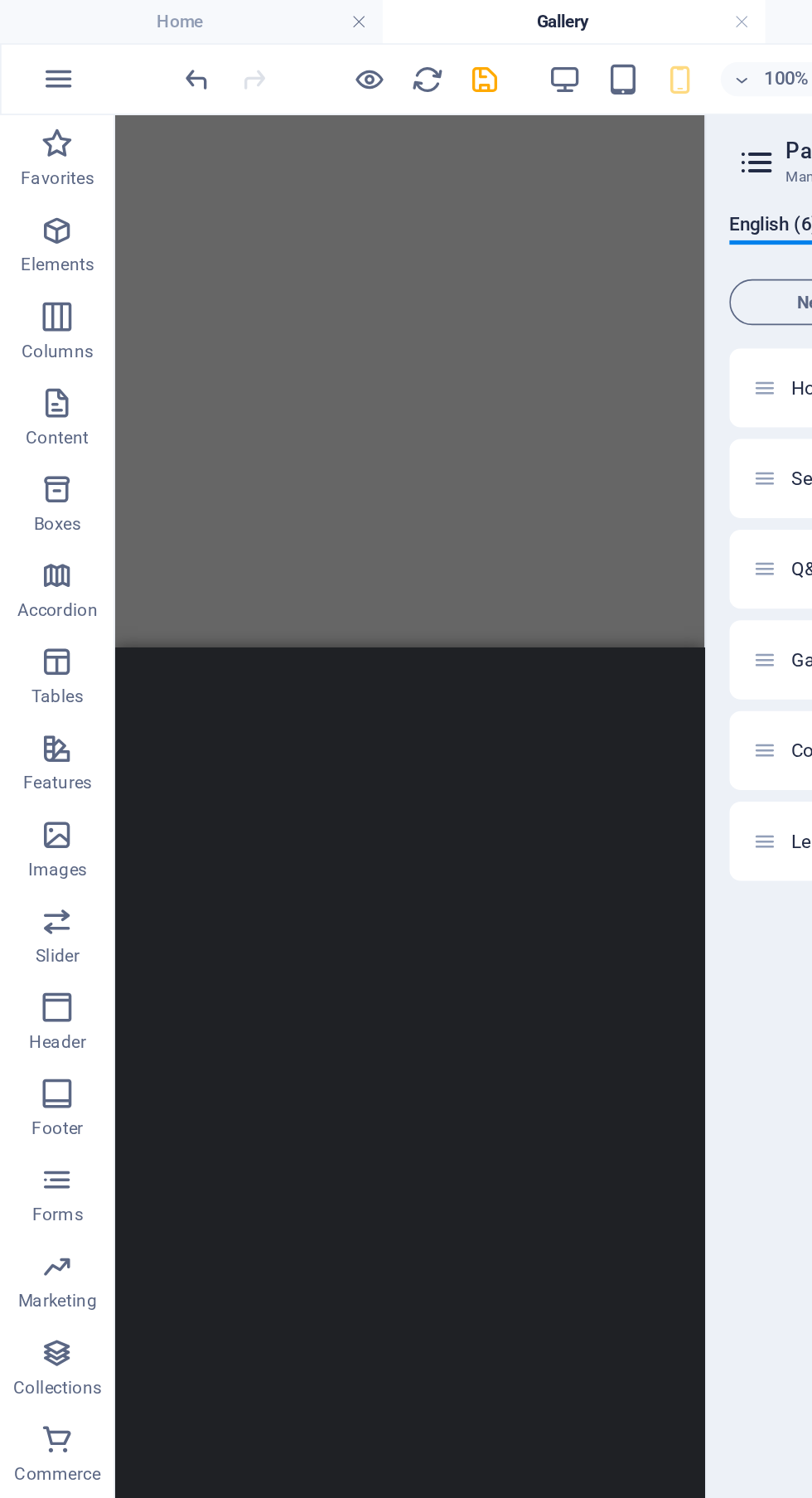
click at [279, 38] on icon "save" at bounding box center [279, 46] width 19 height 19
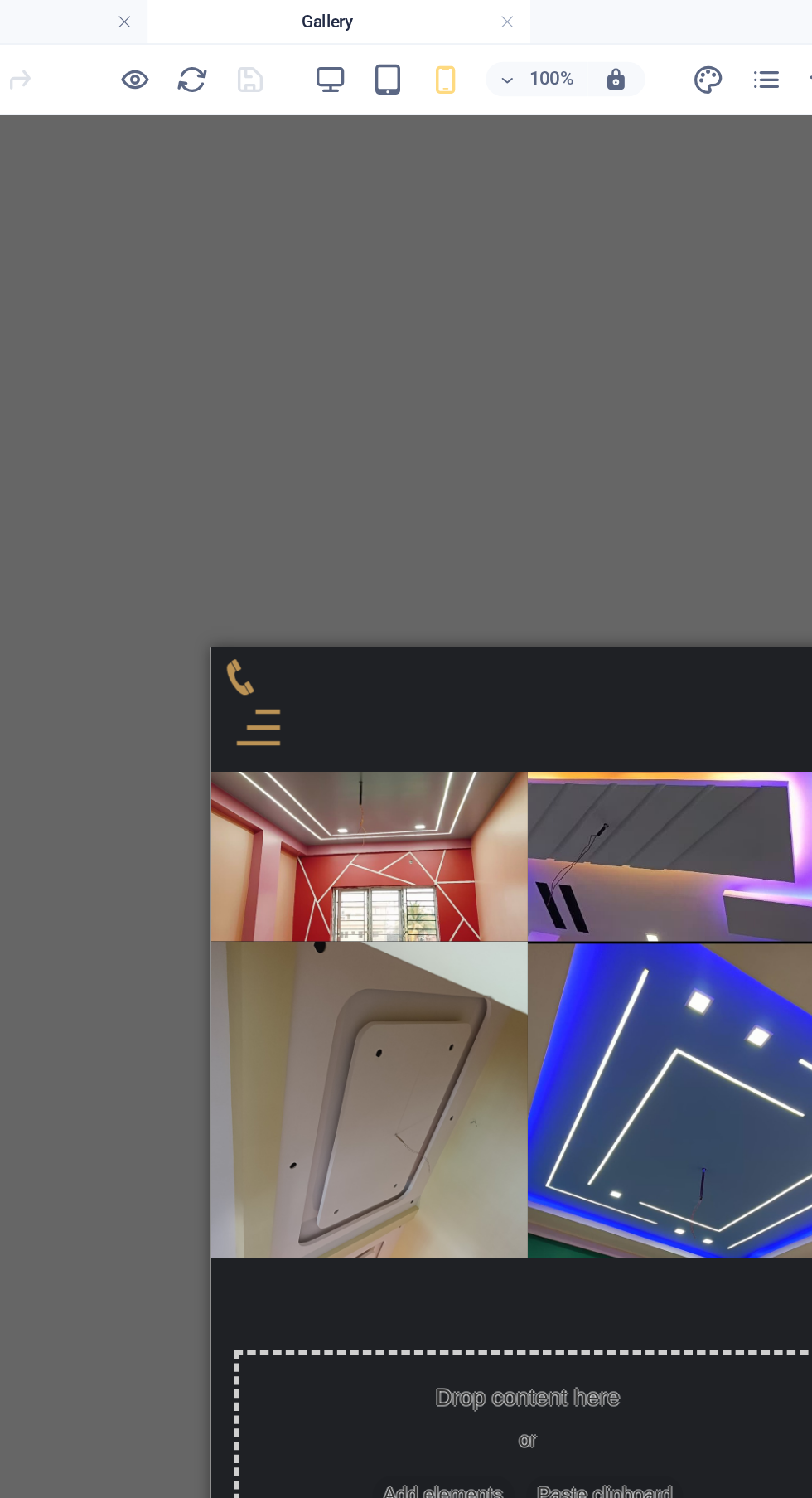
scroll to position [989, 0]
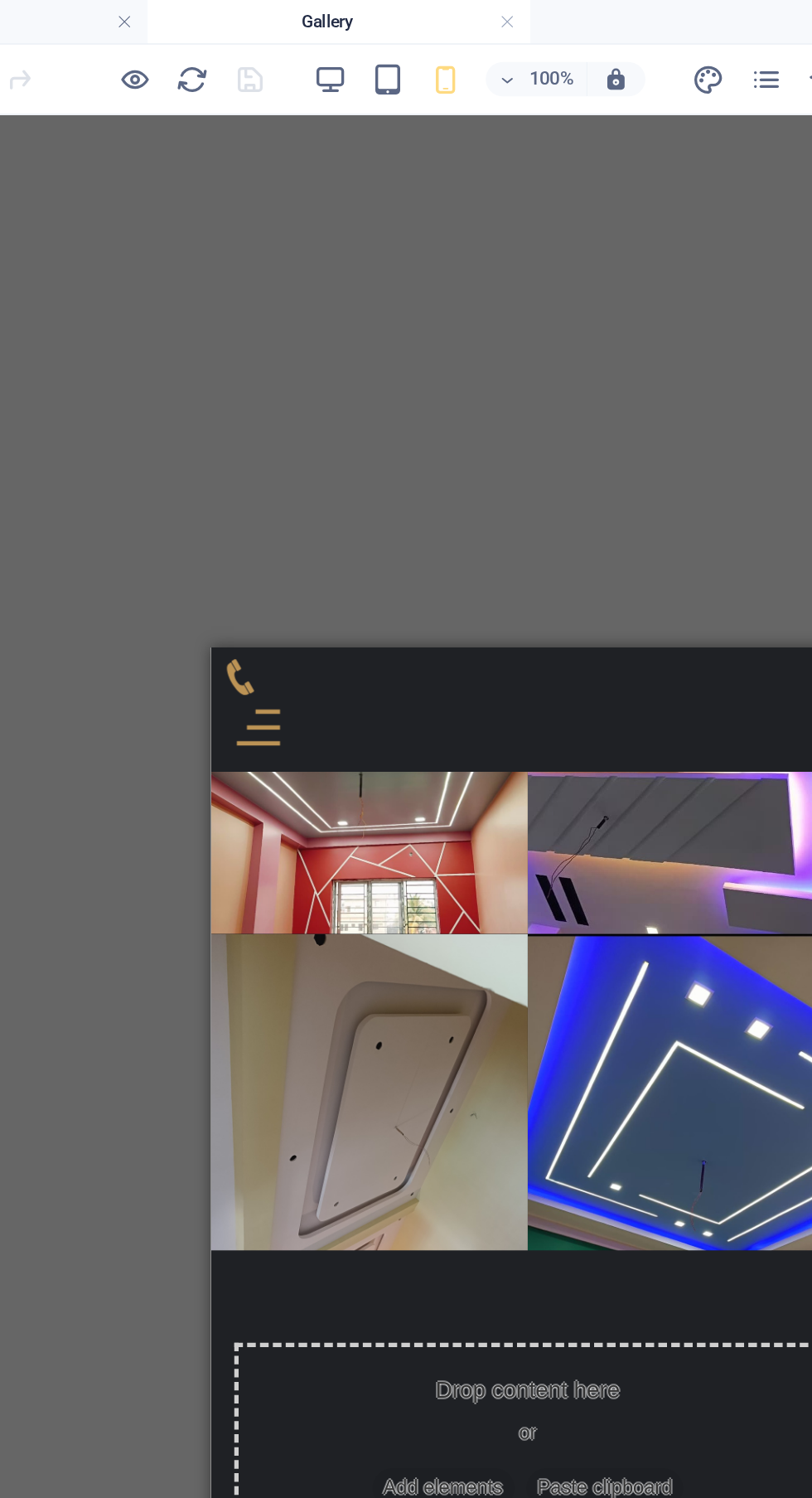
click at [291, 1270] on div "Show All" at bounding box center [257, 1384] width 68 height 229
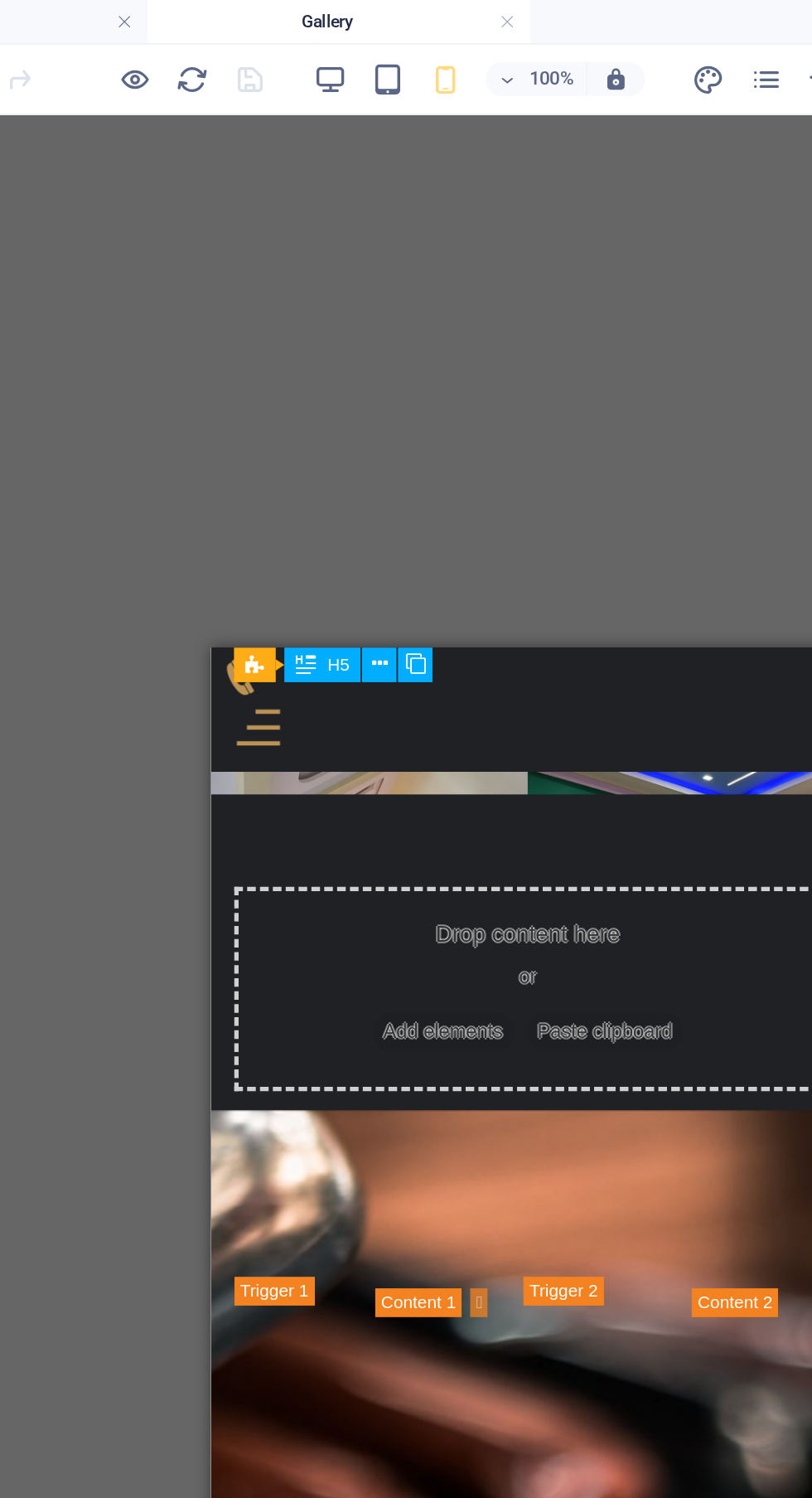
scroll to position [1257, 0]
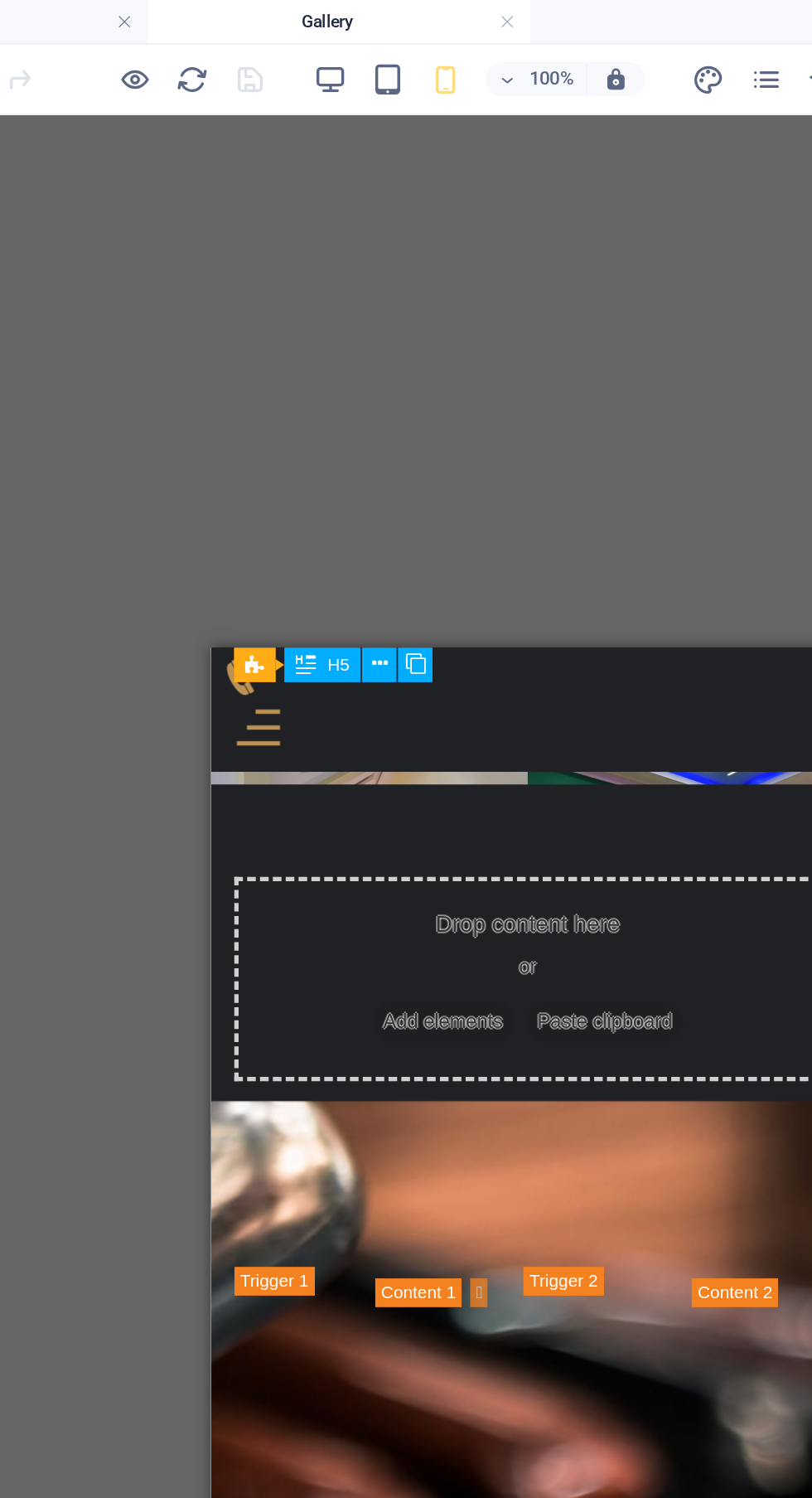
click at [419, 1002] on div "Haircut" at bounding box center [432, 1116] width 84 height 229
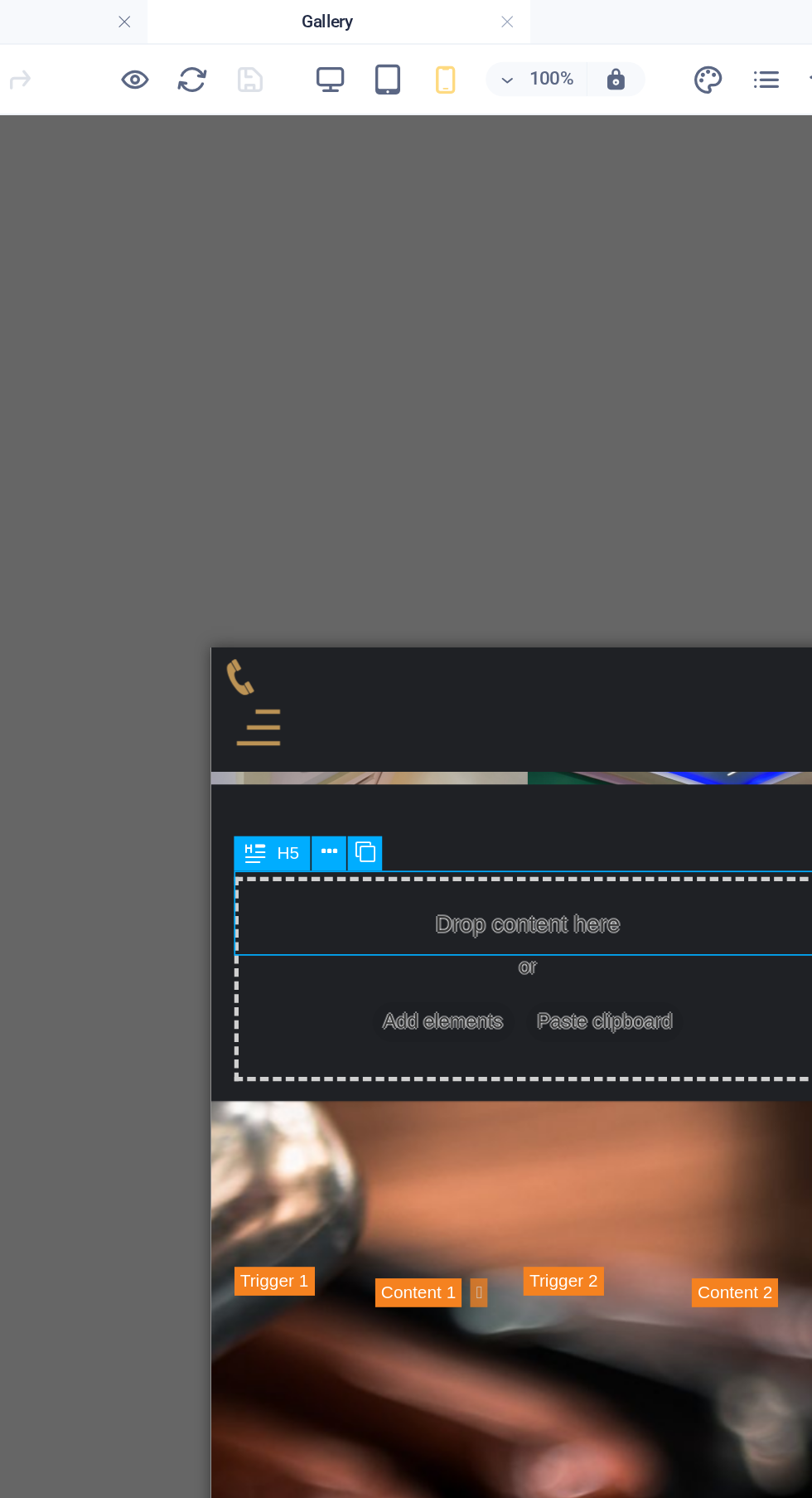
click at [408, 1002] on div "Haircut" at bounding box center [432, 1116] width 84 height 229
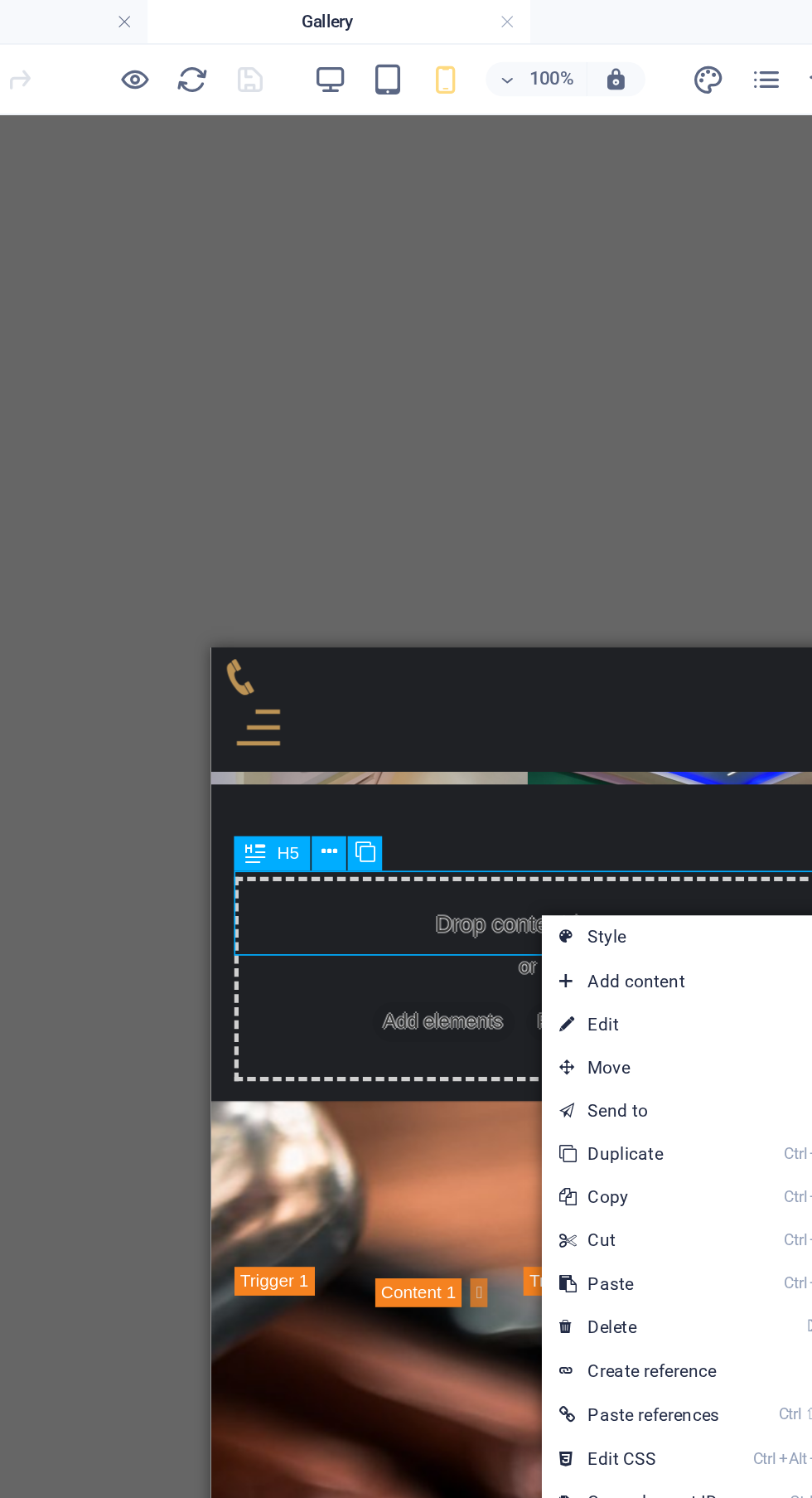
click at [521, 581] on link "⏎ Edit" at bounding box center [503, 590] width 112 height 25
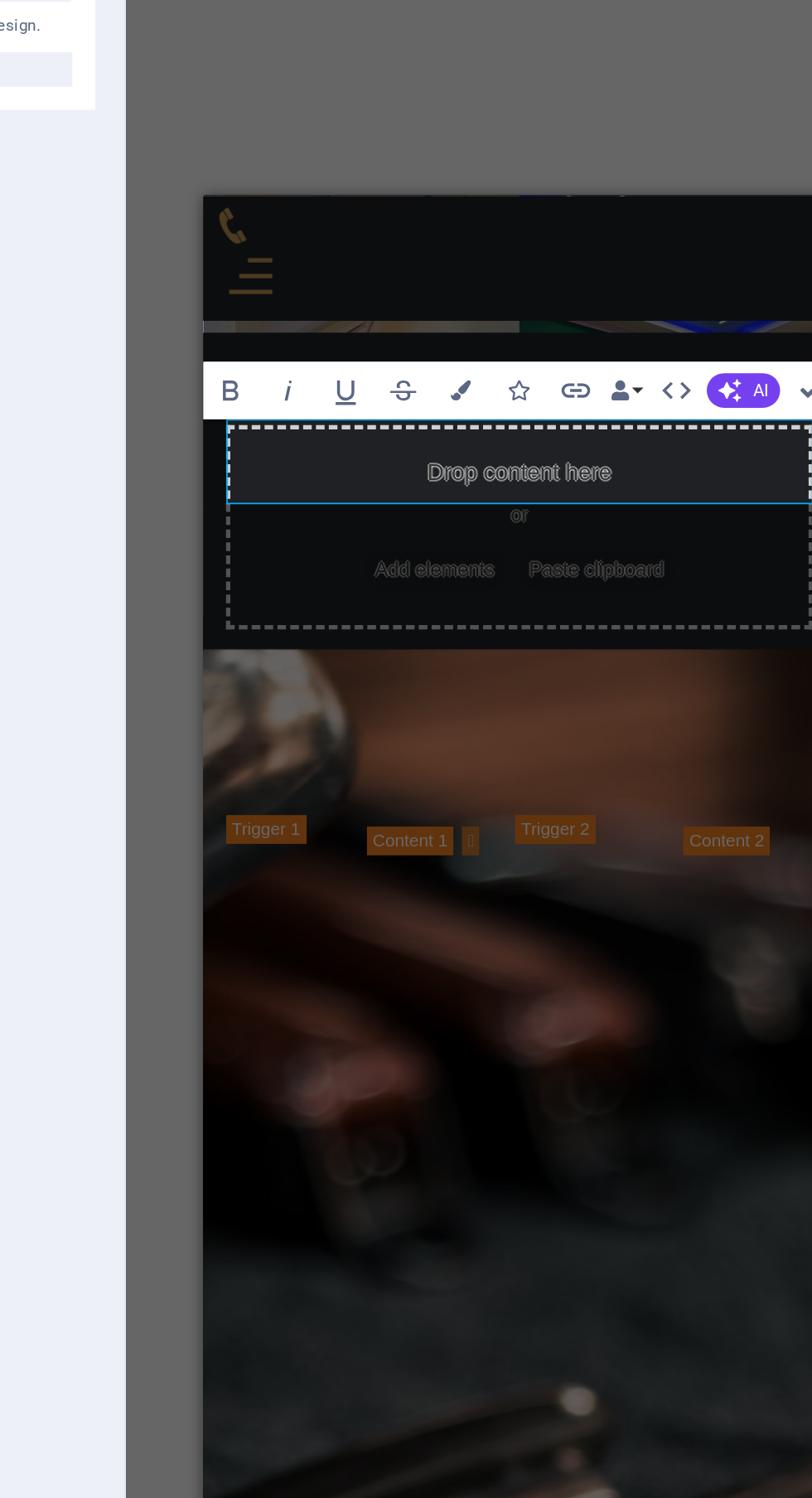
click at [407, 551] on link "Haircut" at bounding box center [424, 574] width 82 height 47
click at [510, 550] on div "Beard" at bounding box center [545, 664] width 71 height 229
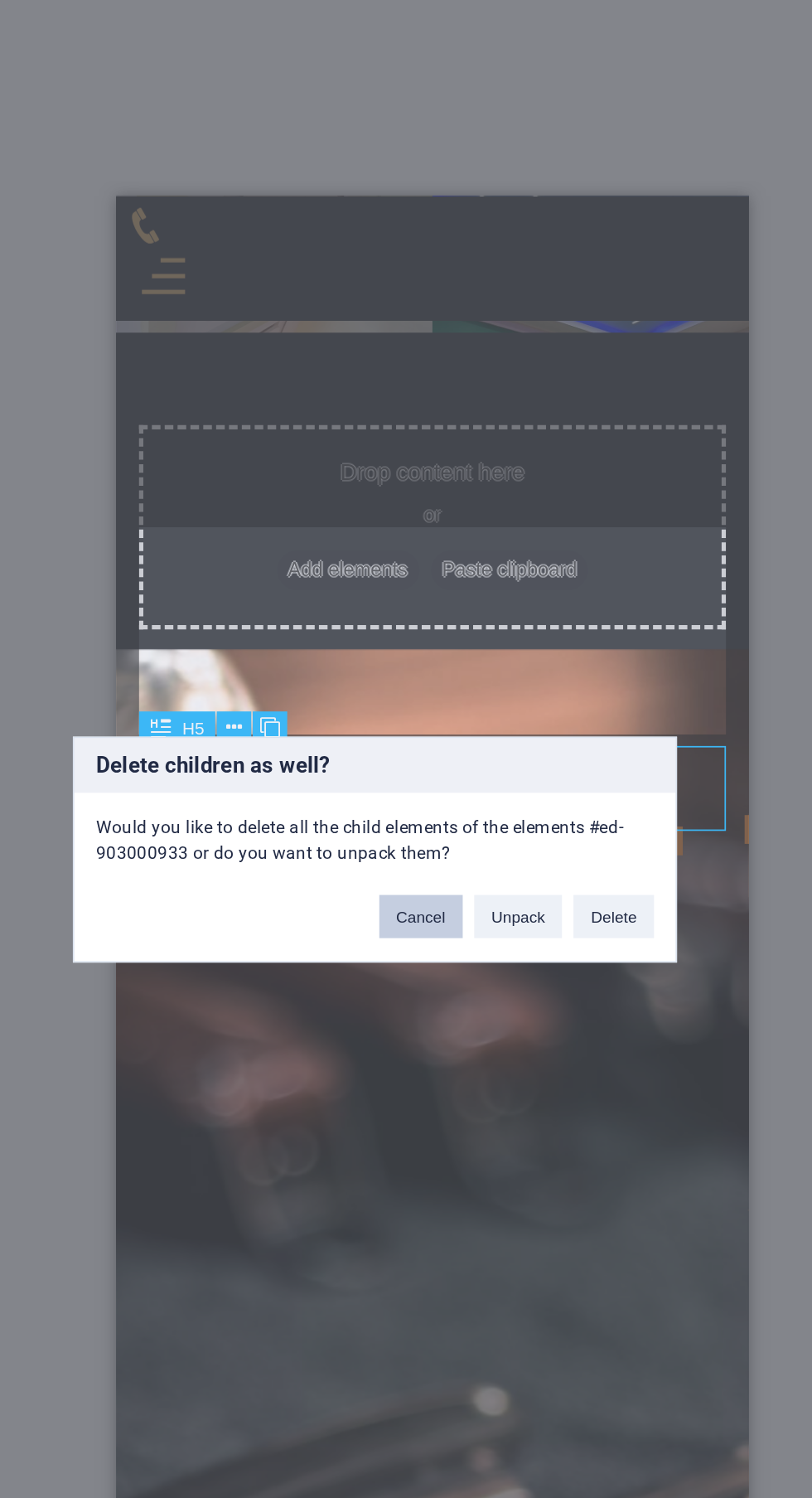
click at [437, 790] on button "Cancel" at bounding box center [433, 787] width 48 height 25
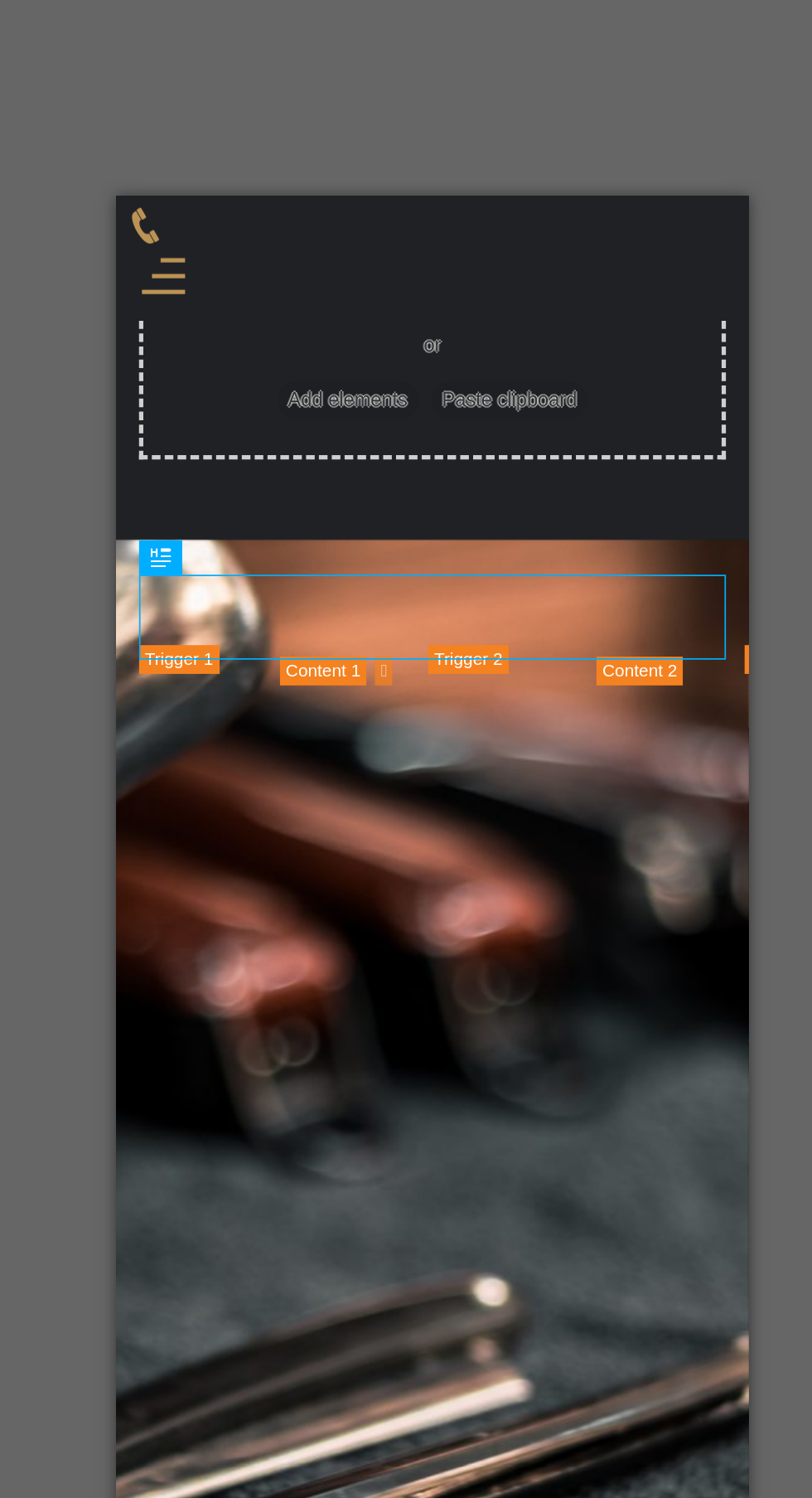
scroll to position [1285, 0]
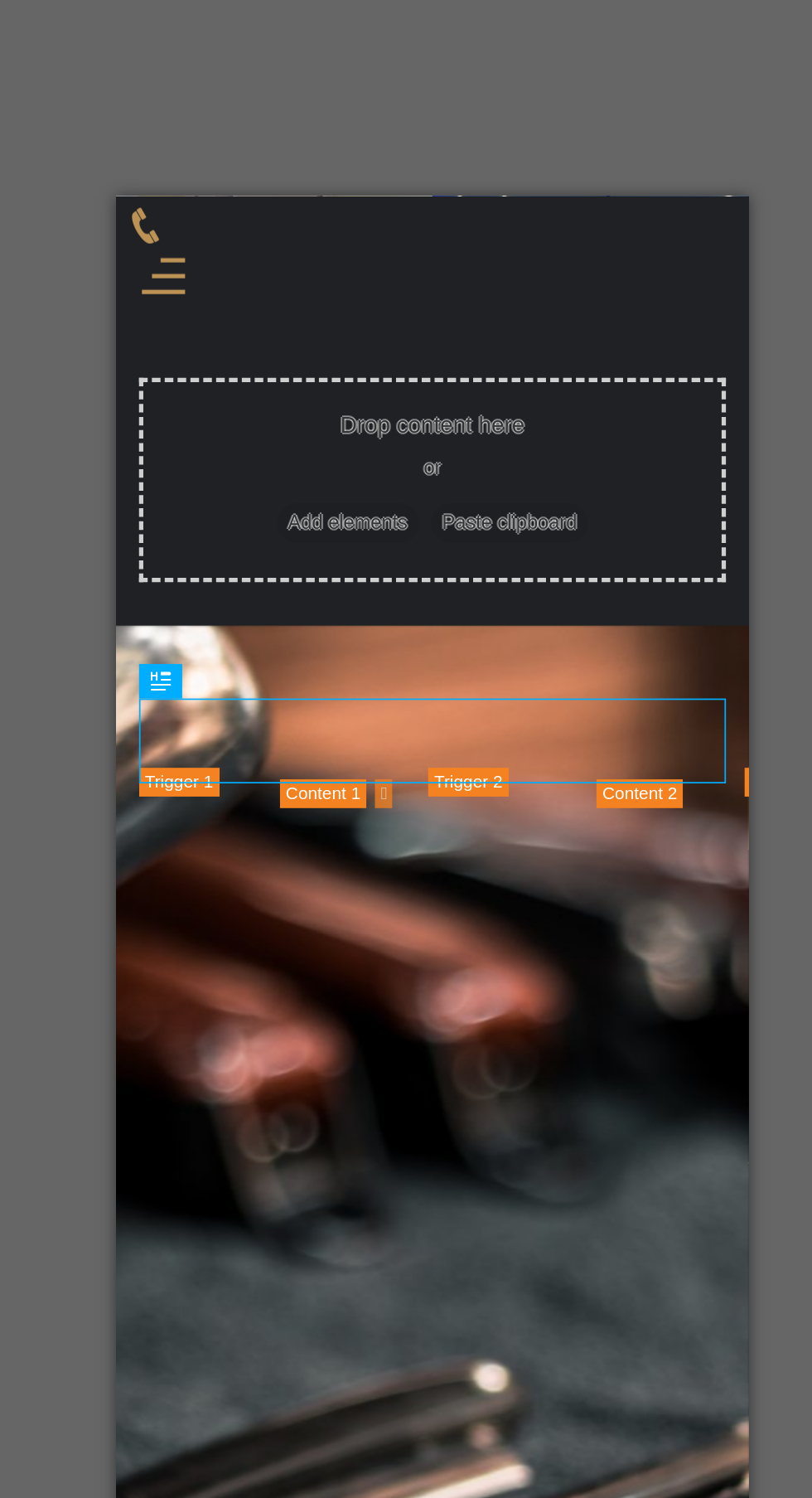
click at [478, 523] on div "Beard" at bounding box center [513, 637] width 71 height 229
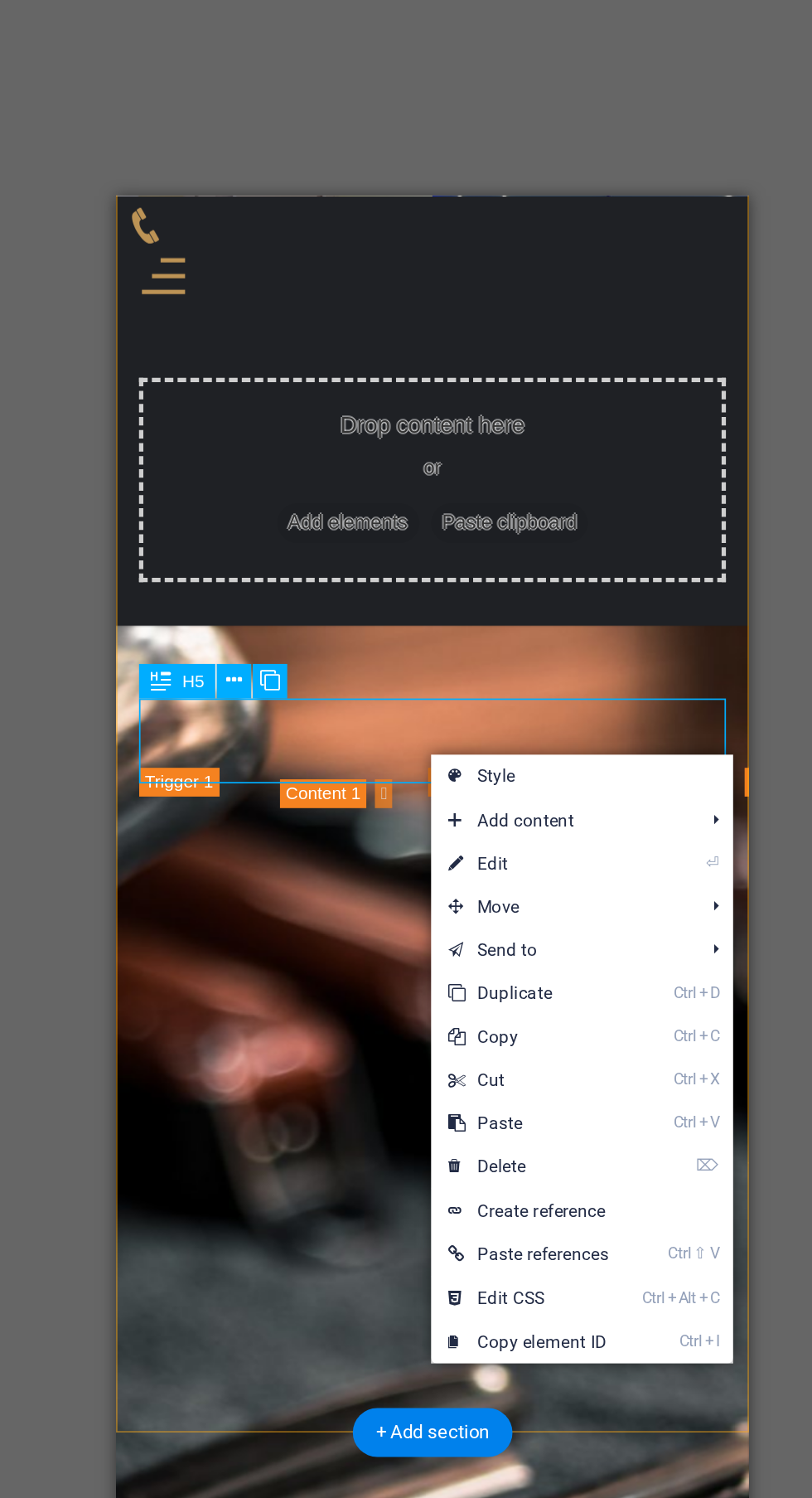
click at [535, 760] on link "⏎ Edit" at bounding box center [494, 757] width 112 height 25
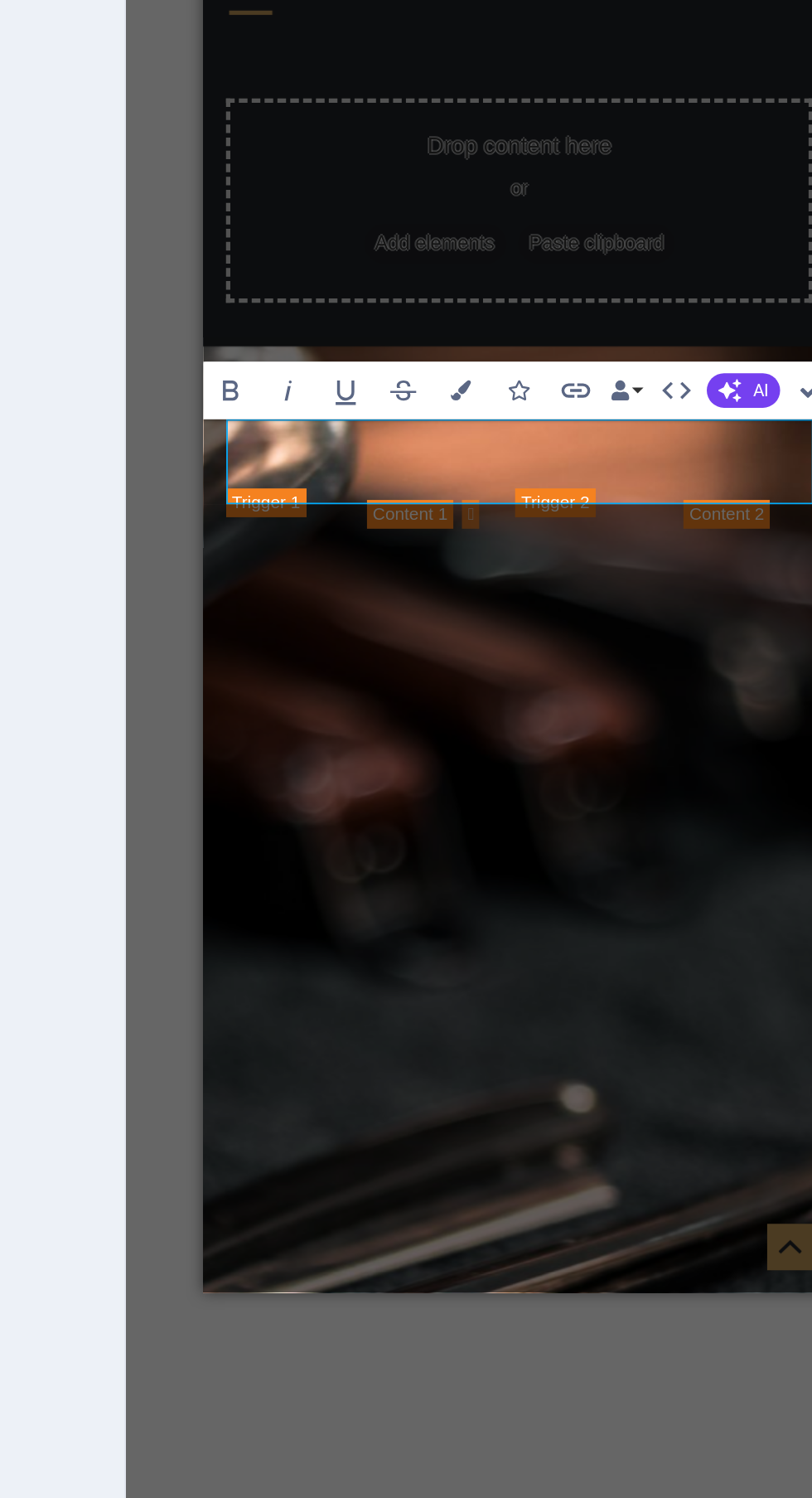
click at [566, 246] on link "Beard" at bounding box center [600, 269] width 69 height 47
click at [718, 430] on div "Styling" at bounding box center [758, 359] width 80 height 229
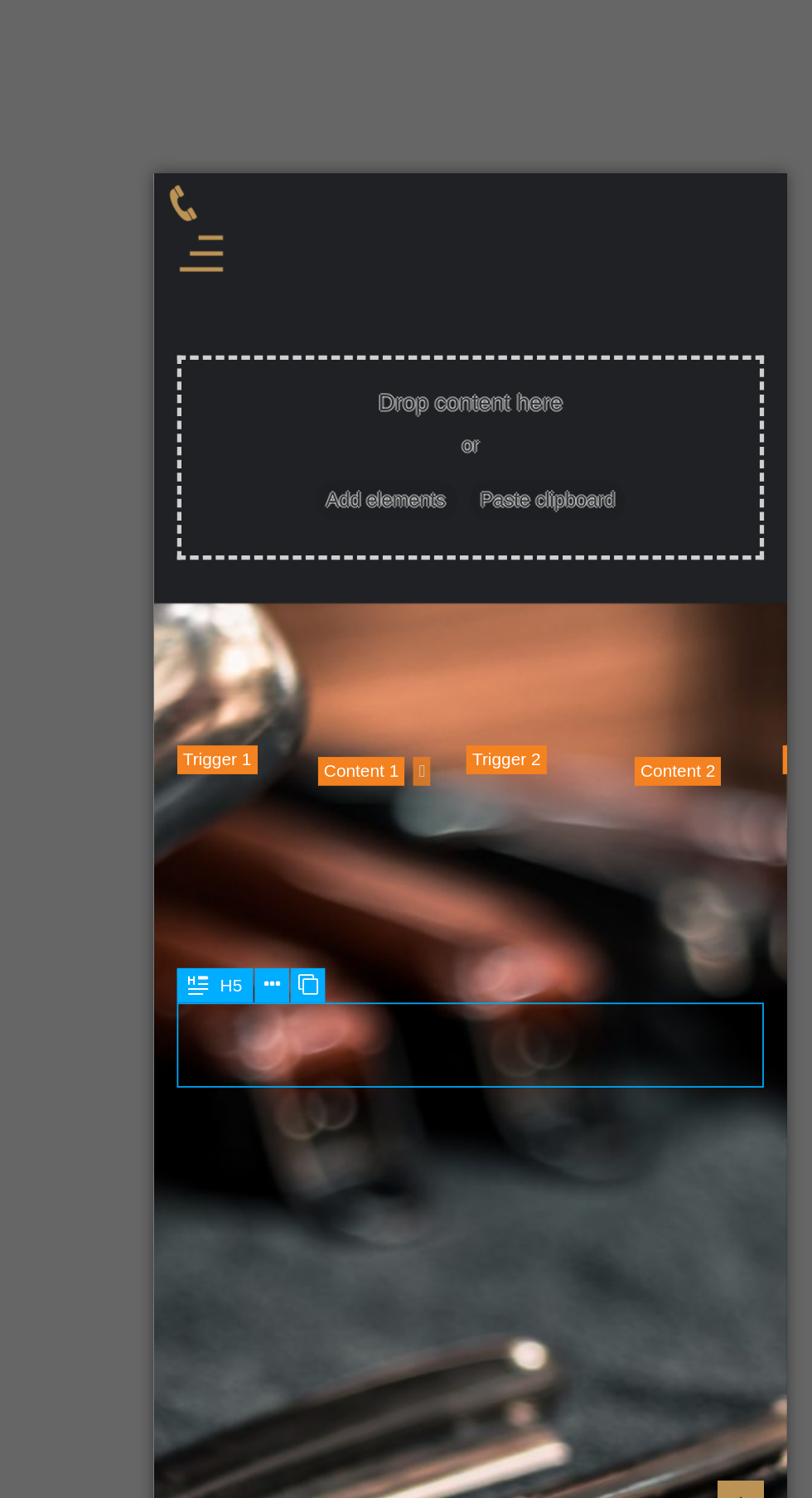
click at [344, 501] on div "Haircut" at bounding box center [375, 615] width 84 height 229
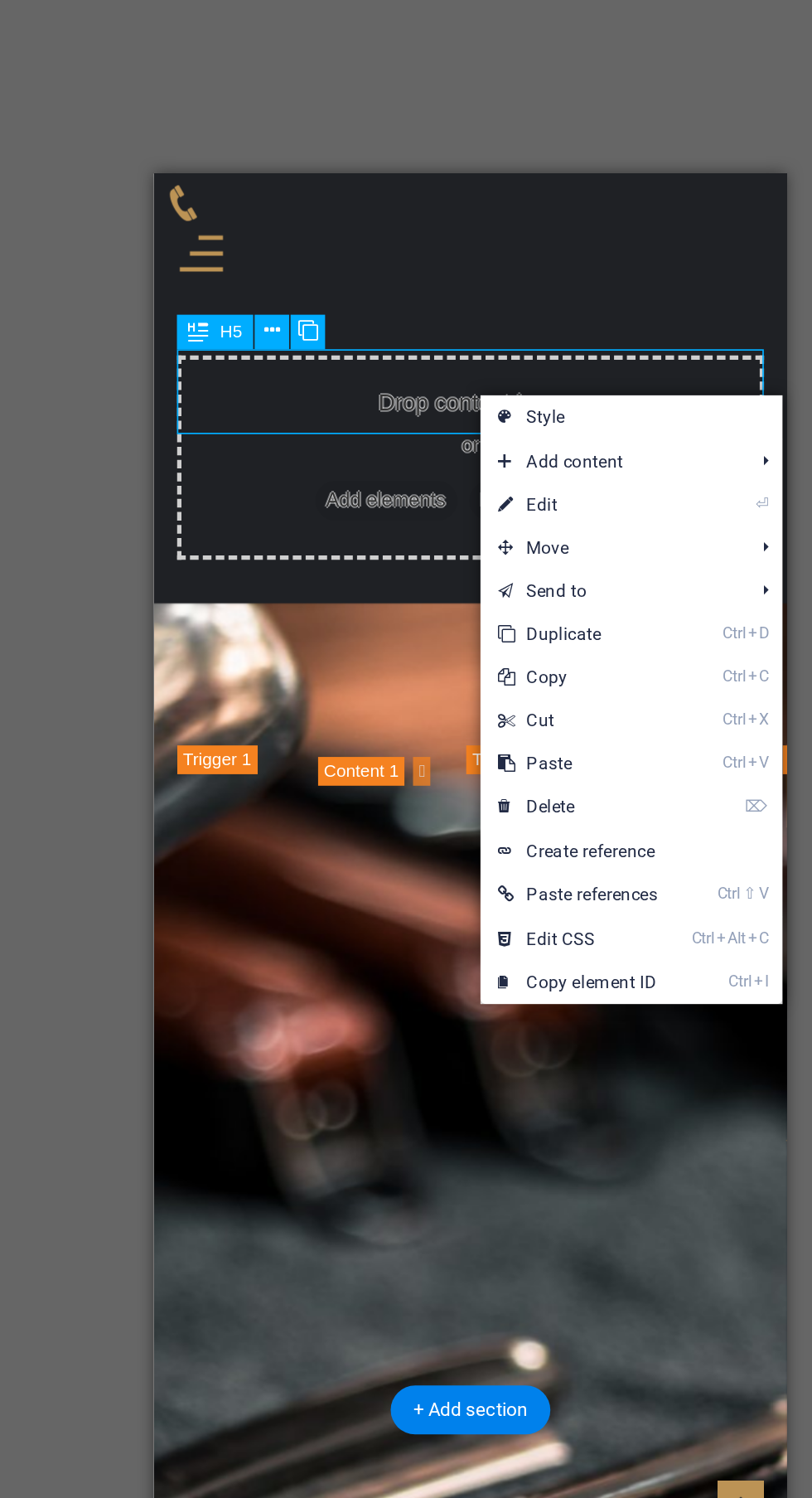
click at [531, 568] on link "⏎ Edit" at bounding box center [501, 563] width 112 height 25
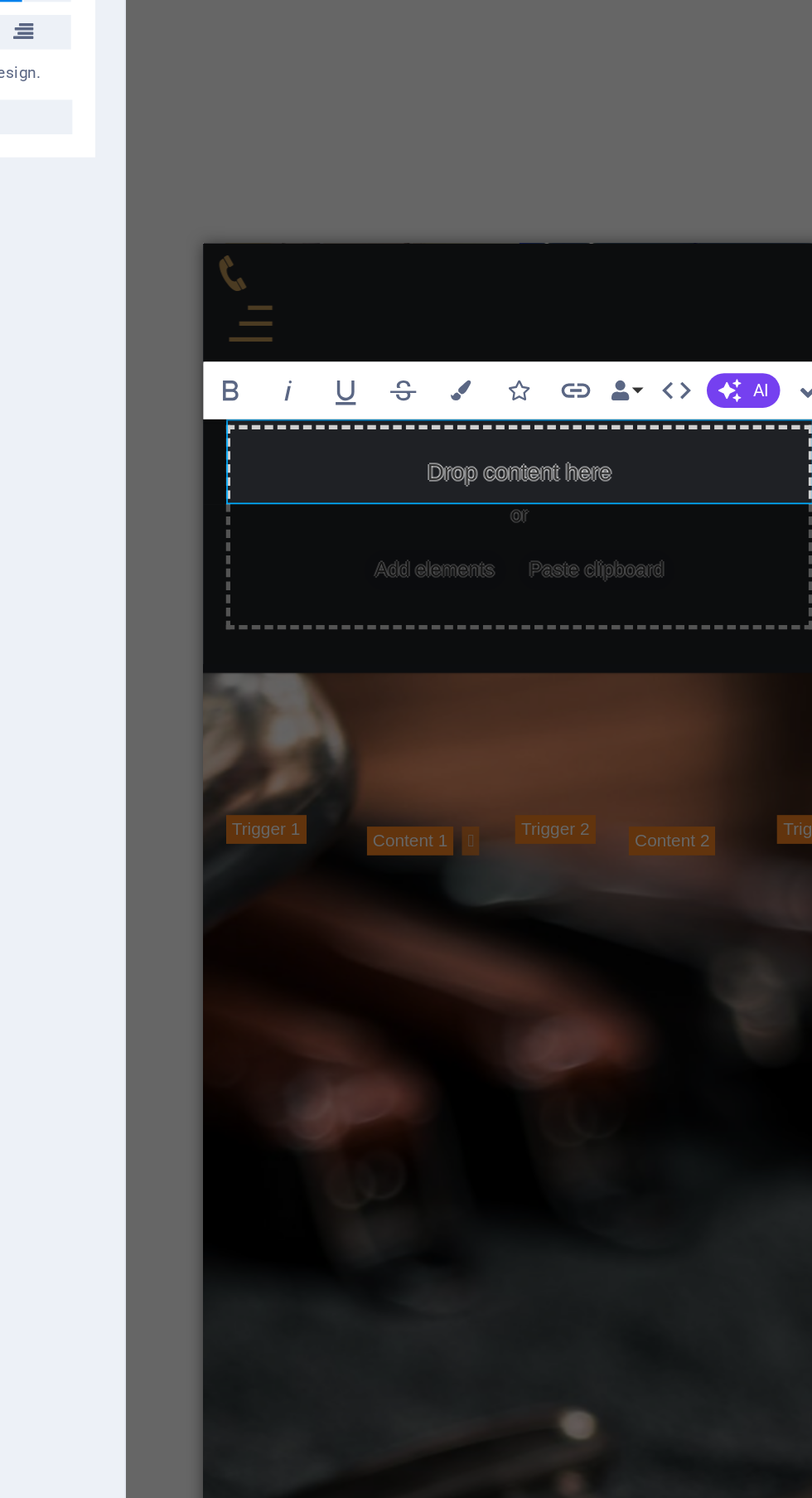
click at [534, 571] on div "Pop" at bounding box center [561, 685] width 55 height 229
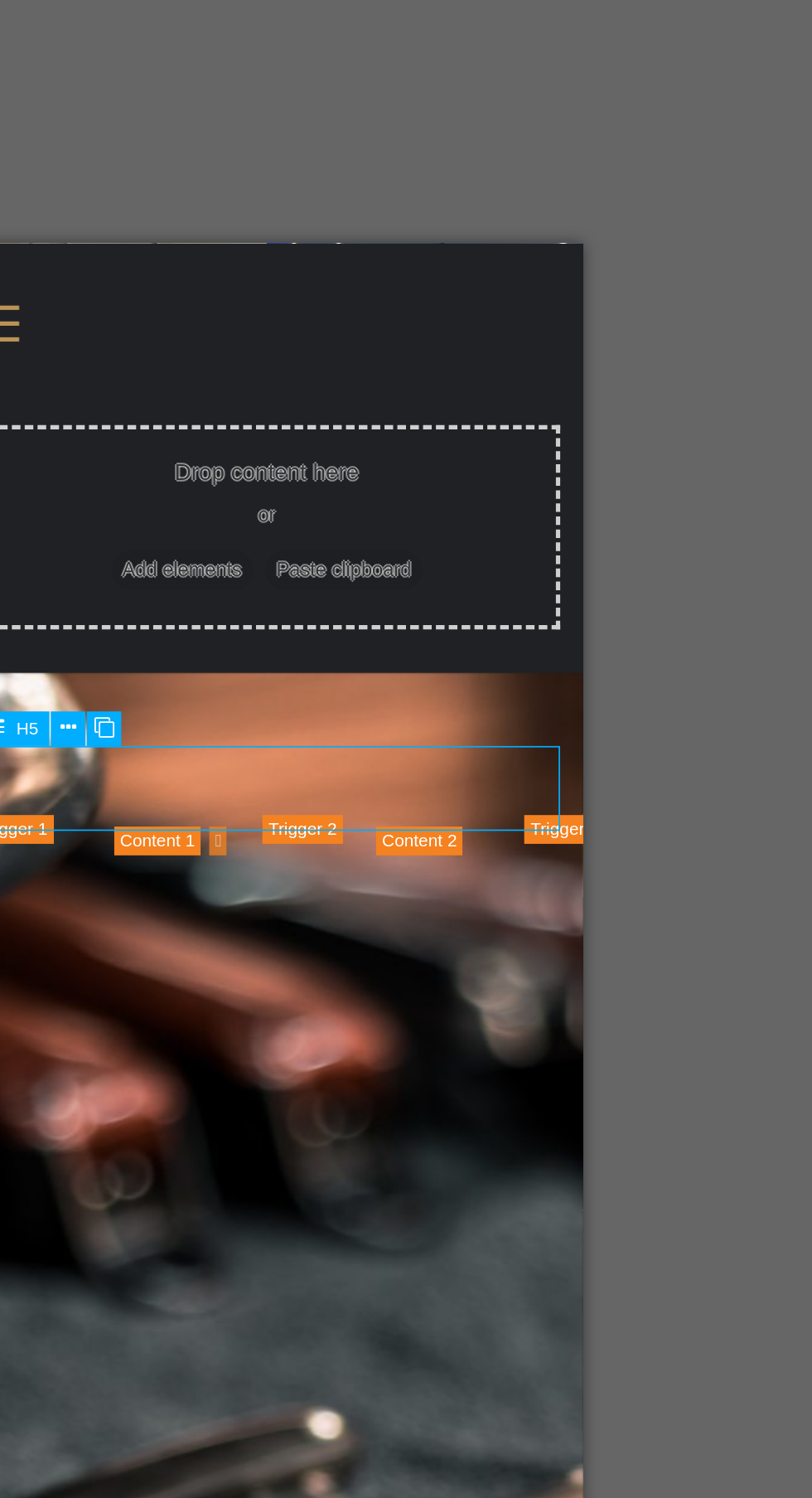
click at [141, 571] on div "Pve" at bounding box center [156, 685] width 52 height 229
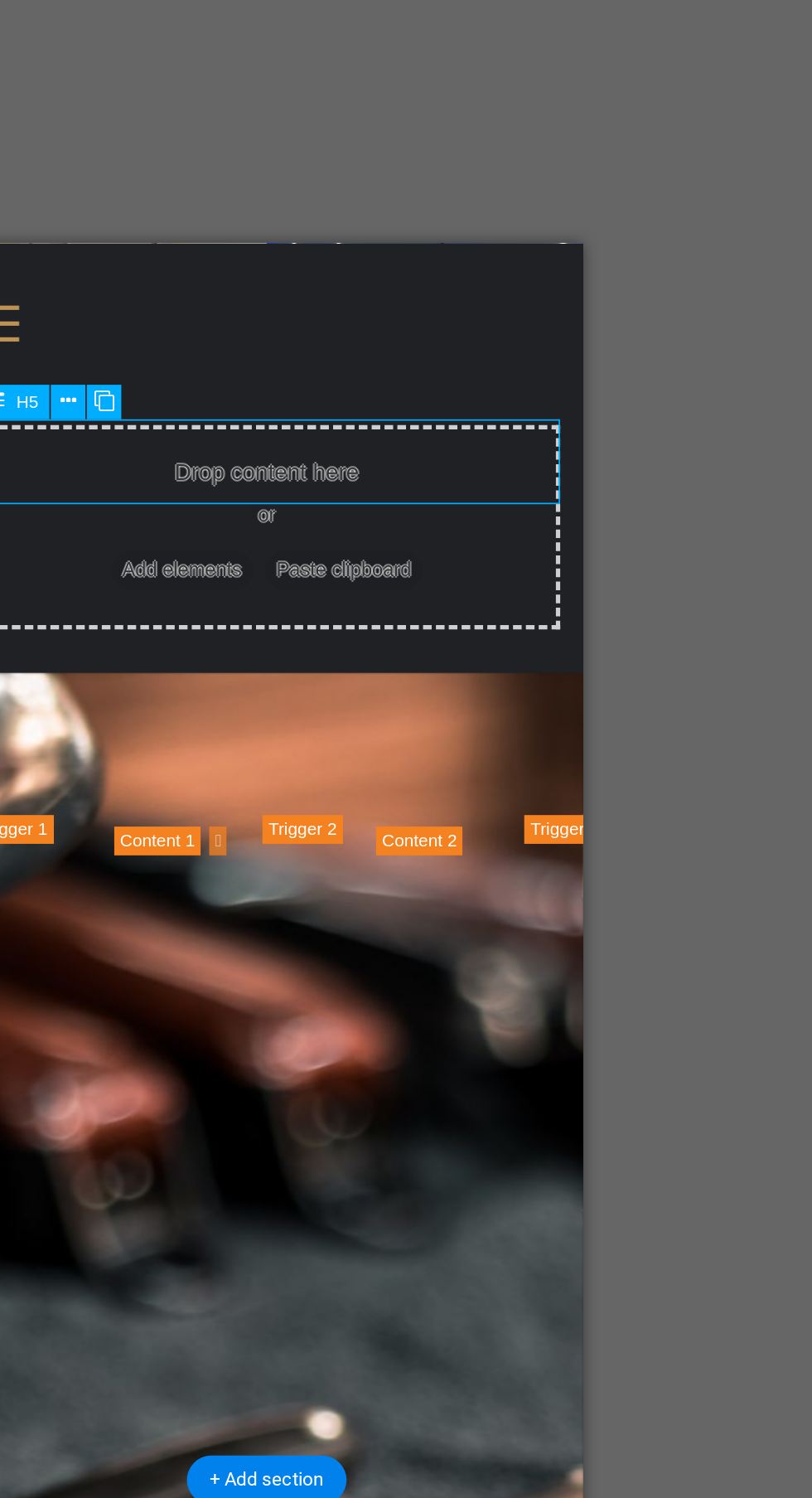
click at [137, 571] on div "Pve" at bounding box center [156, 685] width 52 height 229
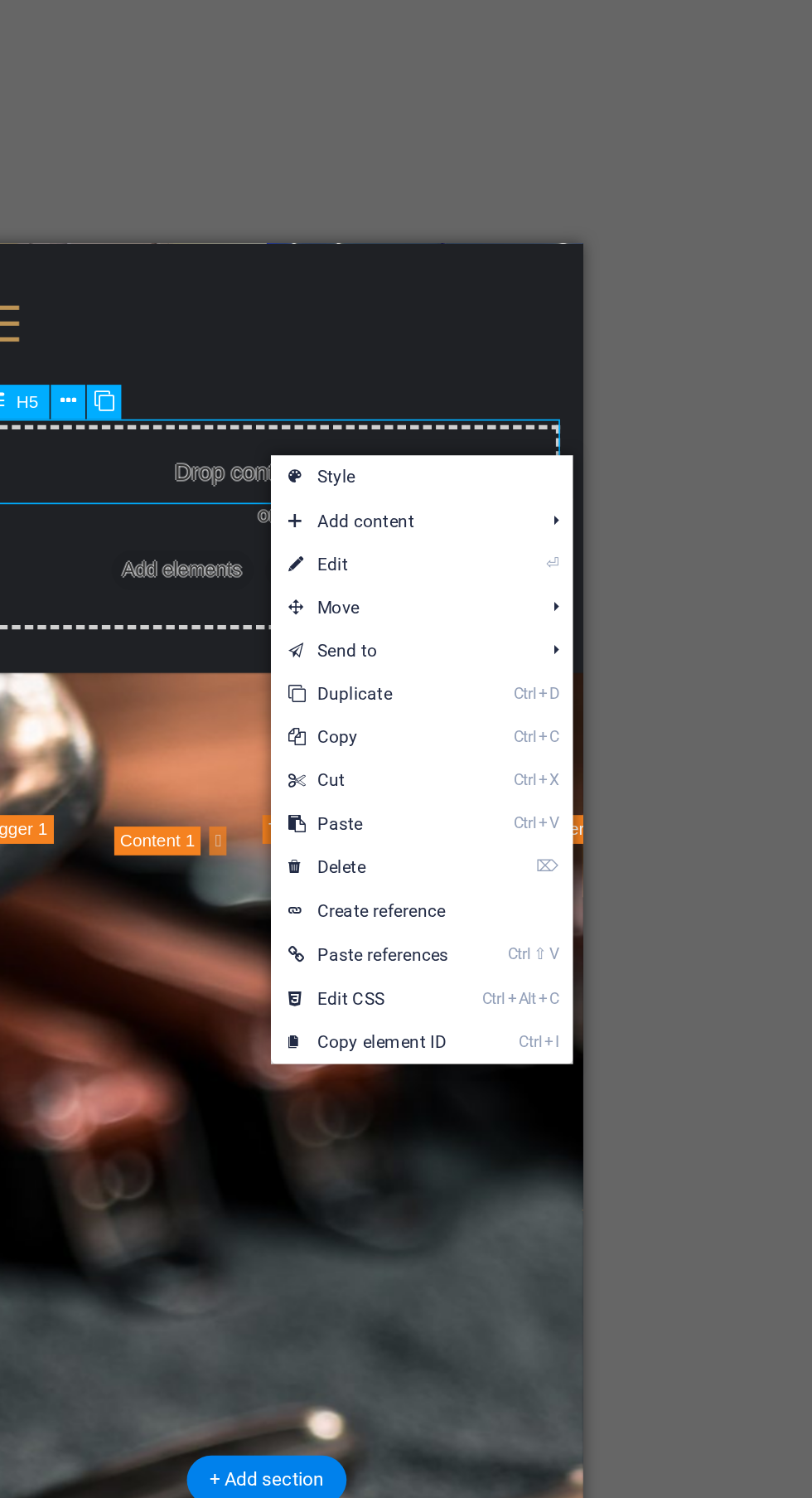
click at [526, 560] on link "⏎ Edit" at bounding box center [498, 557] width 112 height 25
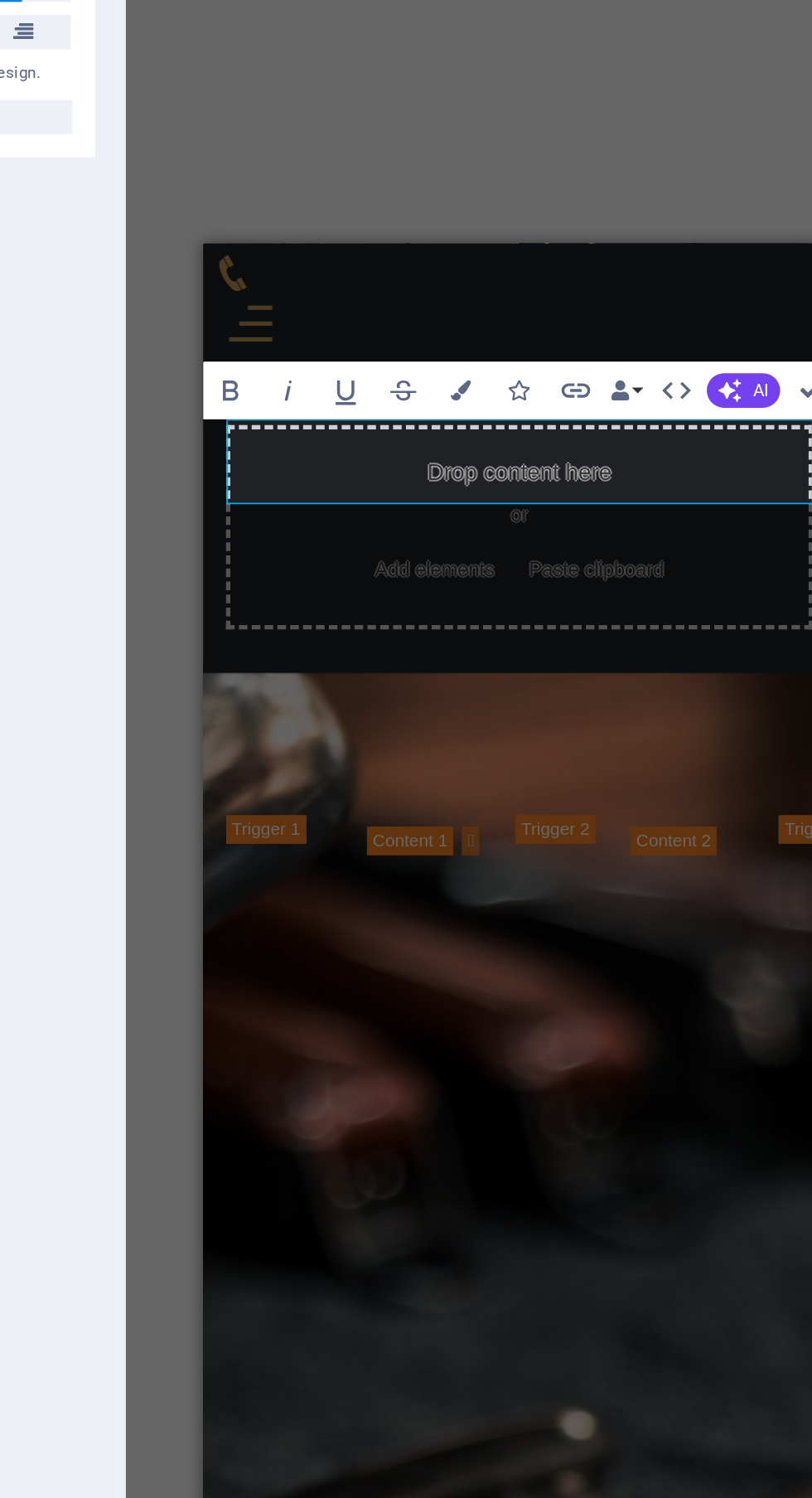
click at [535, 571] on div "Pop" at bounding box center [562, 685] width 55 height 229
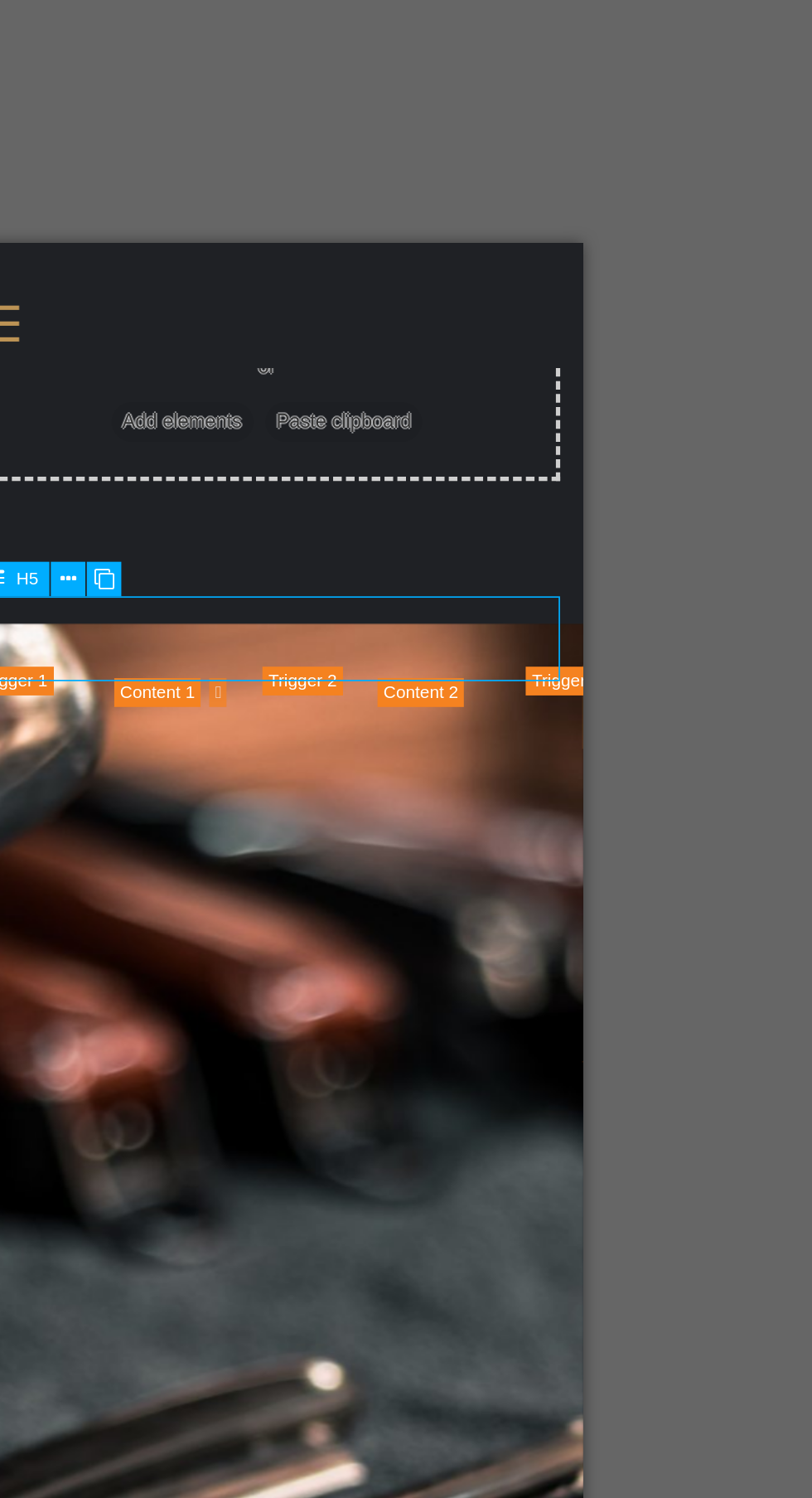
scroll to position [1417, 0]
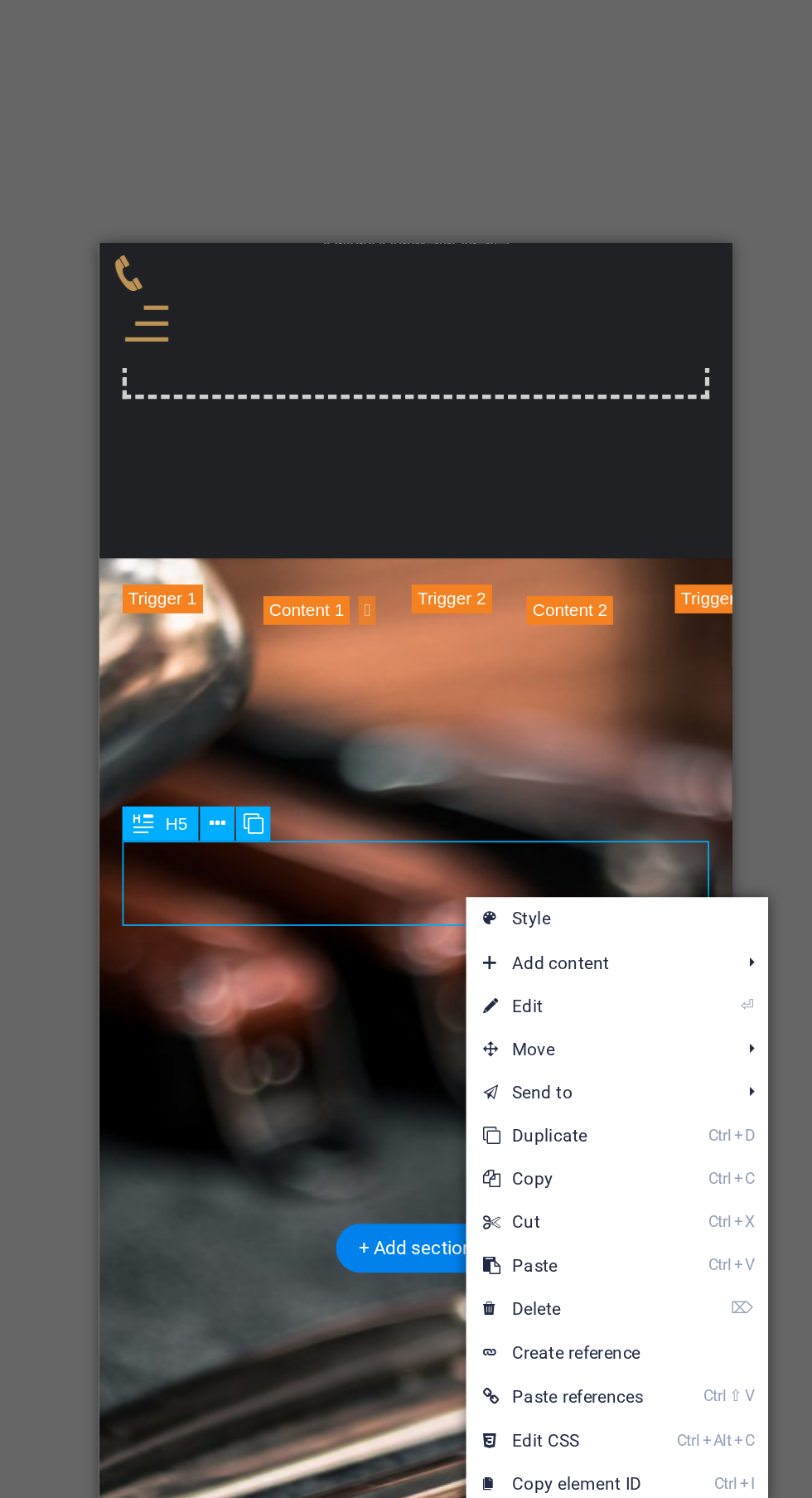
click at [537, 820] on link "⏎ Edit" at bounding box center [524, 811] width 112 height 25
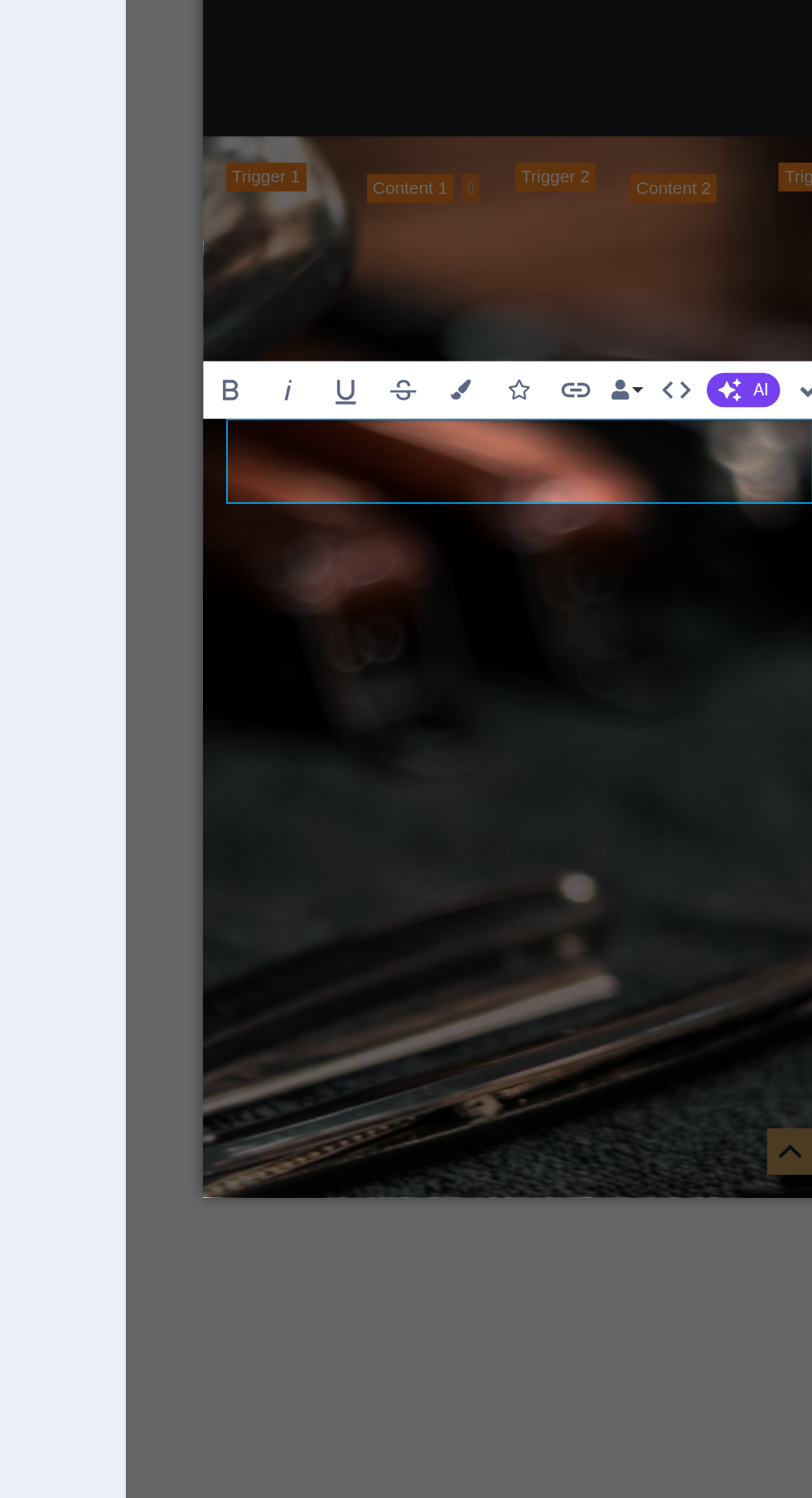
click at [784, 238] on div "Drop content here or Add elements Paste clipboard" at bounding box center [819, 131] width 71 height 214
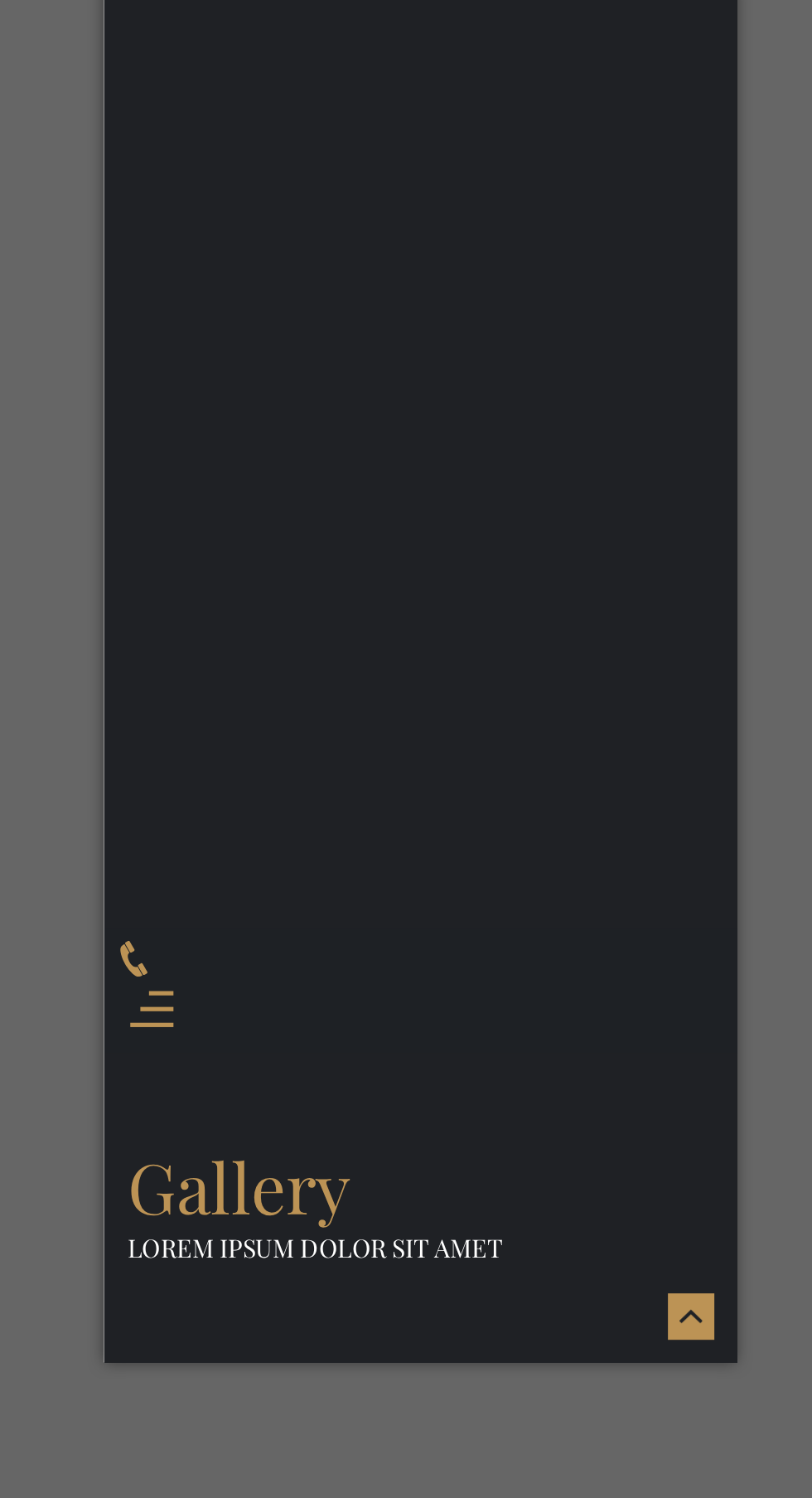
scroll to position [0, 0]
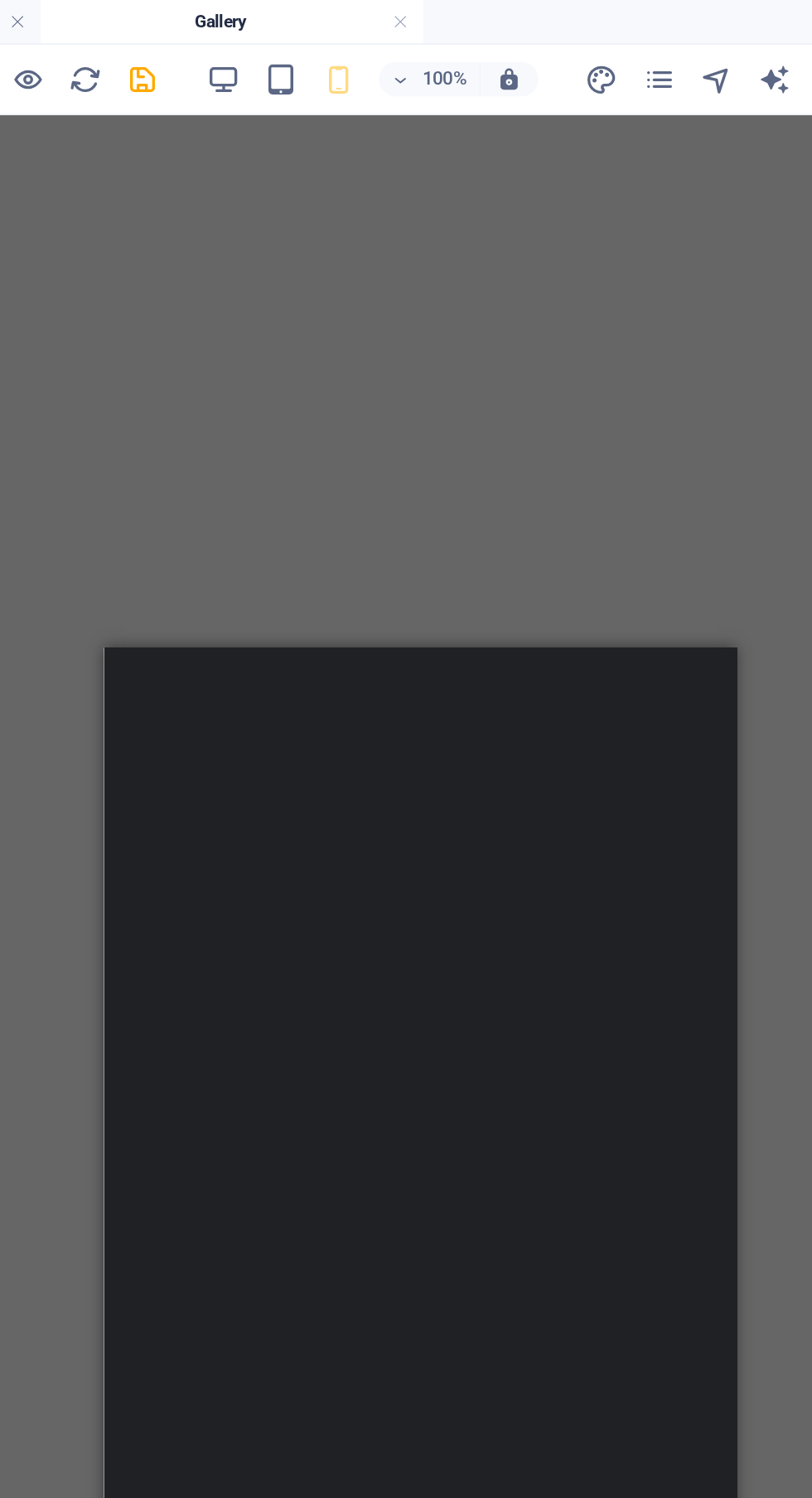
click at [283, 51] on icon "save" at bounding box center [279, 46] width 19 height 19
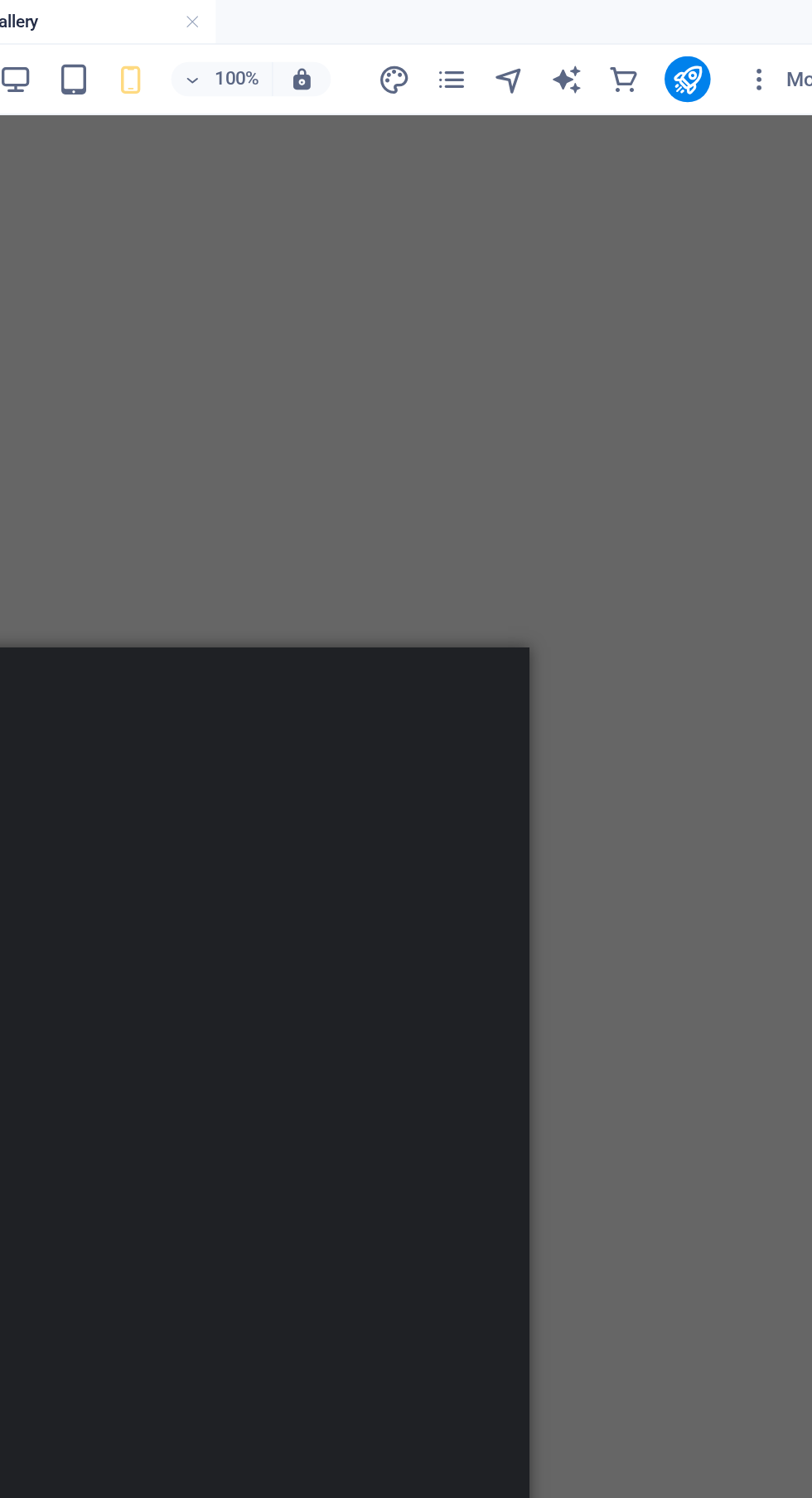
click at [712, 51] on icon "publish" at bounding box center [712, 46] width 19 height 19
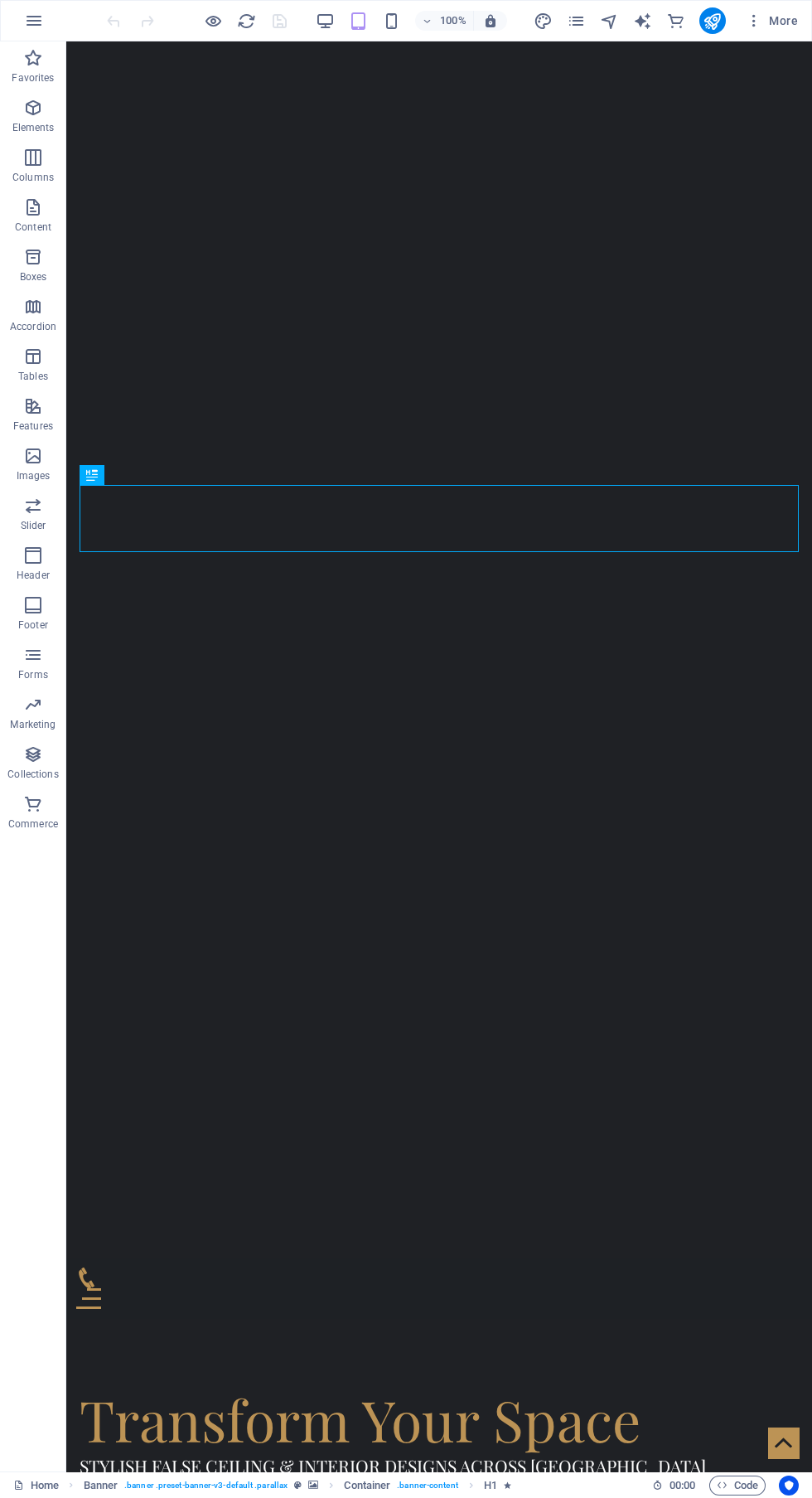
click at [243, 1385] on div "Transform Your Space" at bounding box center [439, 1419] width 719 height 68
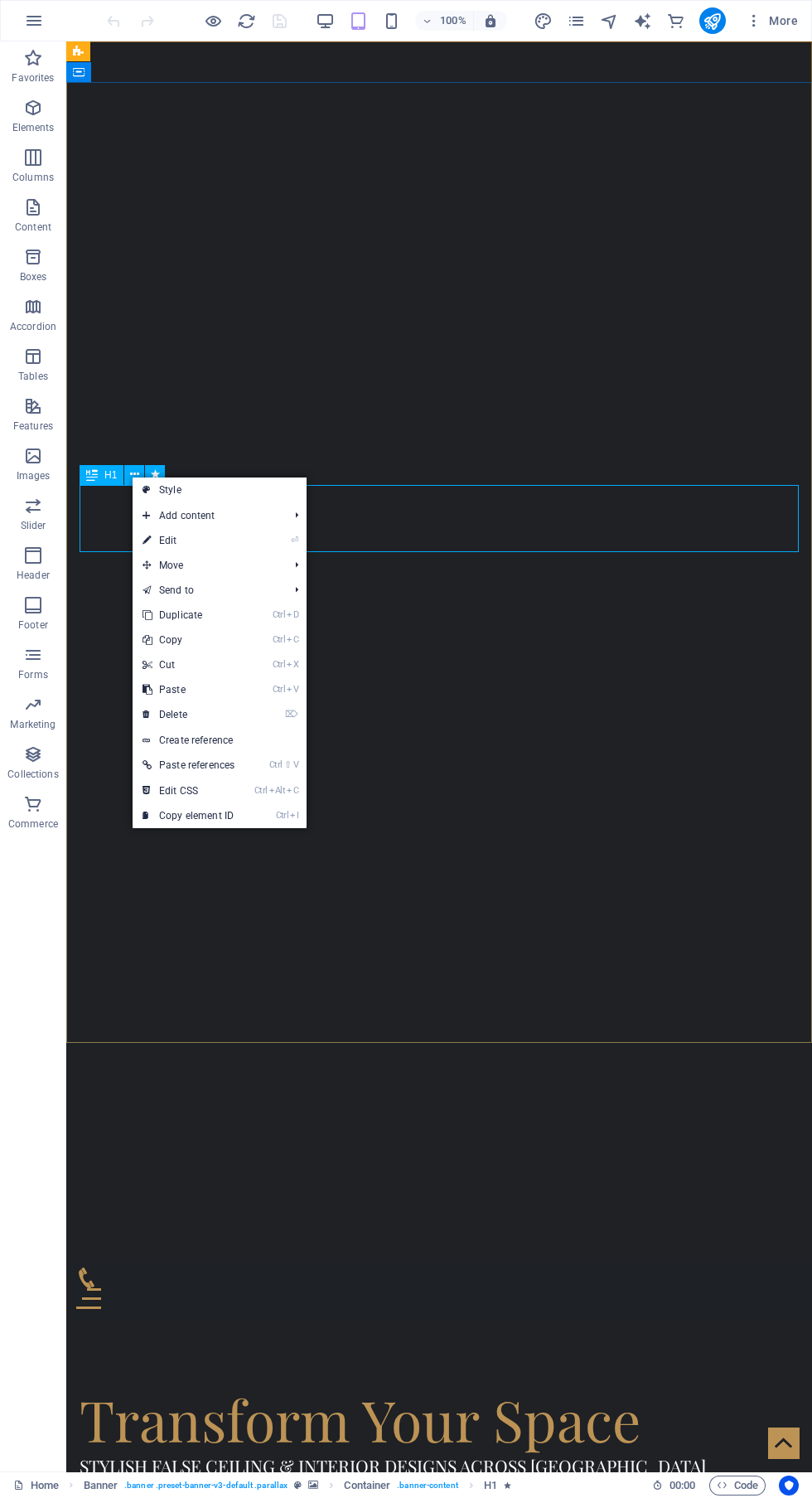
click at [223, 633] on link "Ctrl C Copy" at bounding box center [188, 640] width 112 height 25
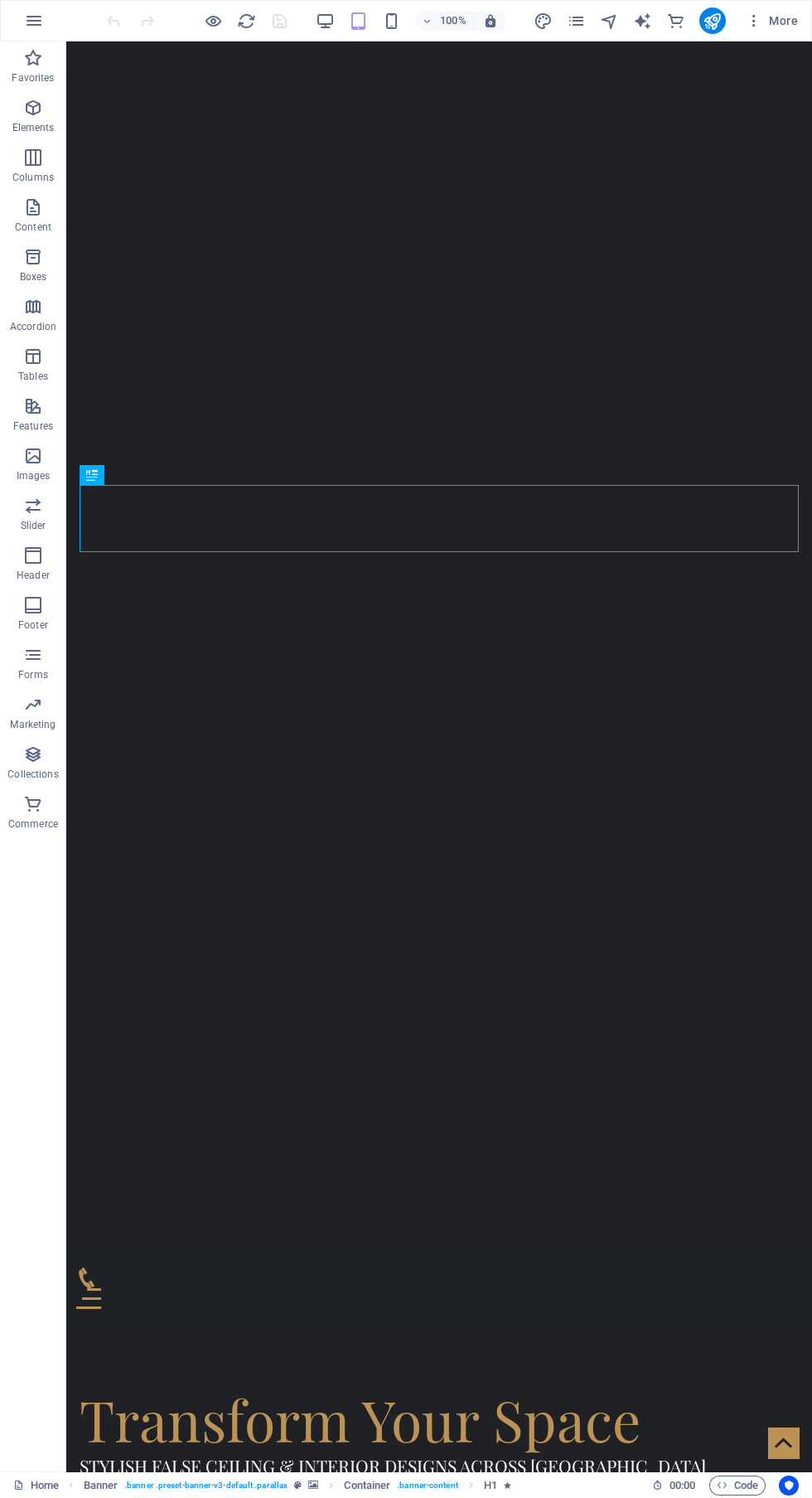
click at [577, 21] on icon "pages" at bounding box center [576, 21] width 19 height 19
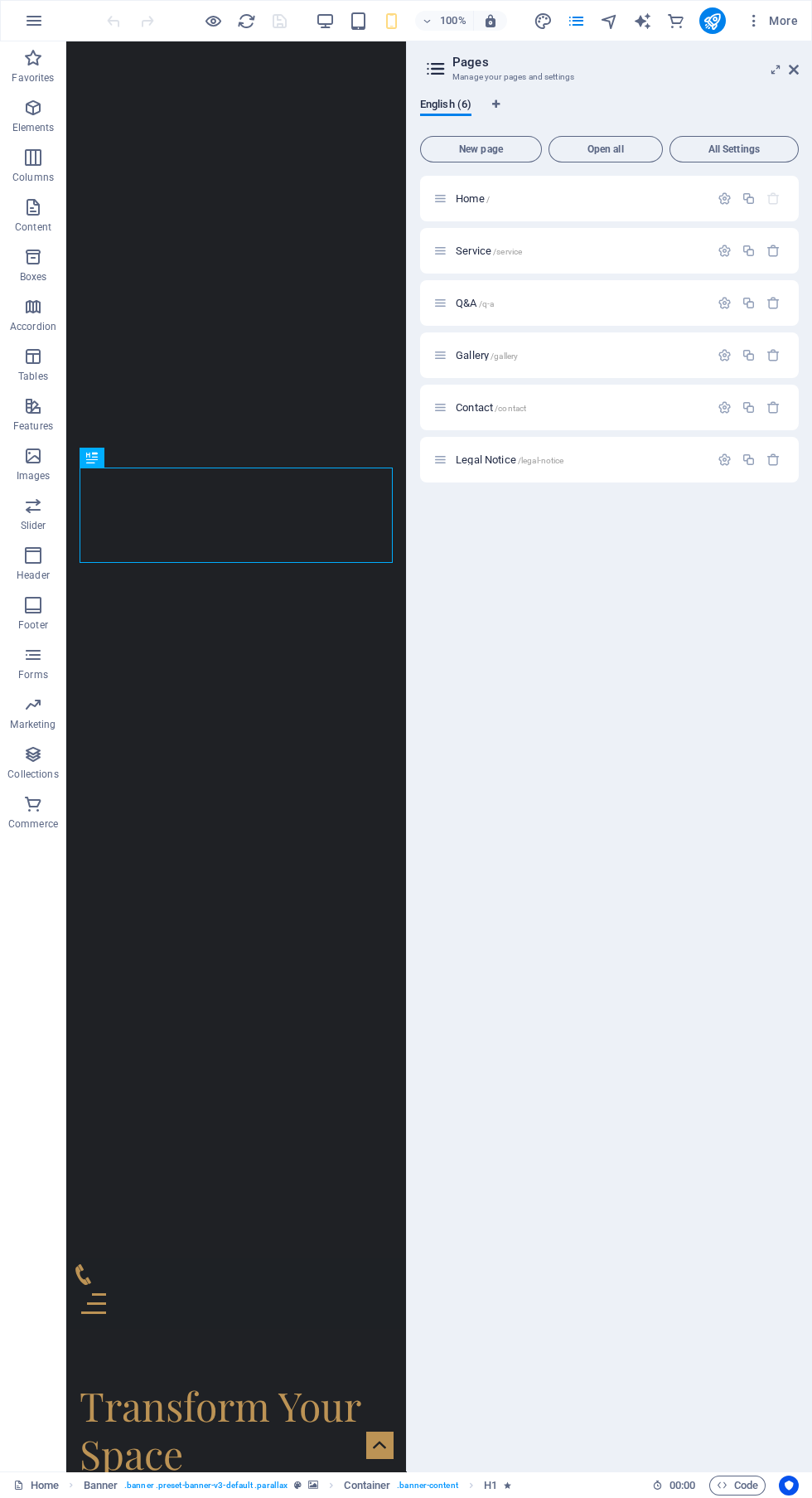
click at [595, 355] on p "Gallery /gallery" at bounding box center [580, 356] width 249 height 11
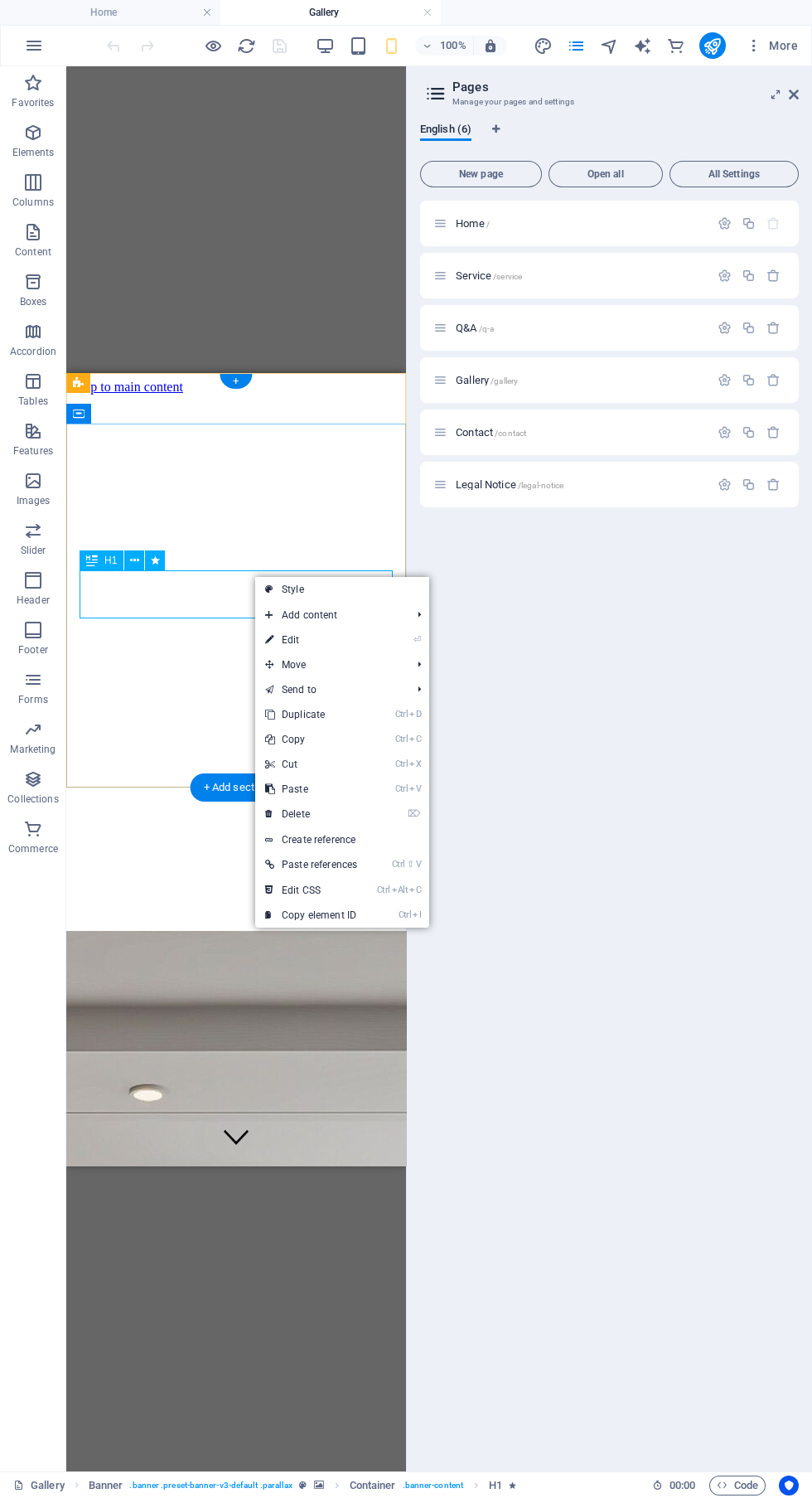
click at [359, 639] on link "⏎ Edit" at bounding box center [311, 640] width 112 height 25
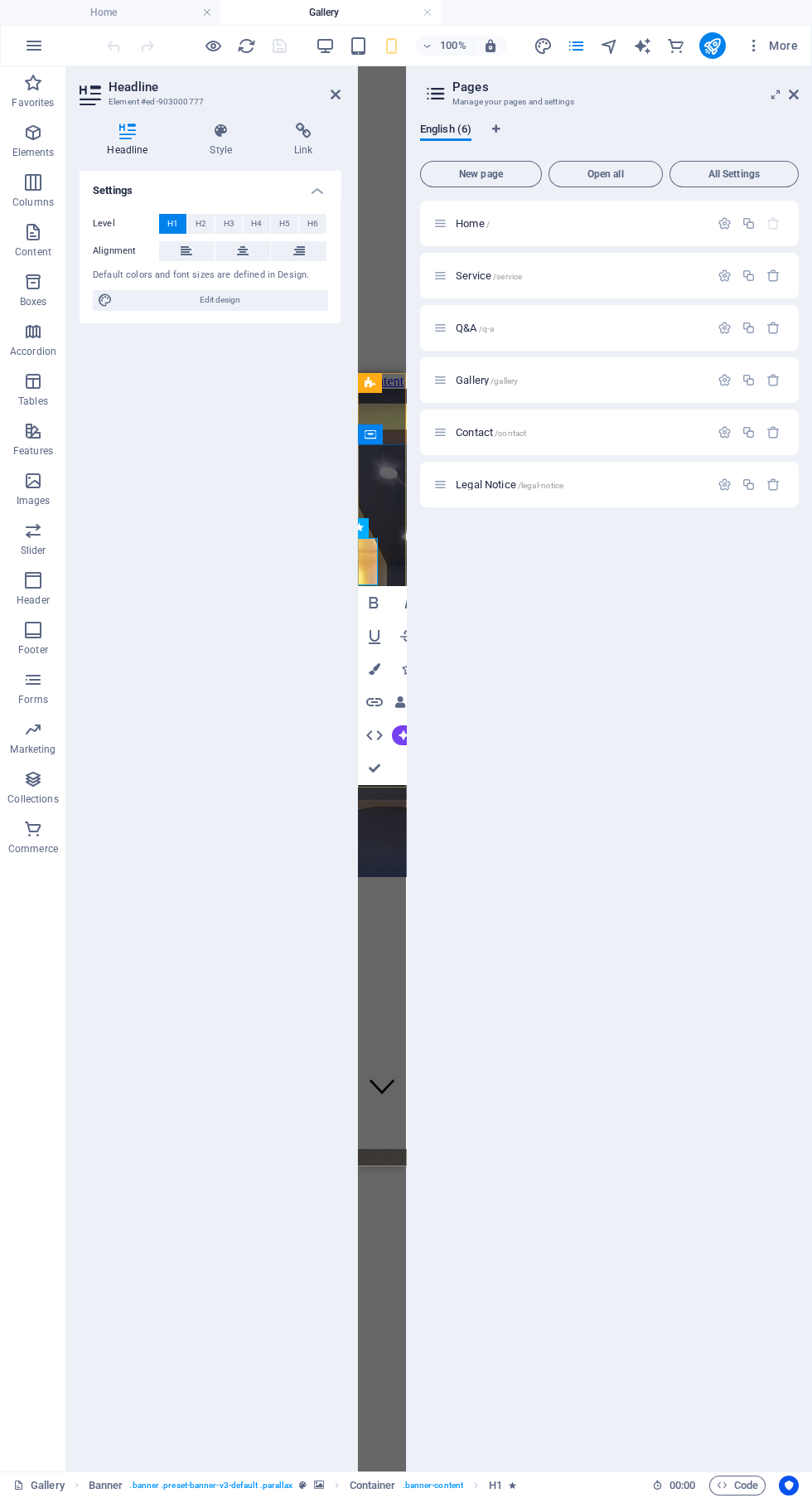
scroll to position [1250, 4]
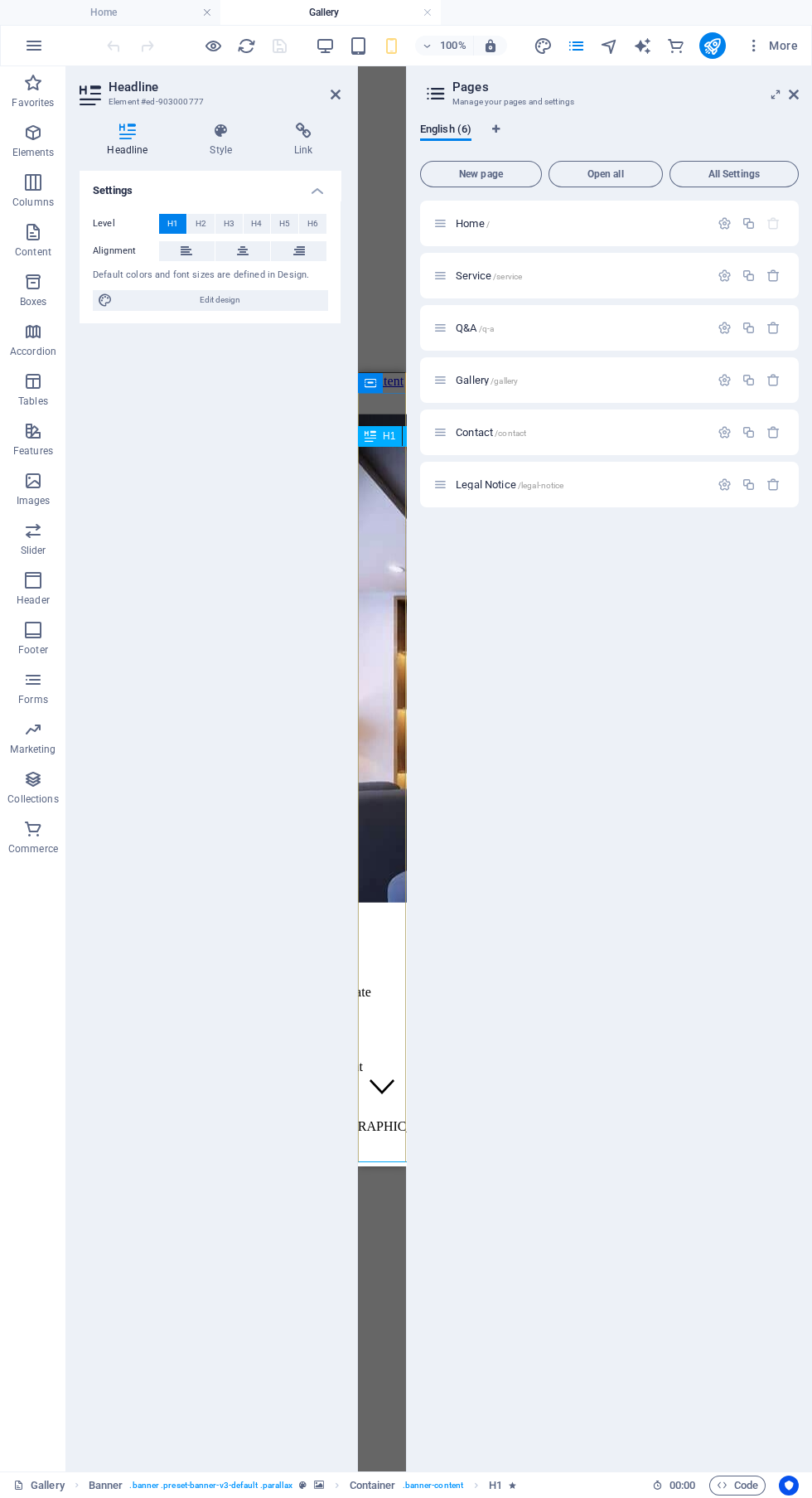
click at [325, 48] on icon "button" at bounding box center [325, 46] width 19 height 19
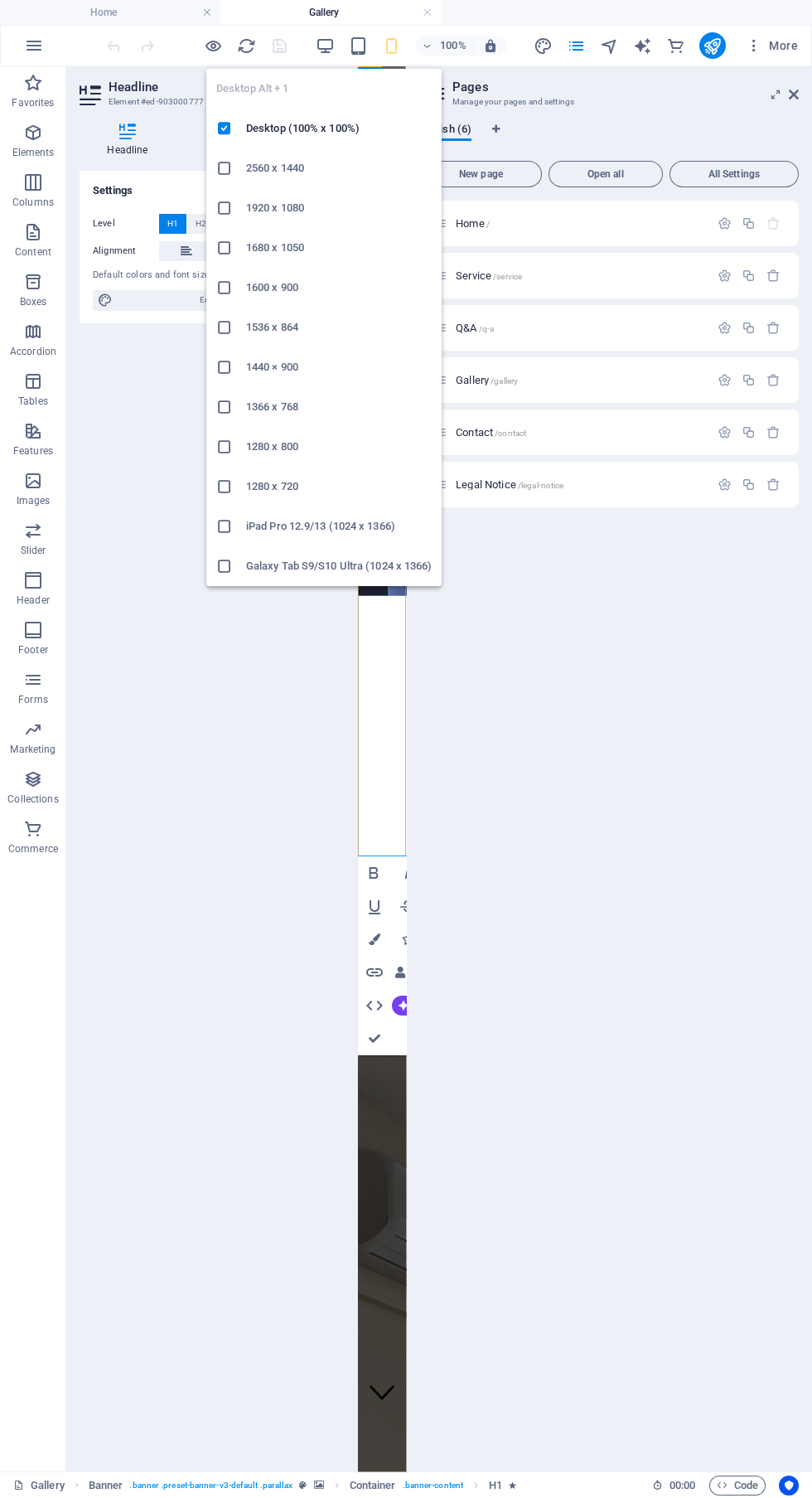
click at [605, 835] on div "Home / Service /service Q&A /q-a Gallery /gallery Contact /contact Legal Notice…" at bounding box center [609, 829] width 378 height 1257
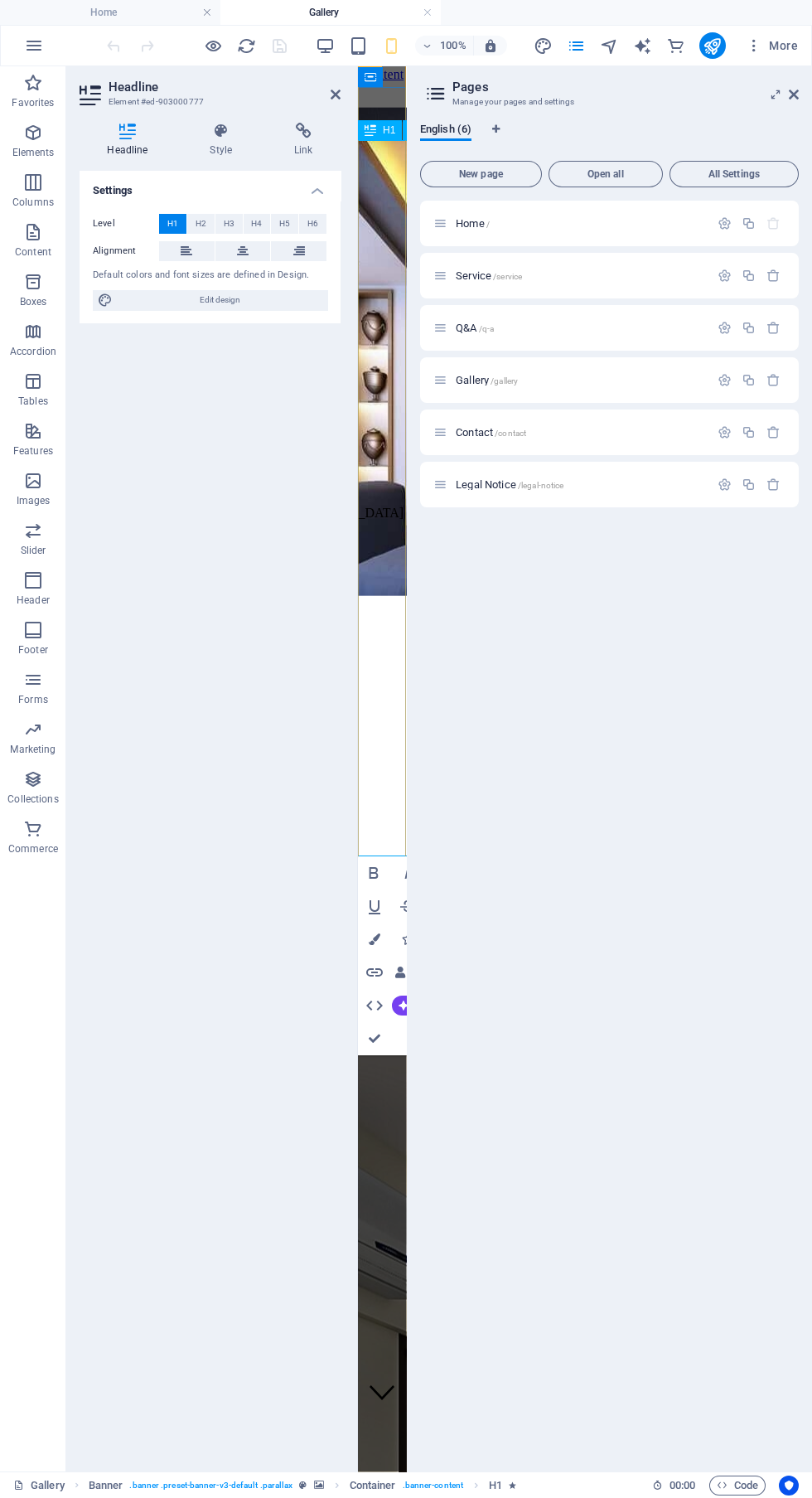
click at [334, 95] on icon at bounding box center [335, 95] width 10 height 13
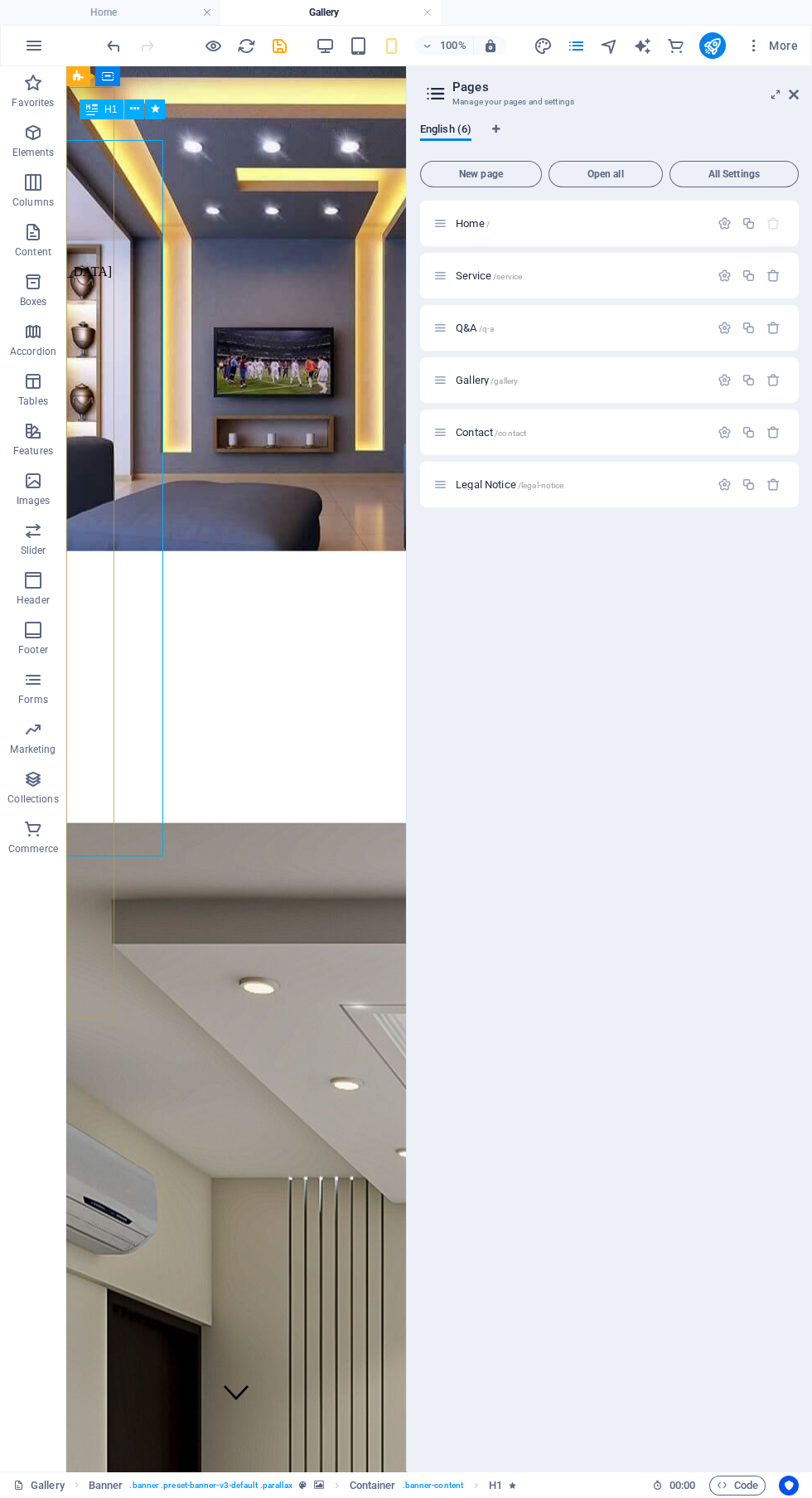
scroll to position [0, 0]
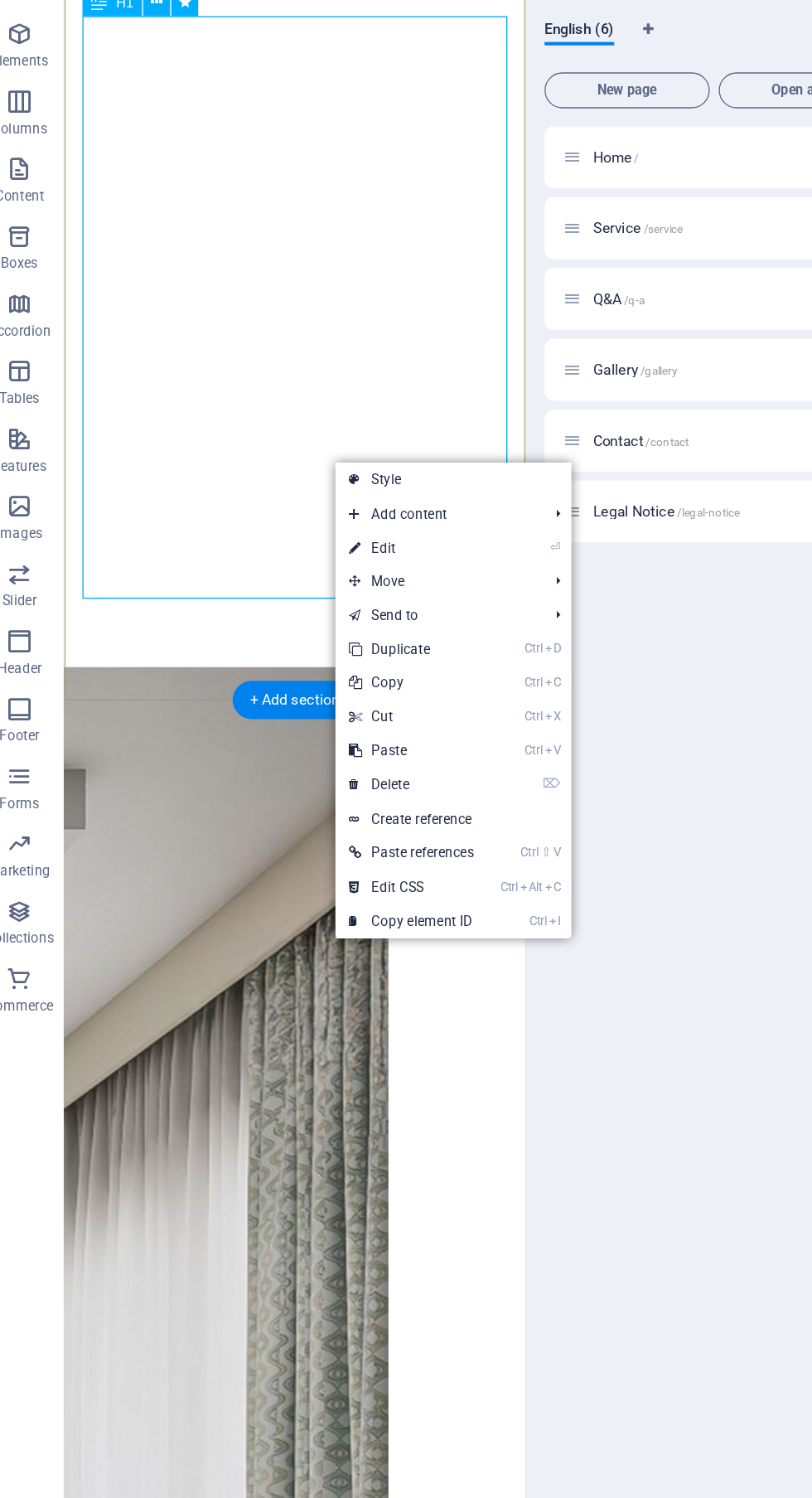
click at [373, 514] on link "⏎ Edit" at bounding box center [321, 511] width 112 height 25
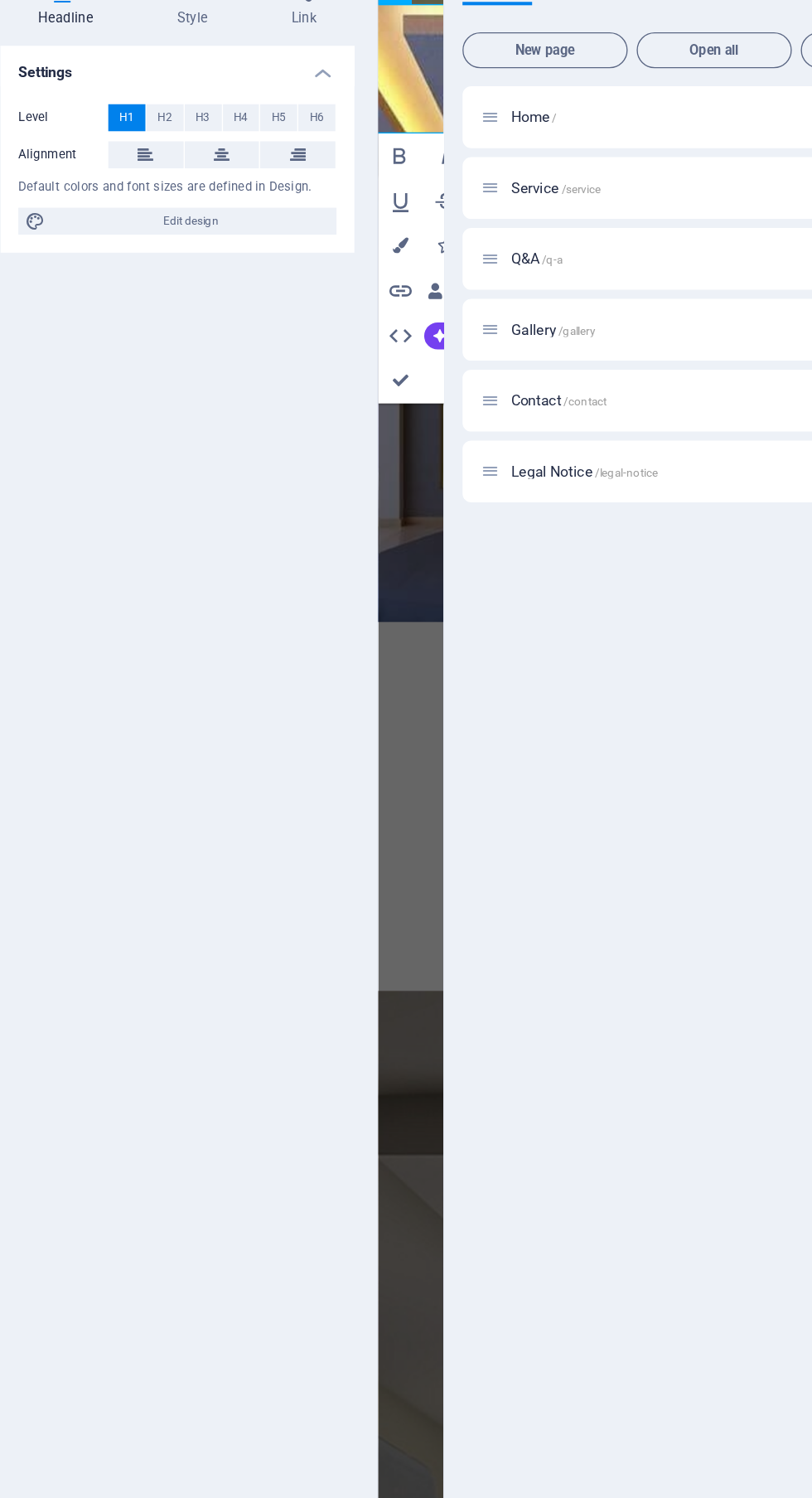
scroll to position [0, 84]
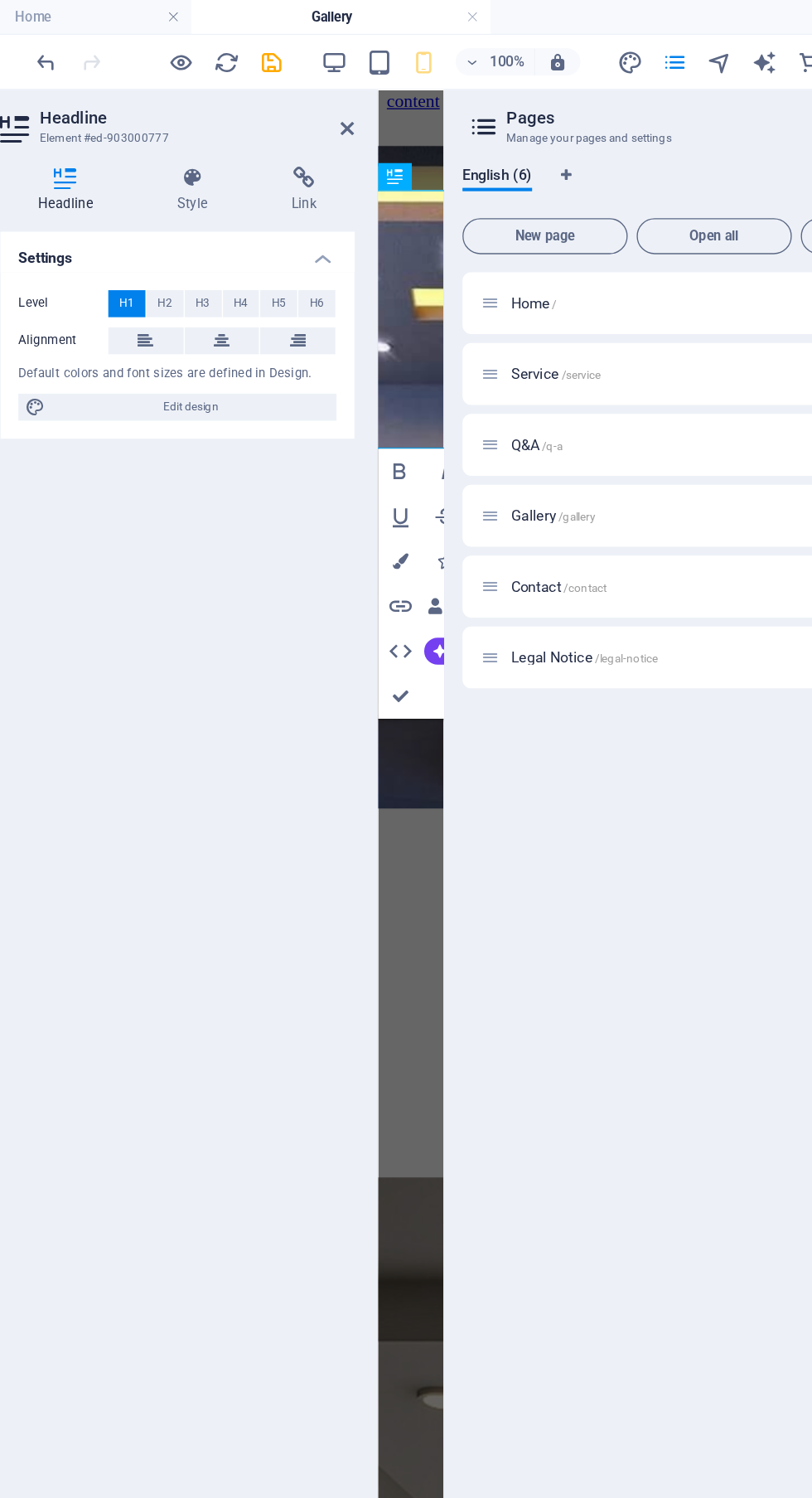
click at [355, 97] on div at bounding box center [355, 768] width 4 height 1405
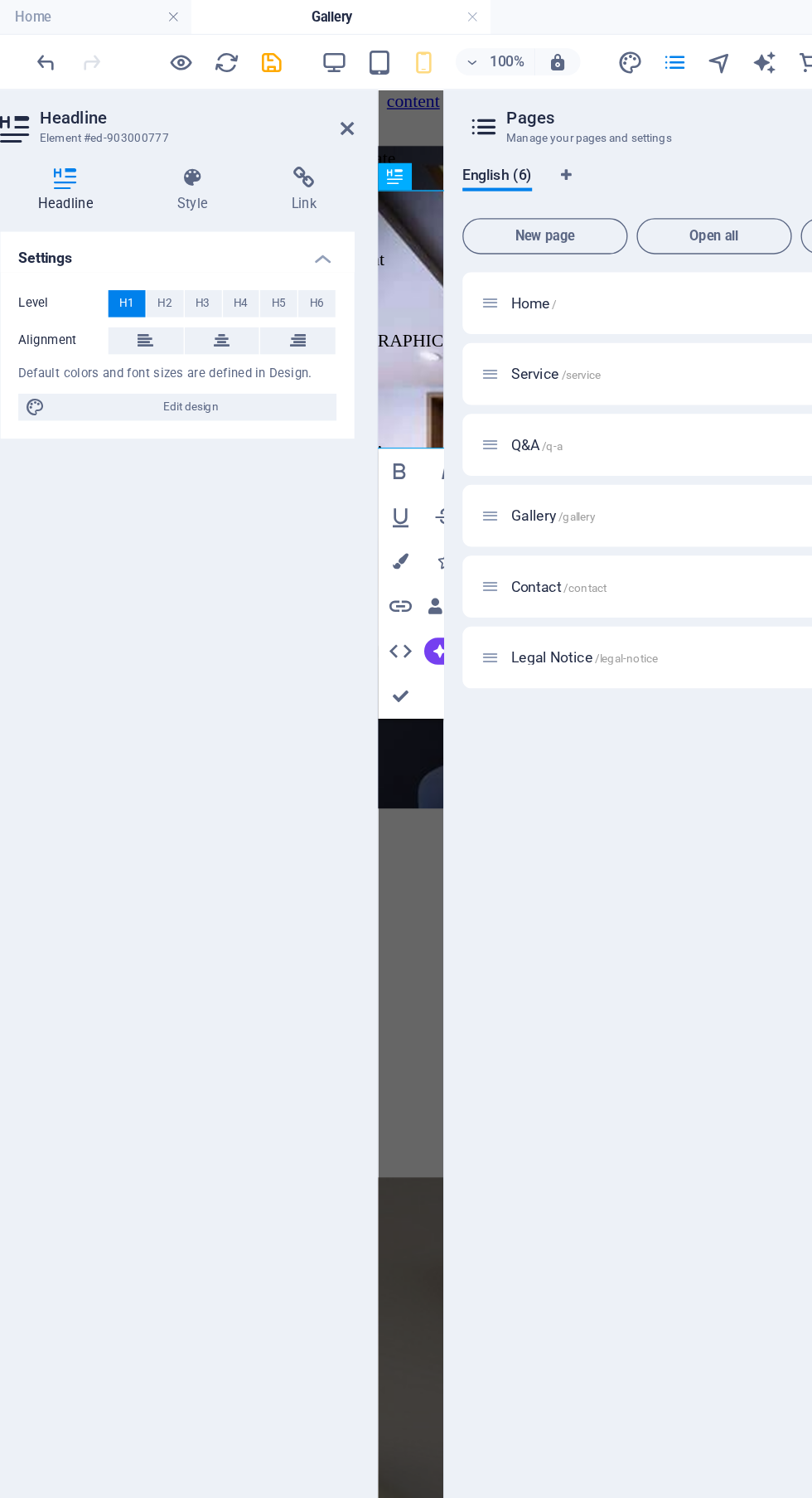
click at [334, 96] on icon at bounding box center [335, 95] width 10 height 13
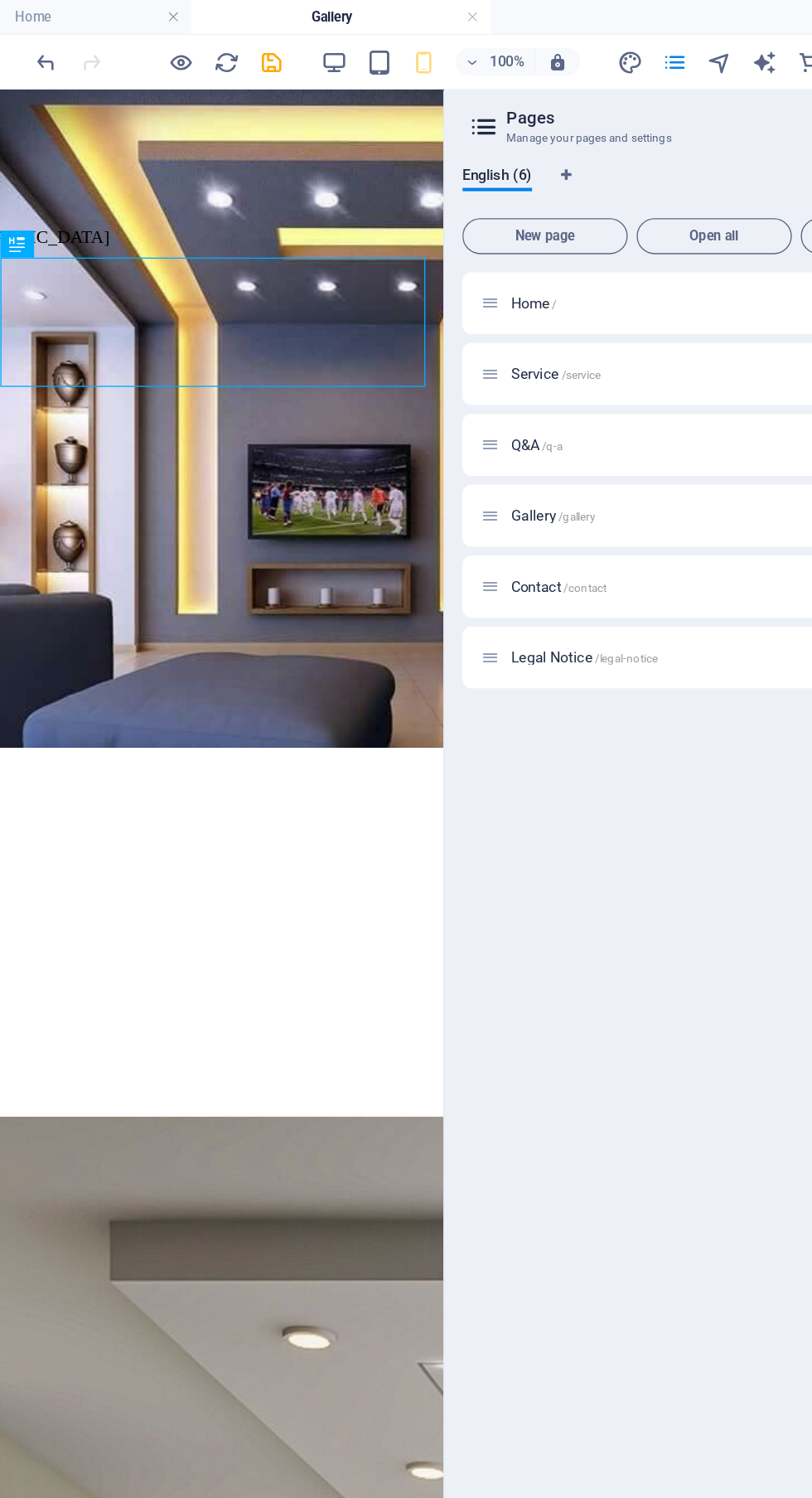
scroll to position [0, 0]
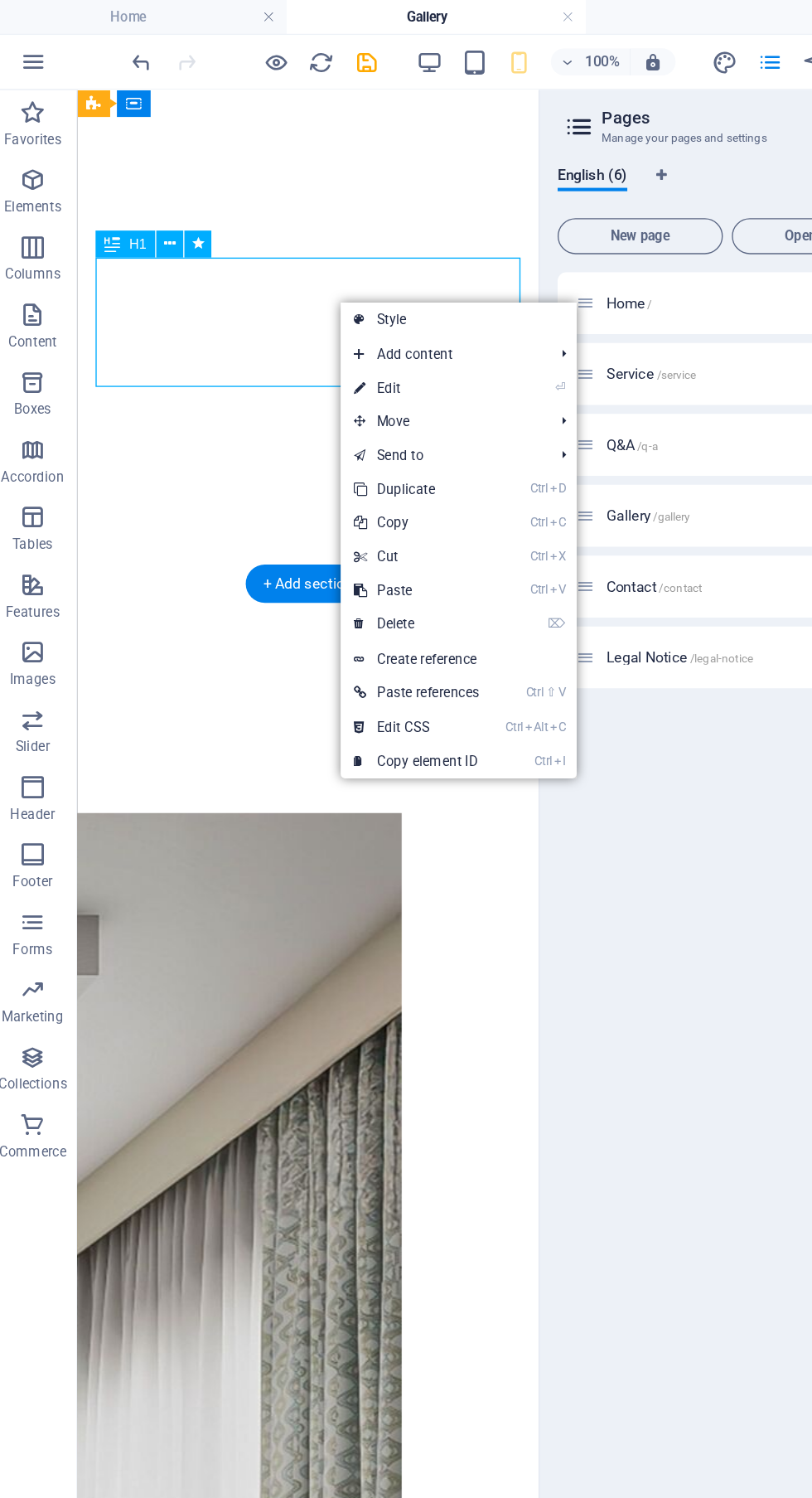
click at [358, 289] on link "⏎ Edit" at bounding box center [316, 286] width 112 height 25
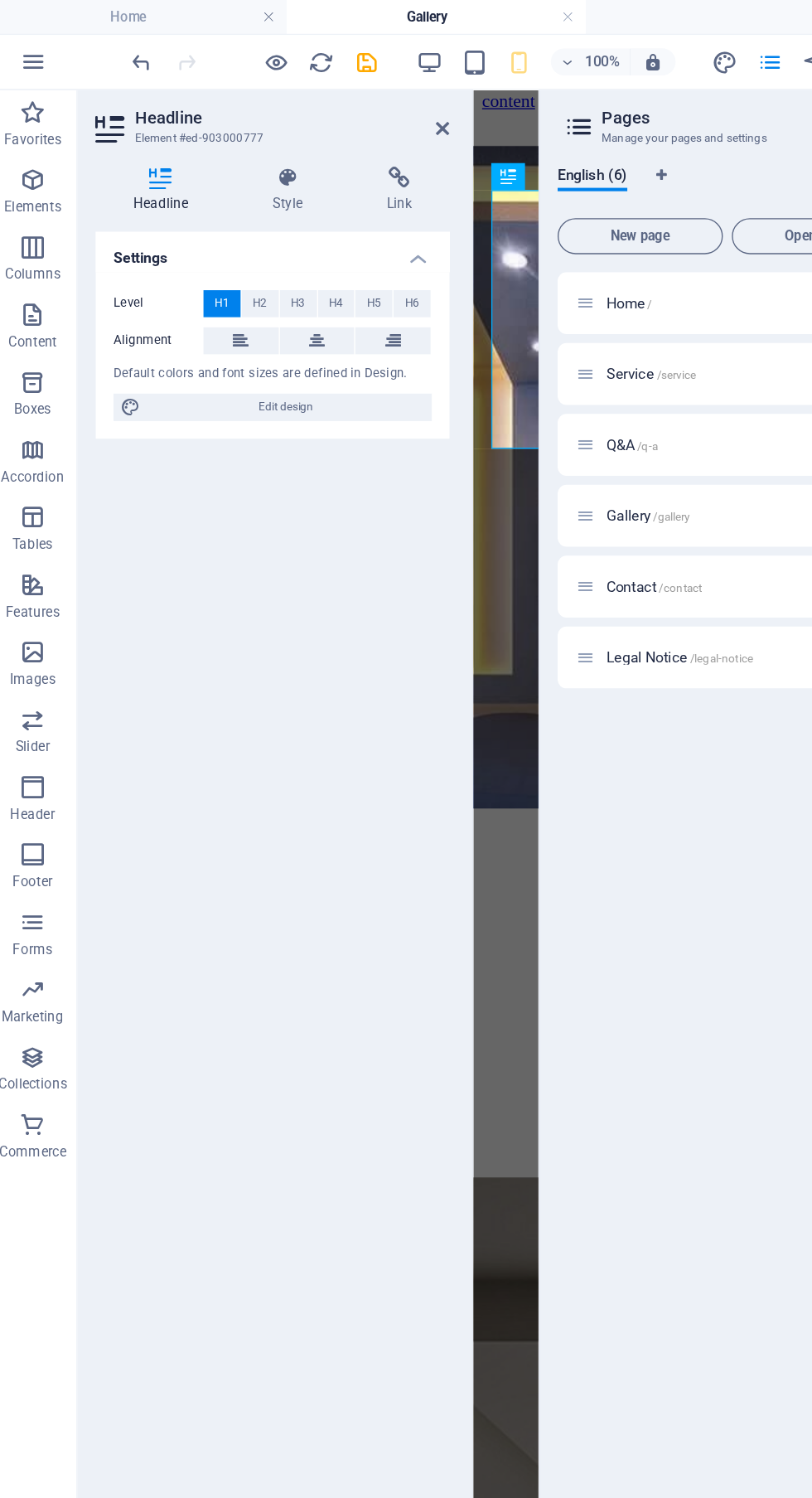
scroll to position [0, 107]
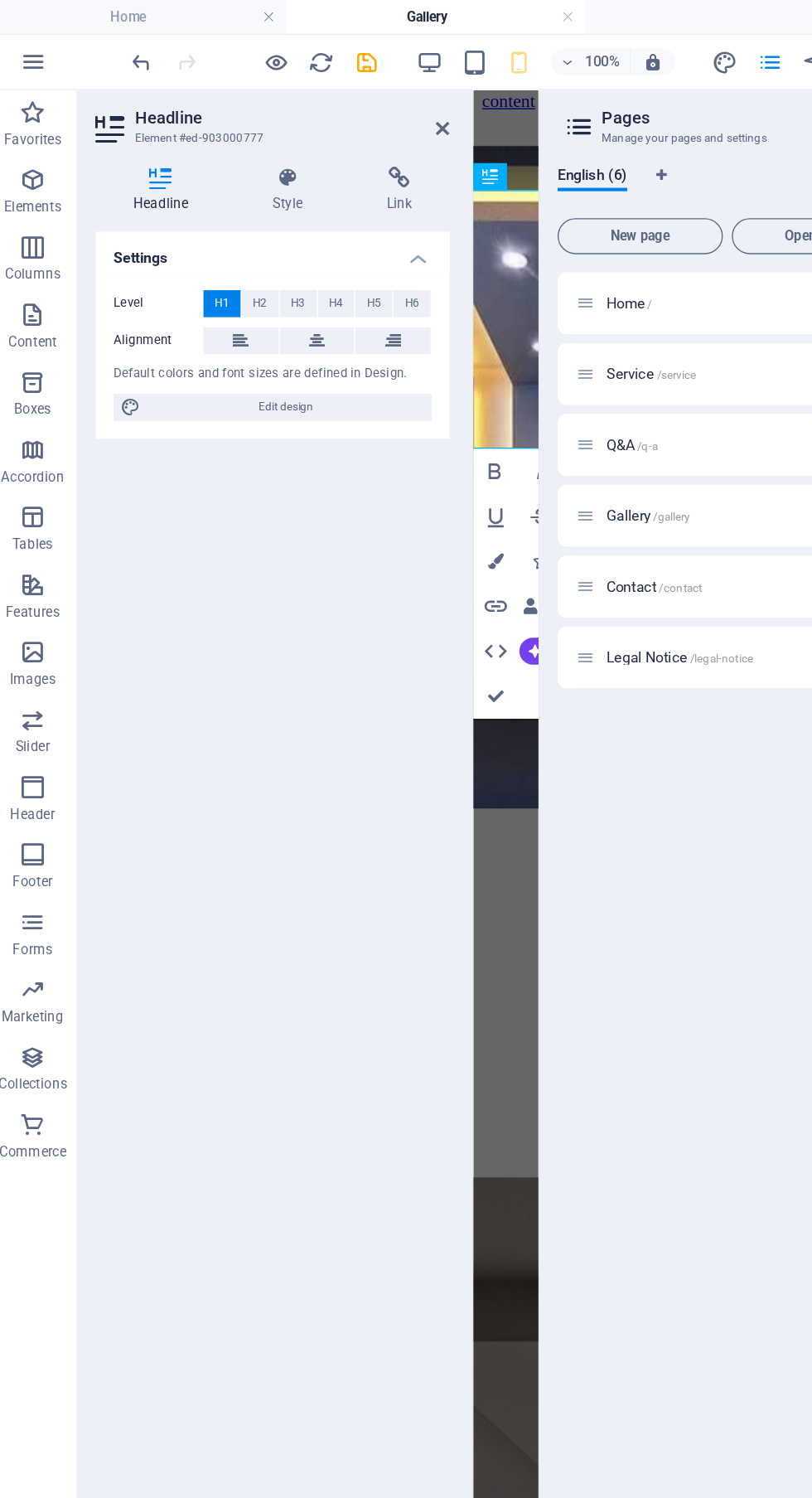
click at [491, 1181] on h1 "Welcome to false ceiling design" at bounding box center [497, 1380] width 35 height 399
click at [489, 1181] on h1 "Welcome to false ceiling design" at bounding box center [497, 1380] width 35 height 399
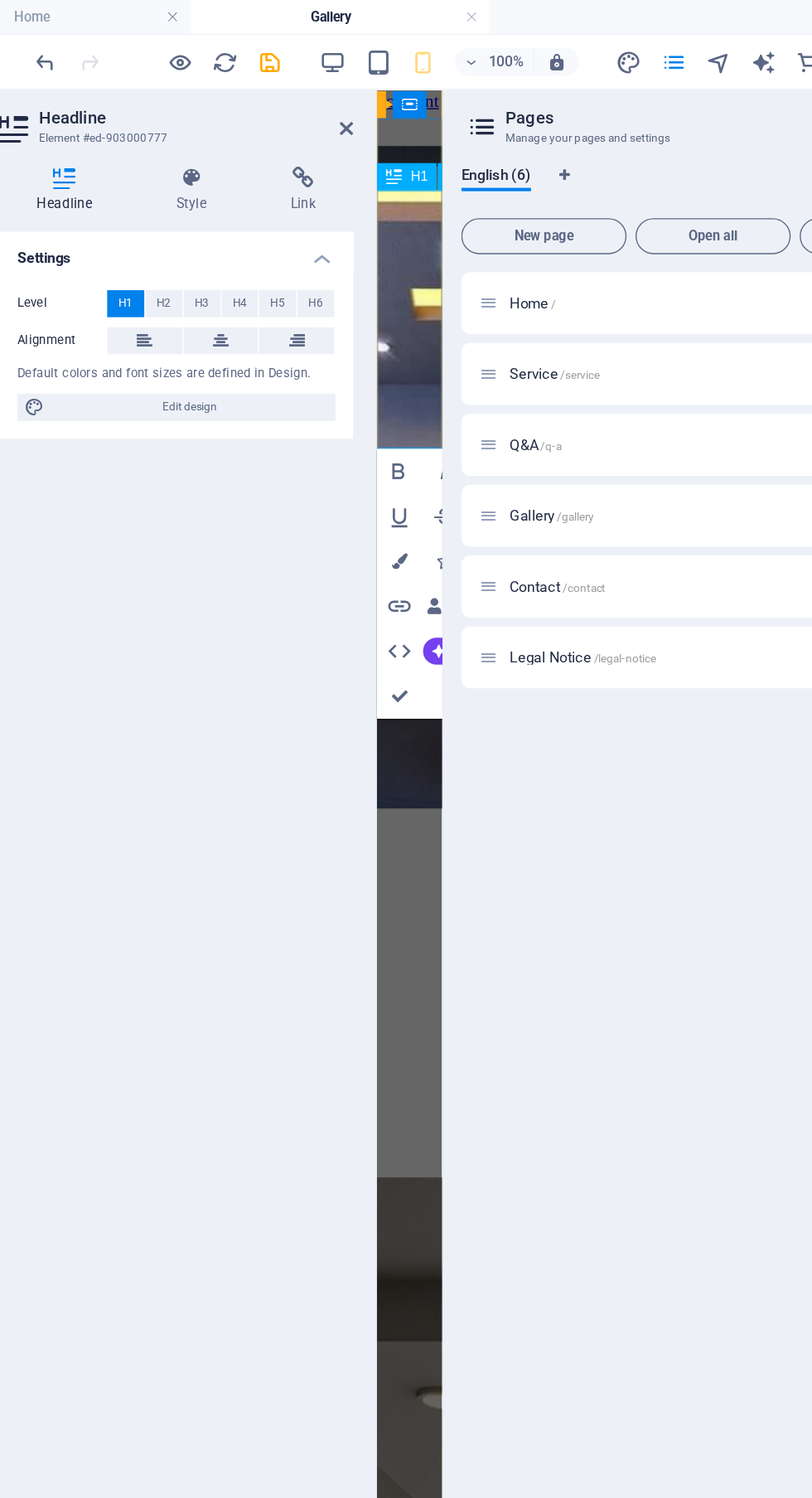
click at [334, 95] on icon at bounding box center [335, 95] width 10 height 13
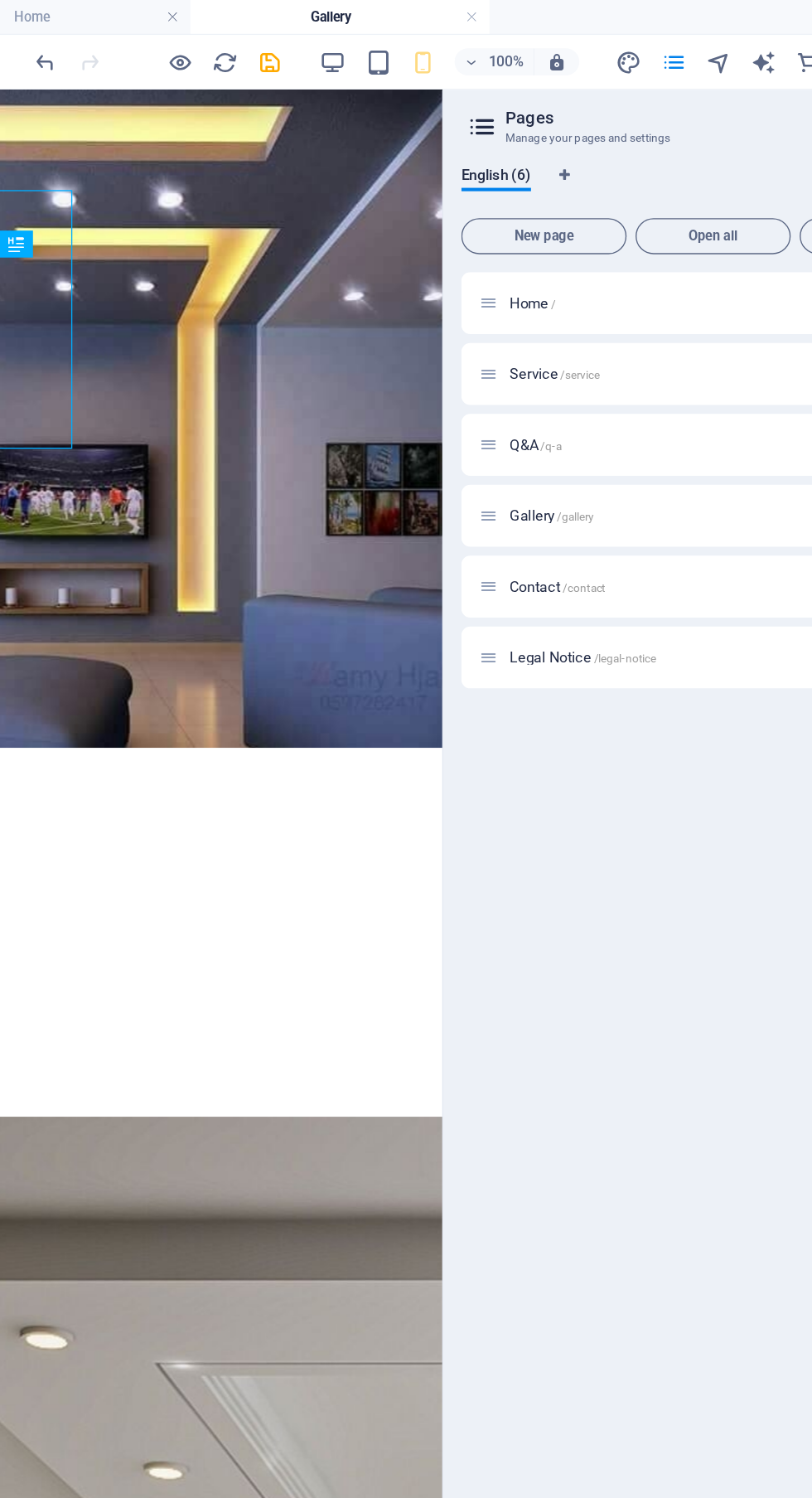
scroll to position [0, 0]
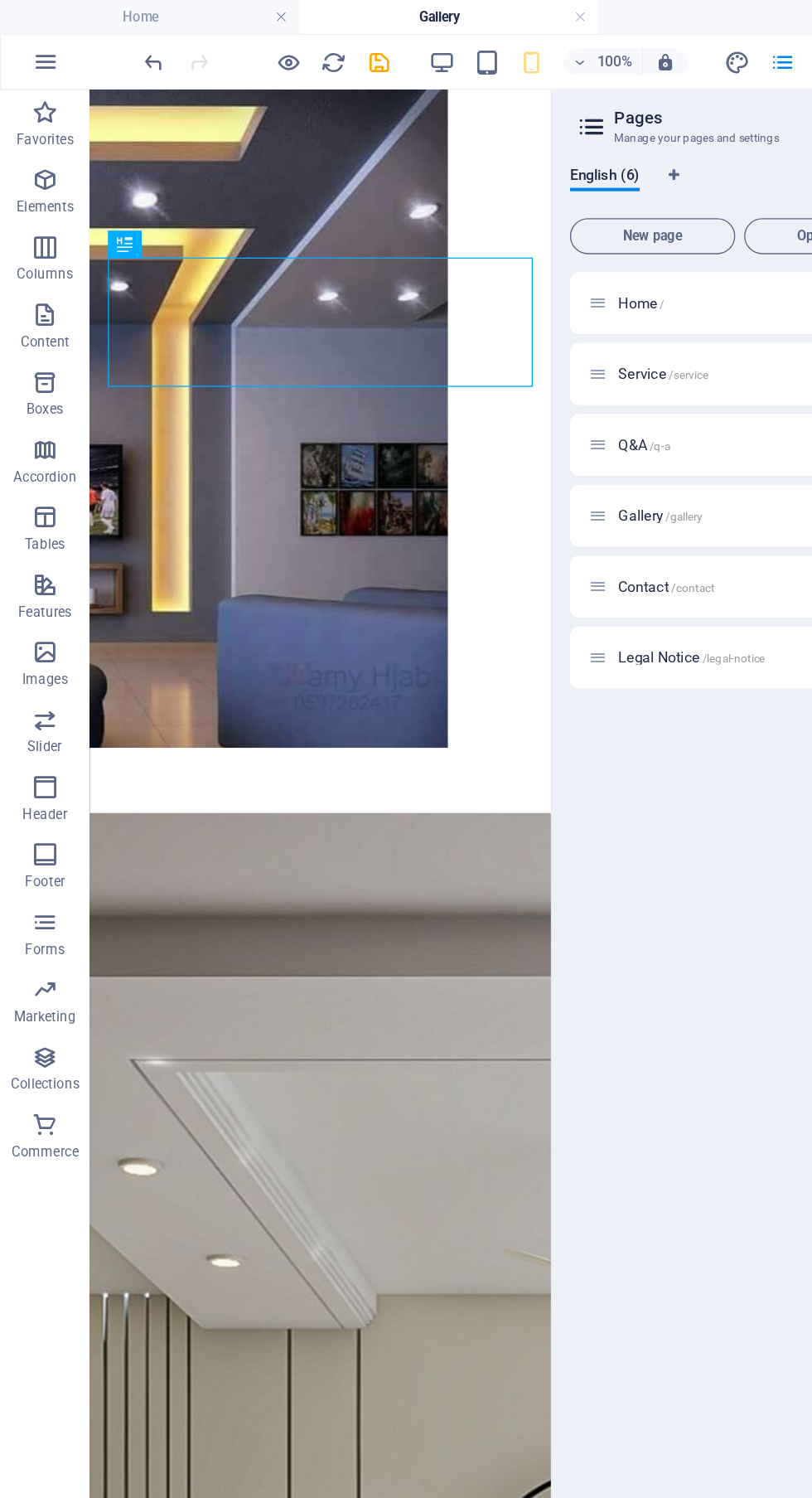
click at [130, 181] on icon at bounding box center [135, 179] width 9 height 17
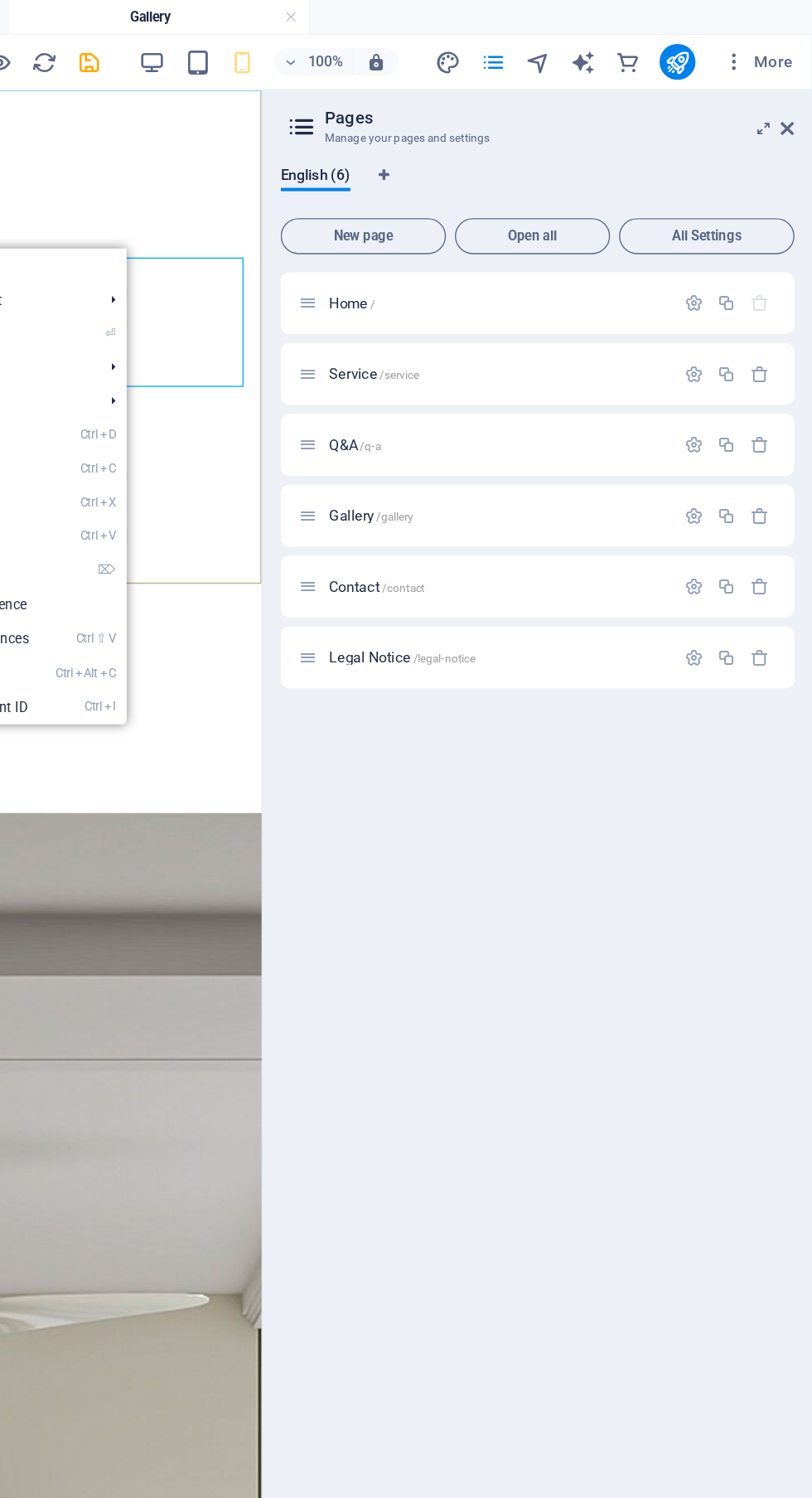
click at [789, 91] on icon at bounding box center [794, 95] width 10 height 13
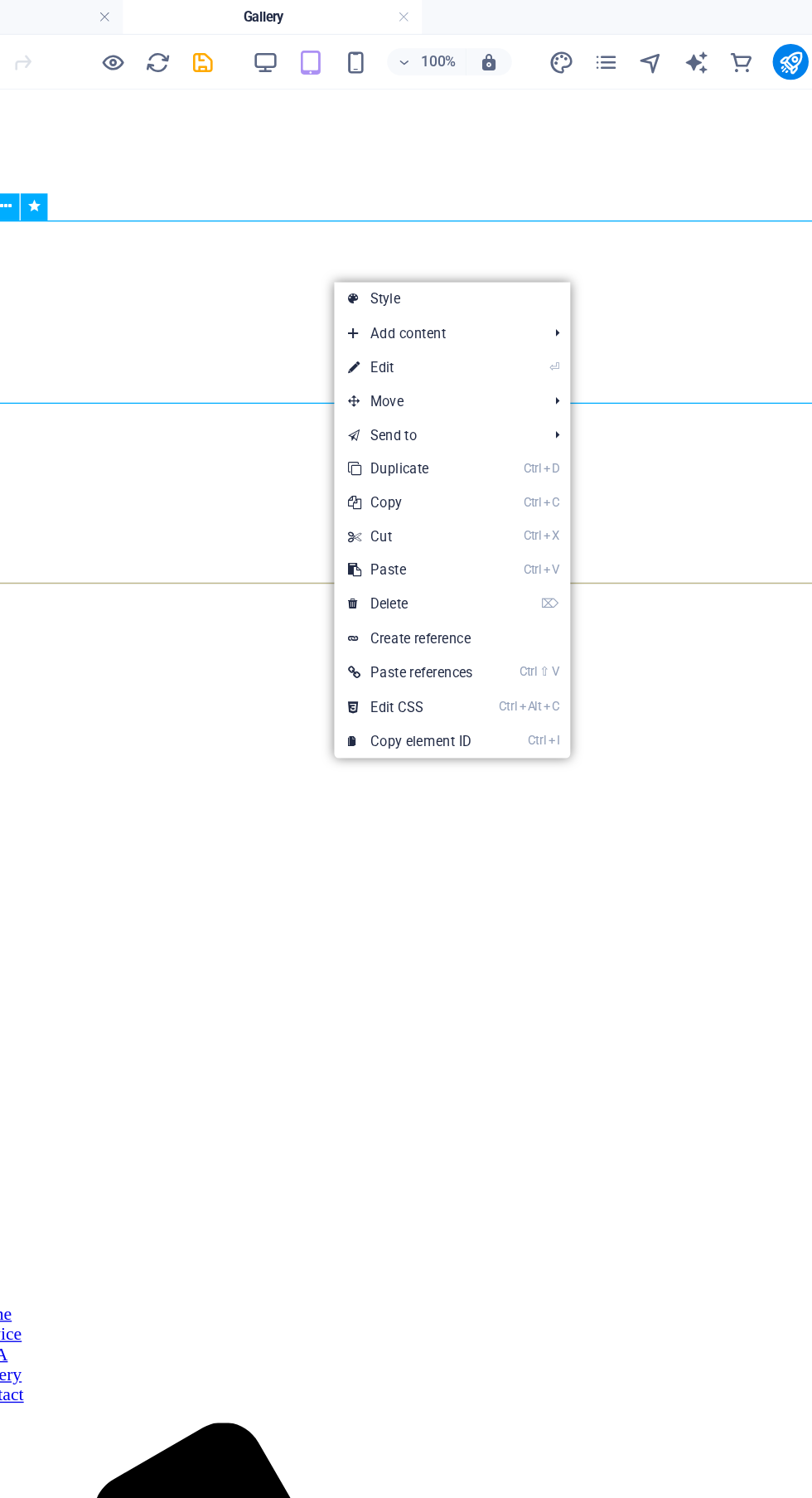
click at [465, 277] on link "⏎ Edit" at bounding box center [432, 270] width 112 height 25
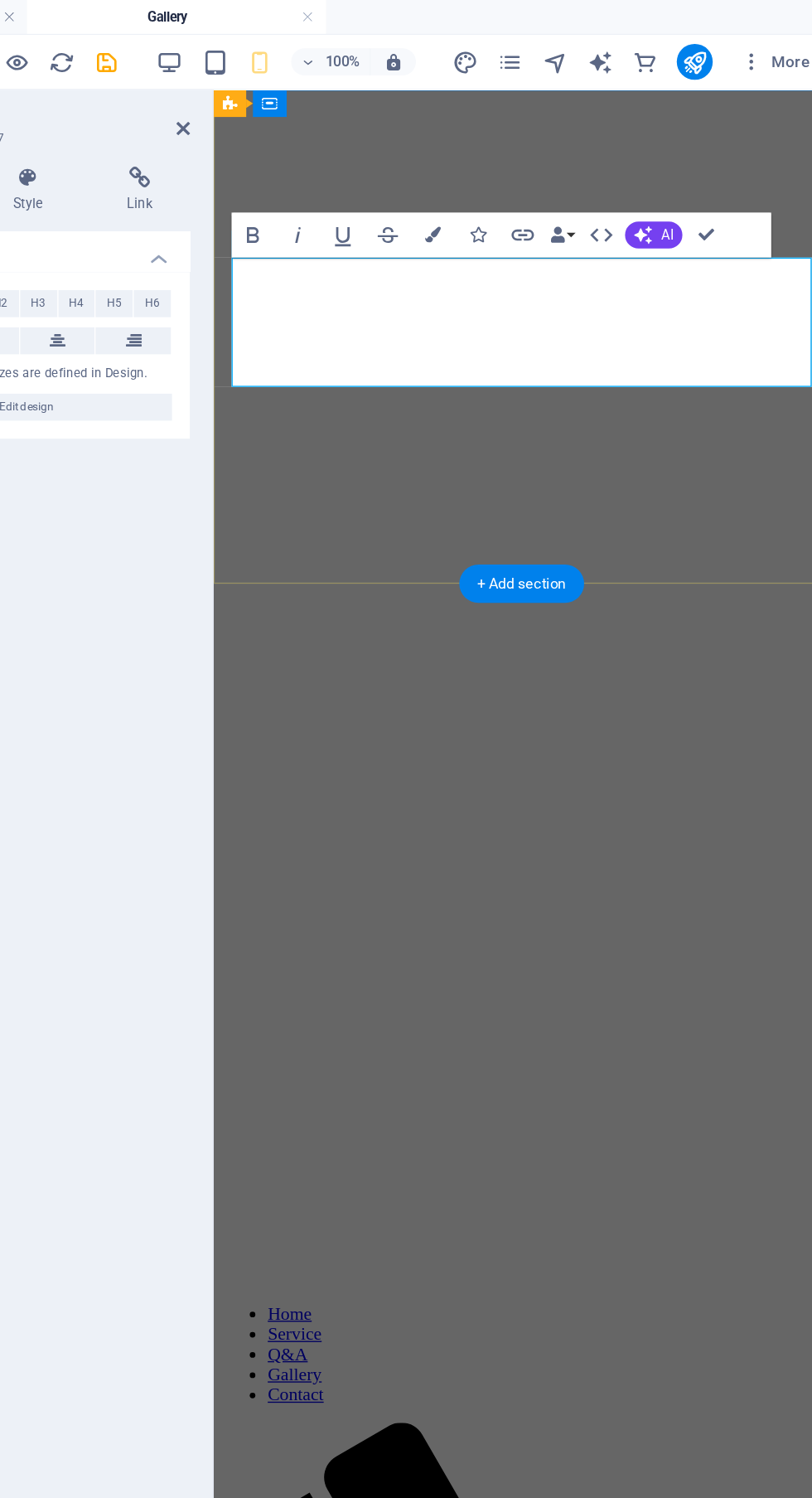
scroll to position [74, 0]
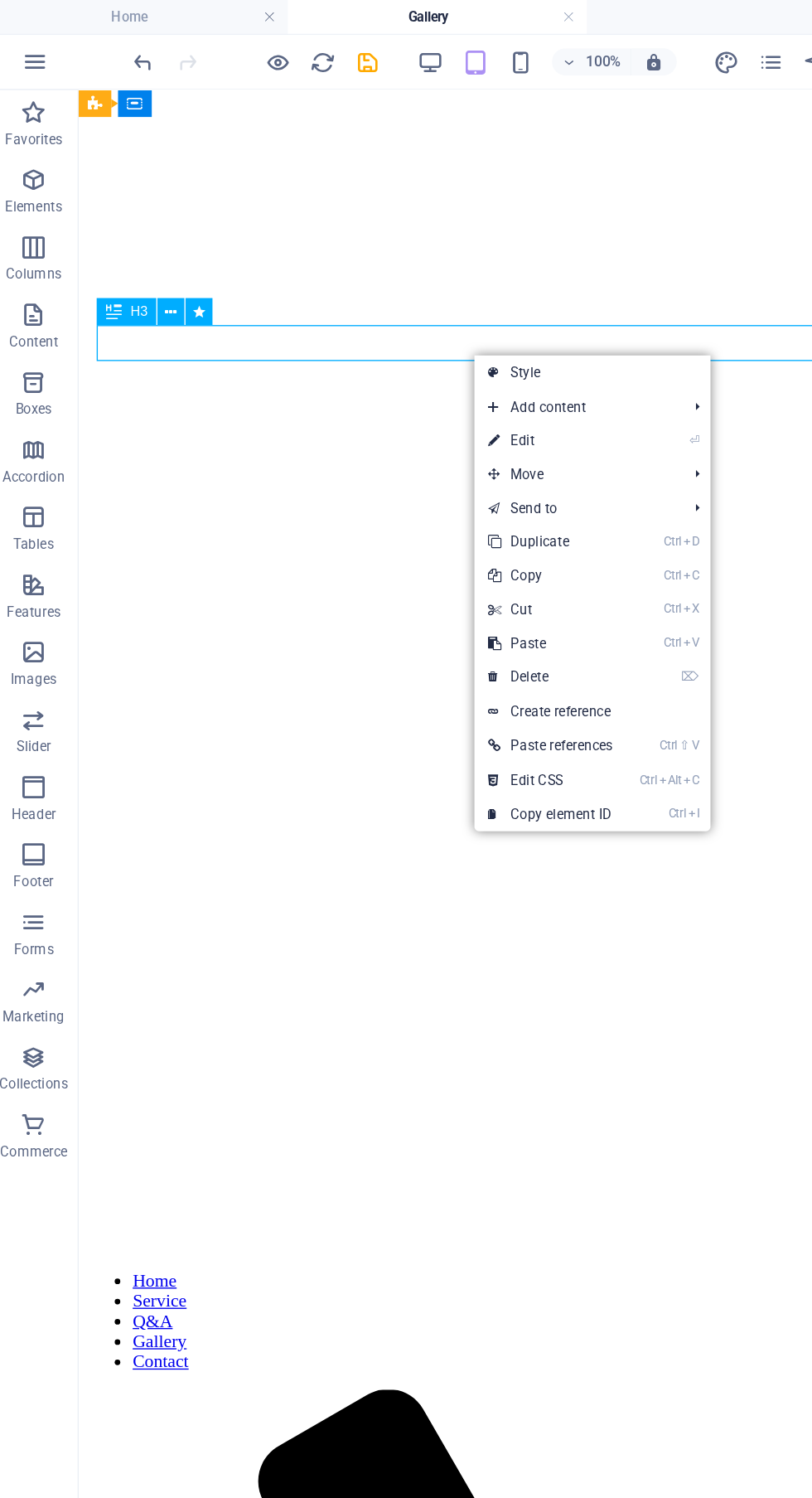
click at [436, 318] on link "⏎ Edit" at bounding box center [414, 324] width 112 height 25
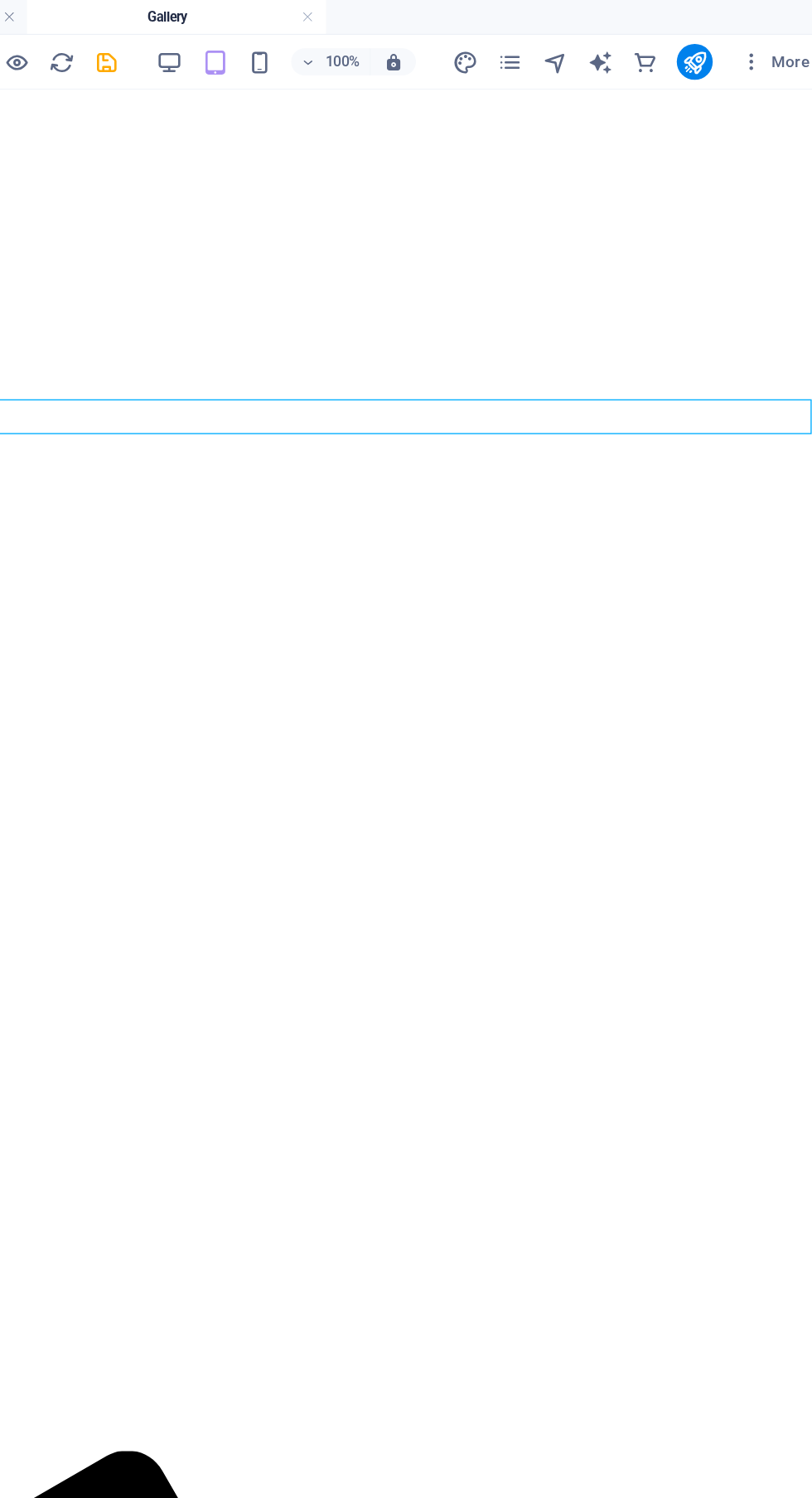
scroll to position [0, 0]
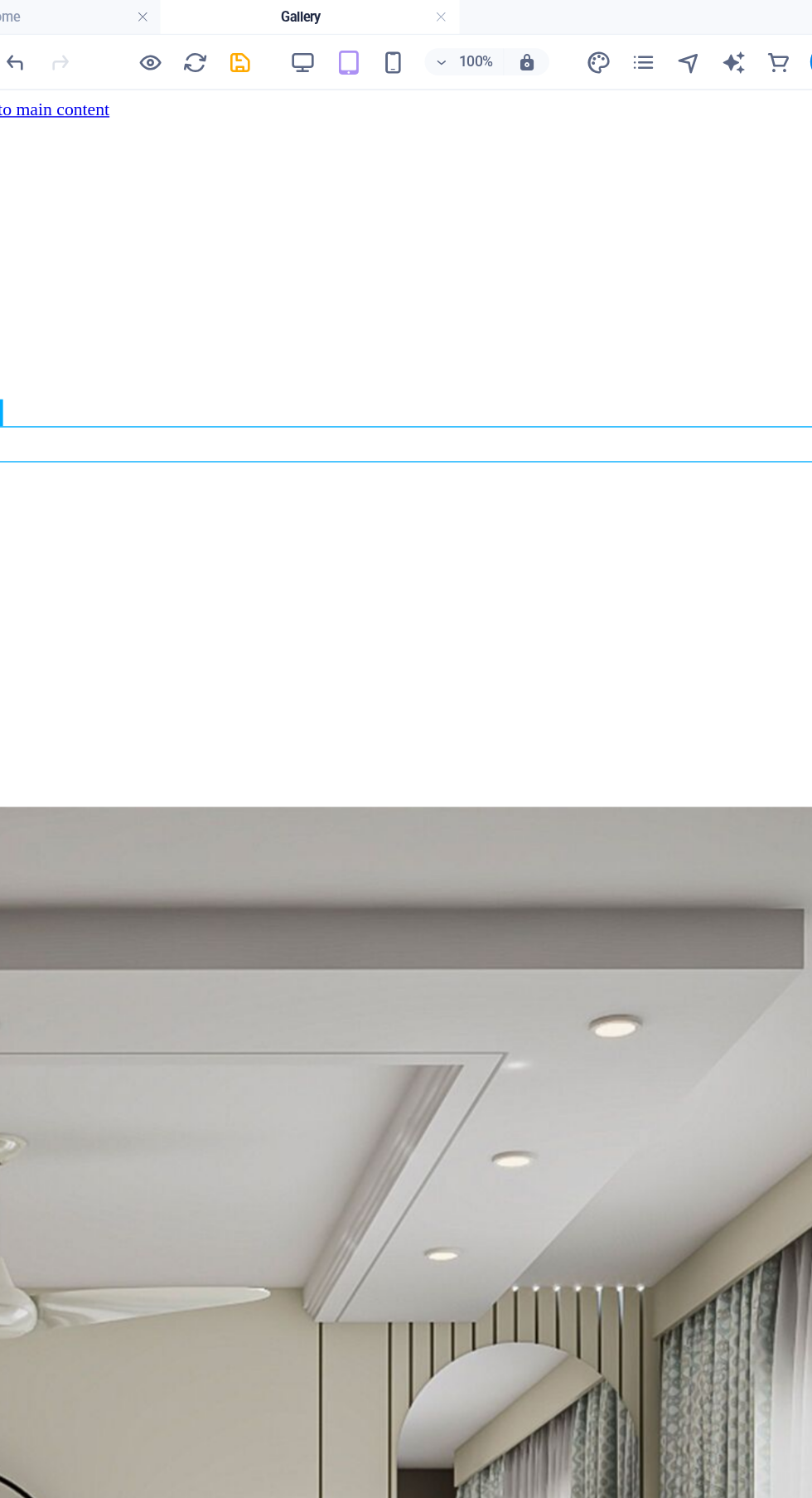
click at [384, 42] on icon "button" at bounding box center [391, 46] width 19 height 19
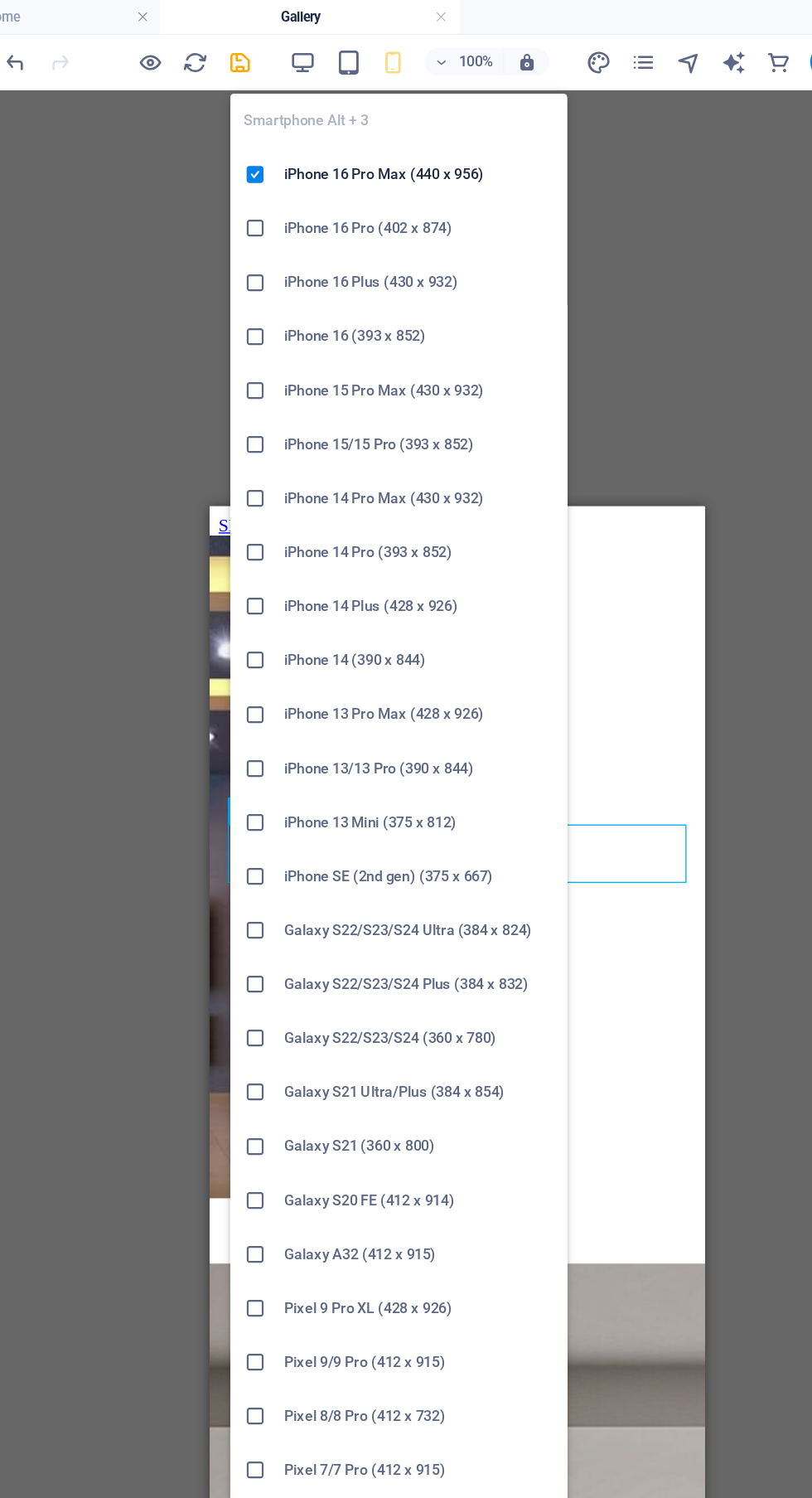
click at [450, 131] on h6 "iPhone 16 Pro Max (440 x 956)" at bounding box center [411, 129] width 198 height 20
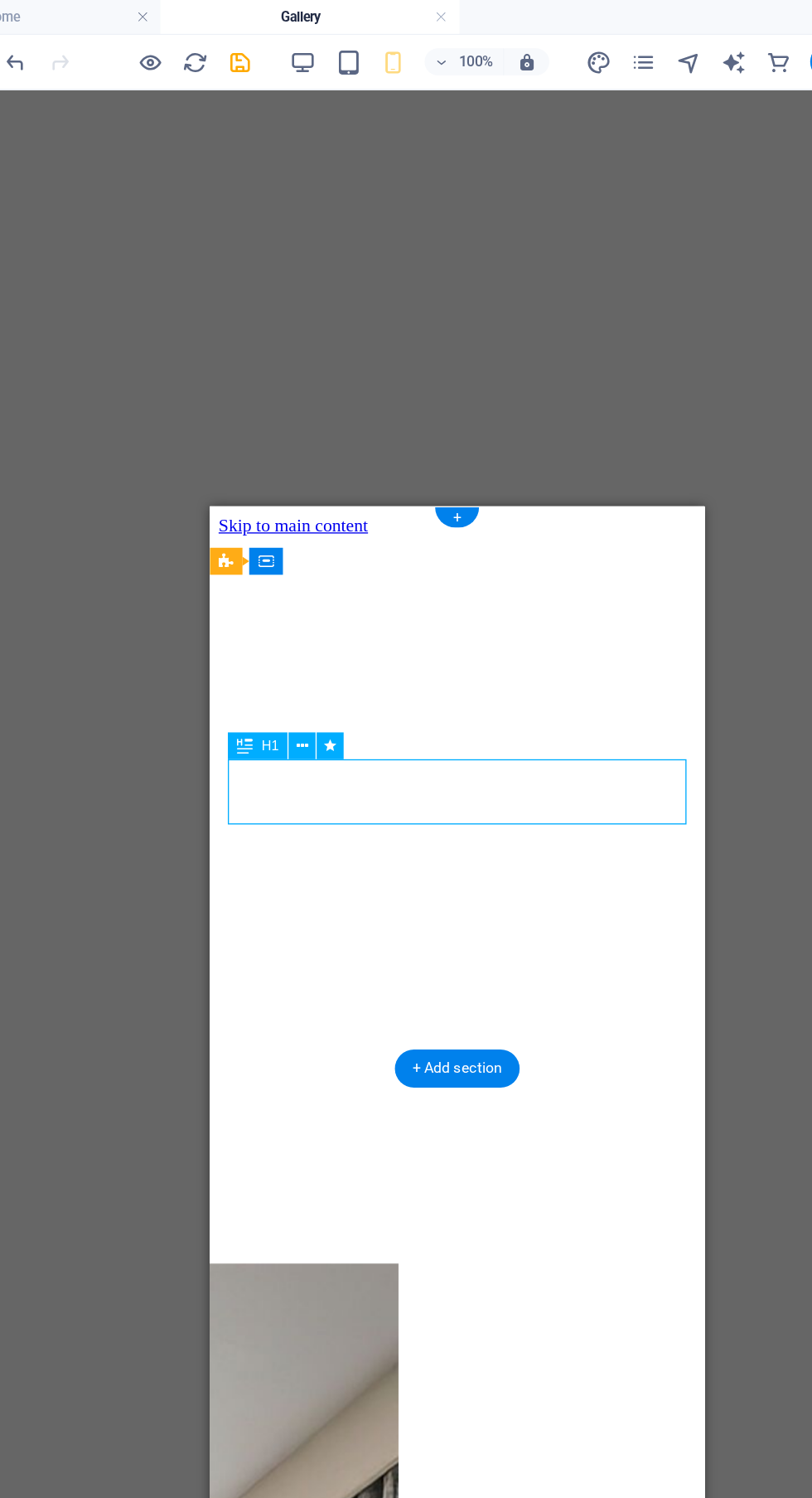
click at [323, 545] on icon at bounding box center [325, 550] width 9 height 17
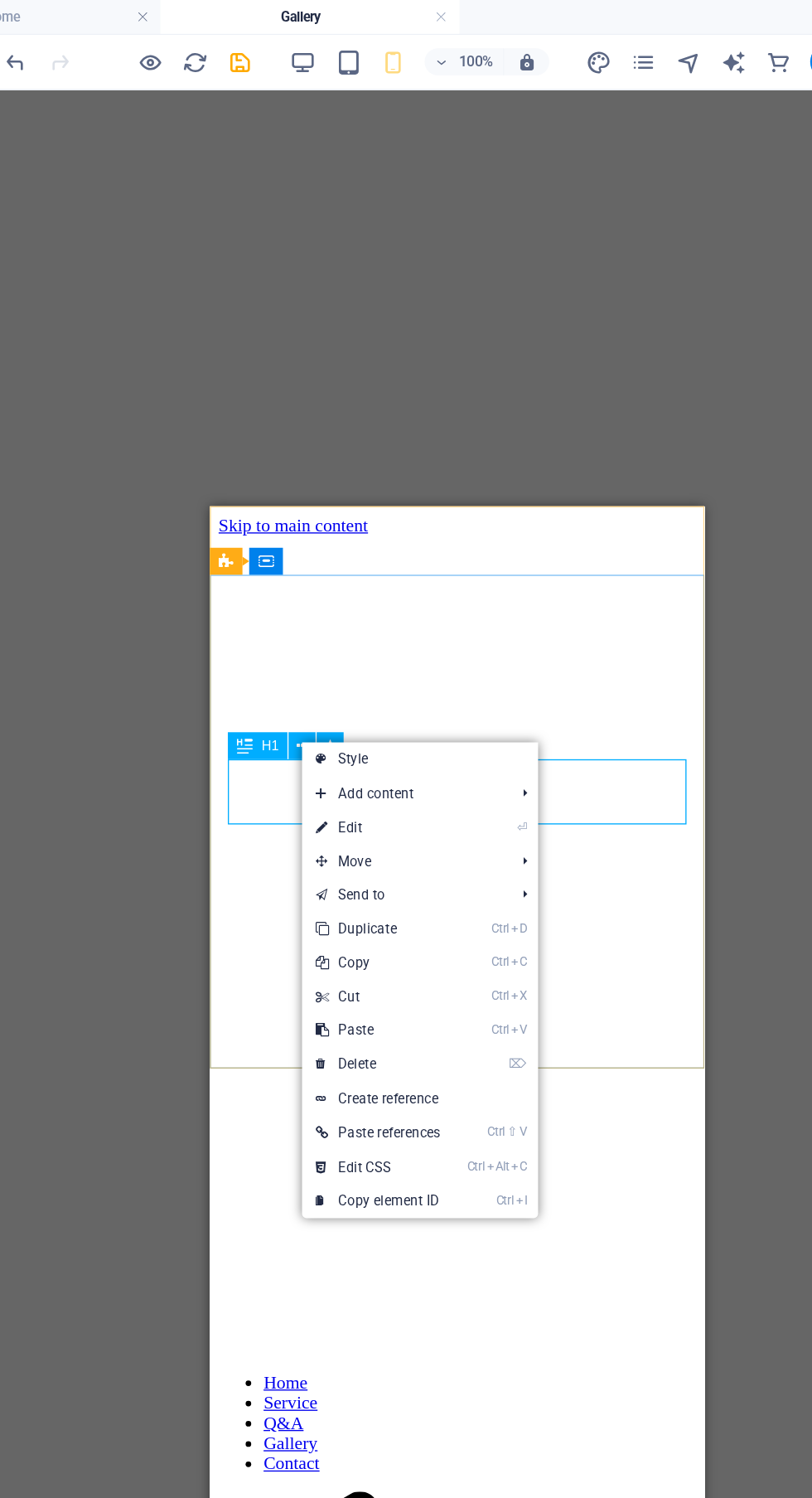
click at [416, 603] on link "⏎ Edit" at bounding box center [381, 609] width 112 height 25
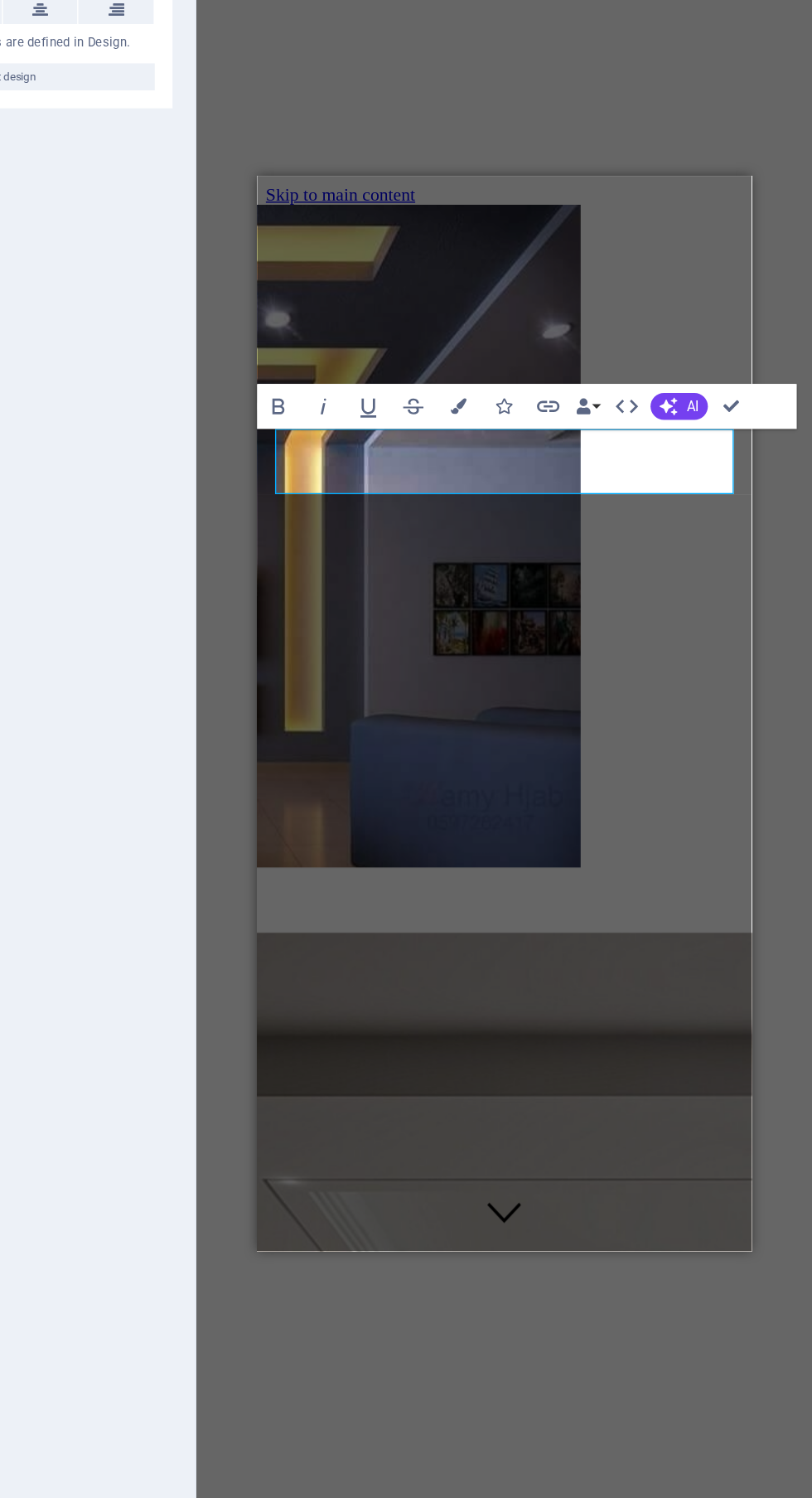
click at [459, 1386] on h1 at bounding box center [439, 1401] width 351 height 30
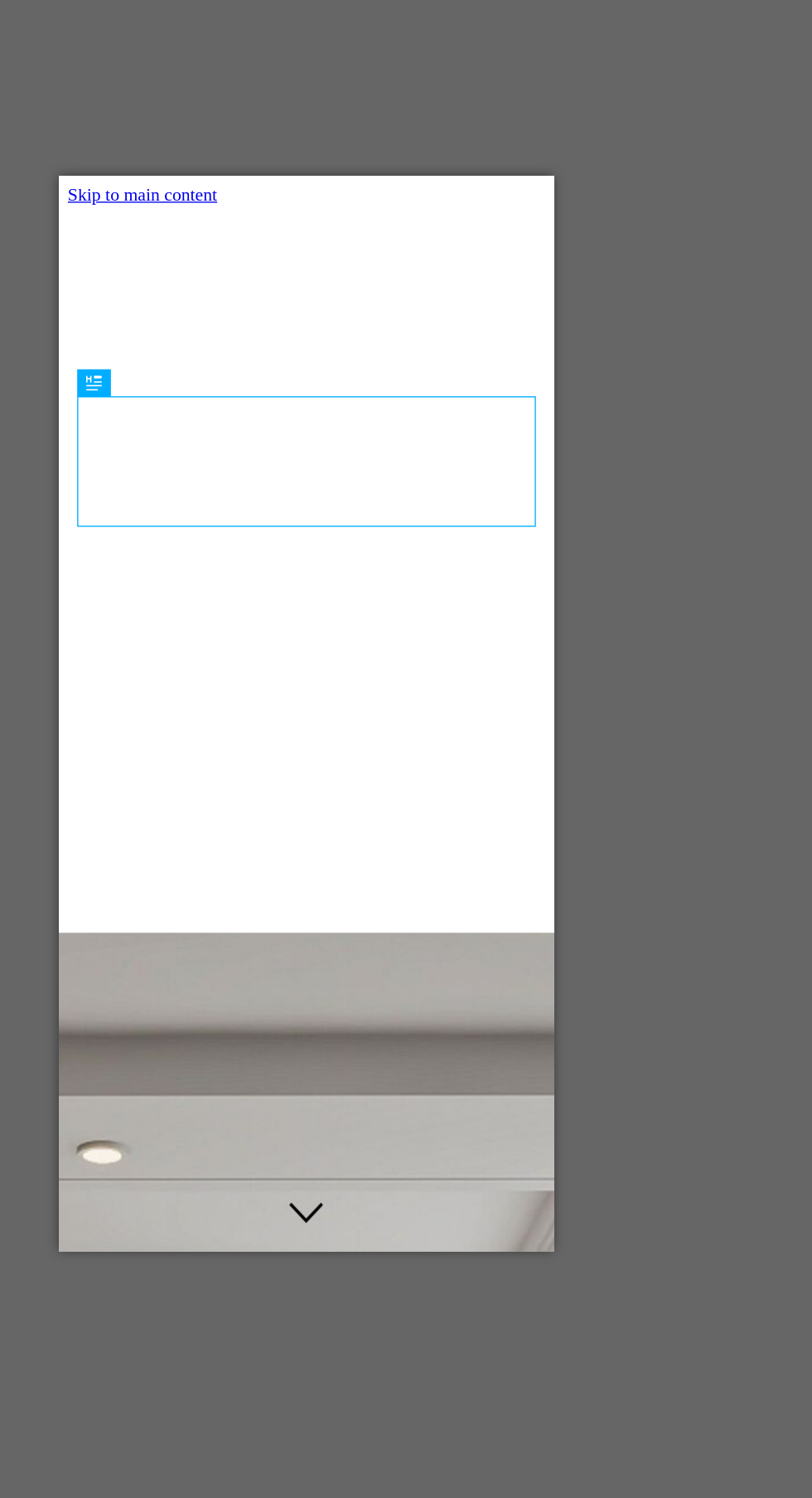
click at [81, 1435] on div "Stylish False Ceiling & Interior Designs Across Kolkata" at bounding box center [241, 1453] width 351 height 37
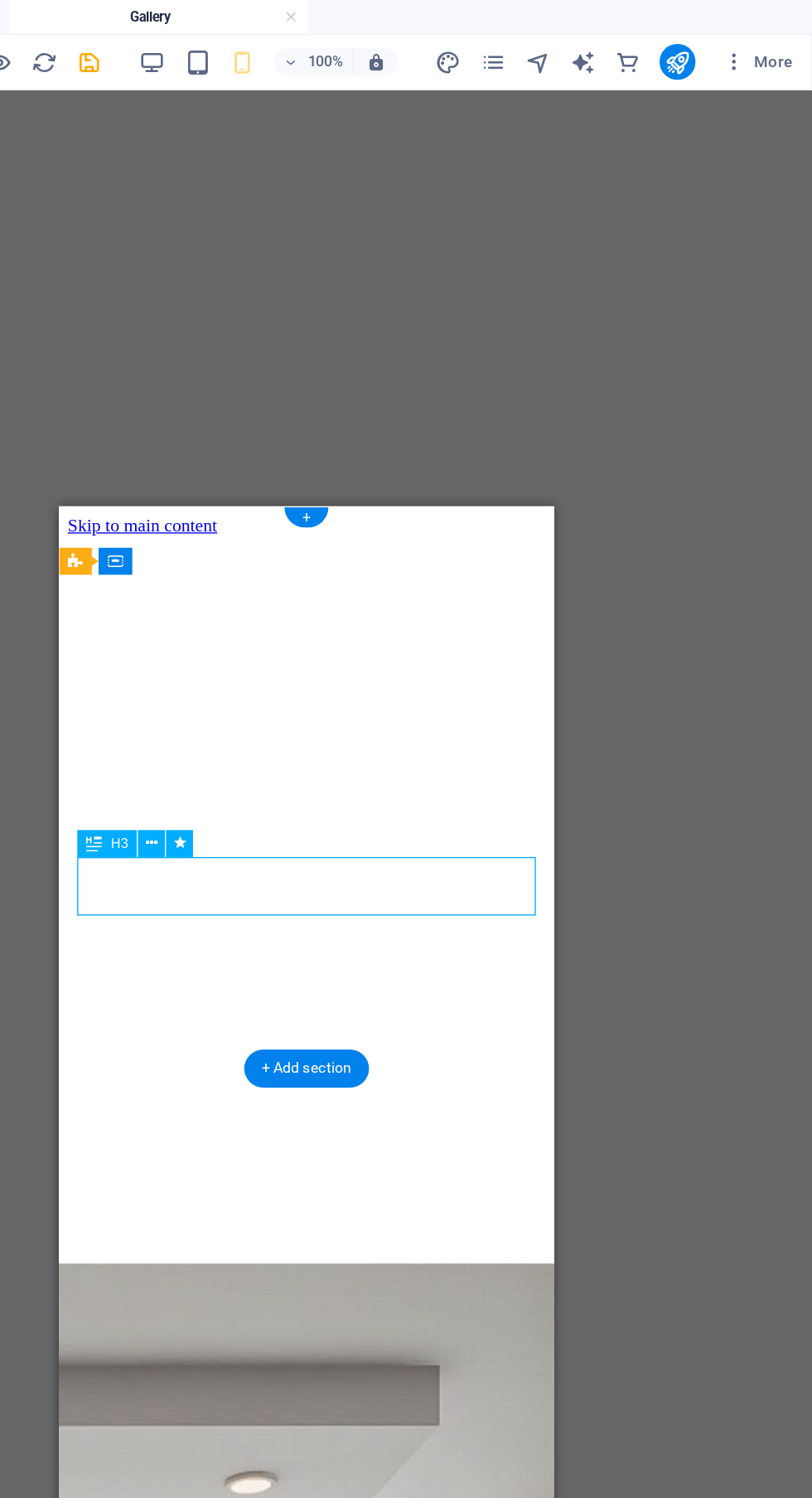
click at [283, 49] on icon "save" at bounding box center [279, 46] width 19 height 19
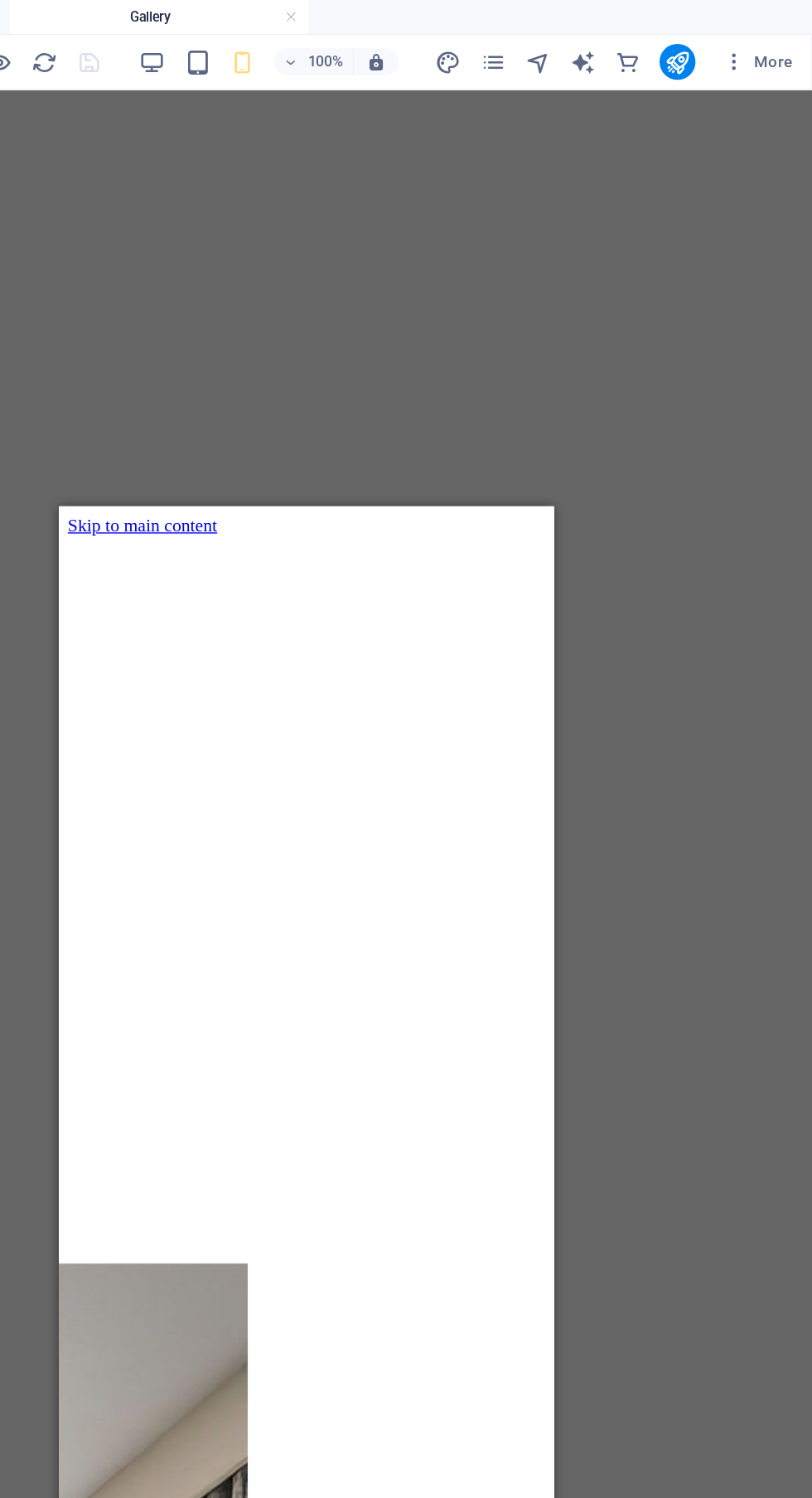
click at [706, 38] on icon "publish" at bounding box center [712, 46] width 19 height 19
